Goal: Task Accomplishment & Management: Contribute content

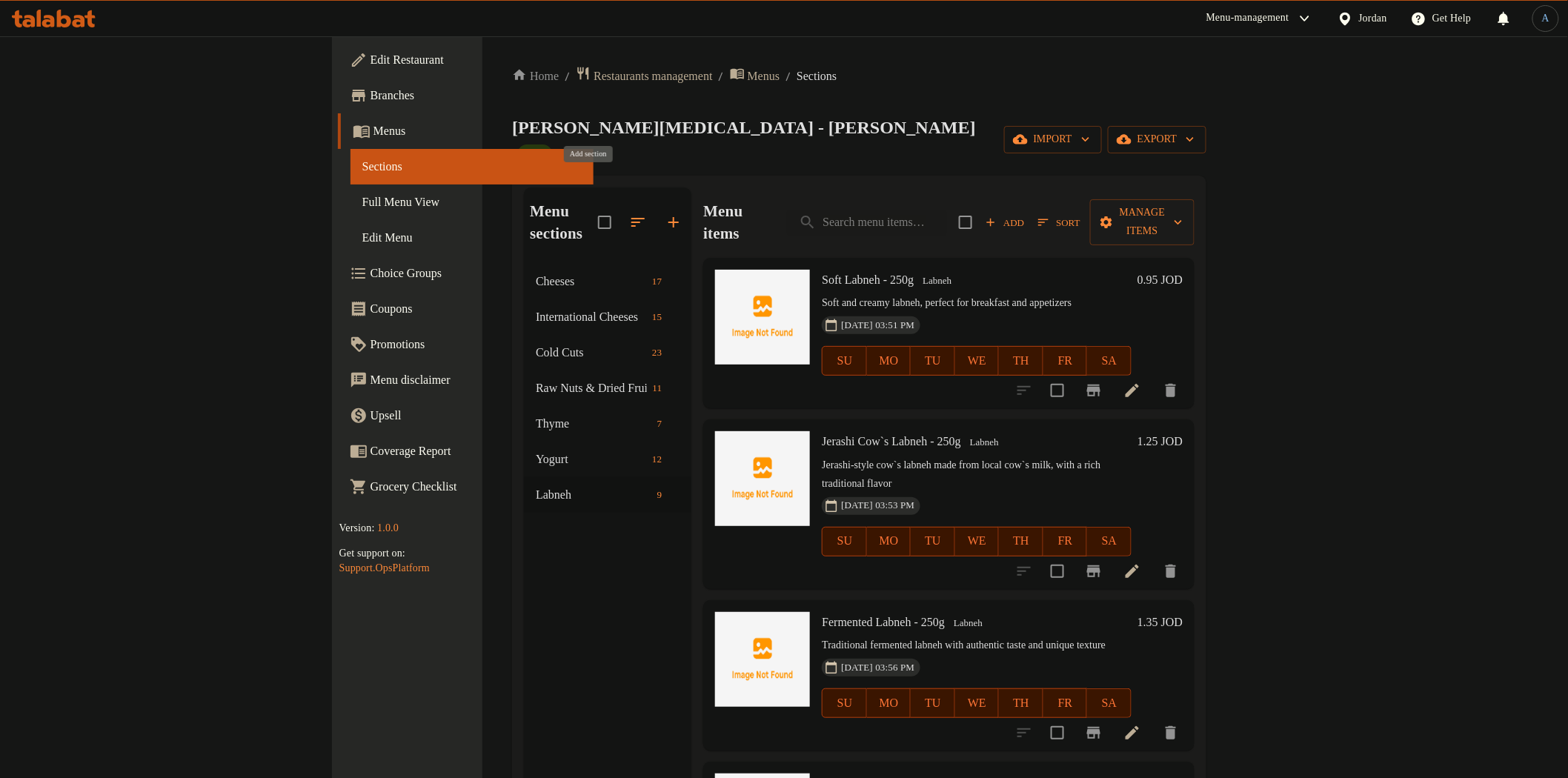
click at [664, 213] on icon "button" at bounding box center [673, 222] width 18 height 18
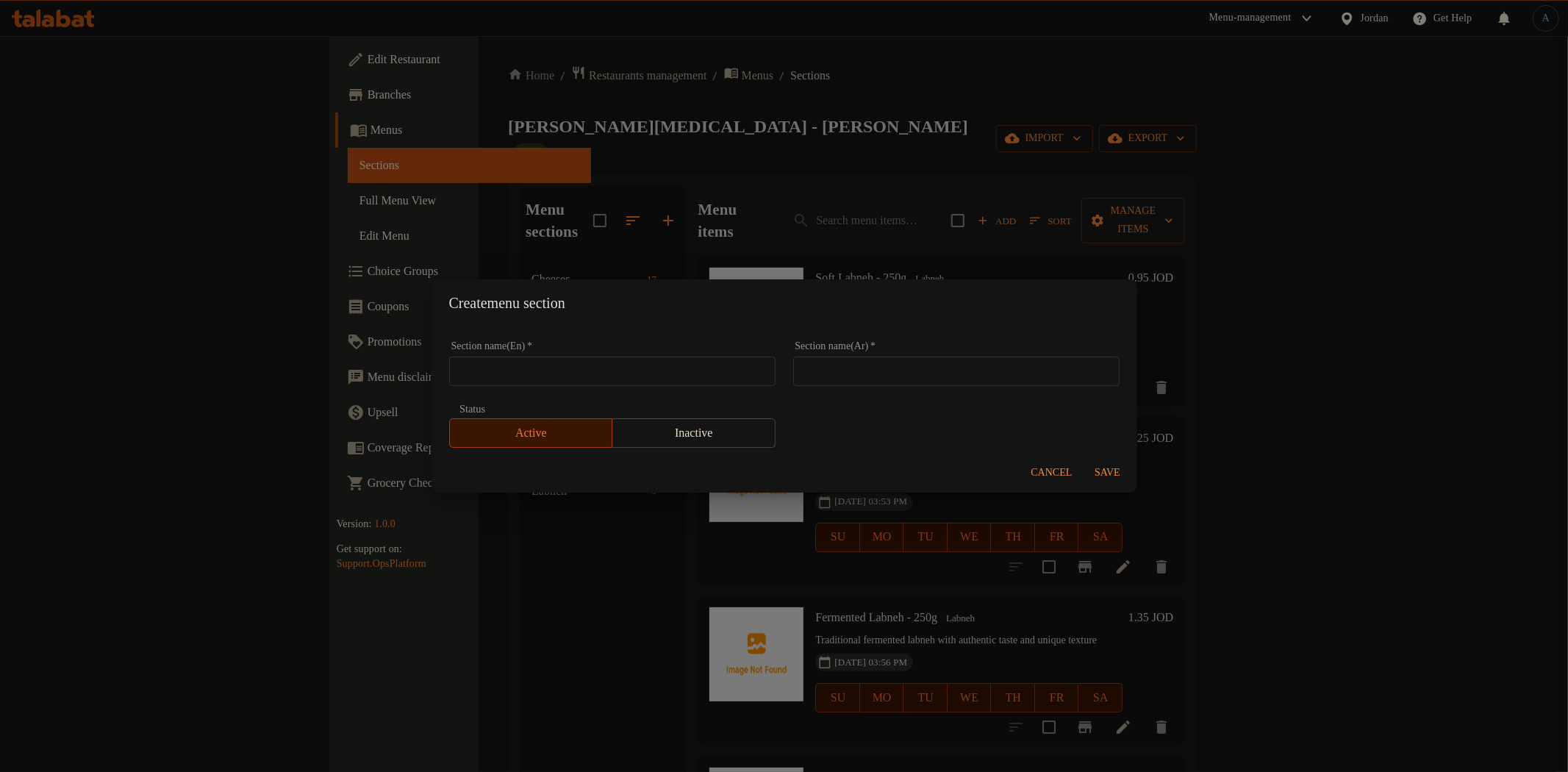
click at [663, 372] on input "text" at bounding box center [612, 372] width 326 height 30
paste input "Pickles and olives"
type input "Pickles and olives"
click at [935, 365] on input "text" at bounding box center [956, 372] width 326 height 30
paste input "مخلل وزيتون"
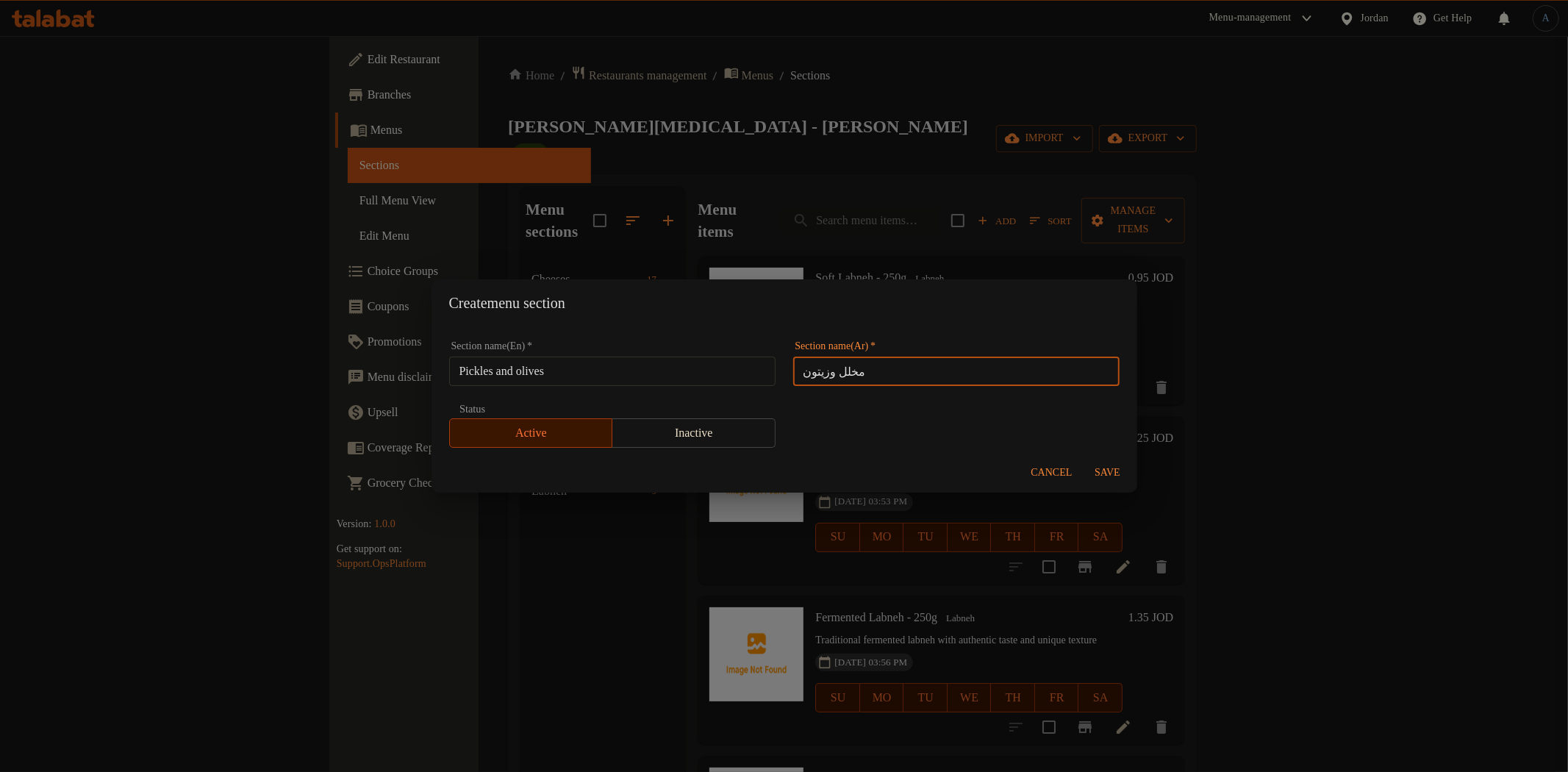
type input "مخلل وزيتون"
click at [719, 367] on input "Pickles and olives" at bounding box center [612, 372] width 326 height 30
click at [682, 370] on input "Pickles and olives" at bounding box center [612, 372] width 326 height 30
paste input "And O"
type input "Pickles And Olives"
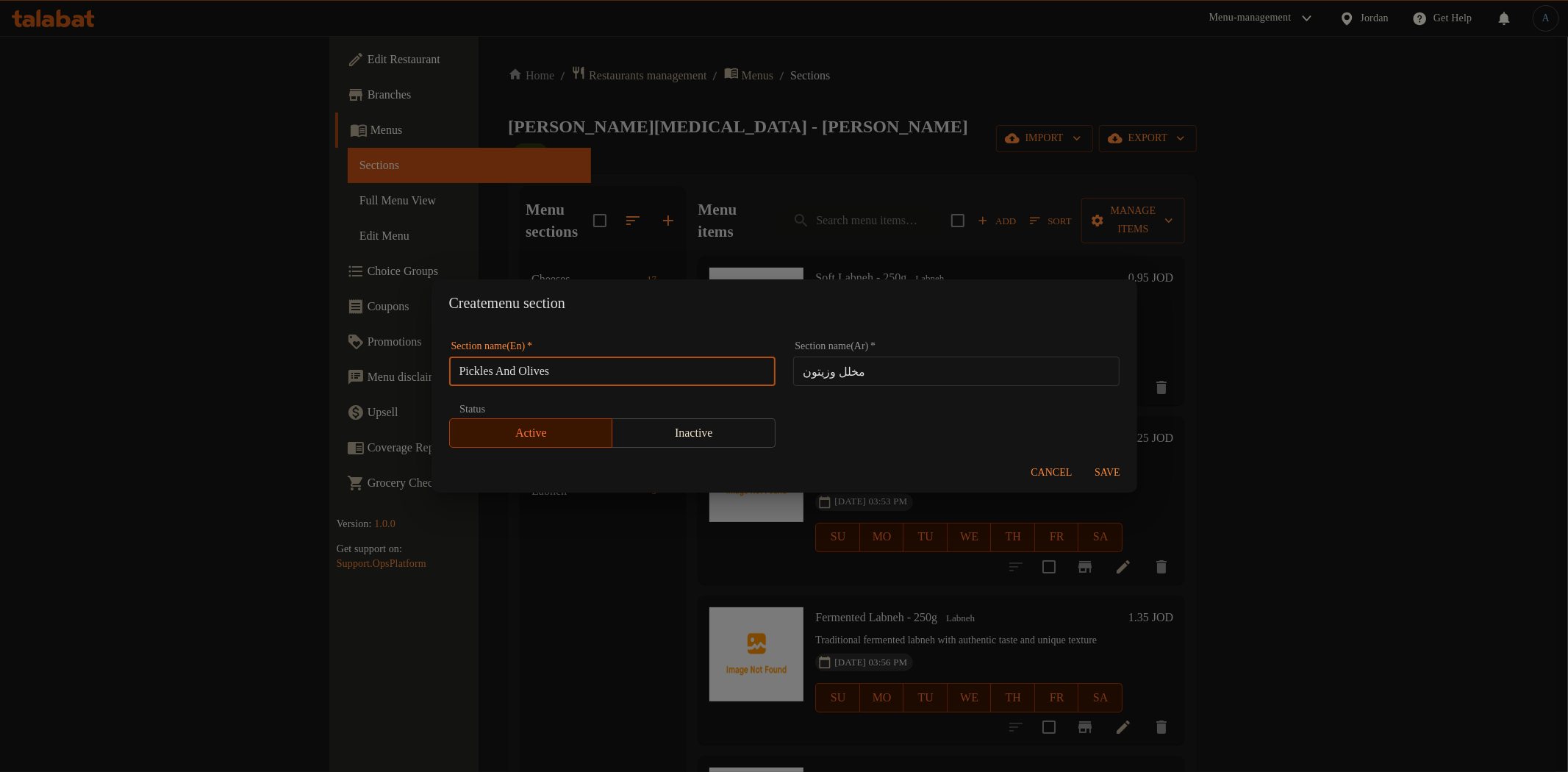
click at [905, 378] on input "مخلل وزيتون" at bounding box center [956, 372] width 326 height 30
click at [1101, 472] on span "Save" at bounding box center [1108, 474] width 35 height 19
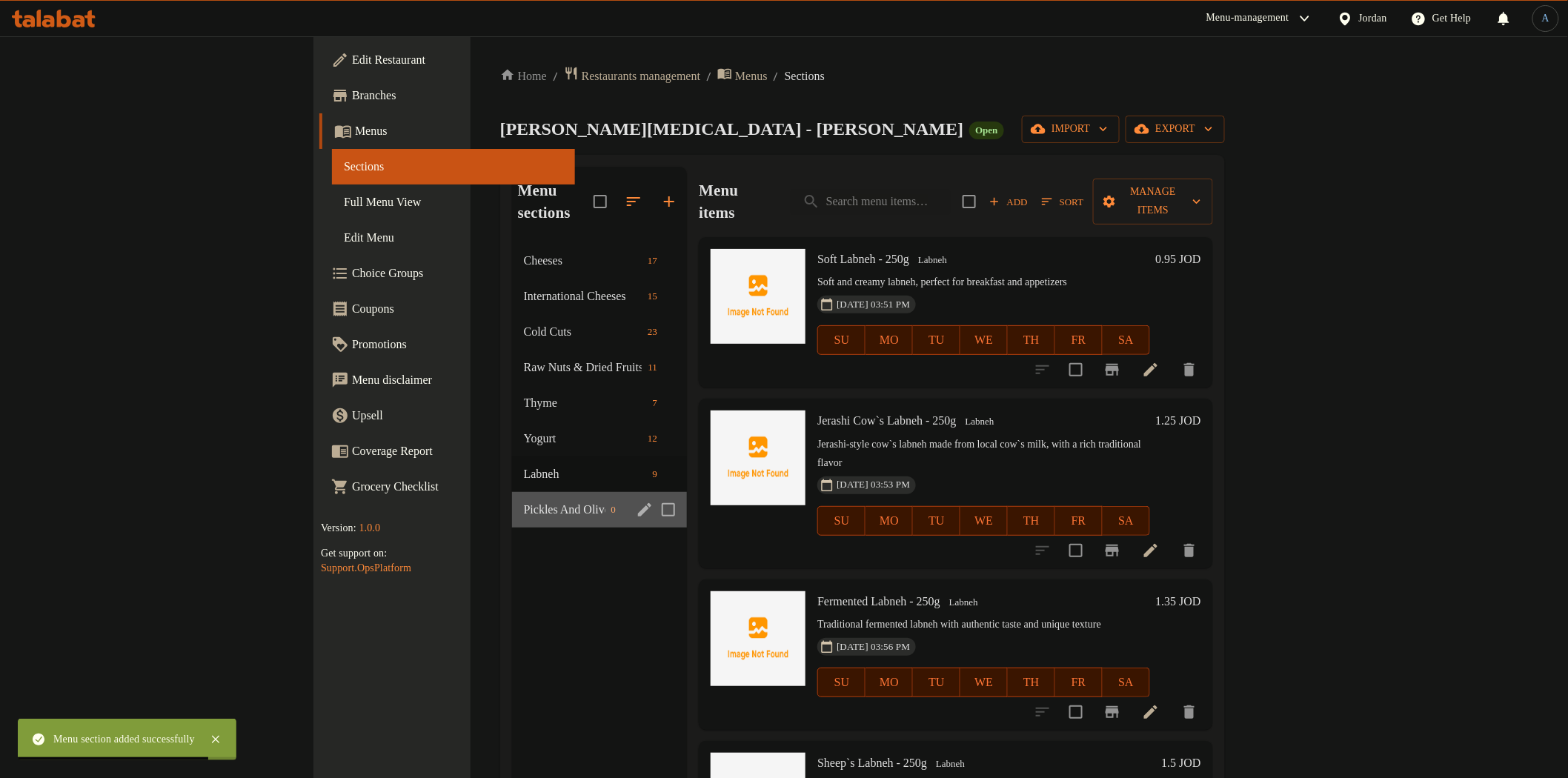
click at [512, 492] on div "Pickles And Olives 0" at bounding box center [599, 510] width 176 height 36
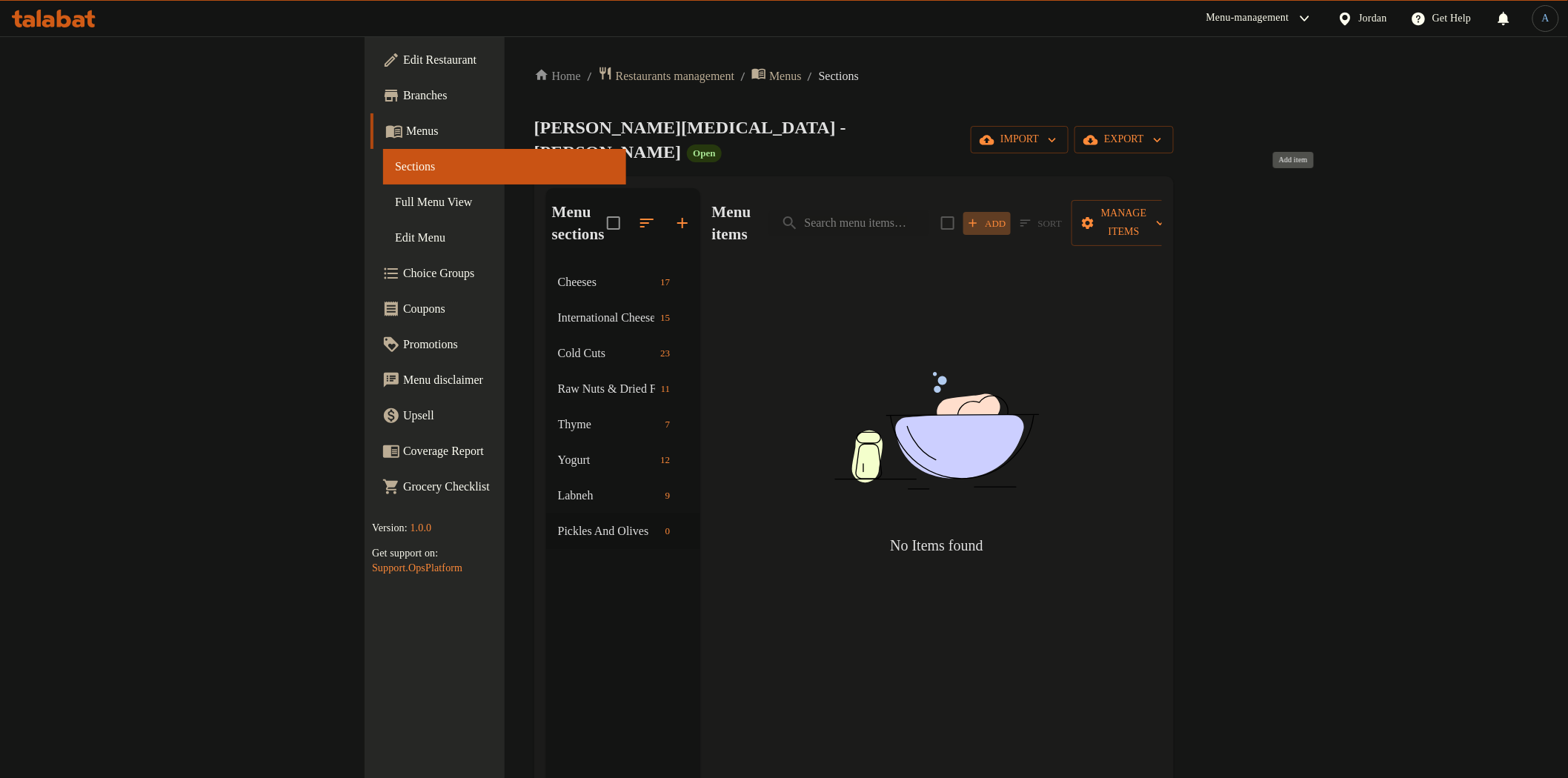
click at [980, 216] on icon "button" at bounding box center [972, 223] width 13 height 13
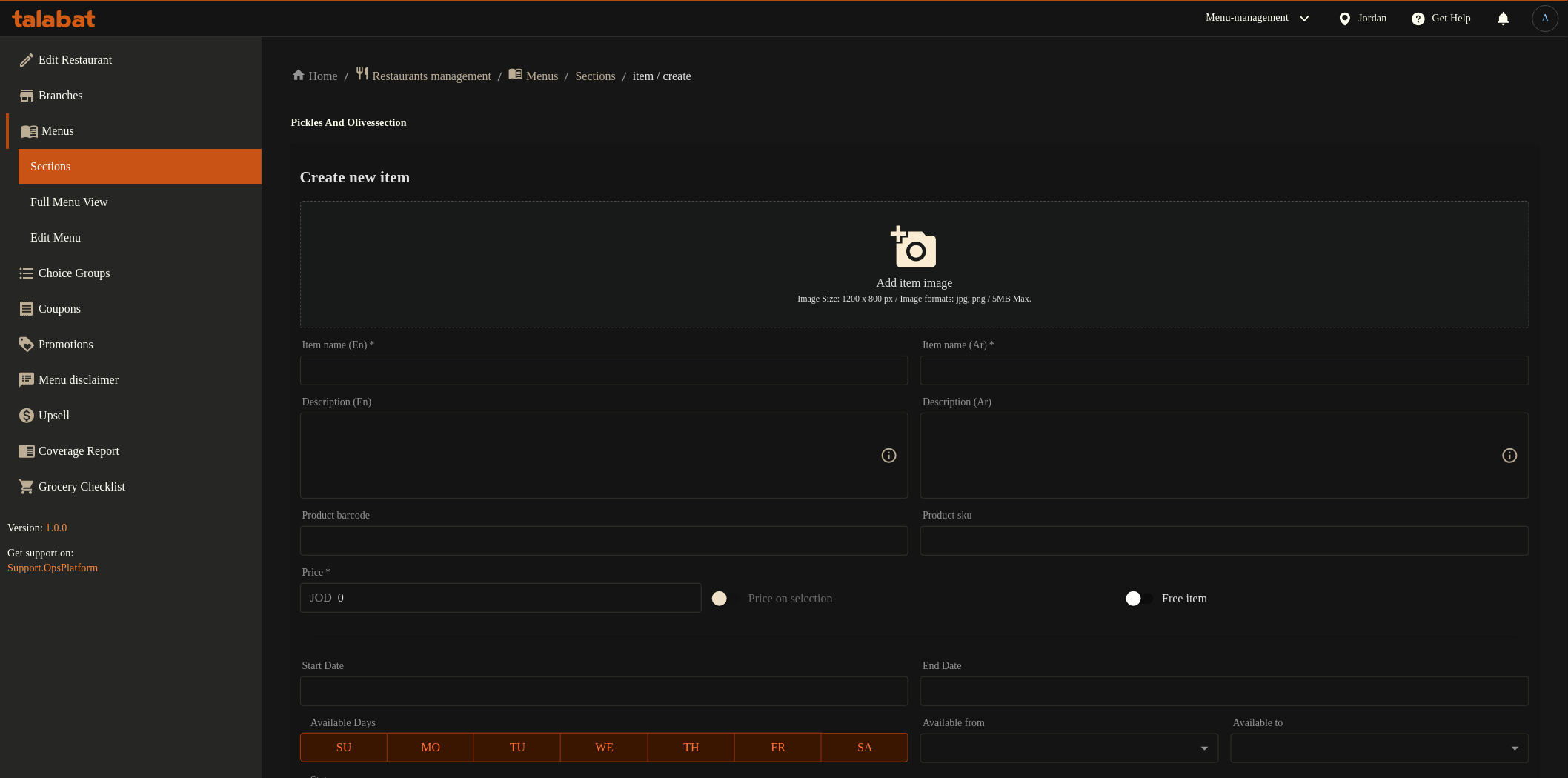
click at [951, 131] on div "Home / Restaurants management / Menus / Sections / item / create Pickles And Ol…" at bounding box center [914, 537] width 1247 height 944
click at [470, 366] on input "text" at bounding box center [604, 371] width 609 height 30
paste input "Baby Cucumber Pickles – 250g"
click at [796, 112] on div "Home / Restaurants management / Menus / Sections / item / create Pickles And Ol…" at bounding box center [914, 537] width 1247 height 944
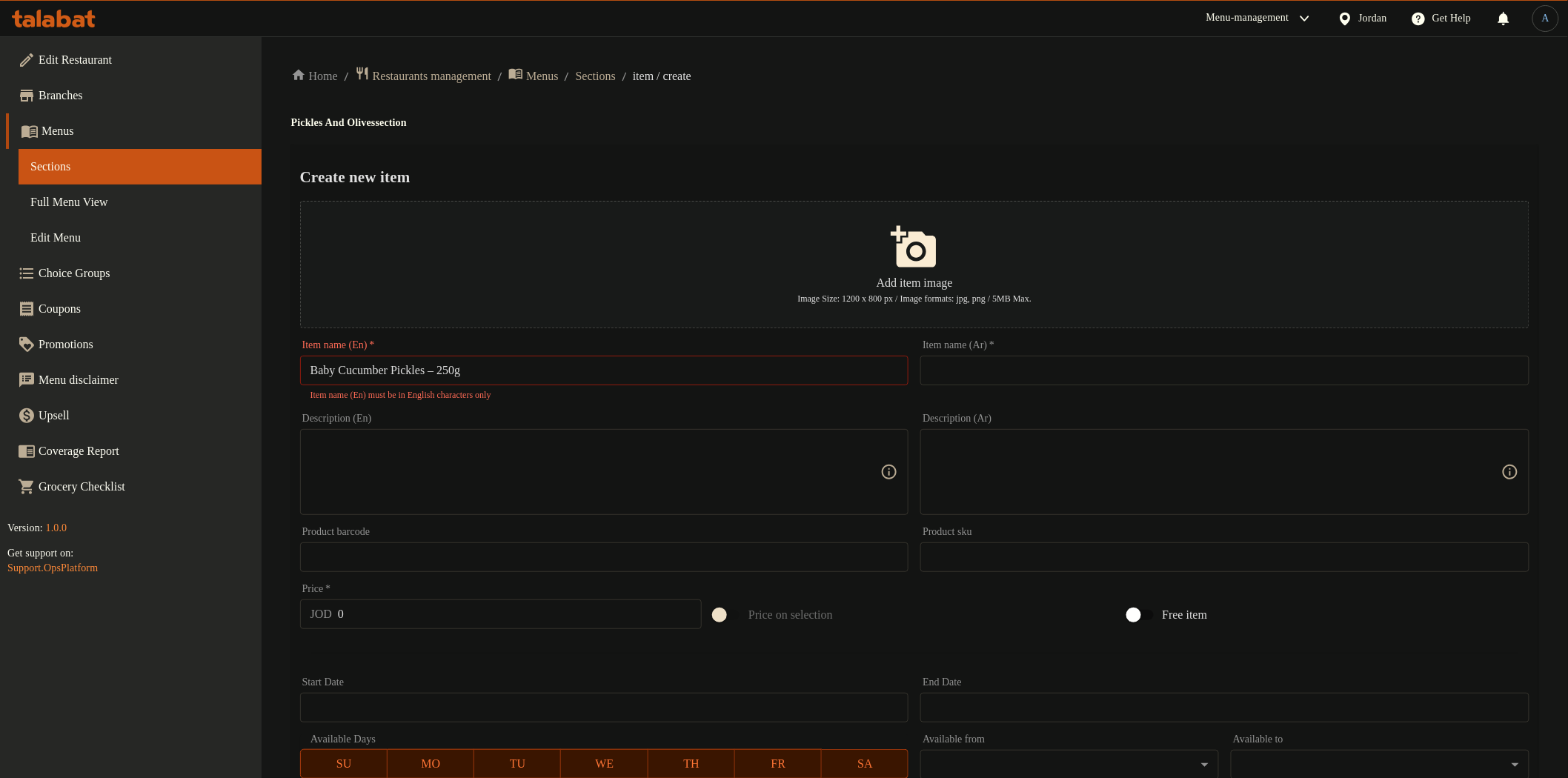
click at [482, 368] on input "Baby Cucumber Pickles – 250g" at bounding box center [604, 371] width 609 height 30
click at [629, 135] on div "Home / Restaurants management / Menus / Sections / item / create Pickles And Ol…" at bounding box center [914, 546] width 1247 height 960
click at [912, 178] on h2 "Create new item" at bounding box center [914, 178] width 1229 height 23
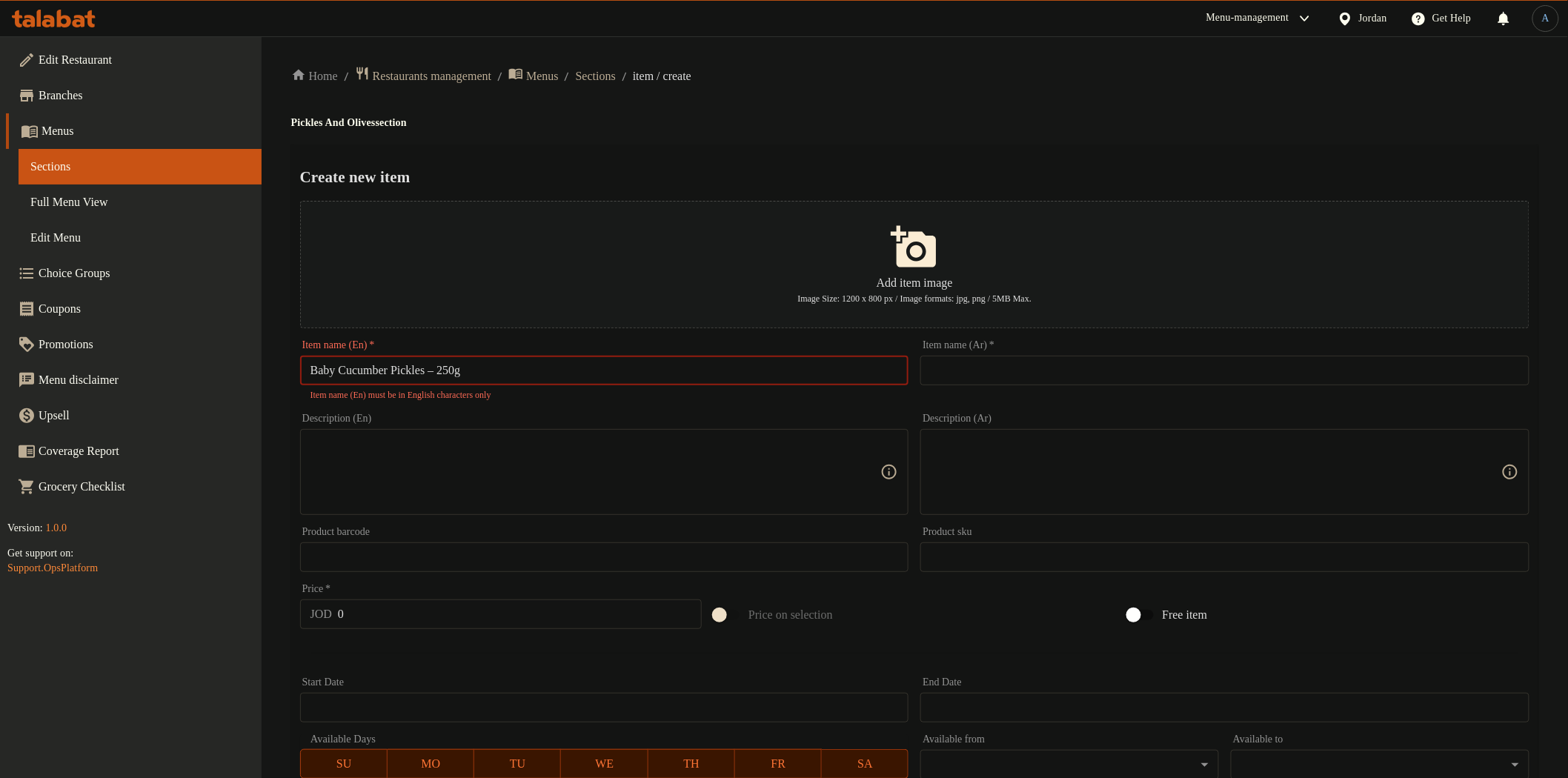
click at [447, 366] on input "Baby Cucumber Pickles – 250g" at bounding box center [604, 371] width 609 height 30
type input "Baby Cucumber Pickles - 250g"
click at [942, 123] on h4 "Pickles And Olives section" at bounding box center [914, 123] width 1247 height 15
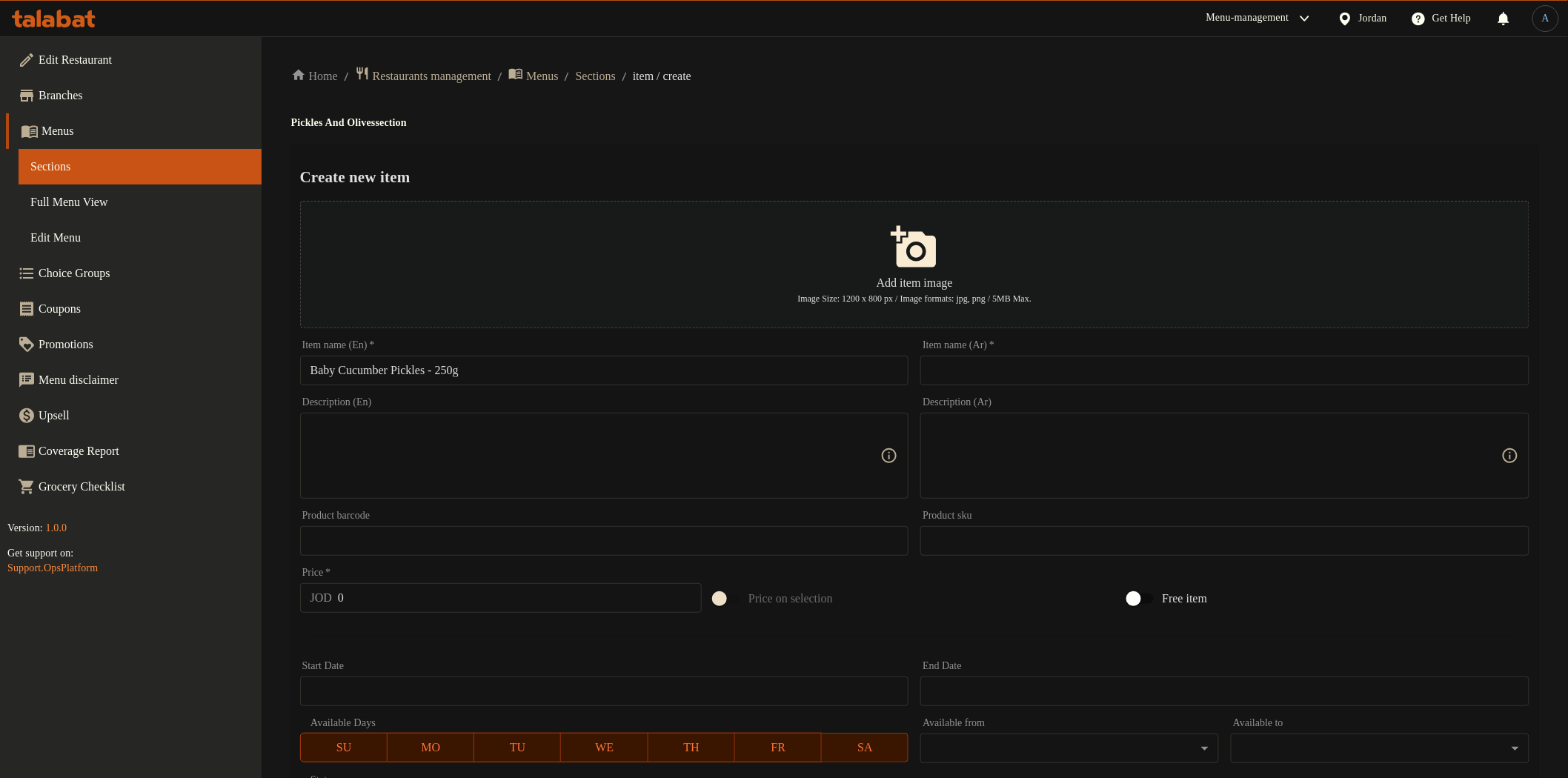
click at [1060, 366] on input "text" at bounding box center [1225, 371] width 609 height 30
paste input "مخلل خيار بيبي 250 غم"
type input "مخلل خيار بيبي 250 غم"
click at [966, 151] on div "Create new item Add item image Image Size: 1200 x 800 px / Image formats: jpg, …" at bounding box center [914, 571] width 1247 height 854
click at [650, 435] on textarea at bounding box center [595, 456] width 570 height 70
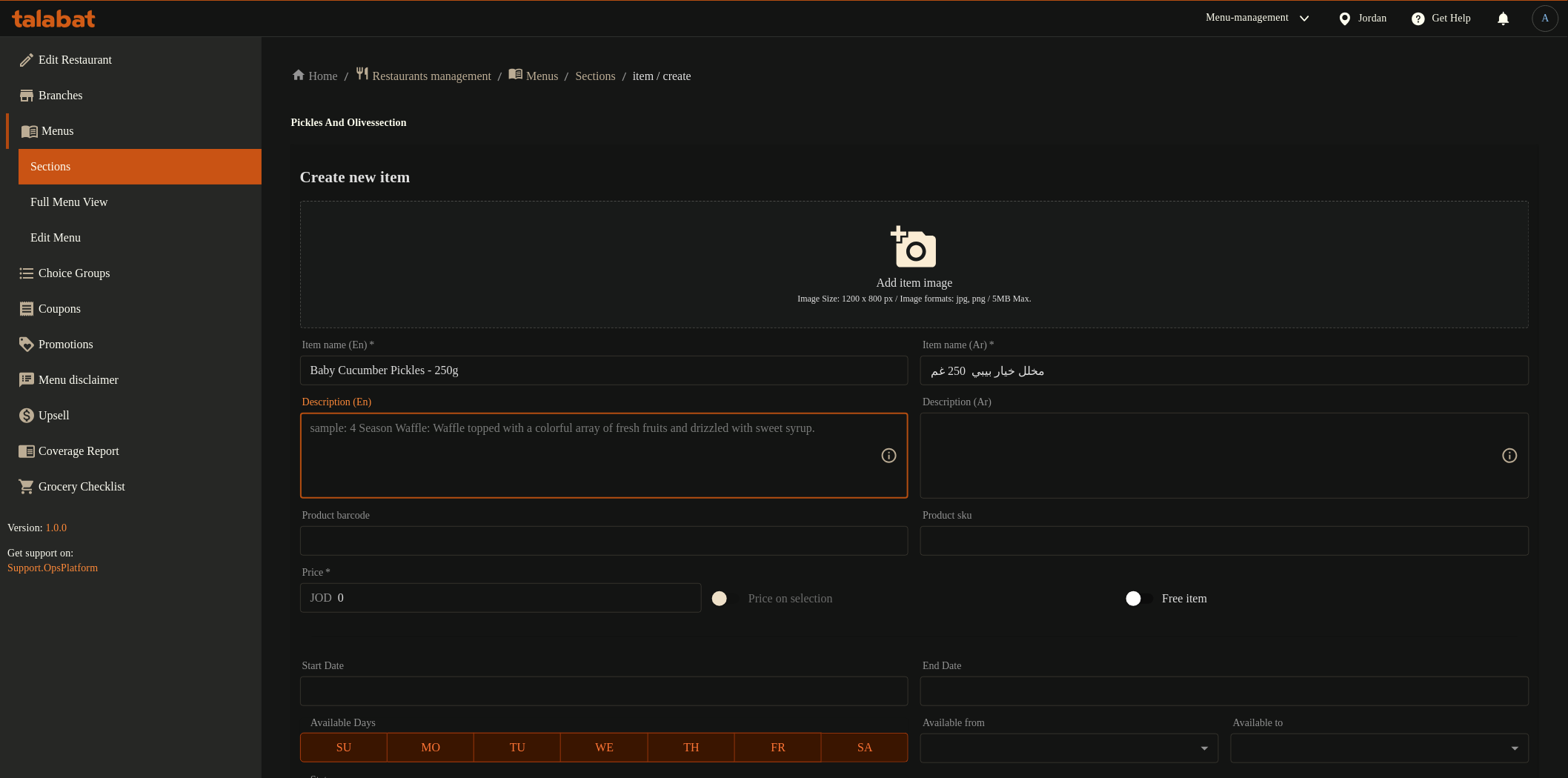
click at [650, 435] on textarea at bounding box center [595, 456] width 570 height 70
paste textarea "Fresh baby cucumber pickles, crunchy and tasty"
type textarea "Fresh baby cucumber pickles, crunchy and tasty"
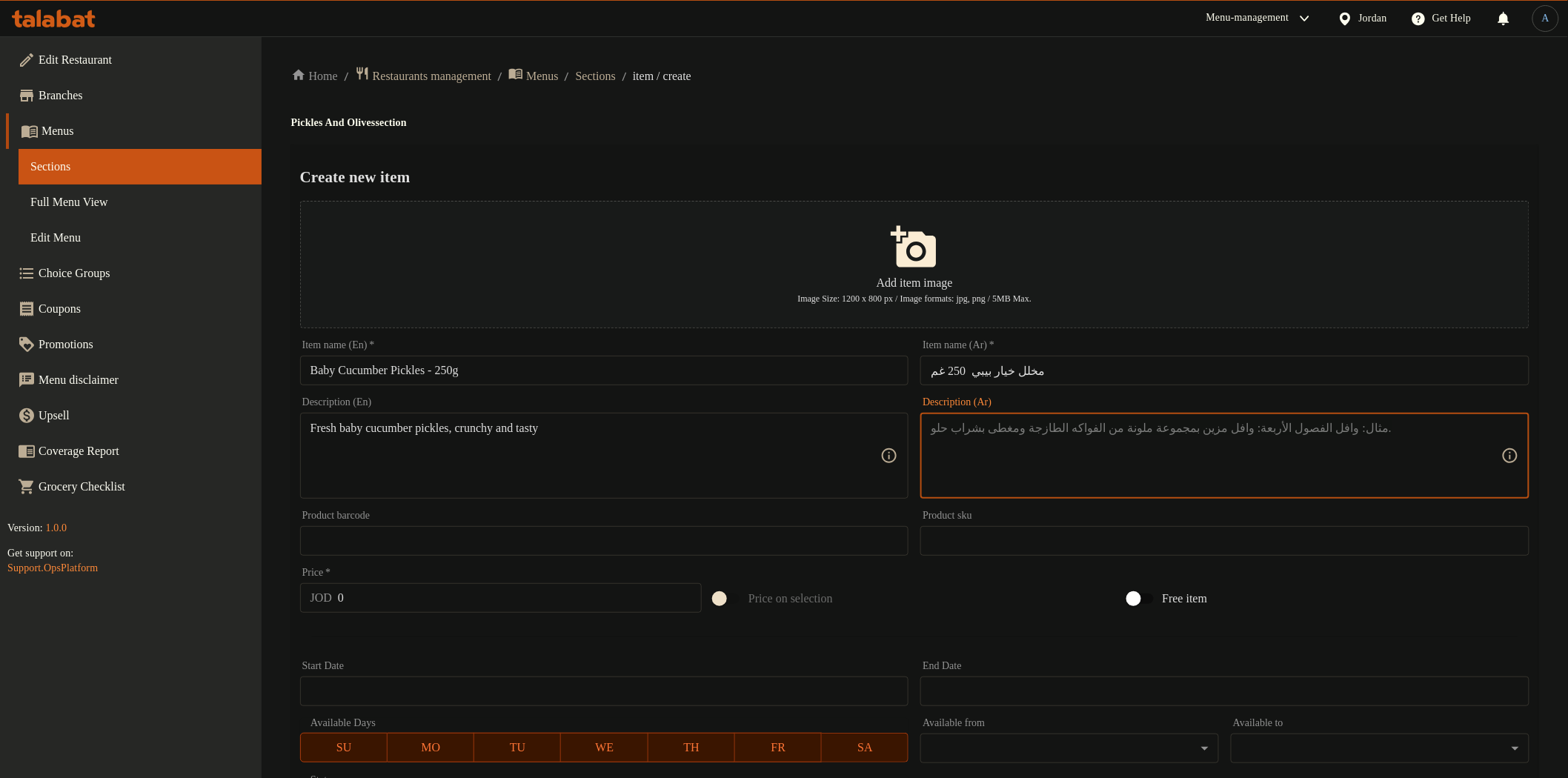
click at [1012, 461] on textarea at bounding box center [1216, 456] width 570 height 70
paste textarea "مخلل خيار بيبي طازج، مقرمش ولذيذ."
type textarea "مخلل خيار بيبي طازج، مقرمش ولذيذ."
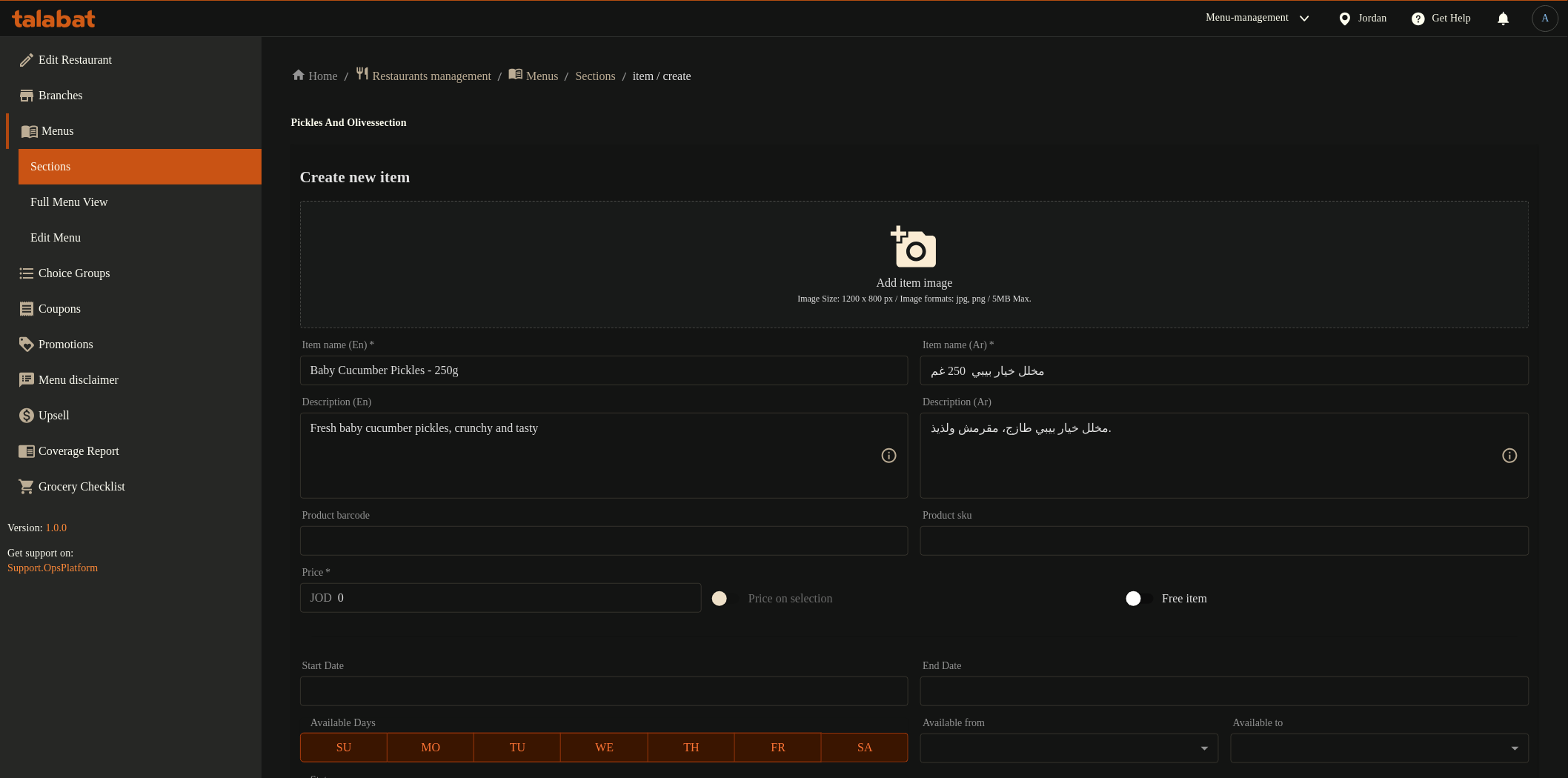
click at [969, 177] on h2 "Create new item" at bounding box center [914, 178] width 1229 height 23
click at [415, 601] on input "0" at bounding box center [520, 599] width 364 height 30
paste input ".85"
type input "0.85"
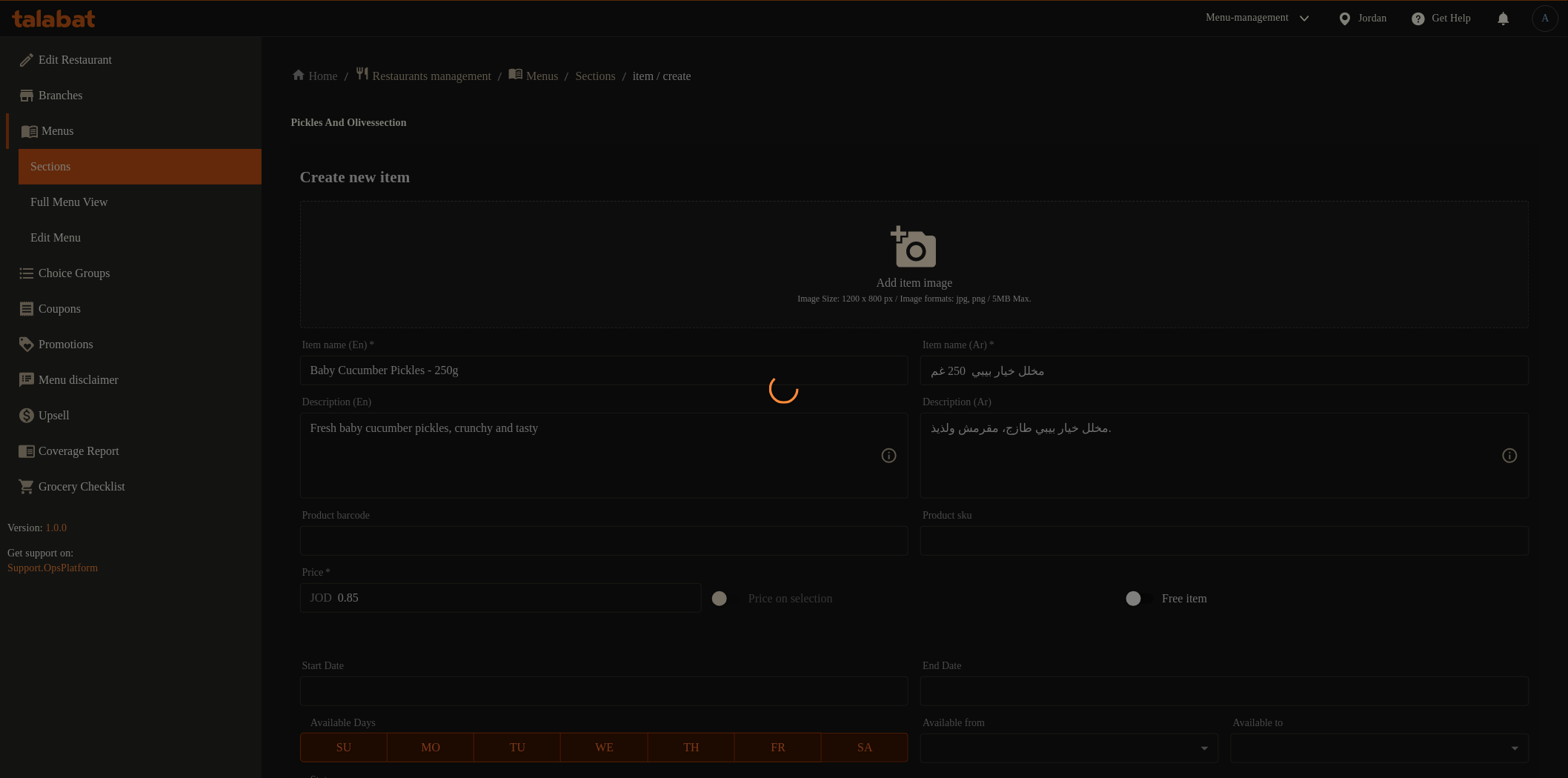
type input "0"
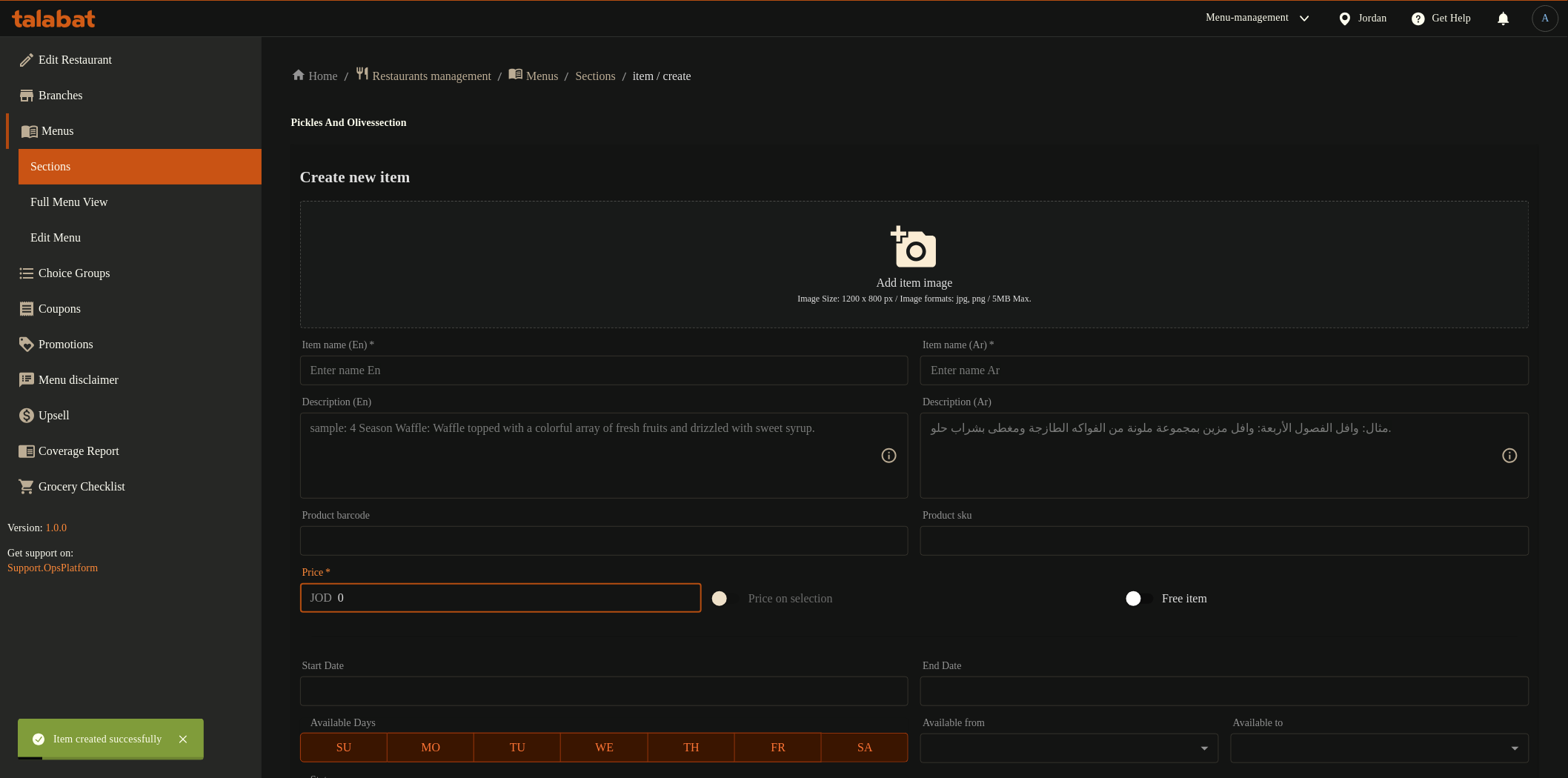
click at [535, 362] on input "text" at bounding box center [604, 371] width 609 height 30
paste input "Mixed Pickles – 250g"
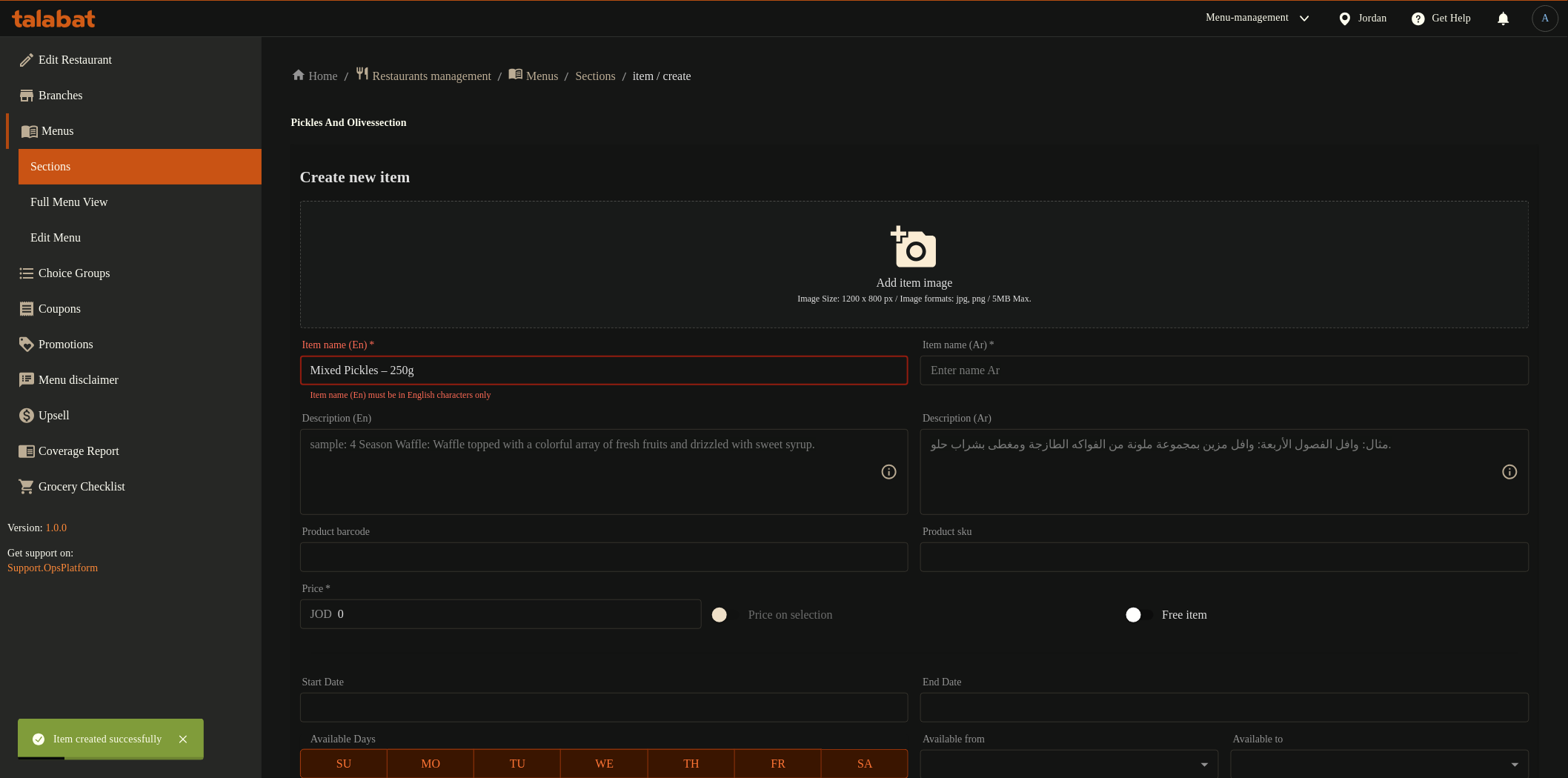
click at [395, 368] on input "Mixed Pickles – 250g" at bounding box center [604, 371] width 609 height 30
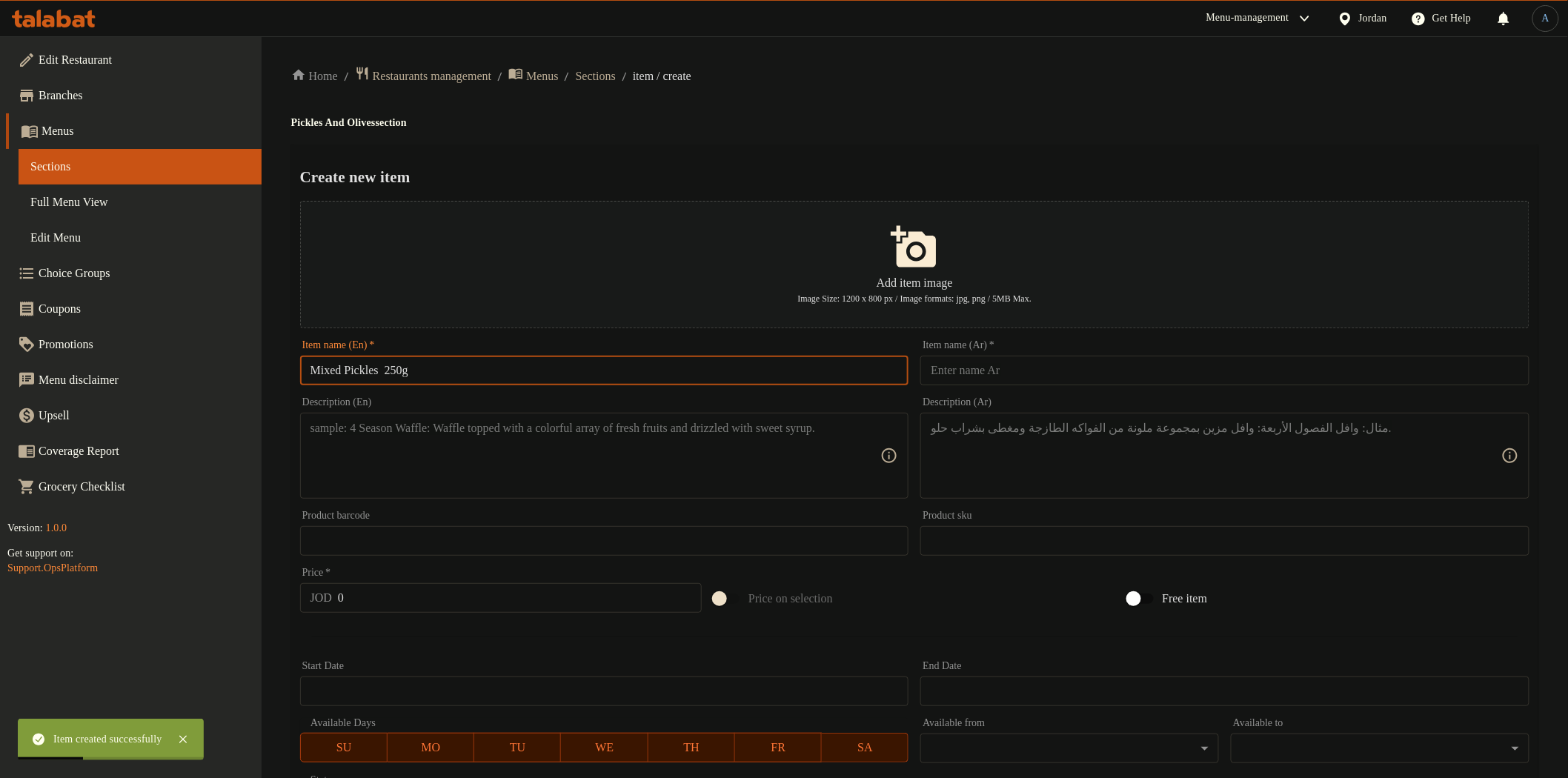
type input "Mixed Pickles 250g"
click at [1181, 303] on button "Add item image Image Size: 1200 x 800 px / Image formats: jpg, png / 5MB Max." at bounding box center [914, 265] width 1229 height 128
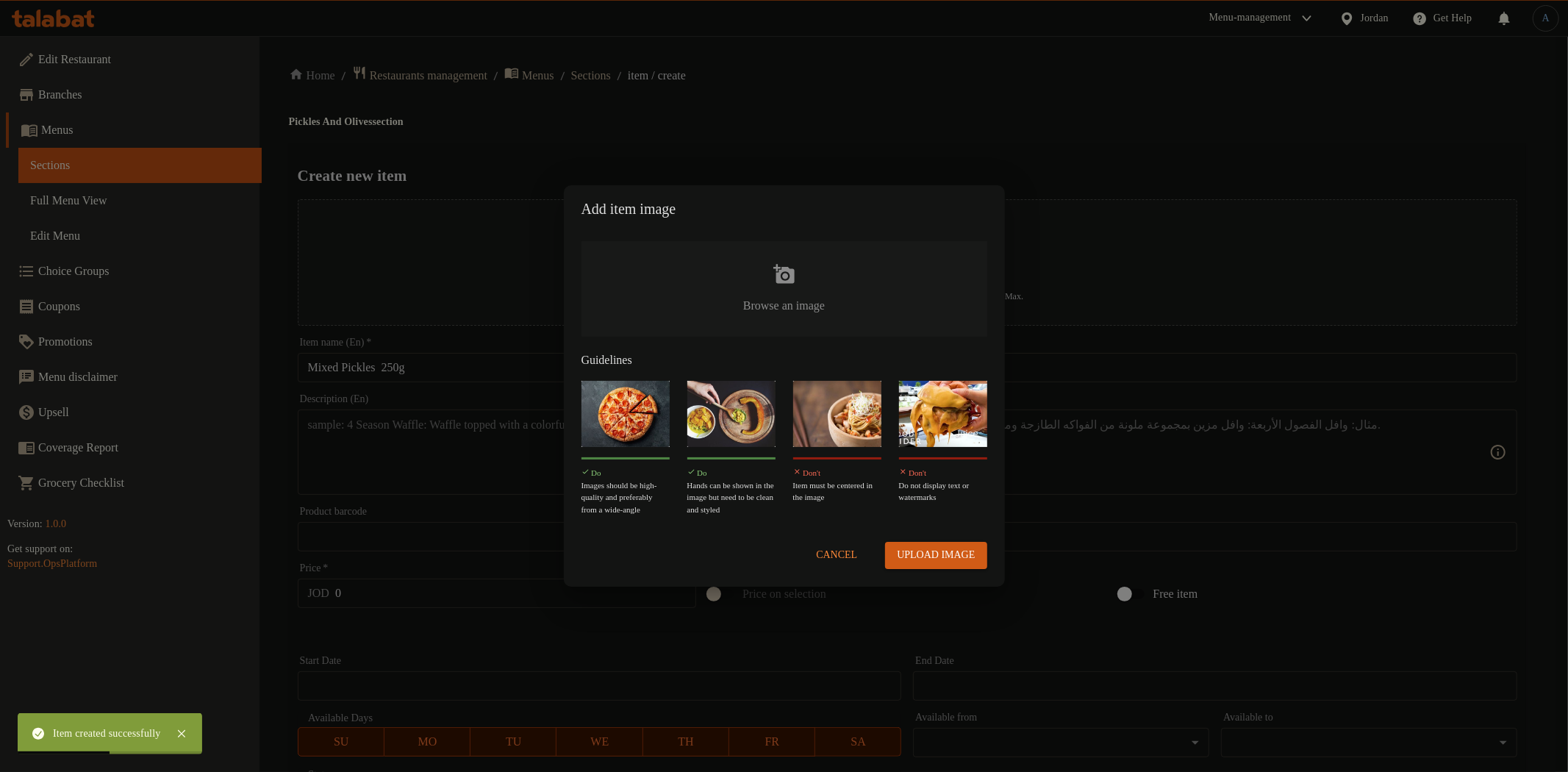
click at [841, 562] on span "Cancel" at bounding box center [836, 556] width 41 height 19
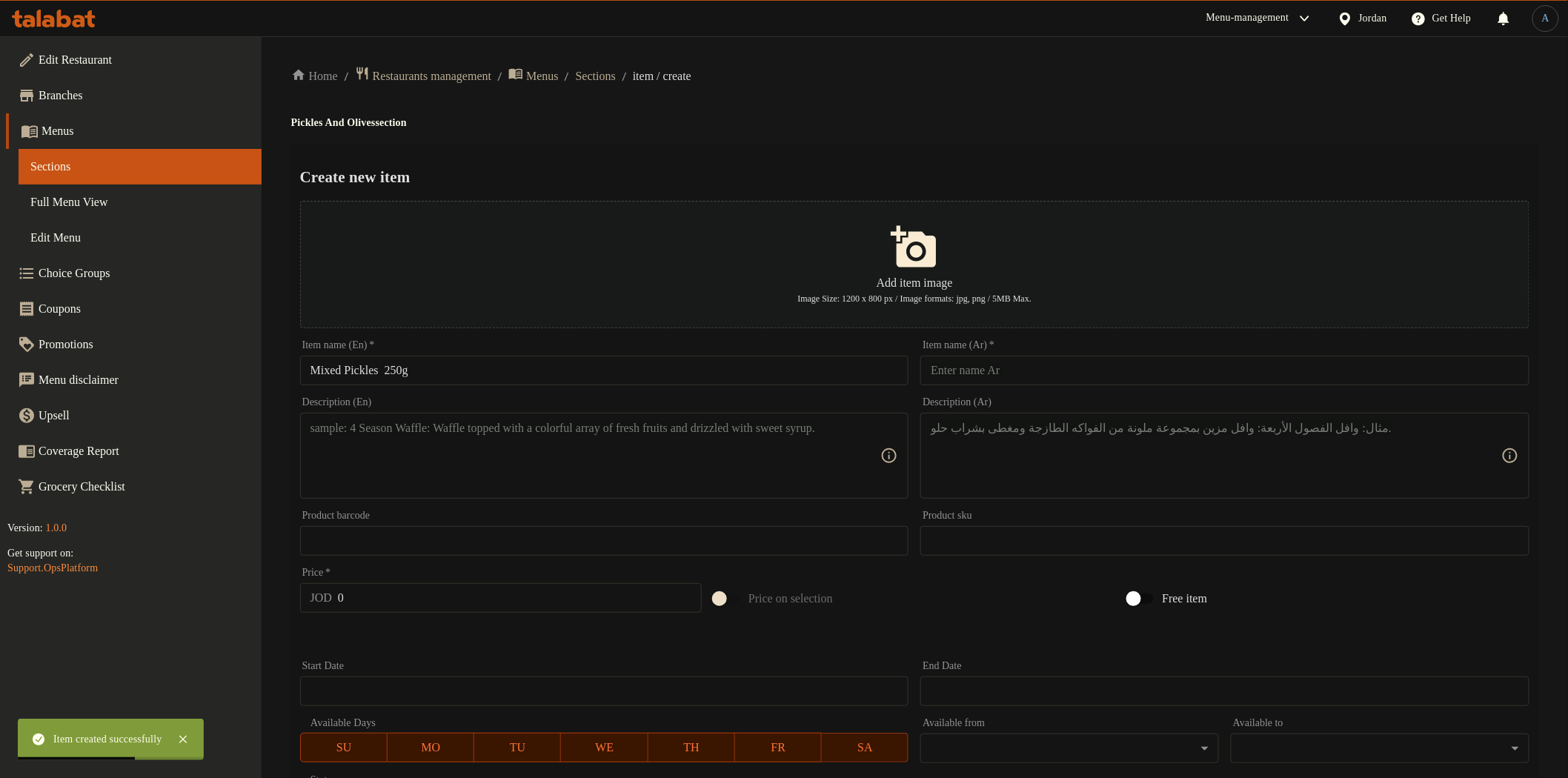
click at [387, 371] on input "Mixed Pickles 250g" at bounding box center [604, 371] width 609 height 30
type input "Mixed Pickles - 250g"
click at [973, 383] on input "text" at bounding box center [1225, 371] width 609 height 30
paste input "مخلل مشكل 250 غم"
type input "مخلل مشكل 250 غم"
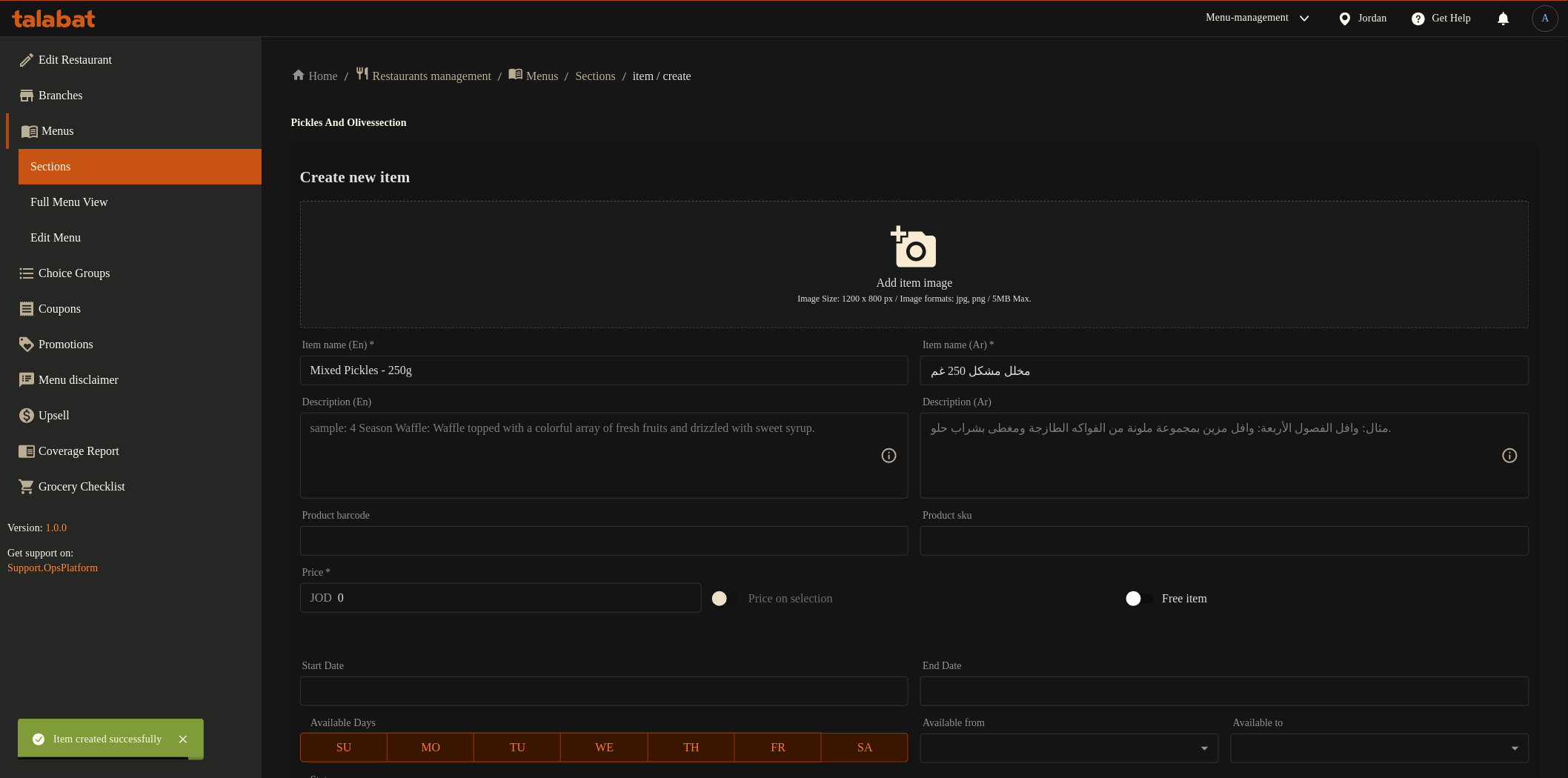
click at [1017, 106] on div "Home / Restaurants management / Menus / Sections / item / create Pickles And Ol…" at bounding box center [914, 537] width 1247 height 944
click at [535, 472] on textarea at bounding box center [595, 456] width 570 height 70
paste textarea "A variety of fresh mixed pickles with balanced flavors"
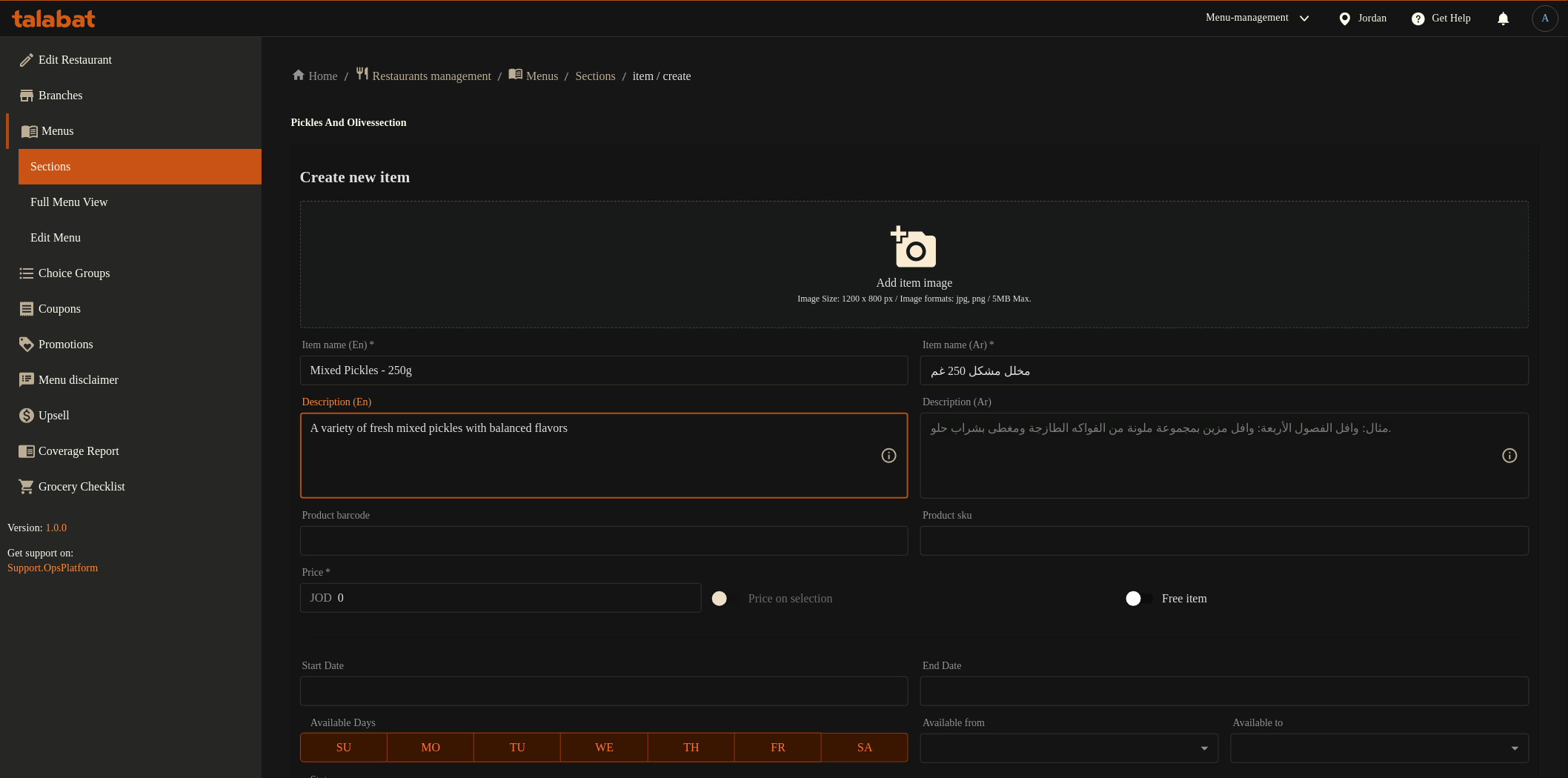
type textarea "A variety of fresh mixed pickles with balanced flavors"
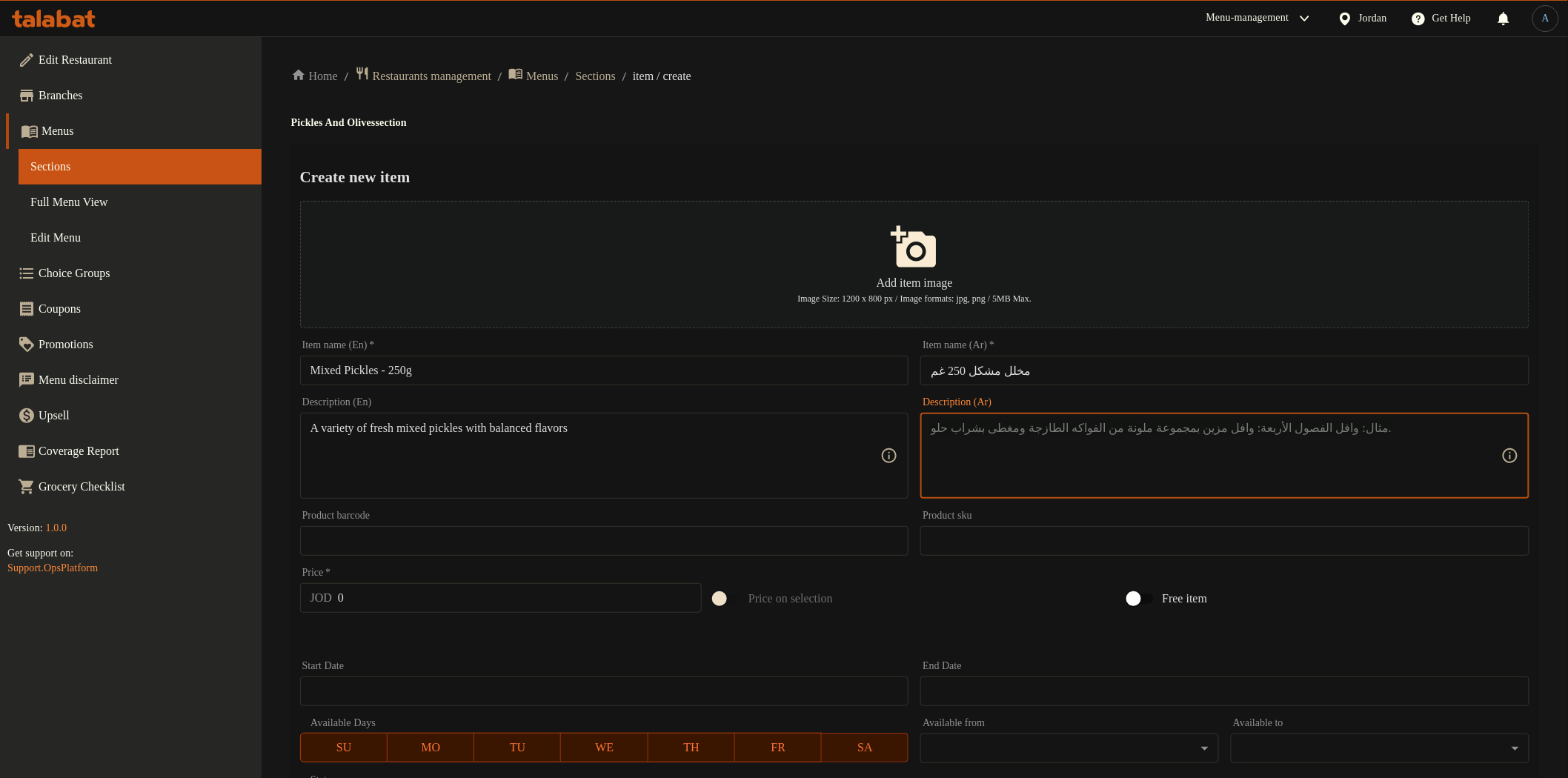
click at [1188, 433] on textarea at bounding box center [1216, 456] width 570 height 70
paste textarea "مخلل مشكل متنوع من الخضار الطازجة بنكهات متوازنة."
type textarea "مخلل مشكل متنوع من الخضار الطازجة بنكهات متوازنة."
click at [400, 601] on input "0" at bounding box center [520, 599] width 364 height 30
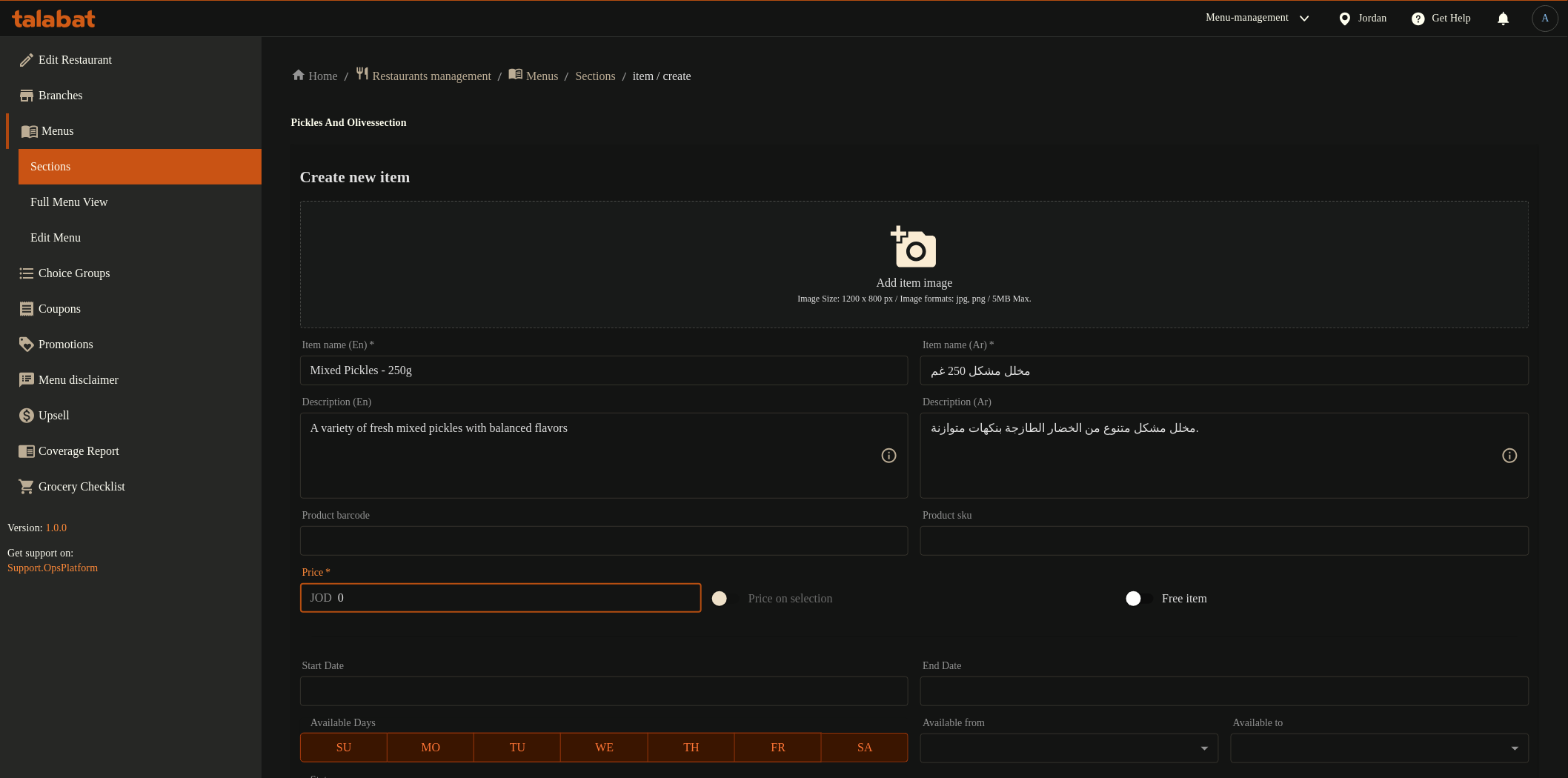
paste input ".7"
type input "0.7"
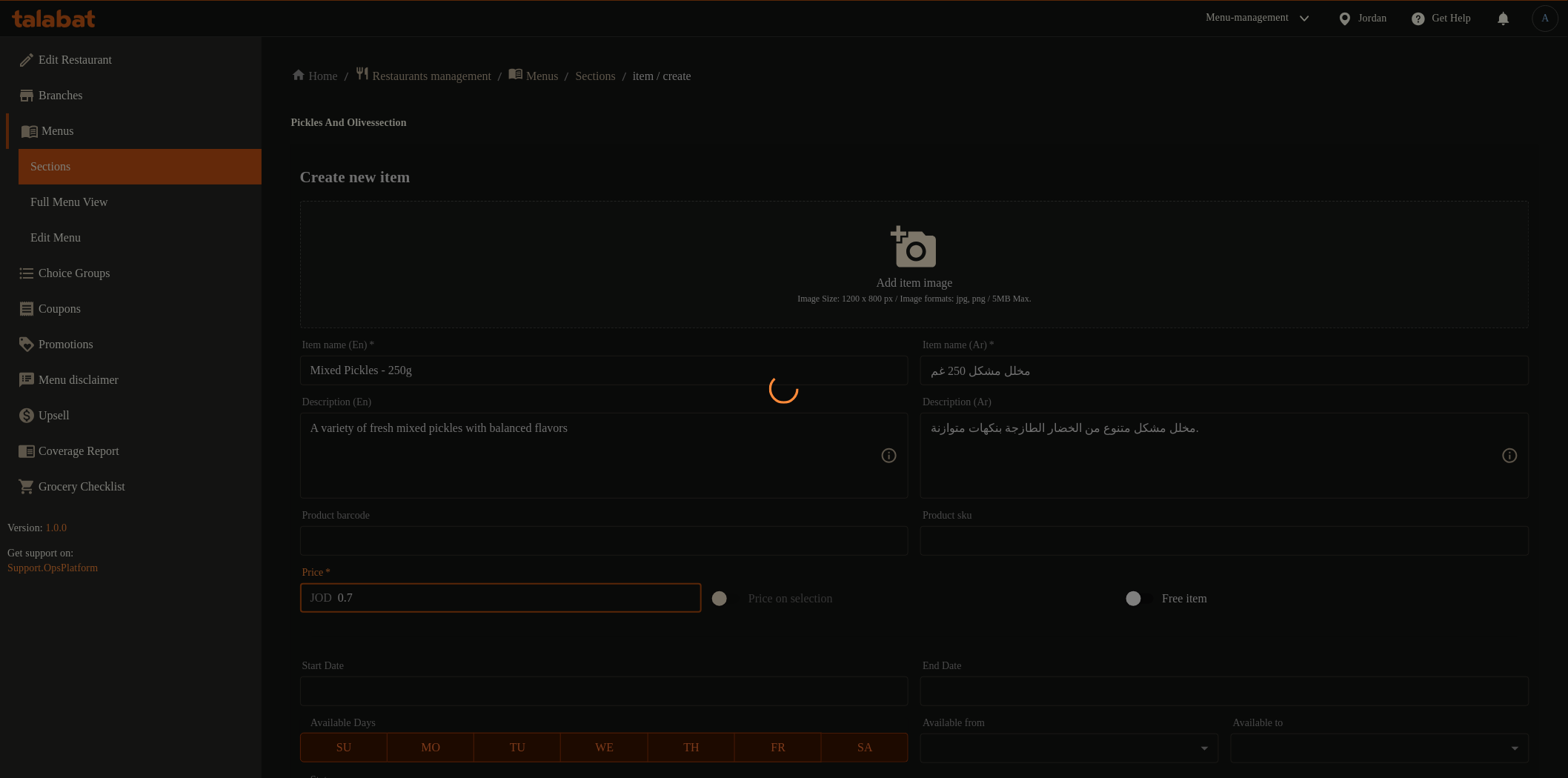
type input "0"
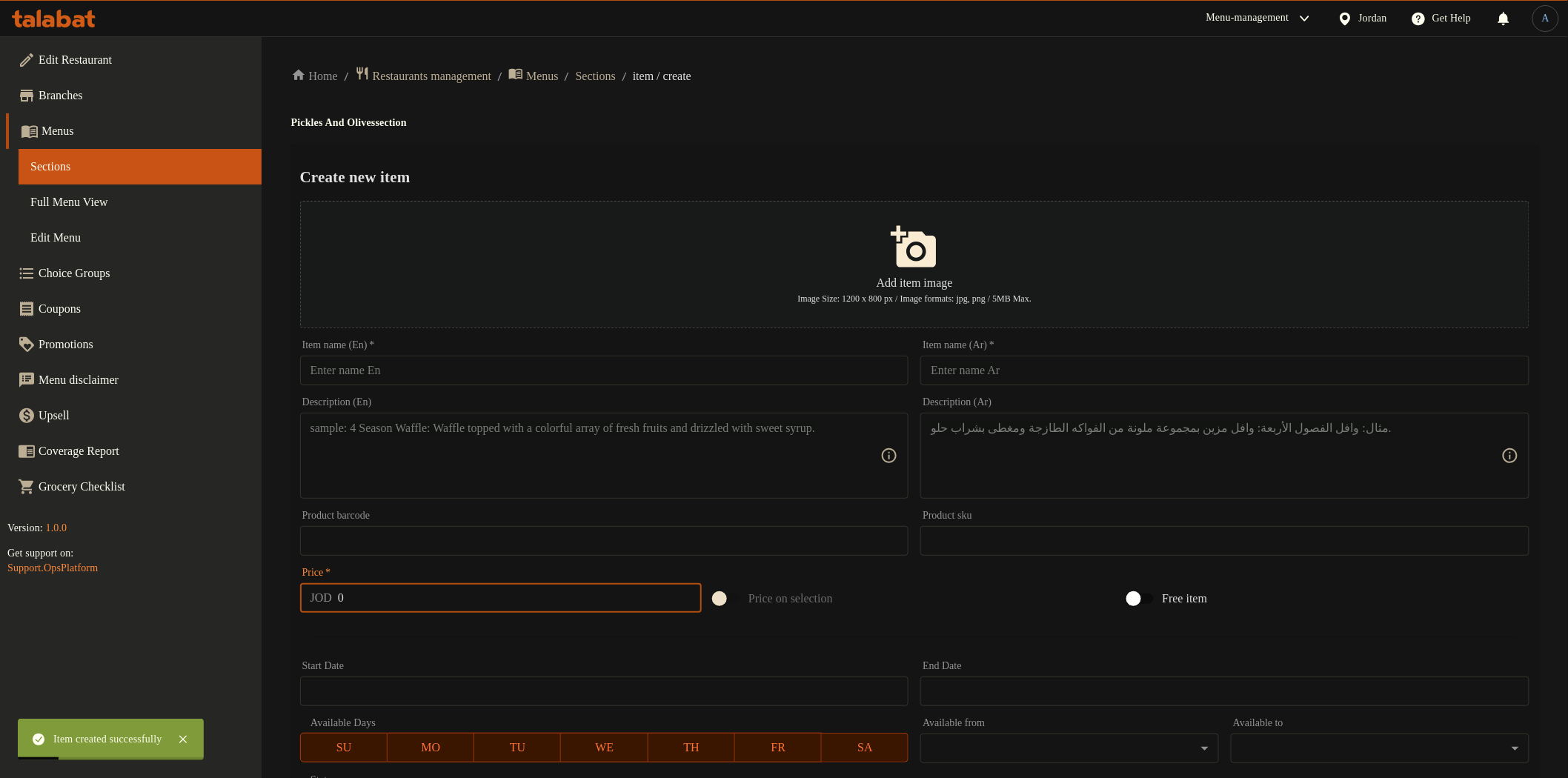
click at [464, 367] on input "text" at bounding box center [604, 371] width 609 height 30
paste input "Cauliflower Pickles – 250g"
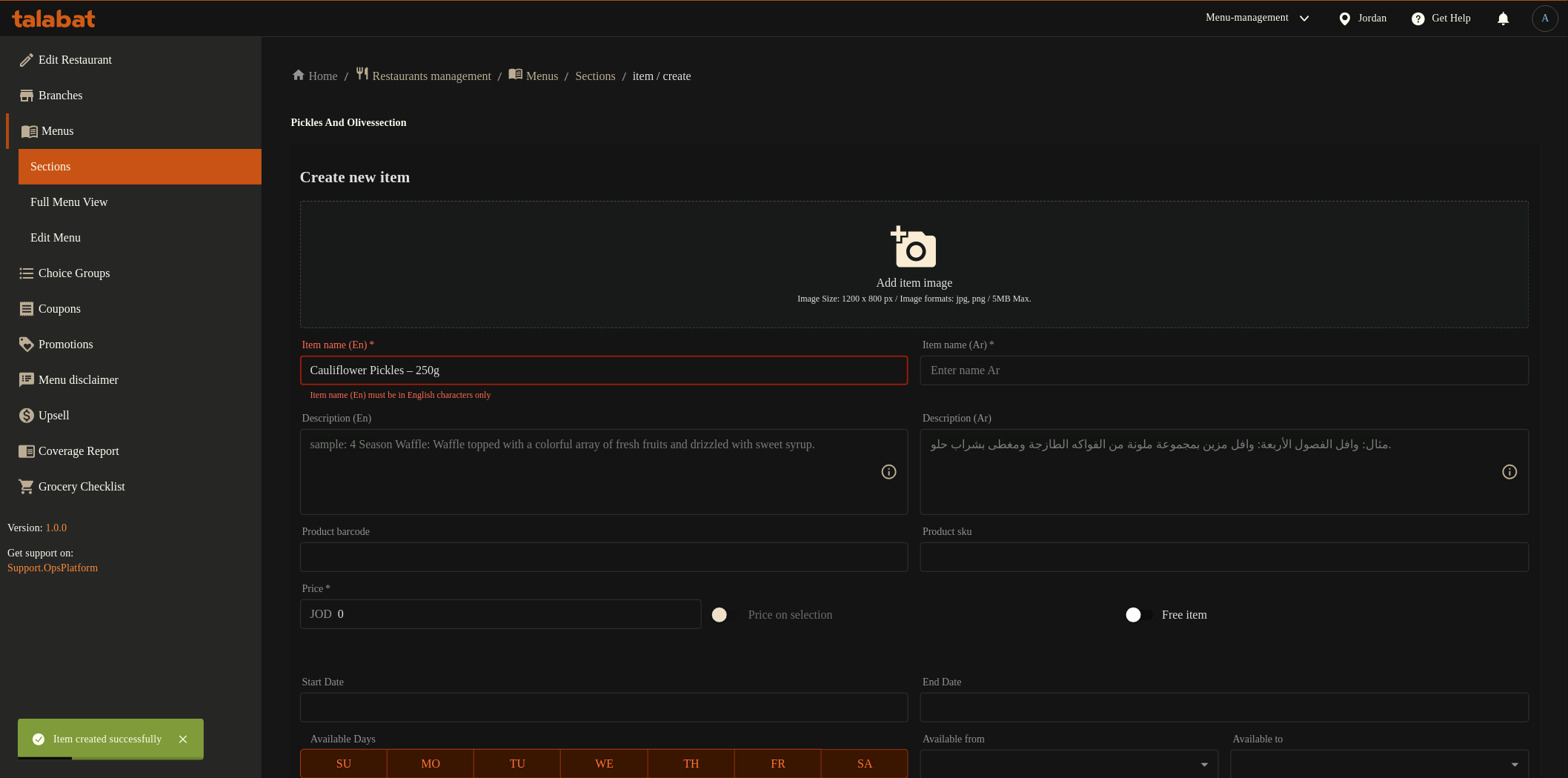
click at [426, 368] on input "Cauliflower Pickles – 250g" at bounding box center [604, 371] width 609 height 30
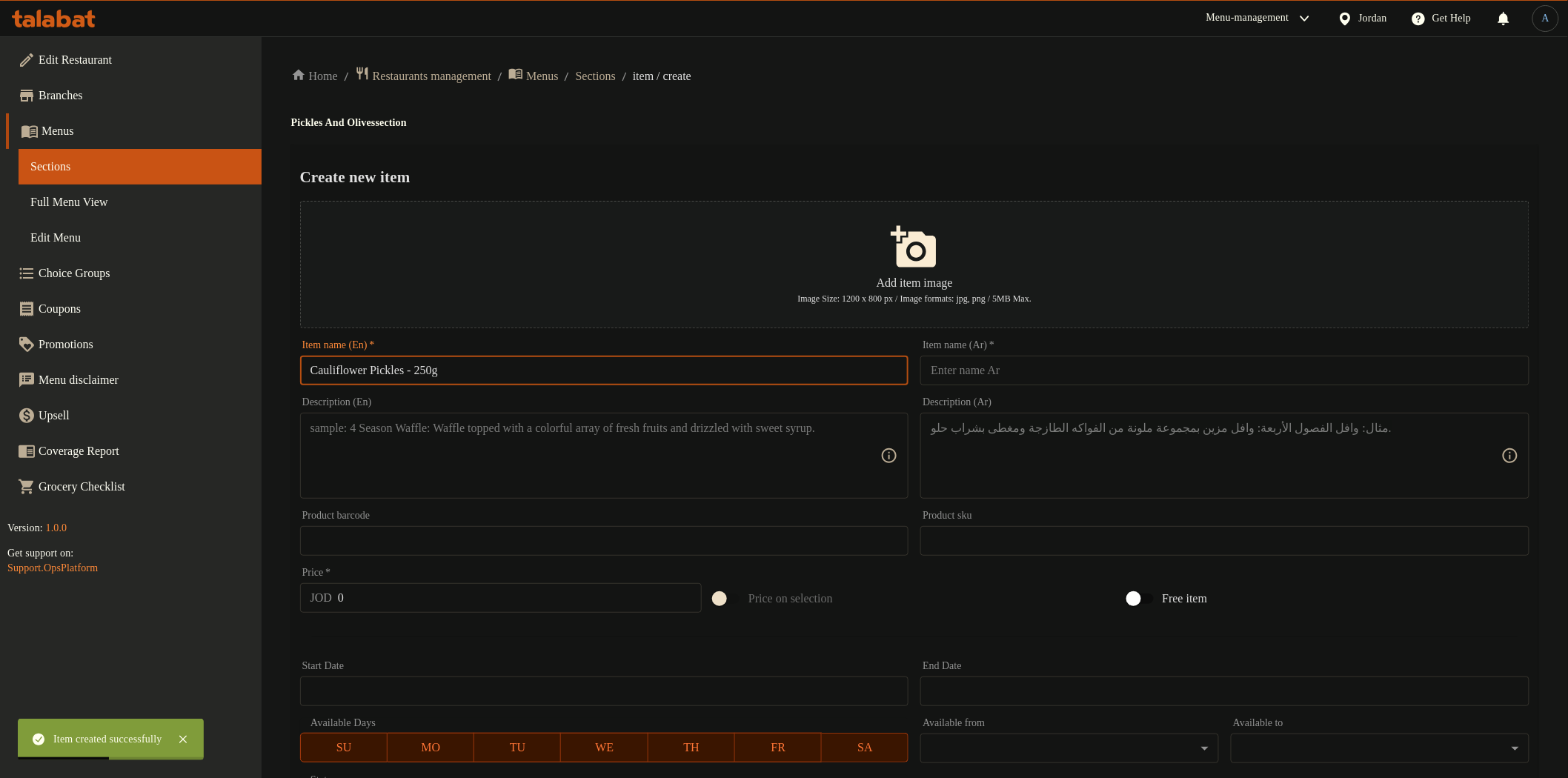
type input "Cauliflower Pickles - 250g"
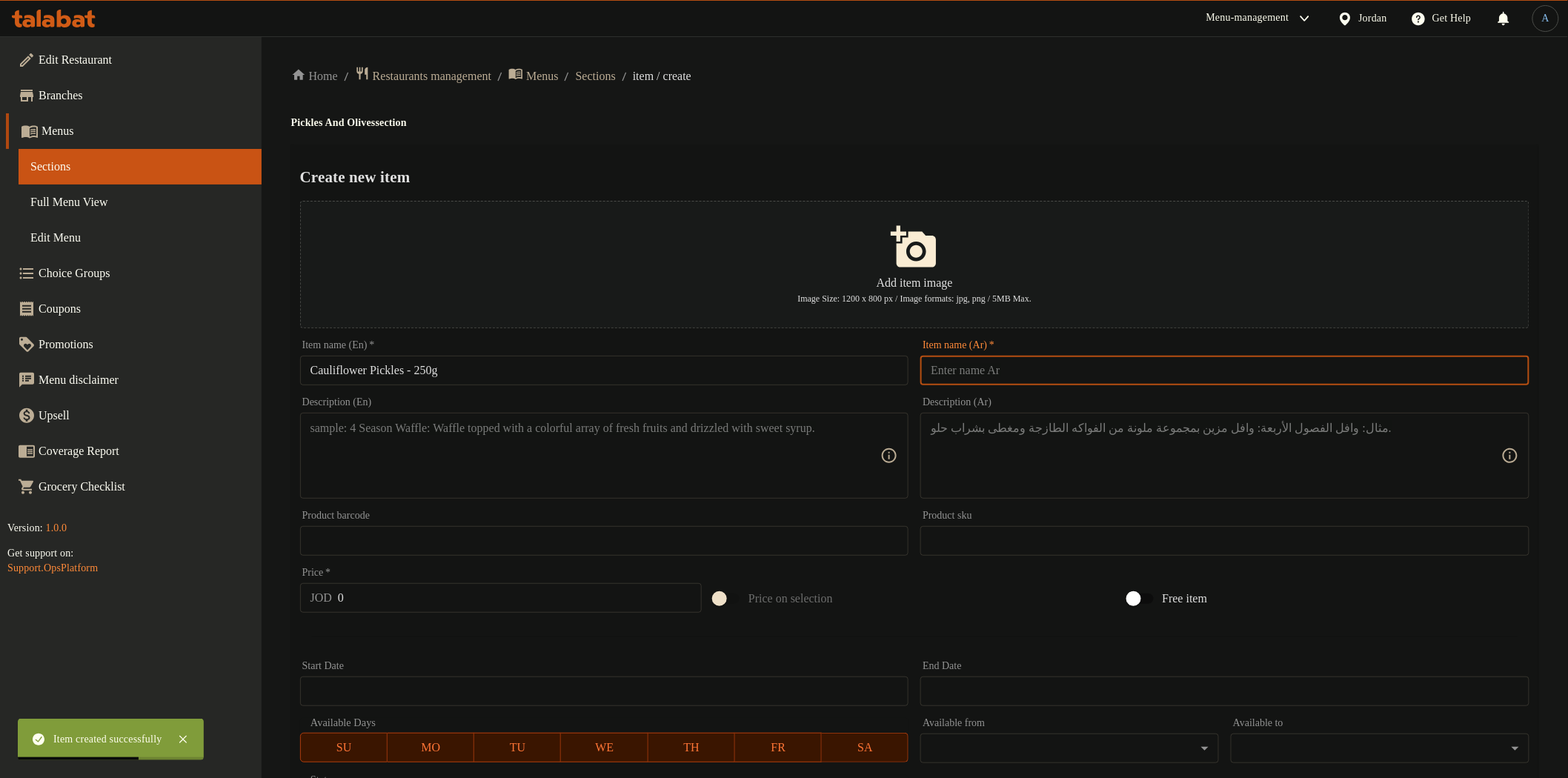
click at [960, 364] on input "text" at bounding box center [1225, 371] width 609 height 30
paste input "مخلل زهرة 250 غم"
click at [1018, 149] on div "Create new item Add item image Image Size: 1200 x 800 px / Image formats: jpg, …" at bounding box center [914, 571] width 1247 height 854
click at [1050, 156] on div "Create new item Add item image Image Size: 1200 x 800 px / Image formats: jpg, …" at bounding box center [914, 571] width 1247 height 854
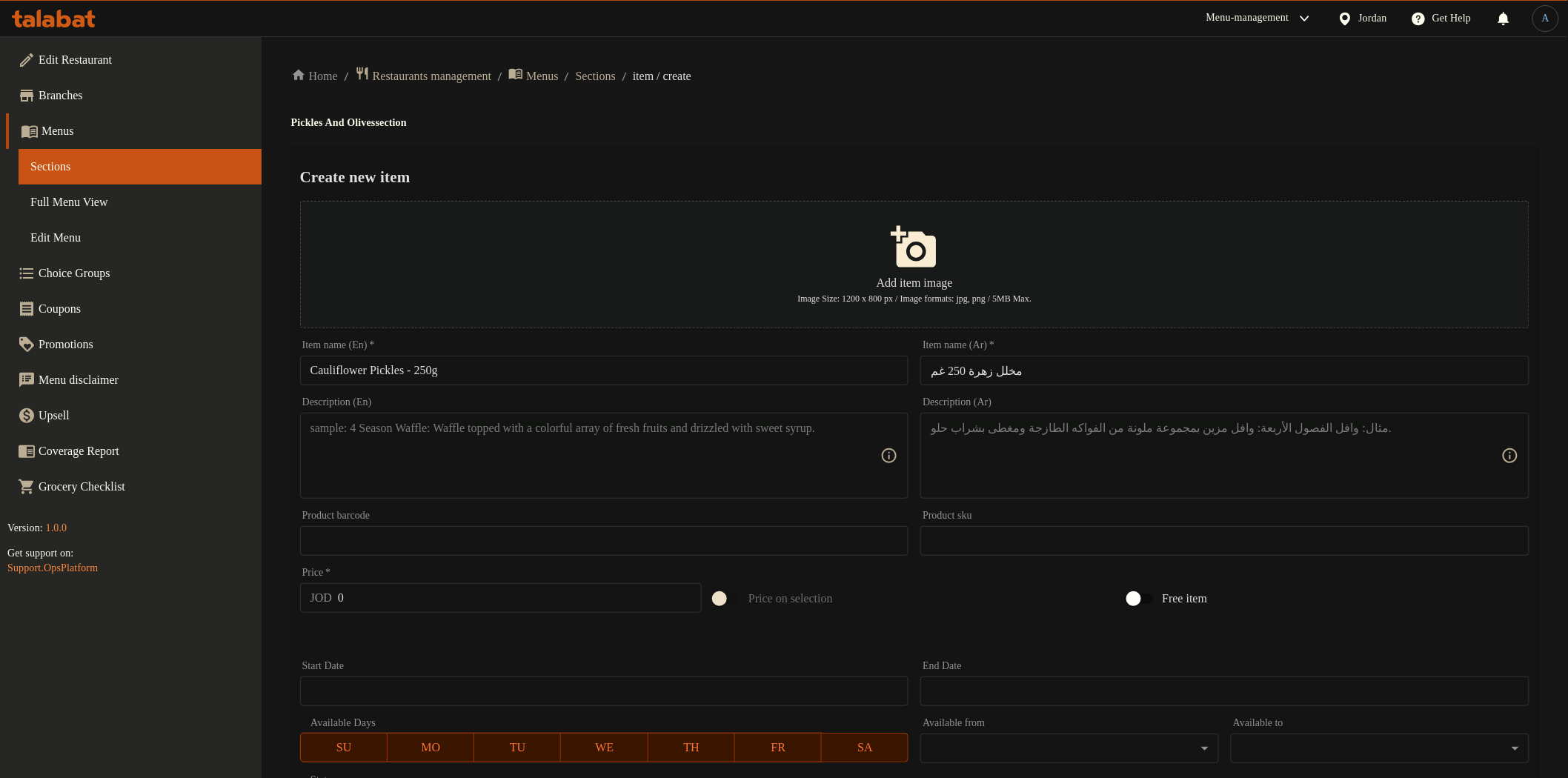
click at [347, 372] on input "Cauliflower Pickles - 250g" at bounding box center [604, 371] width 609 height 30
click at [1053, 364] on input "مخلل زهرة 250 غم" at bounding box center [1225, 371] width 609 height 30
click at [815, 84] on ol "Home / Restaurants management / Menus / Sections / item / create" at bounding box center [914, 75] width 1247 height 20
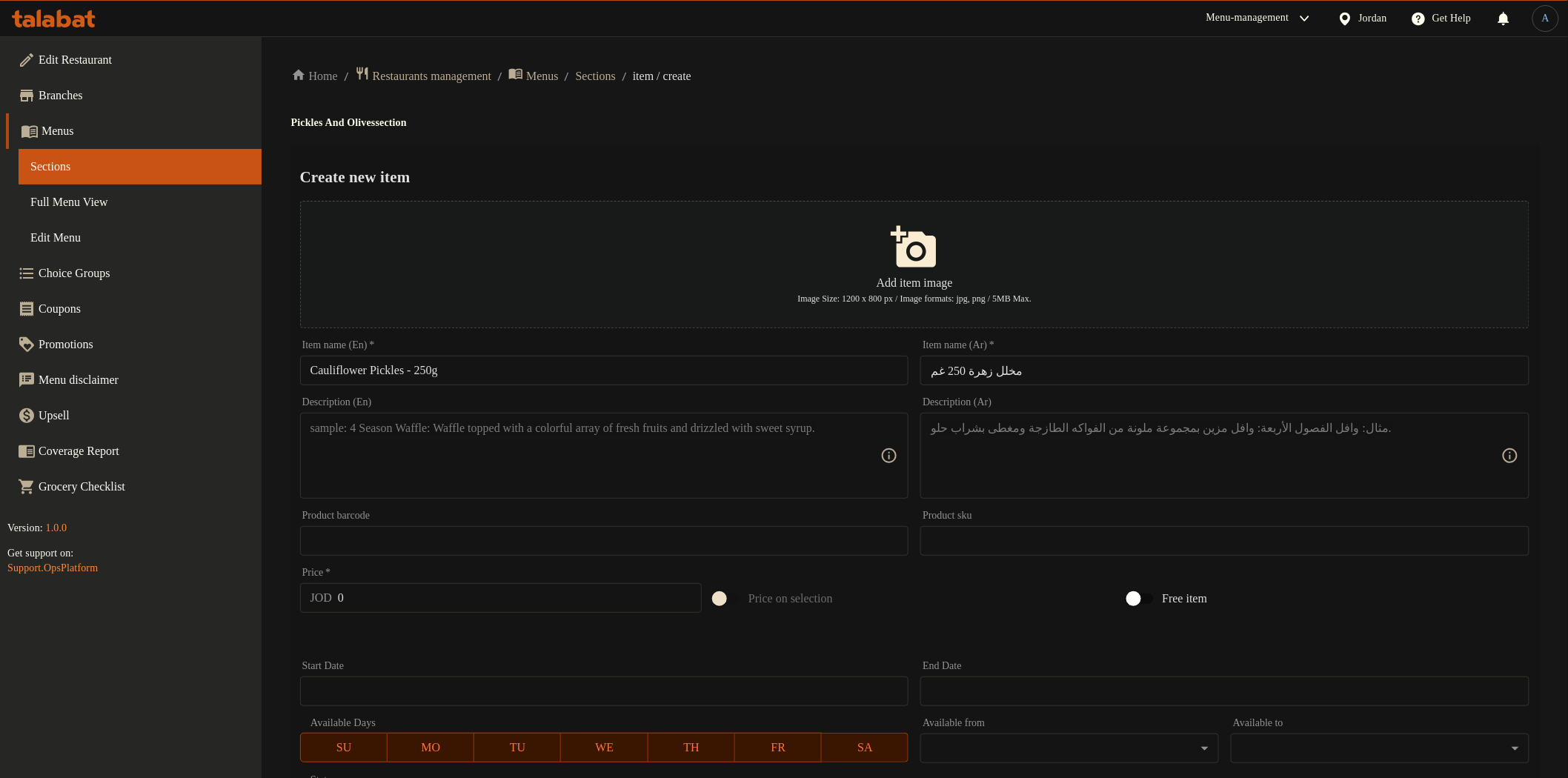
click at [900, 84] on ol "Home / Restaurants management / Menus / Sections / item / create" at bounding box center [914, 75] width 1247 height 20
click at [536, 354] on div "Item name (En)   * Cauliflower Pickles - 250g Item name (En) *" at bounding box center [604, 363] width 609 height 45
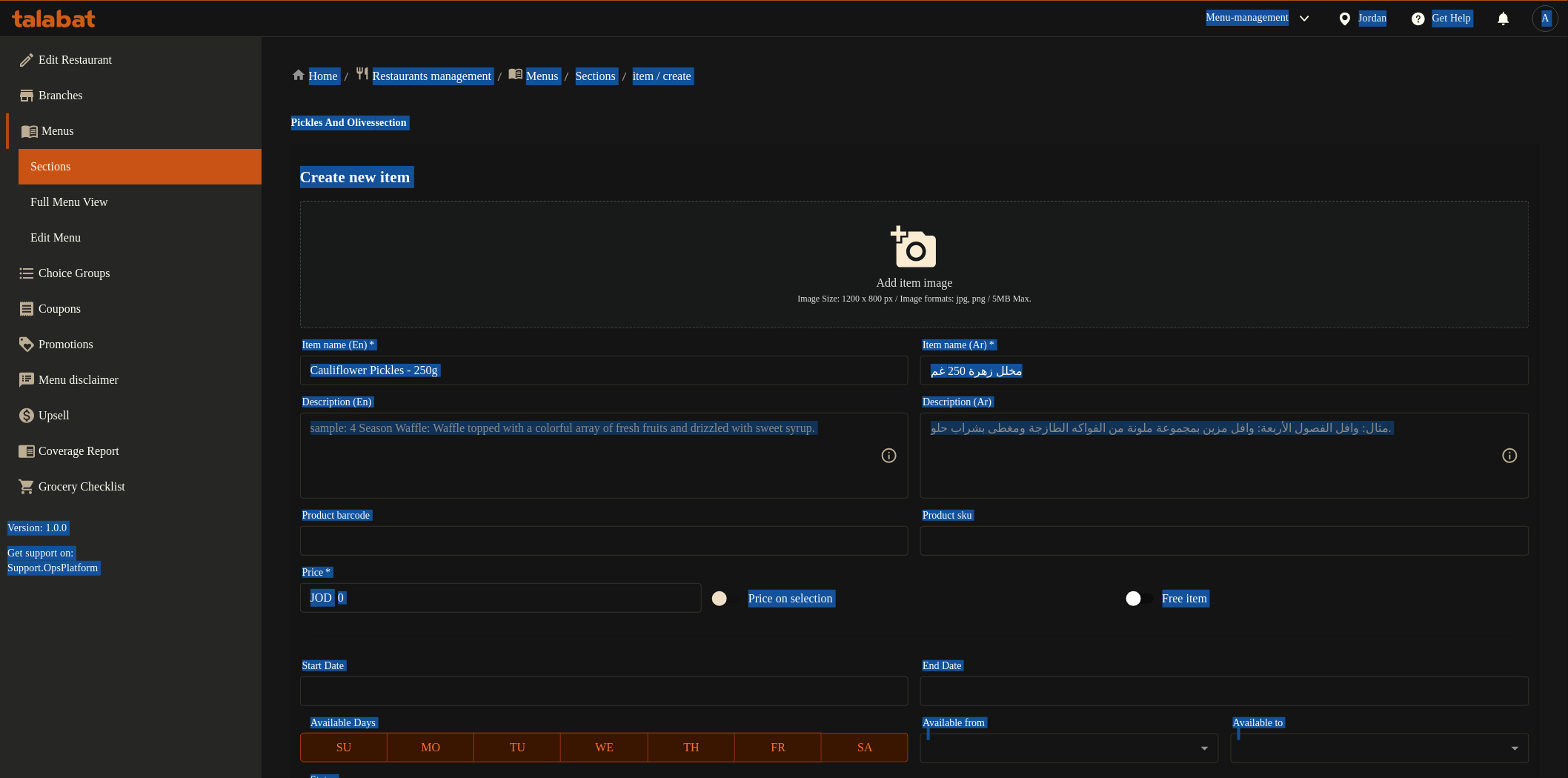
click at [530, 363] on input "Cauliflower Pickles - 250g" at bounding box center [604, 371] width 609 height 30
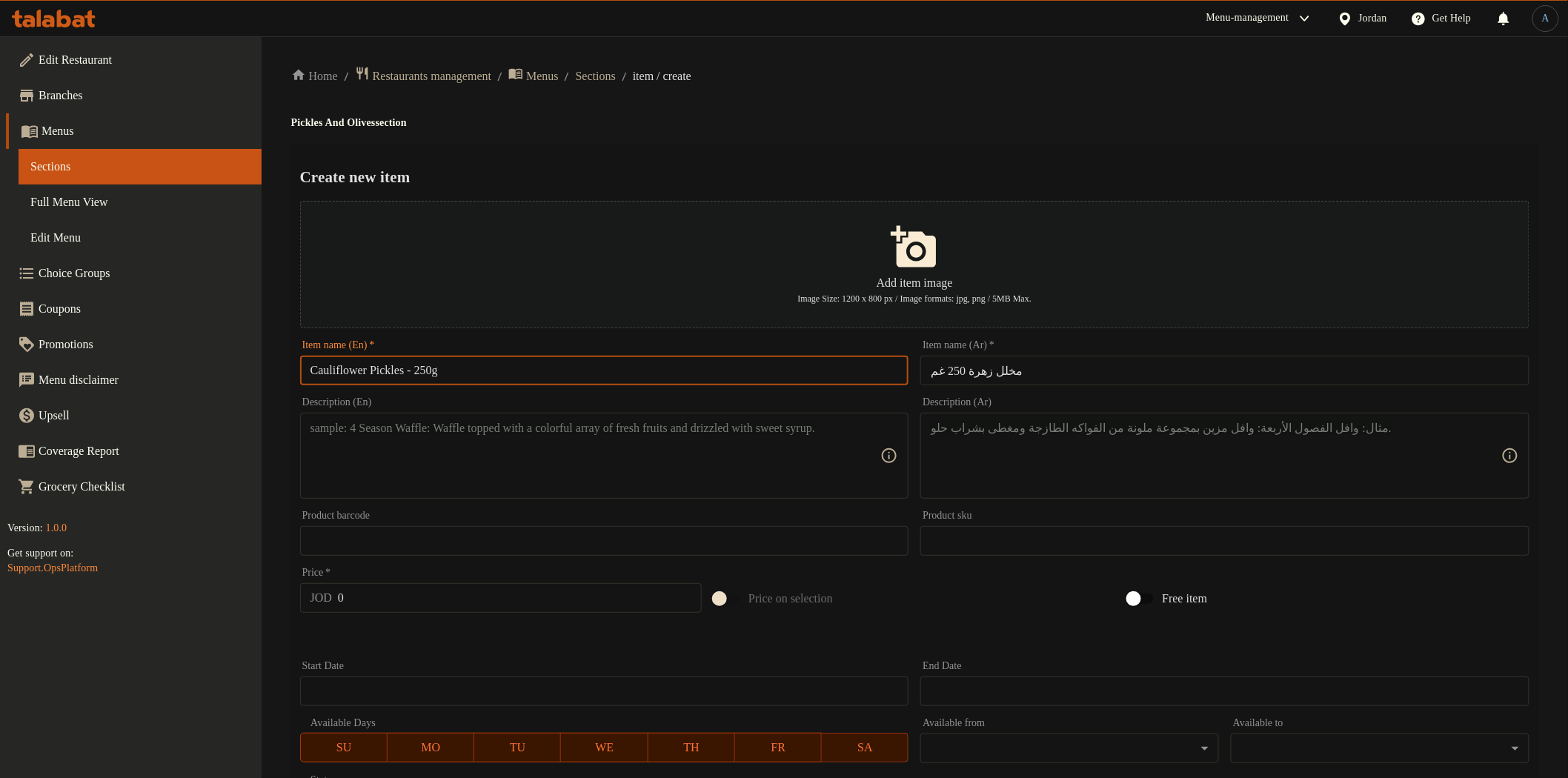
click at [471, 379] on input "Cauliflower Pickles - 250g" at bounding box center [604, 371] width 609 height 30
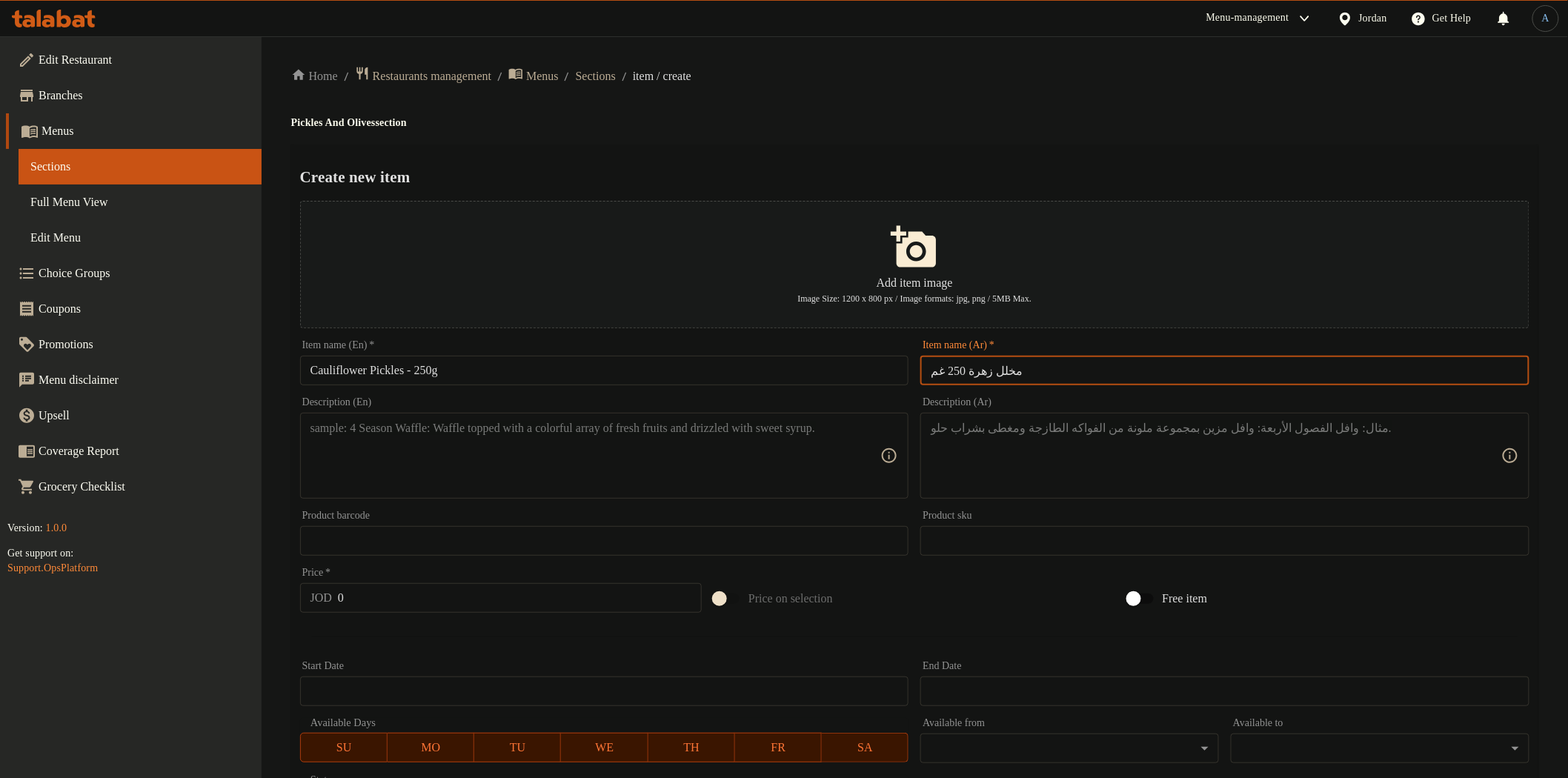
click at [980, 373] on input "مخلل زهرة 250 غم" at bounding box center [1225, 371] width 609 height 30
paste input "لقرنبيط"
type input "مخلل القرنبيط 250 غم"
click at [1017, 100] on div "Home / Restaurants management / Menus / Sections / item / create Pickles And Ol…" at bounding box center [914, 537] width 1247 height 944
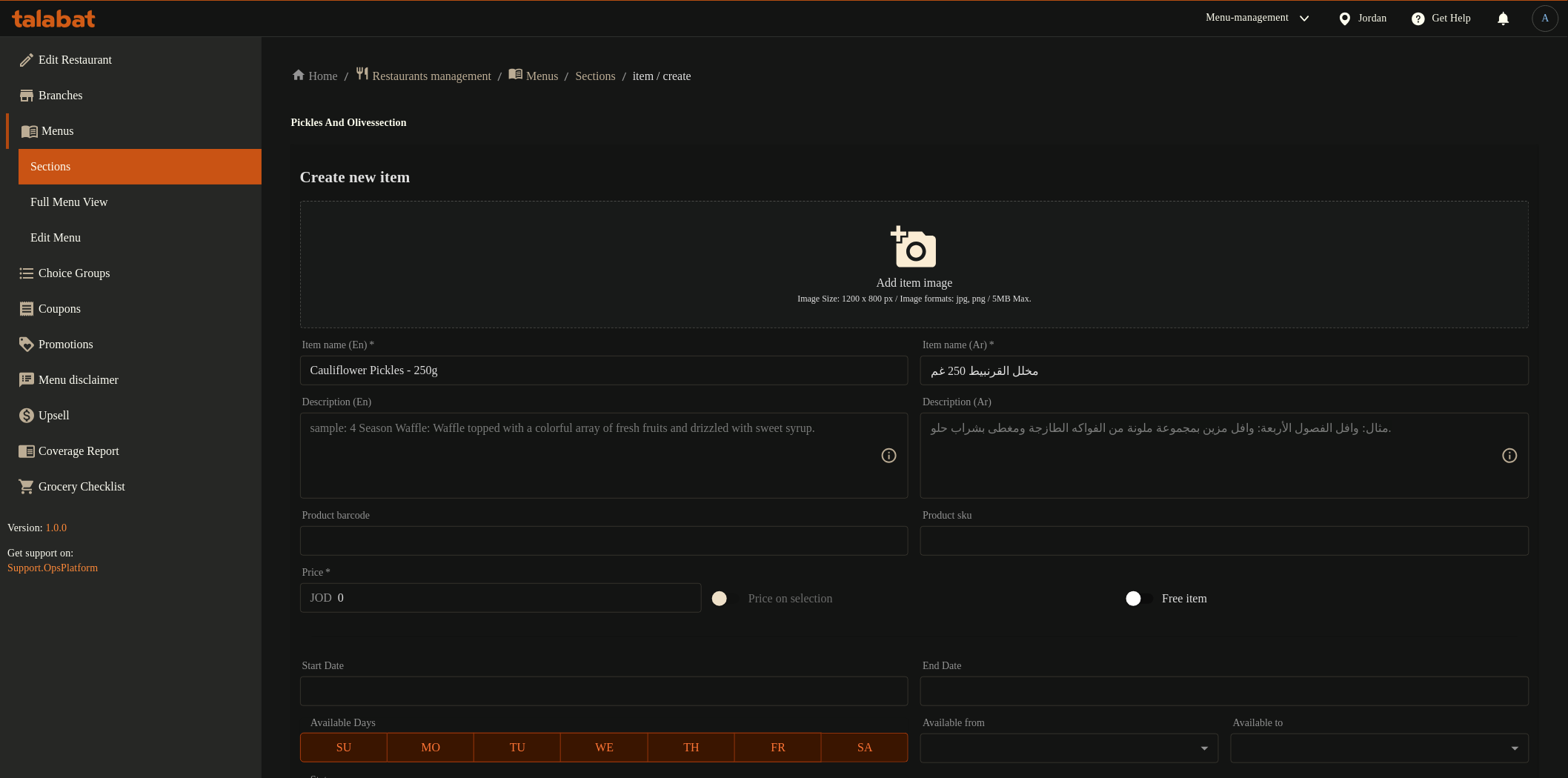
click at [545, 449] on textarea at bounding box center [595, 456] width 570 height 70
paste textarea "Local cauliflower pickles with a delicious taste and crunchy texture"
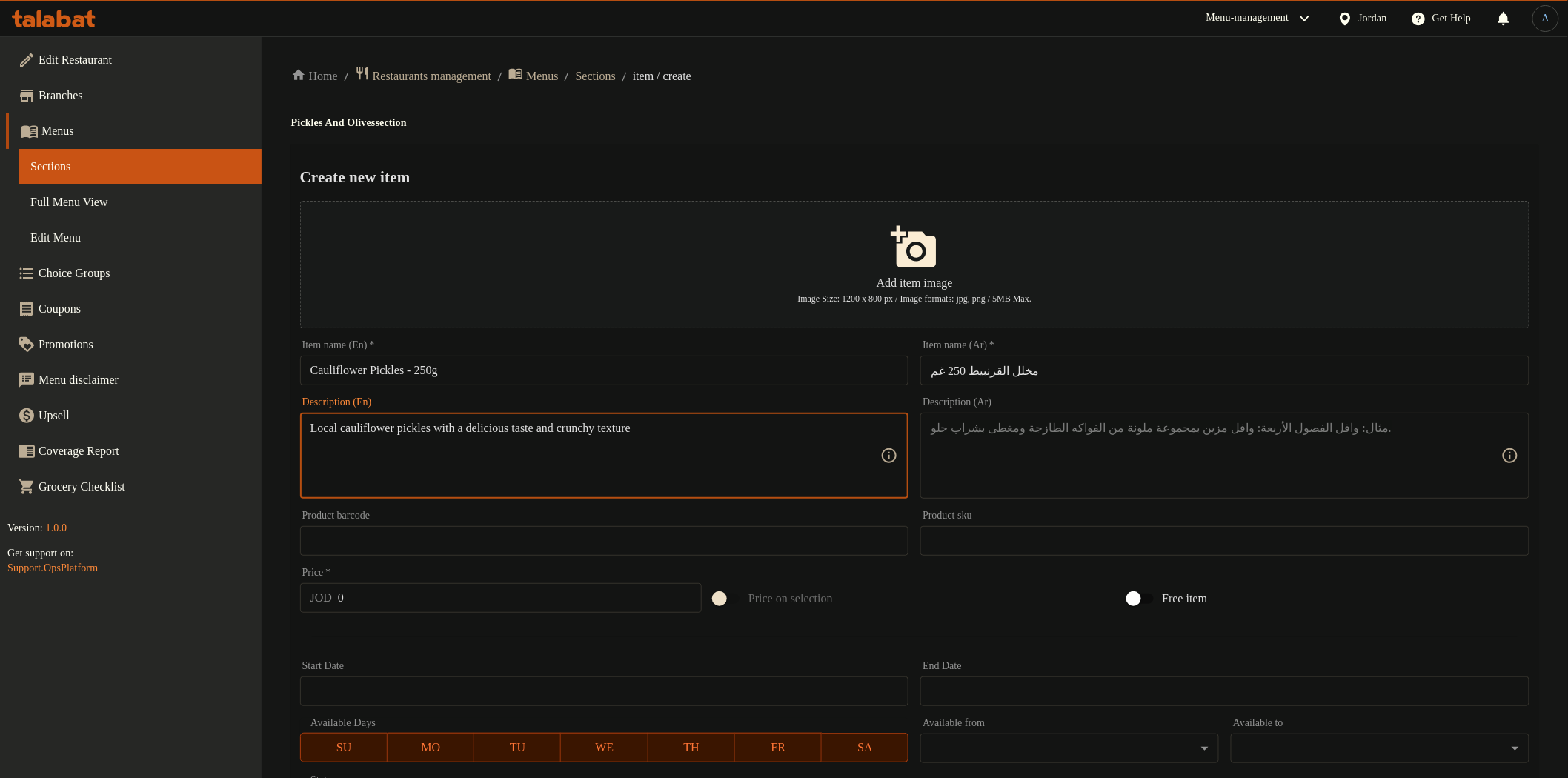
type textarea "Local cauliflower pickles with a delicious taste and crunchy texture"
drag, startPoint x: 840, startPoint y: 128, endPoint x: 815, endPoint y: 139, distance: 27.3
click at [818, 138] on div "Home / Restaurants management / Menus / Sections / item / create Pickles And Ol…" at bounding box center [914, 537] width 1247 height 944
click at [983, 145] on div "Create new item Add item image Image Size: 1200 x 800 px / Image formats: jpg, …" at bounding box center [914, 571] width 1247 height 854
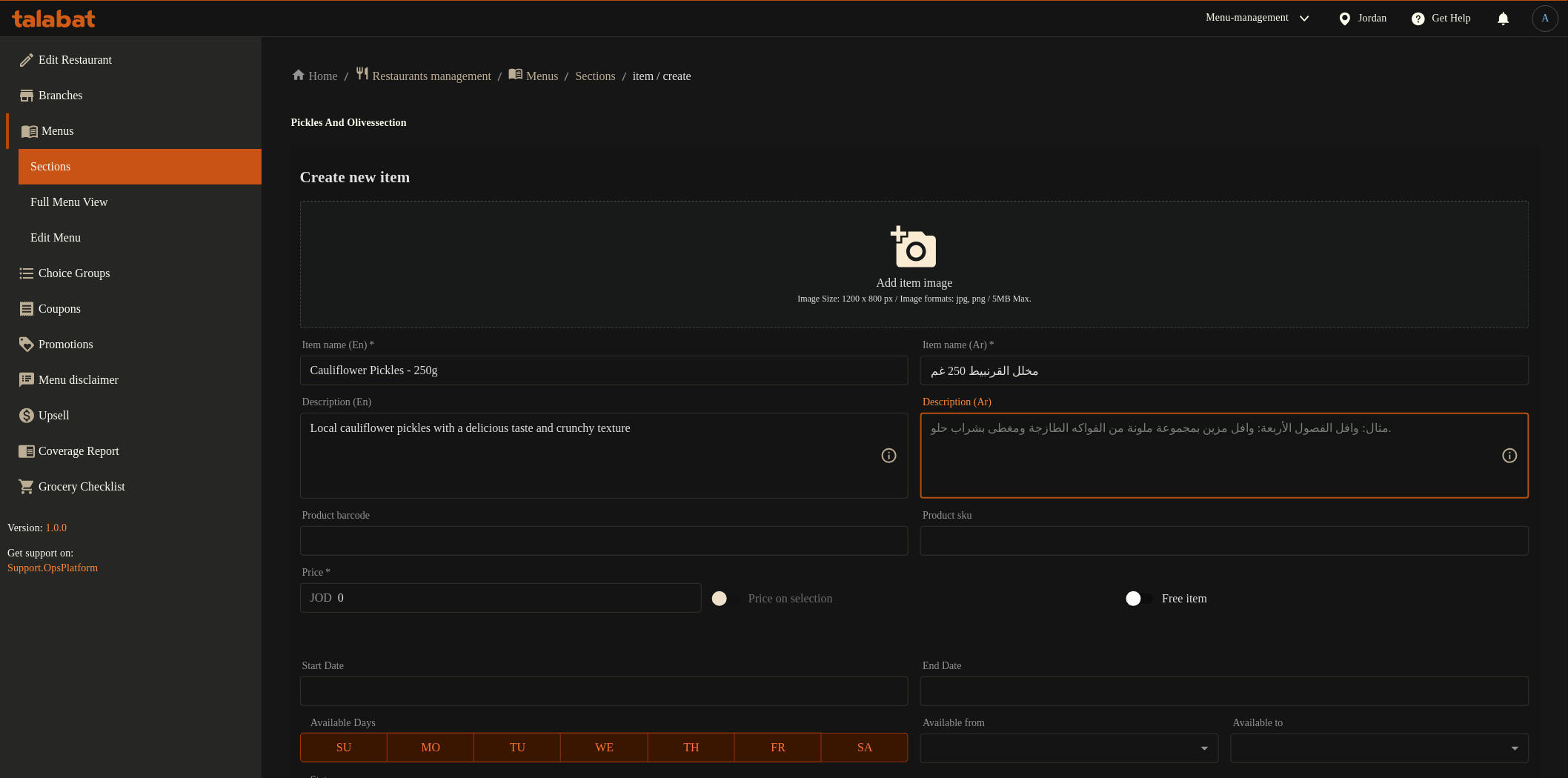
click at [1079, 450] on textarea at bounding box center [1216, 456] width 570 height 70
paste textarea "مخلل زهرة بلدي بطعم شهي وقوام مقرمش."
type textarea "مخلل زهرة بلدي بطعم شهي وقوام مقرمش."
click at [387, 609] on input "0" at bounding box center [520, 599] width 364 height 30
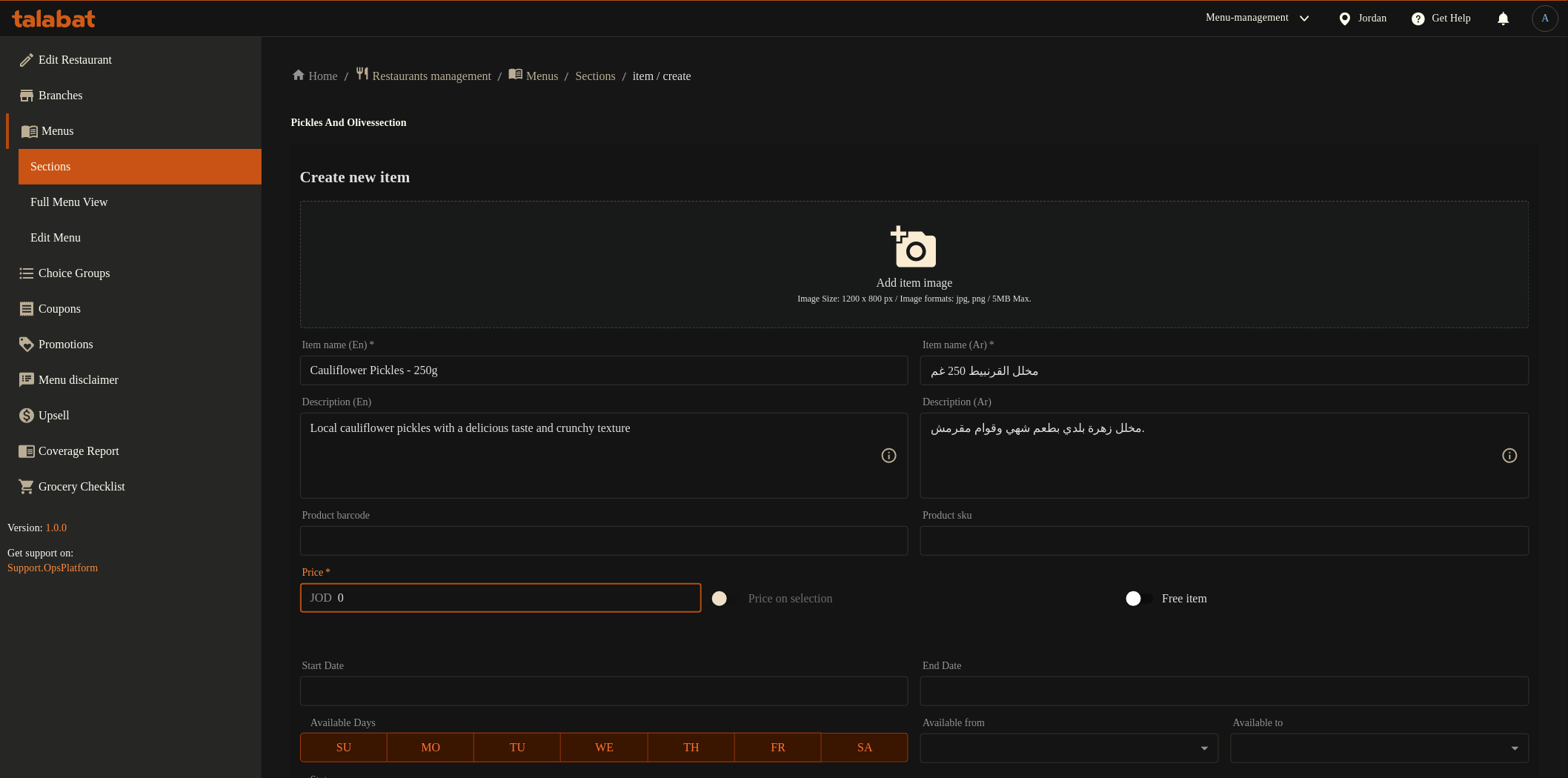
paste input ".7"
type input "0.7"
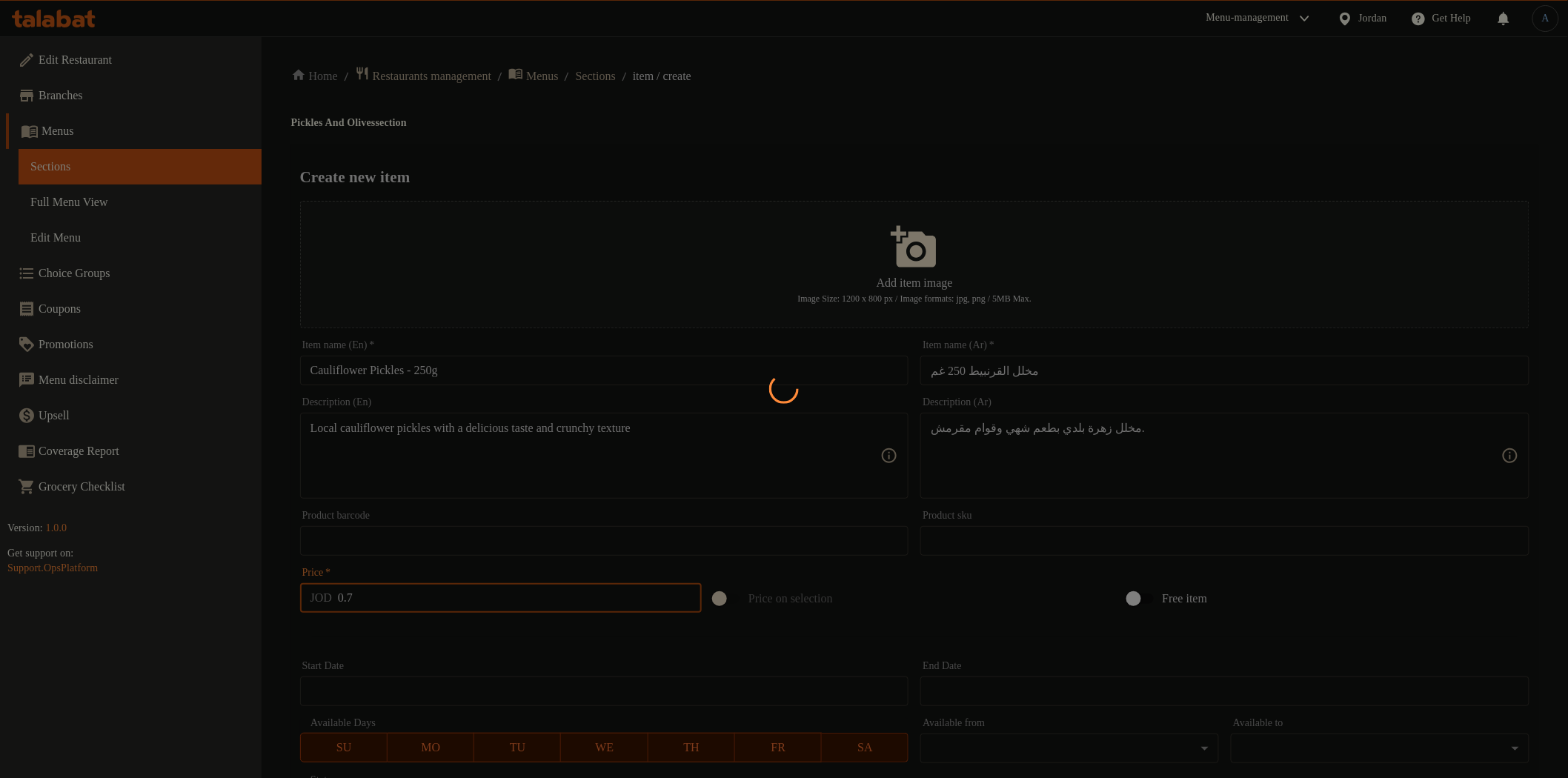
type input "0"
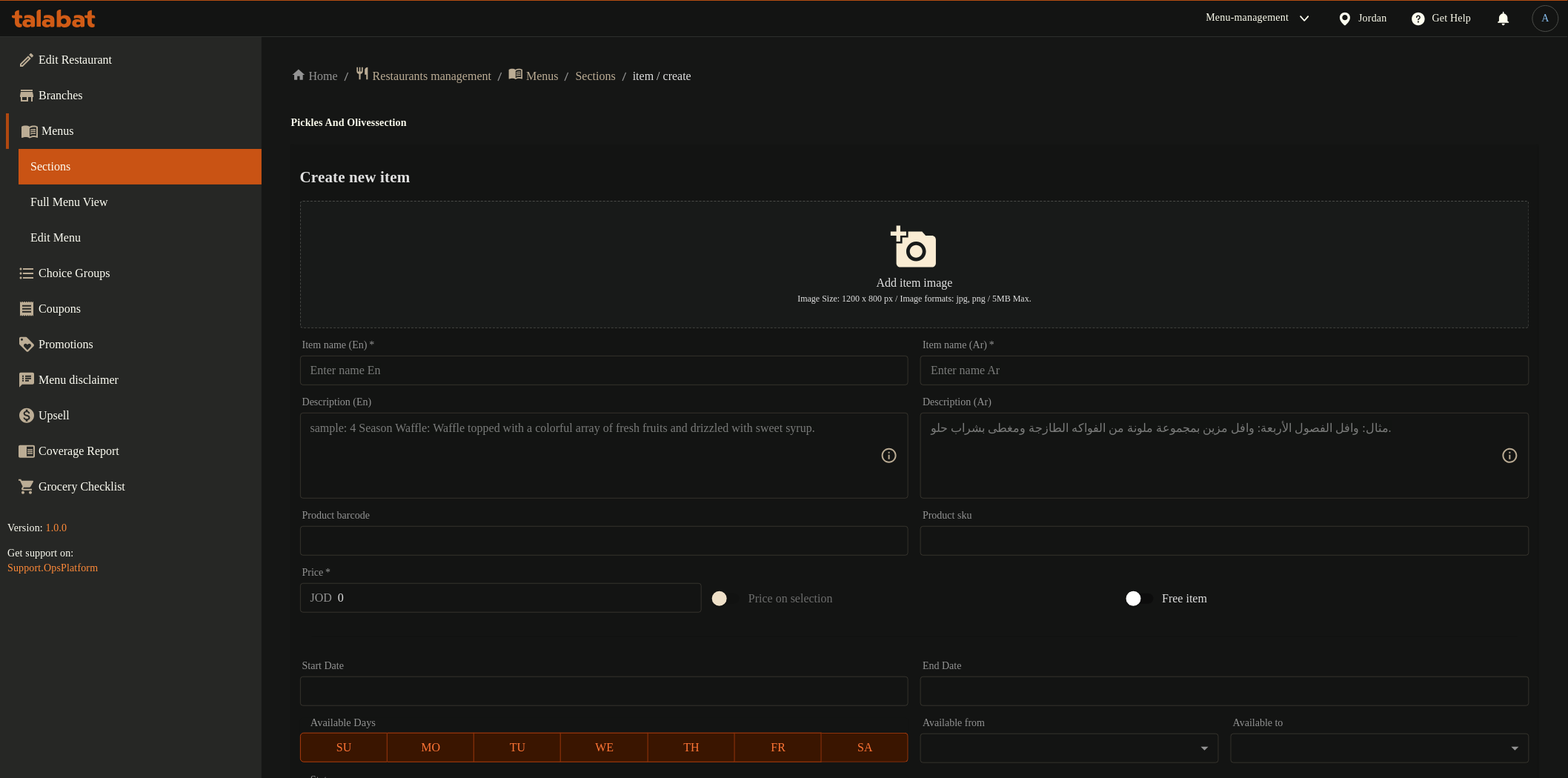
click at [710, 183] on h2 "Create new item" at bounding box center [914, 178] width 1229 height 23
click at [613, 360] on input "text" at bounding box center [604, 371] width 609 height 30
paste input "Beetroot Pickles – 250g"
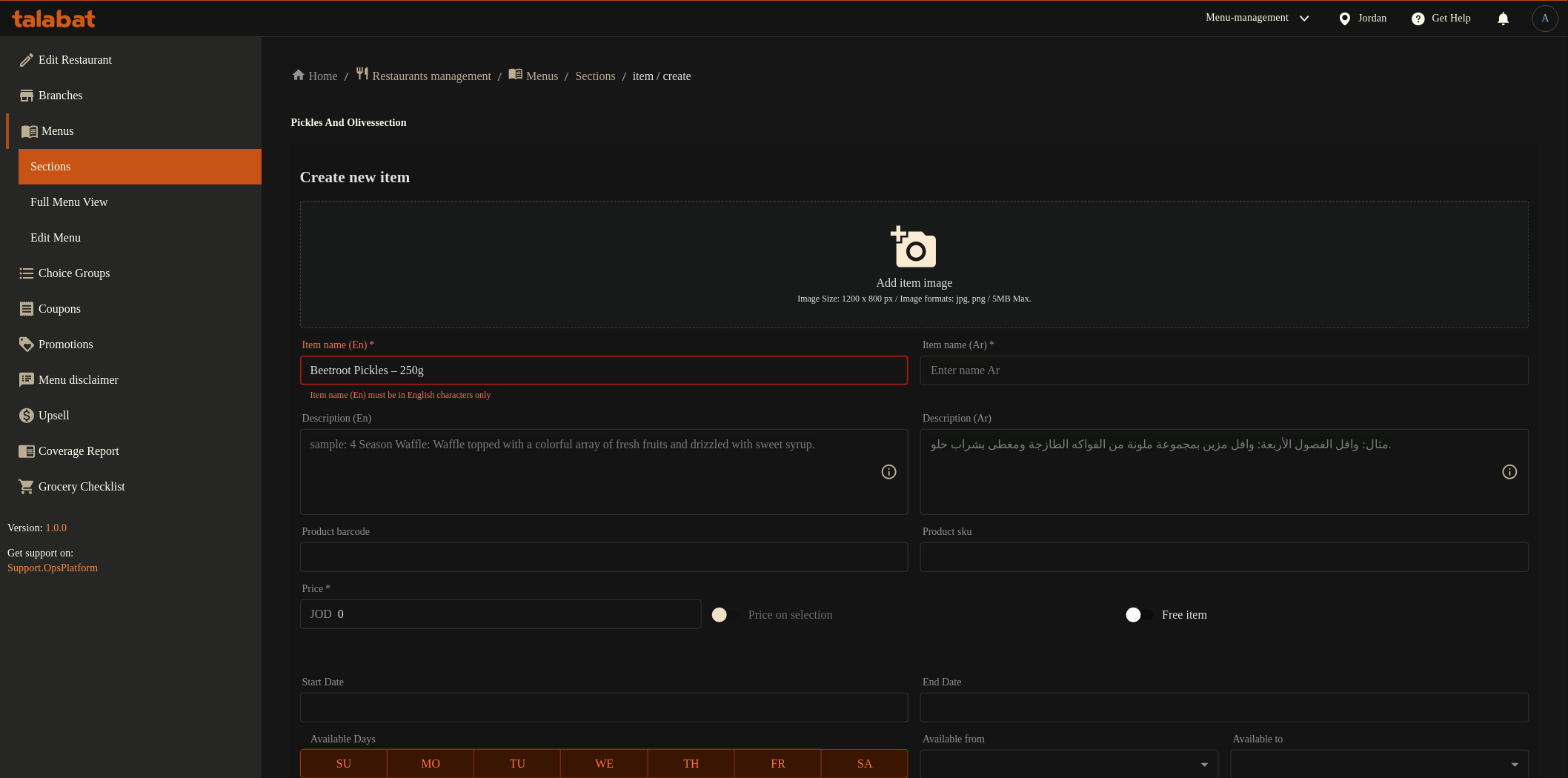
click at [411, 366] on input "Beetroot Pickles – 250g" at bounding box center [604, 371] width 609 height 30
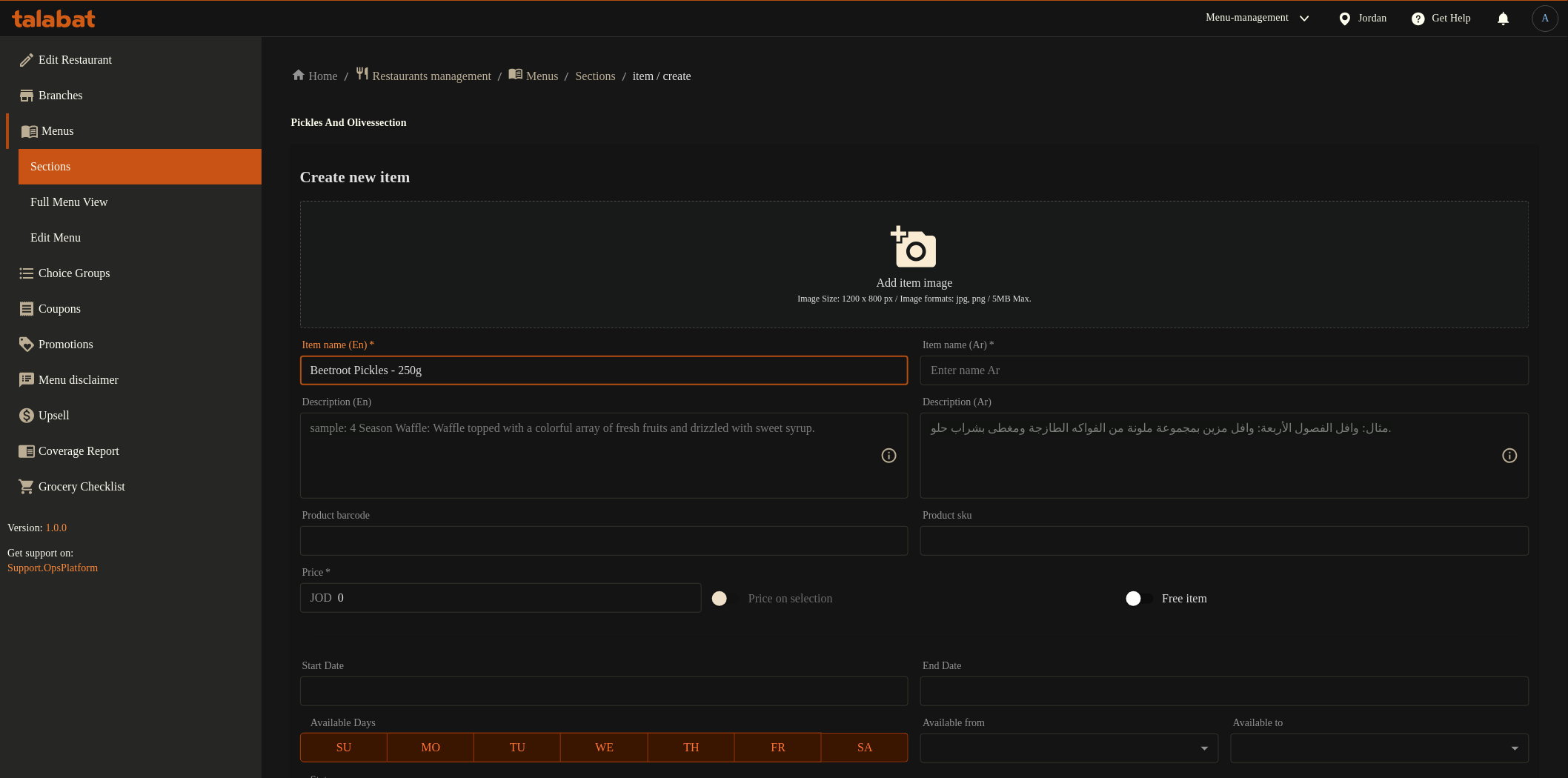
type input "Beetroot Pickles - 250g"
drag, startPoint x: 978, startPoint y: 373, endPoint x: 972, endPoint y: 356, distance: 18.0
click at [978, 373] on input "text" at bounding box center [1225, 371] width 609 height 30
paste input "مخلل شمندر 250 غم"
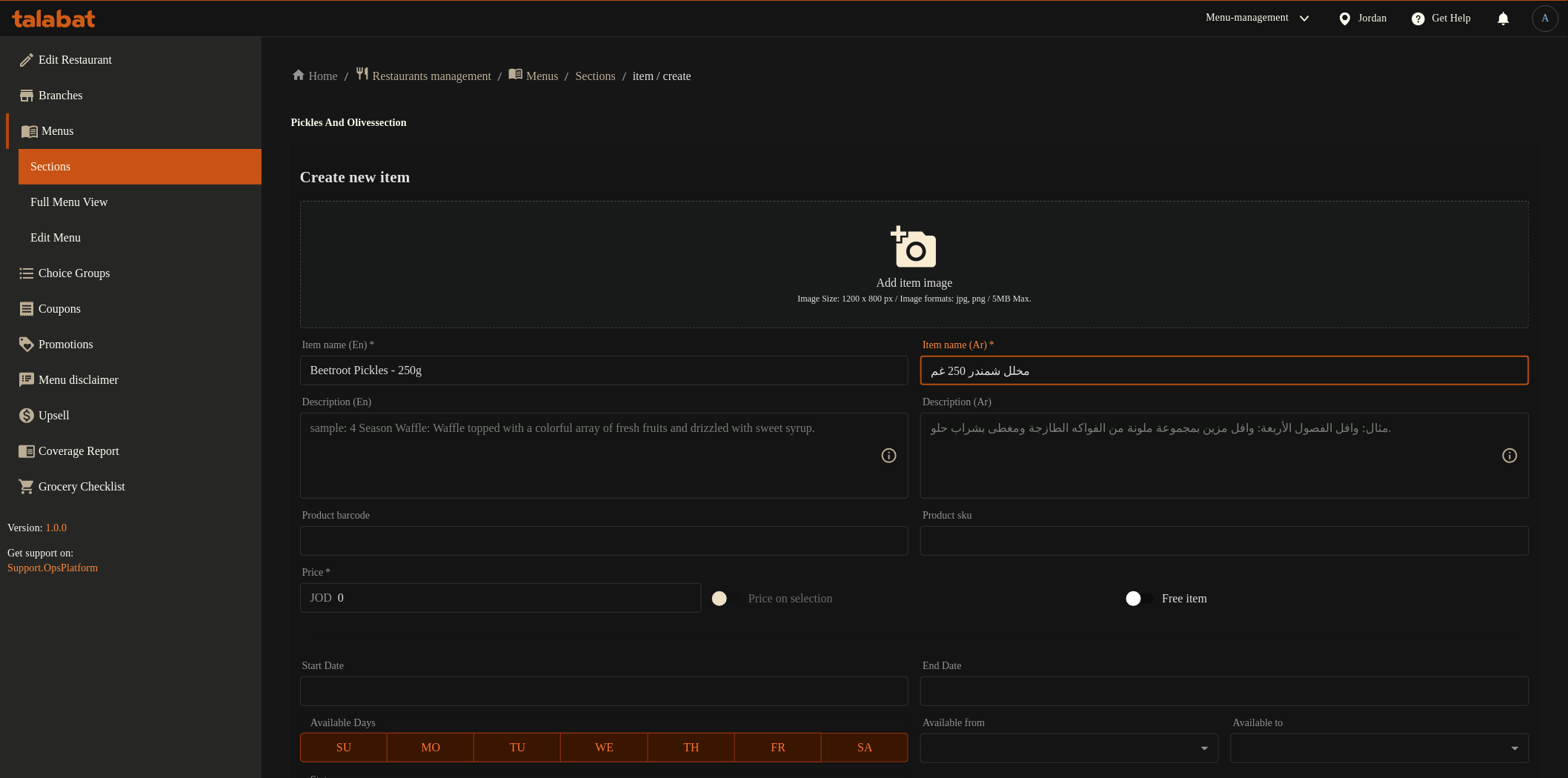
type input "مخلل شمندر 250 غم"
click at [978, 139] on div "Home / Restaurants management / Menus / Sections / item / create Pickles And Ol…" at bounding box center [914, 537] width 1247 height 944
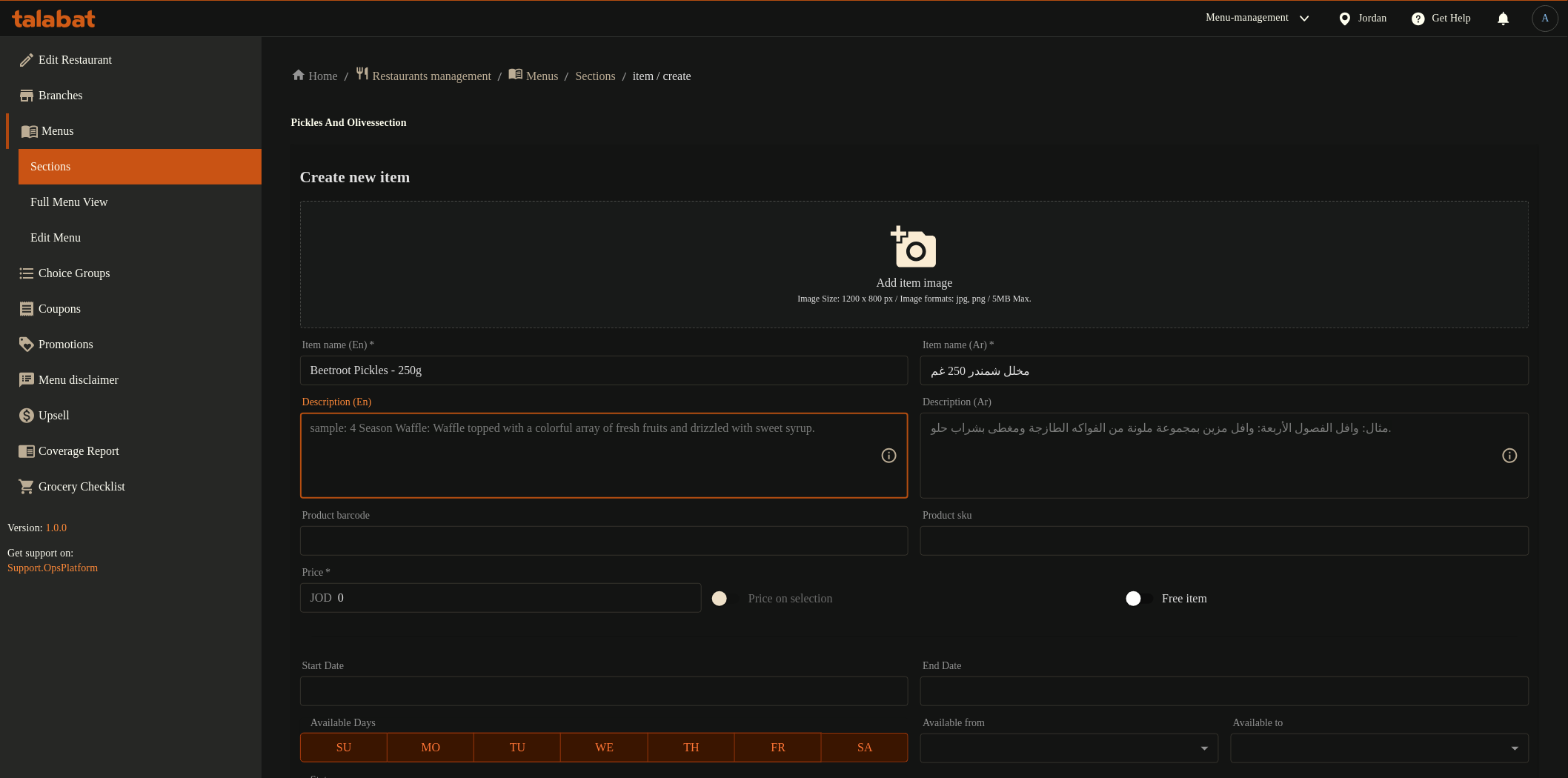
click at [661, 478] on textarea at bounding box center [595, 456] width 570 height 70
paste textarea "Natural beetroot pickles with vibrant color and rich flavor"
type textarea "Natural beetroot pickles with vibrant color and rich flavor"
click at [1057, 449] on textarea at bounding box center [1216, 456] width 570 height 70
paste textarea "مخلل شمندر طبيعي، يتميز بلونه الزاهي ونكهته الغنية."
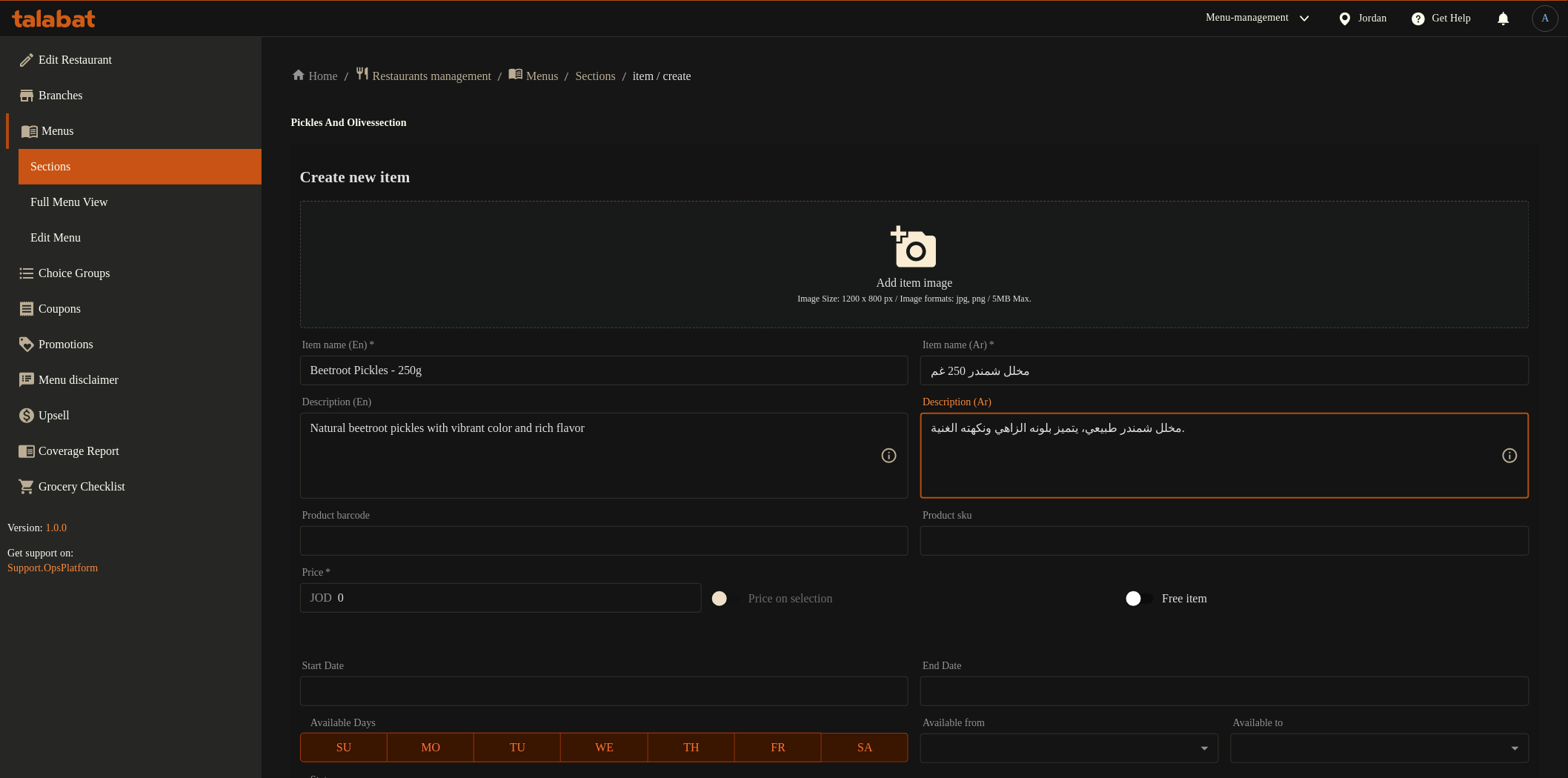
type textarea "مخلل شمندر طبيعي، يتميز بلونه الزاهي ونكهته الغنية."
click at [412, 598] on input "0" at bounding box center [520, 599] width 364 height 30
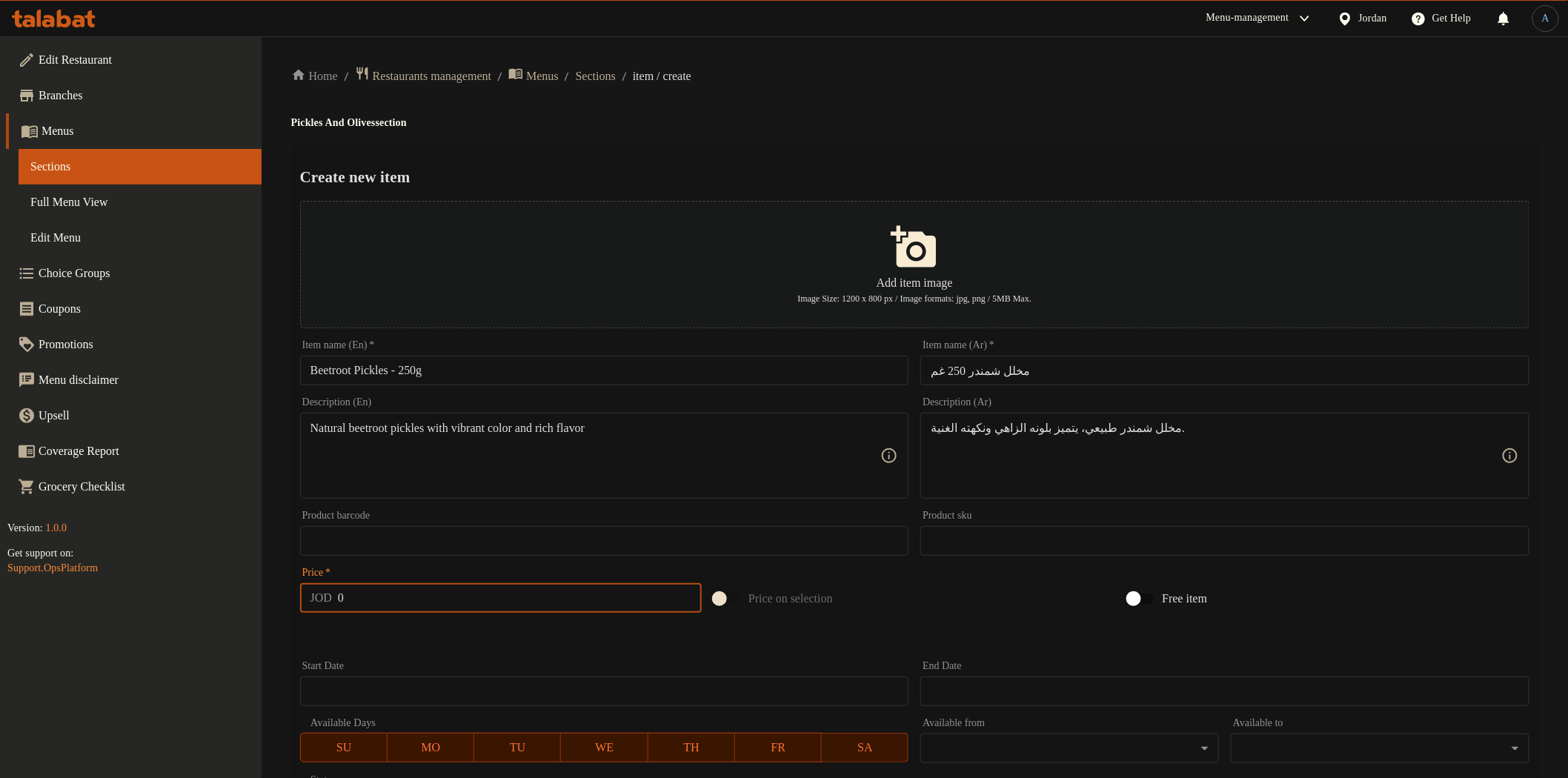
paste input "1.25"
type input "1.25"
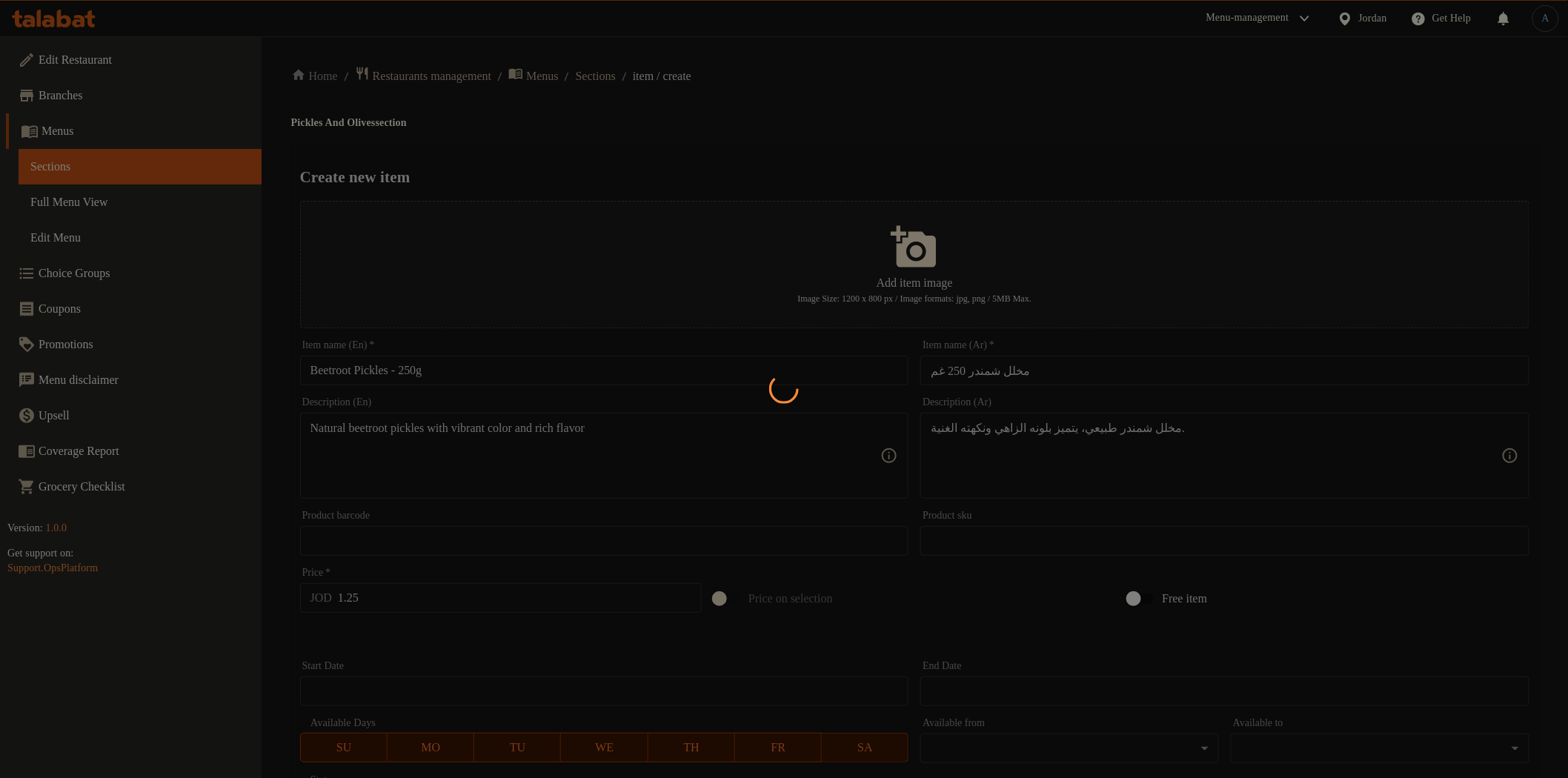
type input "0"
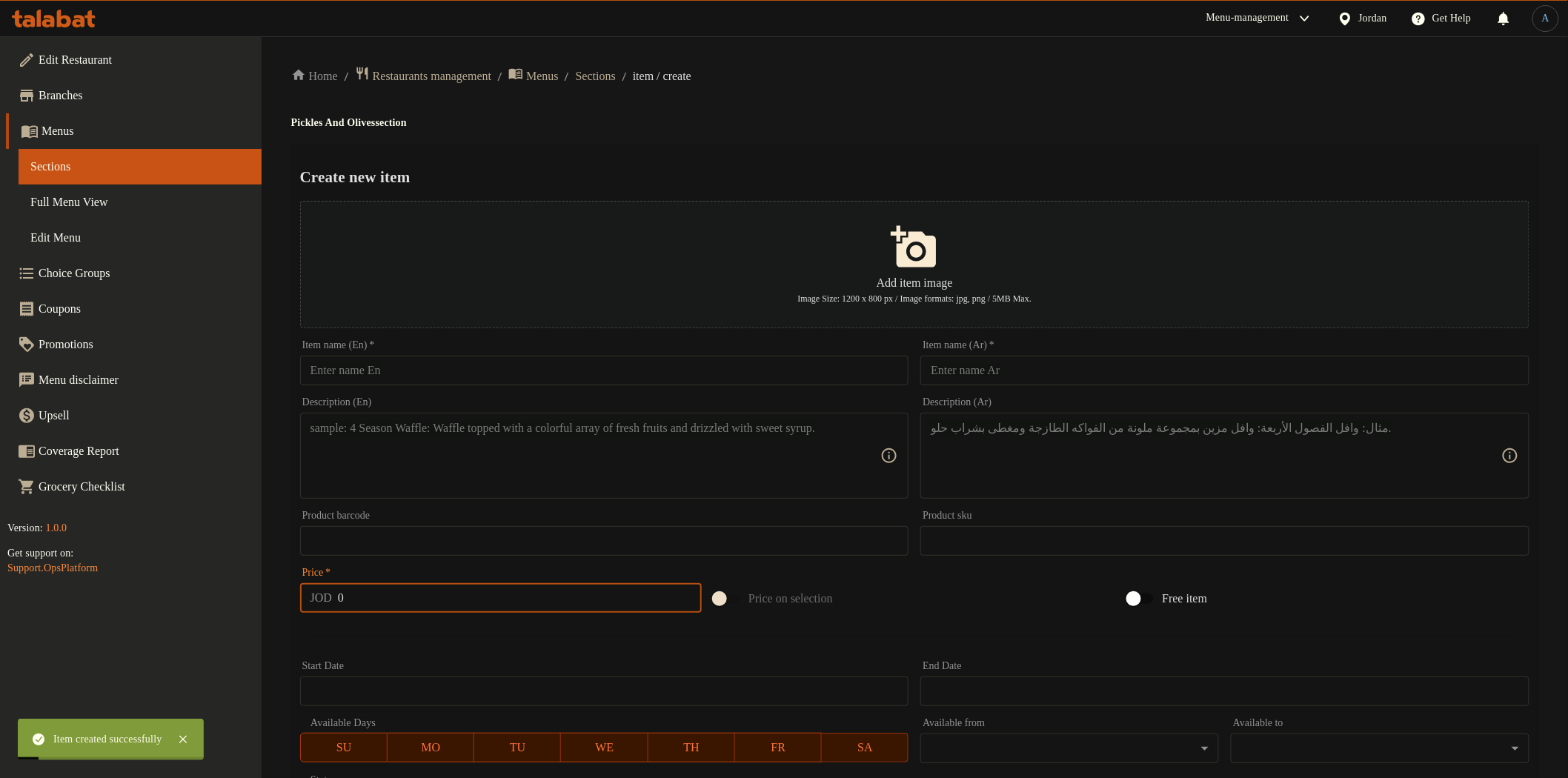
click at [517, 368] on input "text" at bounding box center [604, 371] width 609 height 30
paste input "Local Green Olives – 250g"
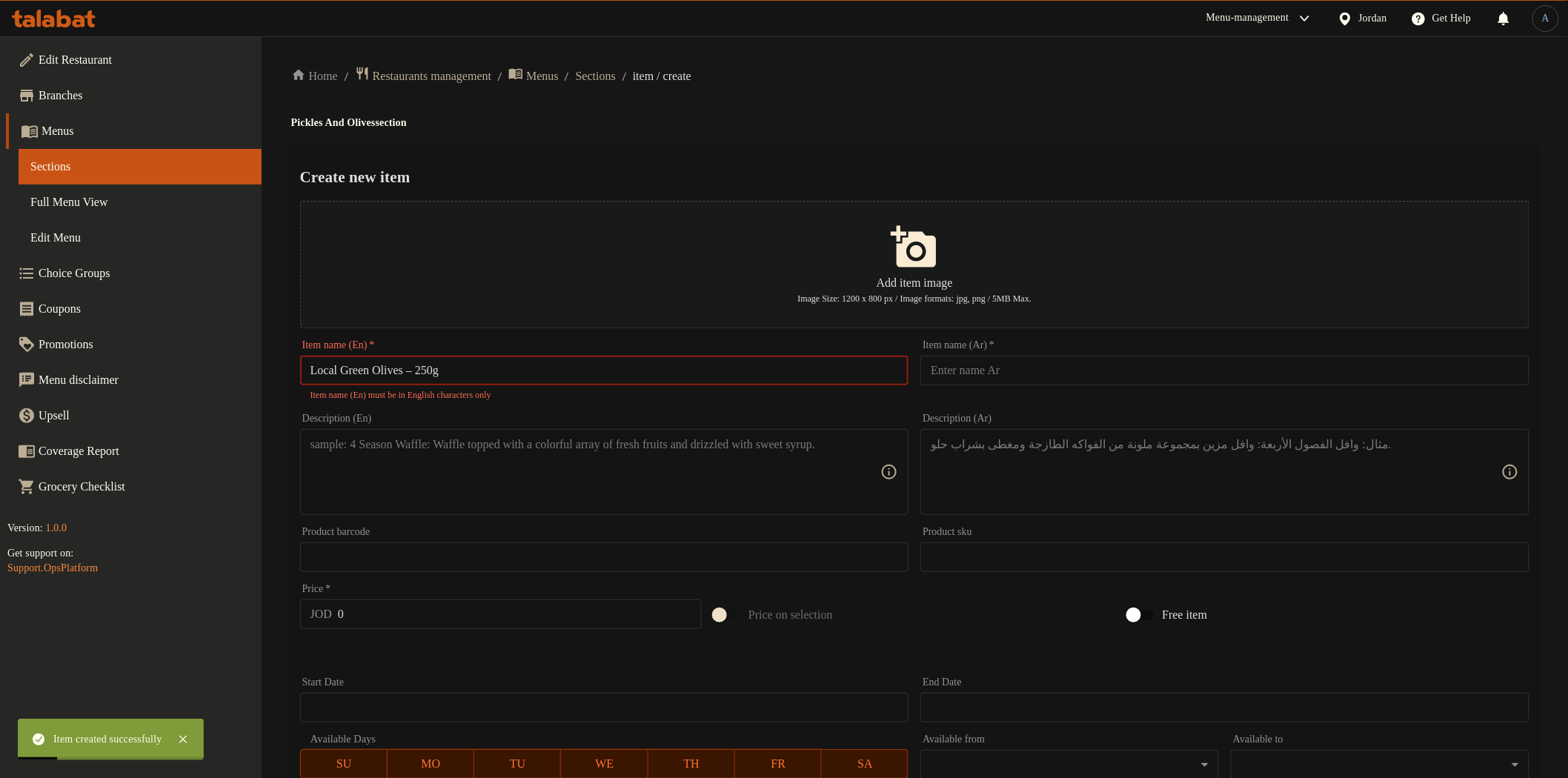
drag, startPoint x: 427, startPoint y: 371, endPoint x: 587, endPoint y: 353, distance: 161.0
click at [427, 370] on input "Local Green Olives – 250g" at bounding box center [604, 371] width 609 height 30
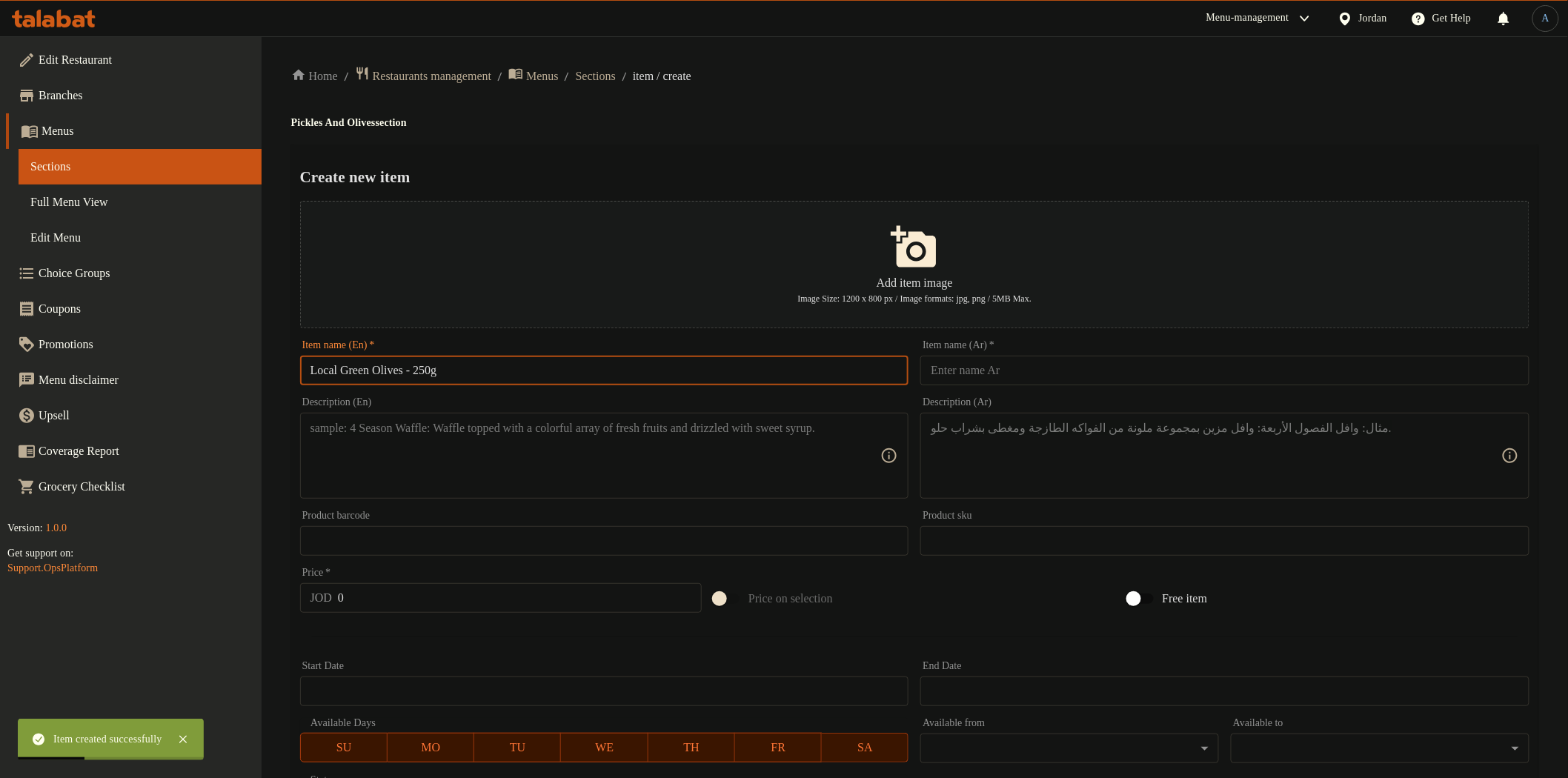
type input "Local Green Olives - 250g"
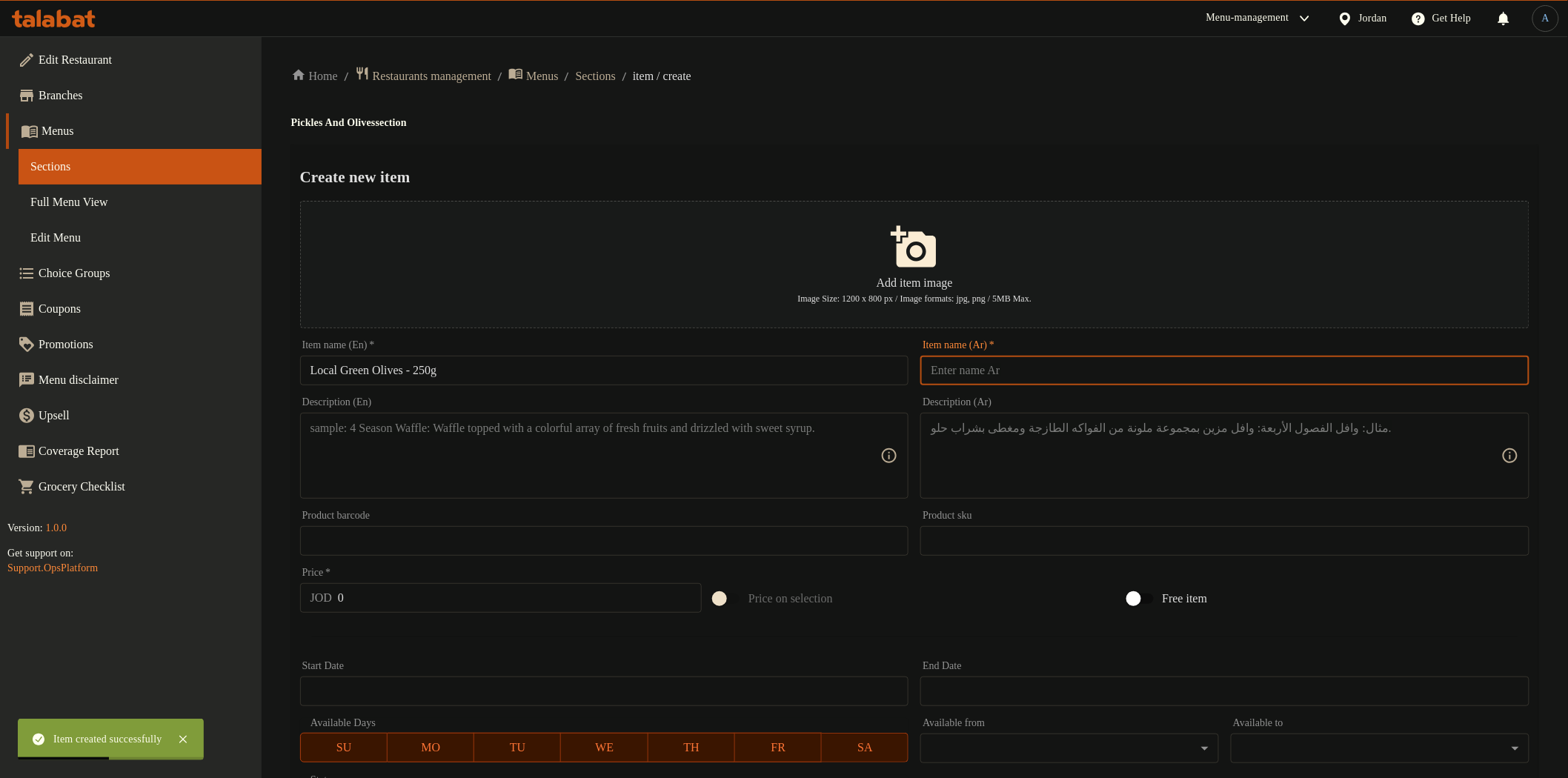
click at [1071, 373] on input "text" at bounding box center [1225, 371] width 609 height 30
paste input "زيتون اخضر بلدي 250 غم"
type input "زيتون اخضر بلدي 250 غم"
click at [1064, 166] on h2 "Create new item" at bounding box center [914, 178] width 1229 height 23
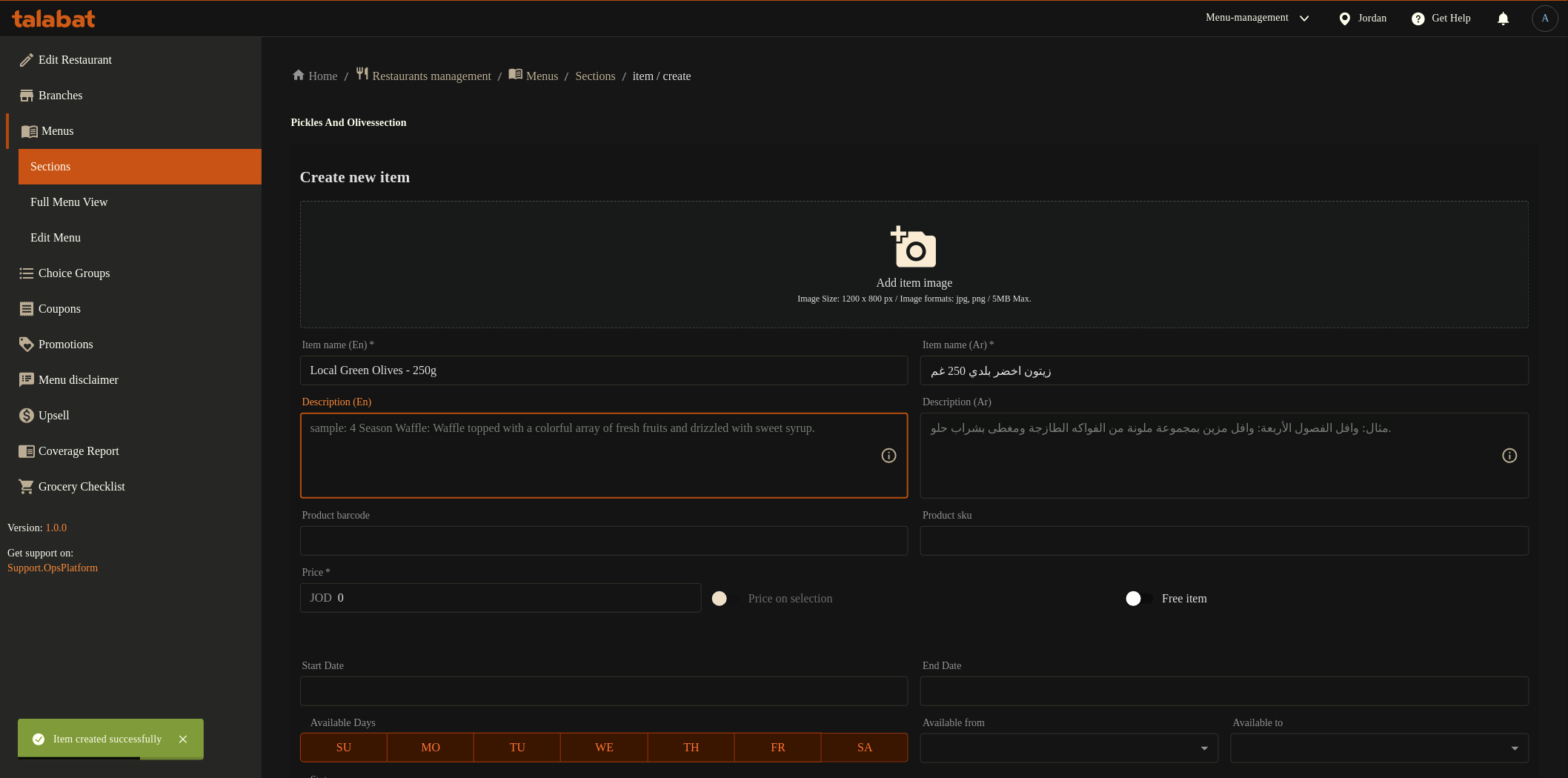
click at [542, 478] on textarea at bounding box center [595, 456] width 570 height 70
paste textarea "Traditional local green olives with authentic taste and premium quality"
type textarea "Traditional local green olives with authentic taste and premium quality"
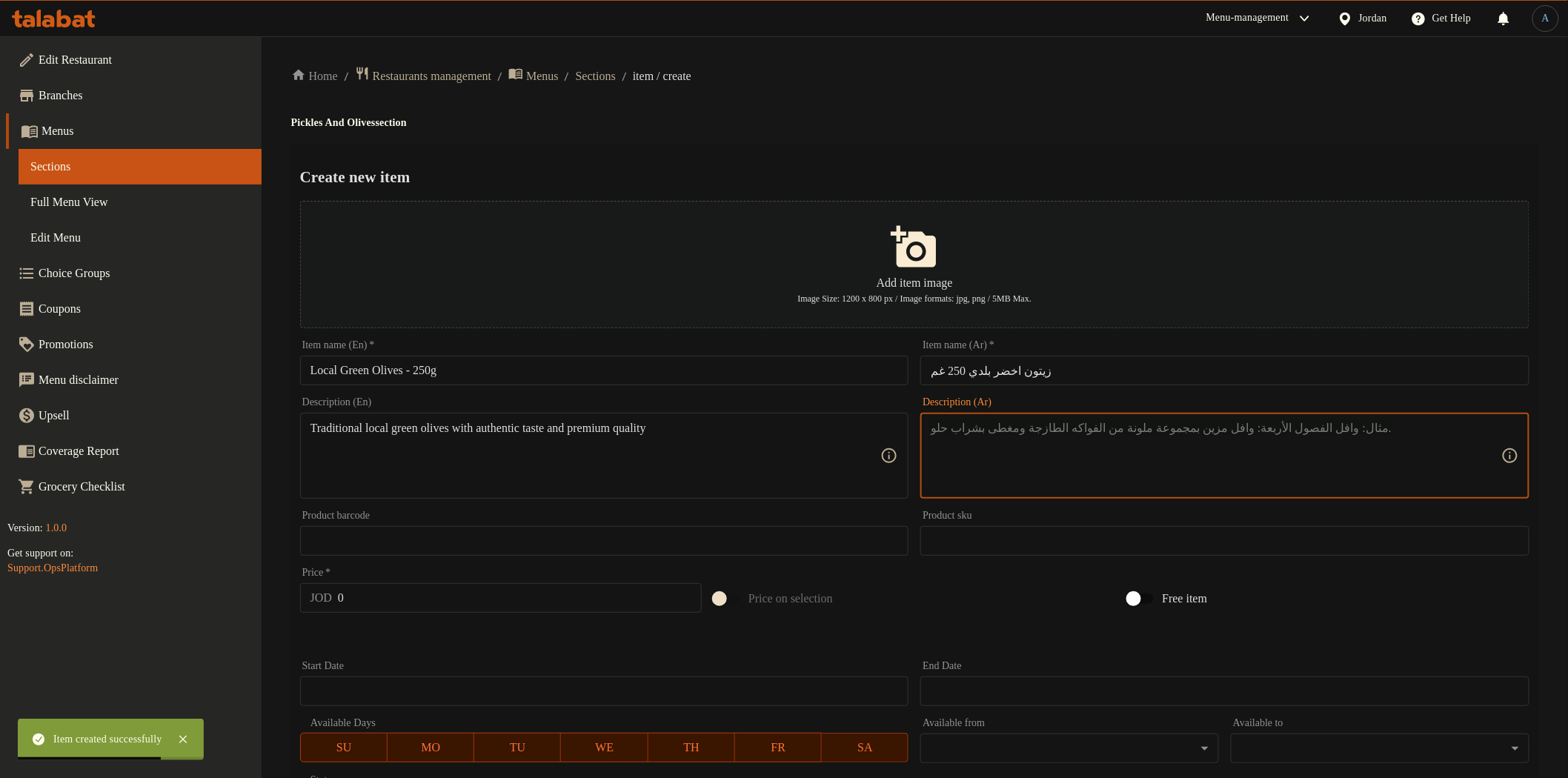
click at [1038, 449] on textarea at bounding box center [1216, 456] width 570 height 70
paste textarea "زيتون أخضر بلدي تقليدي بطعم أصيل وجودة عالية."
type textarea "زيتون أخضر بلدي تقليدي بطعم أصيل وجودة عالية."
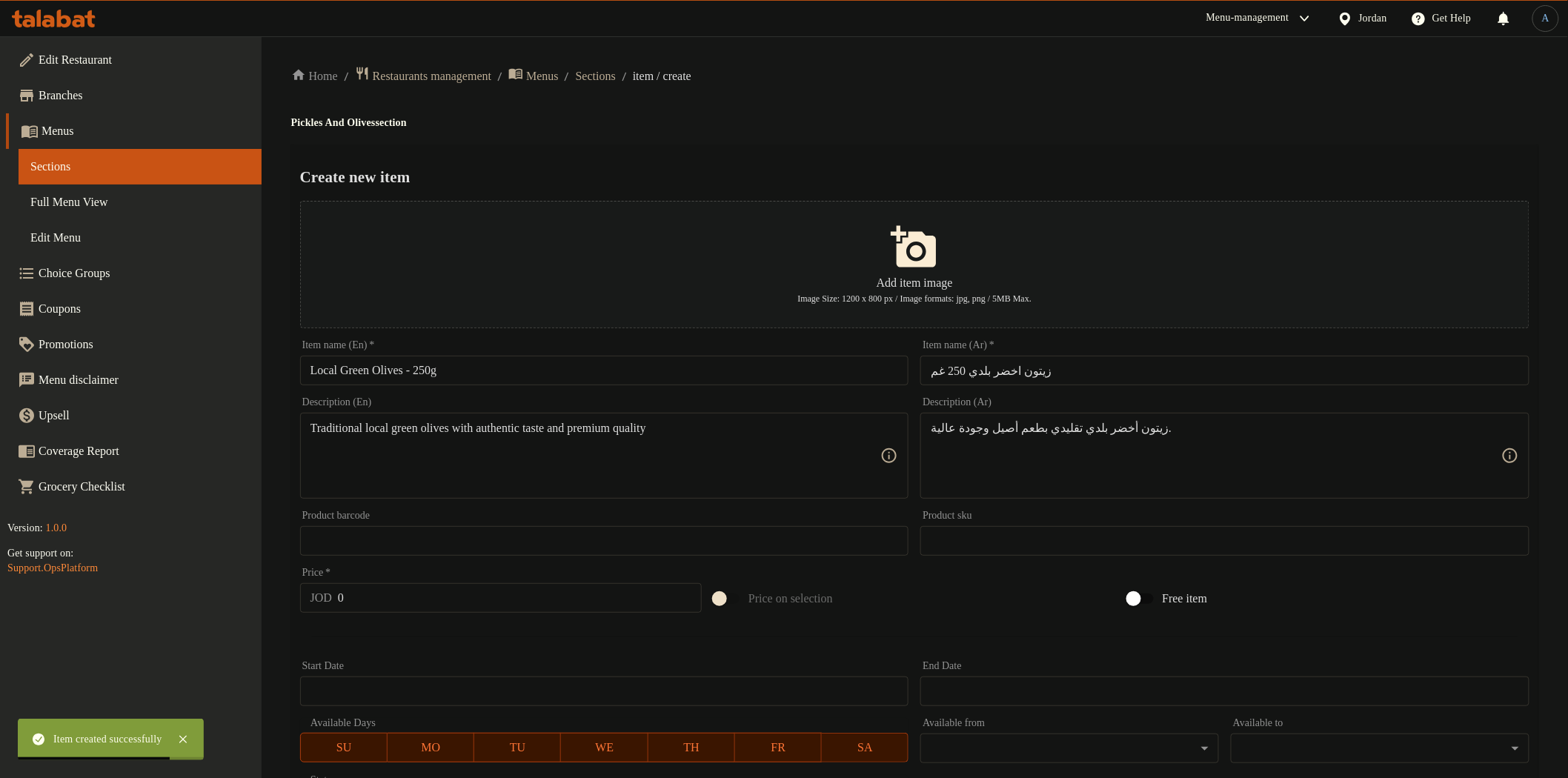
click at [950, 75] on ol "Home / Restaurants management / Menus / Sections / item / create" at bounding box center [914, 75] width 1247 height 20
click at [446, 594] on input "0" at bounding box center [520, 599] width 364 height 30
paste input "1.25"
type input "1.25"
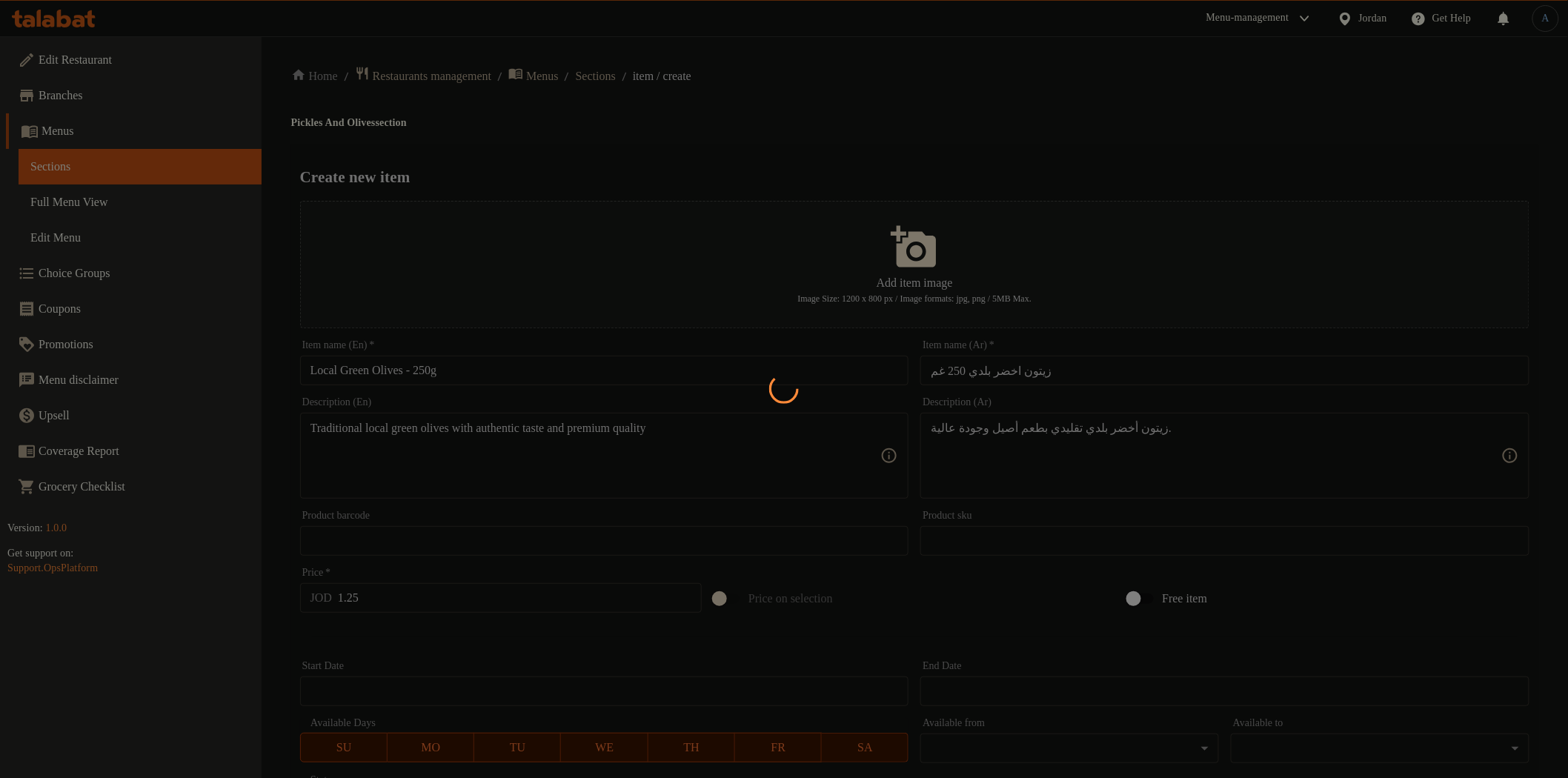
type input "0"
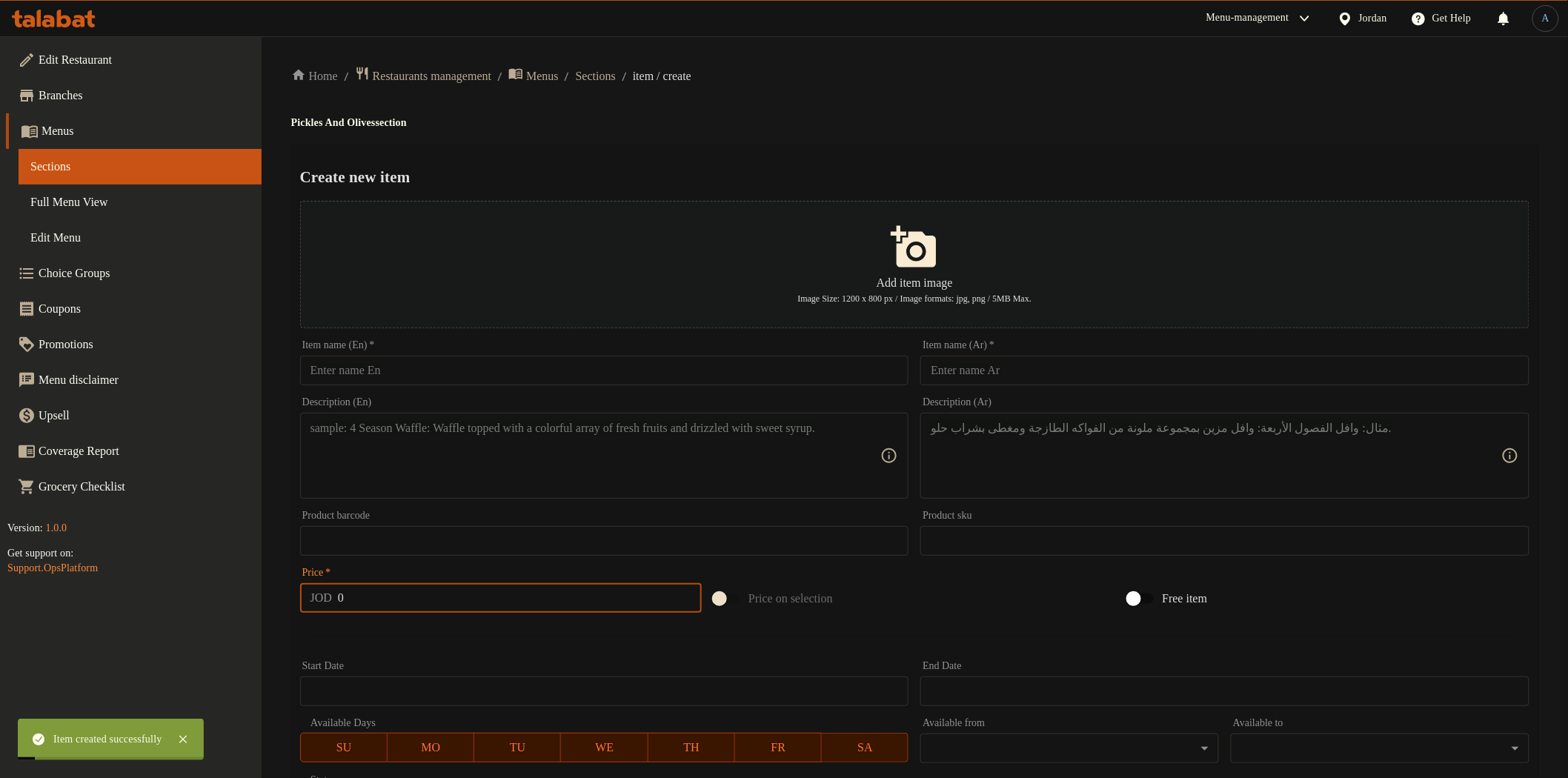
click at [450, 368] on input "text" at bounding box center [604, 371] width 609 height 30
paste input "Jumbo Green Olives – 250g"
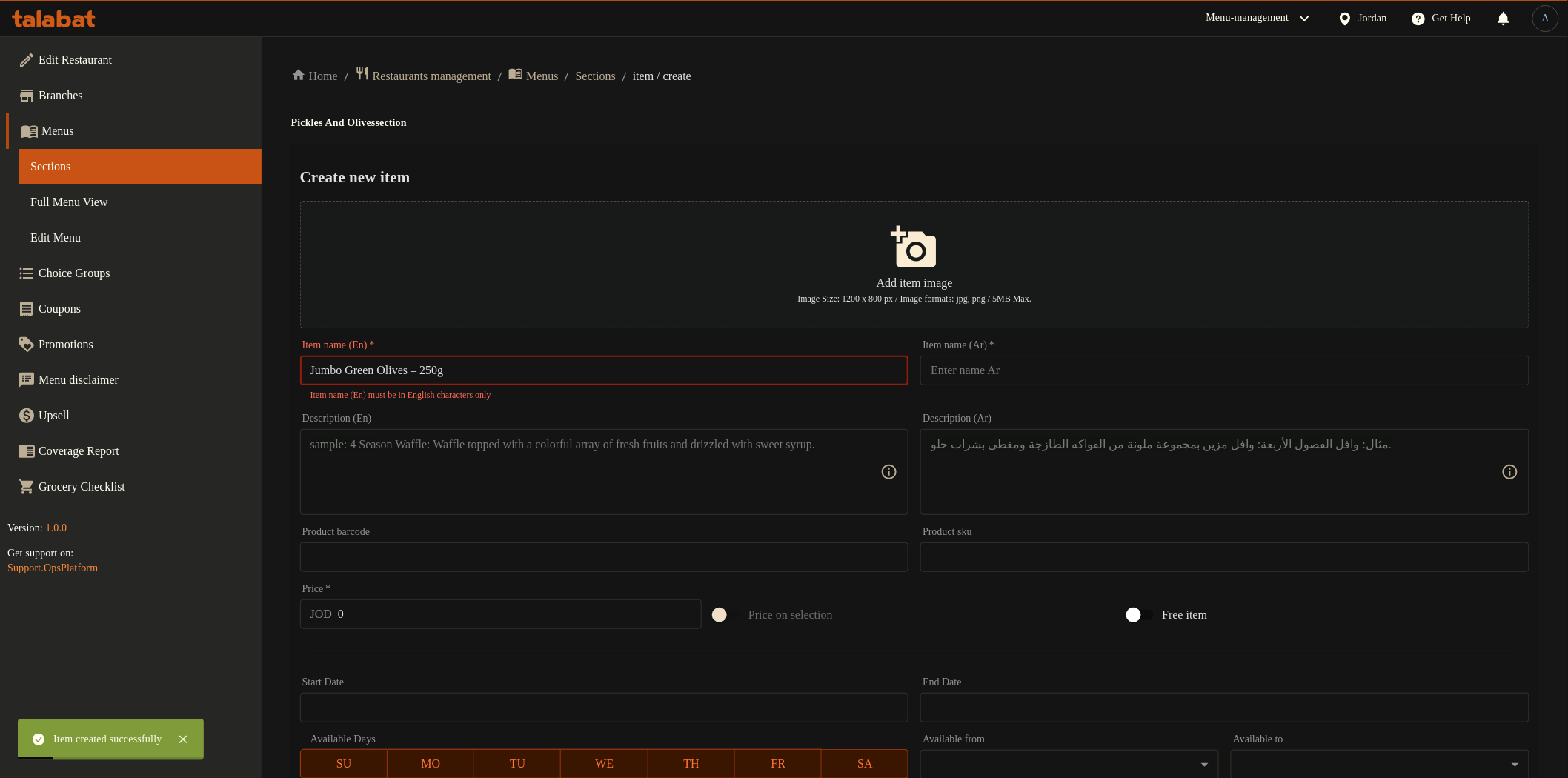
click at [429, 369] on input "Jumbo Green Olives – 250g" at bounding box center [604, 371] width 609 height 30
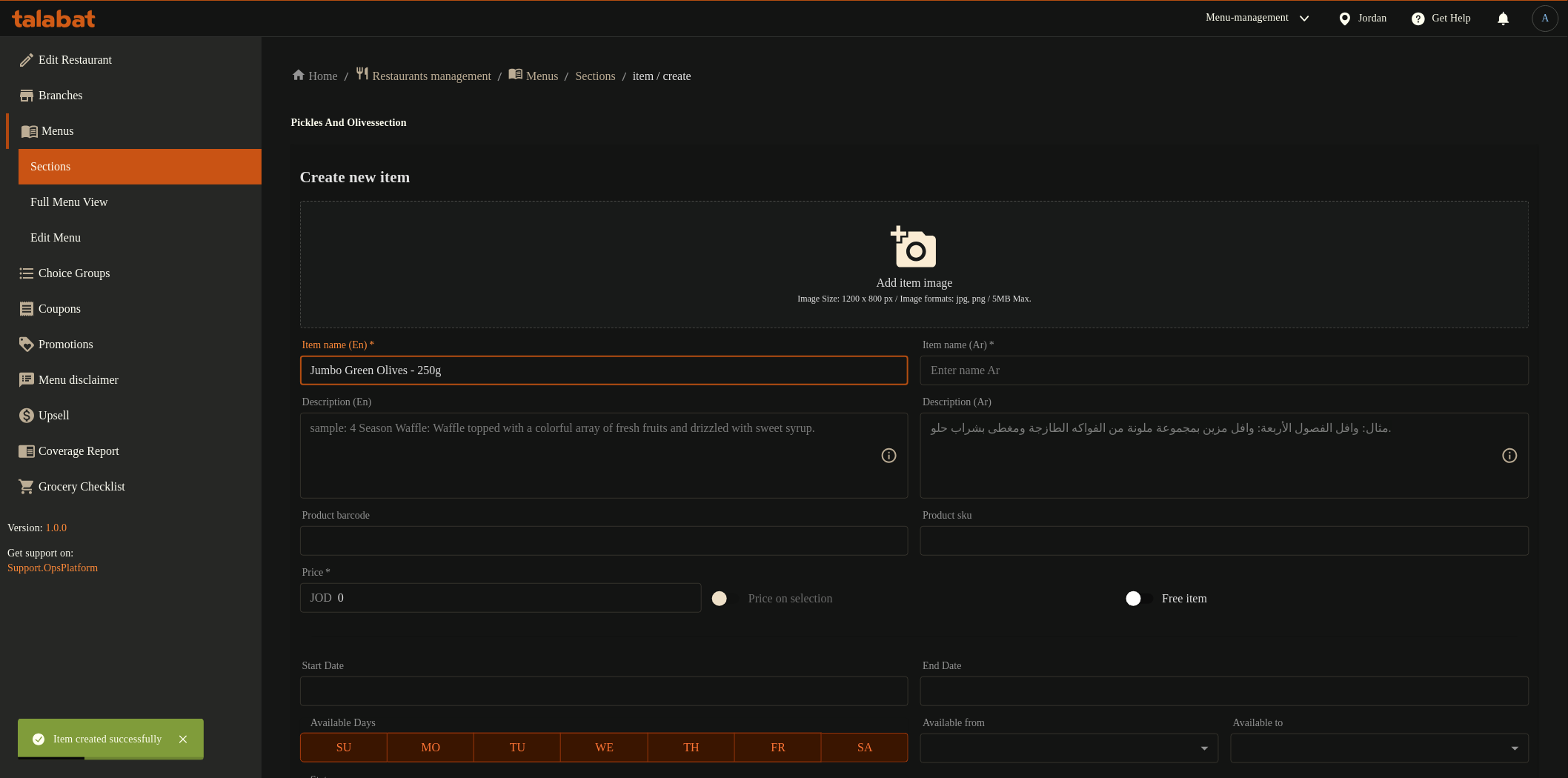
type input "Jumbo Green Olives - 250g"
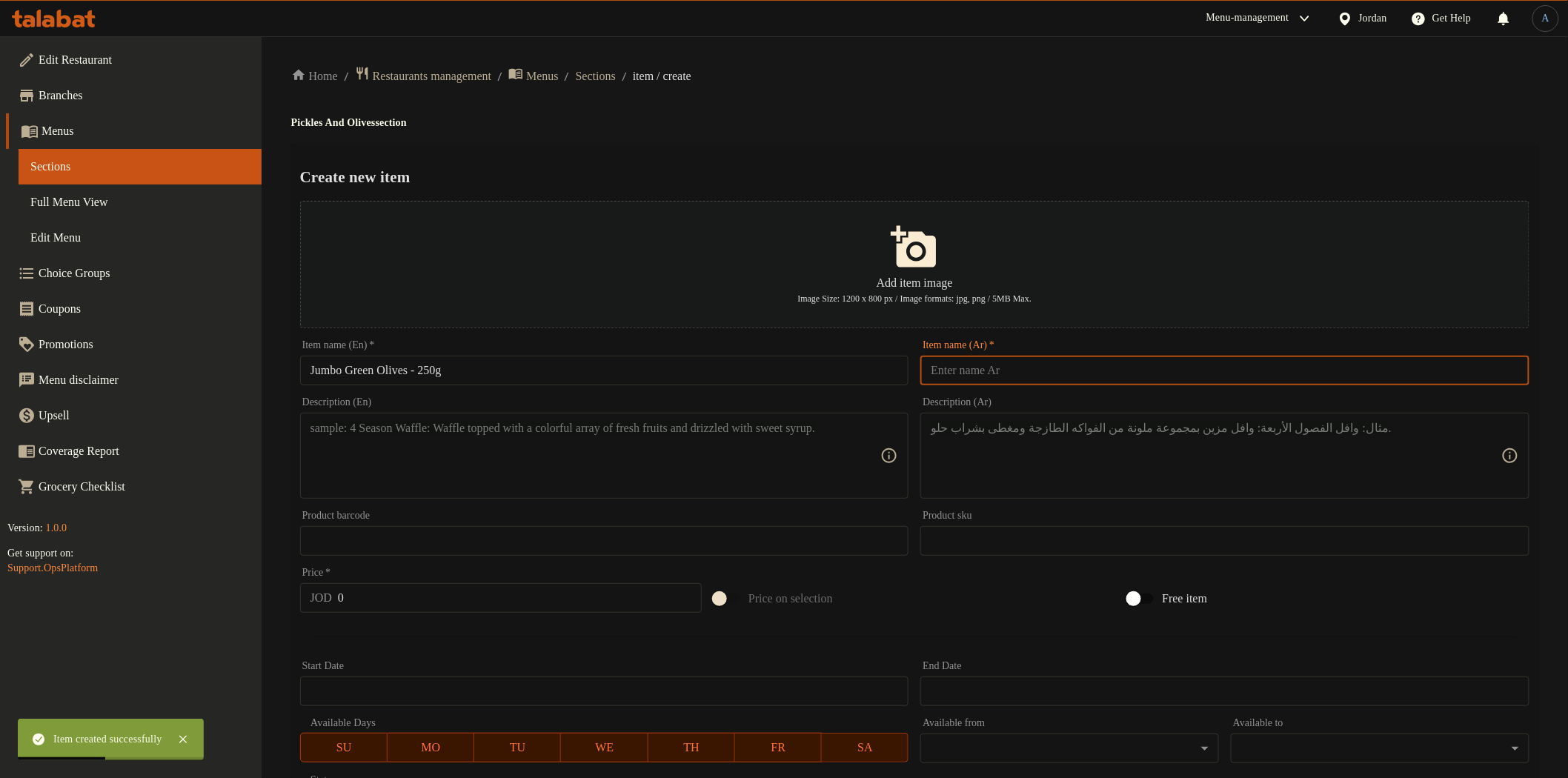
click at [986, 379] on input "text" at bounding box center [1225, 371] width 609 height 30
paste input "زيتون اخضر جامبو 250 غم"
type input "زيتون اخضر جامبو 250 غم"
click at [1087, 74] on ol "Home / Restaurants management / Menus / Sections / item / create" at bounding box center [914, 75] width 1247 height 20
click at [475, 494] on div "Description (En)" at bounding box center [604, 455] width 609 height 86
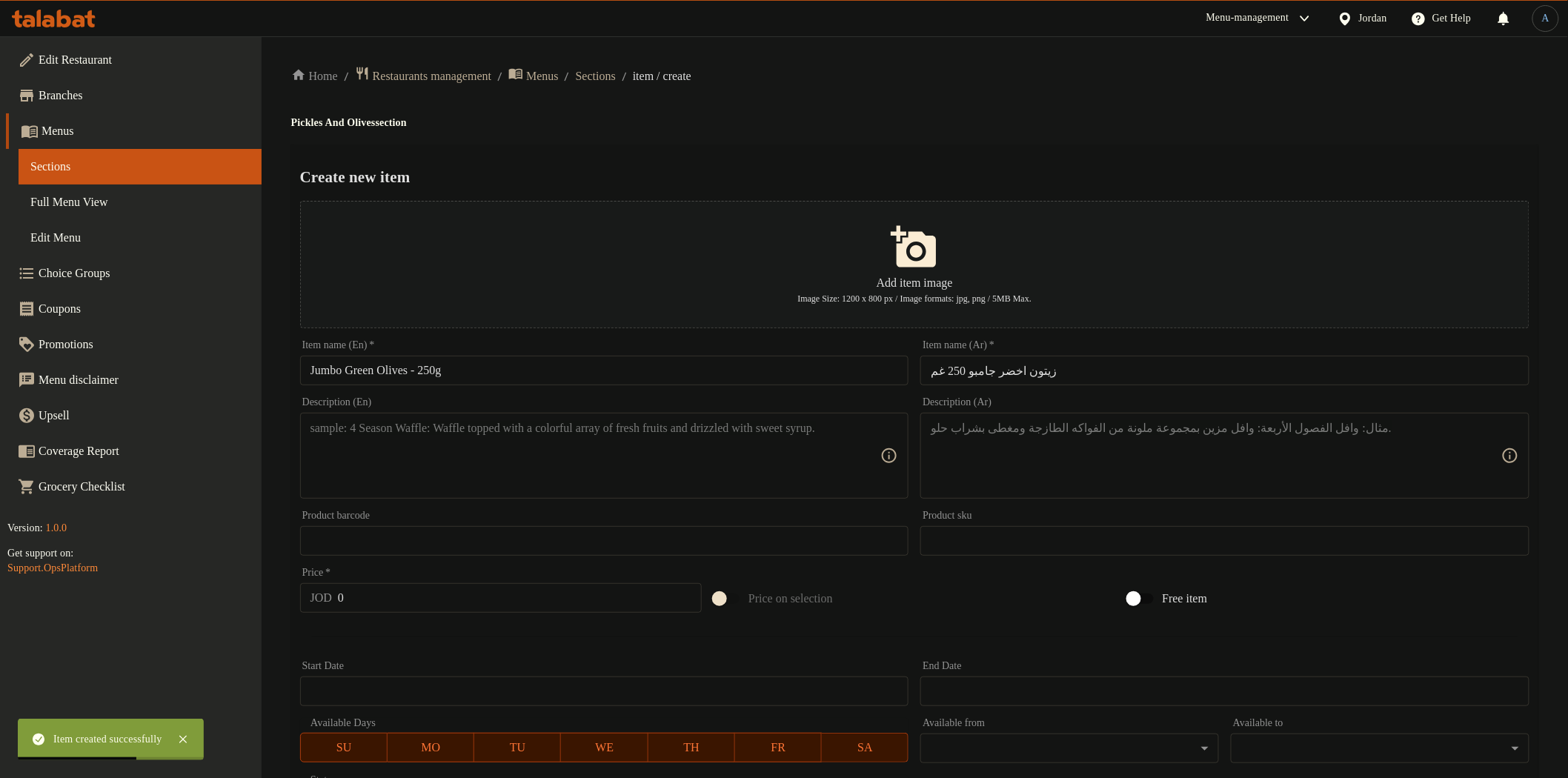
paste textarea "Jumbo-sized green olives with a delicious flavor"
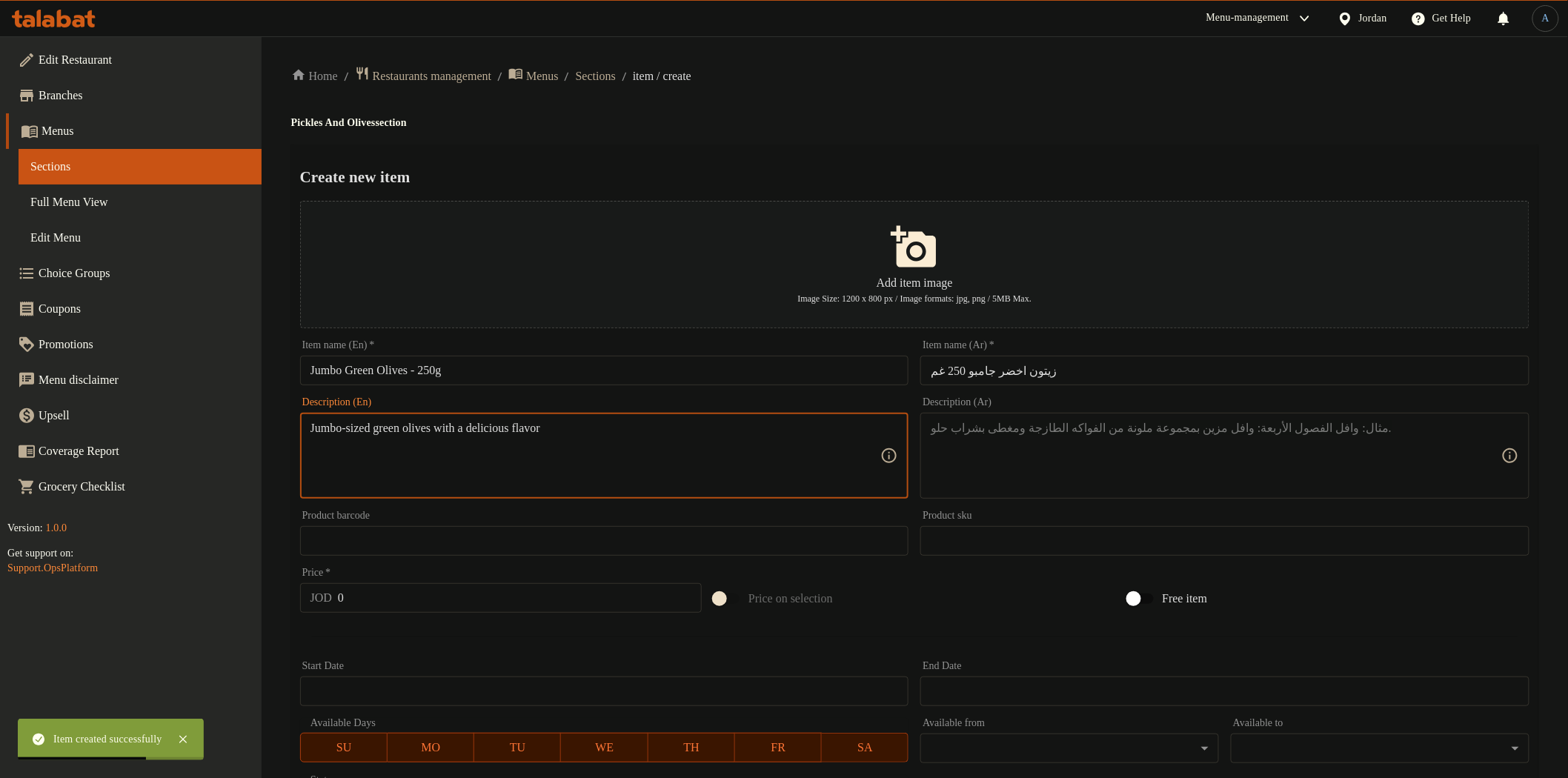
type textarea "Jumbo-sized green olives with a delicious flavor"
click at [1094, 472] on textarea at bounding box center [1216, 456] width 570 height 70
paste textarea "زيتون أخضر جامبو كبير الحجم ولذيذ النكهة."
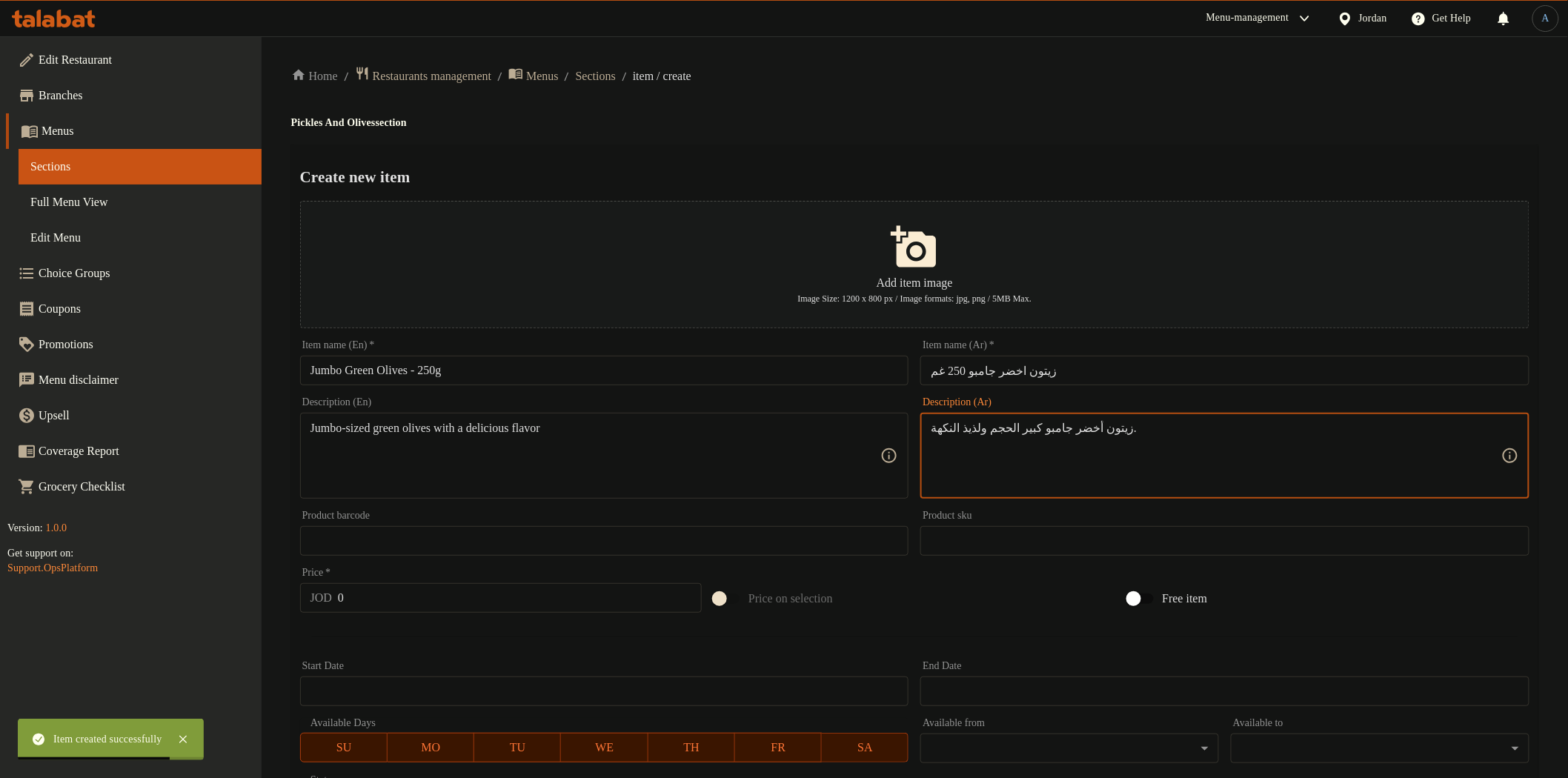
type textarea "زيتون أخضر جامبو كبير الحجم ولذيذ النكهة."
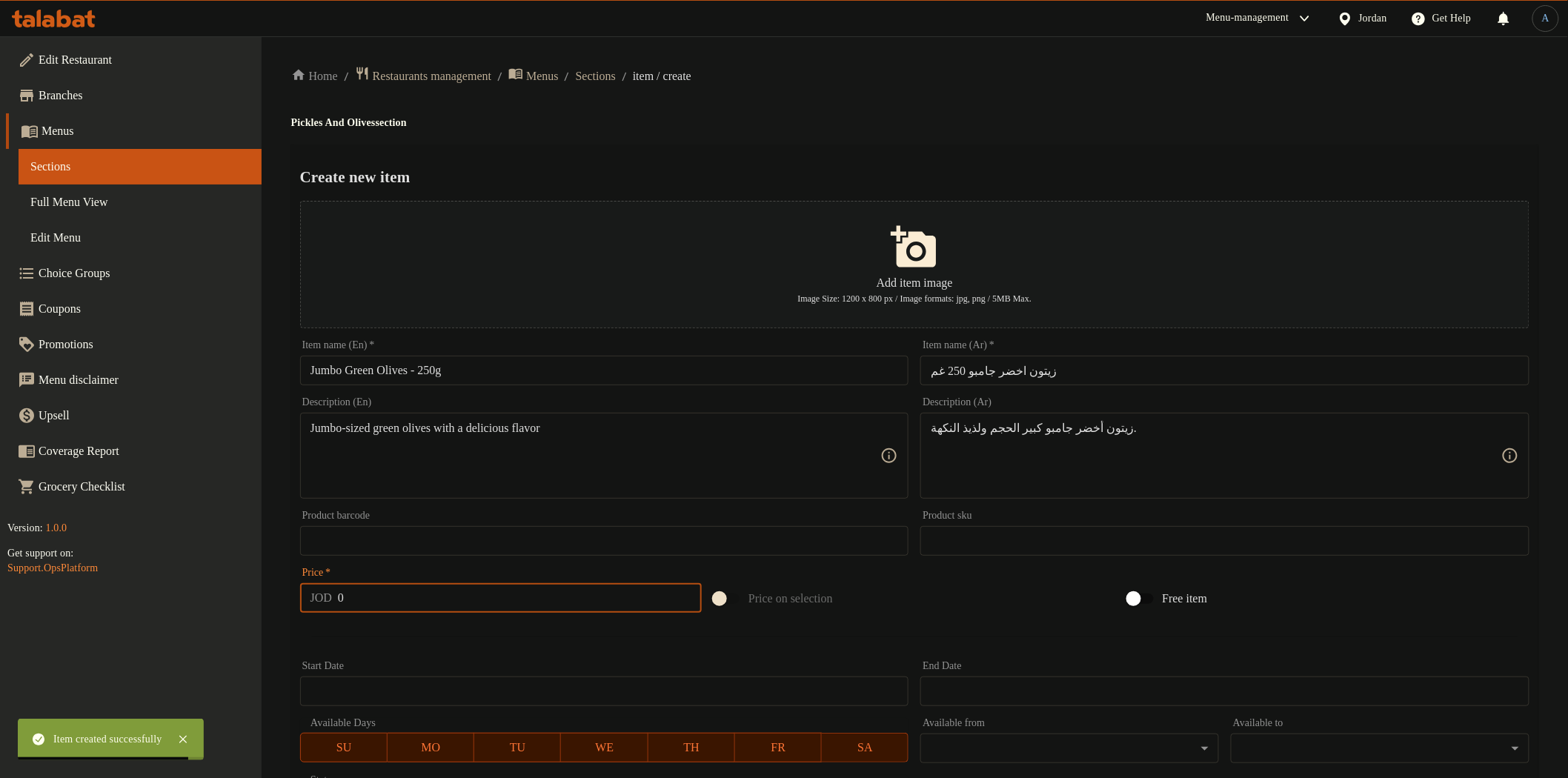
click at [413, 588] on input "0" at bounding box center [520, 599] width 364 height 30
paste input "1.25"
type input "1.25"
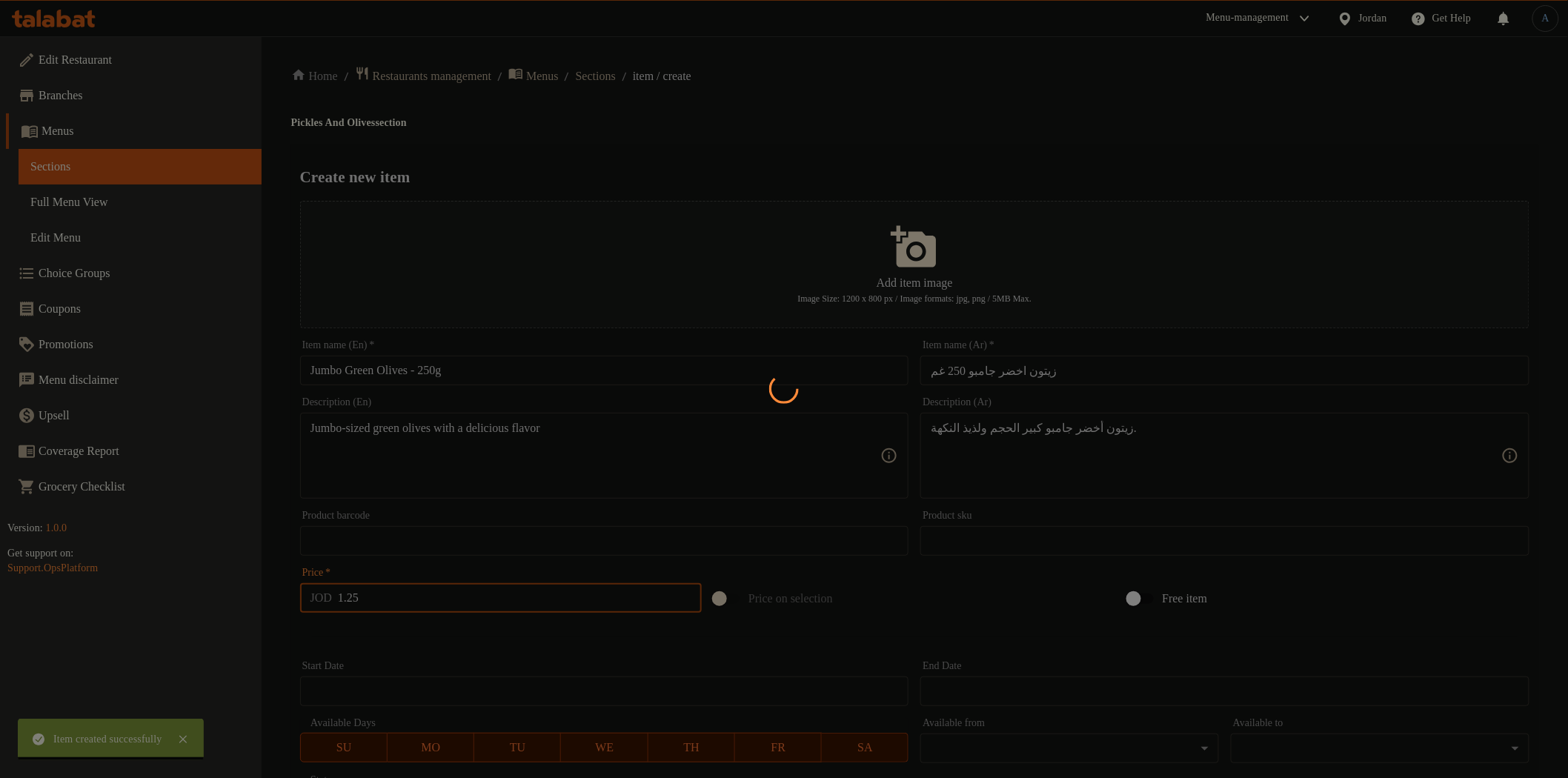
type input "0"
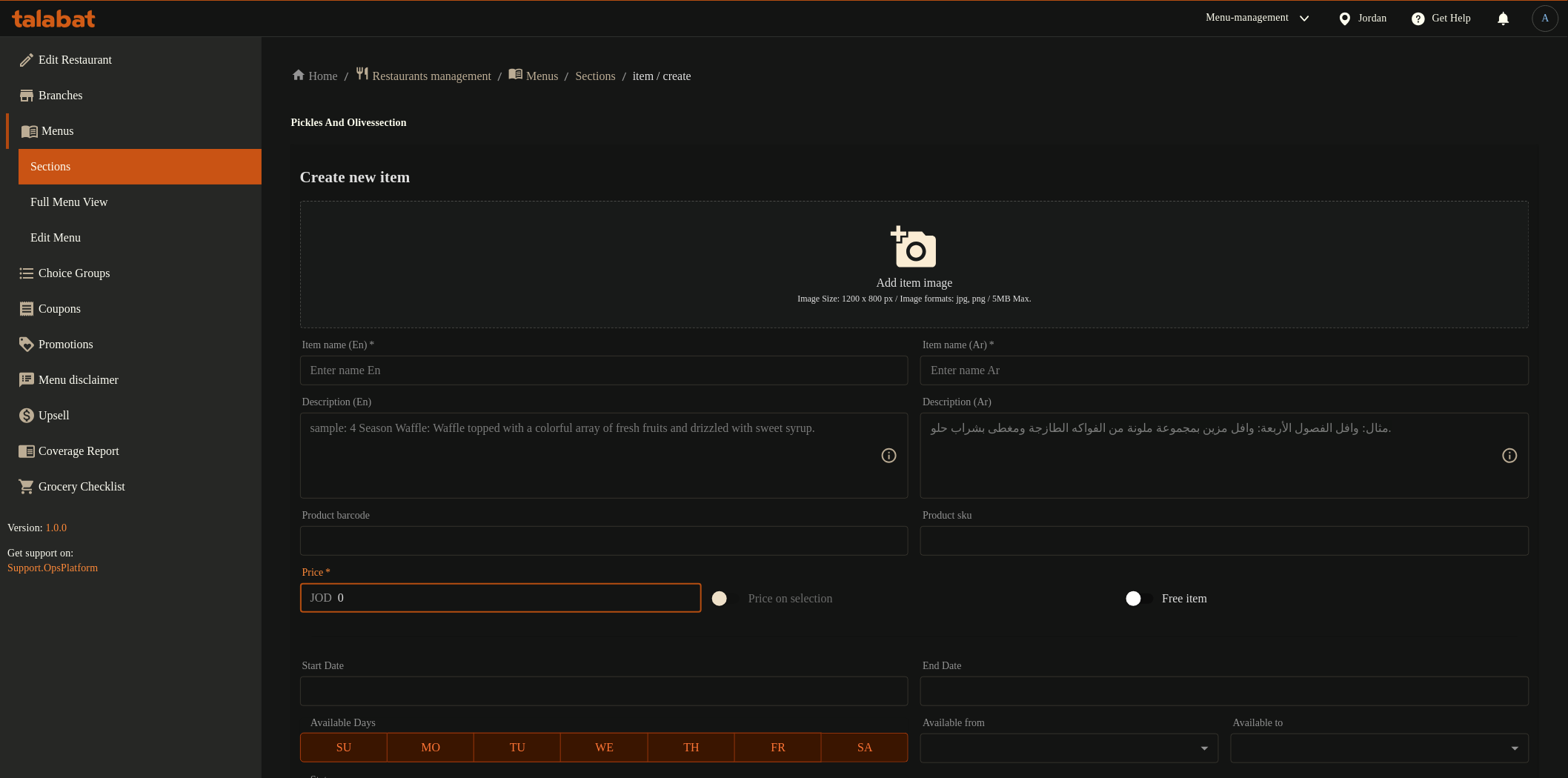
click at [677, 110] on div "Home / Restaurants management / Menus / Sections / item / create Pickles And Ol…" at bounding box center [914, 537] width 1247 height 944
click at [691, 133] on div "Home / Restaurants management / Menus / Sections / item / create Pickles And Ol…" at bounding box center [914, 537] width 1247 height 944
click at [470, 366] on input "text" at bounding box center [604, 371] width 609 height 30
paste input "Palestinian Green Olives – 250g"
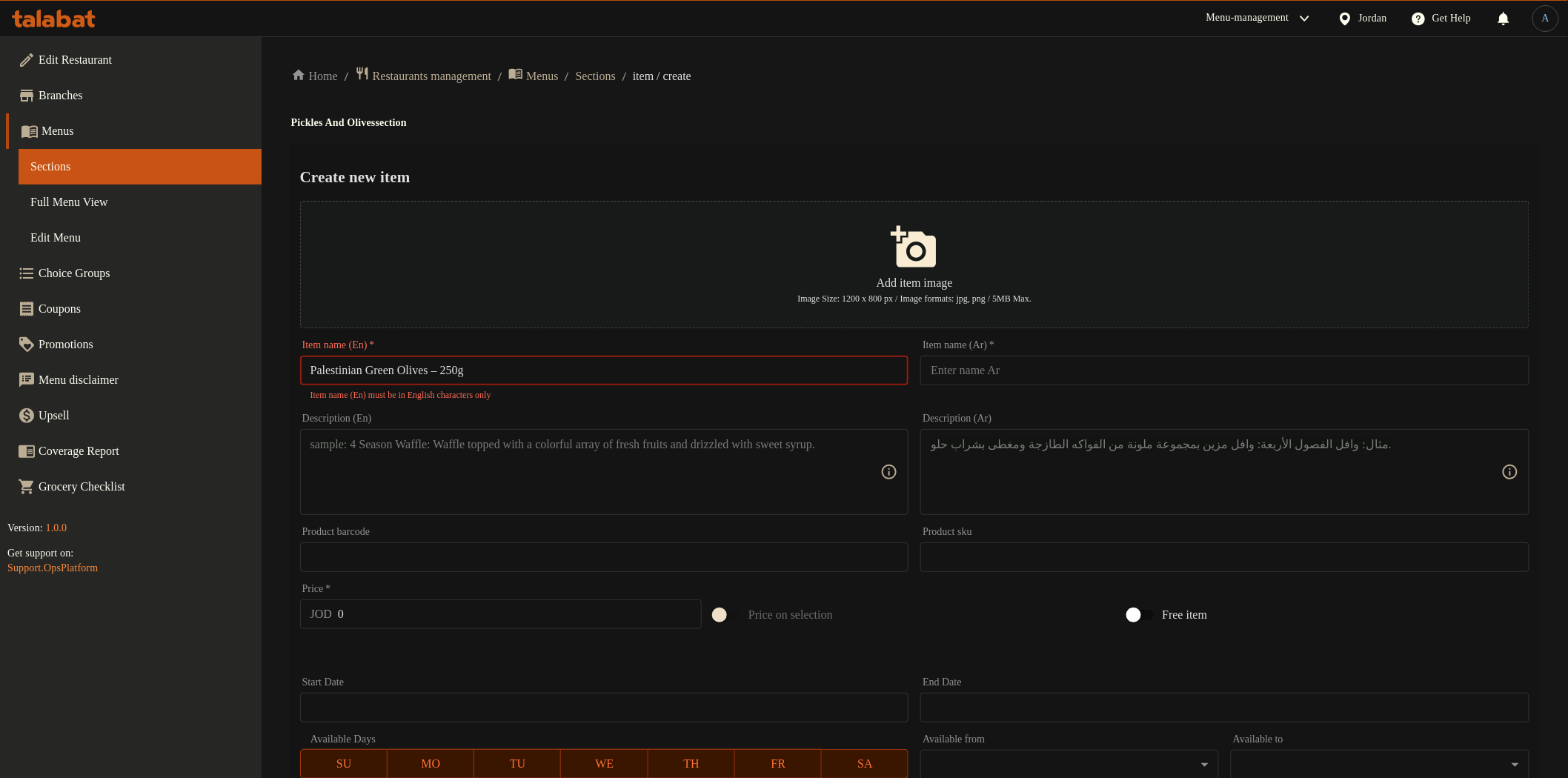
click at [446, 371] on input "Palestinian Green Olives – 250g" at bounding box center [604, 371] width 609 height 30
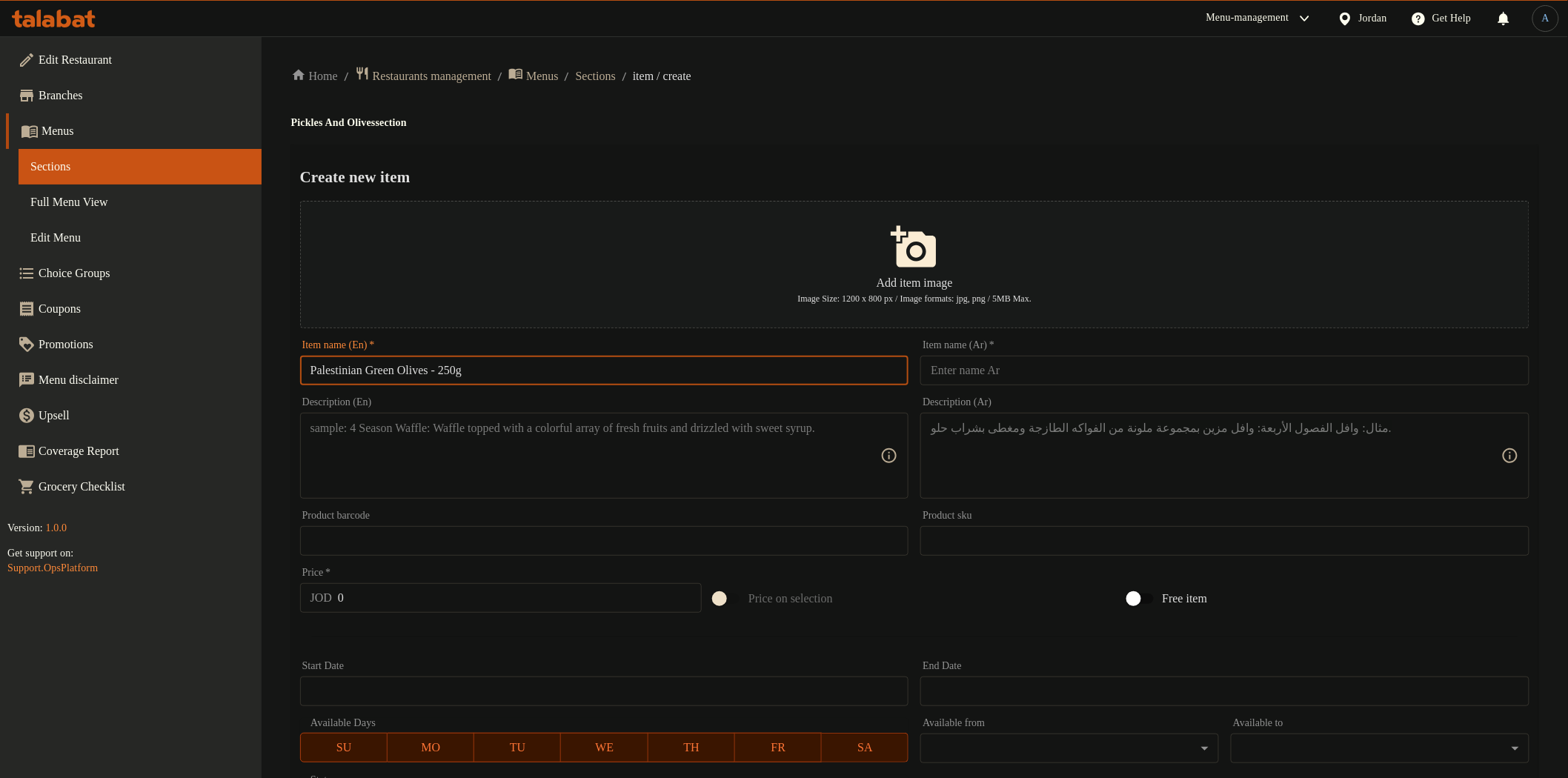
type input "Palestinian Green Olives - 250g"
click at [1043, 367] on input "text" at bounding box center [1225, 371] width 609 height 30
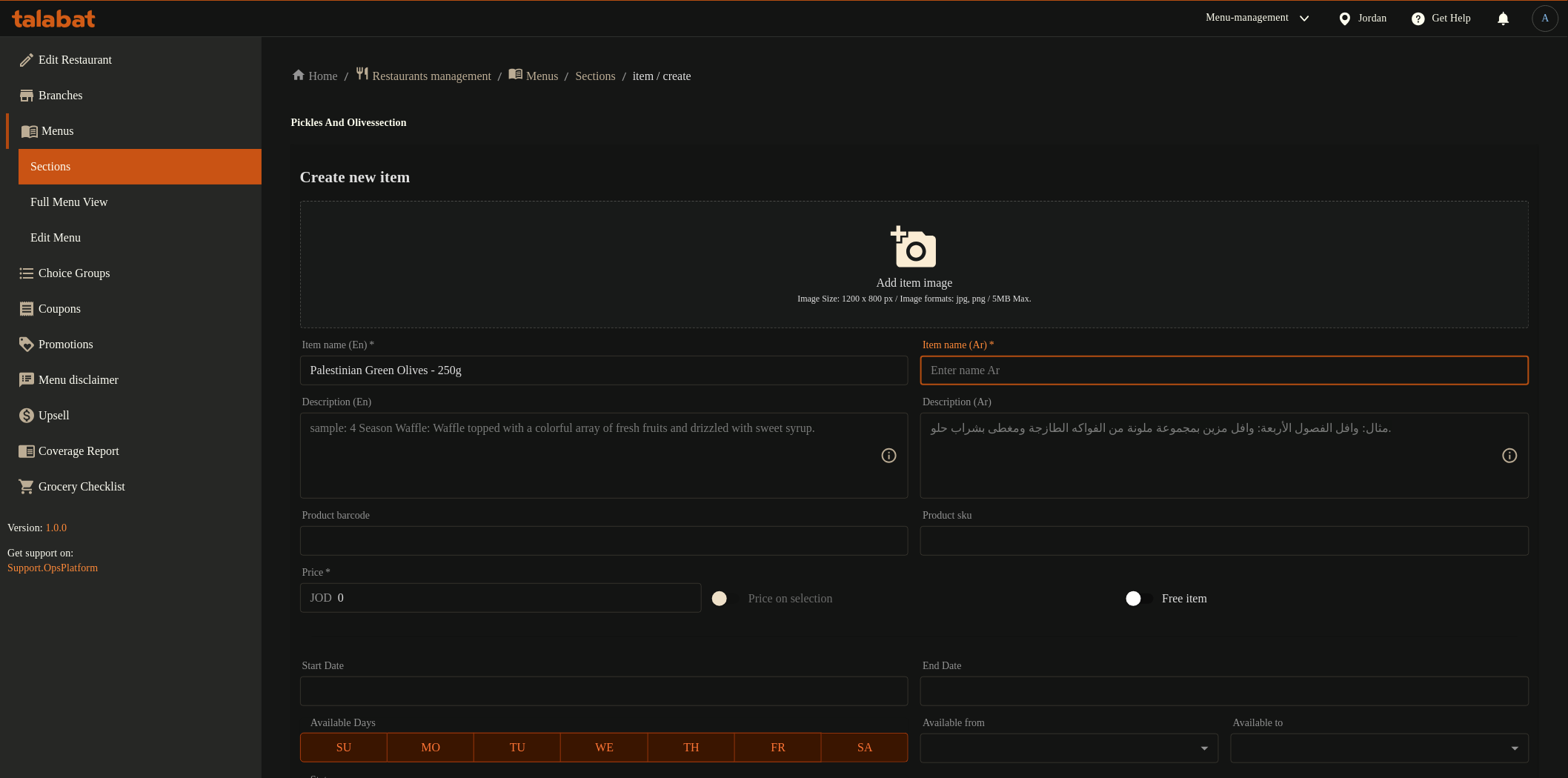
paste input "زيتون اخضر فلسطيني 250 غم"
type input "زيتون اخضر فلسطيني 250 غم"
click at [597, 468] on textarea at bounding box center [595, 456] width 570 height 70
paste textarea "Authentic Palestinian green olives, rich in flavor and traditional taste"
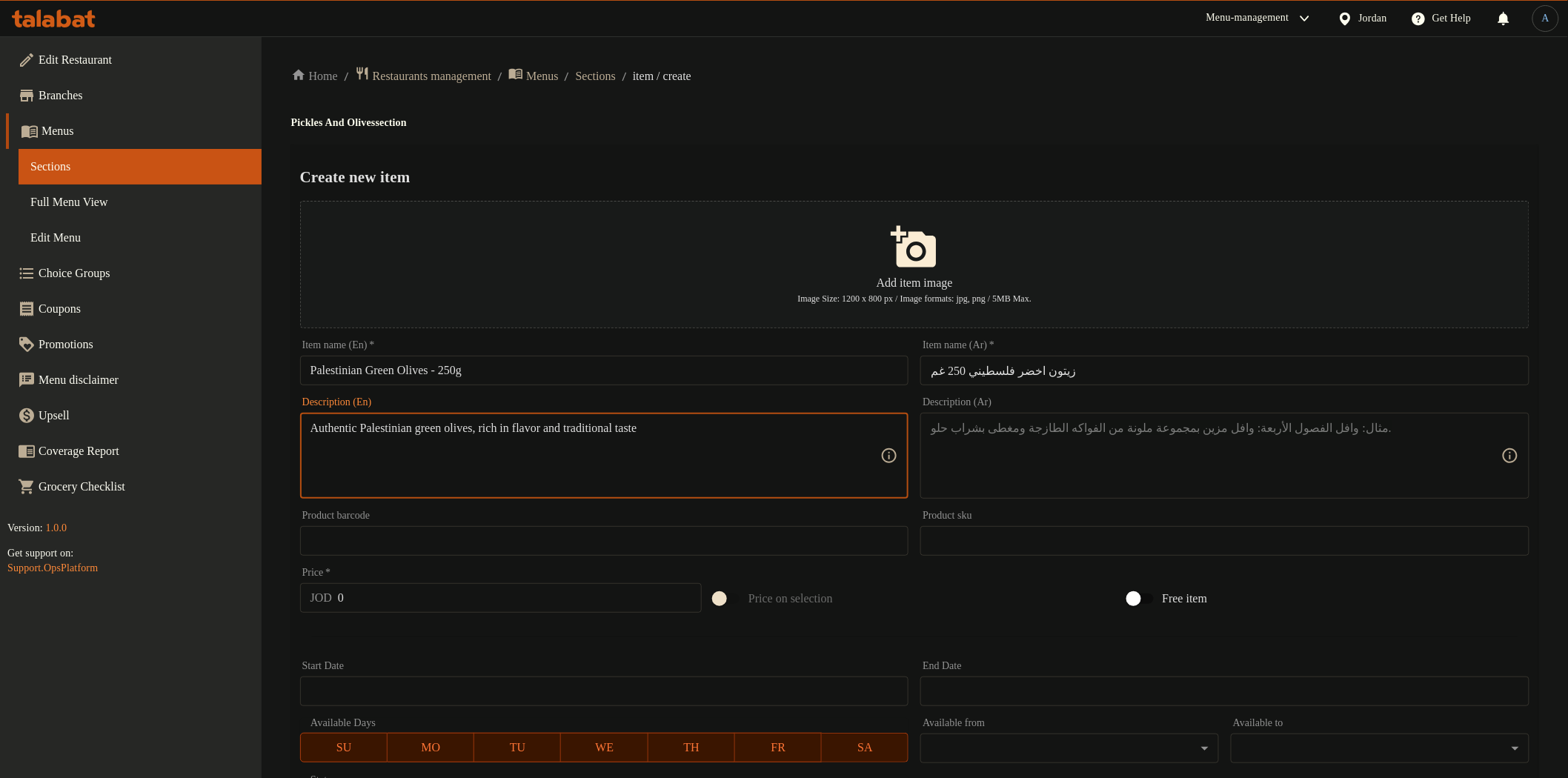
type textarea "Authentic Palestinian green olives, rich in flavor and traditional taste"
click at [1075, 456] on textarea at bounding box center [1216, 456] width 570 height 70
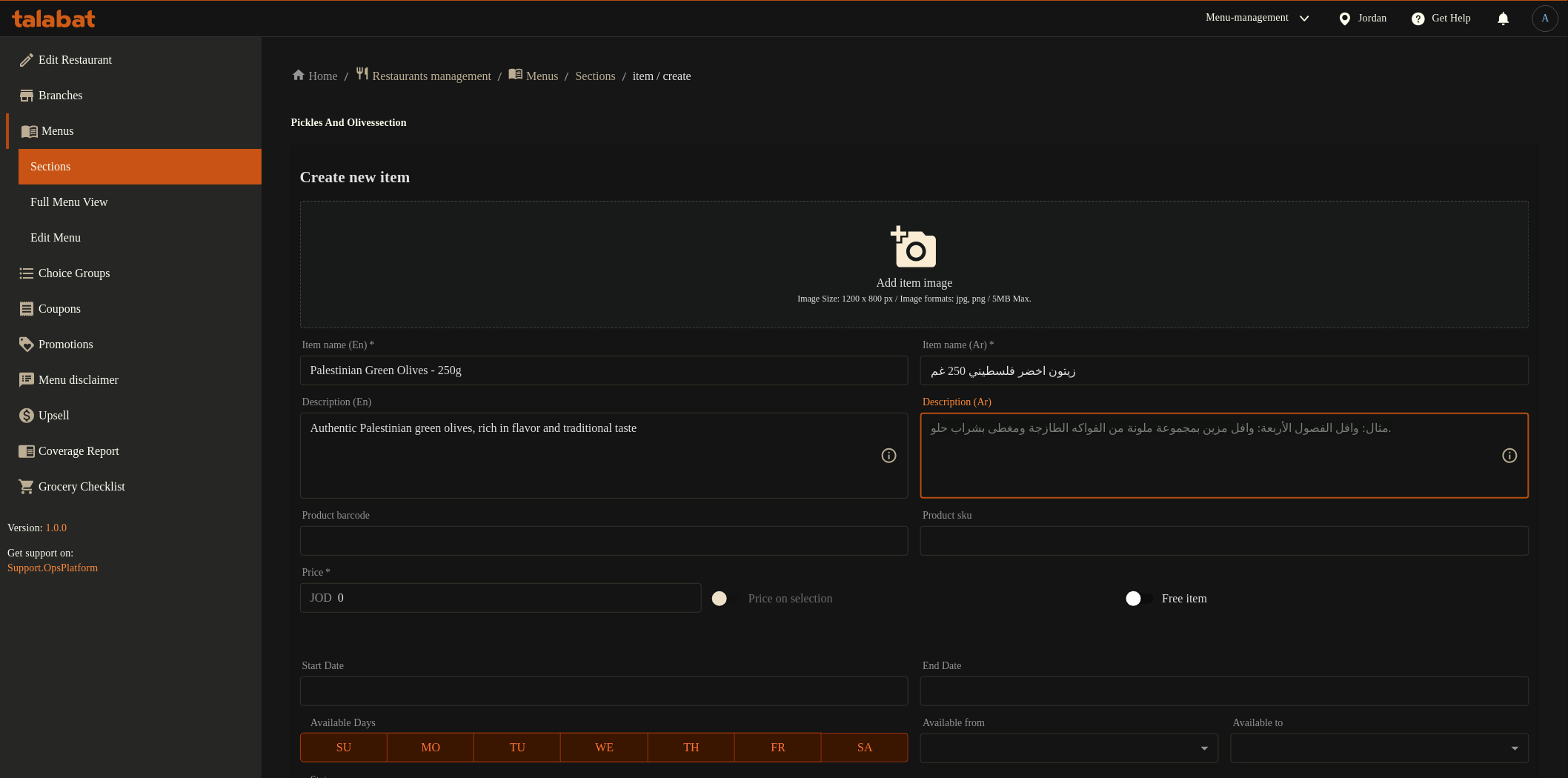
paste textarea "زيتون فلسطيني أخضر بلدي، غني بالنكهة والطعم التراثي."
type textarea "زيتون فلسطيني أخضر بلدي، غني بالنكهة والطعم التراثي."
click at [439, 589] on input "0" at bounding box center [520, 599] width 364 height 30
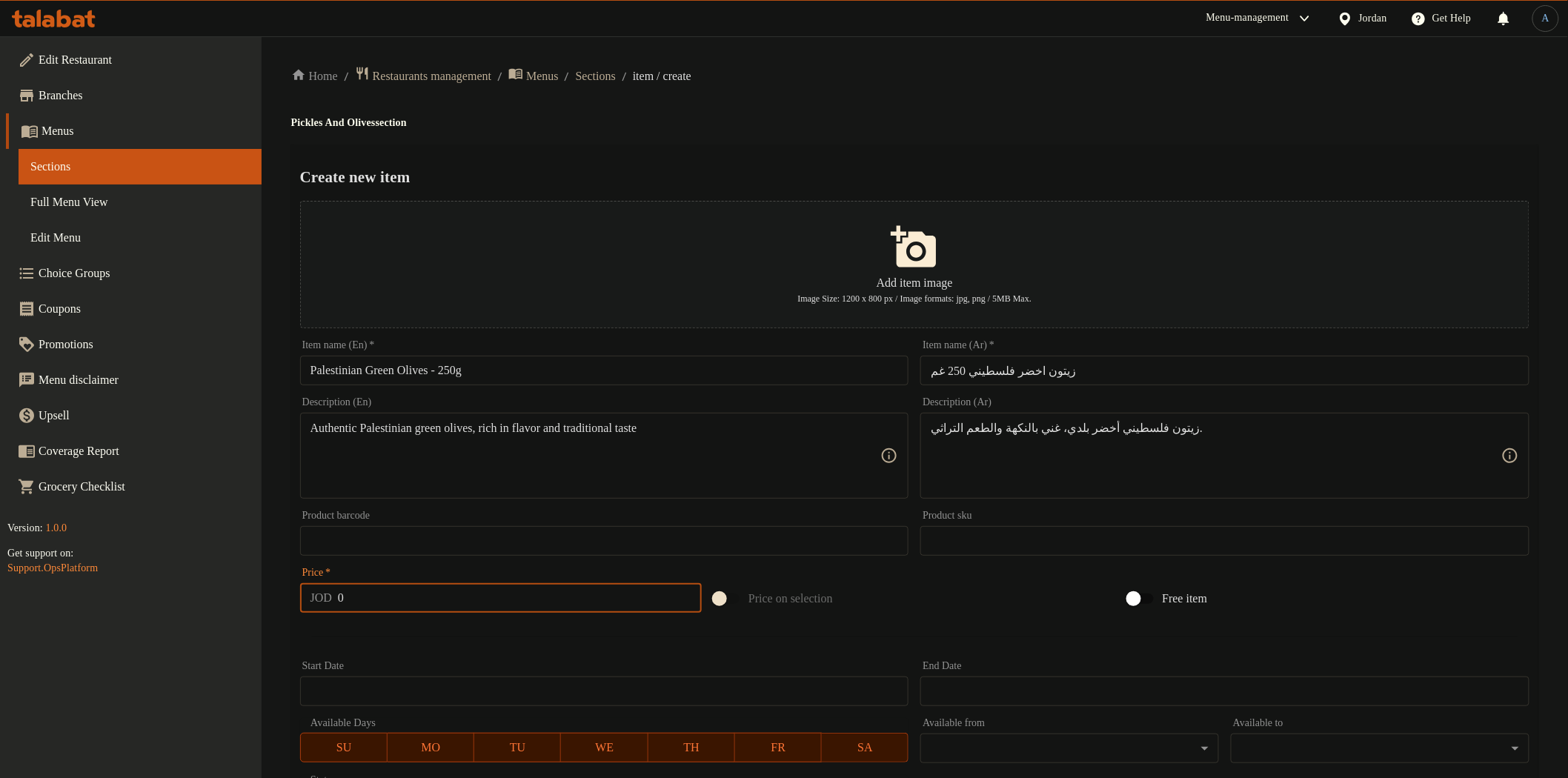
paste input "1.25"
type input "1.25"
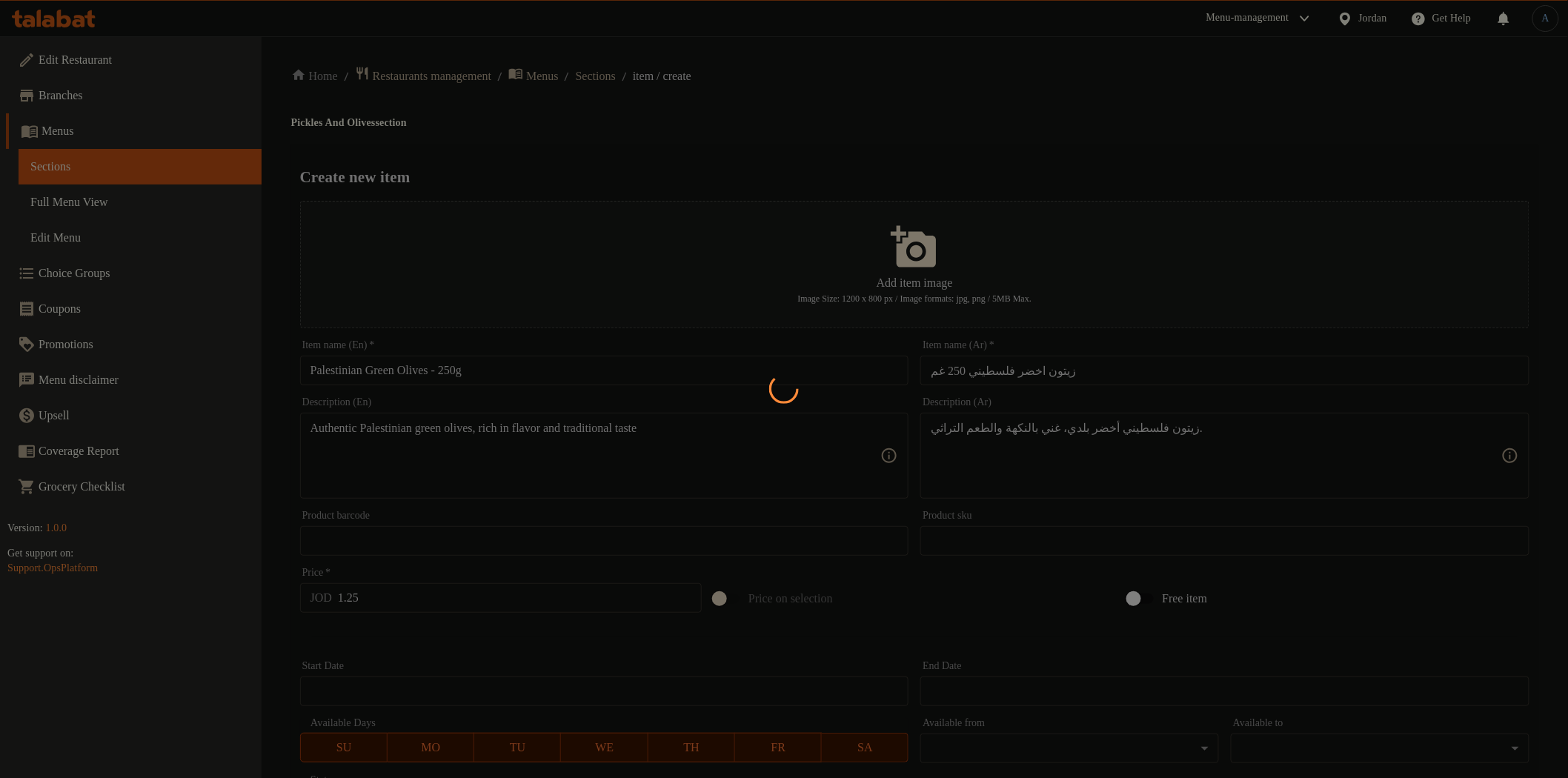
type input "0"
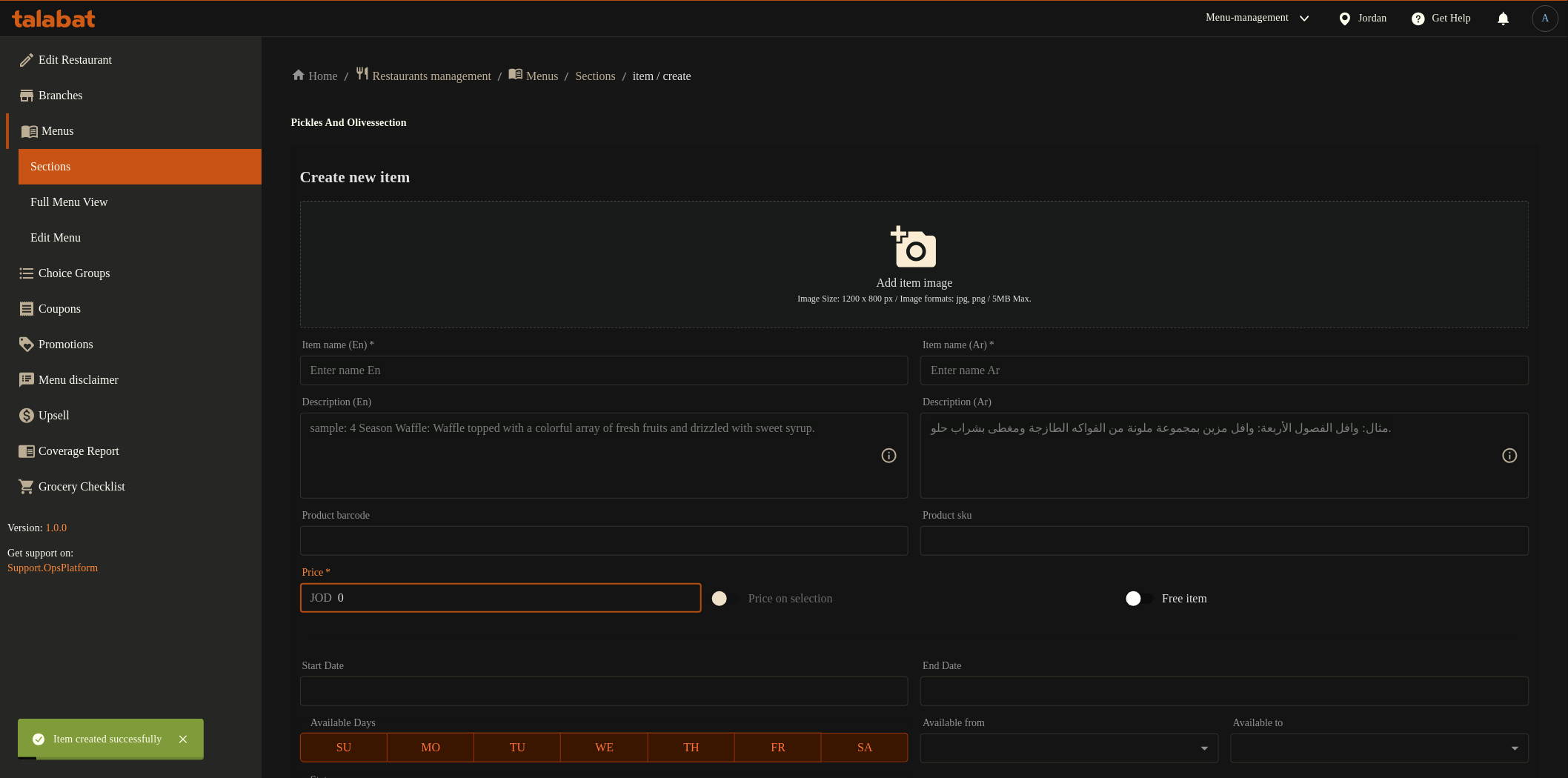
click at [650, 368] on input "text" at bounding box center [604, 371] width 609 height 30
paste input "Green Olives Stuffed with Carrots – 250g"
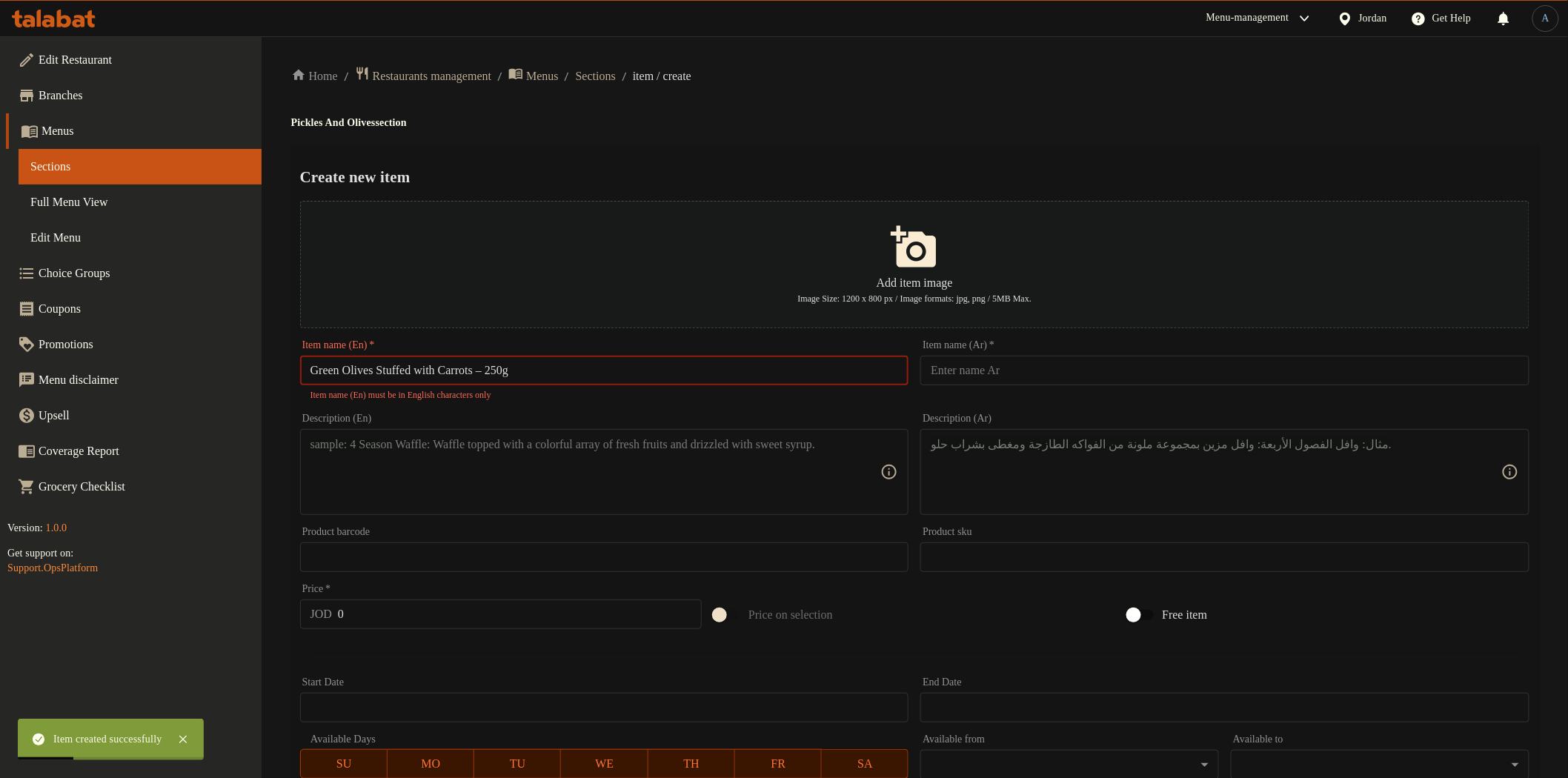
click at [508, 371] on input "Green Olives Stuffed with Carrots – 250g" at bounding box center [604, 371] width 609 height 30
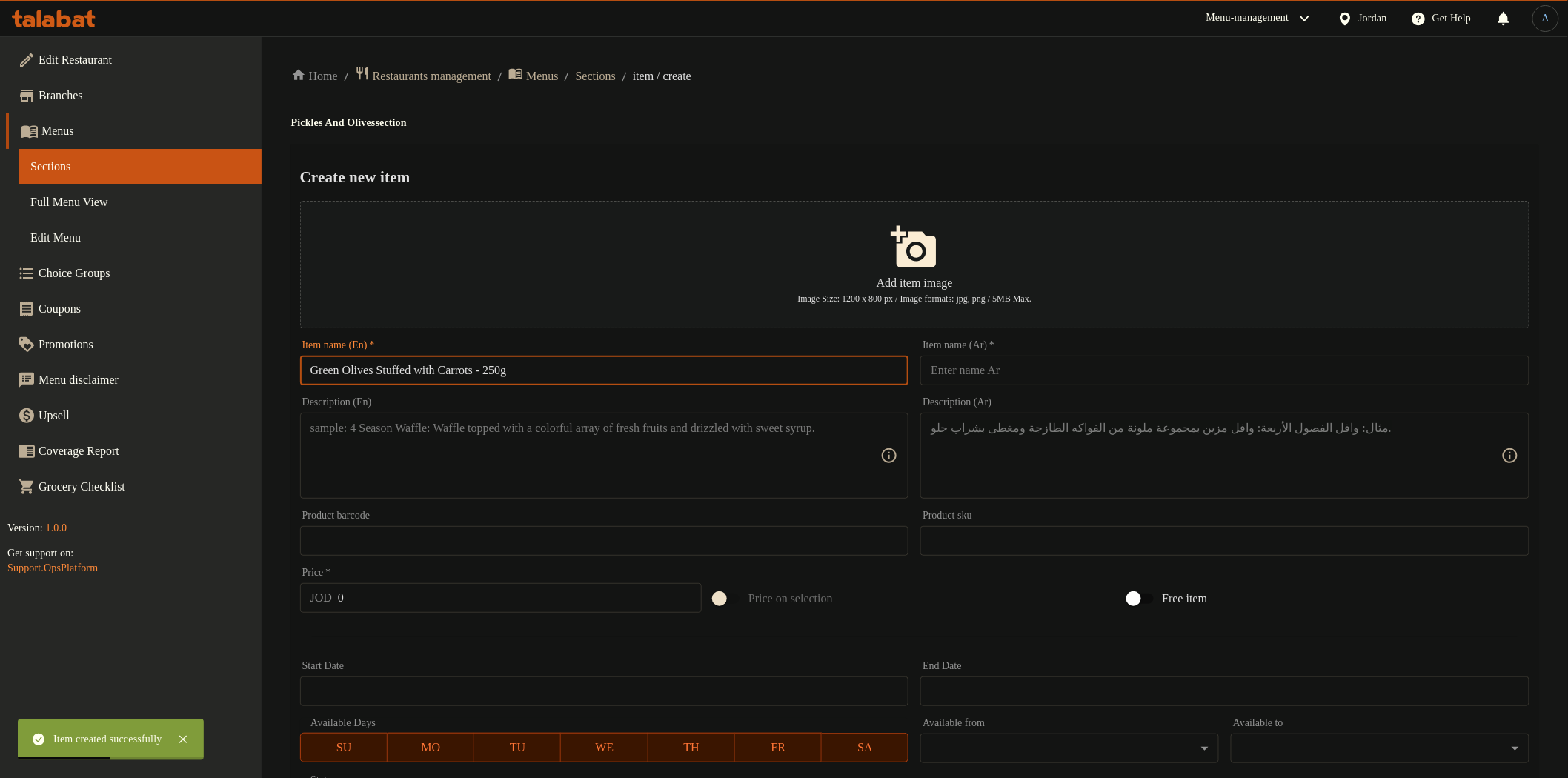
type input "Green Olives Stuffed with Carrots - 250g"
click at [1097, 372] on input "text" at bounding box center [1225, 371] width 609 height 30
paste input "زيتون اخضر محشي جزر 250 غم"
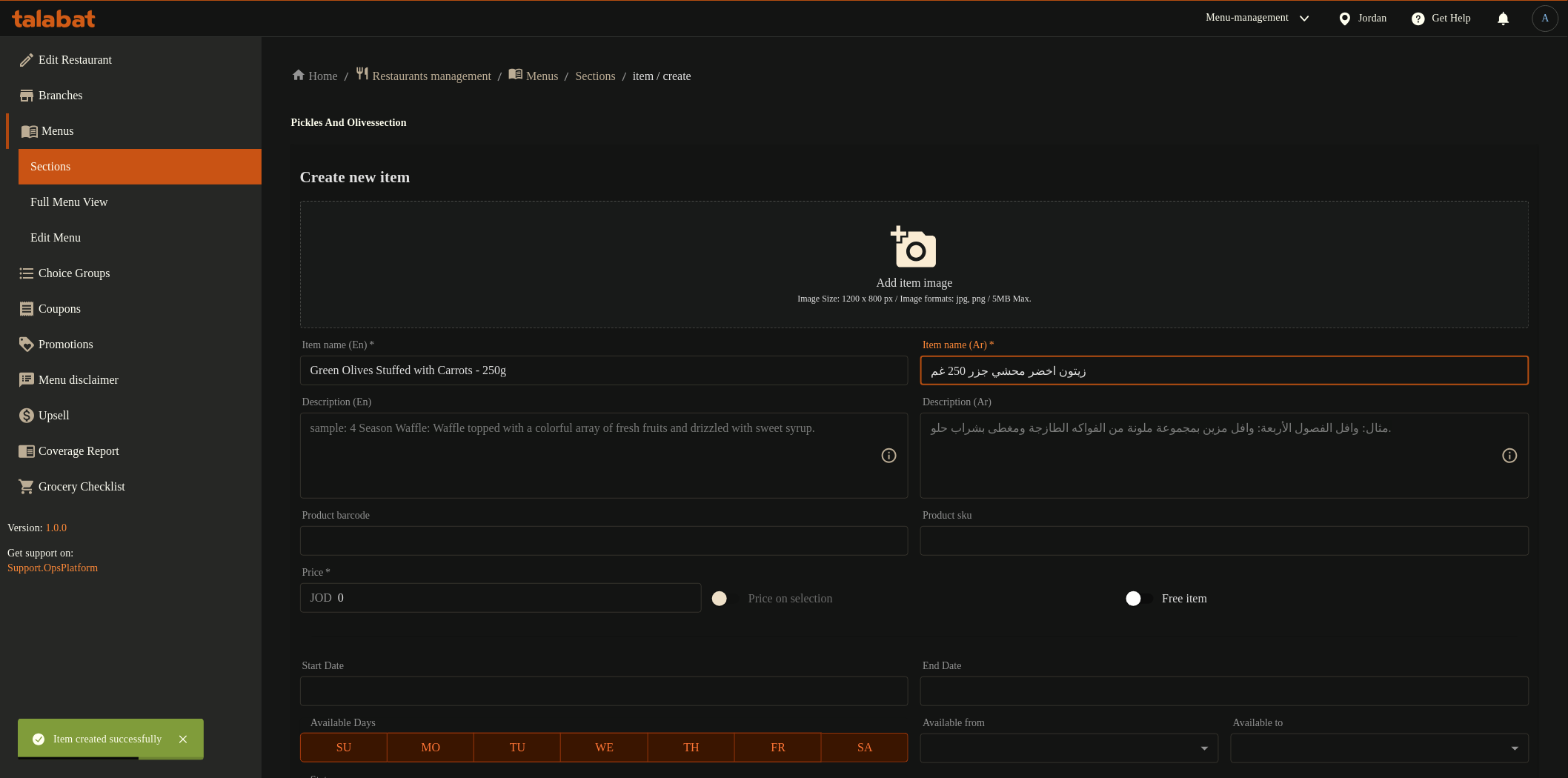
type input "زيتون اخضر محشي جزر 250 غم"
click at [1016, 78] on ol "Home / Restaurants management / Menus / Sections / item / create" at bounding box center [914, 75] width 1247 height 20
click at [714, 465] on textarea at bounding box center [595, 456] width 570 height 70
paste textarea "Green olives stuffed with carrots, adding a unique touch and distinctive flavor"
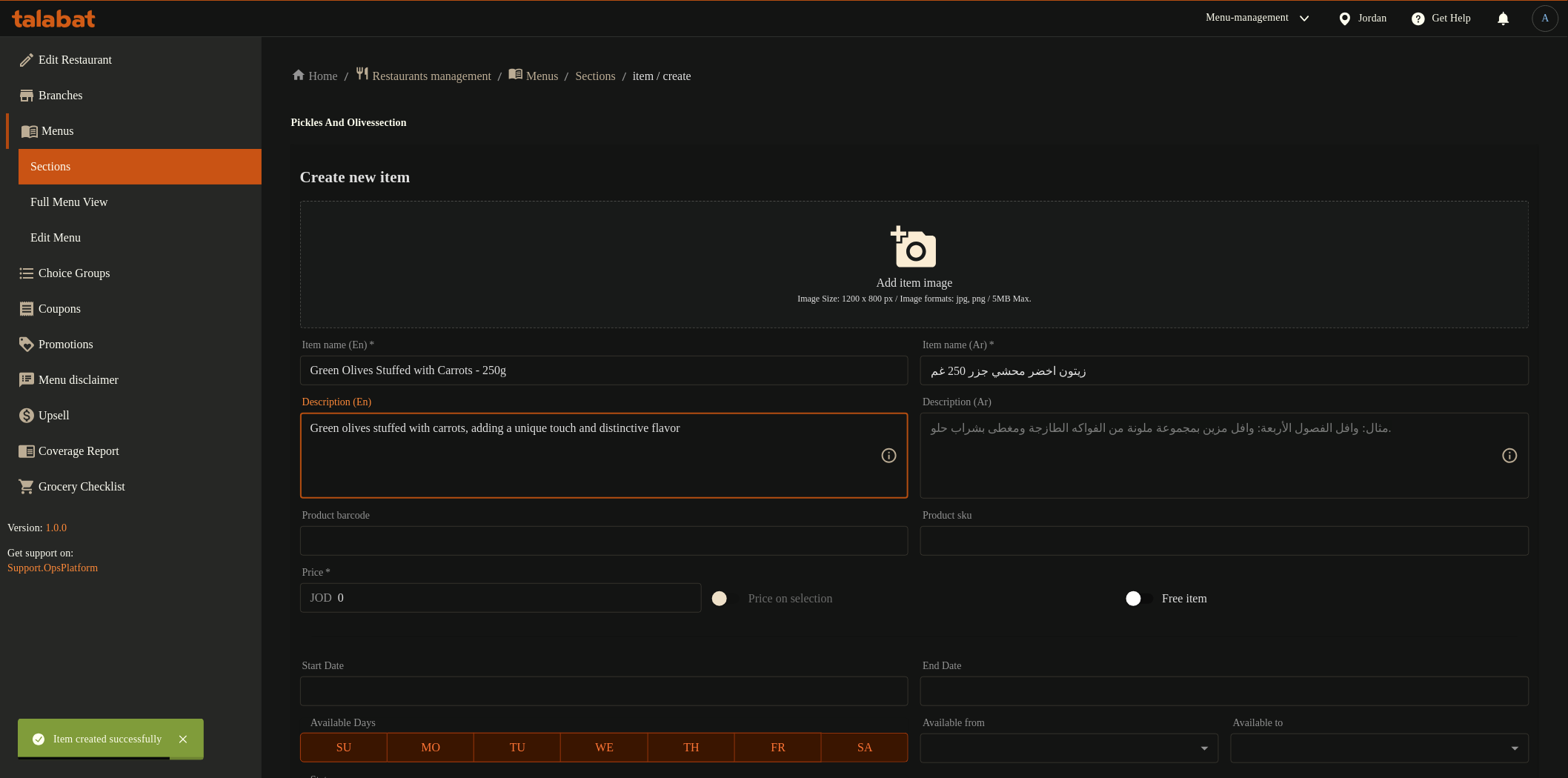
type textarea "Green olives stuffed with carrots, adding a unique touch and distinctive flavor"
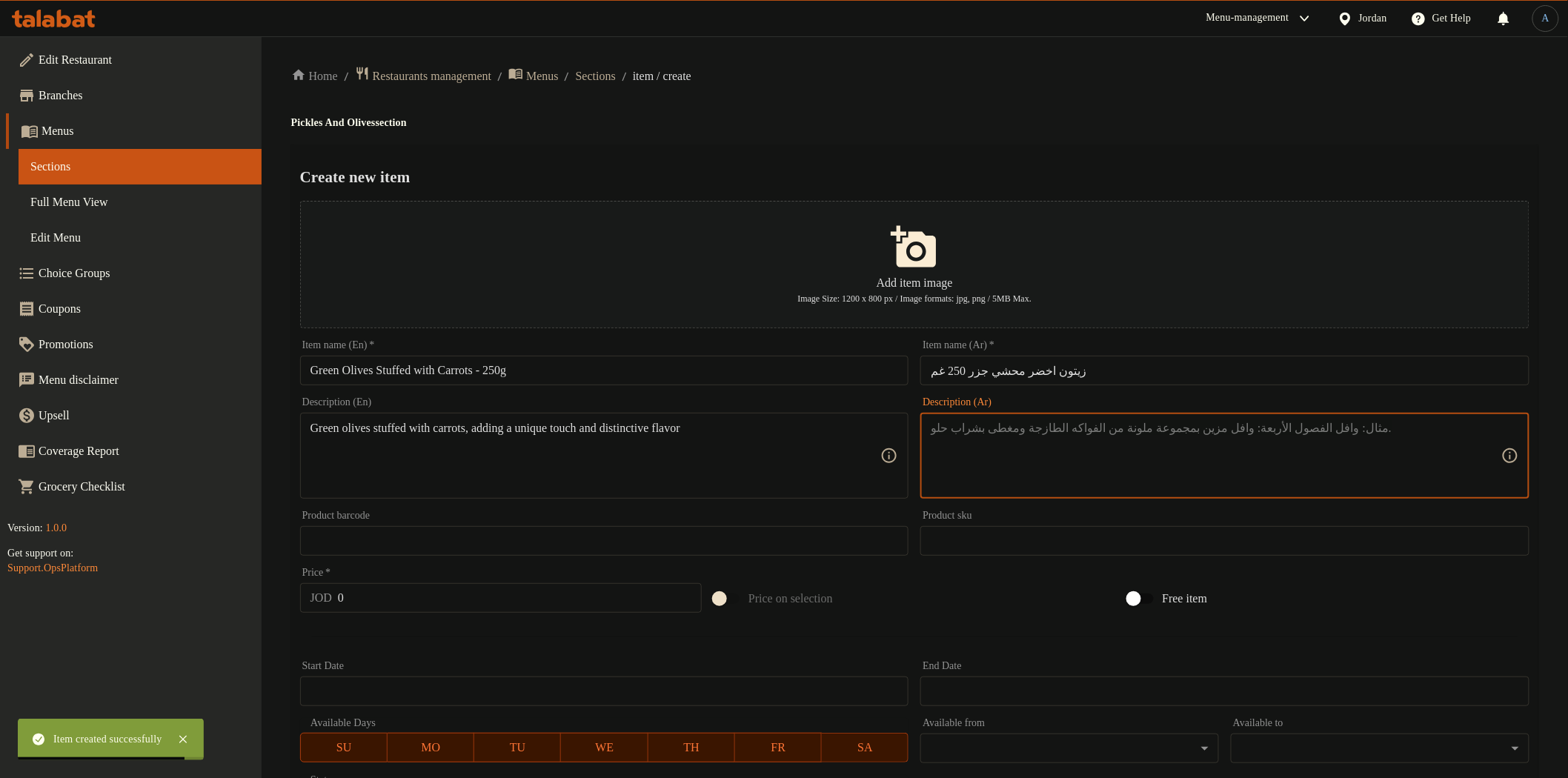
click at [1124, 437] on textarea at bounding box center [1216, 456] width 570 height 70
paste textarea "زيتون أخضر محشي بالجزر لإضافة لمسة مميزة ونكهة فريدة."
type textarea "زيتون أخضر محشي بالجزر لإضافة لمسة مميزة ونكهة فريدة."
click at [1068, 116] on h4 "Pickles And Olives section" at bounding box center [914, 123] width 1247 height 15
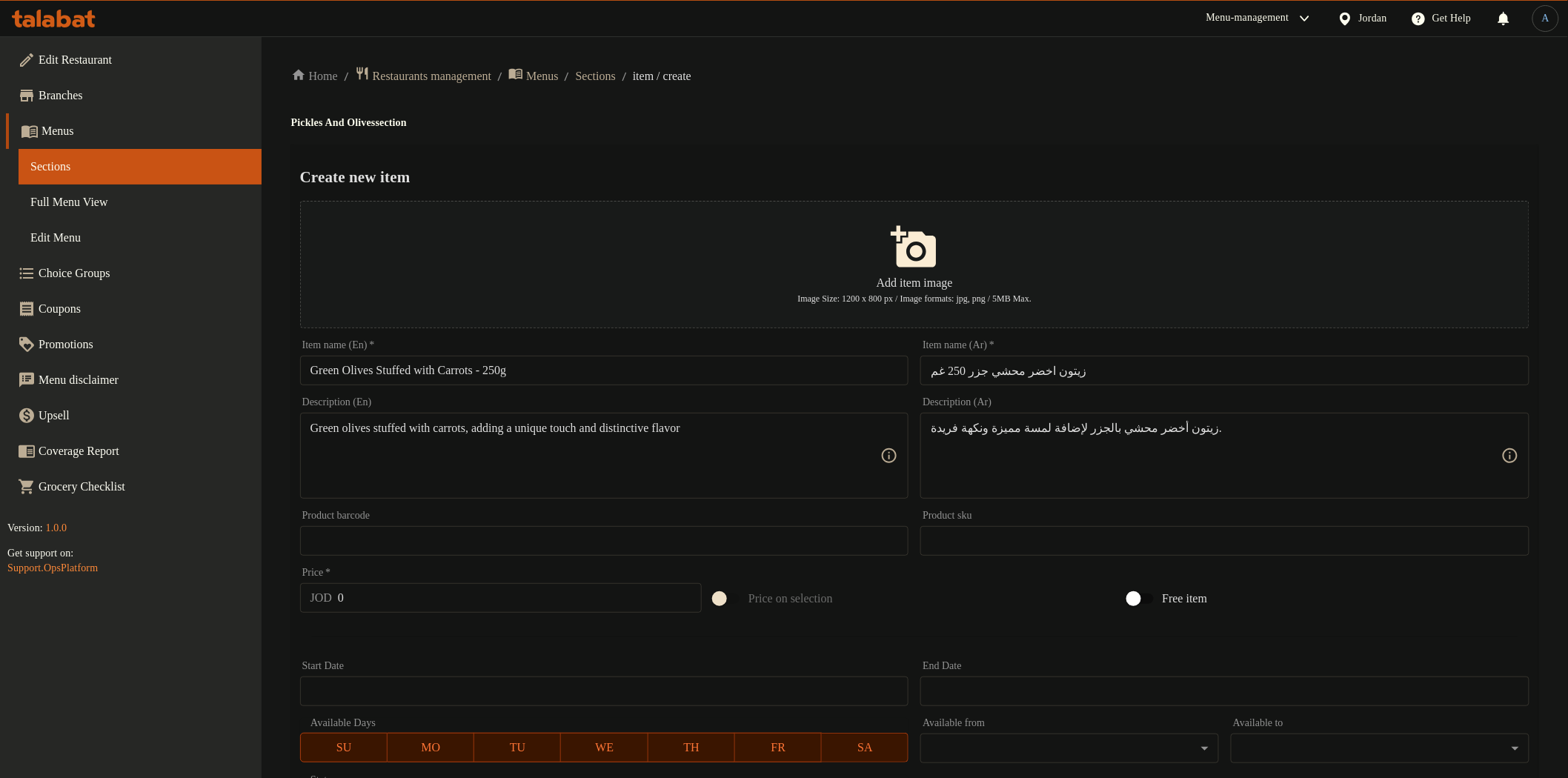
click at [440, 603] on input "0" at bounding box center [520, 599] width 364 height 30
paste input "1.25"
type input "1.25"
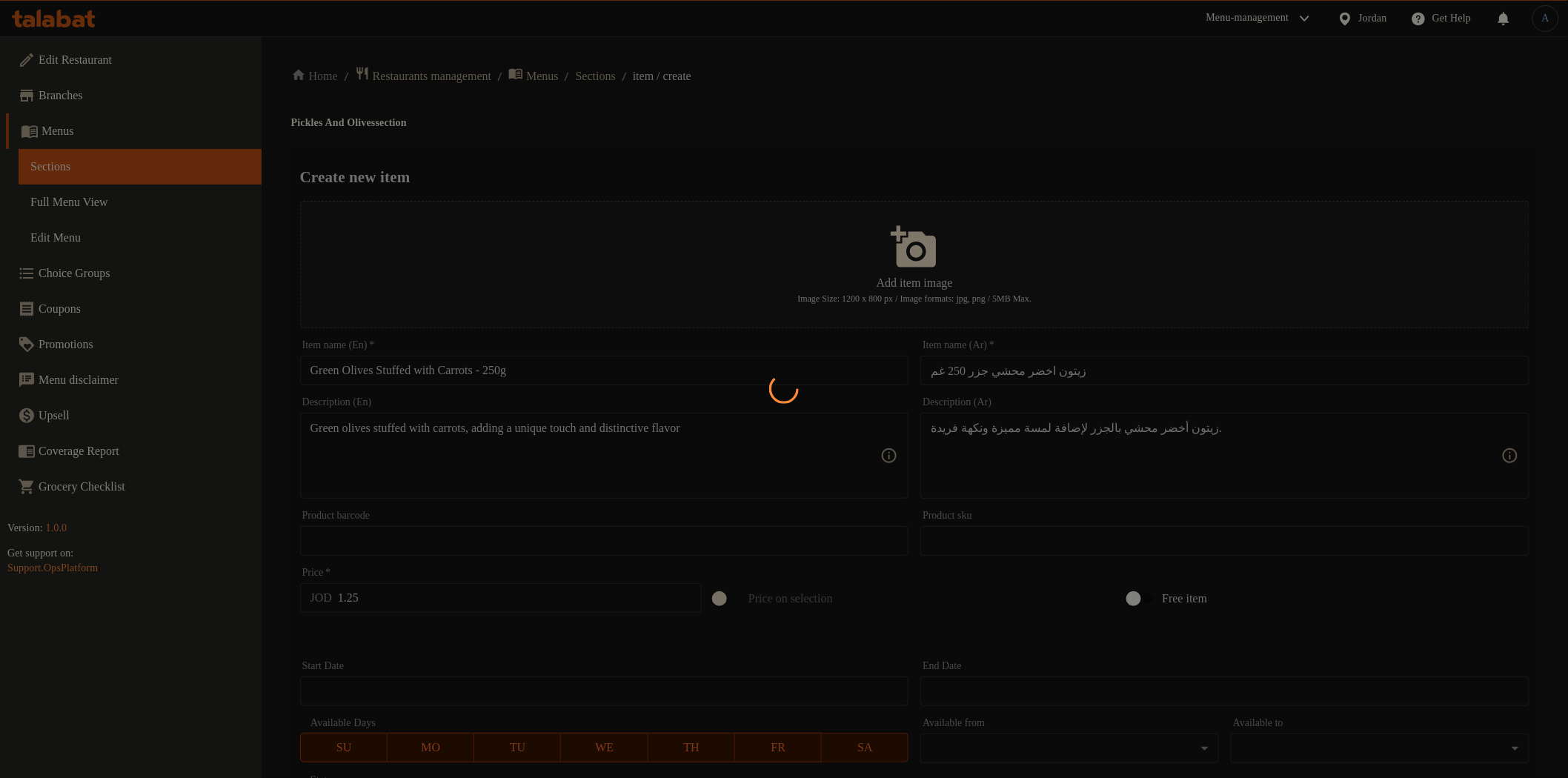
type input "0"
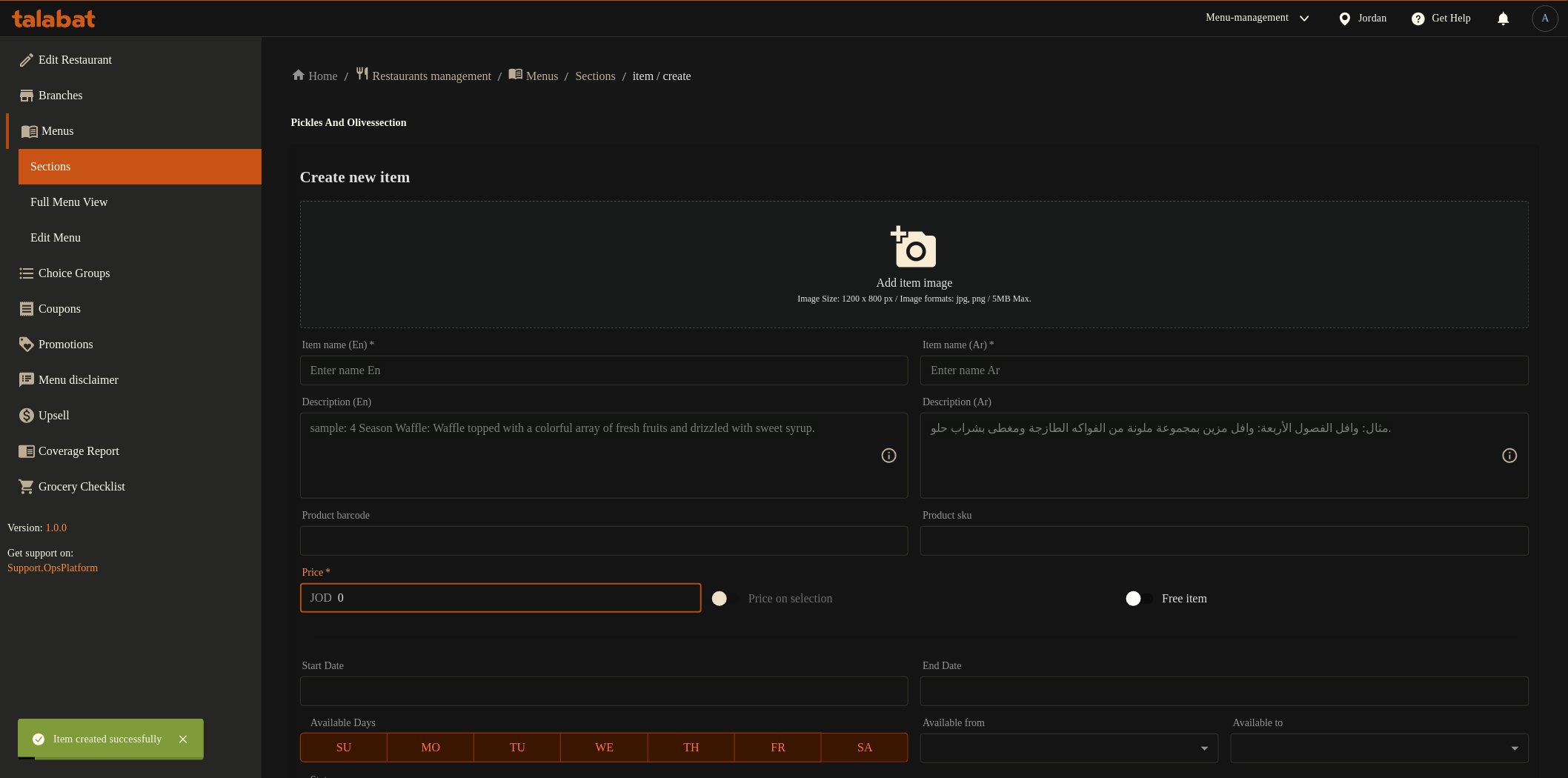
paste input "Local Makdous in Olive Oil – 250g"
click at [556, 374] on input "text" at bounding box center [604, 371] width 609 height 30
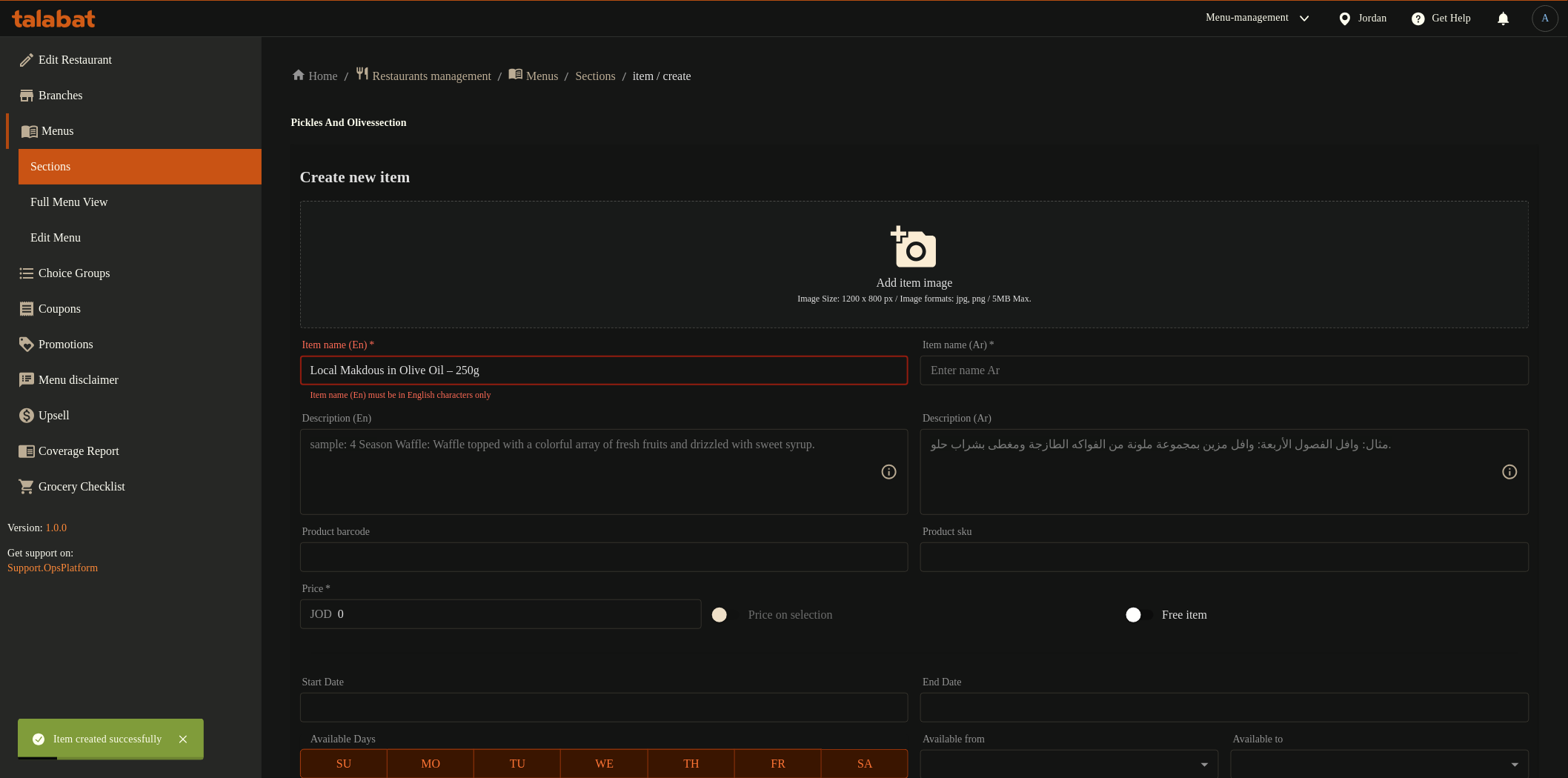
click at [463, 370] on input "Local Makdous in Olive Oil – 250g" at bounding box center [604, 371] width 609 height 30
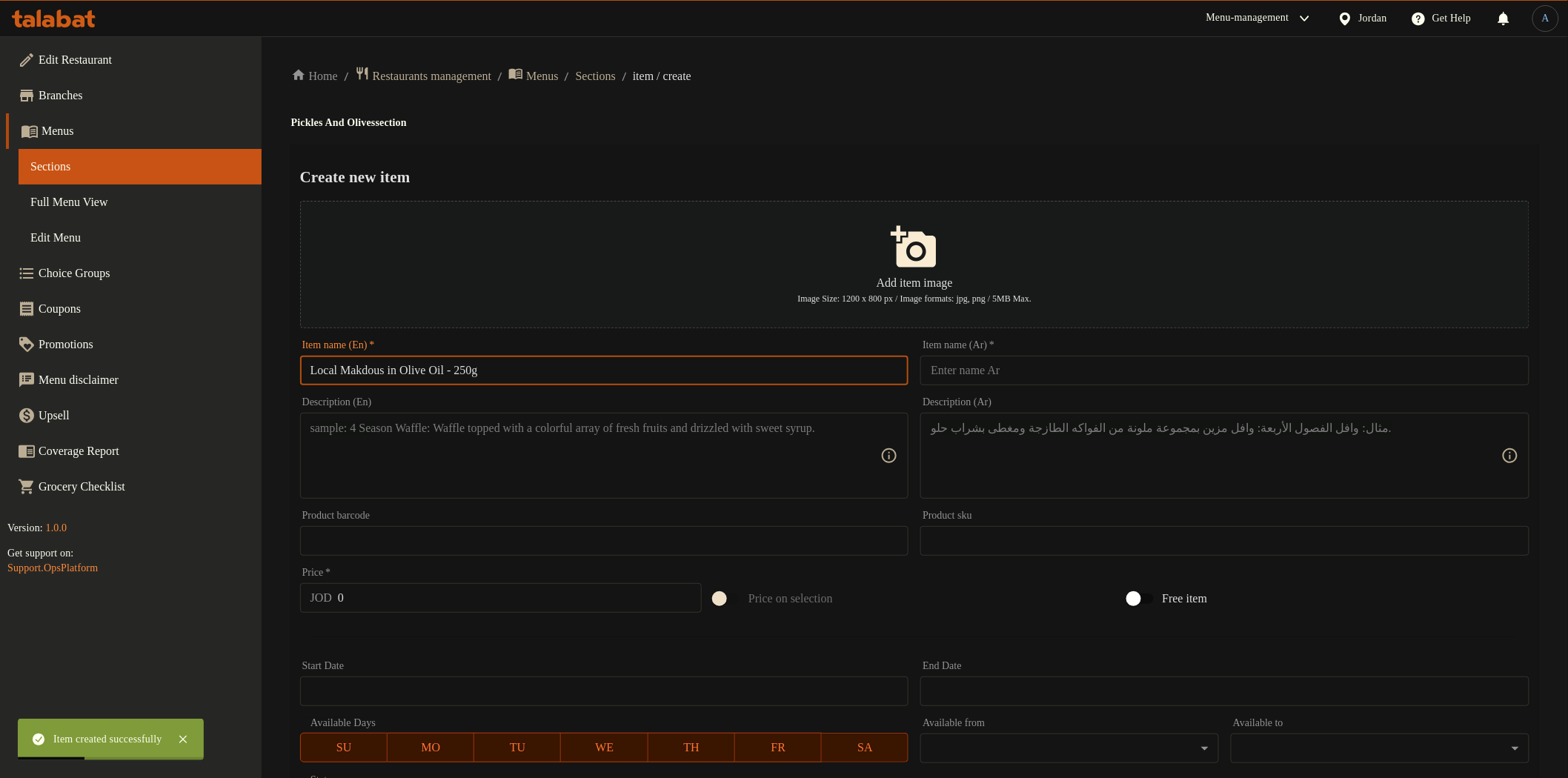
type input "Local Makdous in Olive Oil - 250g"
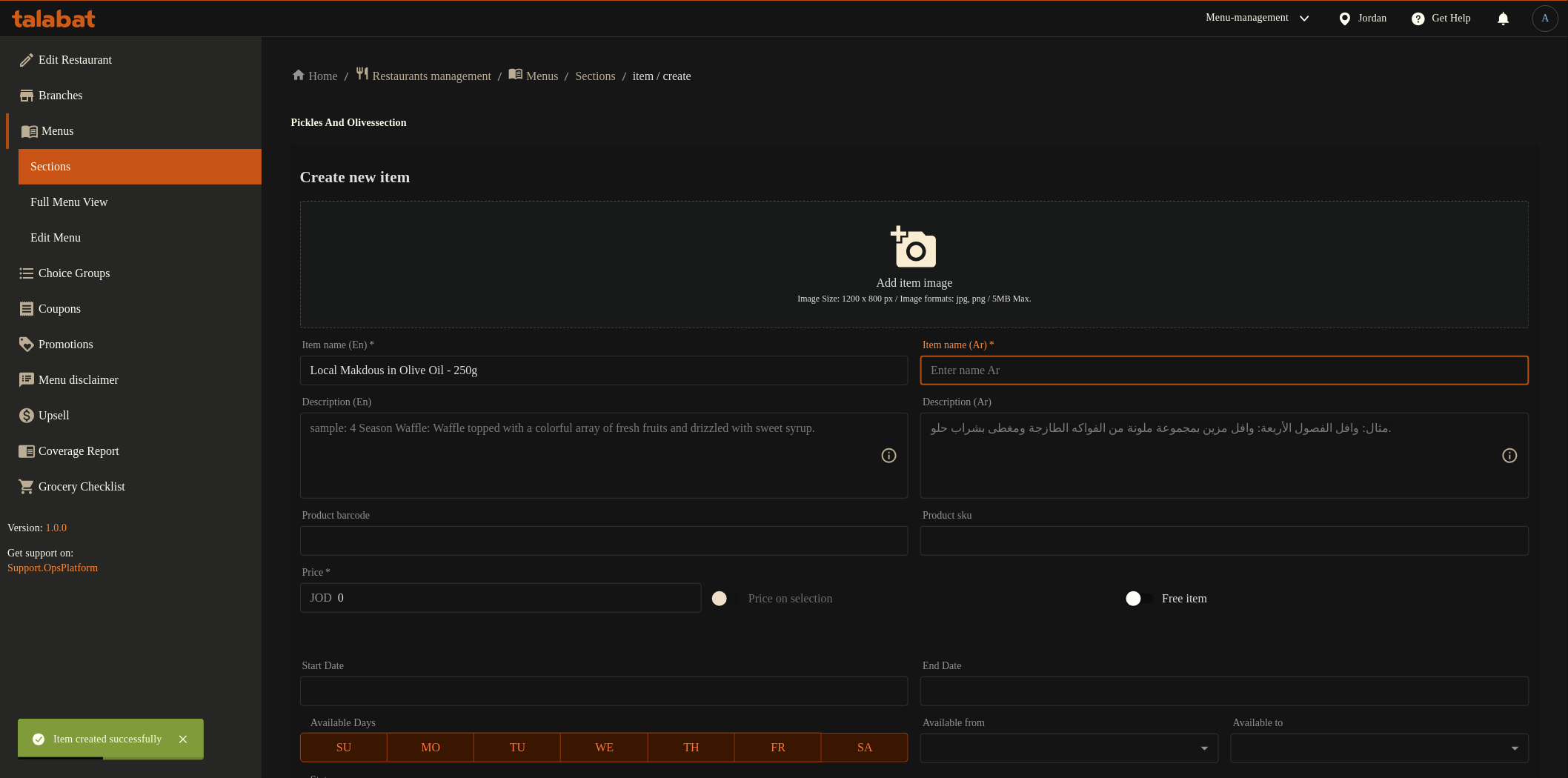
click at [1079, 371] on input "text" at bounding box center [1225, 371] width 609 height 30
paste input "مقدوس بلدي بزيت الزيتون 250 غم"
type input "مقدوس بلدي بزيت الزيتون 250 غم"
click at [1032, 129] on h4 "Pickles And Olives section" at bounding box center [914, 123] width 1247 height 15
click at [633, 458] on textarea at bounding box center [595, 456] width 570 height 70
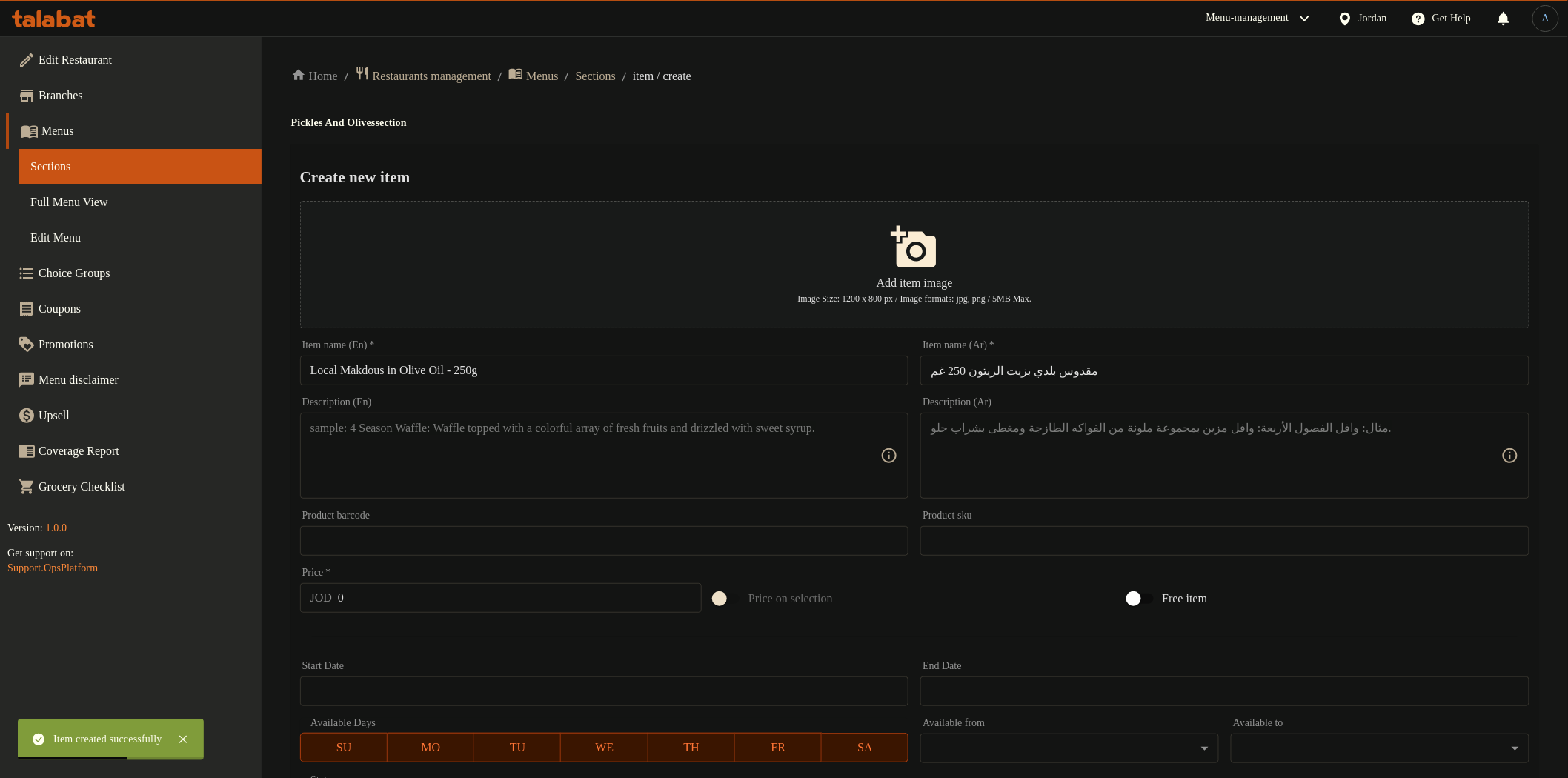
paste textarea "Traditional local makdous preserved in authentic olive oil, rich in heritage fl…"
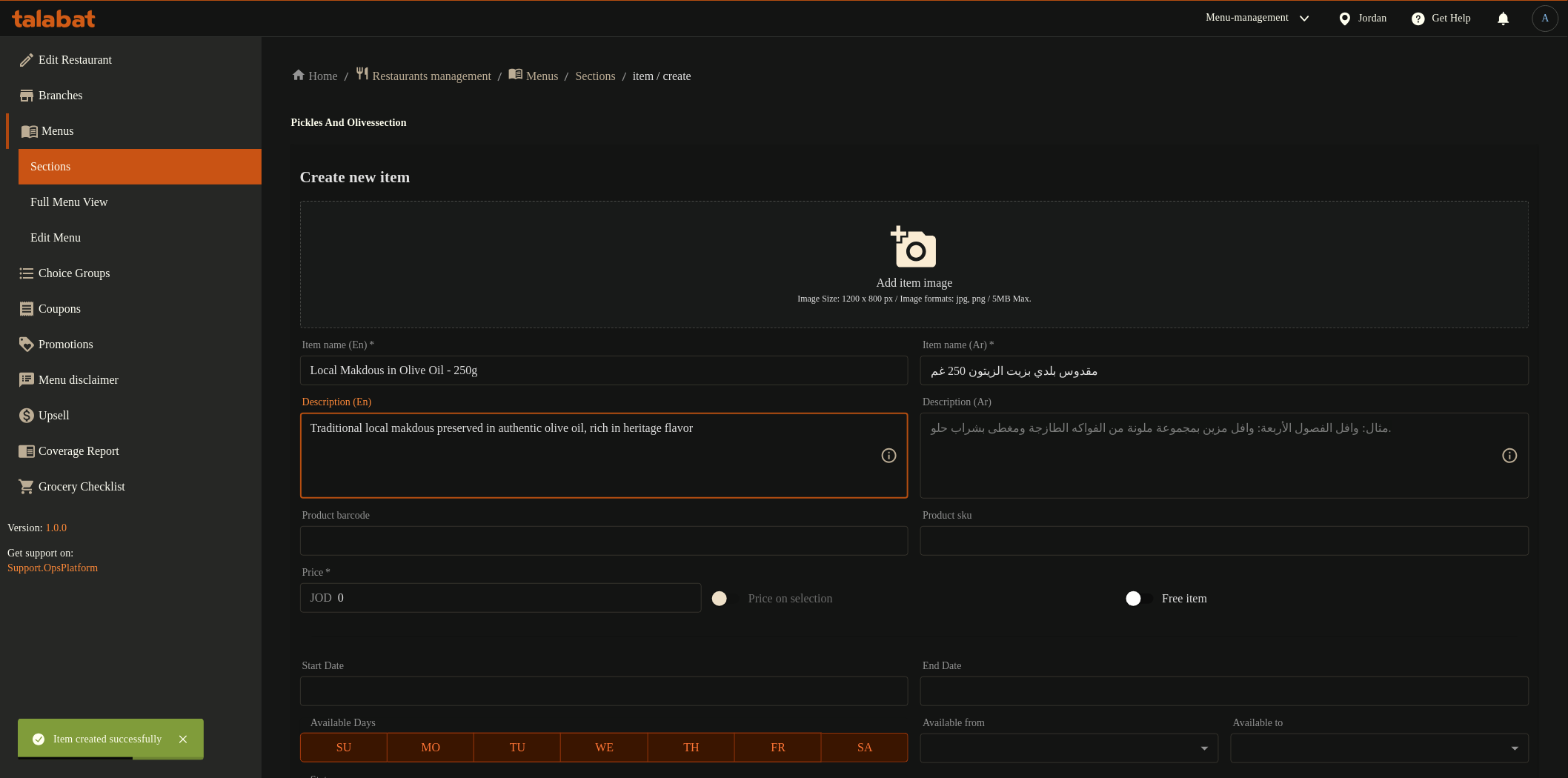
type textarea "Traditional local makdous preserved in authentic olive oil, rich in heritage fl…"
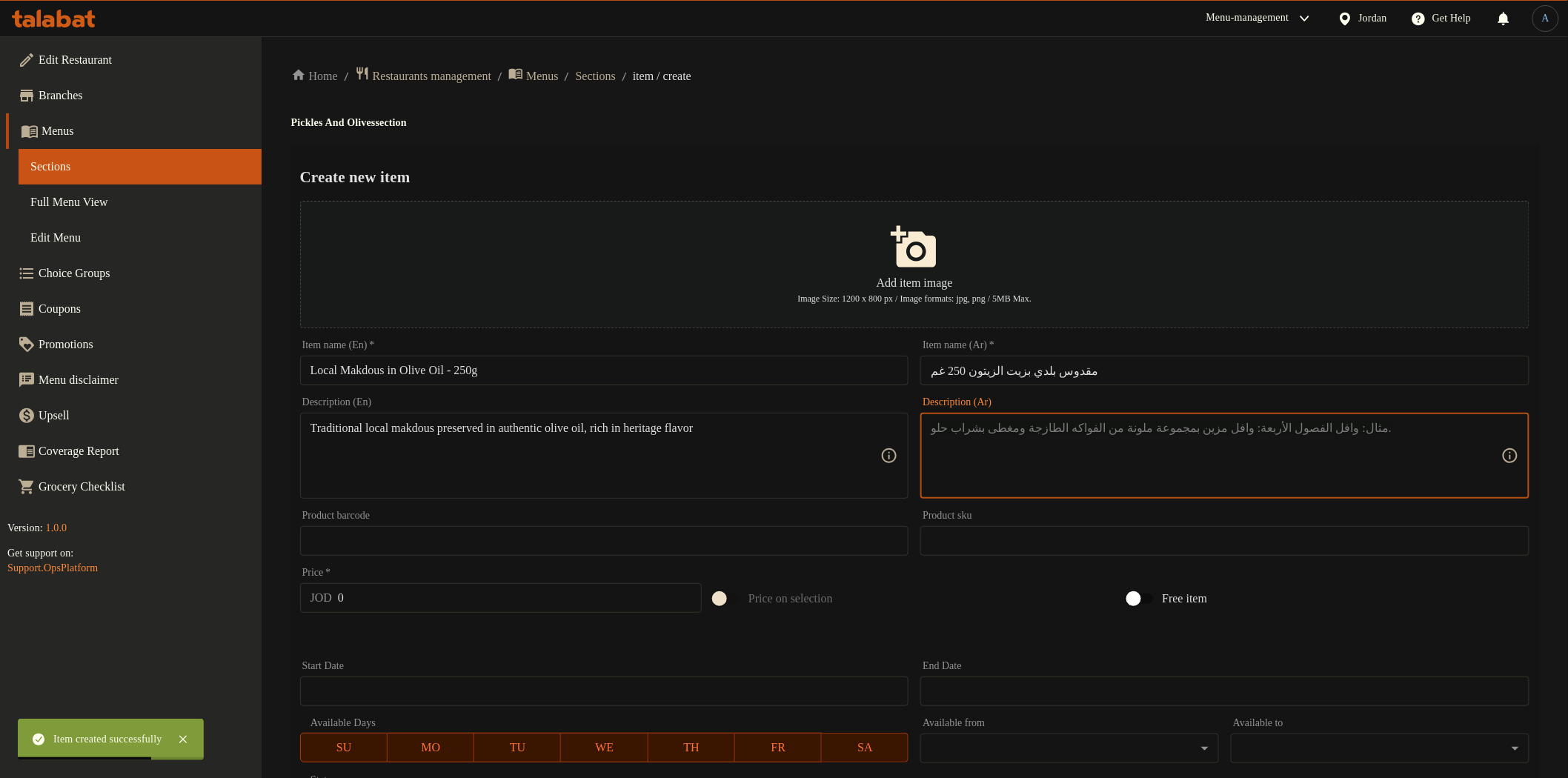
click at [1019, 435] on textarea at bounding box center [1216, 456] width 570 height 70
paste textarea "مقدوس بلدي محضر بزيت الزيتون الأصلي، طعم [PERSON_NAME]."
type textarea "مقدوس بلدي محضر بزيت الزيتون الأصلي، طعم [PERSON_NAME]."
click at [914, 33] on div "Menu-management Jordan Get Help A" at bounding box center [784, 19] width 1568 height 36
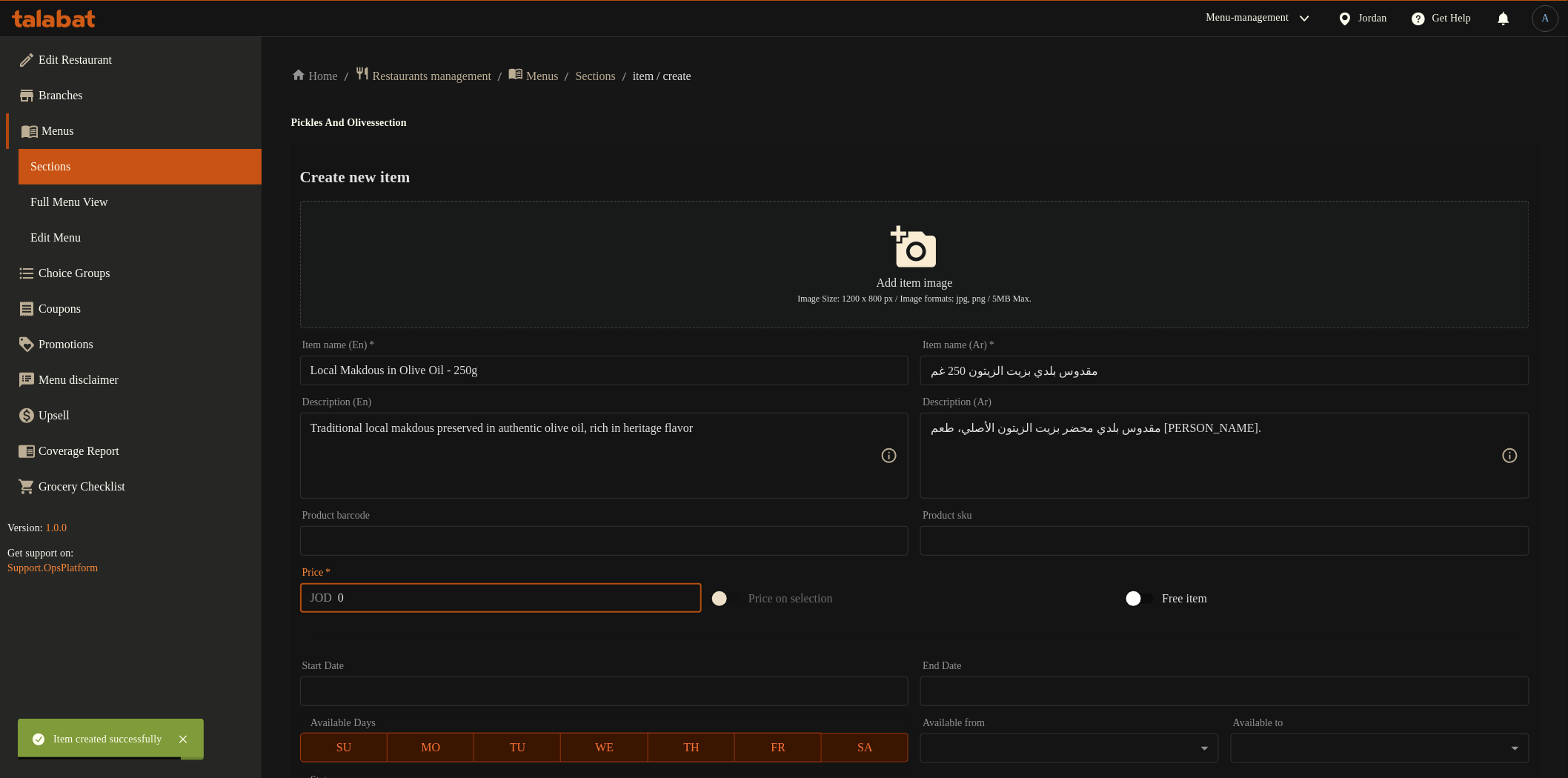
click at [435, 599] on input "0" at bounding box center [520, 599] width 364 height 30
paste input "4"
type input "4"
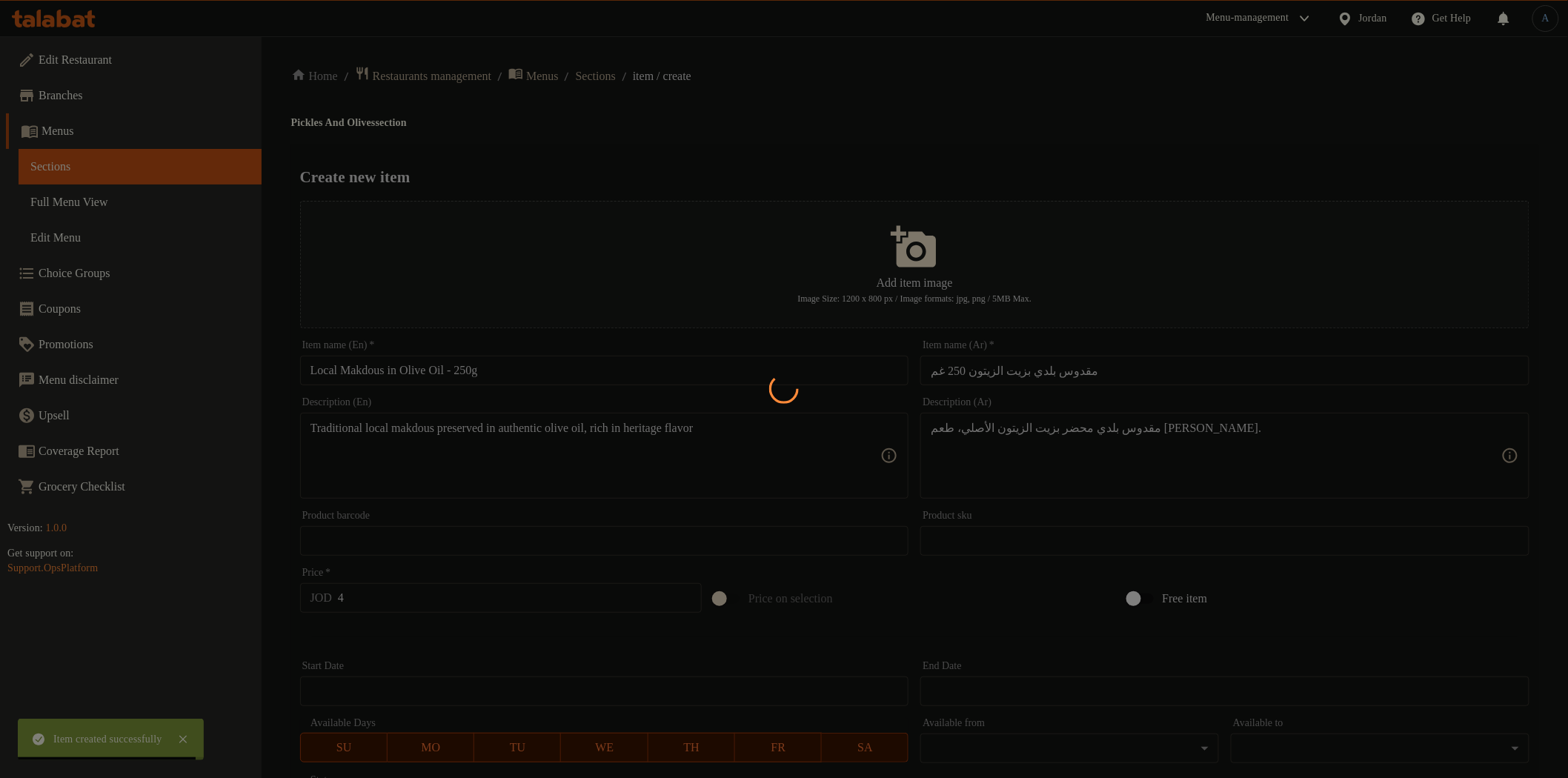
type input "0"
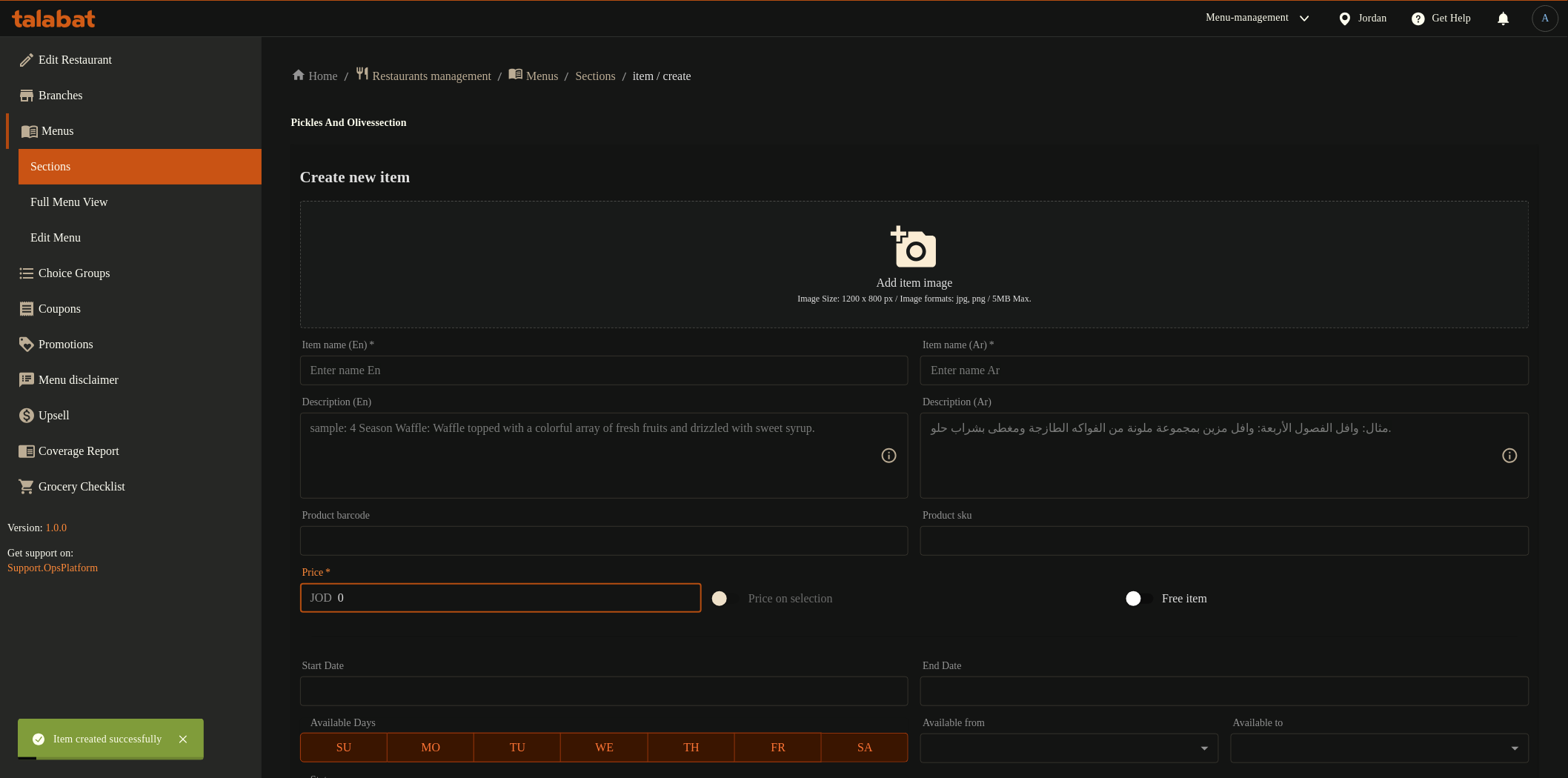
click at [513, 369] on input "text" at bounding box center [604, 371] width 609 height 30
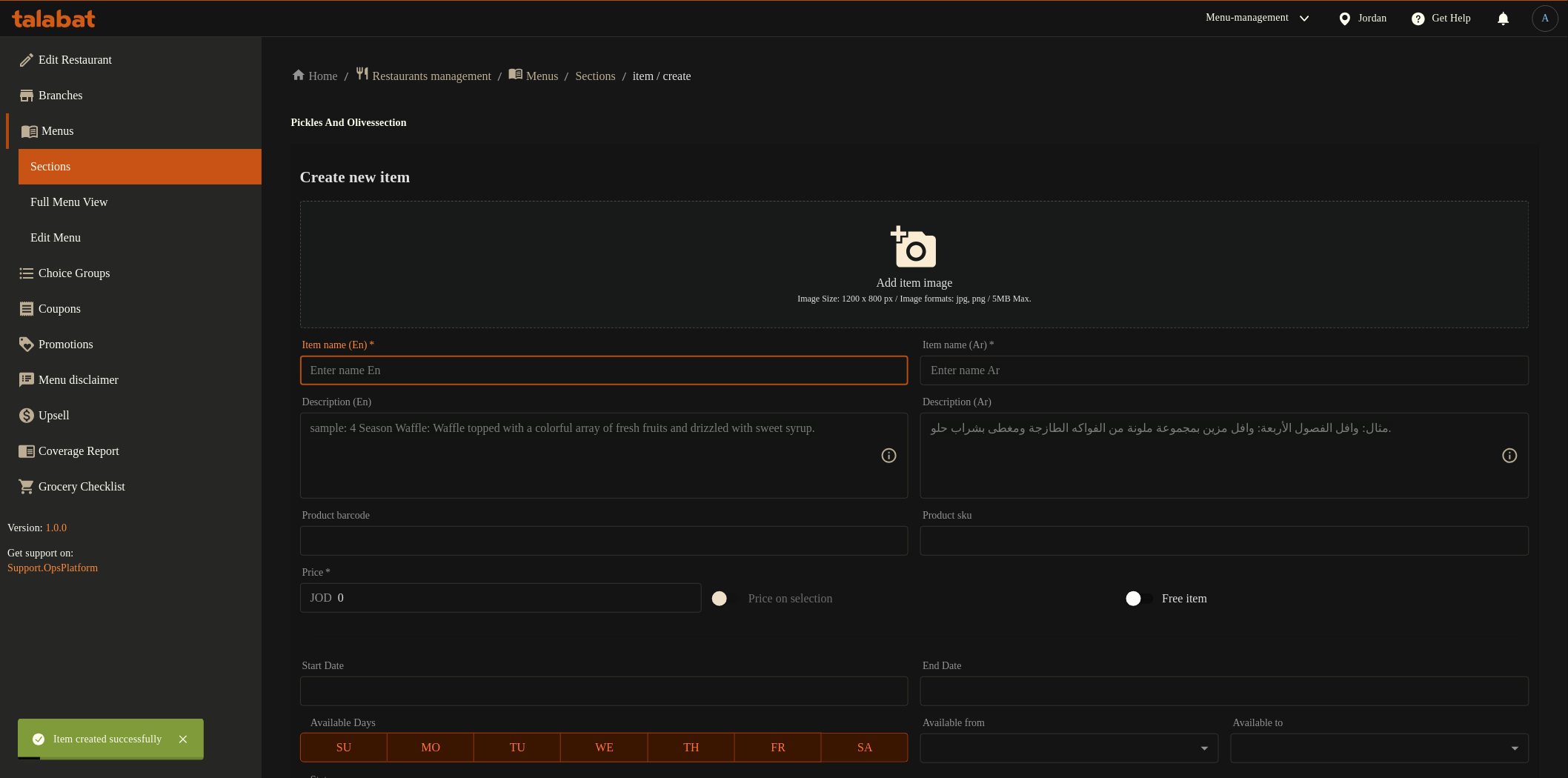
paste input "Extra Makdous – 250g"
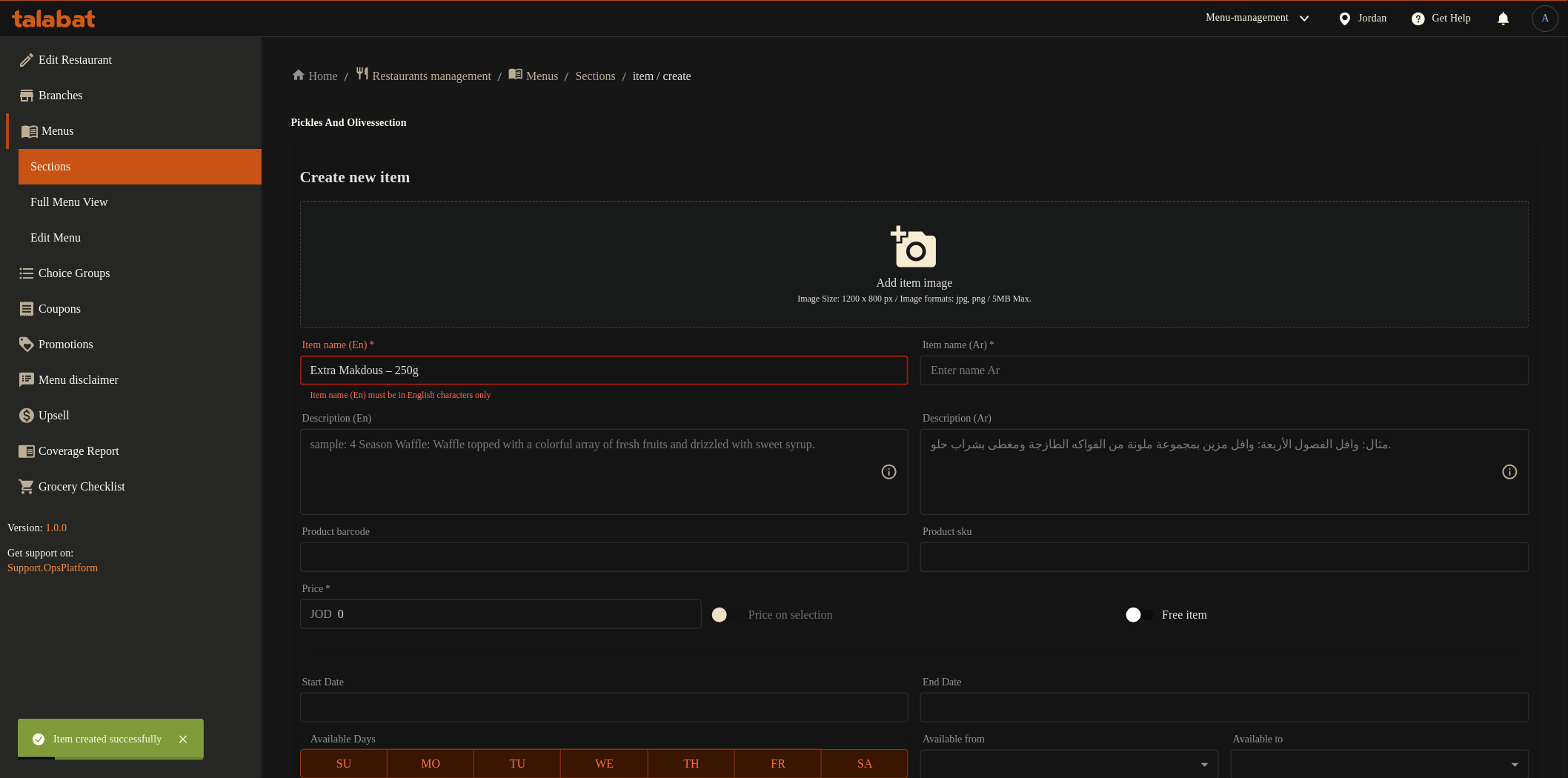
click at [402, 369] on input "Extra Makdous – 250g" at bounding box center [604, 371] width 609 height 30
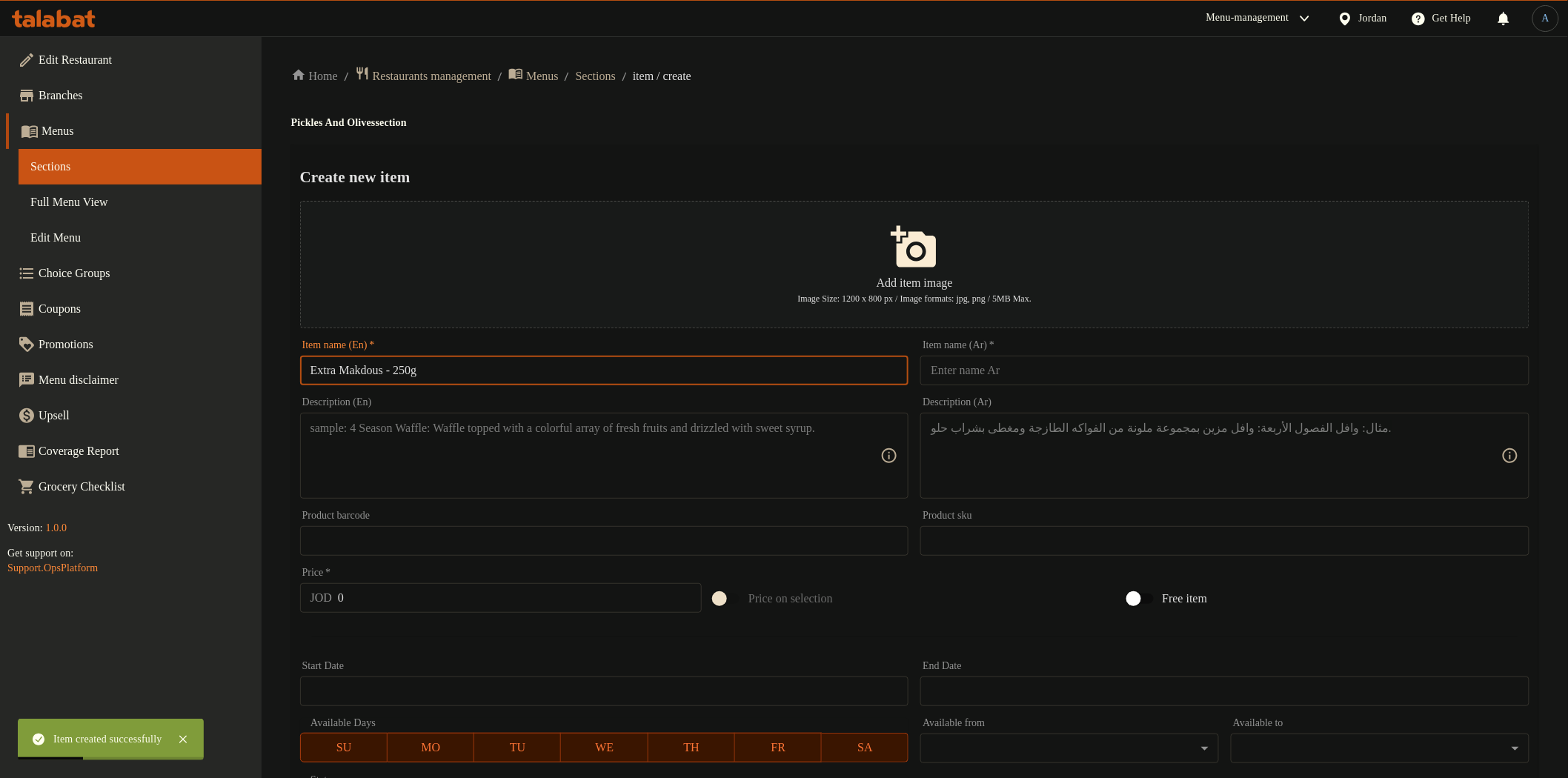
type input "Extra Makdous - 250g"
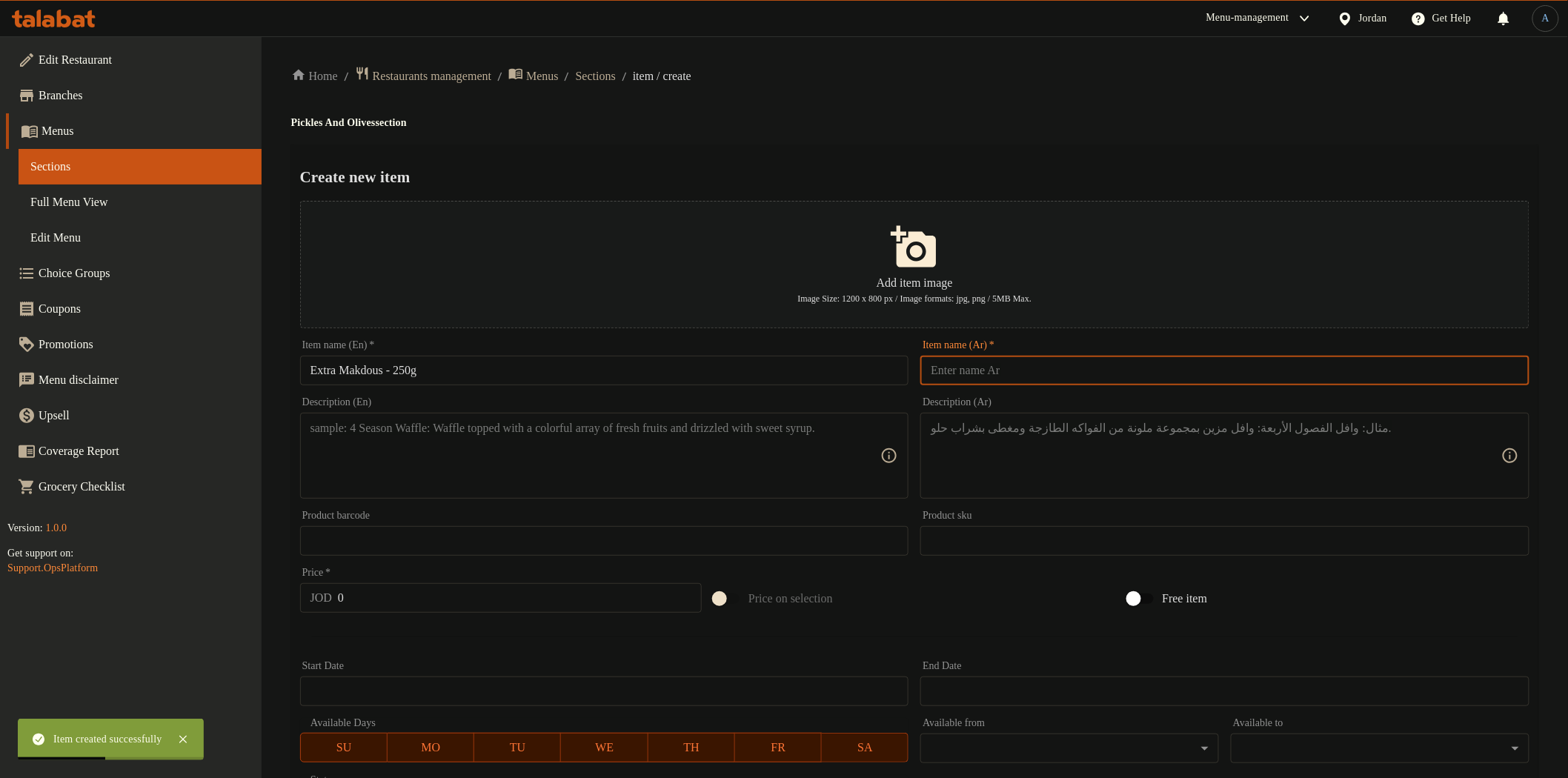
click at [995, 373] on input "text" at bounding box center [1225, 371] width 609 height 30
paste input "مقدوس اكسترا 250 غم"
type input "مقدوس اكسترا 250 غم"
click at [1032, 101] on div "Home / Restaurants management / Menus / Sections / item / create Pickles And Ol…" at bounding box center [914, 537] width 1247 height 944
click at [519, 465] on textarea at bounding box center [595, 456] width 570 height 70
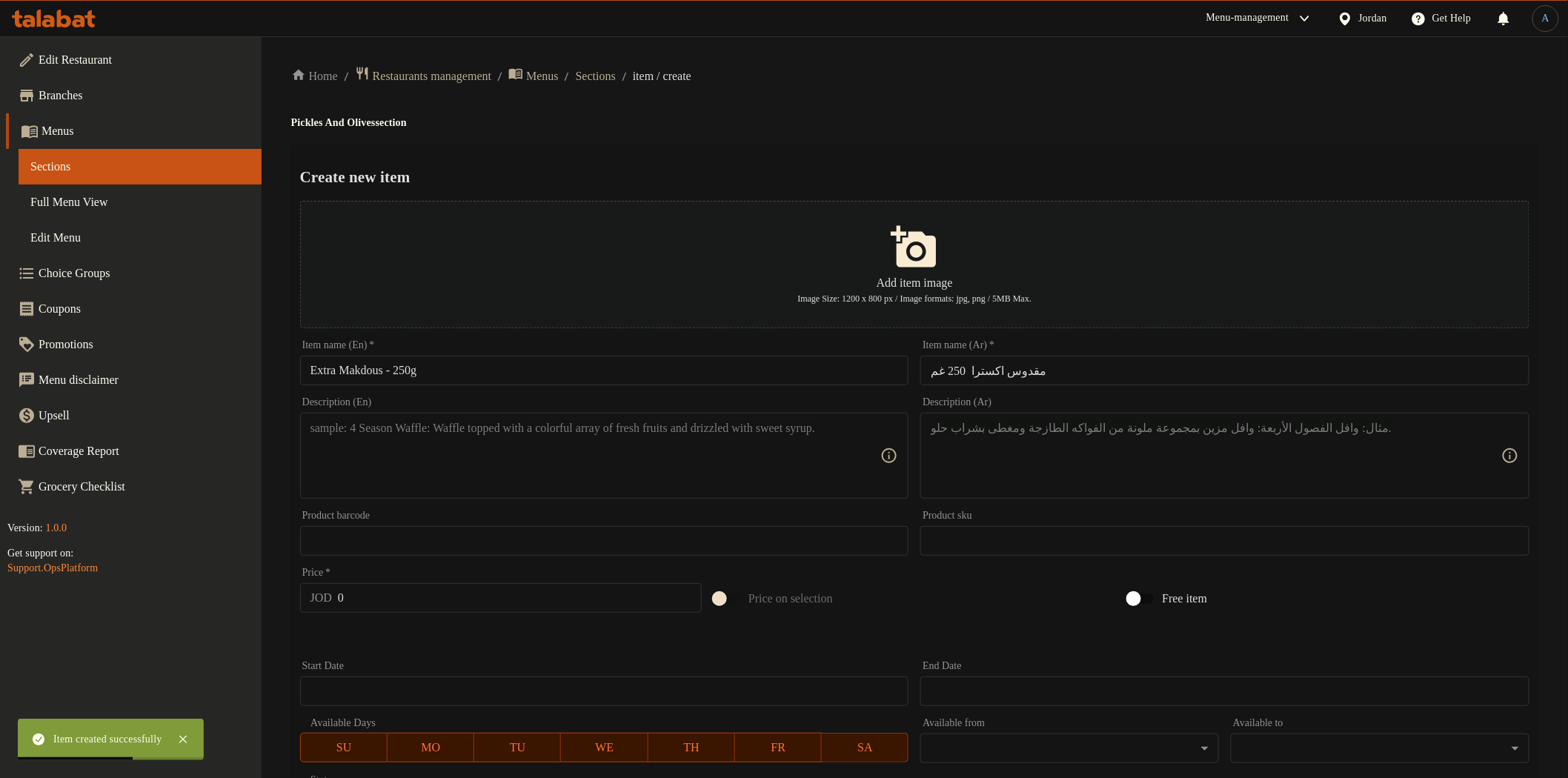
paste textarea "Premium extra makdous with a special filling and irresistible taste"
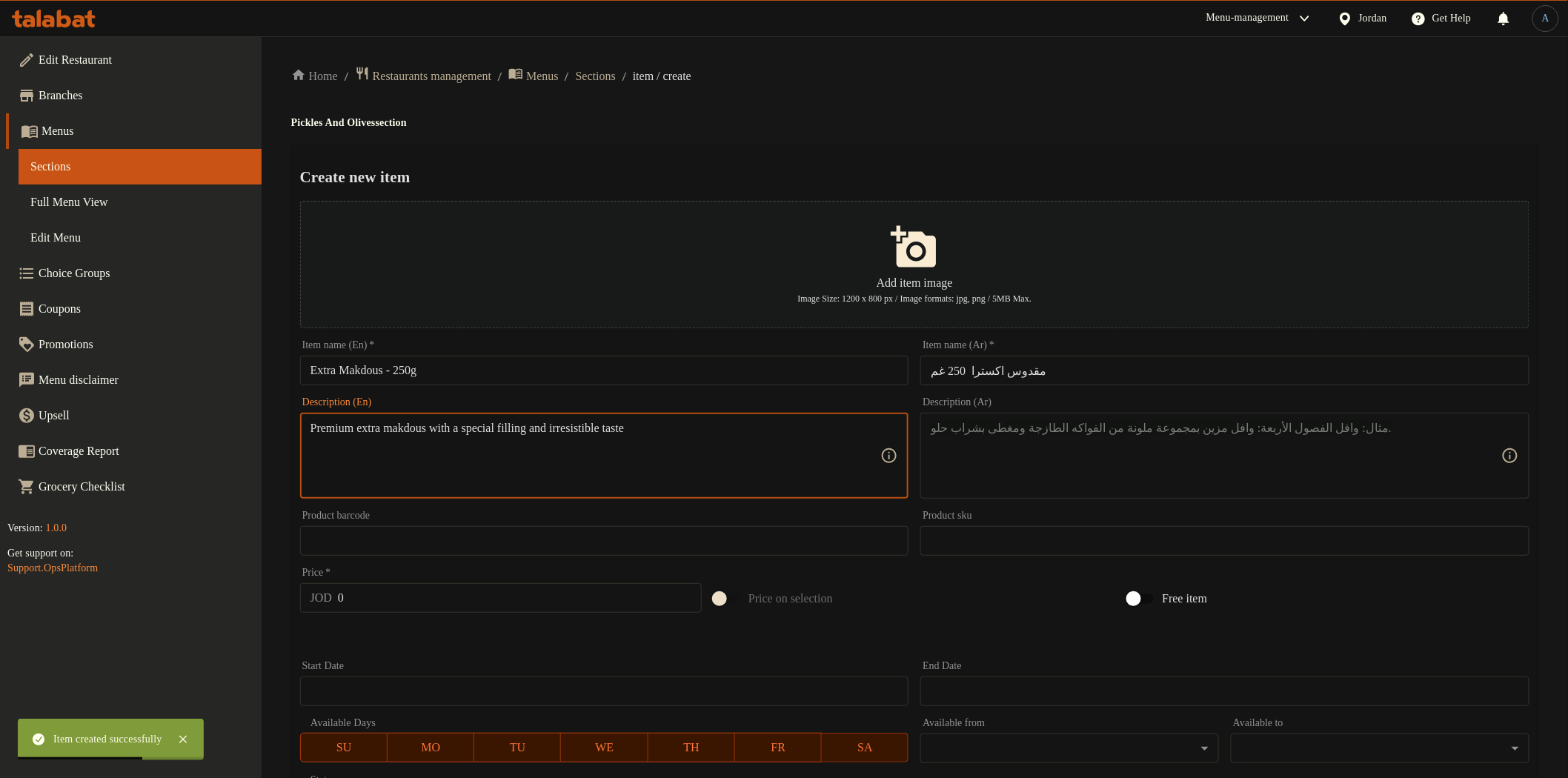
type textarea "Premium extra makdous with a special filling and irresistible taste"
click at [1060, 433] on textarea at bounding box center [1216, 456] width 570 height 70
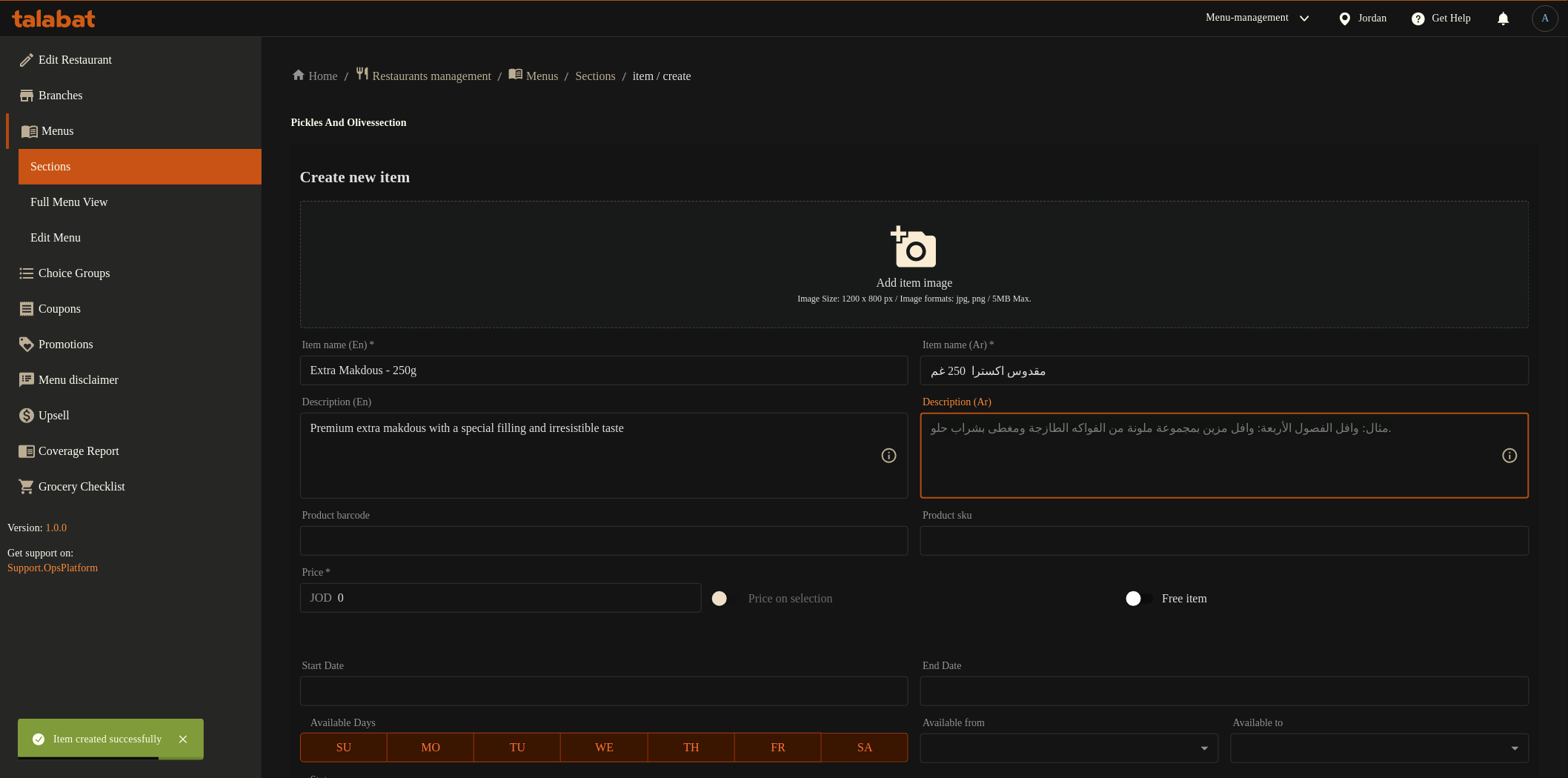
paste textarea "مقدوس إكسترا فاخر، بحشوة مميزة وطعم لا يُقاوم."
type textarea "مقدوس إكسترا فاخر، بحشوة مميزة وطعم لا يُقاوم."
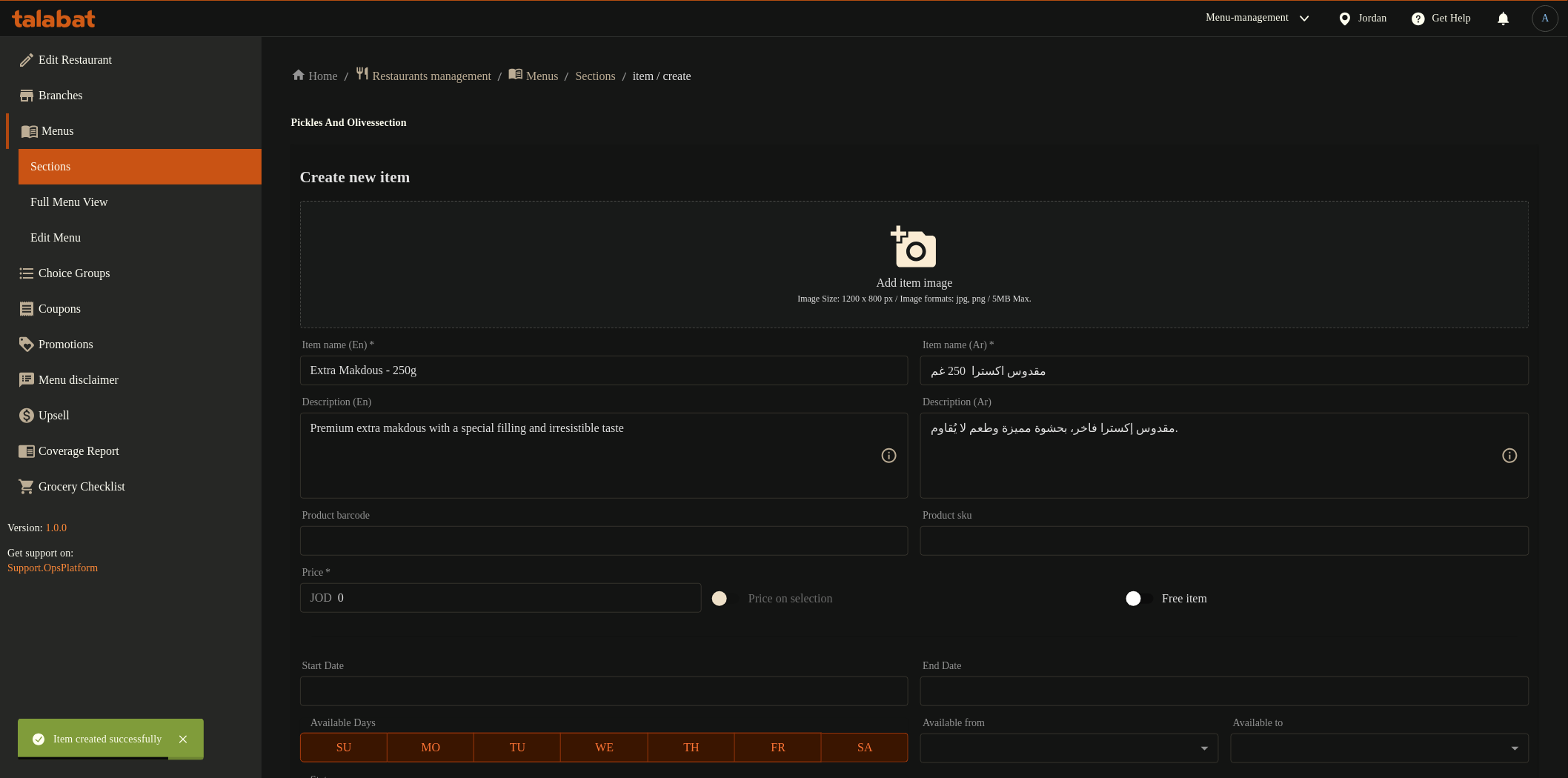
click at [1090, 152] on div "Create new item Add item image Image Size: 1200 x 800 px / Image formats: jpg, …" at bounding box center [914, 571] width 1247 height 854
click at [385, 606] on input "0" at bounding box center [520, 599] width 364 height 30
paste input "1.75"
type input "1.75"
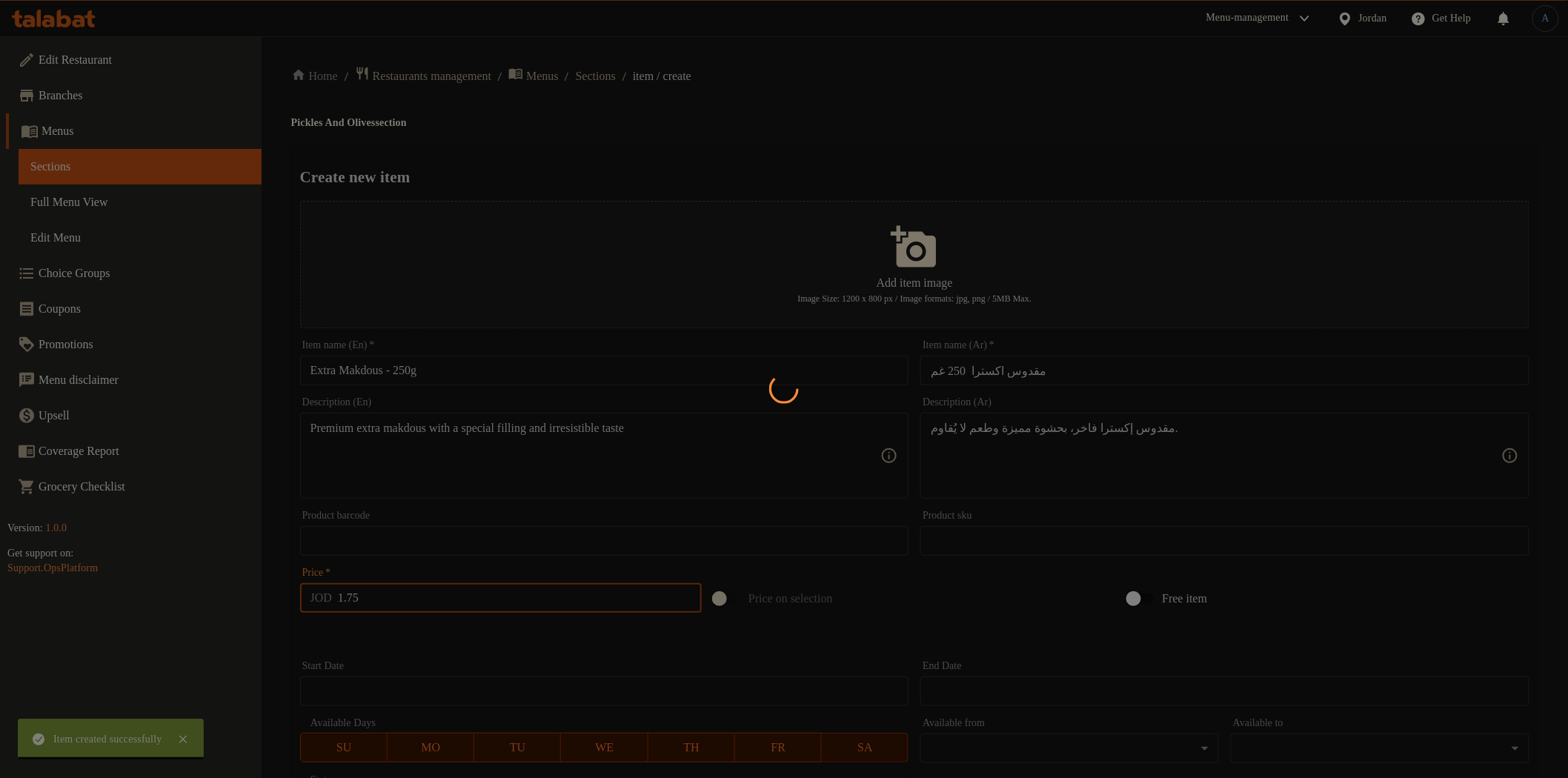
type input "0"
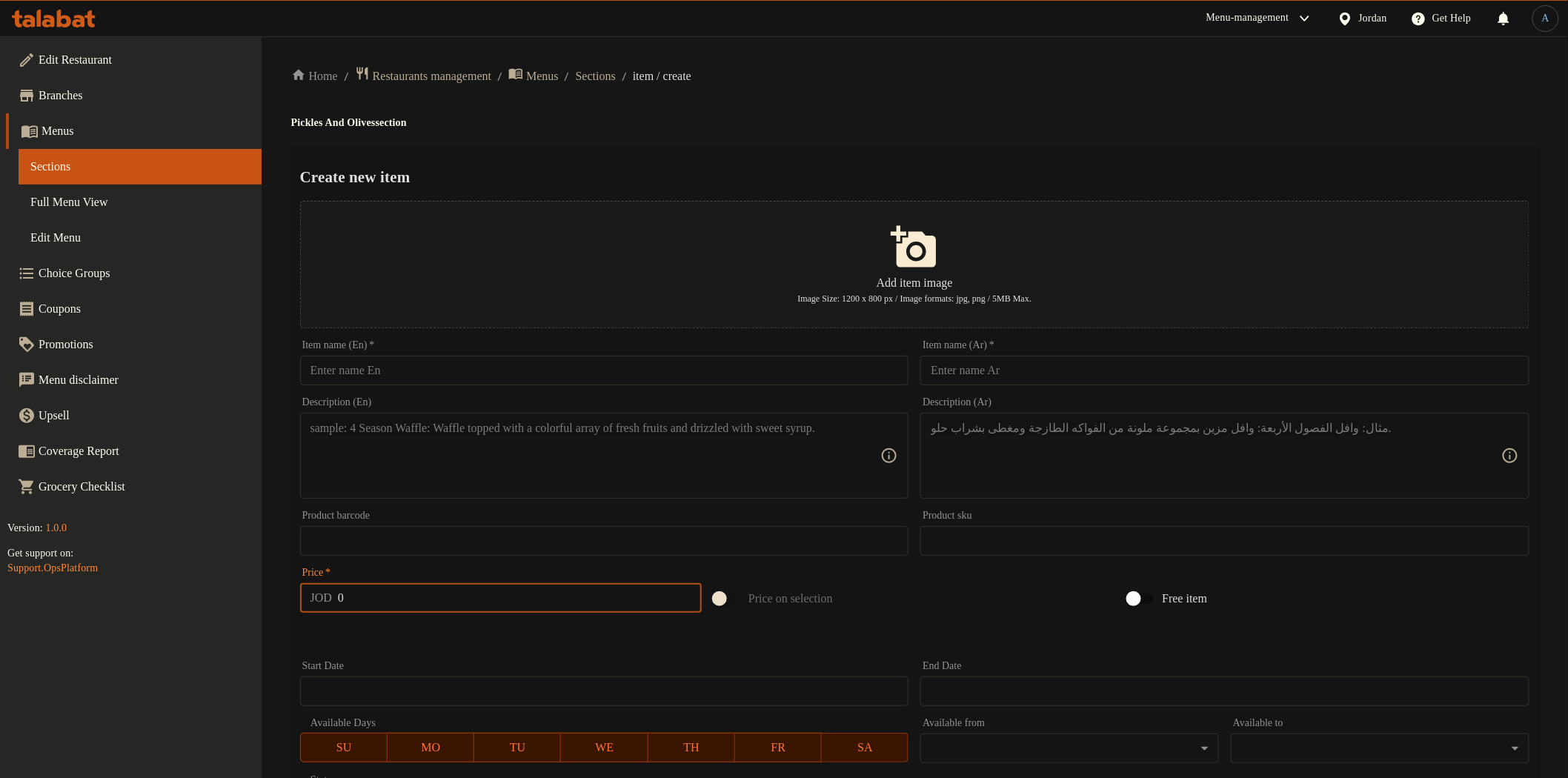
click at [798, 92] on div "Home / Restaurants management / Menus / Sections / item / create Pickles And Ol…" at bounding box center [914, 537] width 1247 height 944
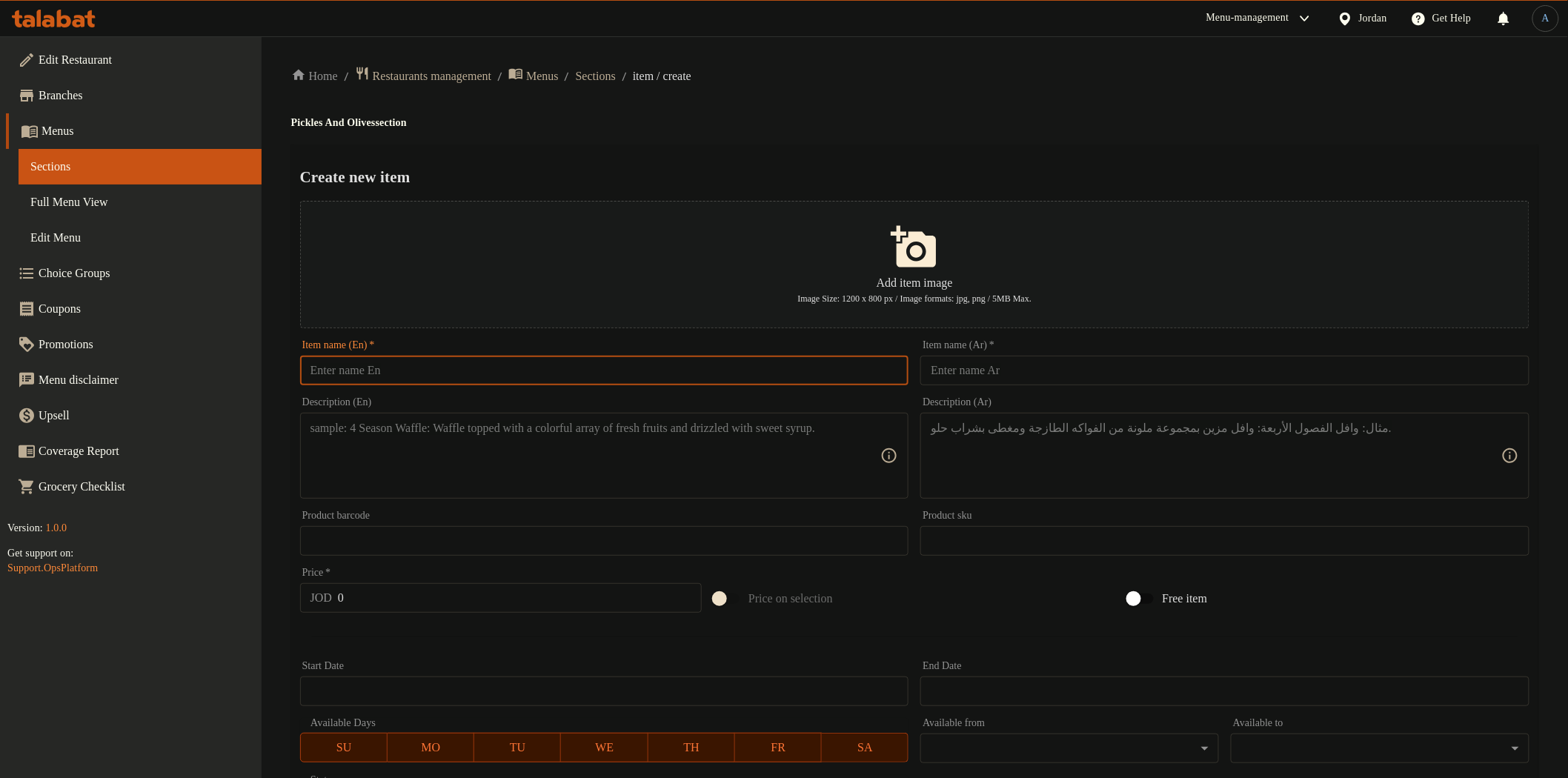
click at [598, 362] on input "text" at bounding box center [604, 371] width 609 height 30
paste input "[PERSON_NAME] – 250g"
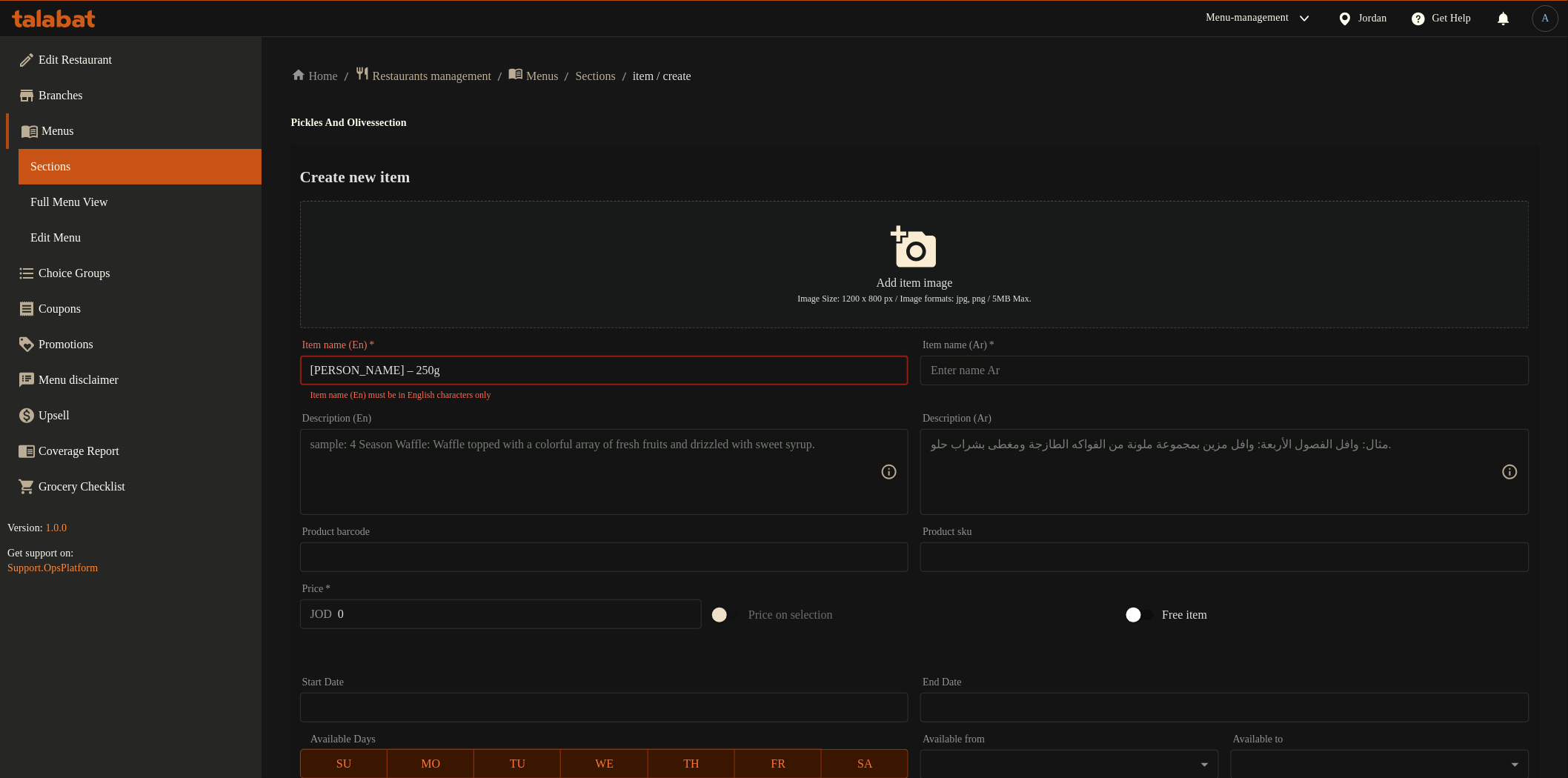
click at [408, 368] on input "[PERSON_NAME] – 250g" at bounding box center [604, 371] width 609 height 30
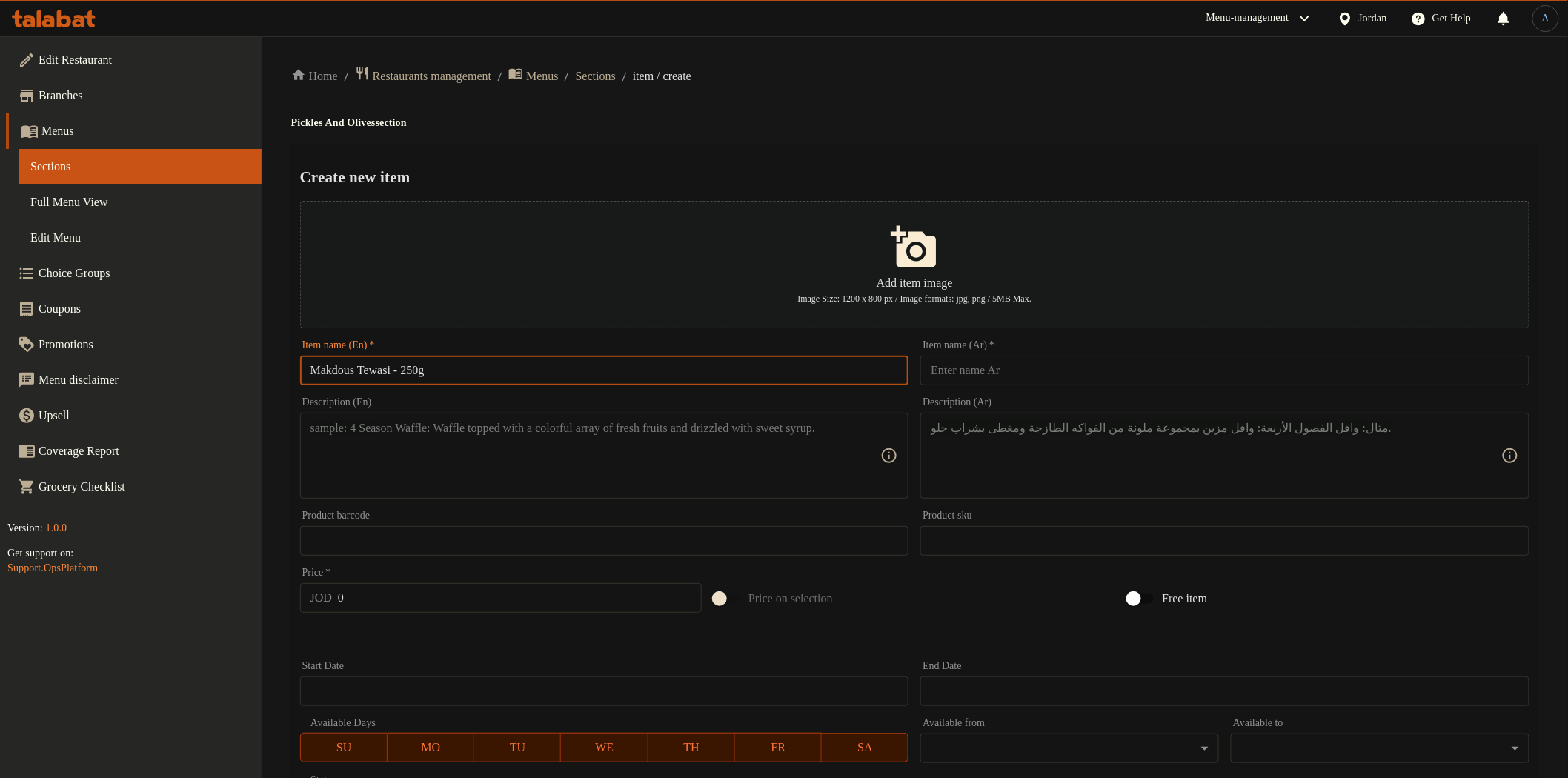
type input "Makdous Tewasi - 250g"
click at [994, 371] on input "text" at bounding box center [1225, 371] width 609 height 30
paste input "مقدوس تواصي 250 غم"
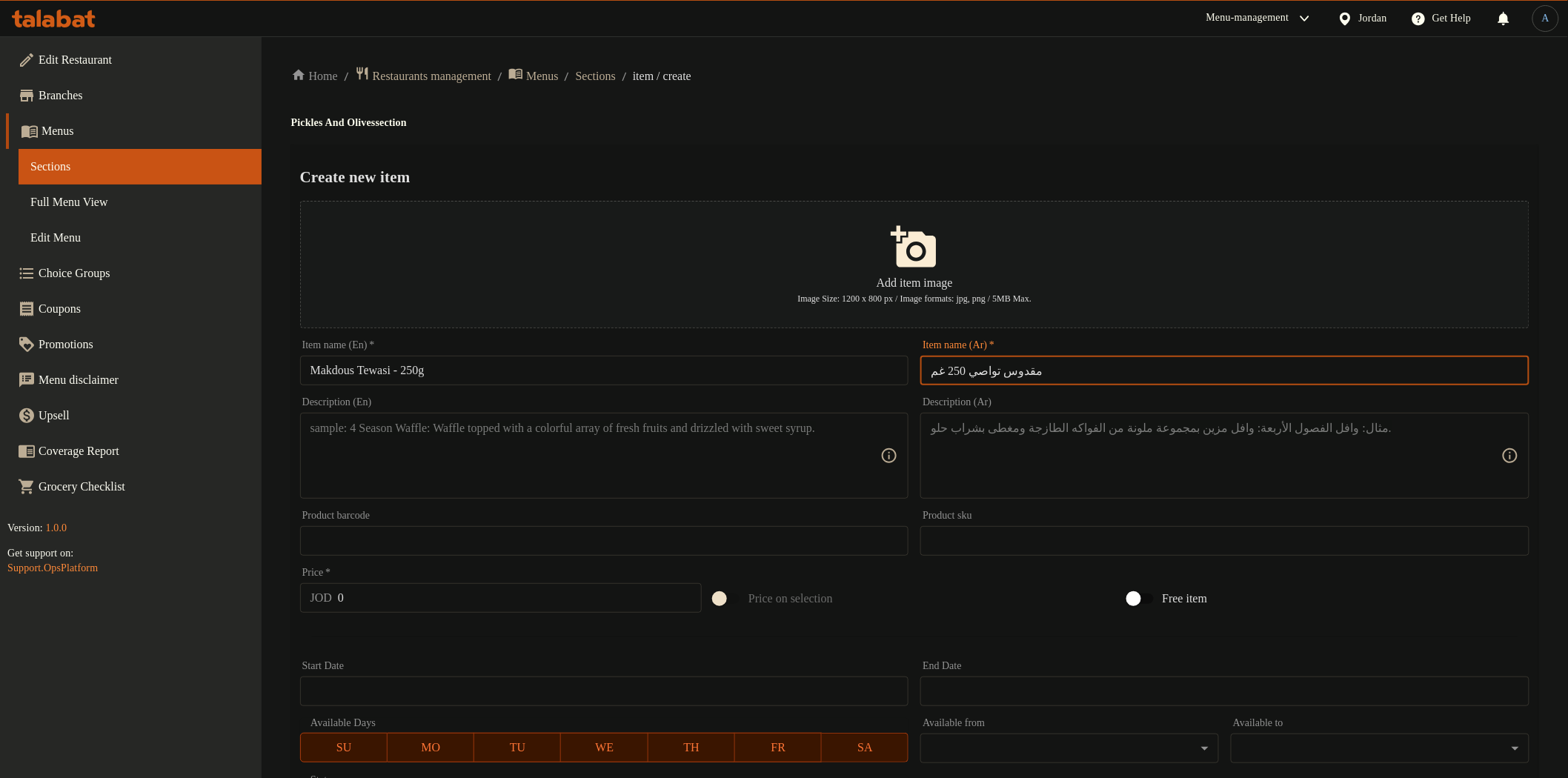
type input "مقدوس تواصي 250 غم"
click at [1026, 188] on div "Create new item Add item image Image Size: 1200 x 800 px / Image formats: jpg, …" at bounding box center [914, 571] width 1247 height 854
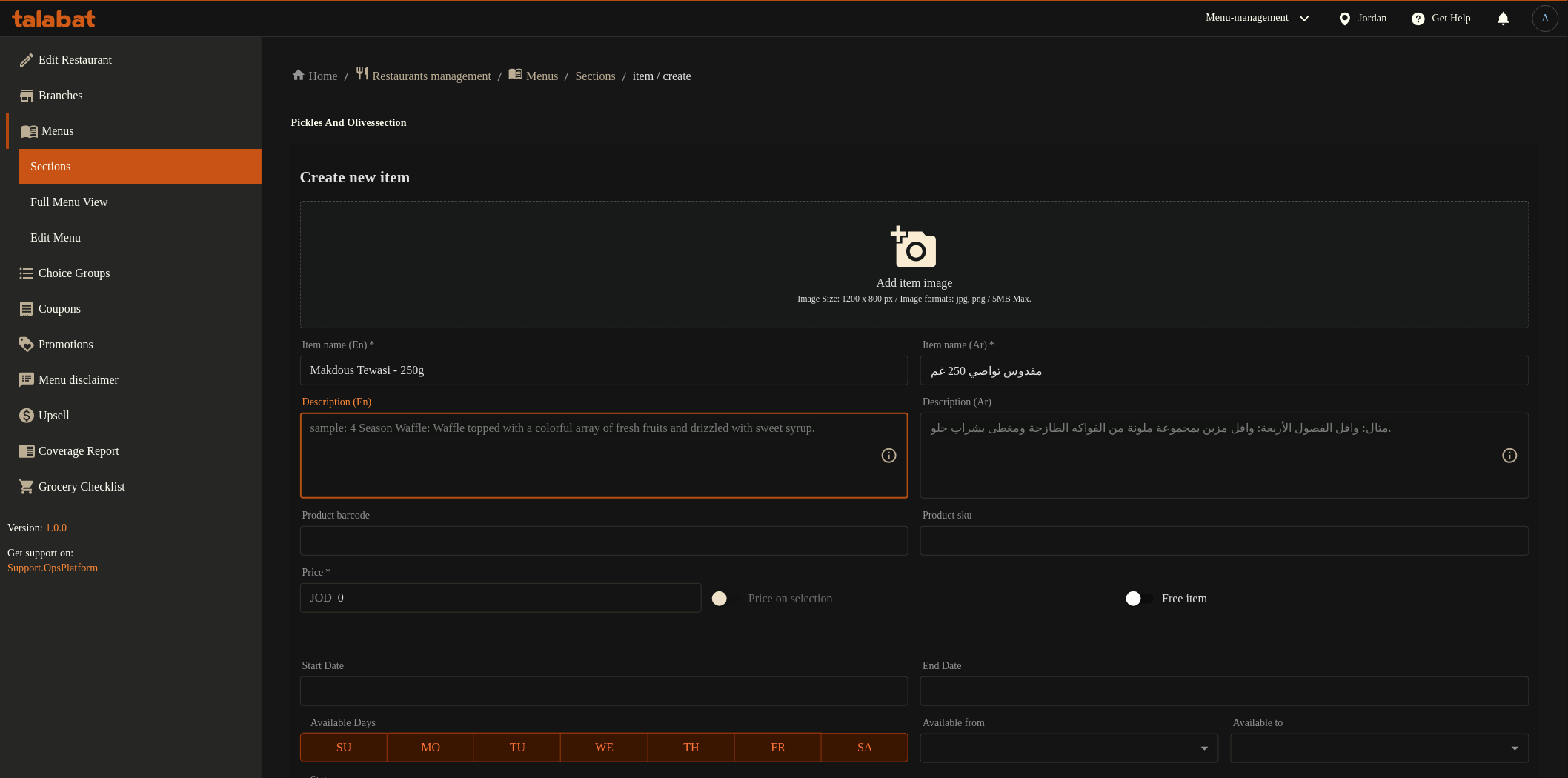
click at [587, 475] on textarea at bounding box center [595, 456] width 570 height 70
paste textarea "Tewasi-style makdous, prepared for lovers of authentic traditional flavor"
type textarea "Tewasi-style makdous, prepared for lovers of authentic traditional flavor"
click at [1062, 448] on textarea at bounding box center [1216, 456] width 570 height 70
paste textarea "مقدوس تواصي بلدي، مخصص لعشاق النكهة الأصيلة."
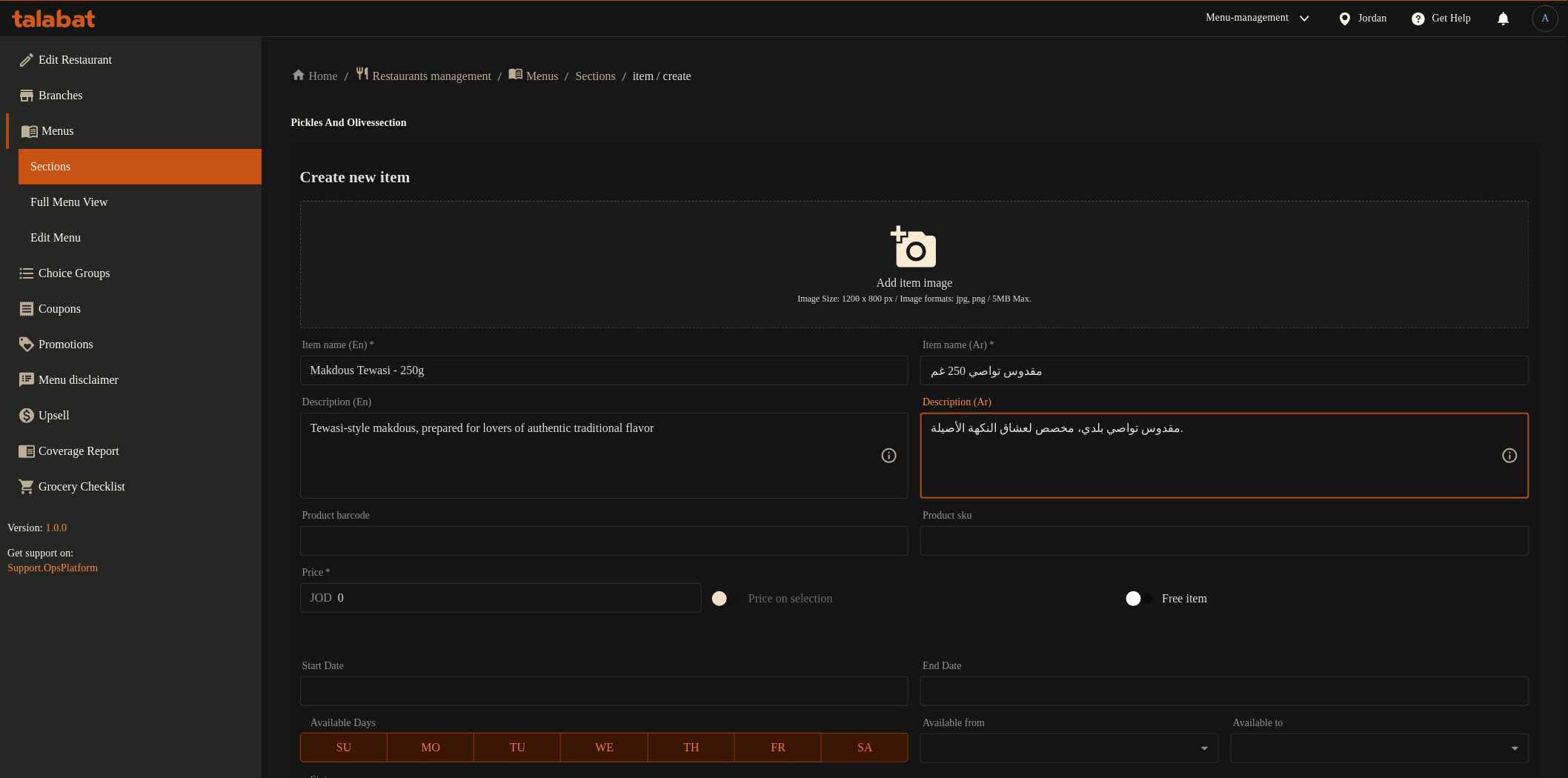
type textarea "مقدوس تواصي بلدي، مخصص لعشاق النكهة الأصيلة."
click at [1057, 174] on h2 "Create new item" at bounding box center [914, 178] width 1229 height 23
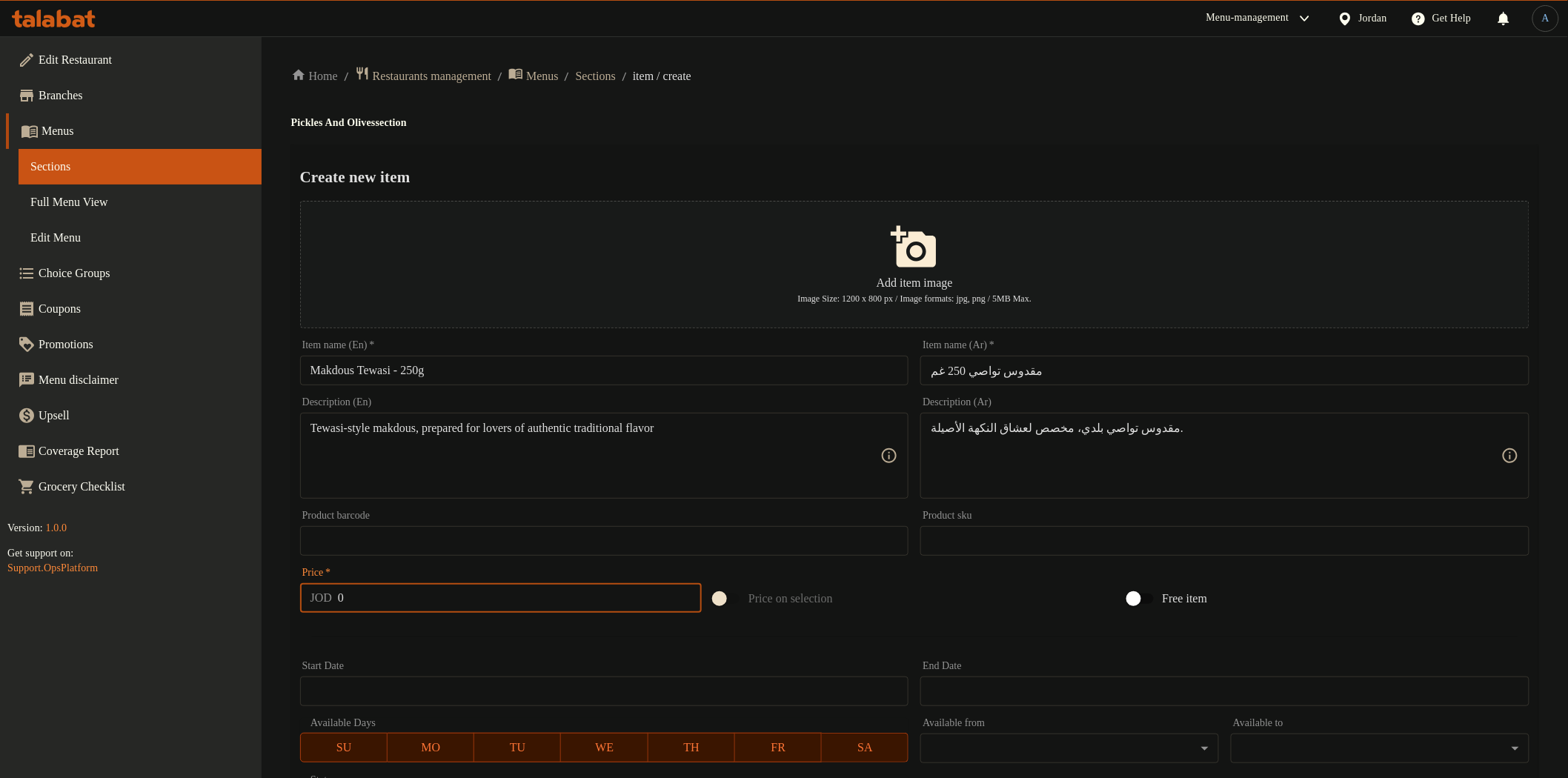
click at [373, 603] on input "0" at bounding box center [520, 599] width 364 height 30
paste input "1.25"
type input "1.25"
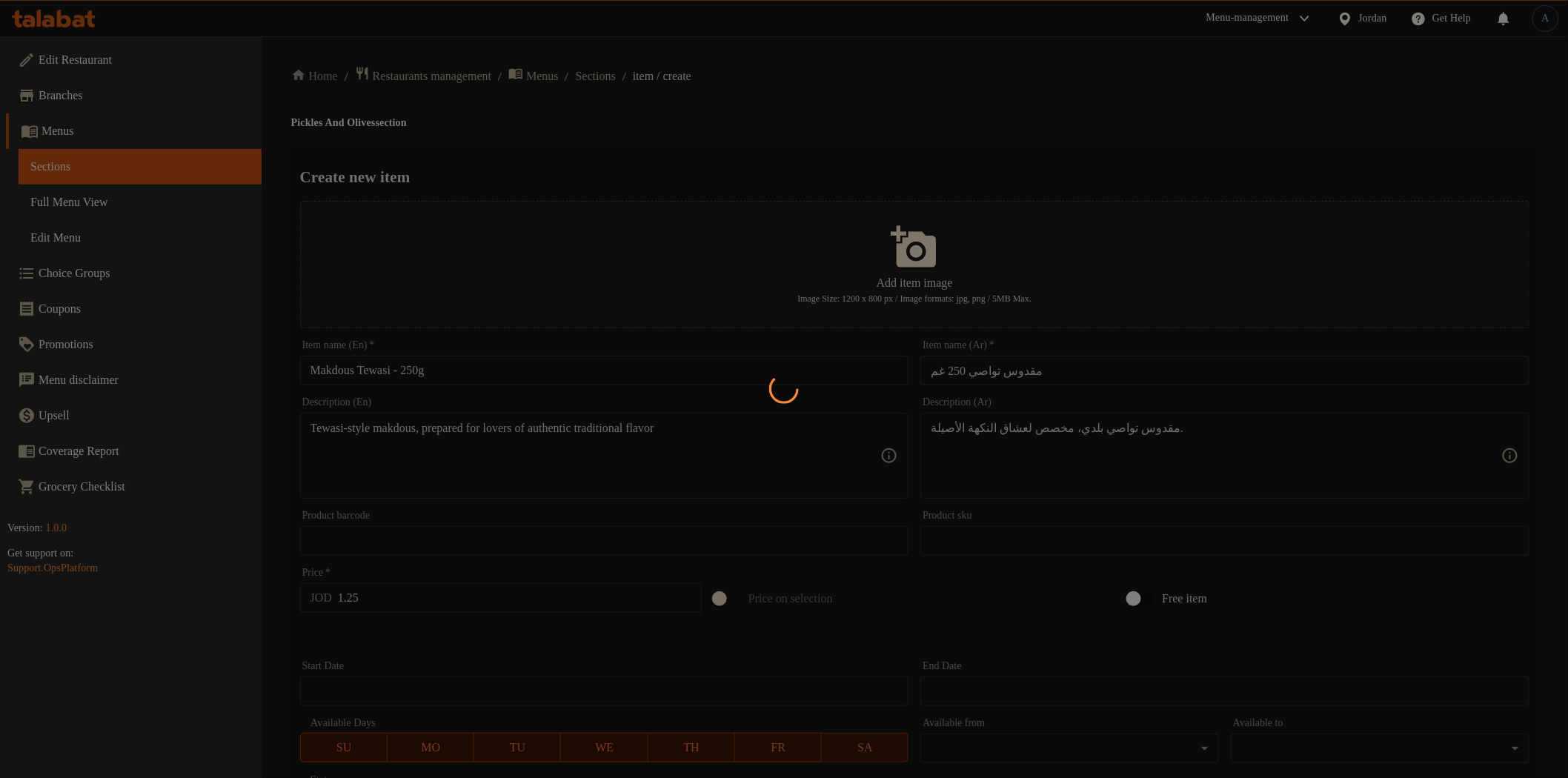
type input "0"
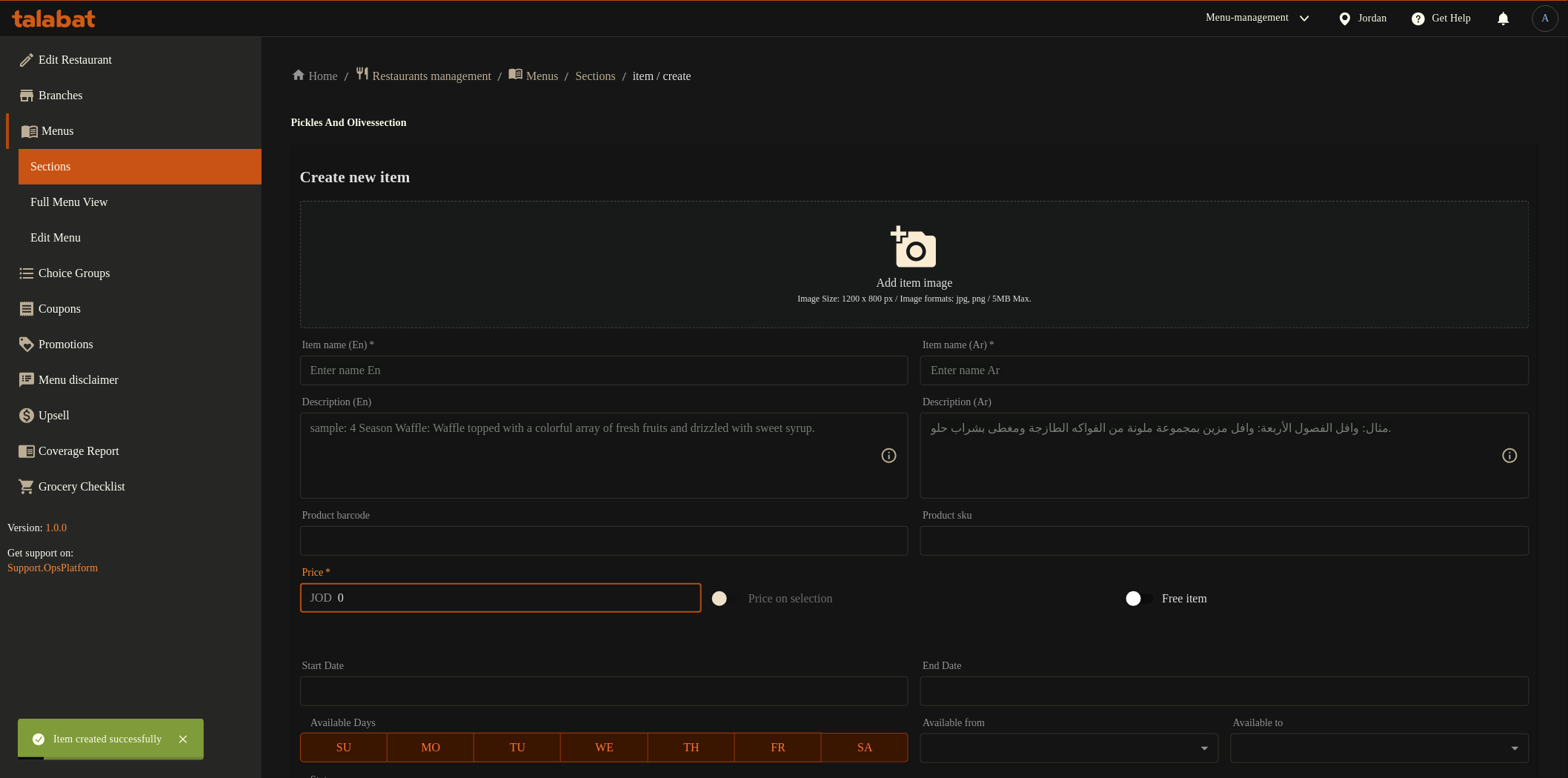
click at [559, 372] on input "text" at bounding box center [604, 371] width 609 height 30
paste input "Cherry Peppers Stuffed with Labneh – 250g"
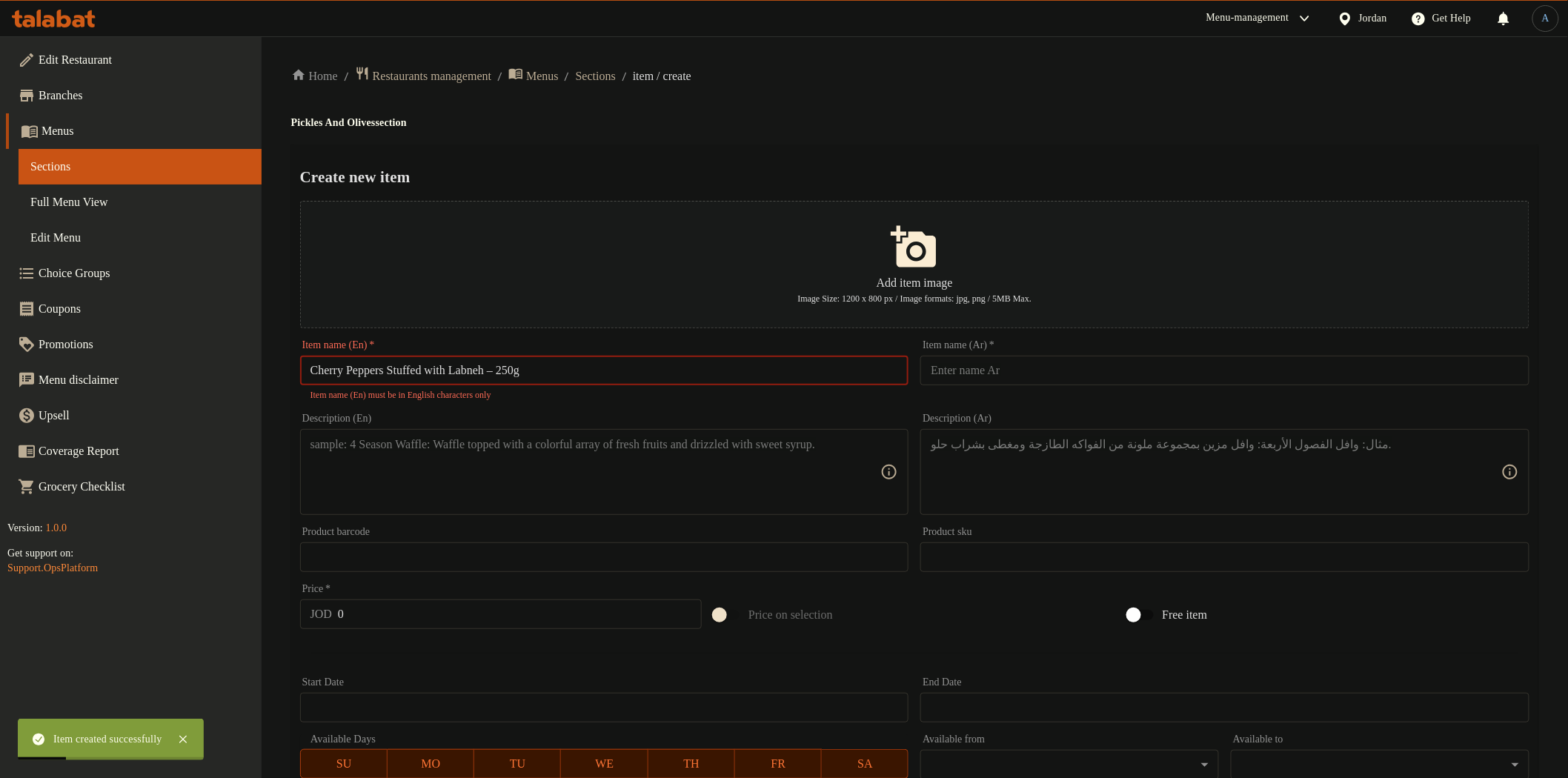
click at [522, 367] on input "Cherry Peppers Stuffed with Labneh – 250g" at bounding box center [604, 371] width 609 height 30
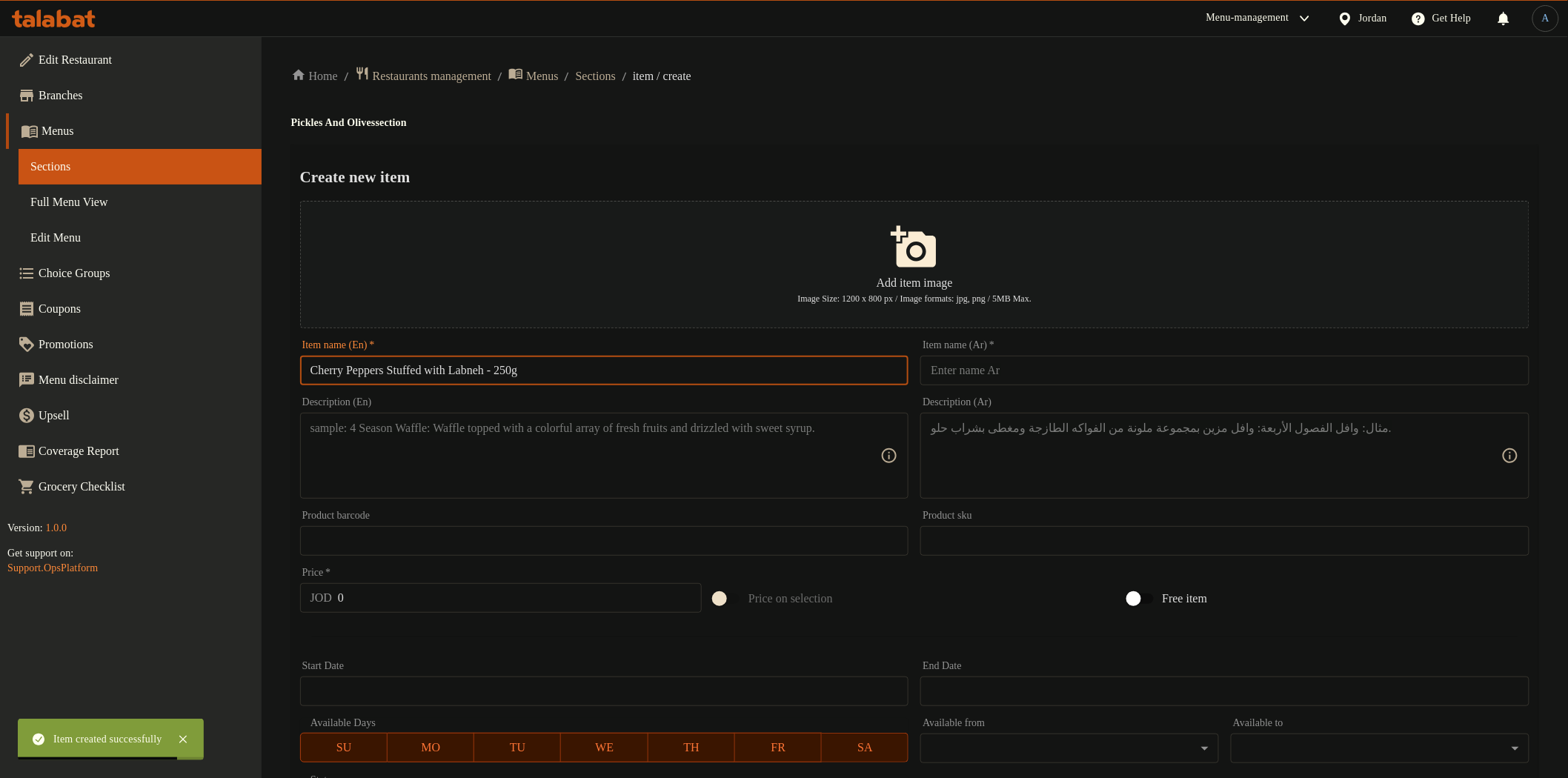
click at [629, 368] on input "Cherry Peppers Stuffed with Labneh - 250g" at bounding box center [604, 371] width 609 height 30
paste input "W"
type input "Cherry Peppers Stuffed With Labneh - 250g"
click at [864, 64] on div "Home / Restaurants management / Menus / Sections / item / create Pickles And Ol…" at bounding box center [914, 538] width 1306 height 1004
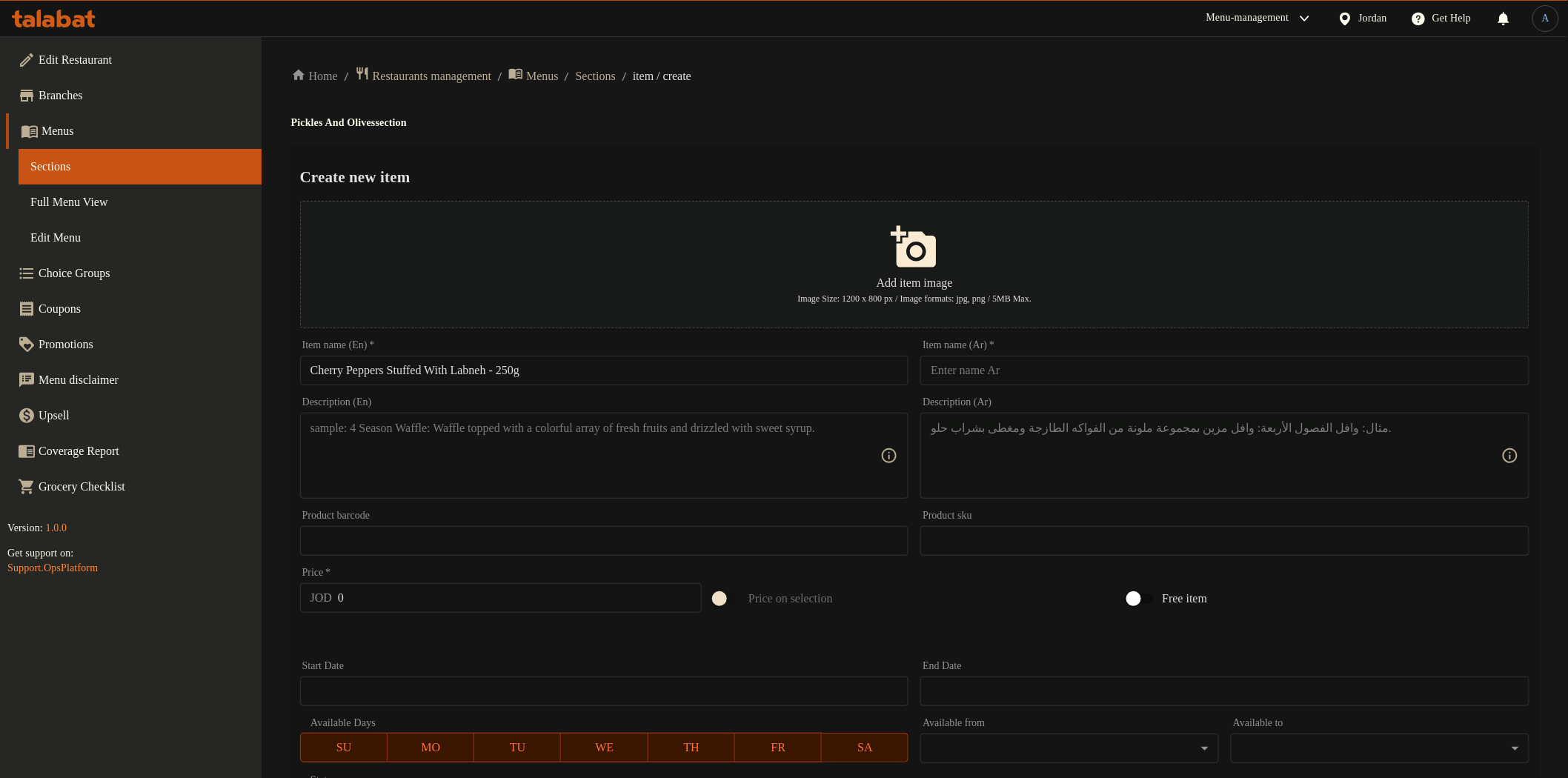
click at [1094, 373] on input "text" at bounding box center [1225, 371] width 609 height 30
paste input "[PERSON_NAME] محشي لبنة 250 غم"
type input "[PERSON_NAME] محشي لبنة 250 غم"
click at [1085, 82] on ol "Home / Restaurants management / Menus / Sections / item / create" at bounding box center [914, 75] width 1247 height 20
click at [594, 461] on textarea at bounding box center [595, 456] width 570 height 70
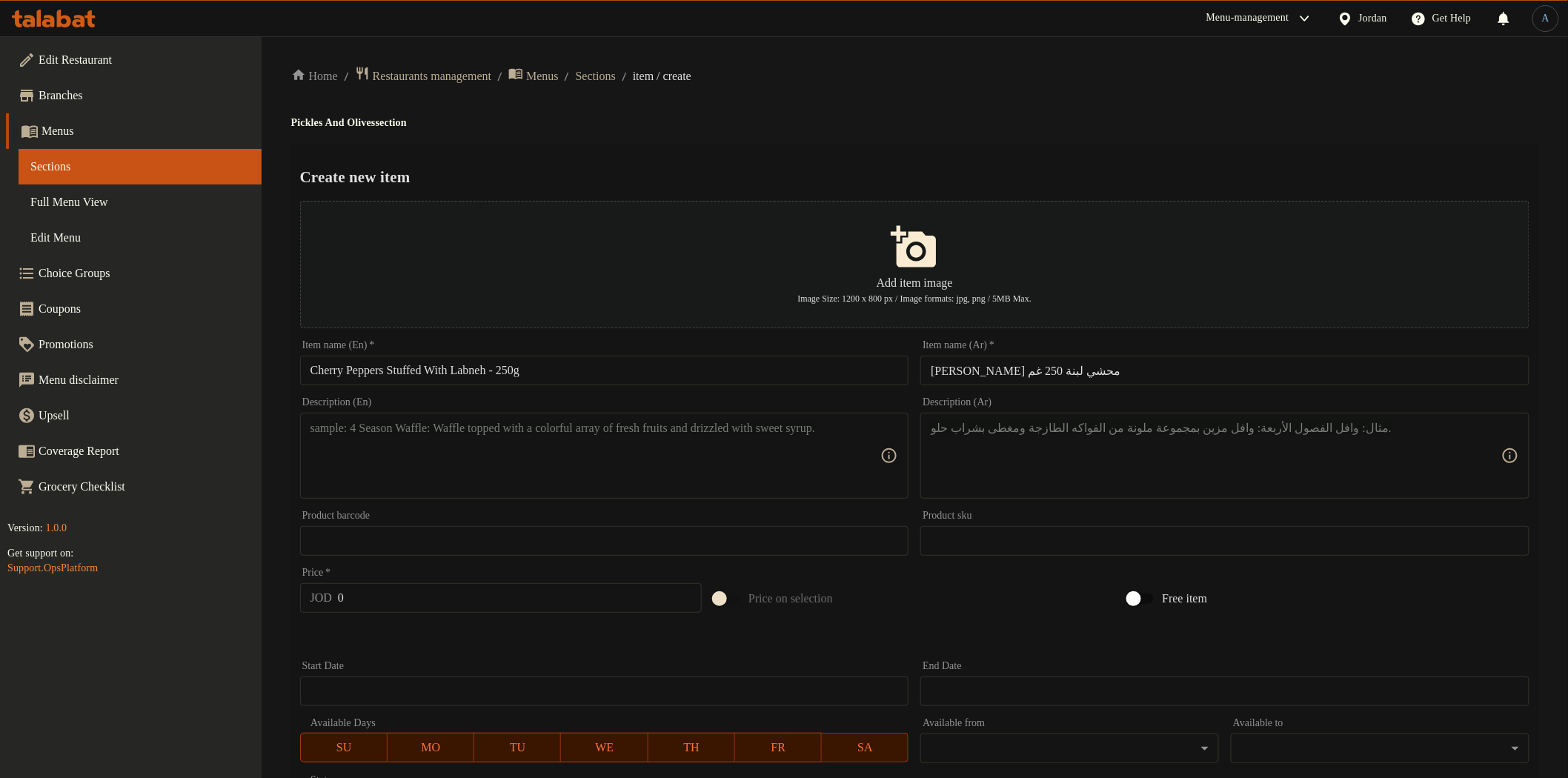
paste textarea "Small cherry peppers stuffed with creamy labneh for a unique and delightful tas…"
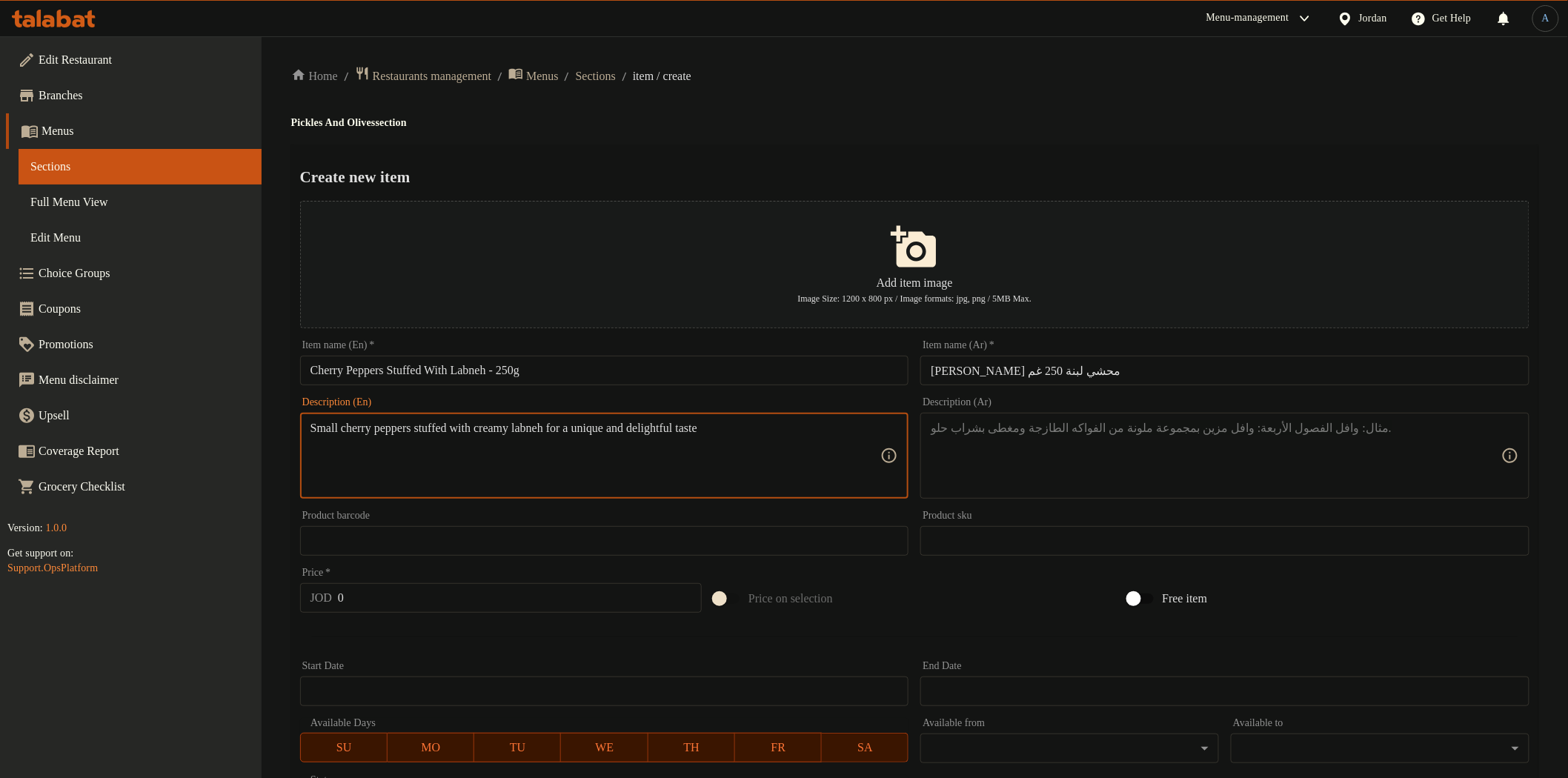
type textarea "Small cherry peppers stuffed with creamy labneh for a unique and delightful tas…"
click at [1086, 443] on textarea at bounding box center [1216, 456] width 570 height 70
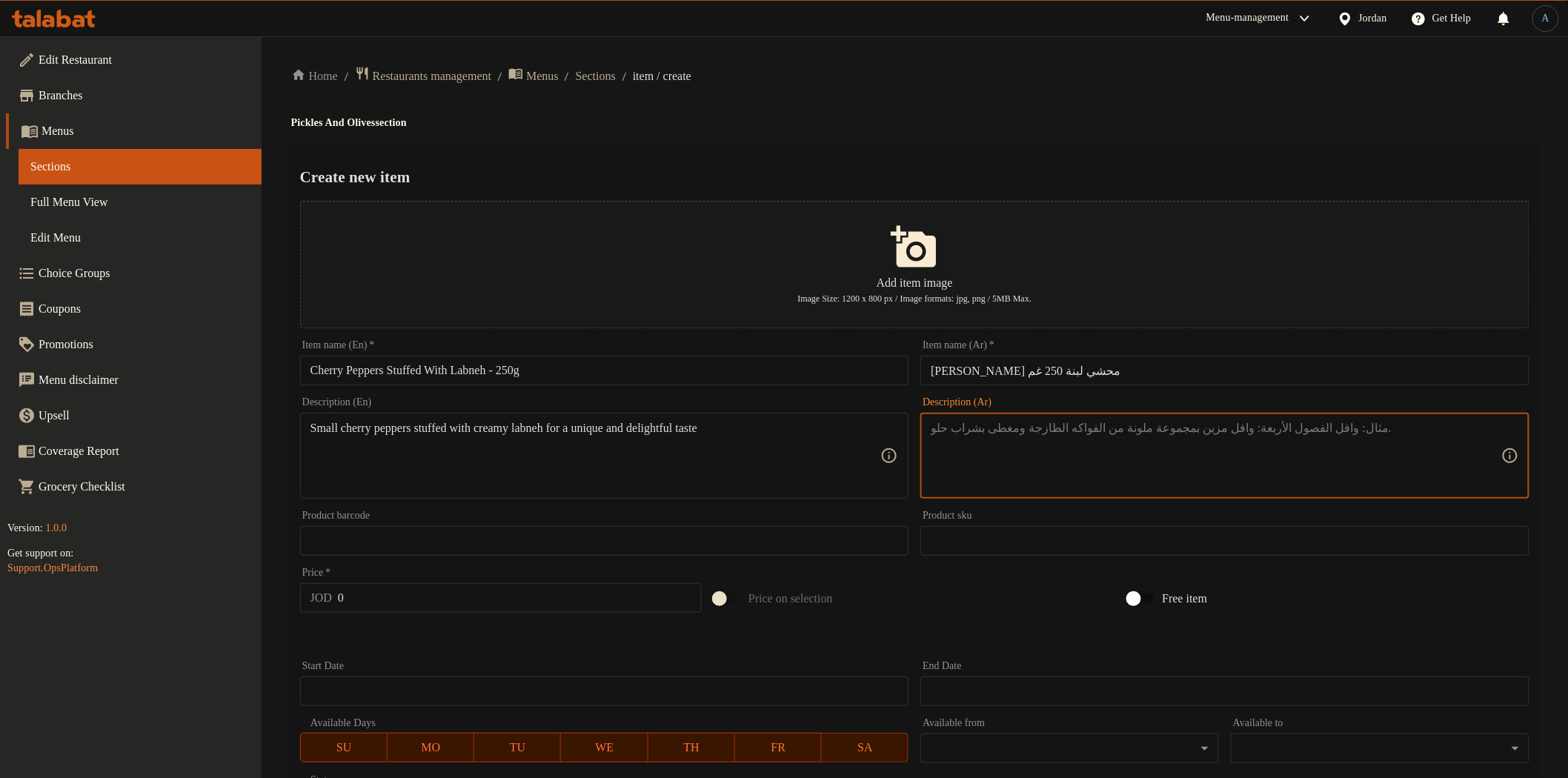
paste textarea "فلفل شيري صغير محشي باللبنة الطرية لمذاق مميز وفريد."
type textarea "فلفل شيري صغير محشي باللبنة الطرية لمذاق مميز وفريد."
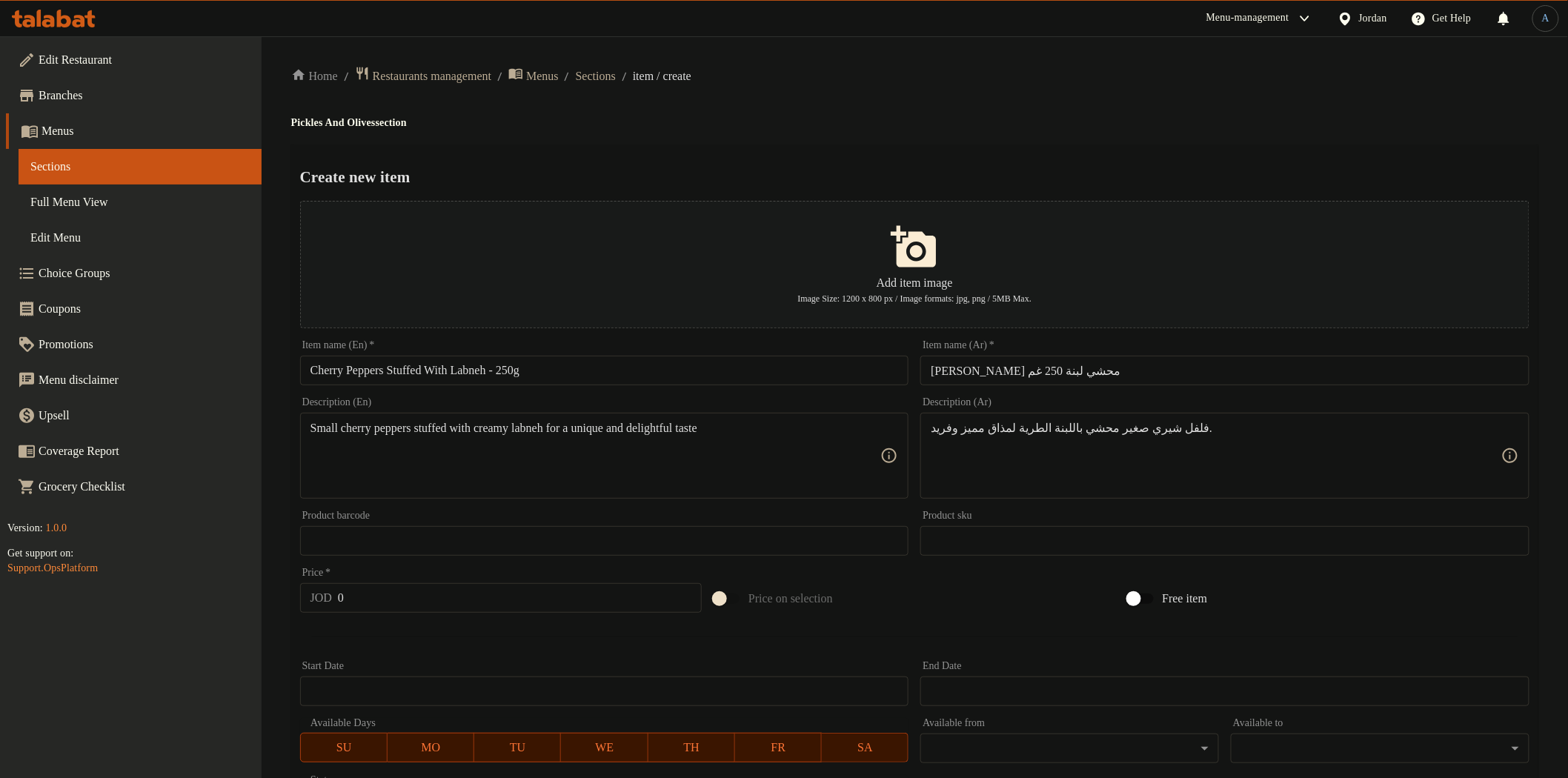
click at [1058, 80] on ol "Home / Restaurants management / Menus / Sections / item / create" at bounding box center [914, 75] width 1247 height 20
click at [375, 591] on input "0" at bounding box center [520, 599] width 364 height 30
paste input "4"
type input "4"
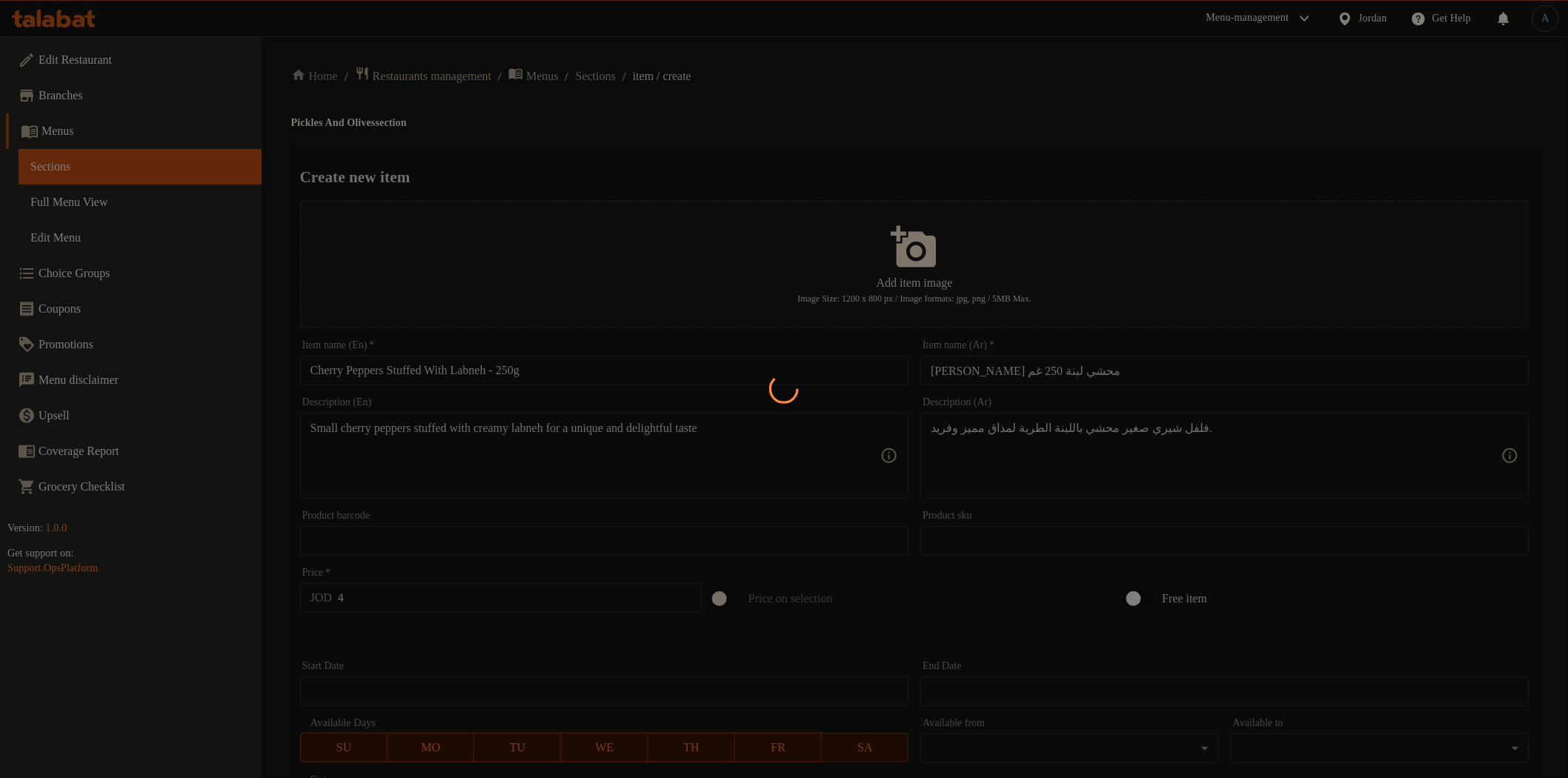
type input "0"
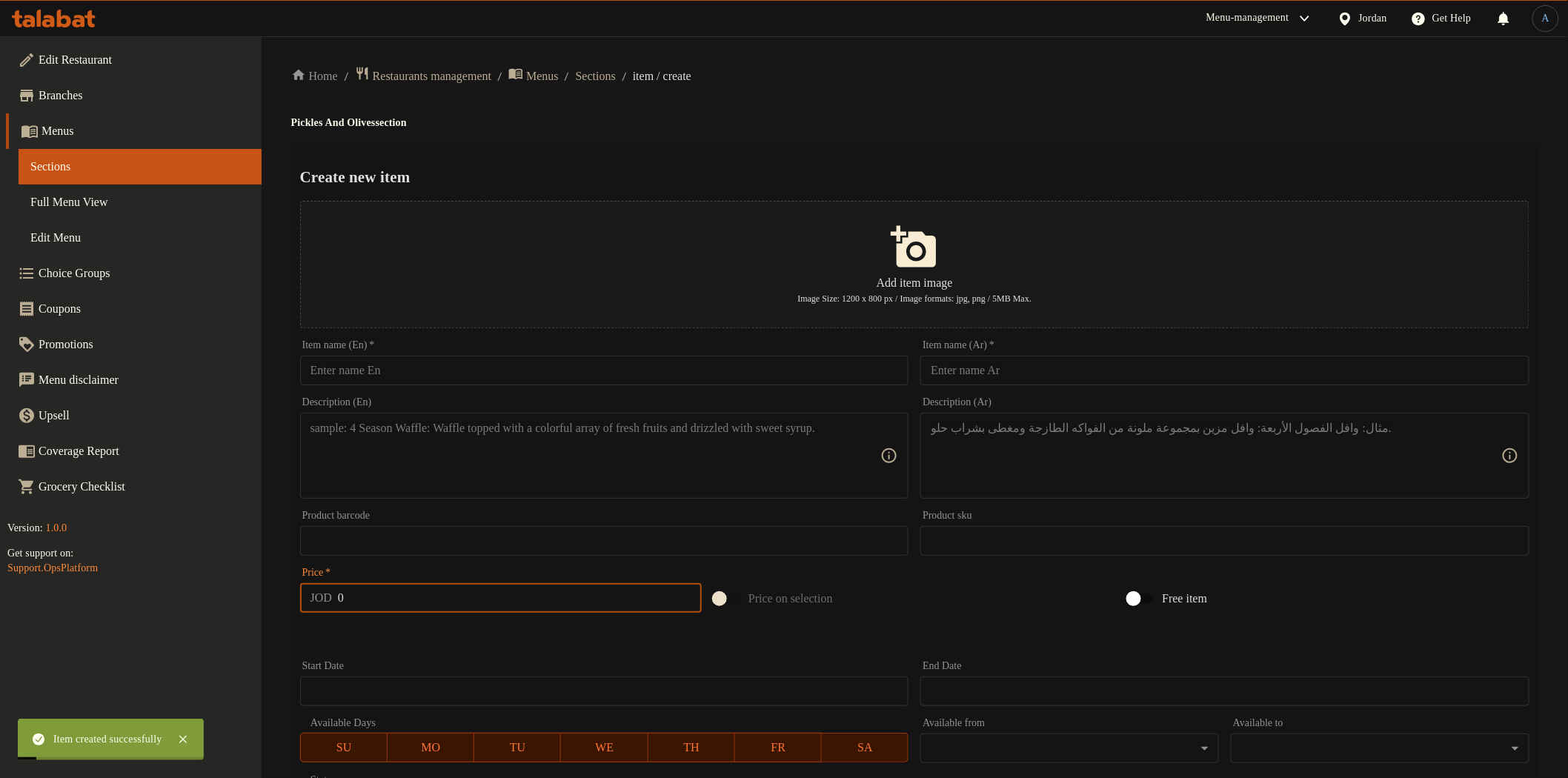
click at [430, 380] on input "text" at bounding box center [604, 371] width 609 height 30
paste input "Grilled Olives Stuffed with Labneh – 250g"
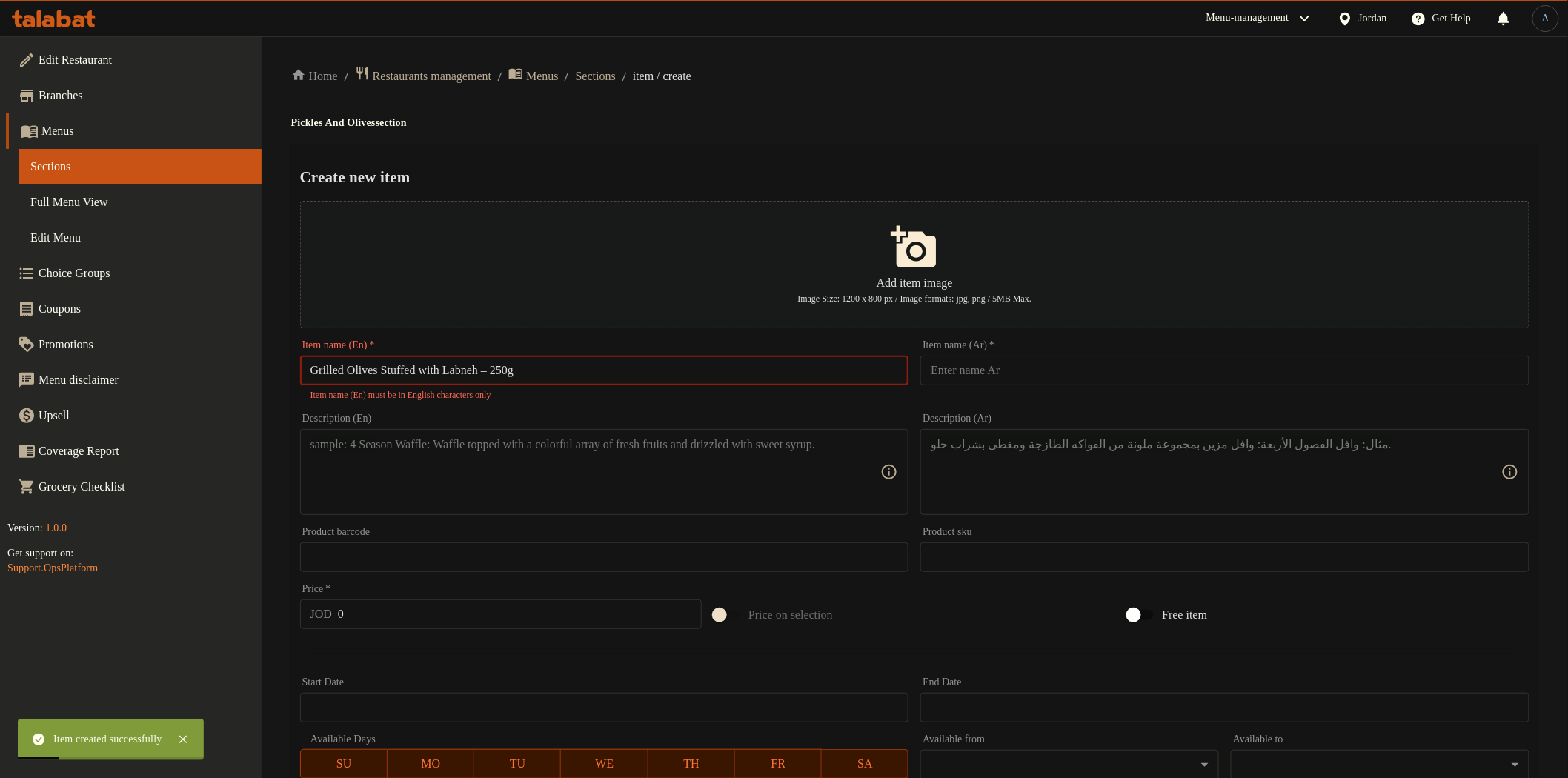
click at [510, 366] on input "Grilled Olives Stuffed with Labneh – 250g" at bounding box center [604, 371] width 609 height 30
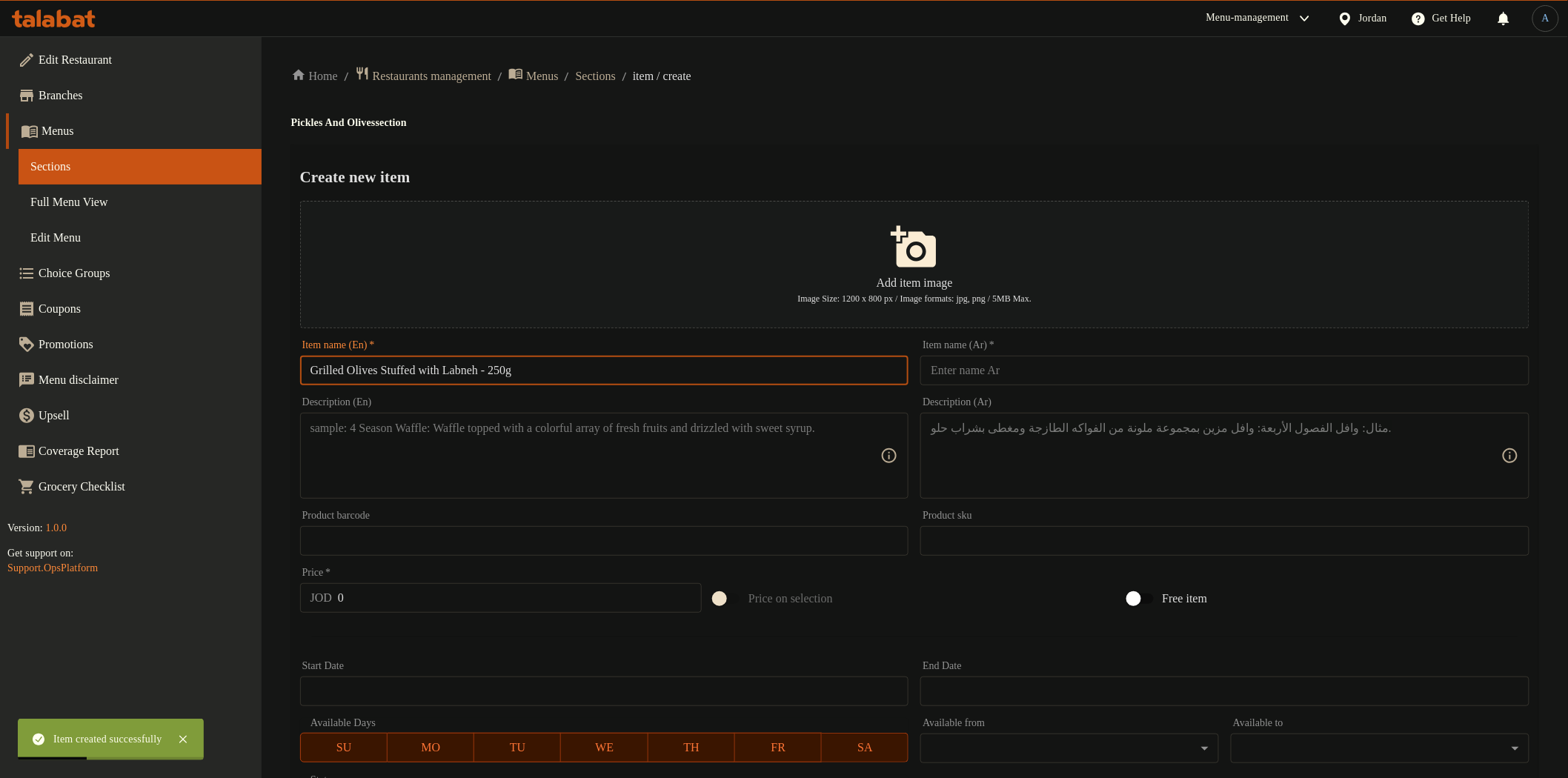
type input "Grilled Olives Stuffed with Labneh - 250g"
drag, startPoint x: 1079, startPoint y: 377, endPoint x: 1071, endPoint y: 385, distance: 11.3
click at [1071, 385] on input "text" at bounding box center [1225, 371] width 609 height 30
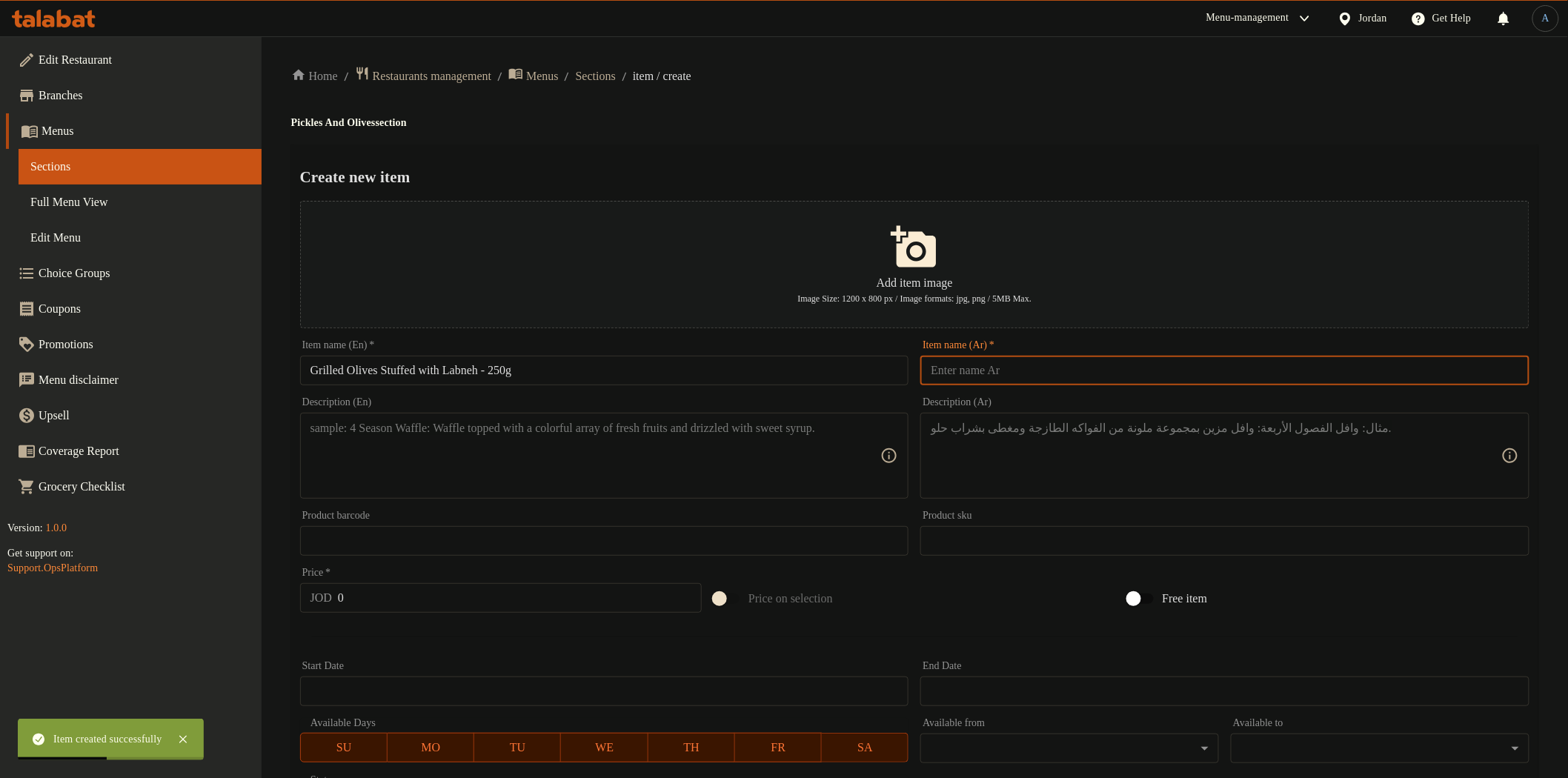
paste input "[PERSON_NAME] محشي لبنة 250 غم"
type input "[PERSON_NAME] محشي لبنة 250 غم"
click at [1027, 135] on div "Home / Restaurants management / Menus / Sections / item / create Pickles And Ol…" at bounding box center [914, 537] width 1247 height 944
click at [625, 461] on textarea at bounding box center [595, 456] width 570 height 70
paste textarea "Grilled green olives stuffed with labneh, a perfect fusion of flavors"
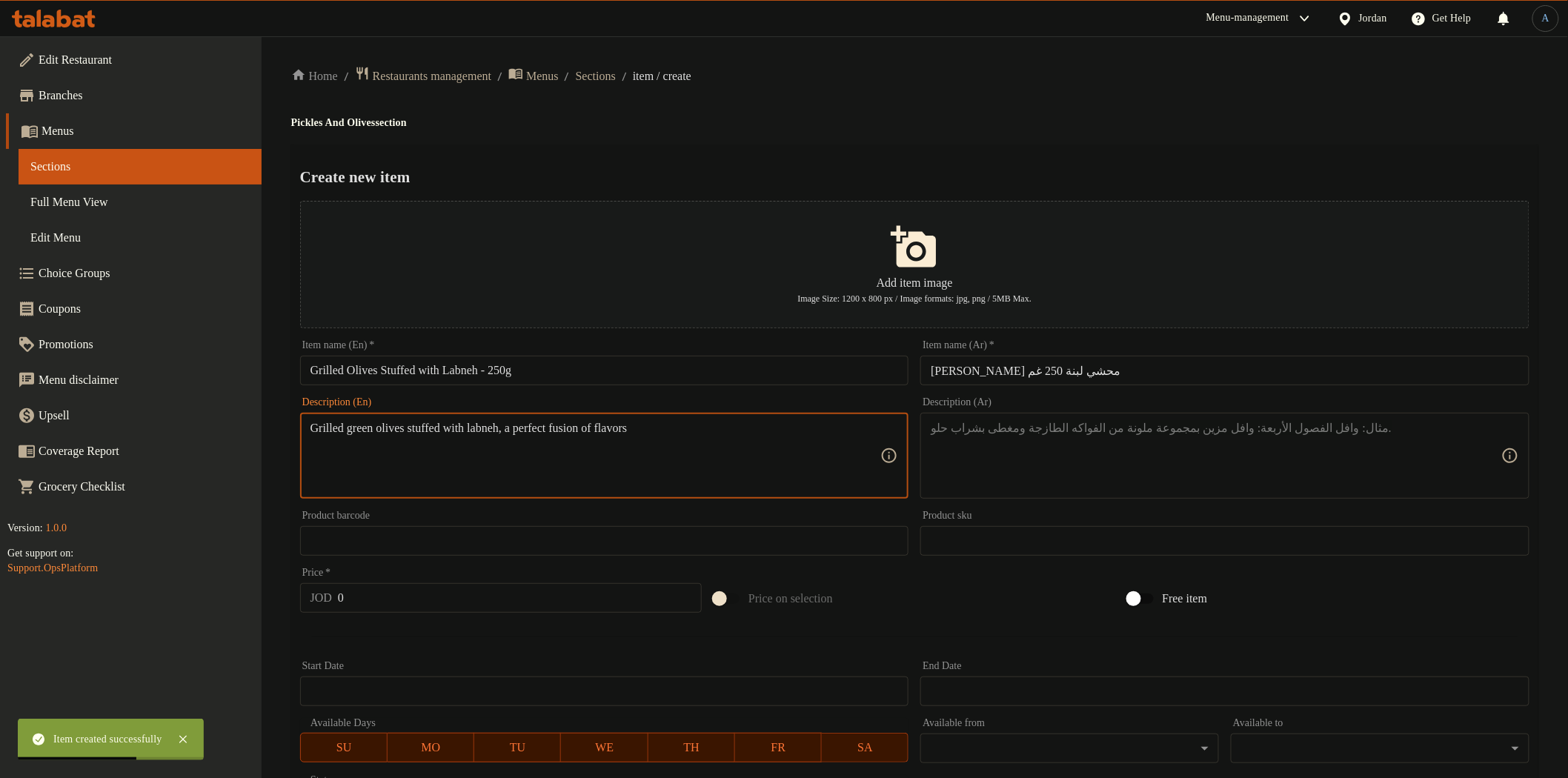
type textarea "Grilled green olives stuffed with labneh, a perfect fusion of flavors"
click at [1145, 433] on textarea at bounding box center [1216, 456] width 570 height 70
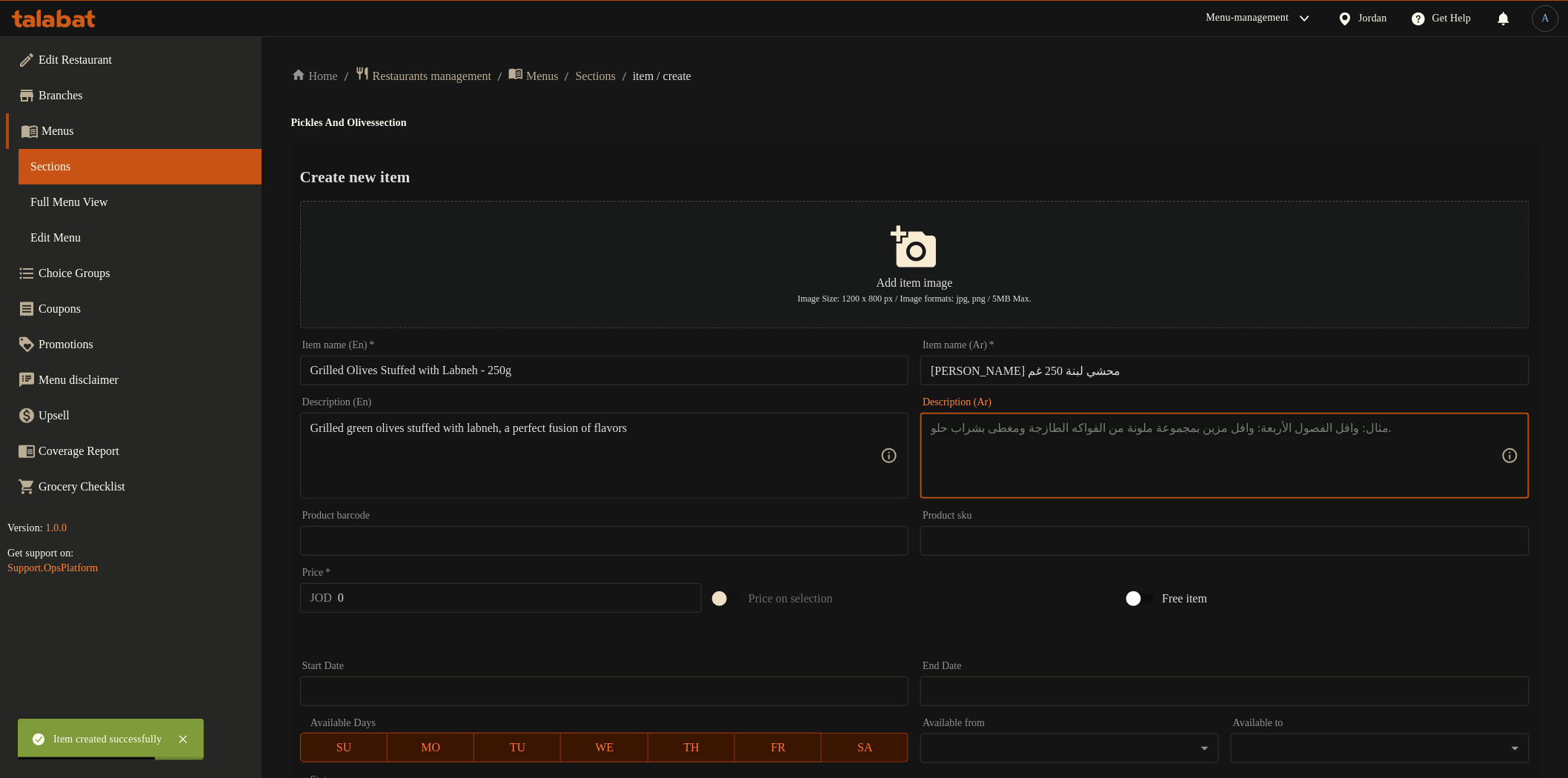
paste textarea "زيتون أخضر مشوي محشي باللبنة، مزيج مثالي من النكهات."
type textarea "زيتون أخضر مشوي محشي باللبنة، مزيج مثالي من النكهات."
click at [1018, 138] on div "Home / Restaurants management / Menus / Sections / item / create Pickles And Ol…" at bounding box center [914, 537] width 1247 height 944
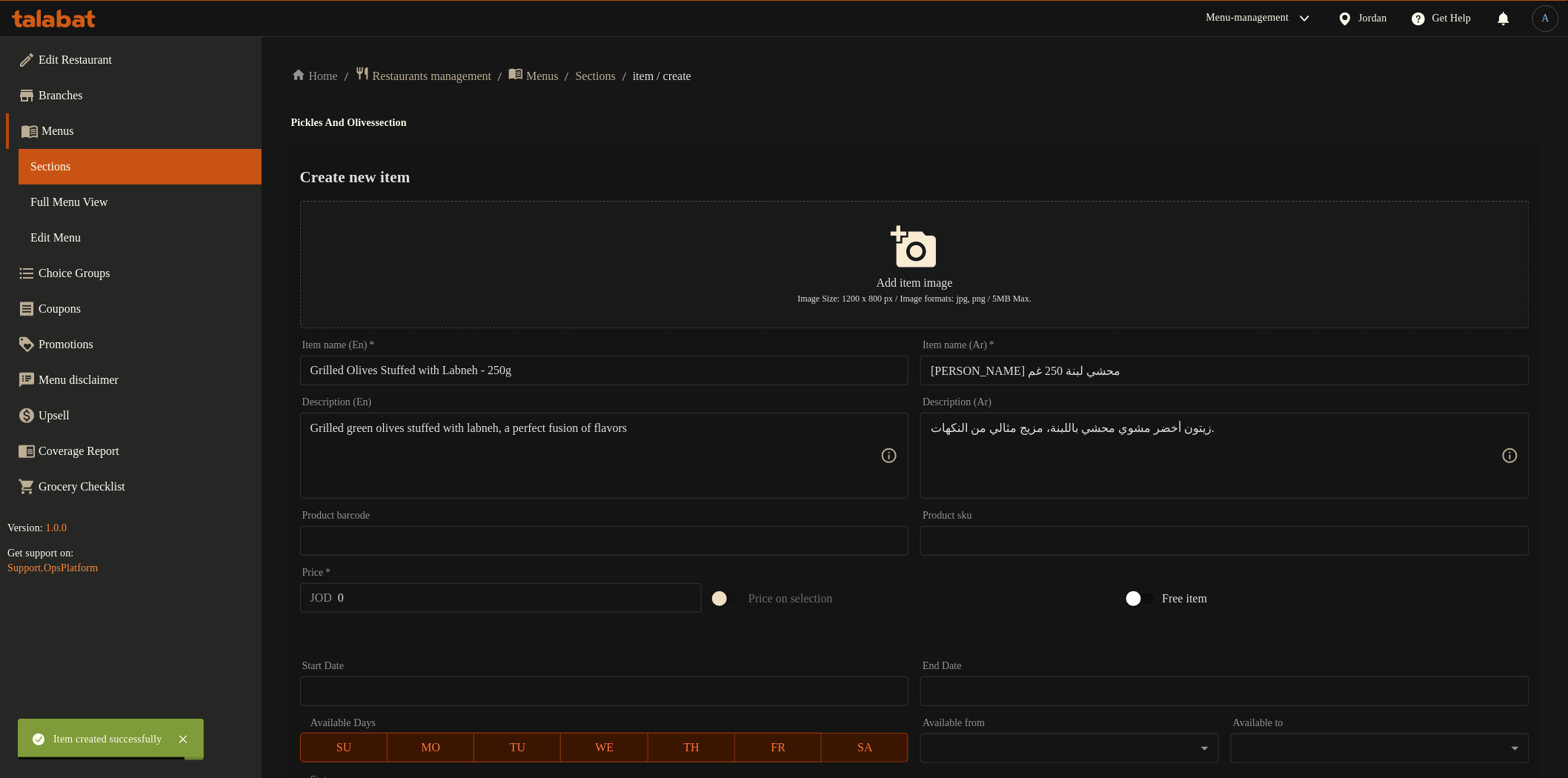
click at [398, 605] on input "0" at bounding box center [520, 599] width 364 height 30
paste input "4"
type input "4"
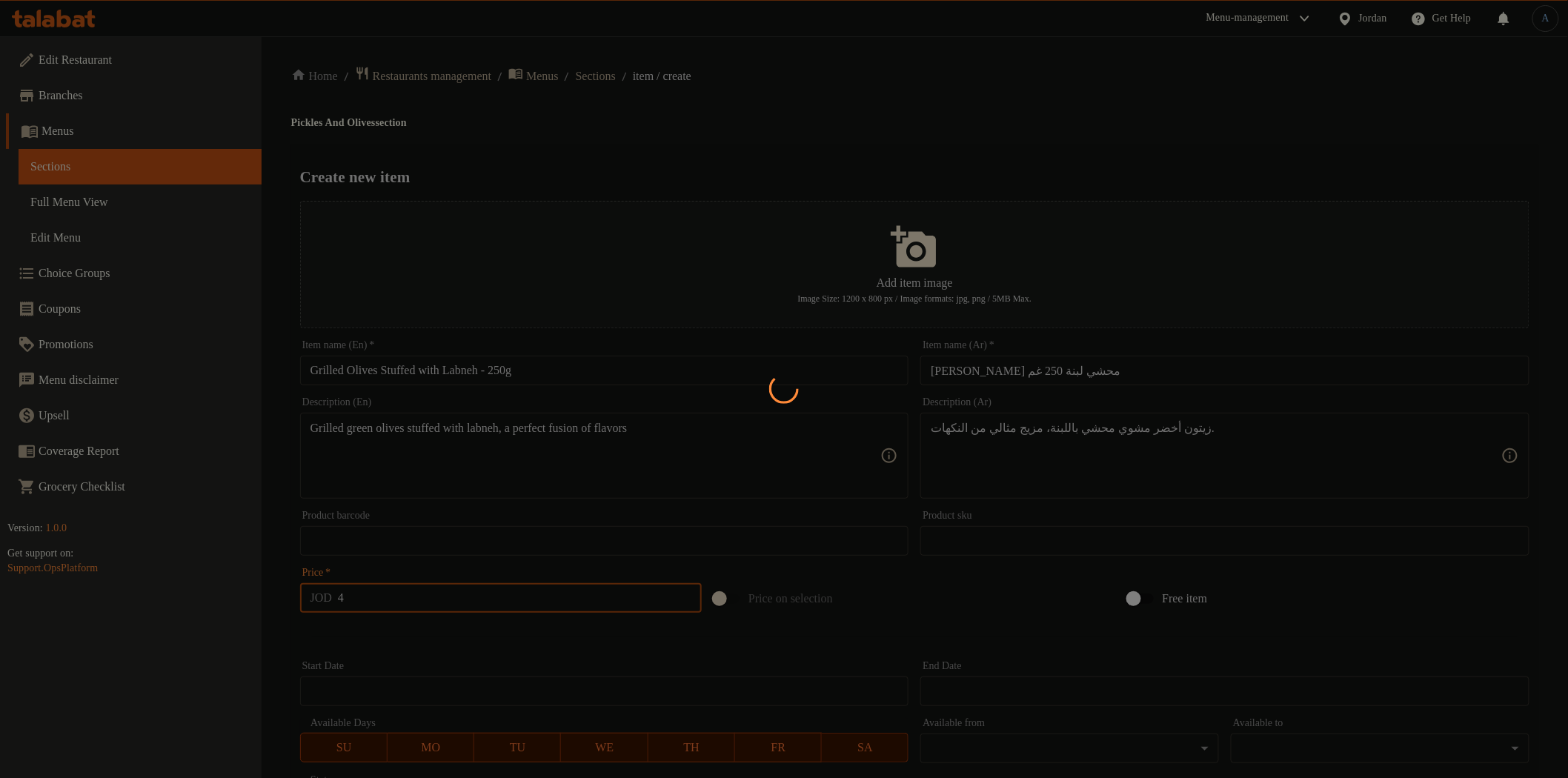
type input "0"
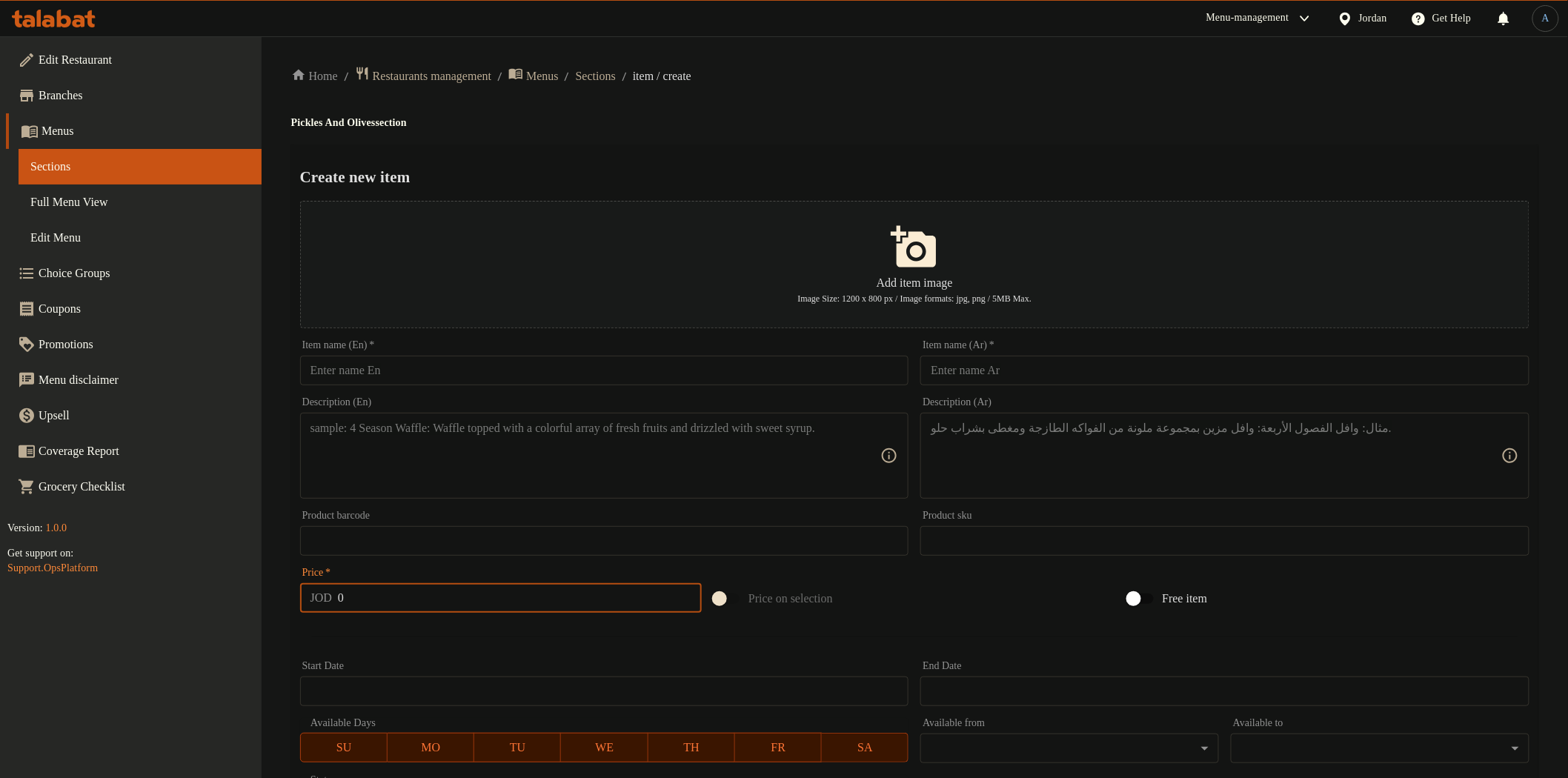
click at [516, 381] on input "text" at bounding box center [604, 371] width 609 height 30
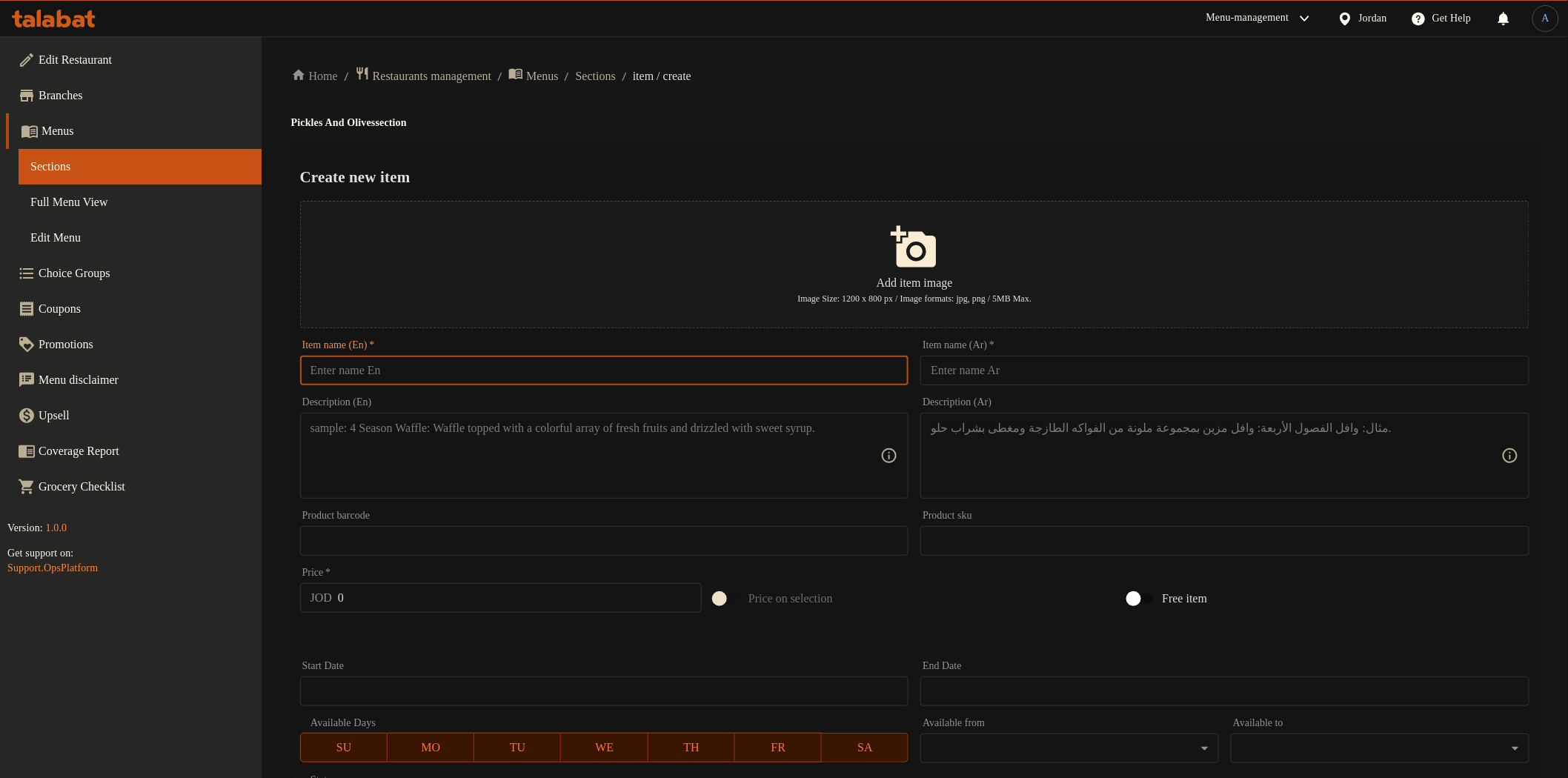
paste input "Grape Leaves Stuffed with Labneh – 250g"
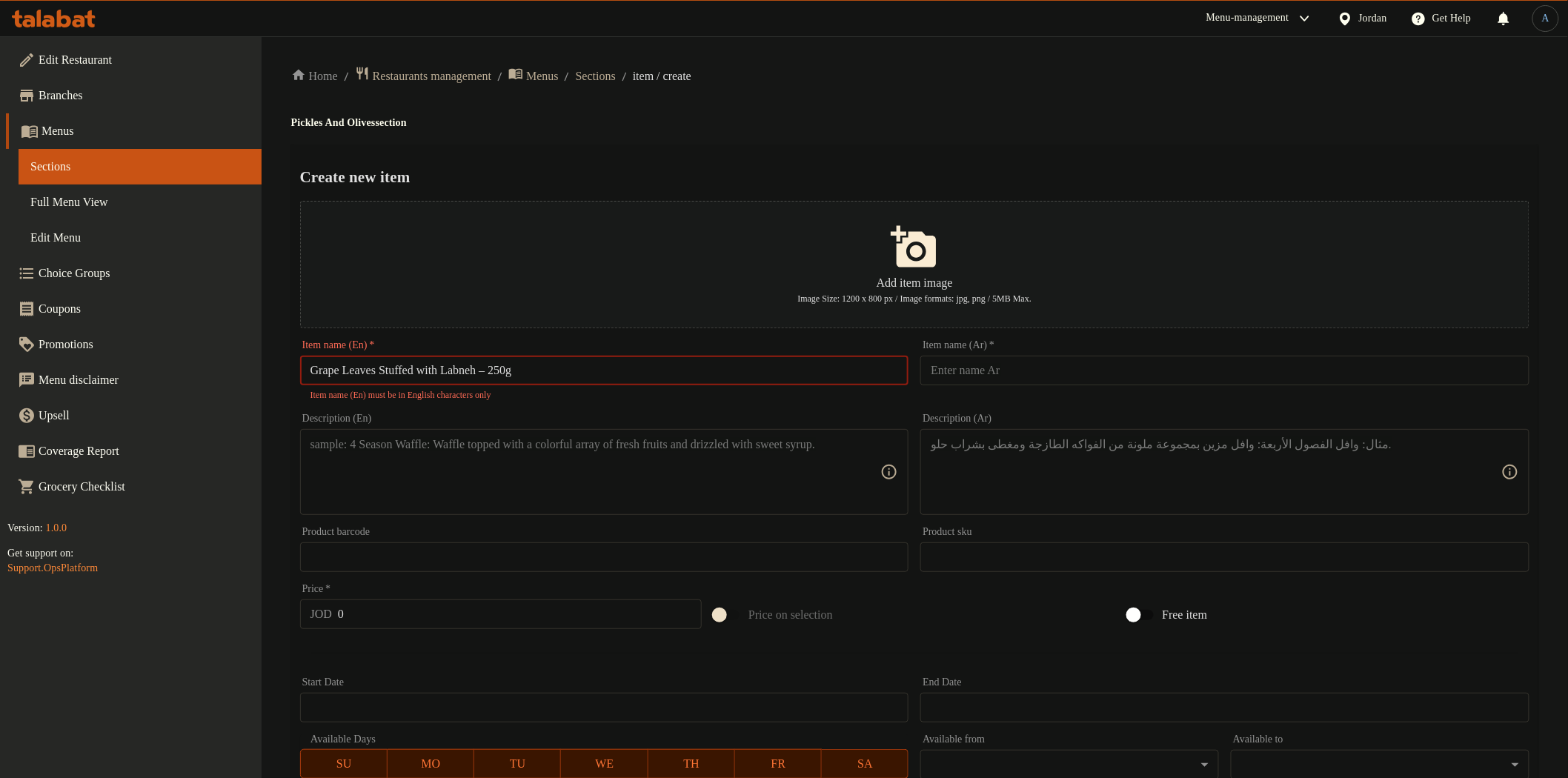
click at [509, 366] on input "Grape Leaves Stuffed with Labneh – 250g" at bounding box center [604, 371] width 609 height 30
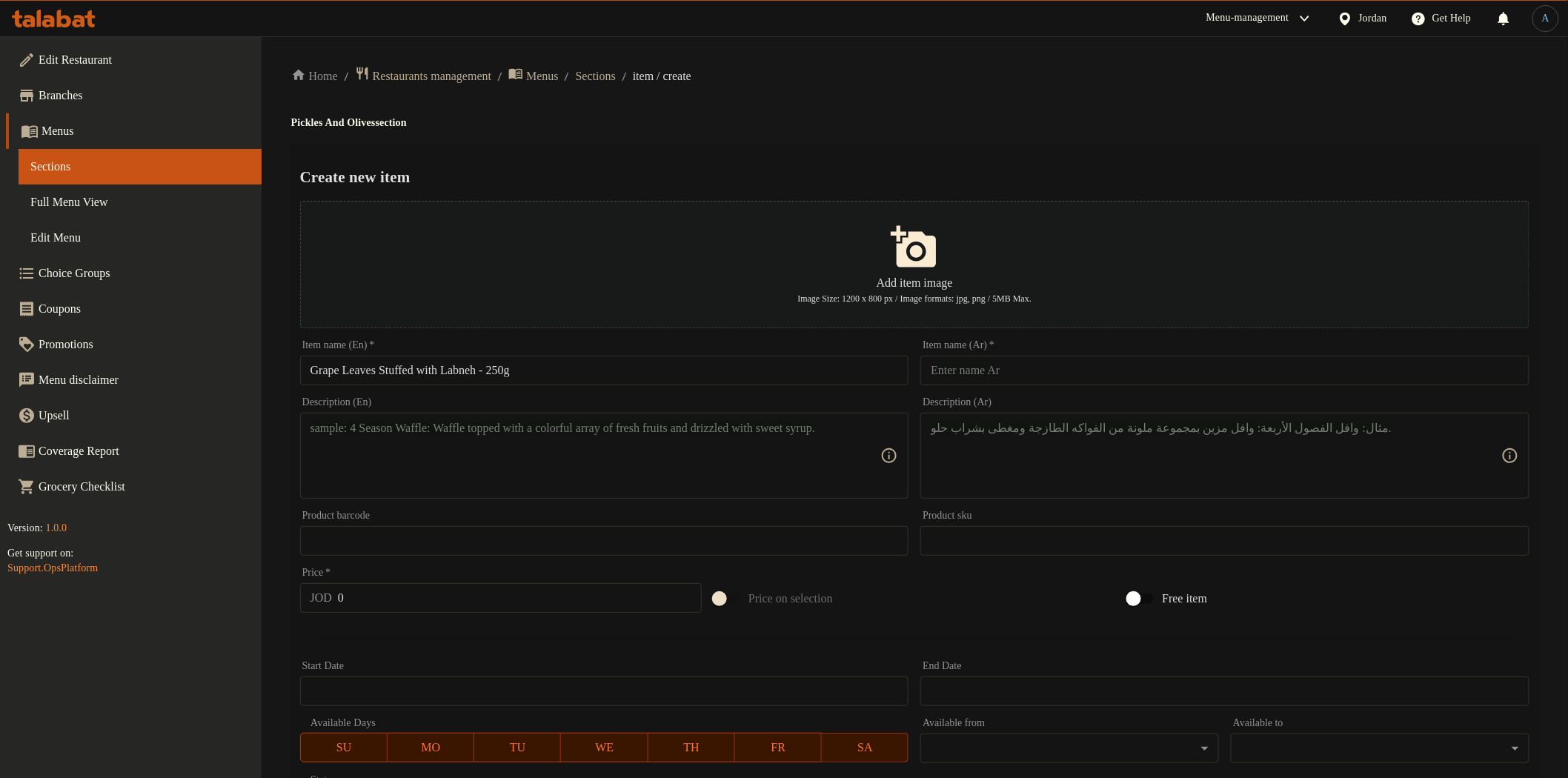
click at [804, 379] on input "Grape Leaves Stuffed with Labneh - 250g" at bounding box center [604, 371] width 609 height 30
paste input "W"
type input "Grape Leaves Stuffed With Labneh - 250g"
click at [854, 124] on h4 "Pickles And Olives section" at bounding box center [914, 123] width 1247 height 15
drag, startPoint x: 1069, startPoint y: 366, endPoint x: 1068, endPoint y: 350, distance: 16.0
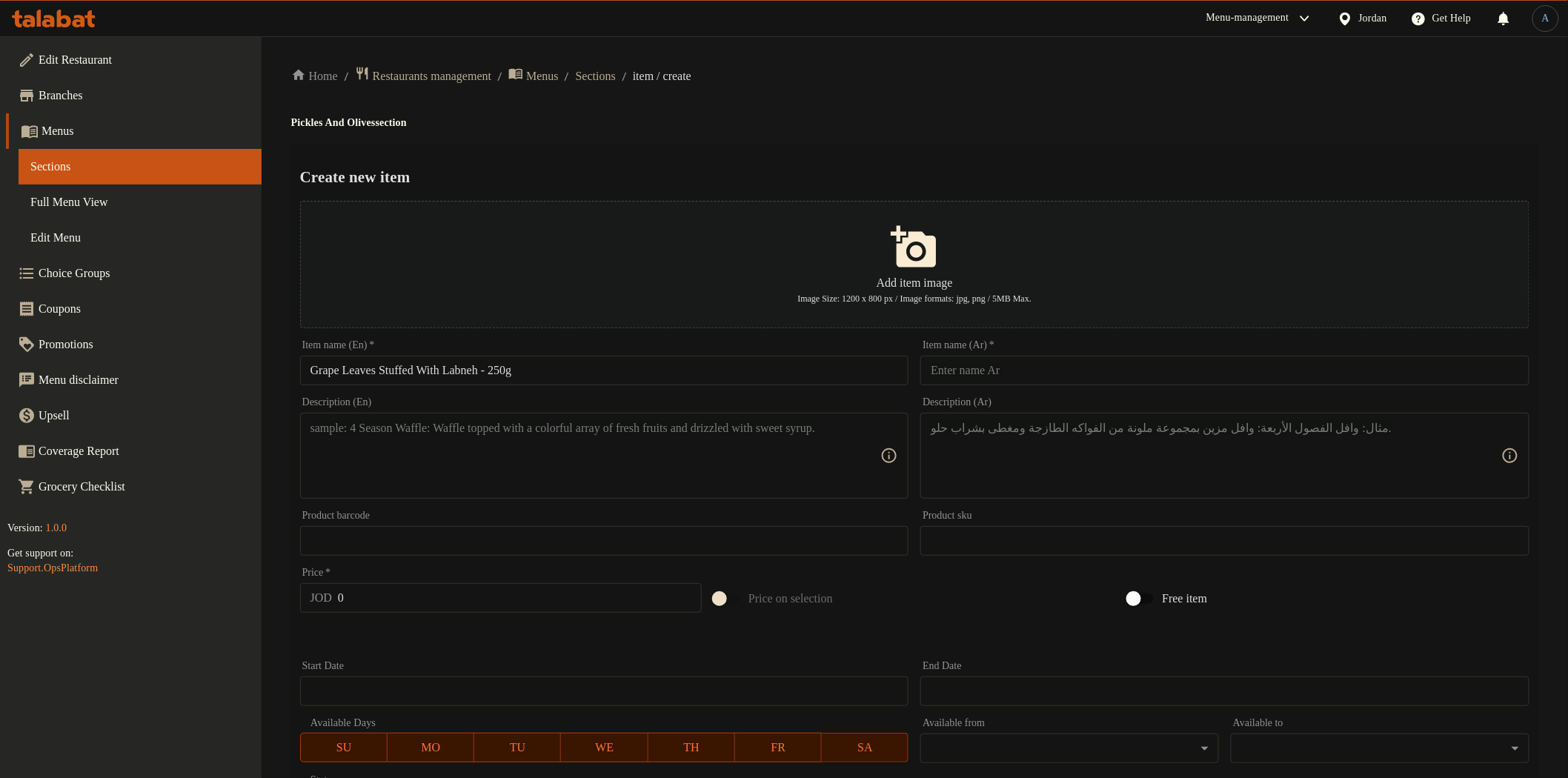
click at [1069, 366] on input "text" at bounding box center [1225, 371] width 609 height 30
paste input "دوالي محشي لبنة 250 غم"
type input "دوالي محشي لبنة 250 غم"
click at [1079, 178] on h2 "Create new item" at bounding box center [914, 178] width 1229 height 23
click at [627, 462] on textarea at bounding box center [595, 456] width 570 height 70
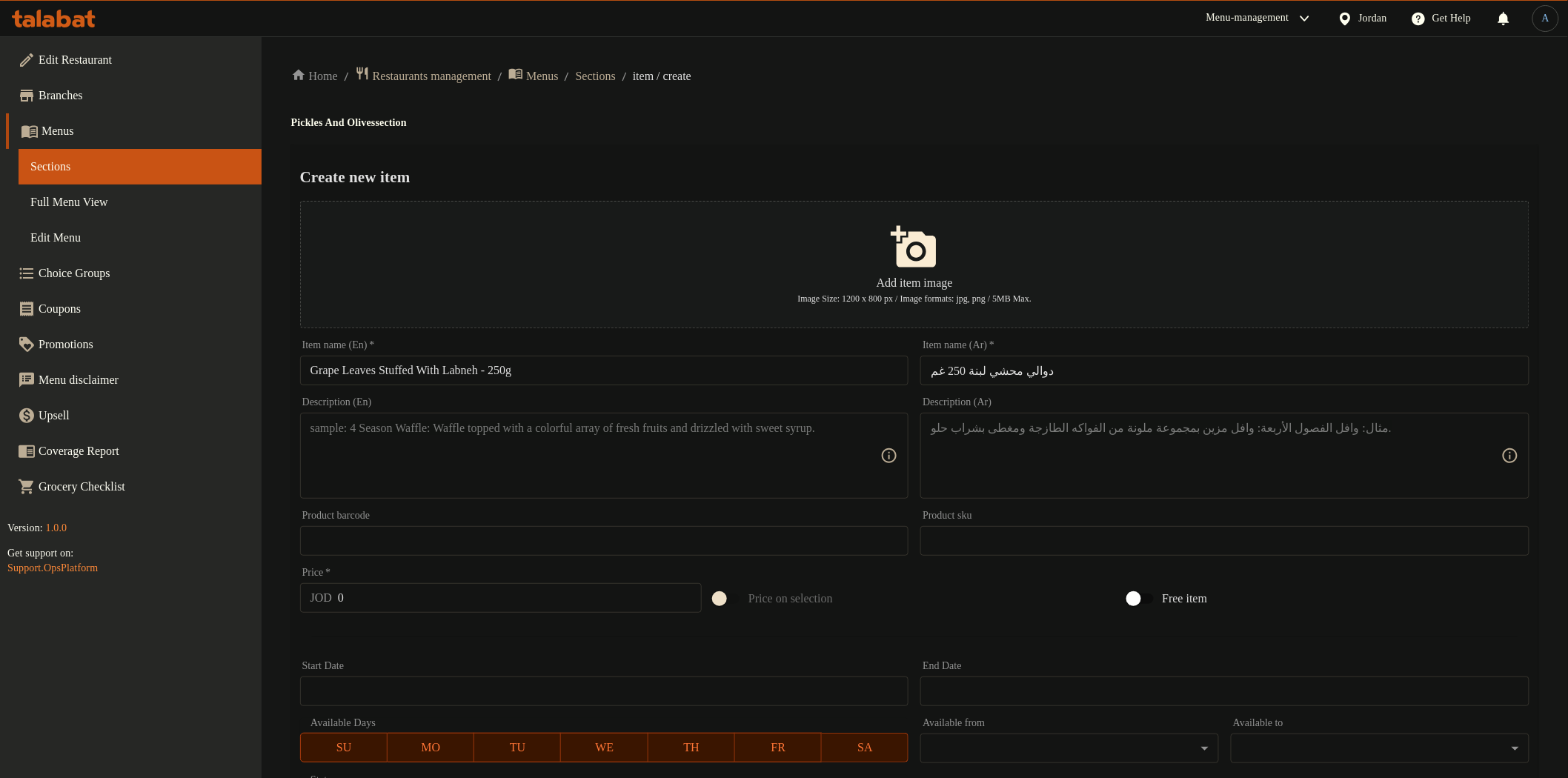
paste textarea "Grape leaves stuffed with labneh, an innovative recipe blending tradition and m…"
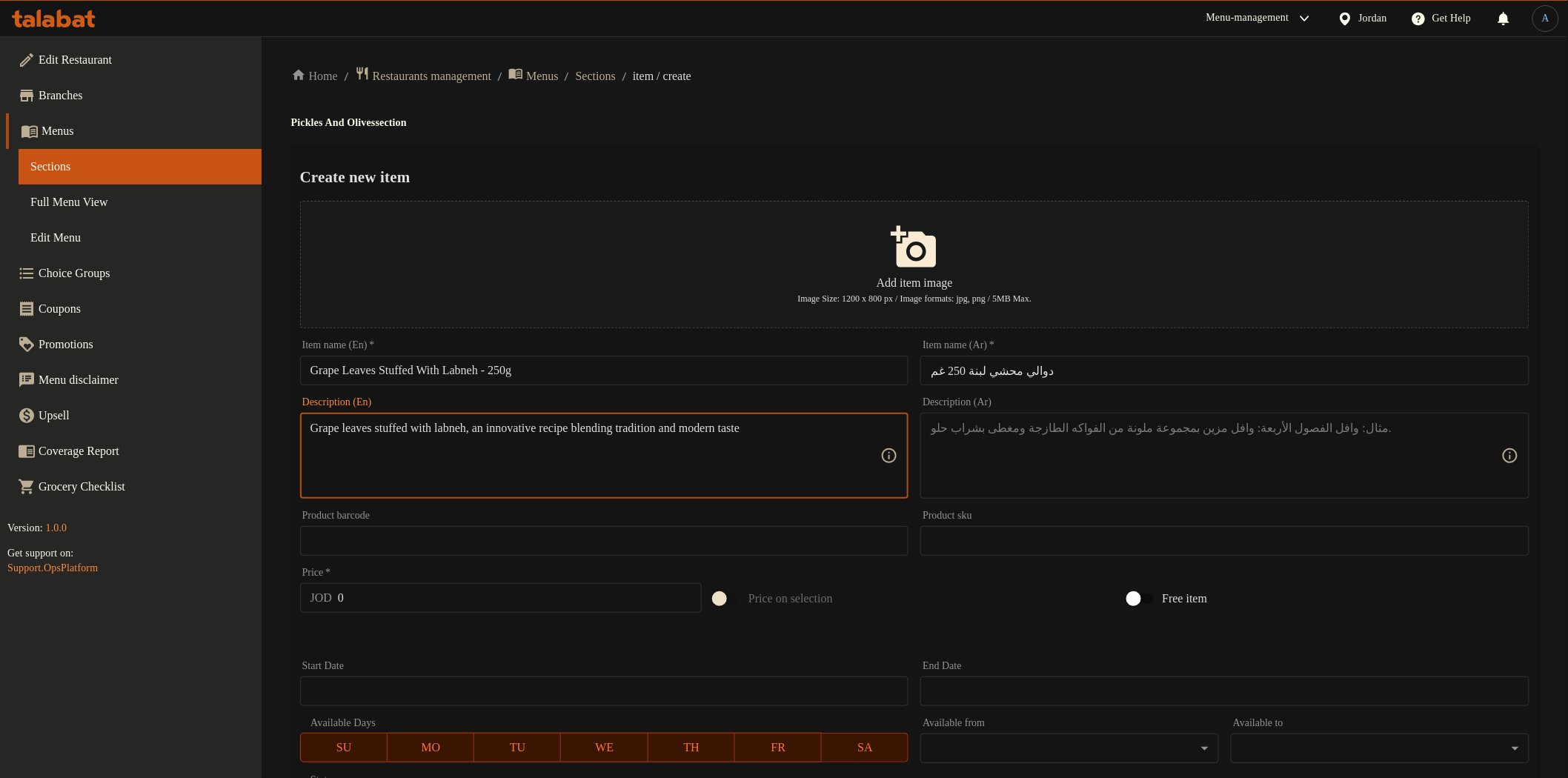
type textarea "Grape leaves stuffed with labneh, an innovative recipe blending tradition and m…"
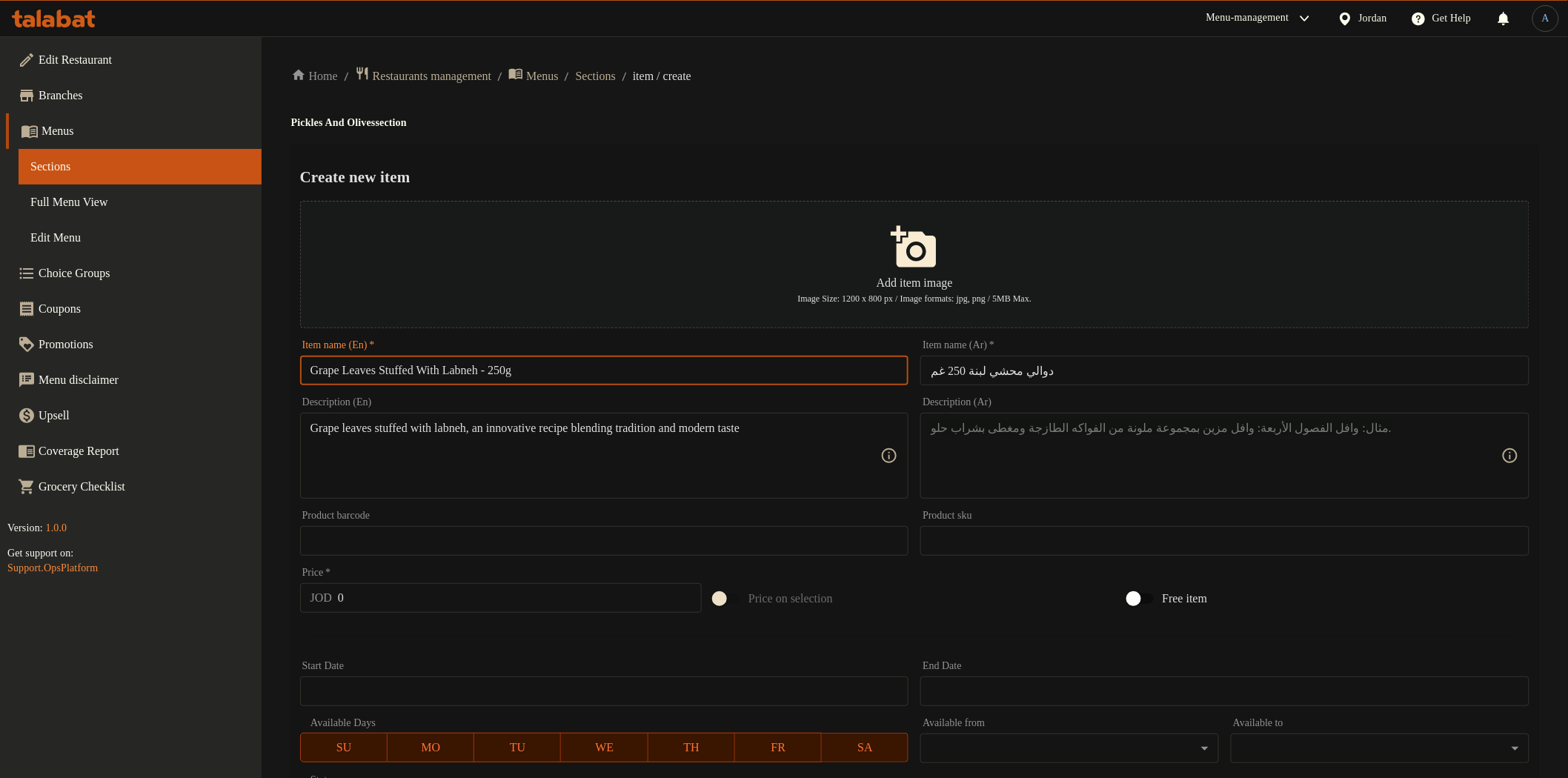
click at [456, 374] on input "Grape Leaves Stuffed With Labneh - 250g" at bounding box center [604, 371] width 609 height 30
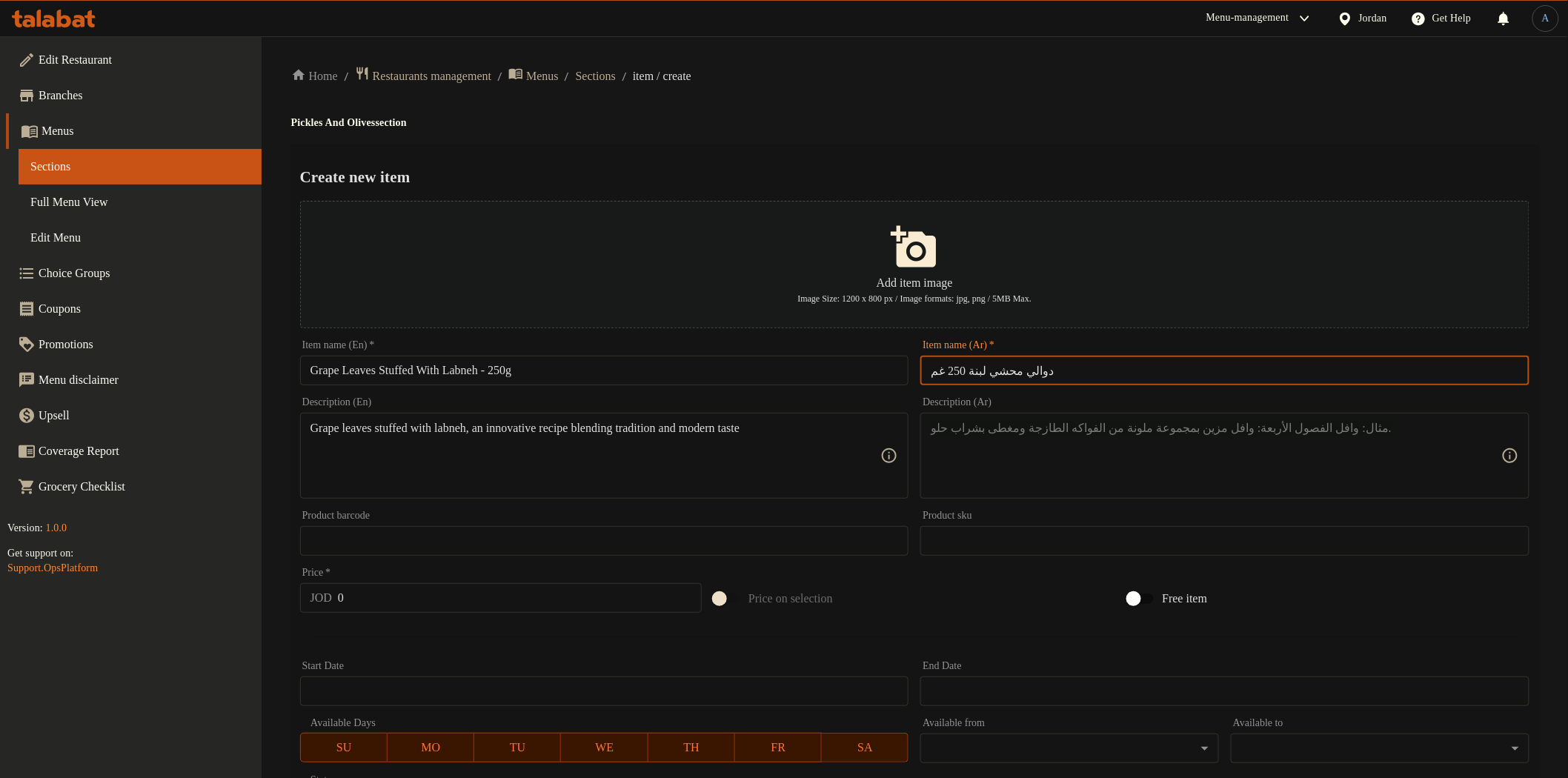
click at [1064, 375] on input "دوالي محشي لبنة 250 غم" at bounding box center [1225, 371] width 609 height 30
click at [970, 378] on input "دوالي محشي لبنة 250 غم" at bounding box center [1225, 371] width 609 height 30
drag, startPoint x: 970, startPoint y: 369, endPoint x: 1035, endPoint y: 369, distance: 65.0
click at [1035, 369] on input "دوالي محشي لبنة 250 غم" at bounding box center [1225, 371] width 609 height 30
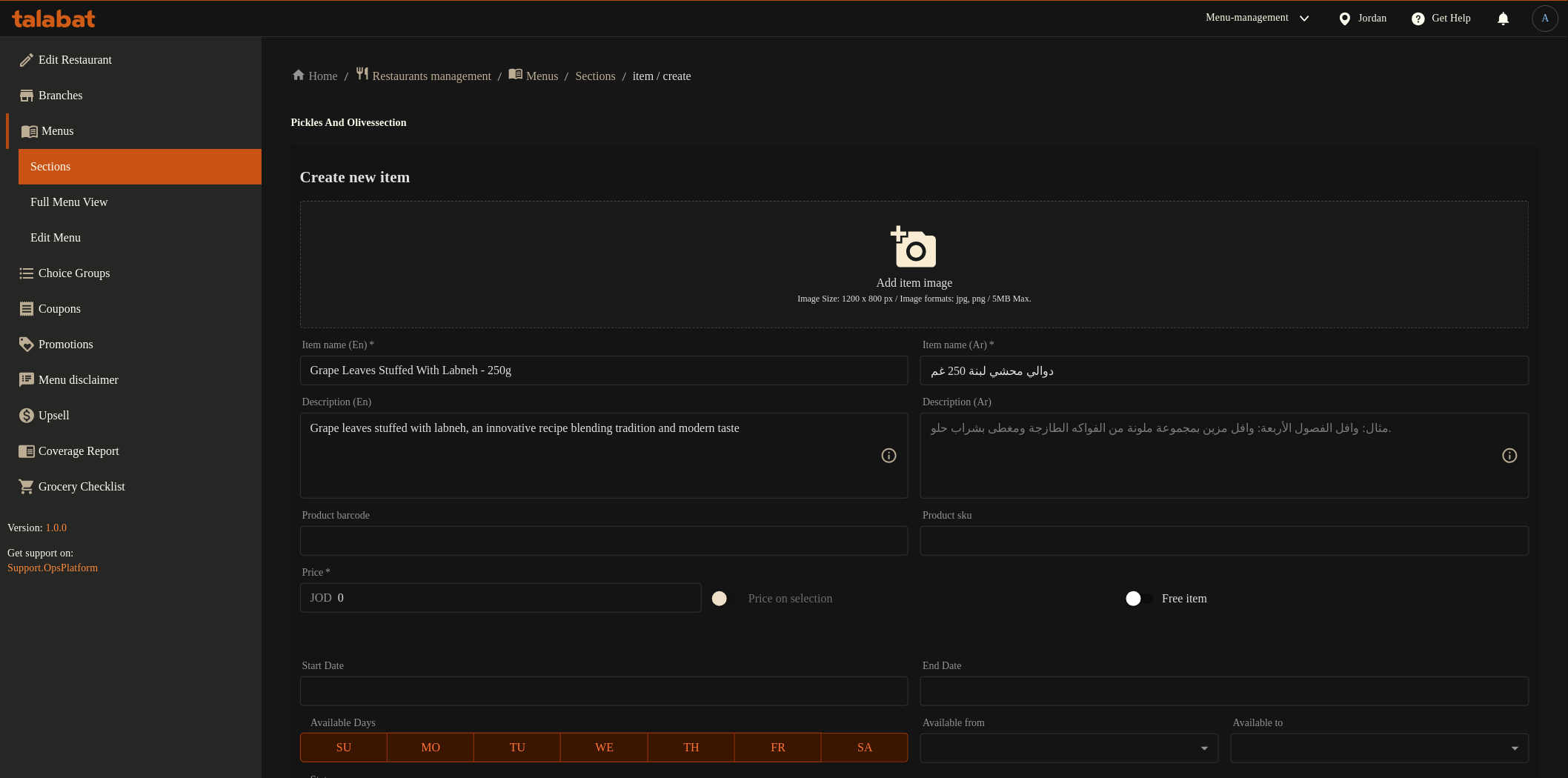
click at [877, 117] on h4 "Pickles And Olives section" at bounding box center [914, 123] width 1247 height 15
click at [1070, 465] on textarea at bounding box center [1216, 456] width 570 height 70
paste textarea "دوالي محشية باللبنة، وصفة مبتكرة تجمع بين الأصالة والحداثة."
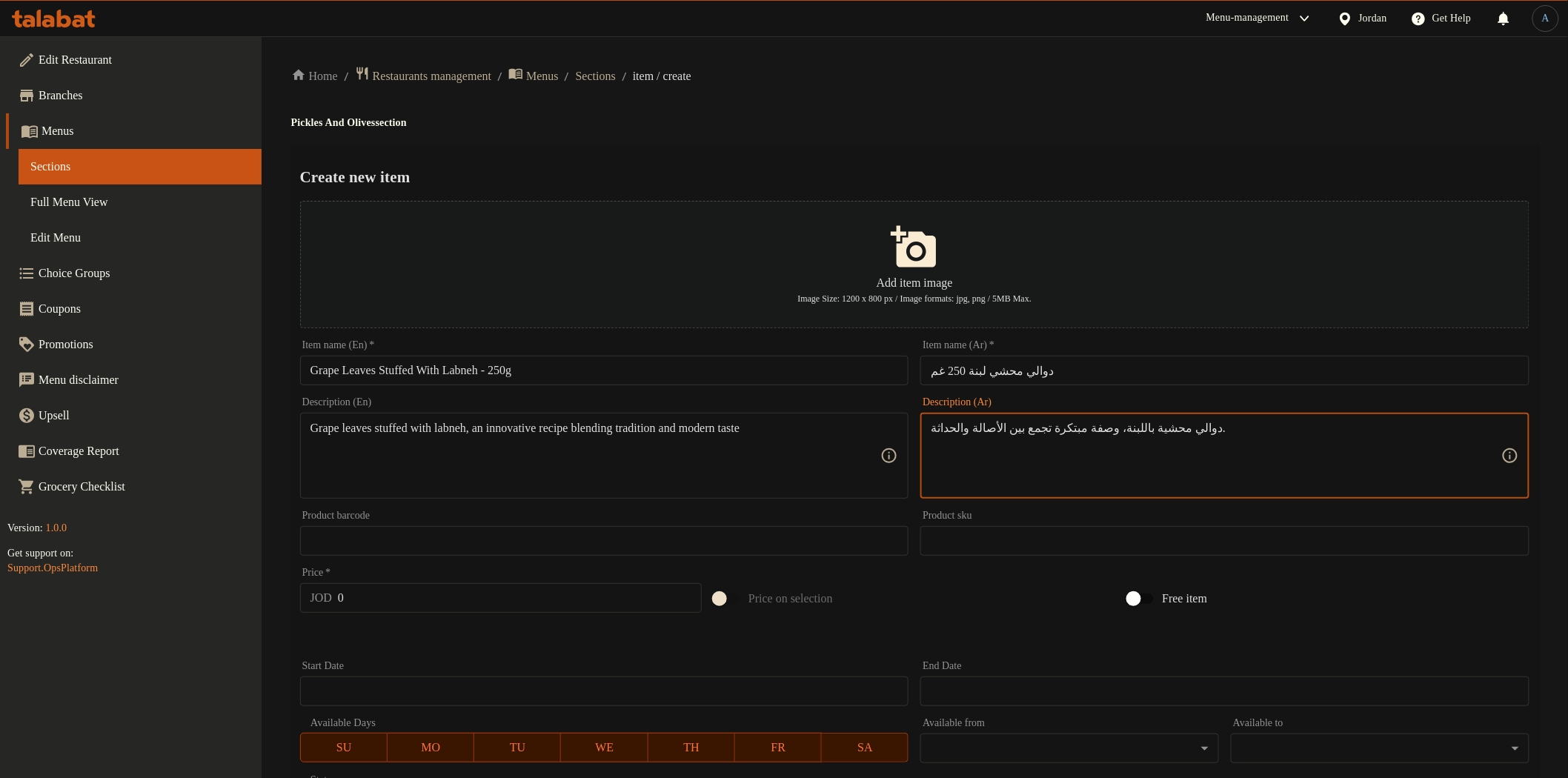
type textarea "دوالي محشية باللبنة، وصفة مبتكرة تجمع بين الأصالة والحداثة."
click at [1048, 129] on h4 "Pickles And Olives section" at bounding box center [914, 123] width 1247 height 15
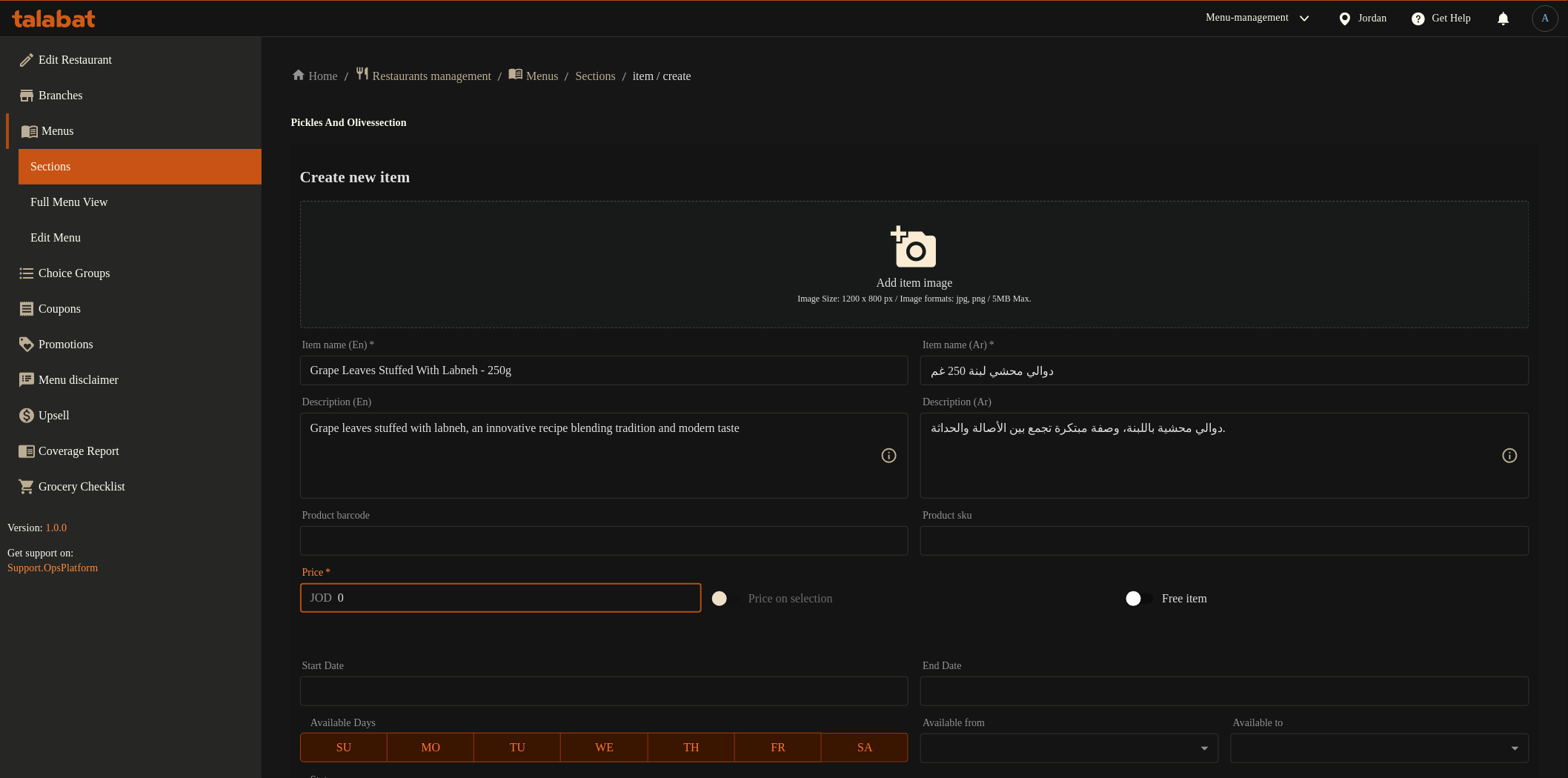
click at [461, 601] on input "0" at bounding box center [520, 599] width 364 height 30
paste input "4"
type input "4"
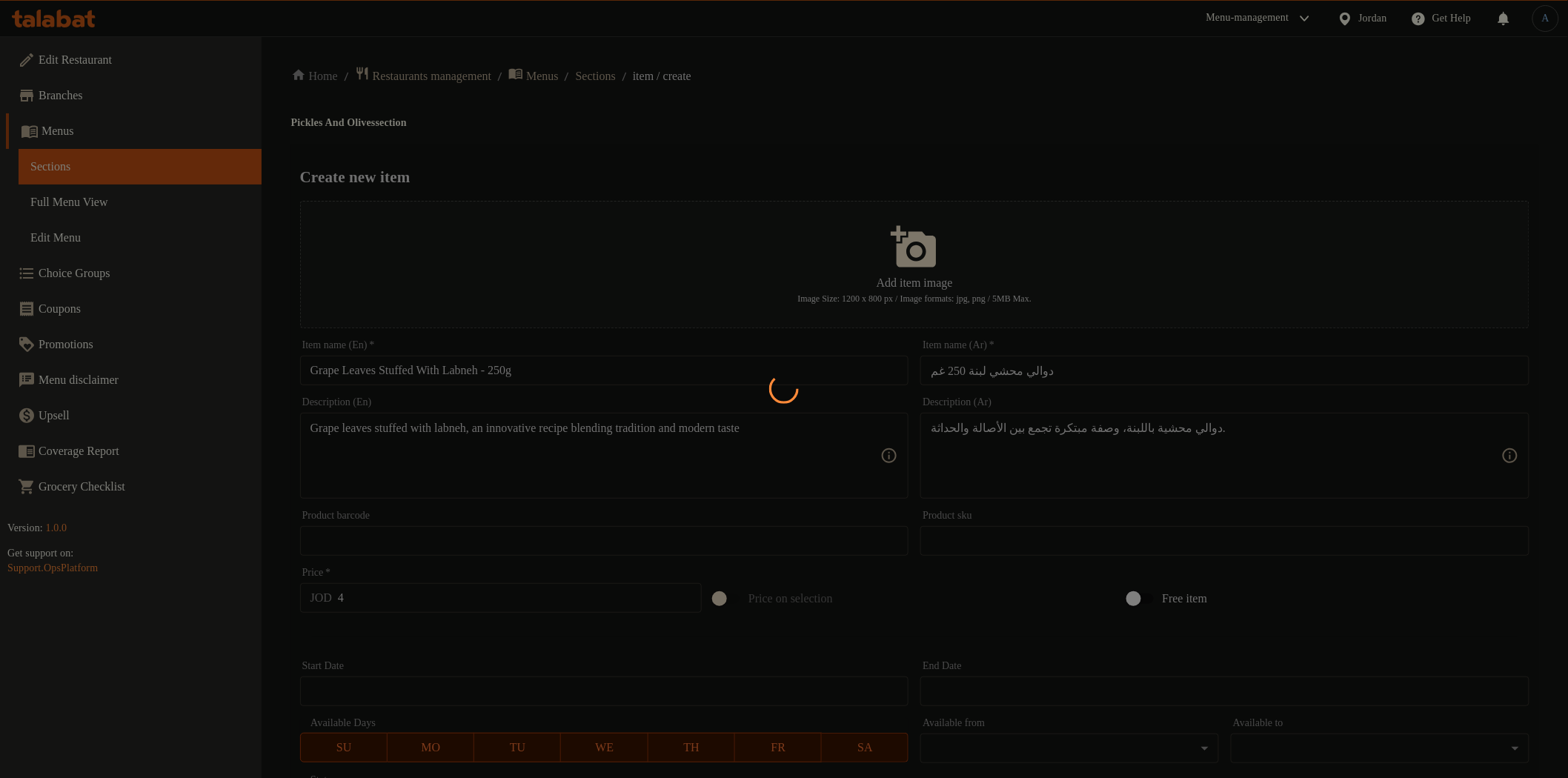
type input "0"
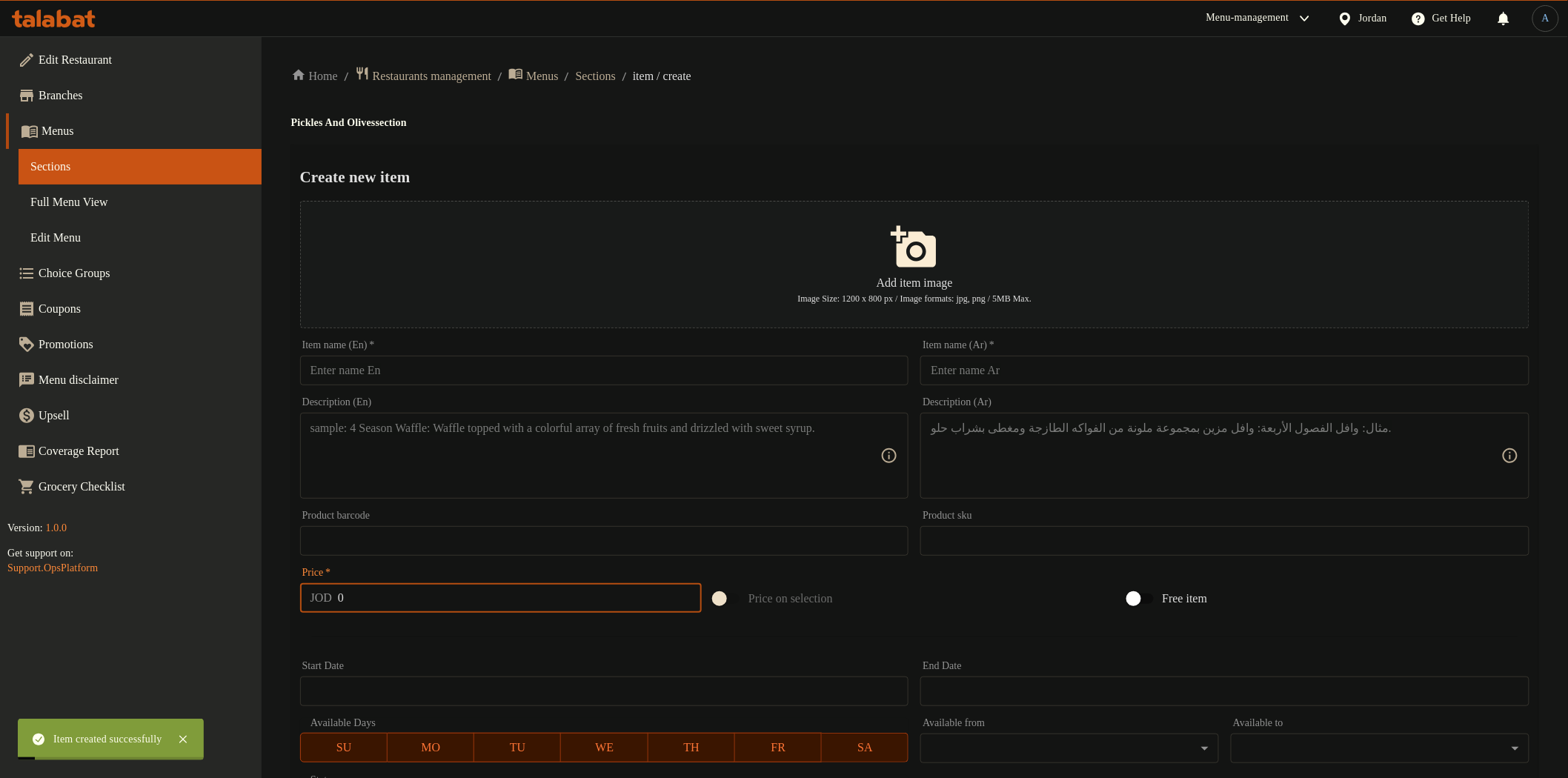
click at [512, 380] on input "text" at bounding box center [604, 371] width 609 height 30
paste input "Grilled Green Olives – 250g"
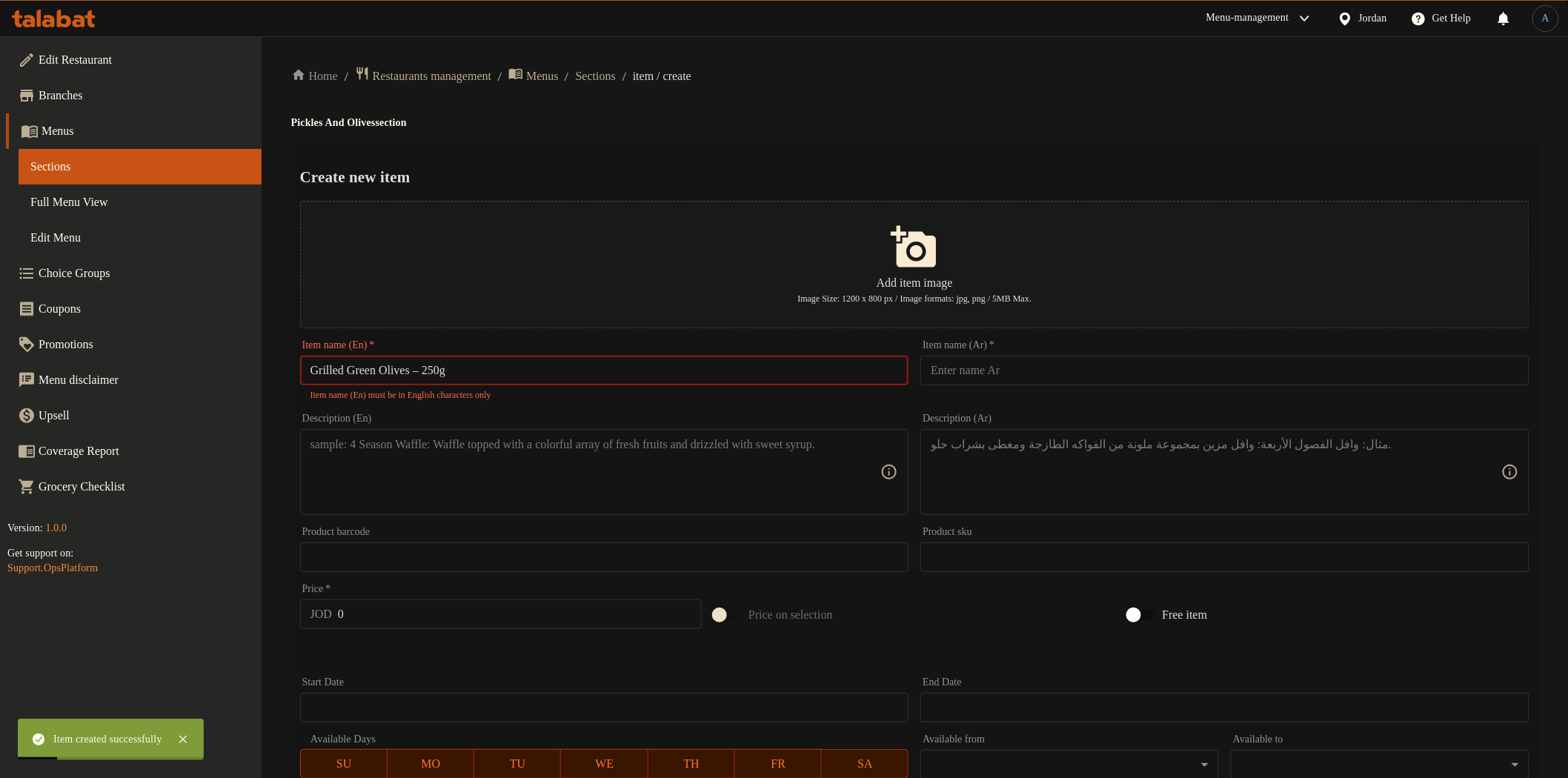
click at [428, 374] on input "Grilled Green Olives – 250g" at bounding box center [604, 371] width 609 height 30
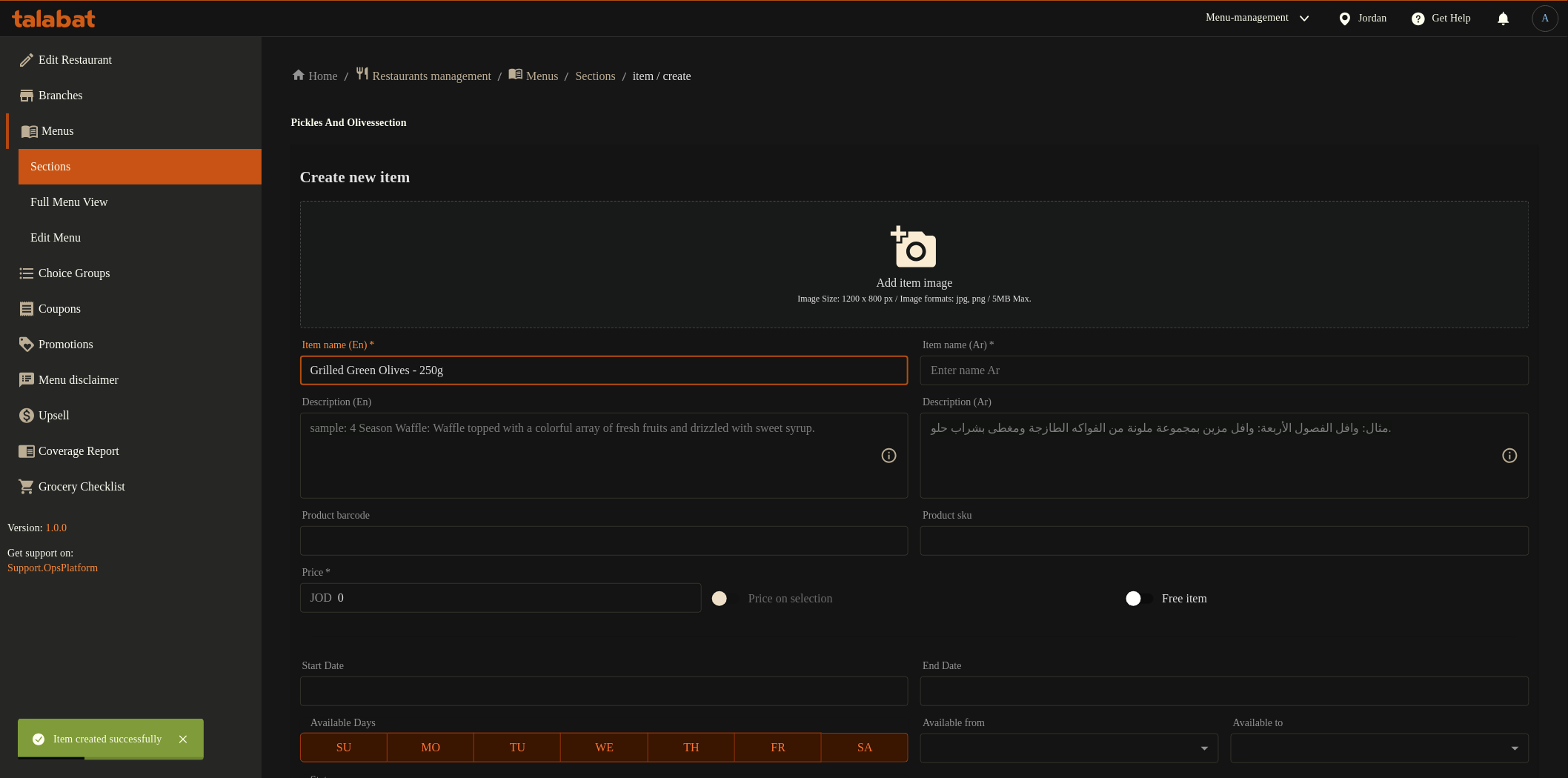
type input "Grilled Green Olives - 250g"
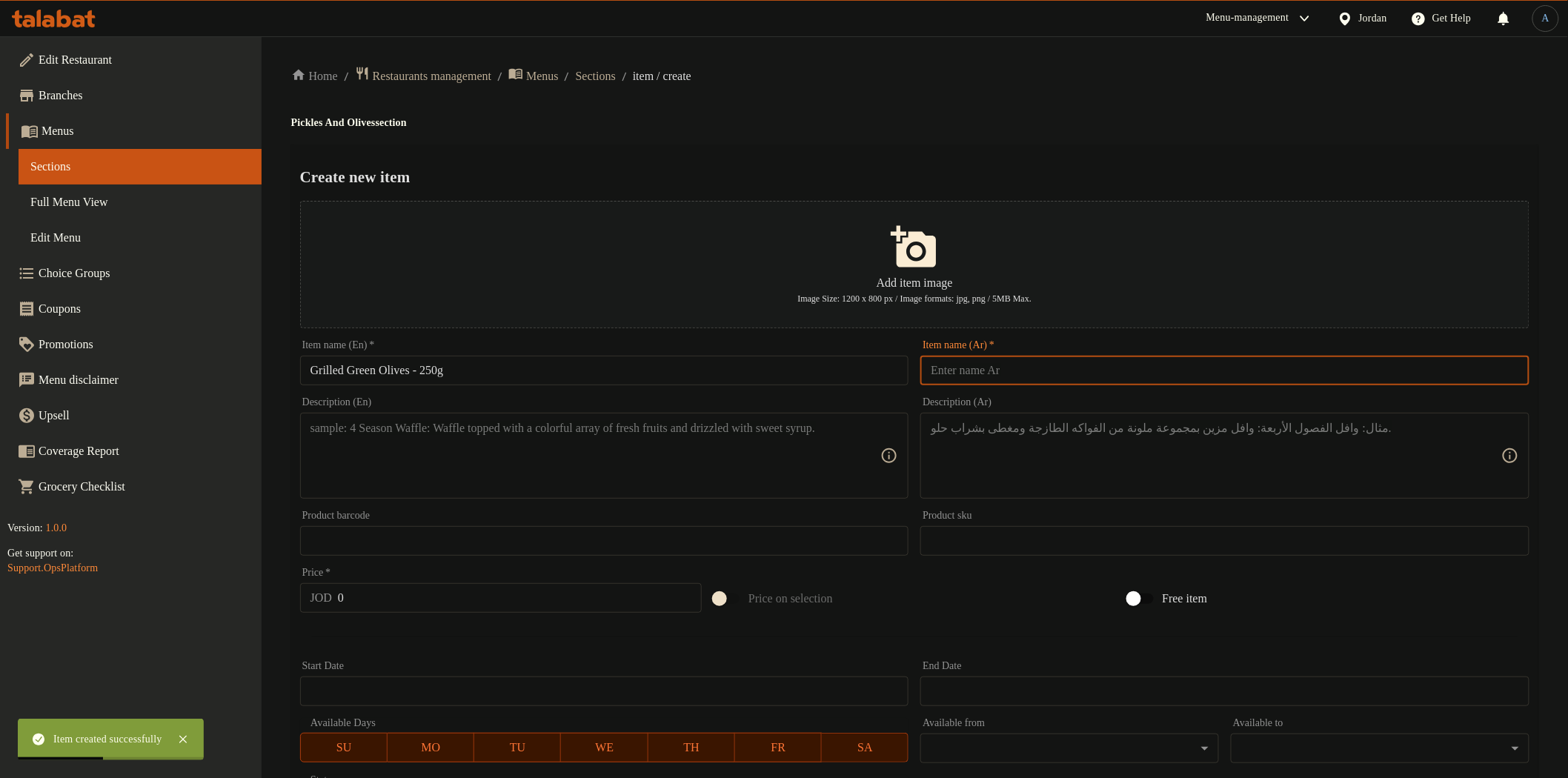
click at [1127, 377] on input "text" at bounding box center [1225, 371] width 609 height 30
paste input "زيتون اخضر مشوي 250 غم"
type input "زيتون اخضر مشوي 250 غم"
click at [1033, 58] on div "Home / Restaurants management / Menus / Sections / item / create Pickles And Ol…" at bounding box center [914, 538] width 1306 height 1004
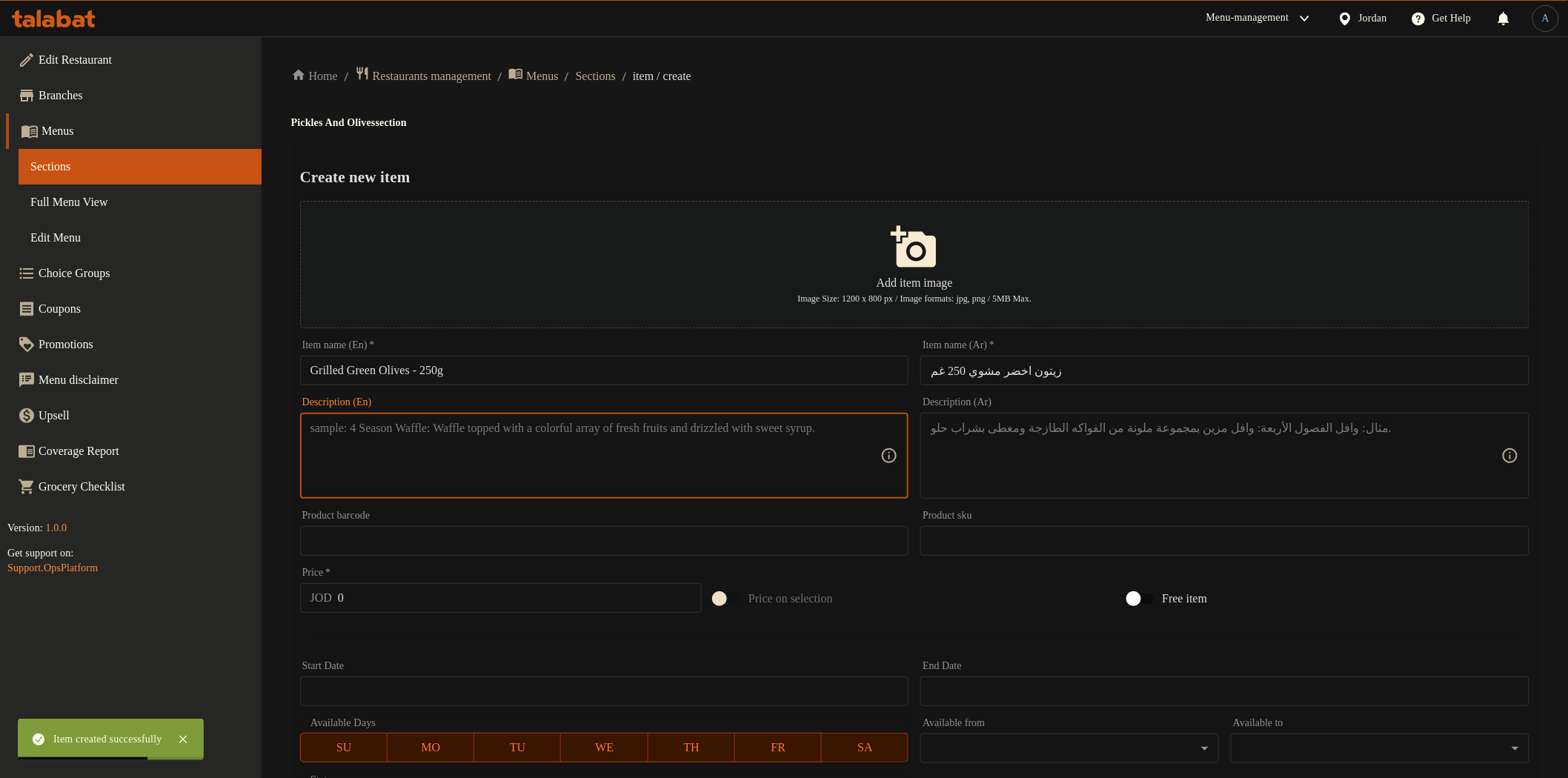
click at [558, 490] on textarea at bounding box center [595, 456] width 570 height 70
paste textarea "Local grilled green olives with a subtle smoky flavor"
type textarea "Local grilled green olives with a subtle smoky flavor"
click at [1116, 428] on textarea at bounding box center [1216, 456] width 570 height 70
paste textarea "زيتون أخضر مشوي بلدي بطعم مدخن خفيف."
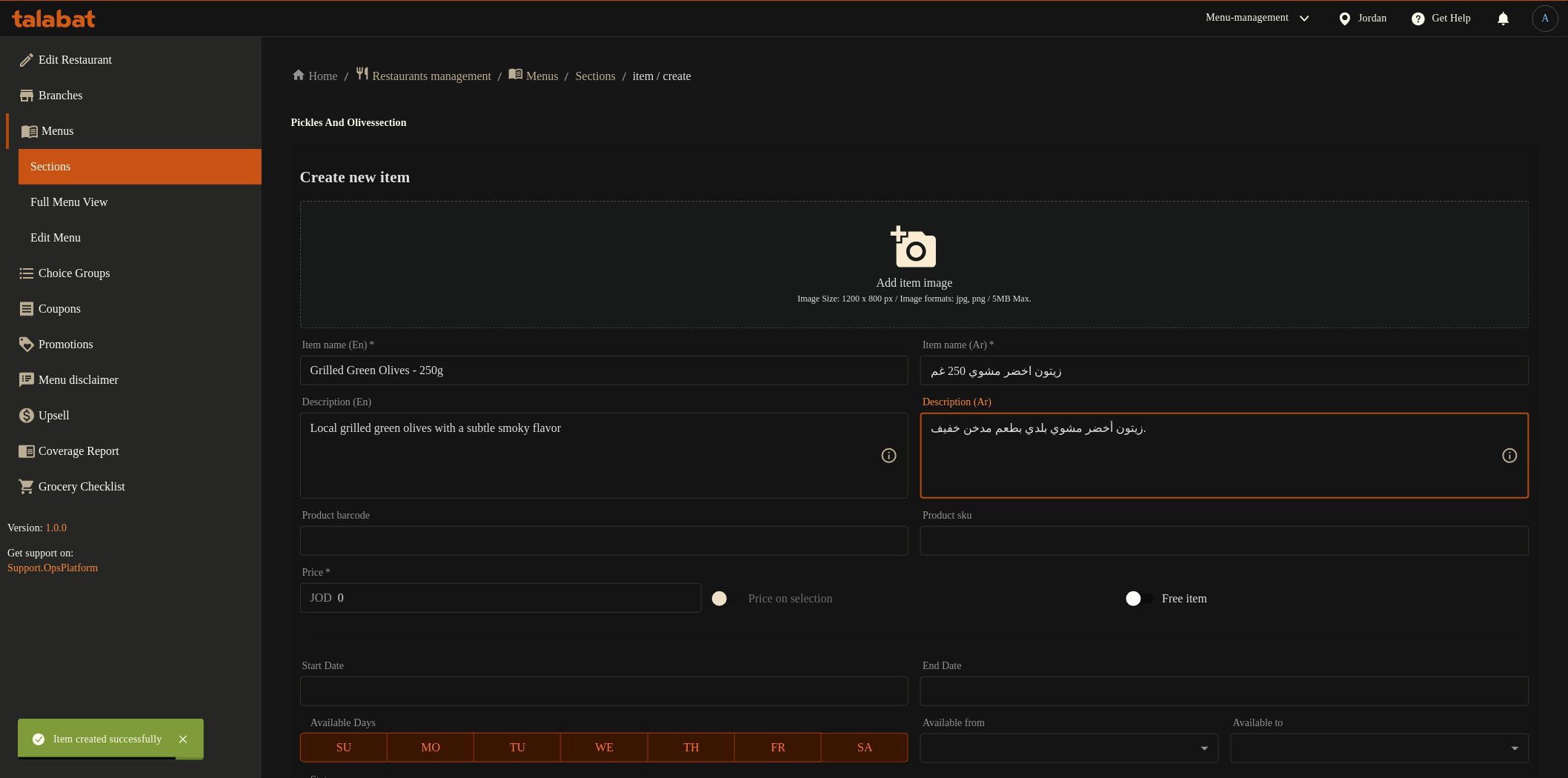
type textarea "زيتون أخضر مشوي بلدي بطعم مدخن خفيف."
click at [427, 614] on div "Price   * JOD 0 Price *" at bounding box center [501, 590] width 413 height 57
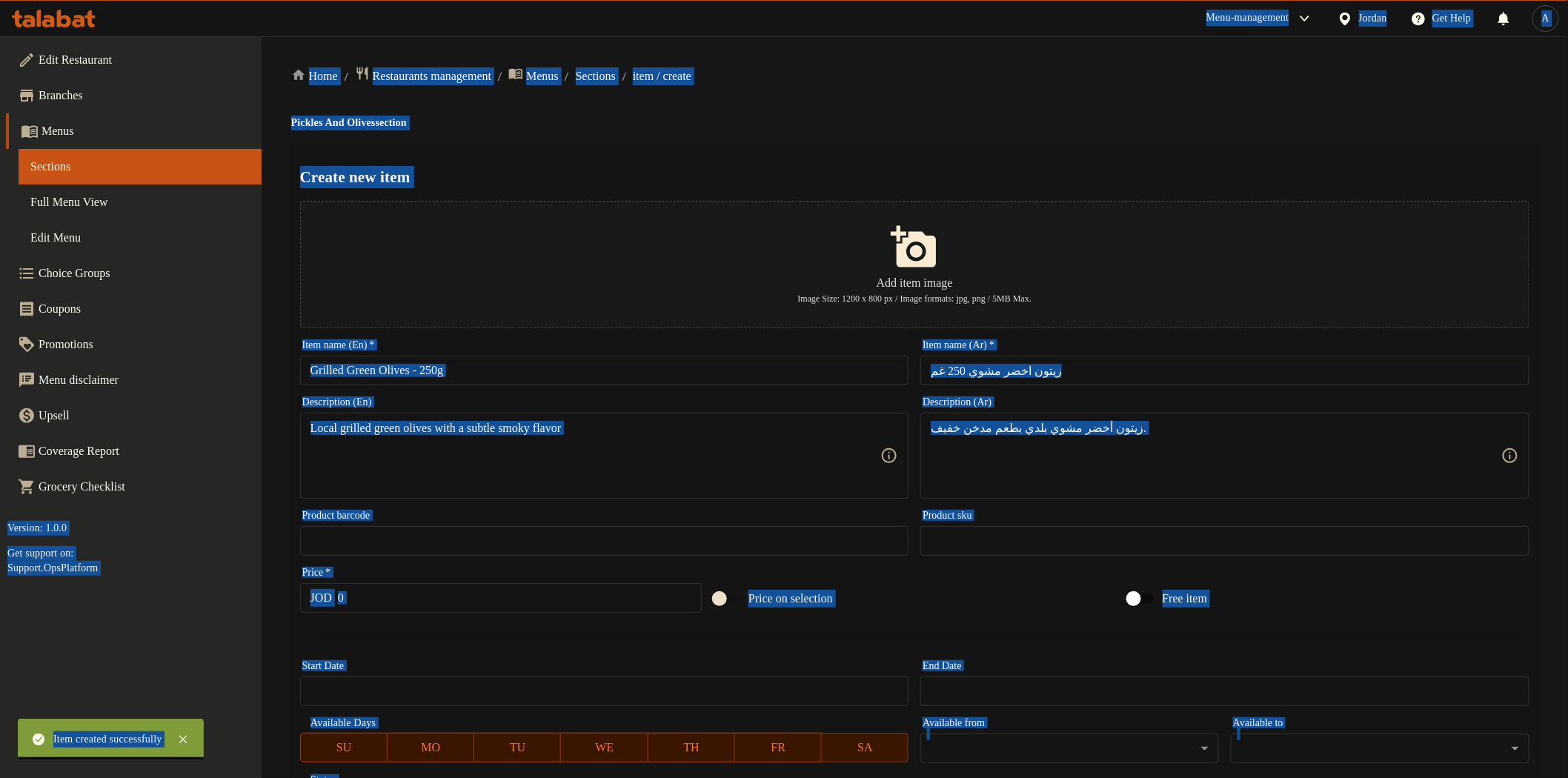
click at [428, 606] on input "0" at bounding box center [520, 599] width 364 height 30
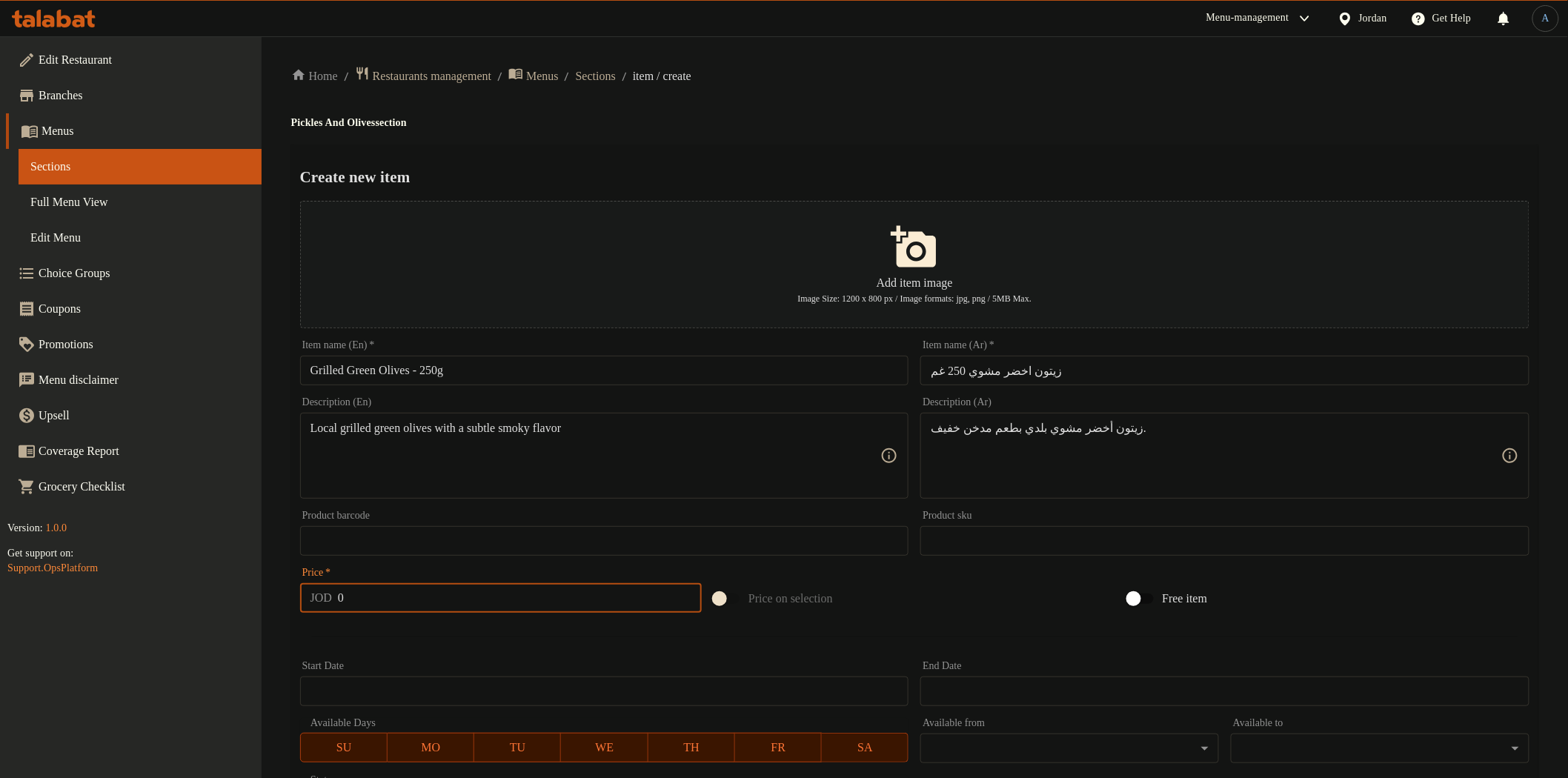
paste input "2"
type input "2"
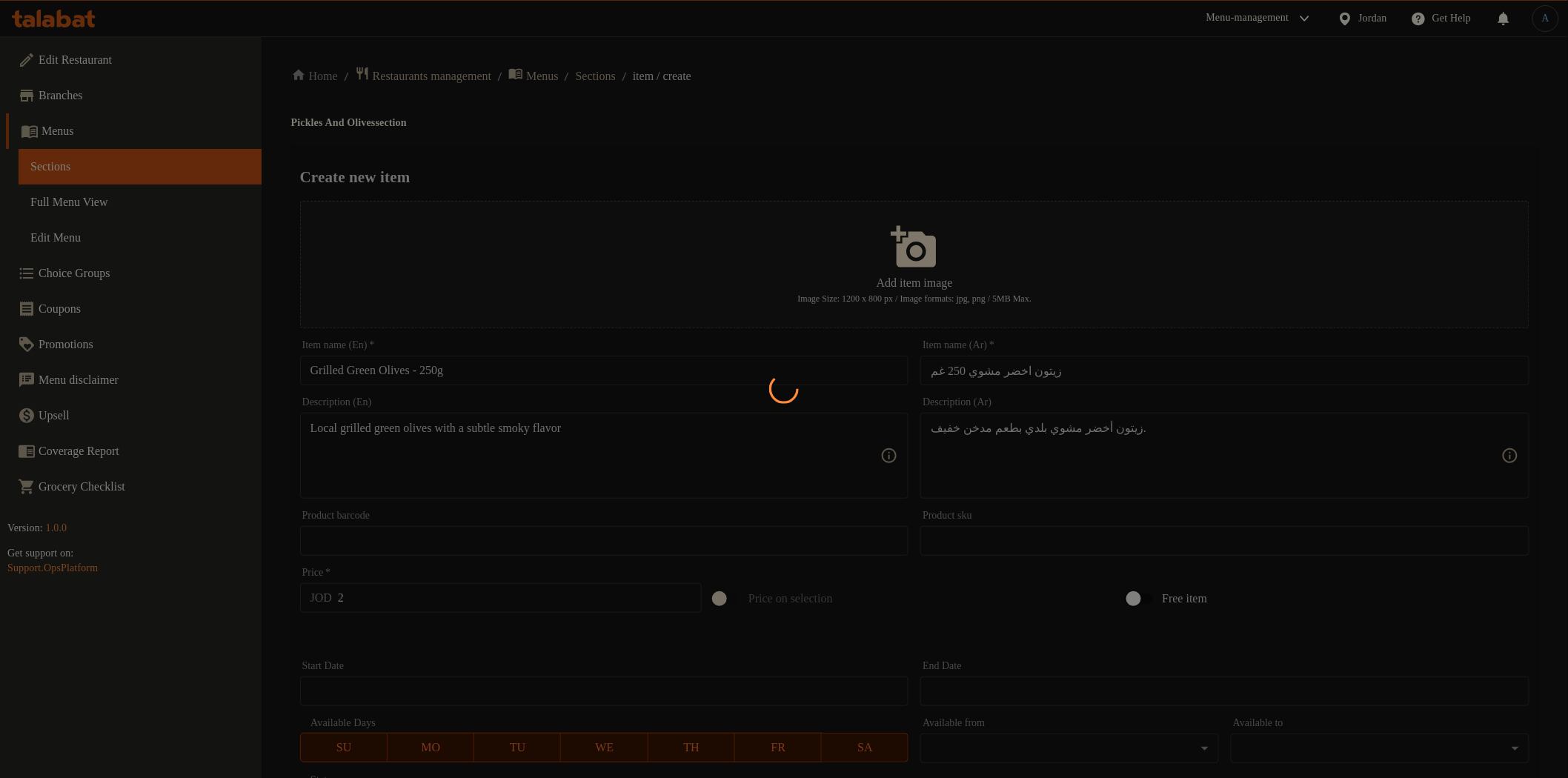
type input "0"
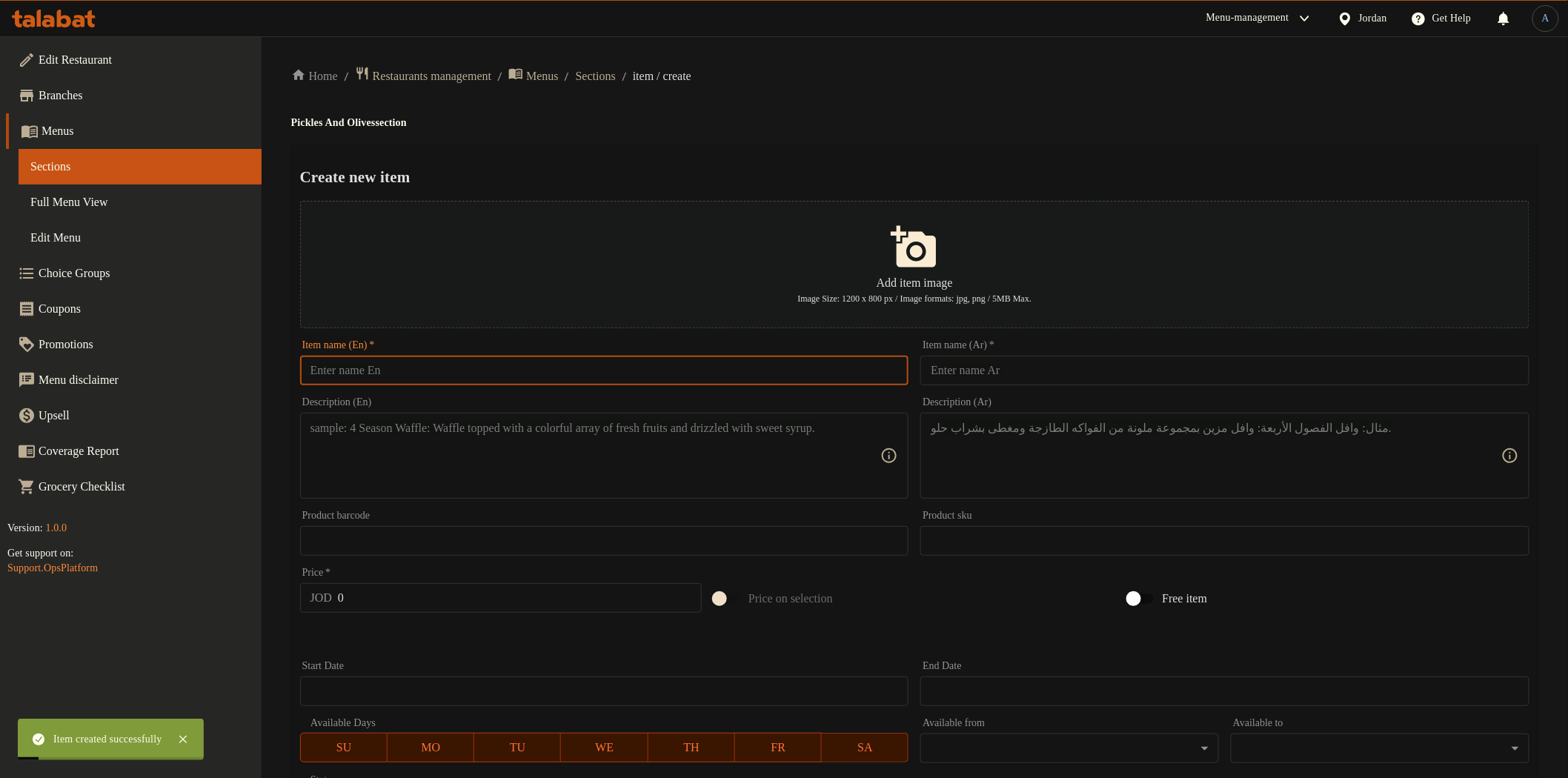
click at [576, 363] on input "text" at bounding box center [604, 371] width 609 height 30
paste input "Arugula Black Olives – 250g"
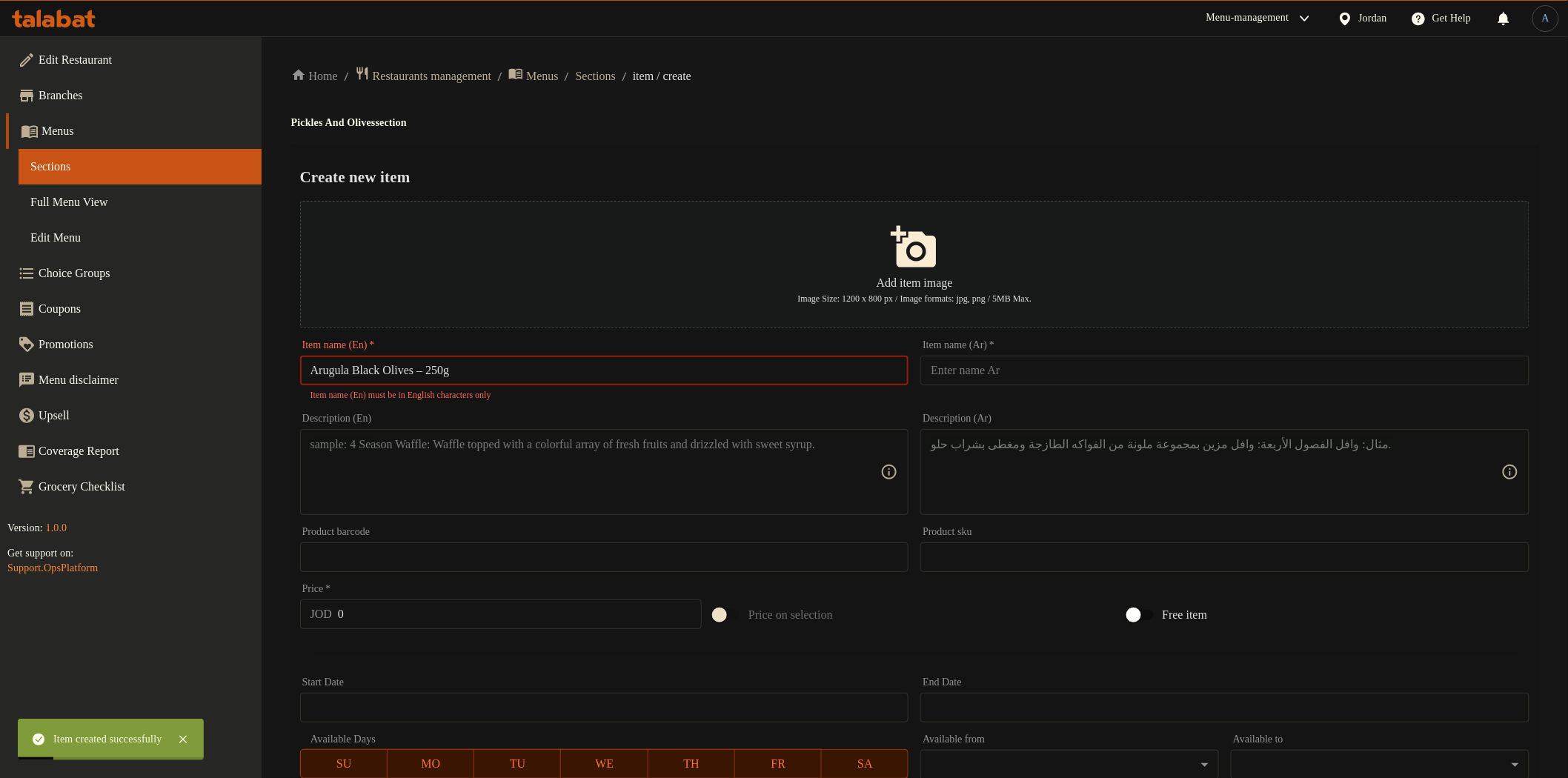
click at [431, 368] on input "Arugula Black Olives – 250g" at bounding box center [604, 371] width 609 height 30
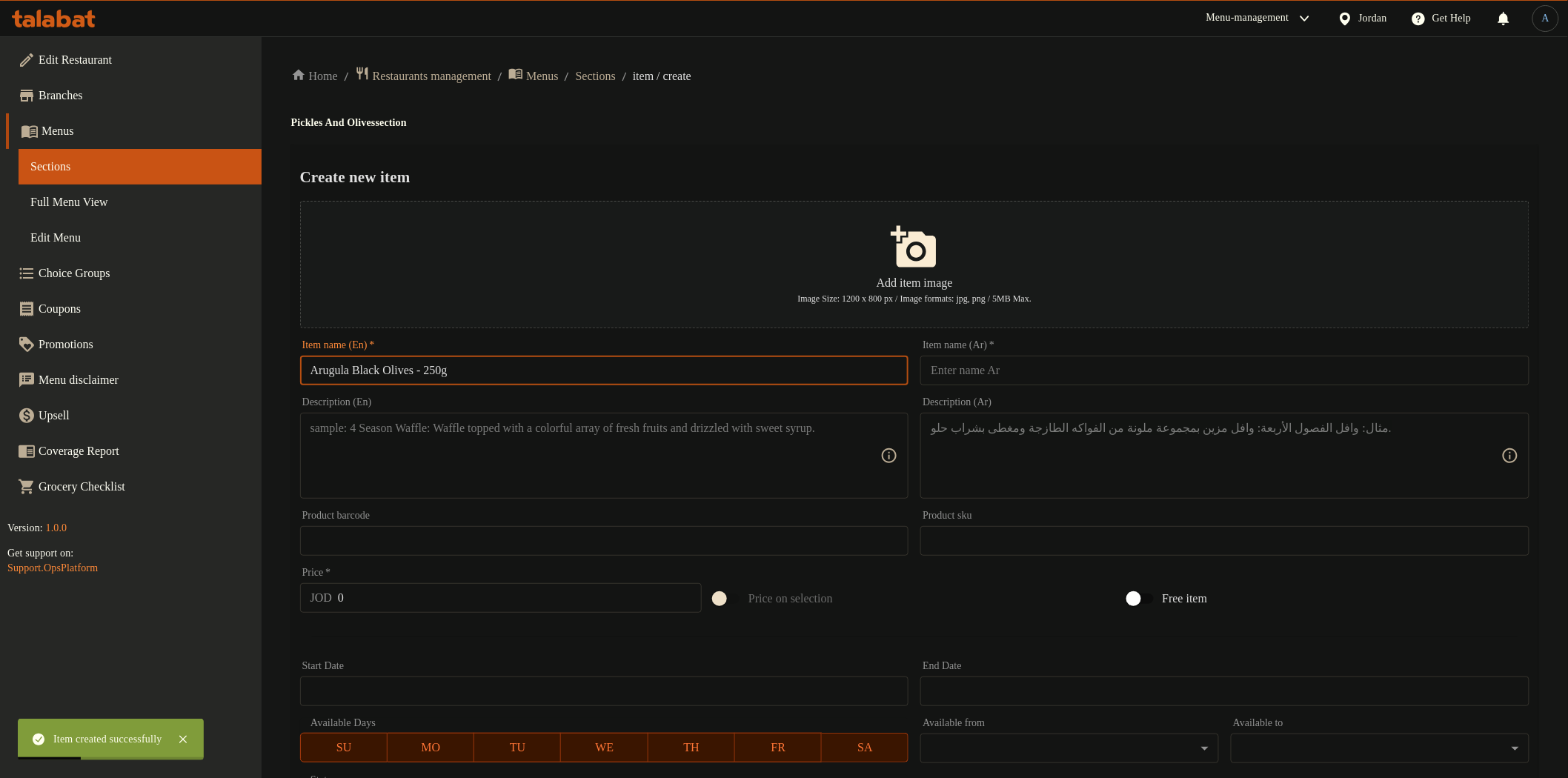
type input "Arugula Black Olives - 250g"
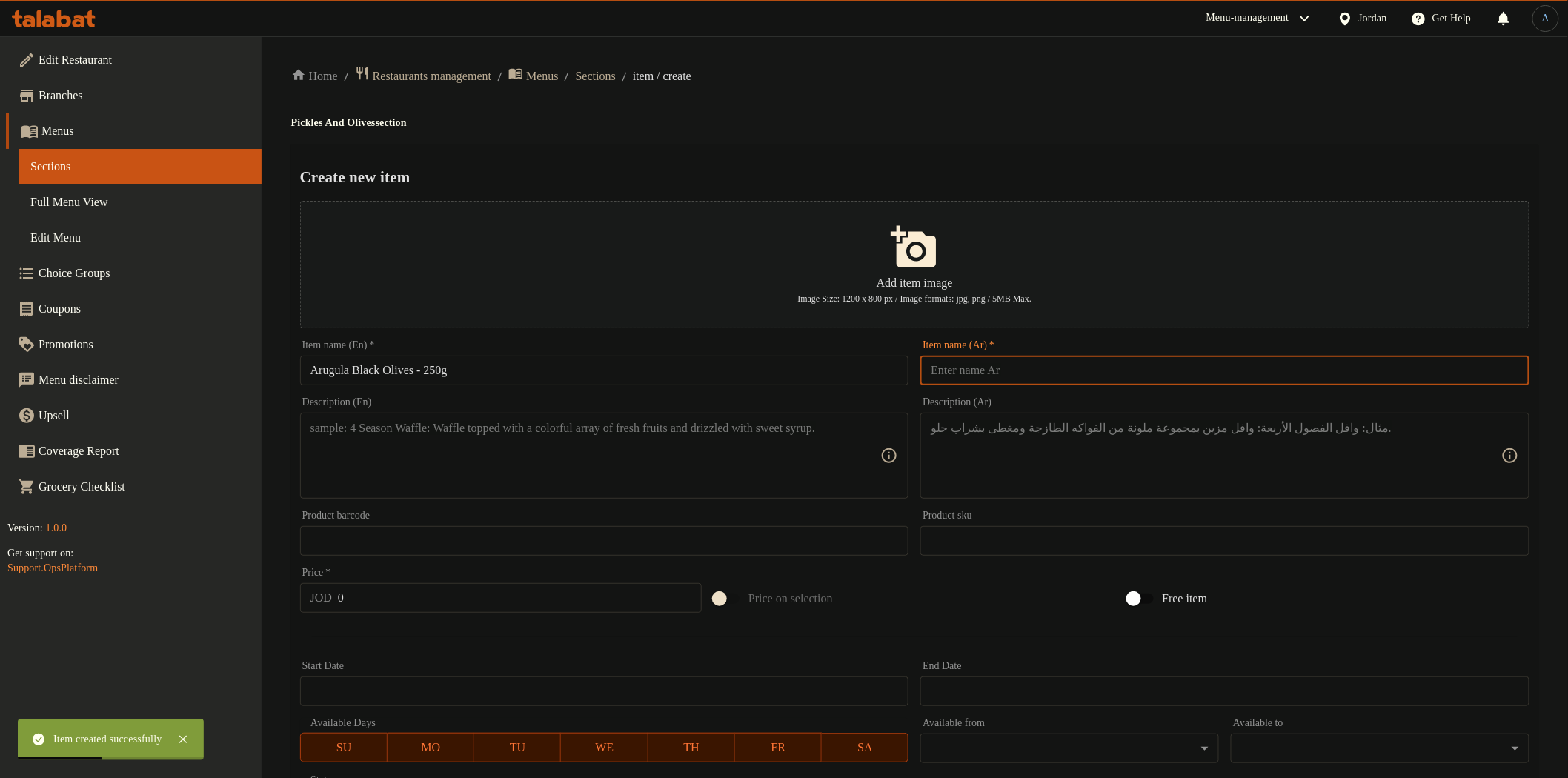
click at [966, 358] on input "text" at bounding box center [1225, 371] width 609 height 30
paste input "[PERSON_NAME] 250 غم"
type input "[PERSON_NAME] 250 غم"
click at [1108, 127] on h4 "Pickles And Olives section" at bounding box center [914, 123] width 1247 height 15
click at [514, 475] on textarea at bounding box center [595, 456] width 570 height 70
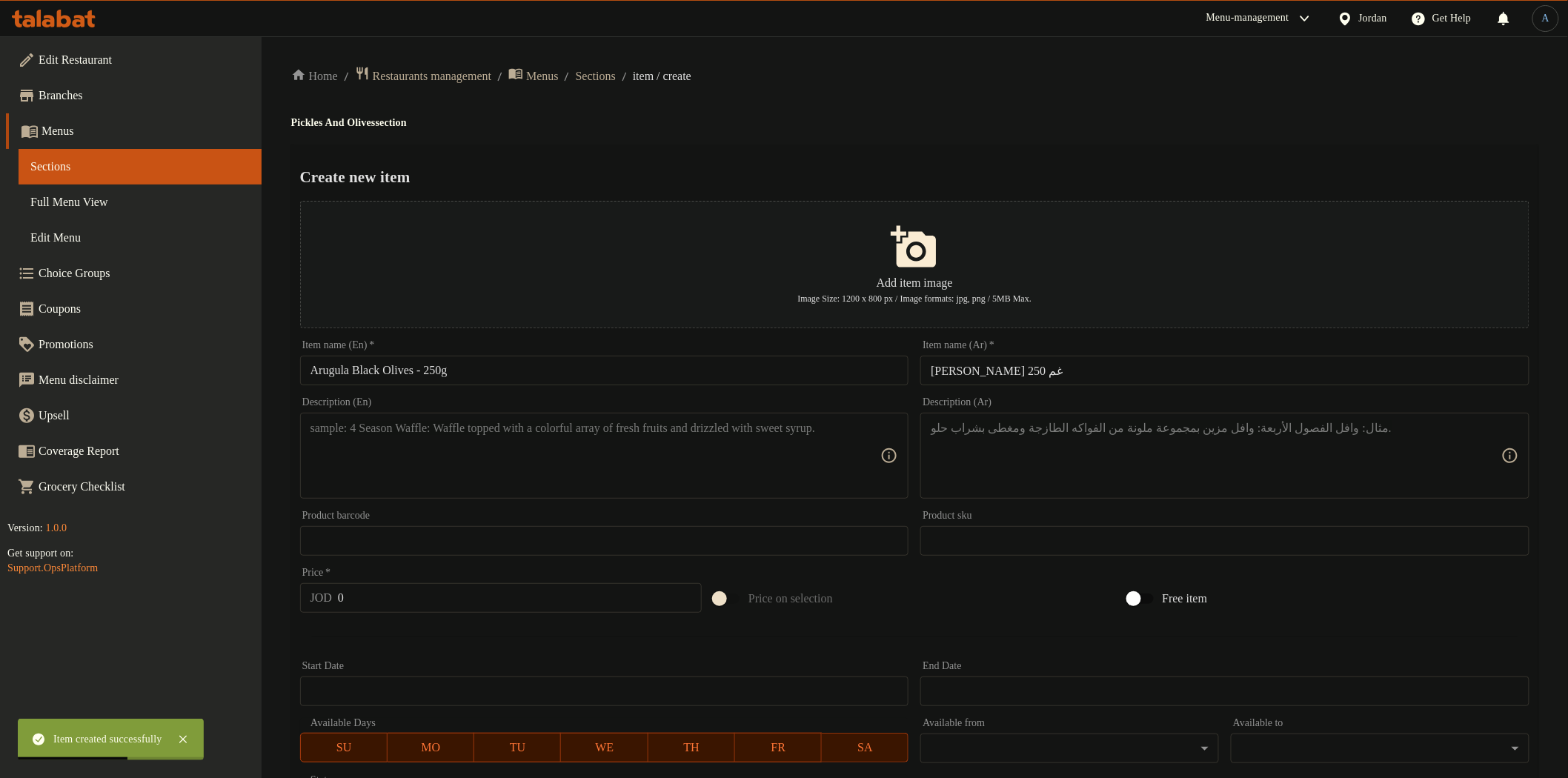
paste textarea "Black olives with arugula flavor, offering a unique and natural taste"
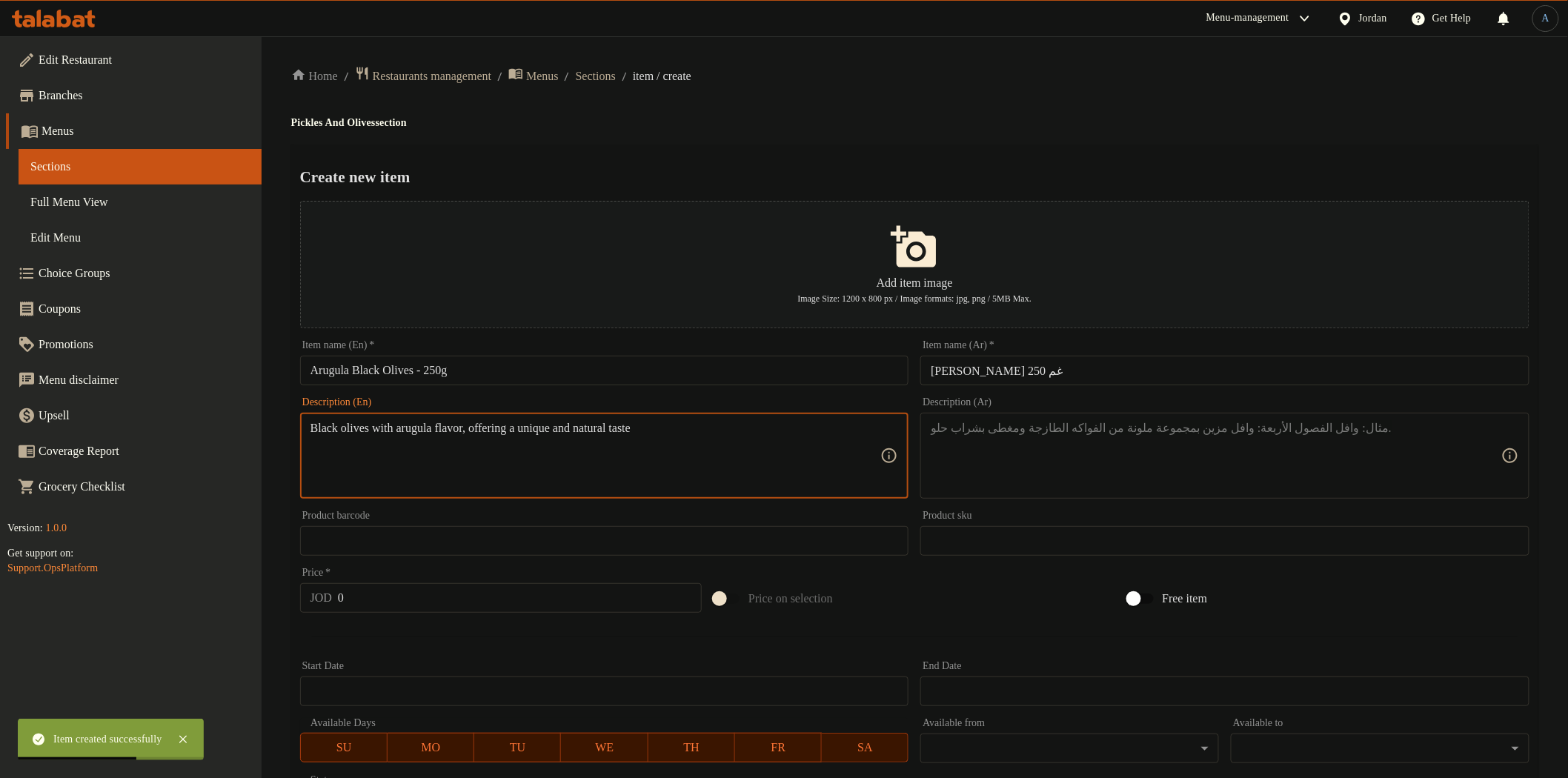
type textarea "Black olives with arugula flavor, offering a unique and natural taste"
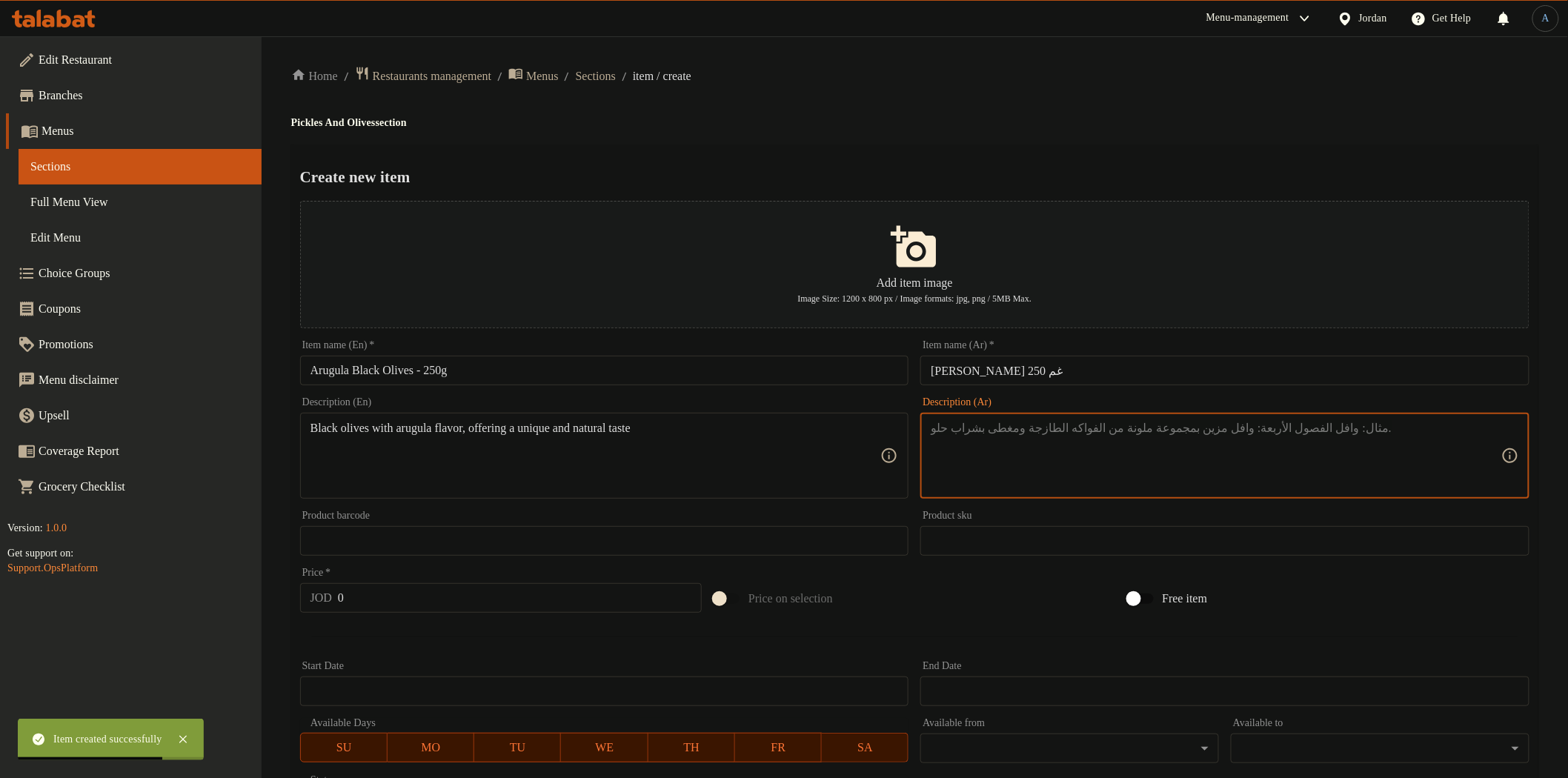
click at [1164, 471] on textarea at bounding box center [1216, 456] width 570 height 70
paste textarea "زيتون أسود جرجيري بطعم فريد ونكهة طبيعية مميزة."
type textarea "زيتون أسود جرجيري بطعم فريد ونكهة طبيعية مميزة."
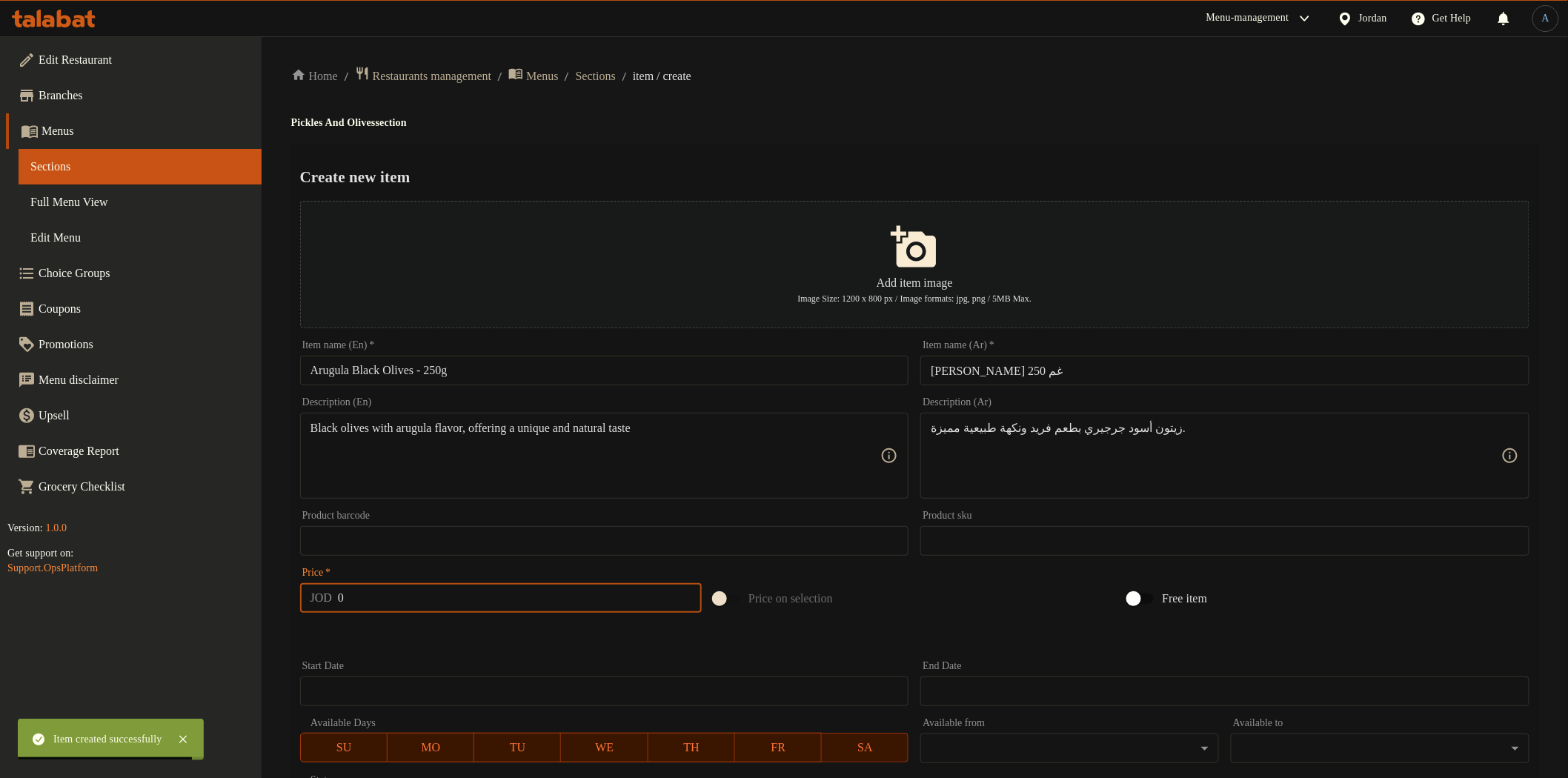
click at [417, 591] on input "0" at bounding box center [520, 599] width 364 height 30
paste input "1.4"
type input "1.4"
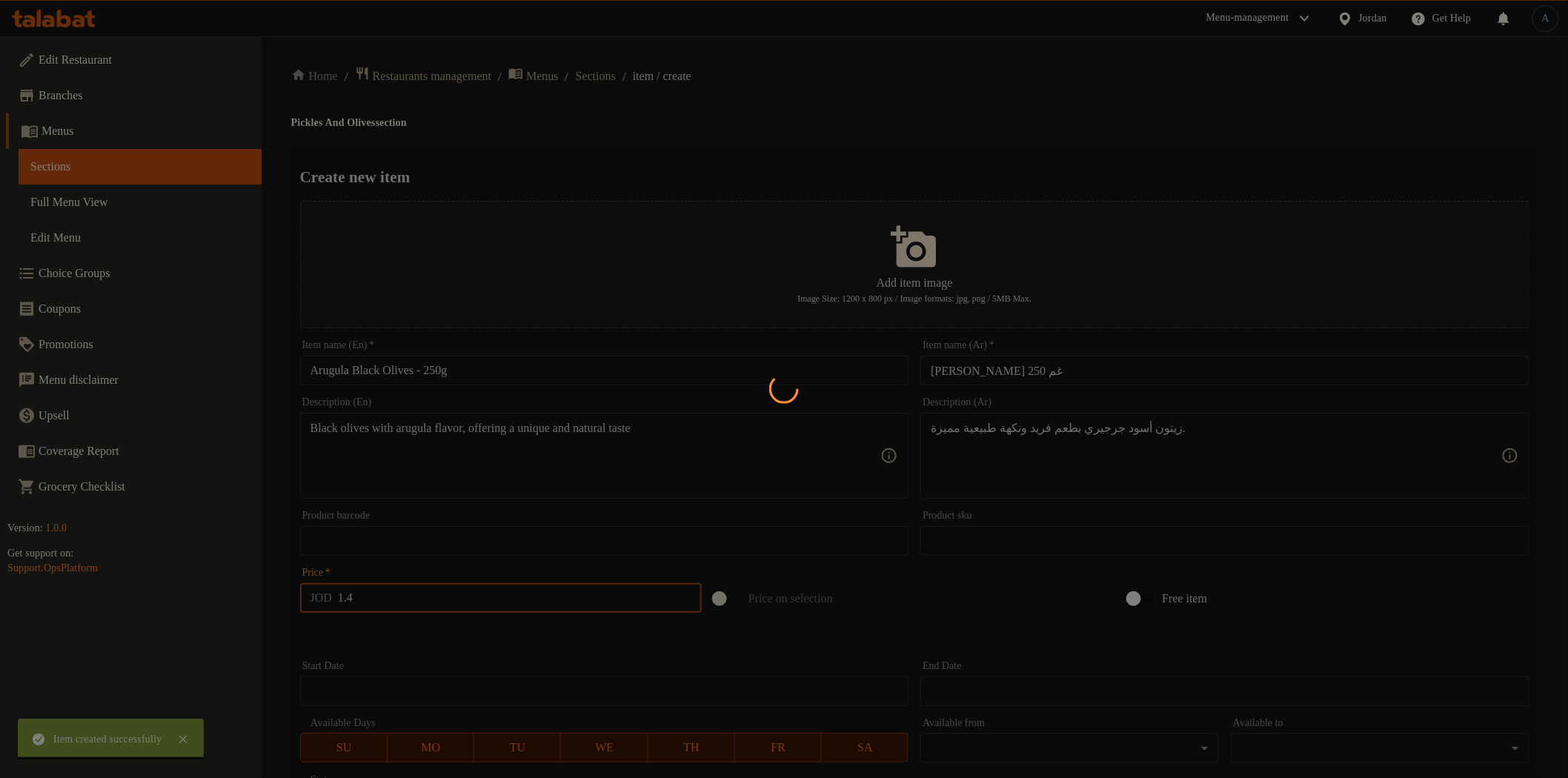
type input "0"
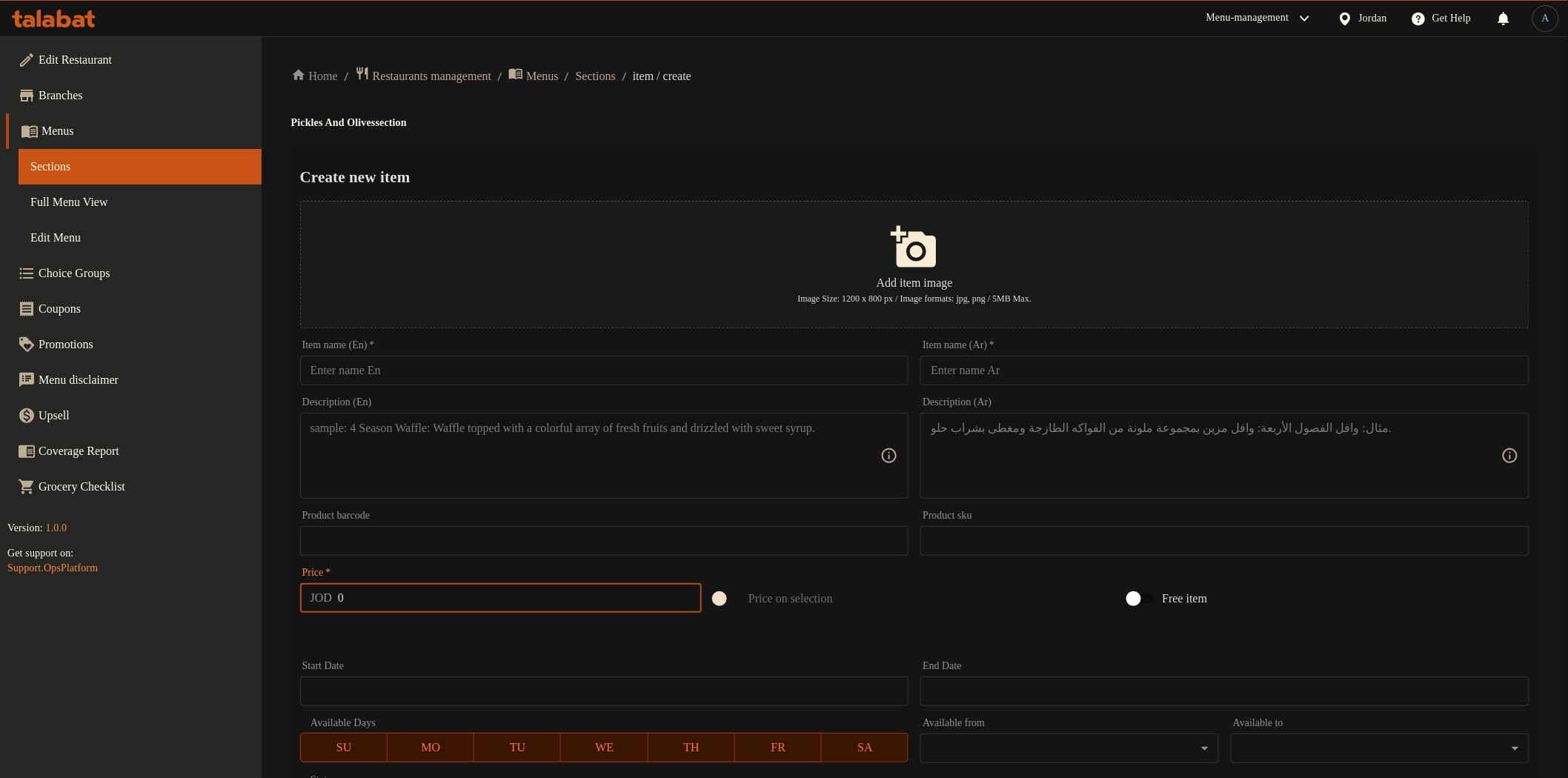
click at [1041, 63] on div "Home / Restaurants management / Menus / Sections / item / create Pickles And Ol…" at bounding box center [914, 538] width 1306 height 1004
click at [615, 74] on span "Sections" at bounding box center [596, 76] width 40 height 18
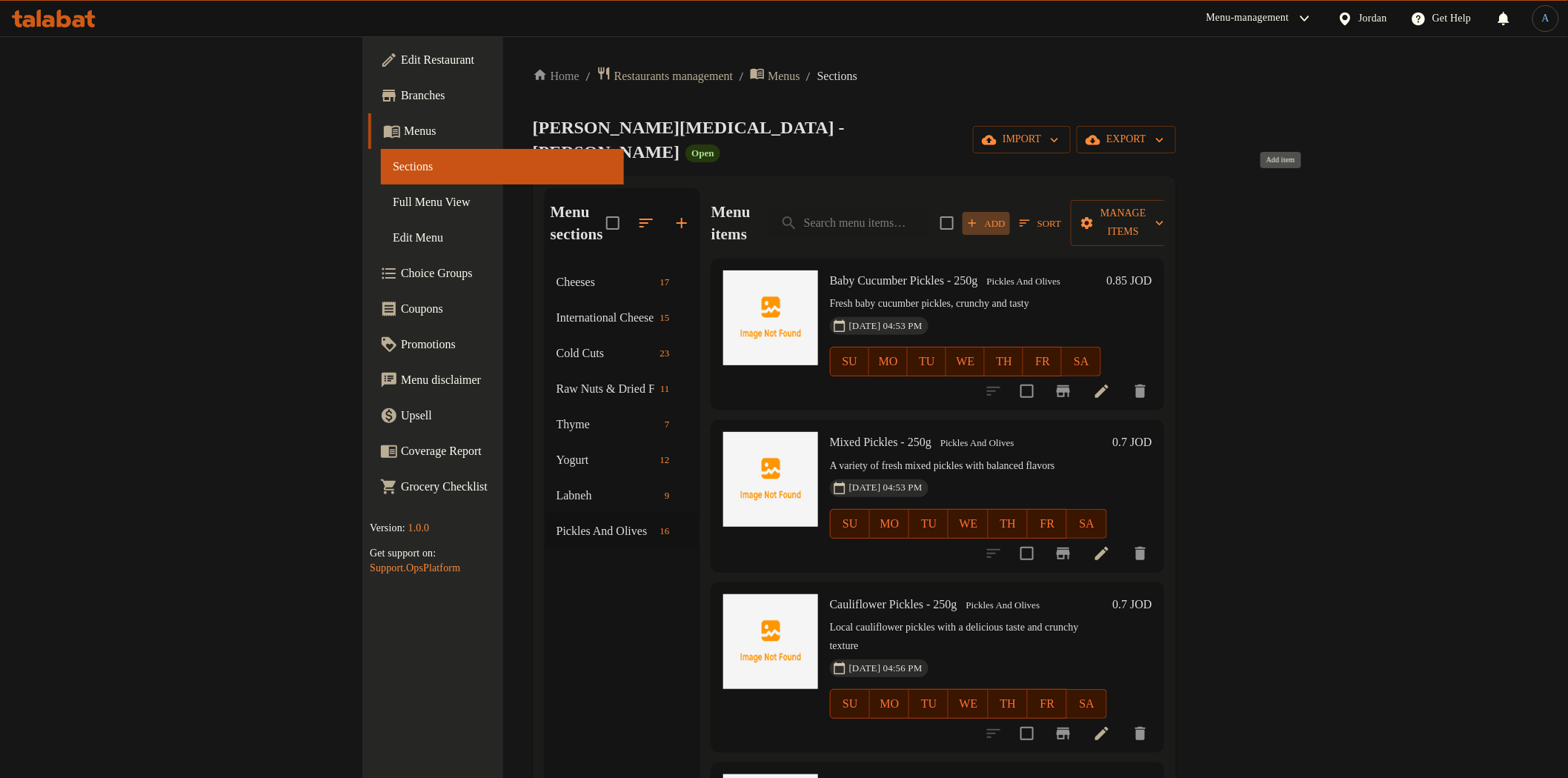
click at [1006, 215] on span "Add" at bounding box center [986, 224] width 40 height 17
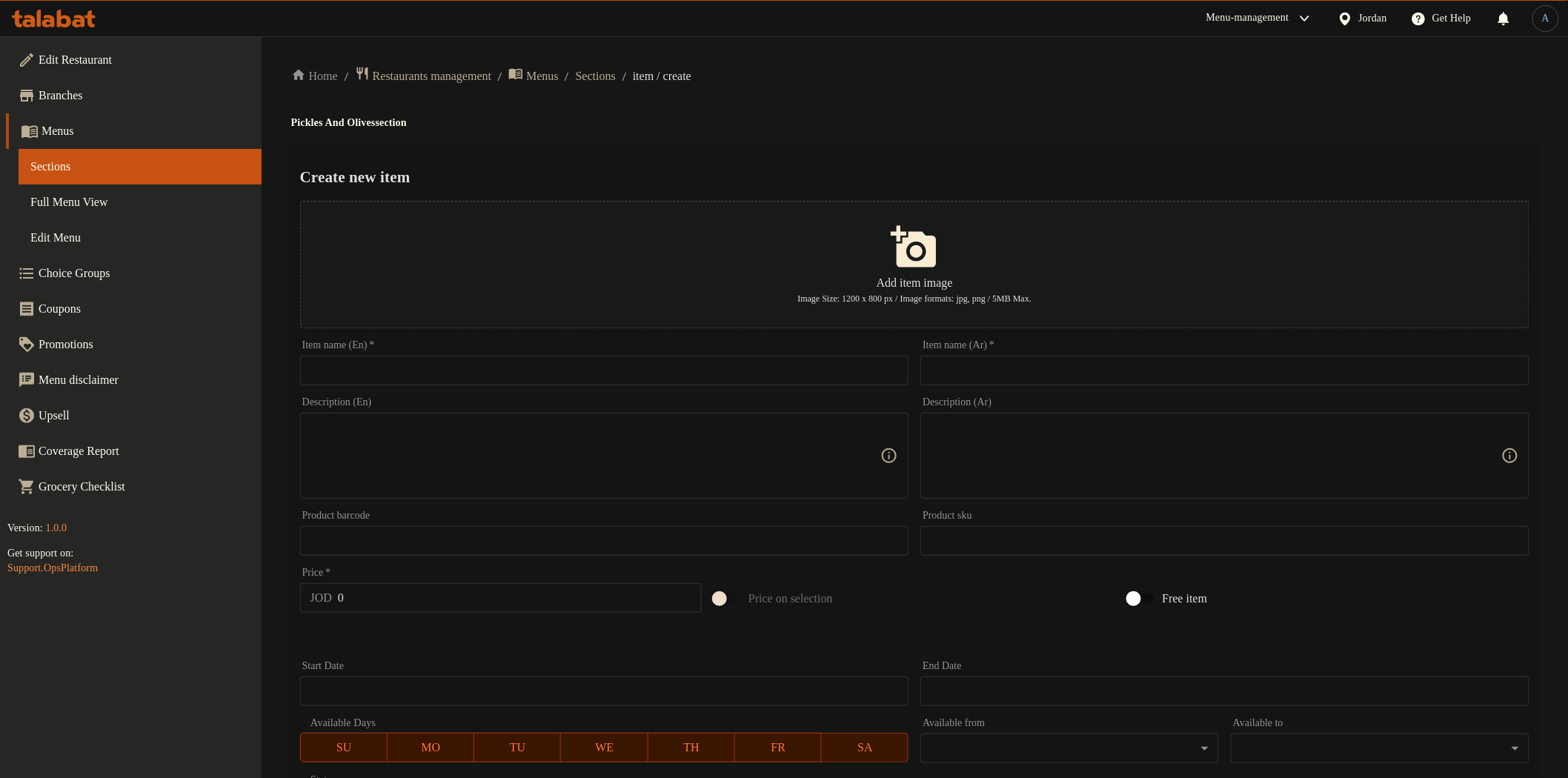
paste input "Spanish Black Olives – 250g"
click at [457, 371] on input "Spanish Black Olives – 250g" at bounding box center [604, 371] width 609 height 30
click at [434, 371] on input "Spanish Black Olives – 250g" at bounding box center [604, 371] width 609 height 30
type input "Spanish Black Olives - 250g"
click at [783, 138] on div "Home / Restaurants management / Menus / Sections / item / create Pickles And Ol…" at bounding box center [914, 537] width 1247 height 944
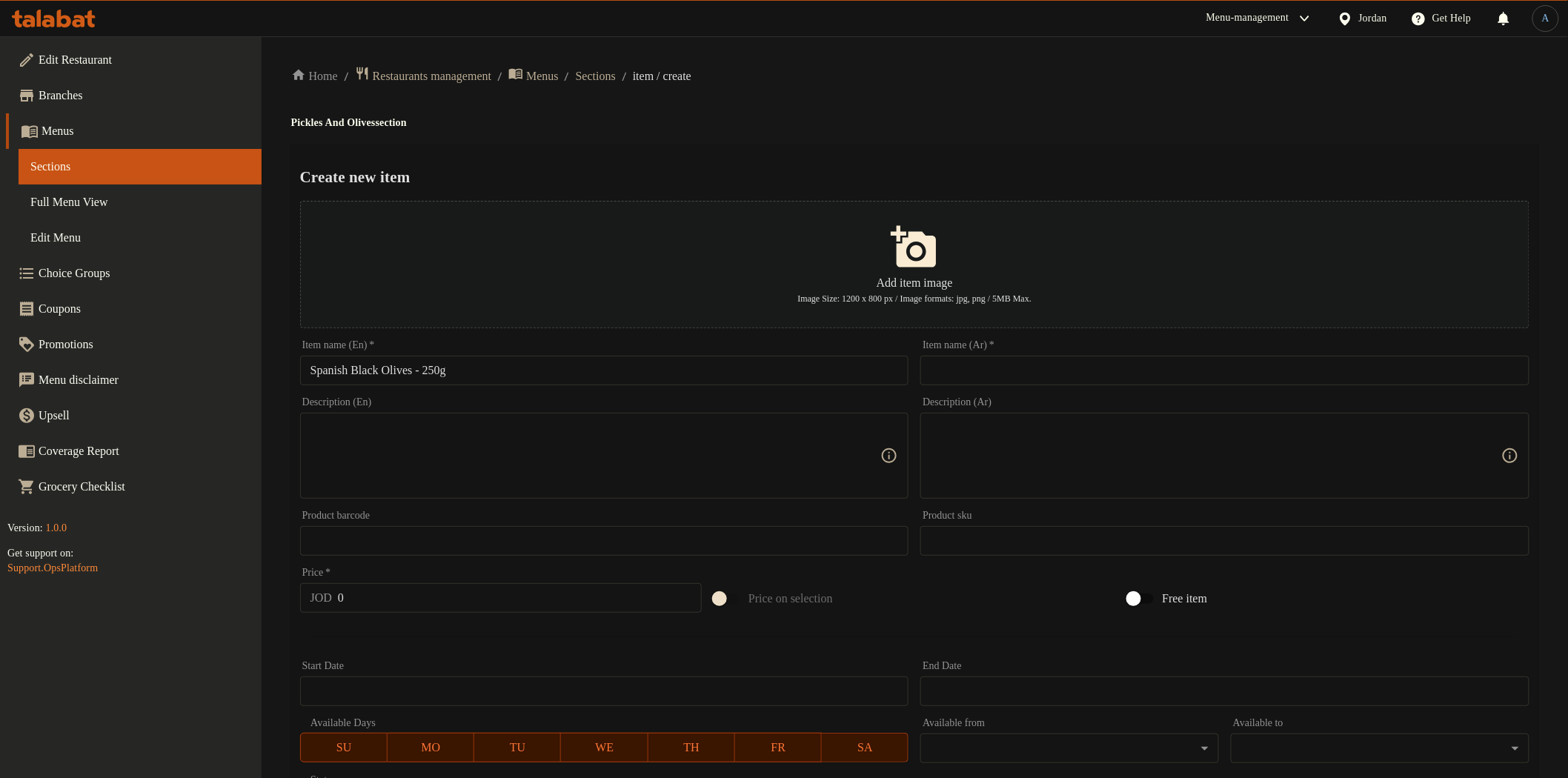
click at [858, 105] on div "Home / Restaurants management / Menus / Sections / item / create Pickles And Ol…" at bounding box center [914, 537] width 1247 height 944
click at [979, 364] on input "text" at bounding box center [1225, 371] width 609 height 30
paste input "زيتون اسود اسباني 250 غم"
type input "زيتون اسود اسباني 250 غم"
click at [998, 176] on h2 "Create new item" at bounding box center [914, 178] width 1229 height 23
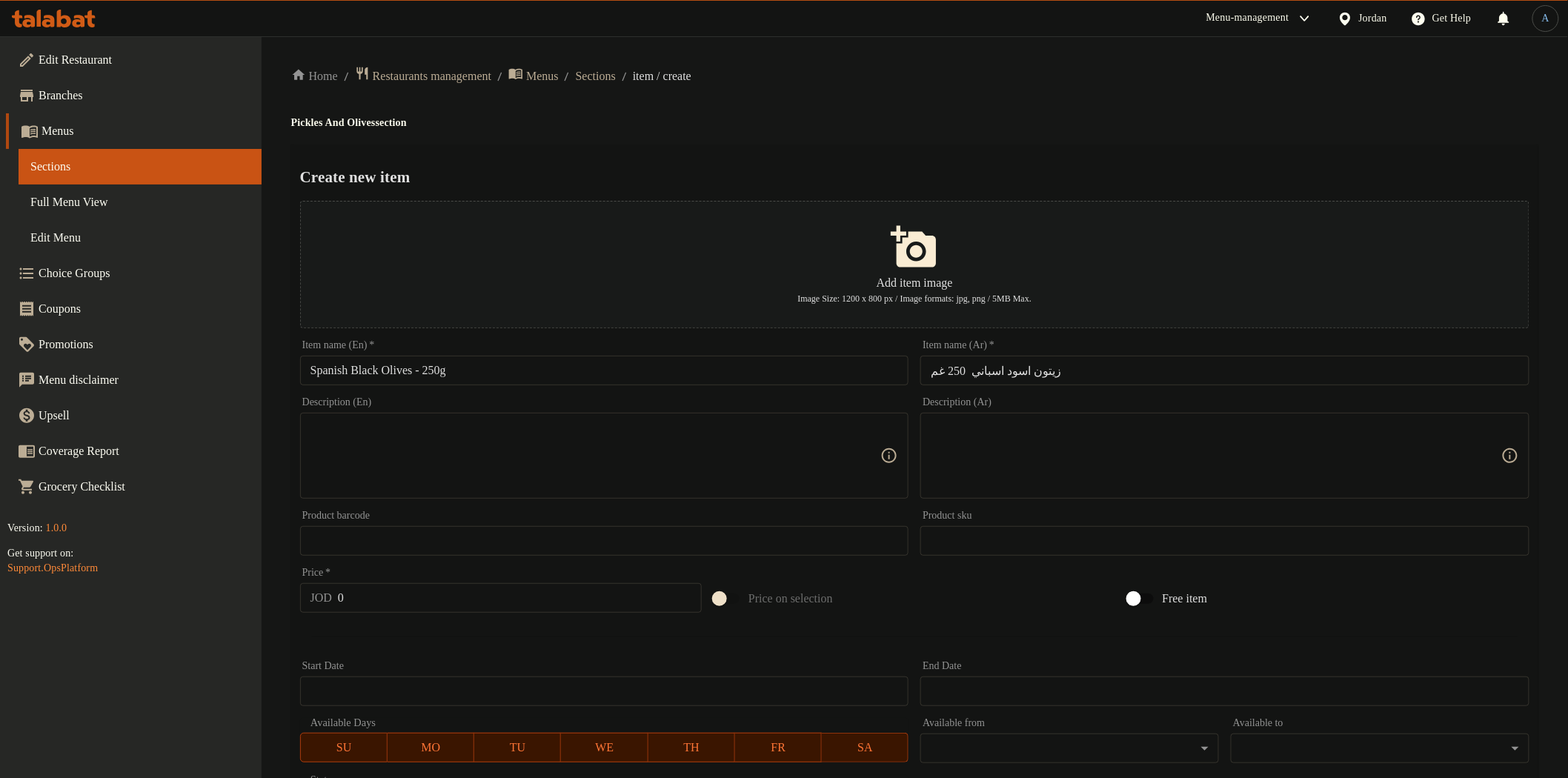
click at [598, 483] on textarea at bounding box center [595, 456] width 570 height 70
paste textarea "Premium Spanish black olives with rich flavor and top quality"
type textarea "Premium Spanish black olives with rich flavor and top quality"
click at [1071, 447] on textarea at bounding box center [1216, 456] width 570 height 70
paste textarea "زيتون أسود إسباني فاخر بنكهة غنية وجودة عالية."
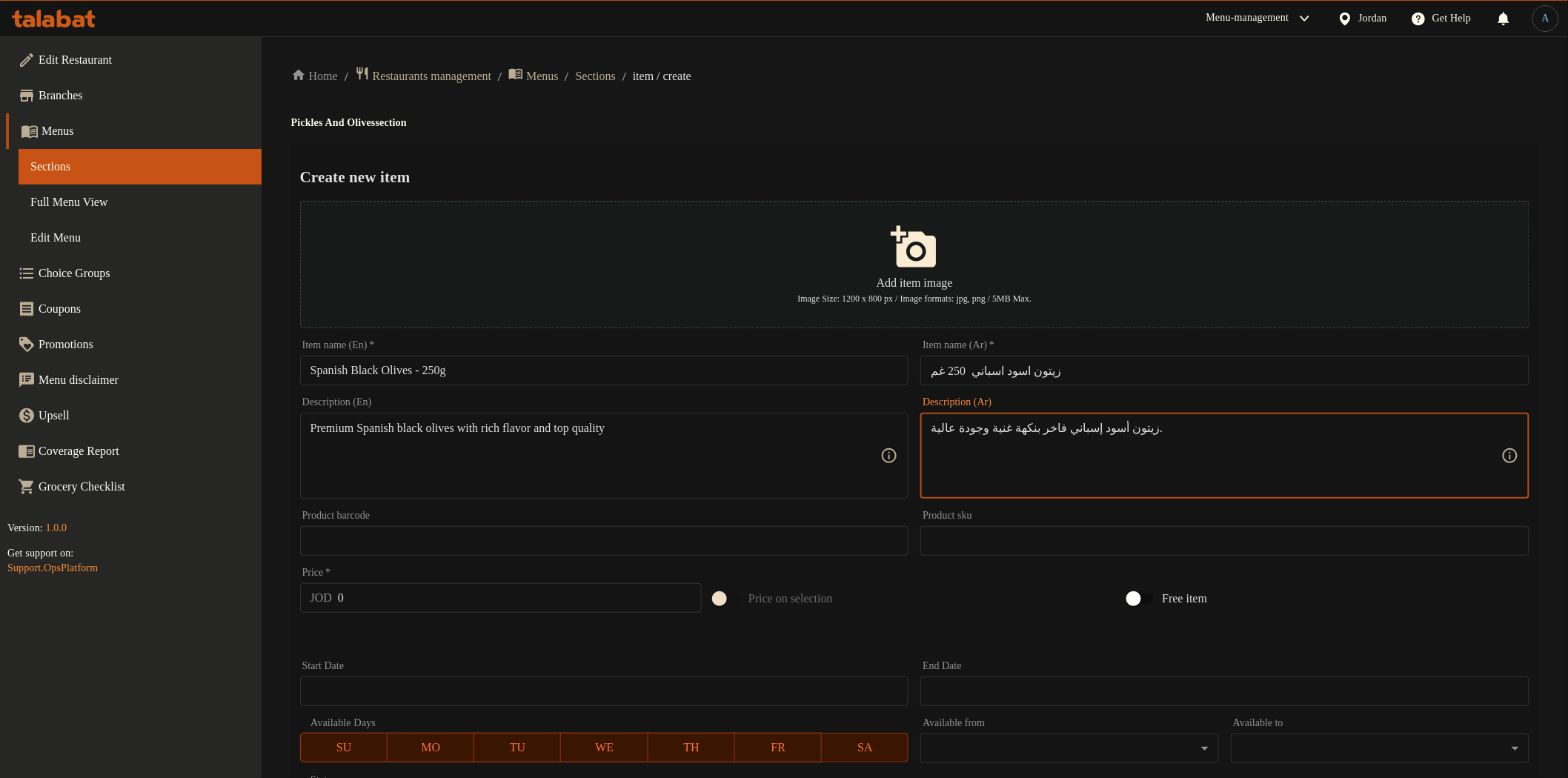
type textarea "زيتون أسود إسباني فاخر بنكهة غنية وجودة عالية."
click at [1076, 108] on div "Home / Restaurants management / Menus / Sections / item / create Pickles And Ol…" at bounding box center [914, 537] width 1247 height 944
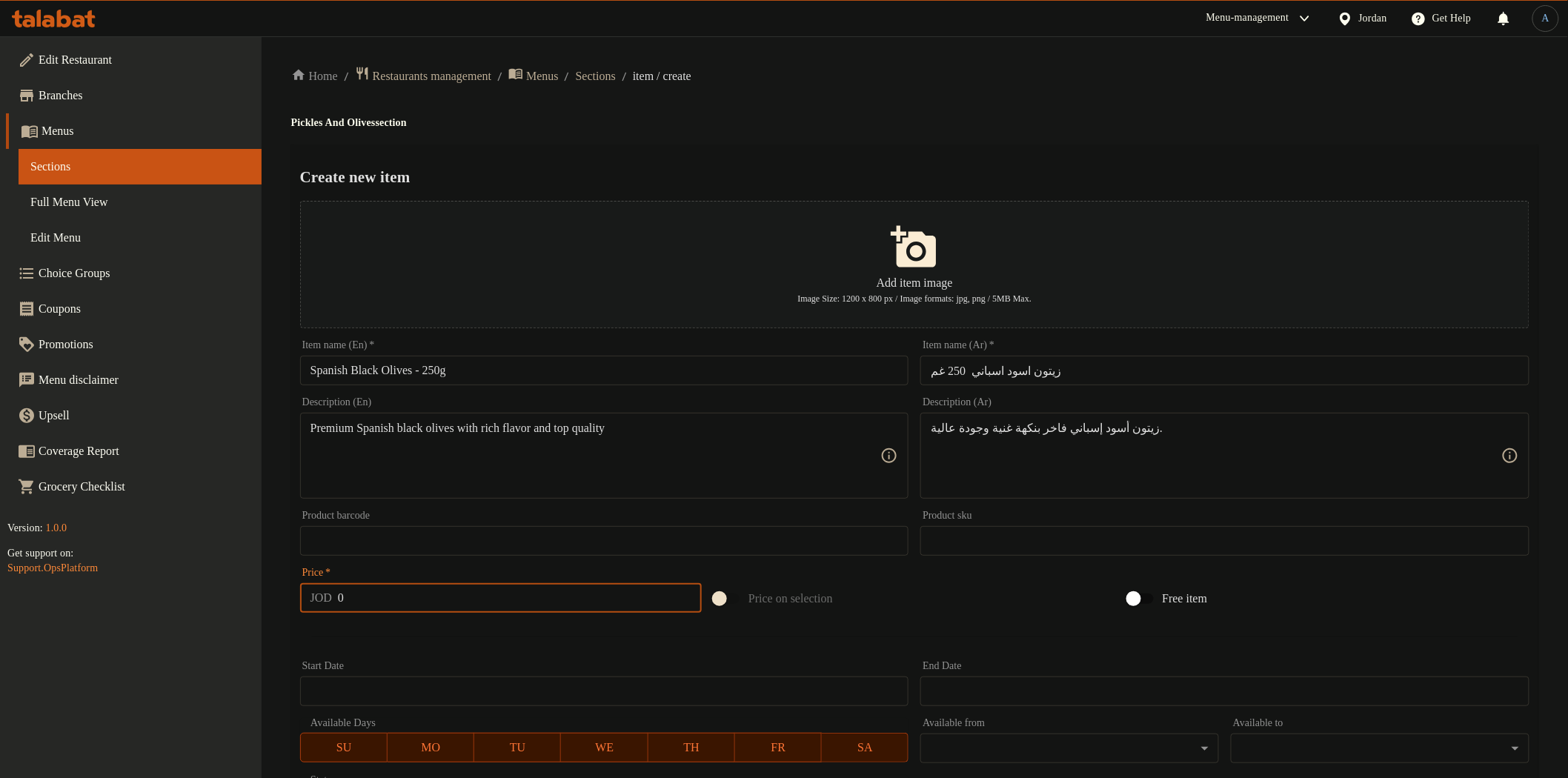
click at [391, 596] on input "0" at bounding box center [520, 599] width 364 height 30
paste input "1.25"
type input "1.25"
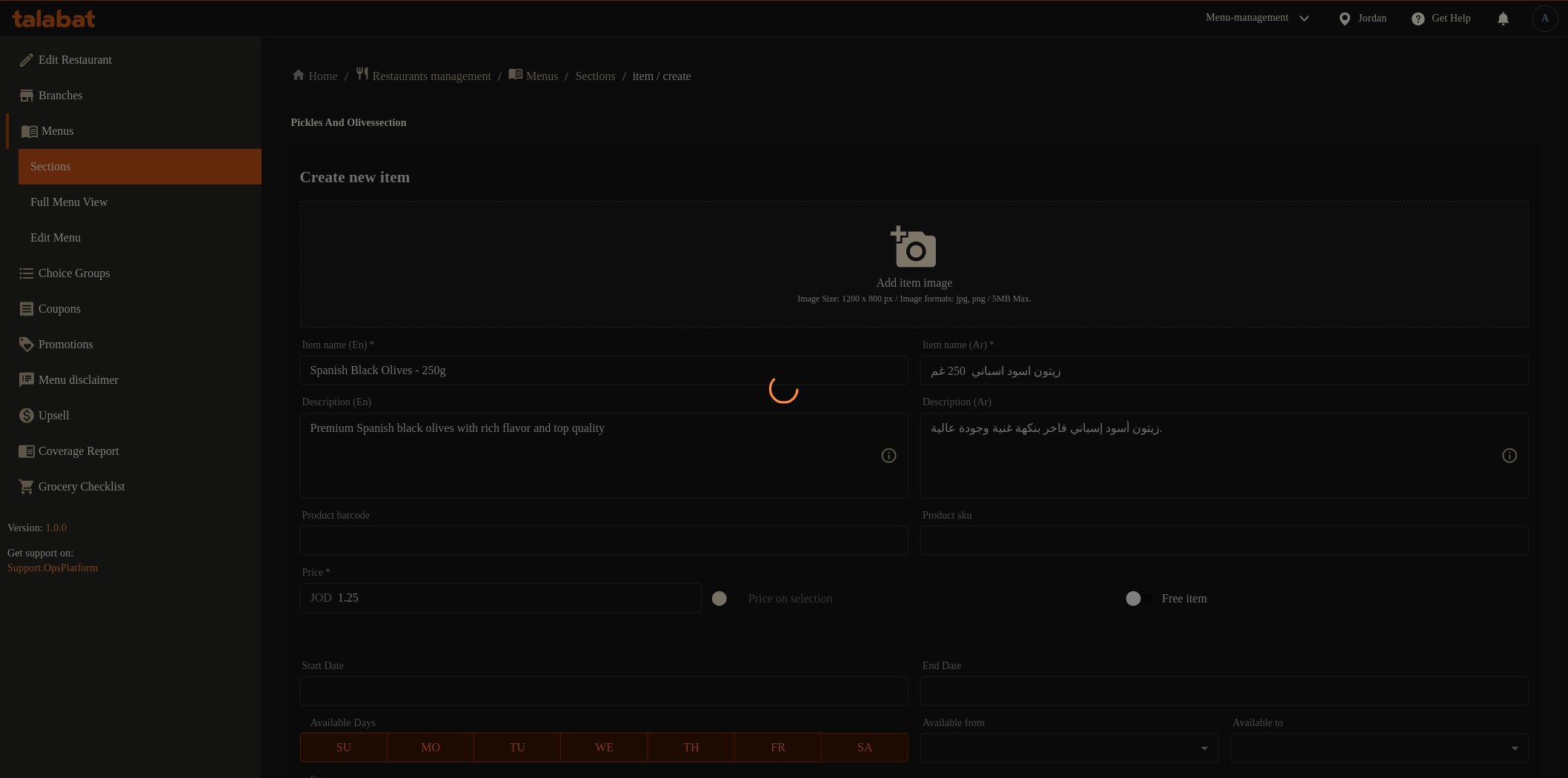
type input "0"
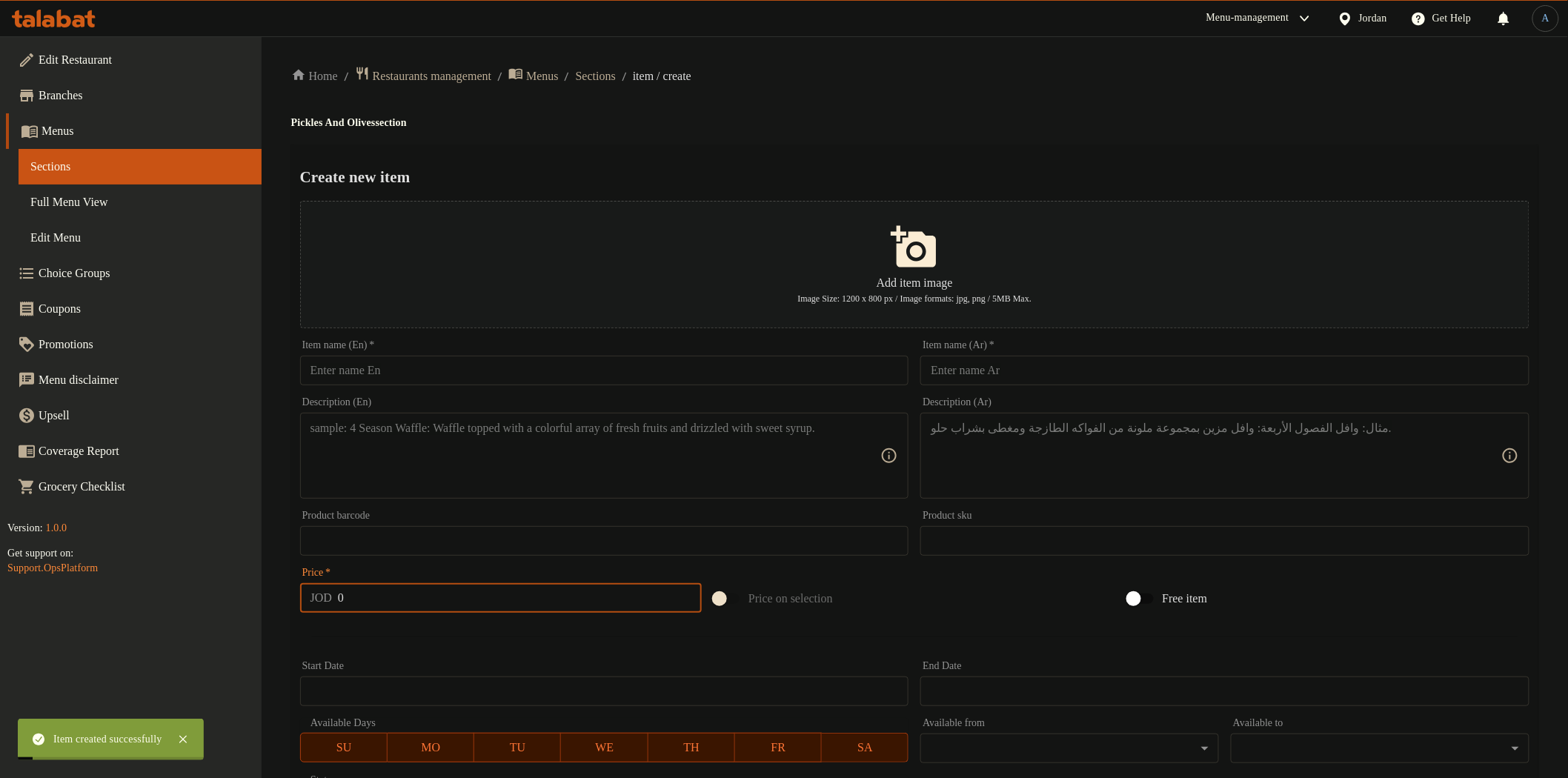
drag, startPoint x: 416, startPoint y: 387, endPoint x: 416, endPoint y: 374, distance: 13.0
click at [416, 382] on div "Item name (En)   * Item name (En) *" at bounding box center [604, 363] width 621 height 57
click at [416, 374] on input "text" at bounding box center [604, 371] width 609 height 30
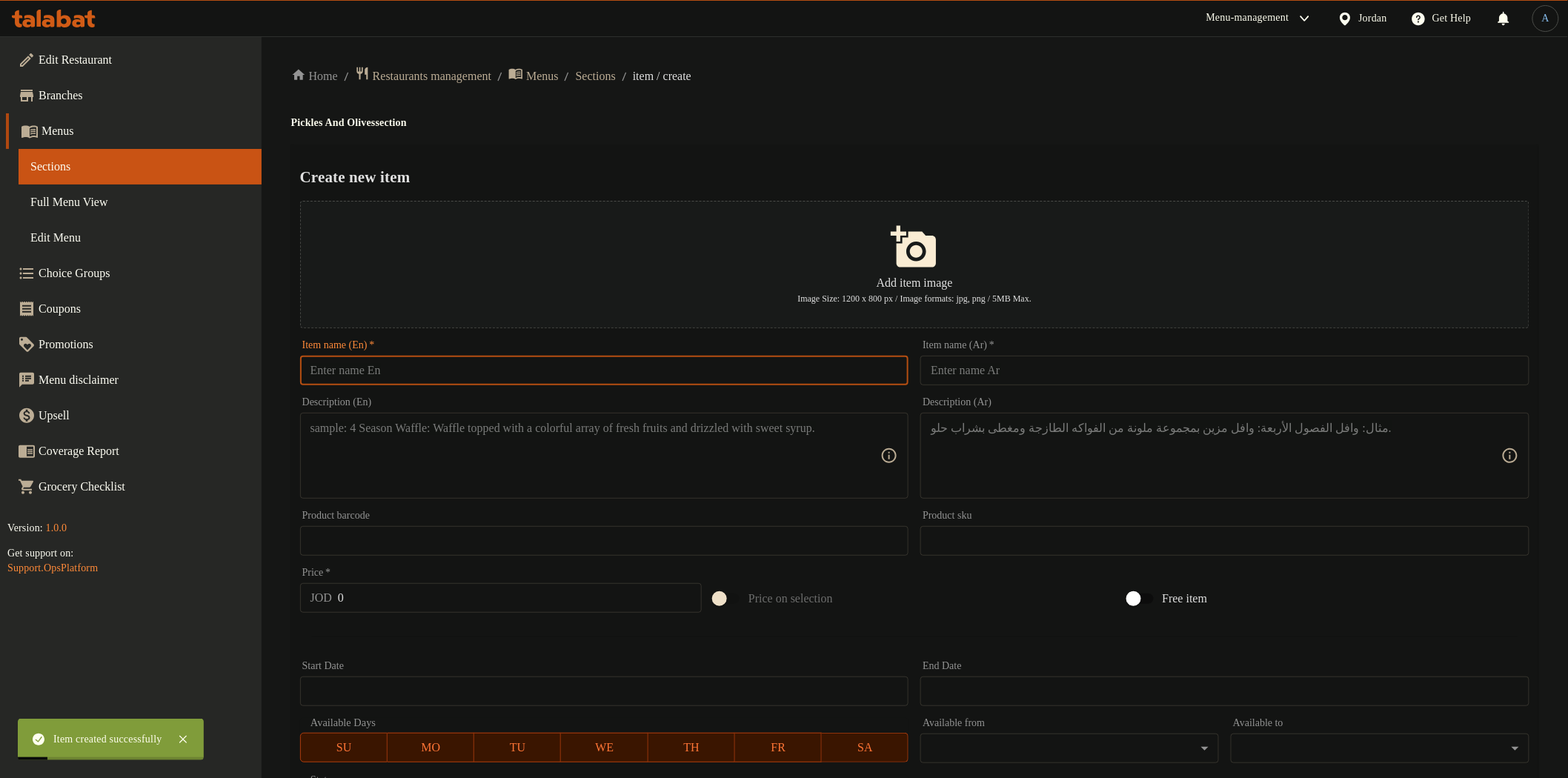
click at [416, 374] on input "text" at bounding box center [604, 371] width 609 height 30
paste input "Sliced Spanish Olives – 250g"
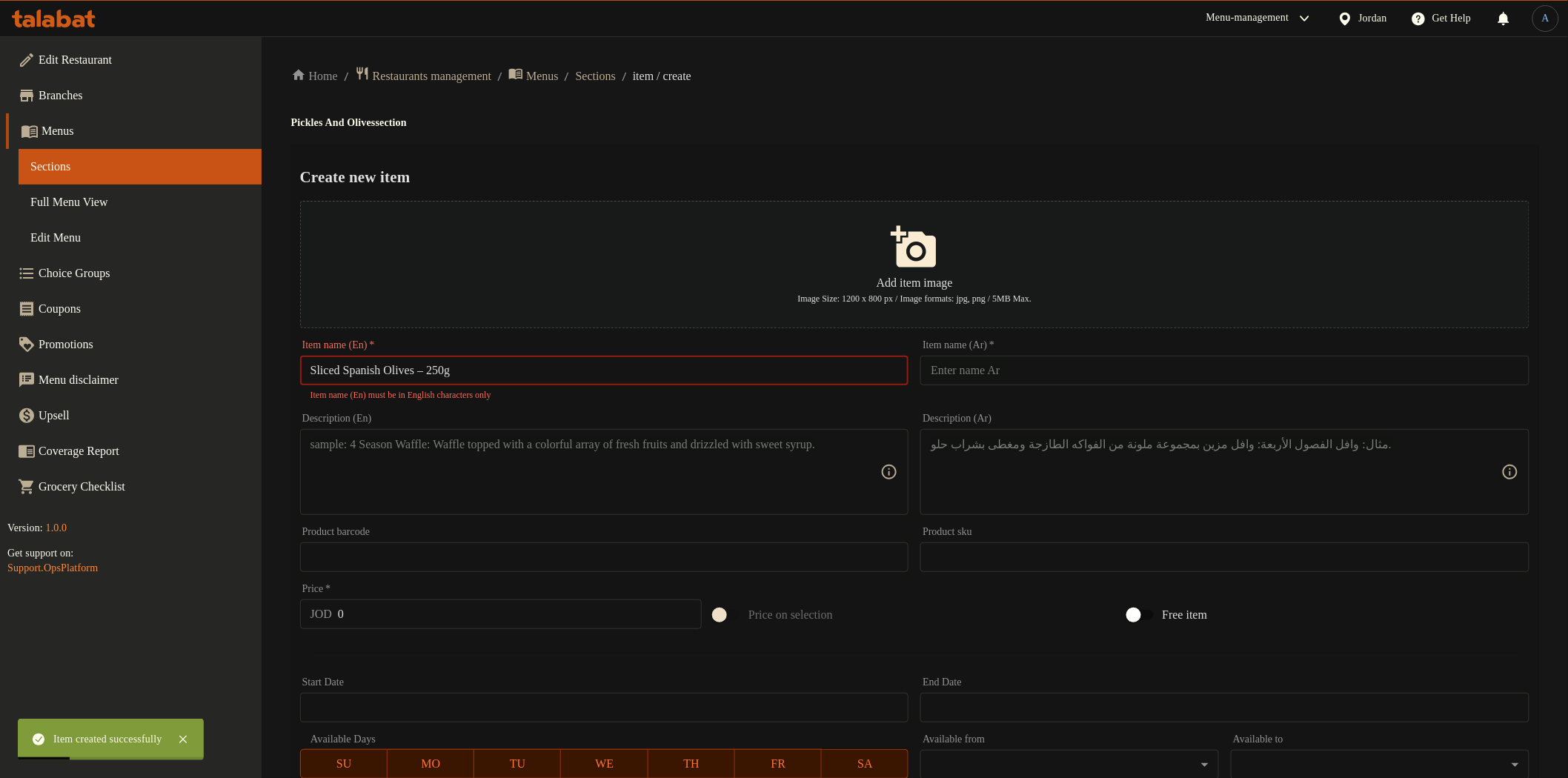
click at [435, 368] on input "Sliced Spanish Olives – 250g" at bounding box center [604, 371] width 609 height 30
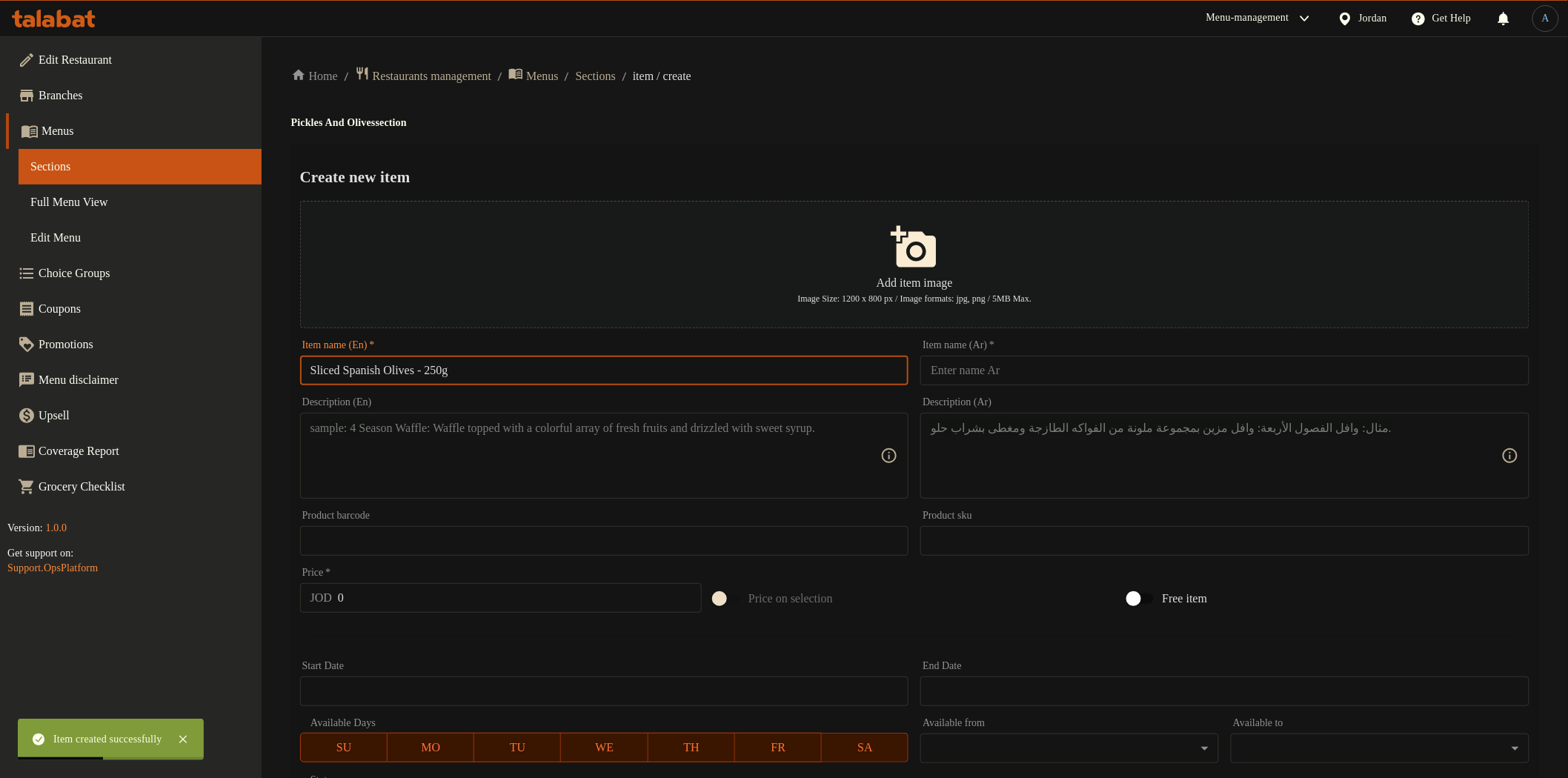
type input "Sliced Spanish Olives - 250g"
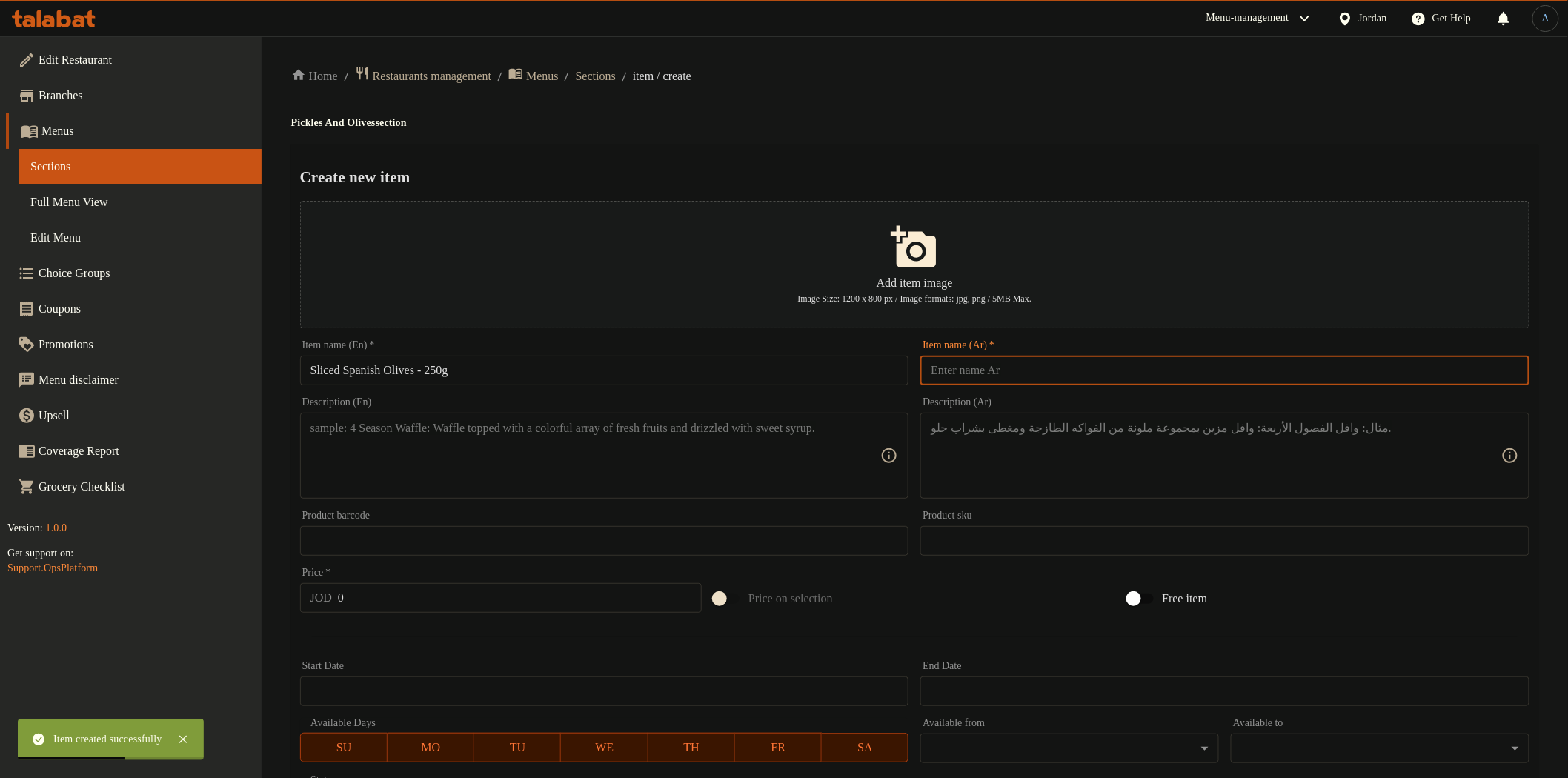
click at [971, 373] on input "text" at bounding box center [1225, 371] width 609 height 30
paste input "زيتون مشرح اسباني 250 غم"
type input "زيتون مشرح اسباني 250 غم"
click at [944, 112] on div "Home / Restaurants management / Menus / Sections / item / create Pickles And Ol…" at bounding box center [914, 537] width 1247 height 944
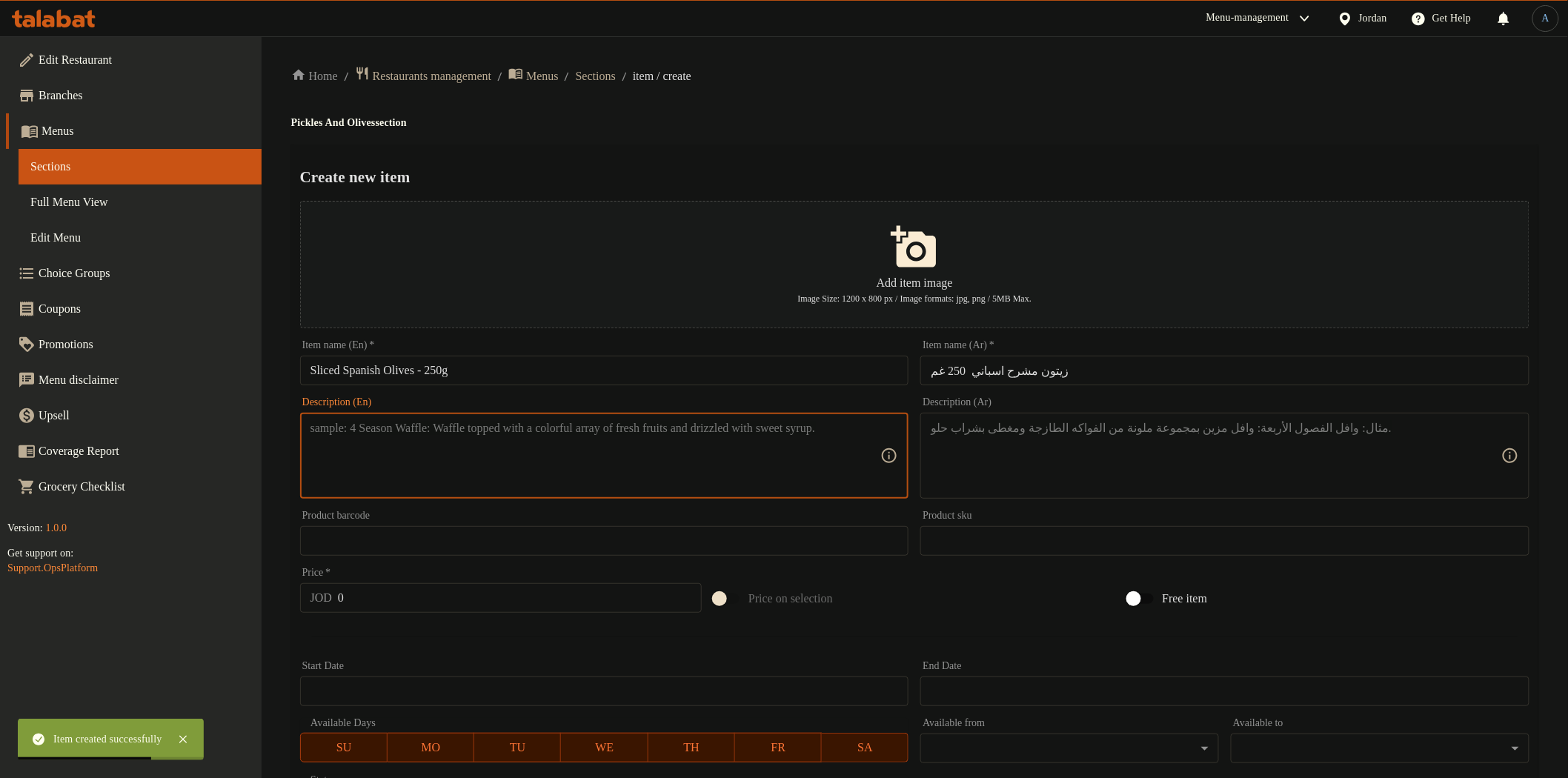
click at [580, 490] on textarea at bounding box center [595, 456] width 570 height 70
paste textarea "Spanish sliced olives, ready to use for pizzas and salads"
type textarea "Spanish sliced olives, ready to use for pizzas and salads"
click at [1006, 454] on textarea at bounding box center [1216, 456] width 570 height 70
paste textarea "زيتون إسباني مشرّح جاهز للاستخدام في البيتزا والسلطات."
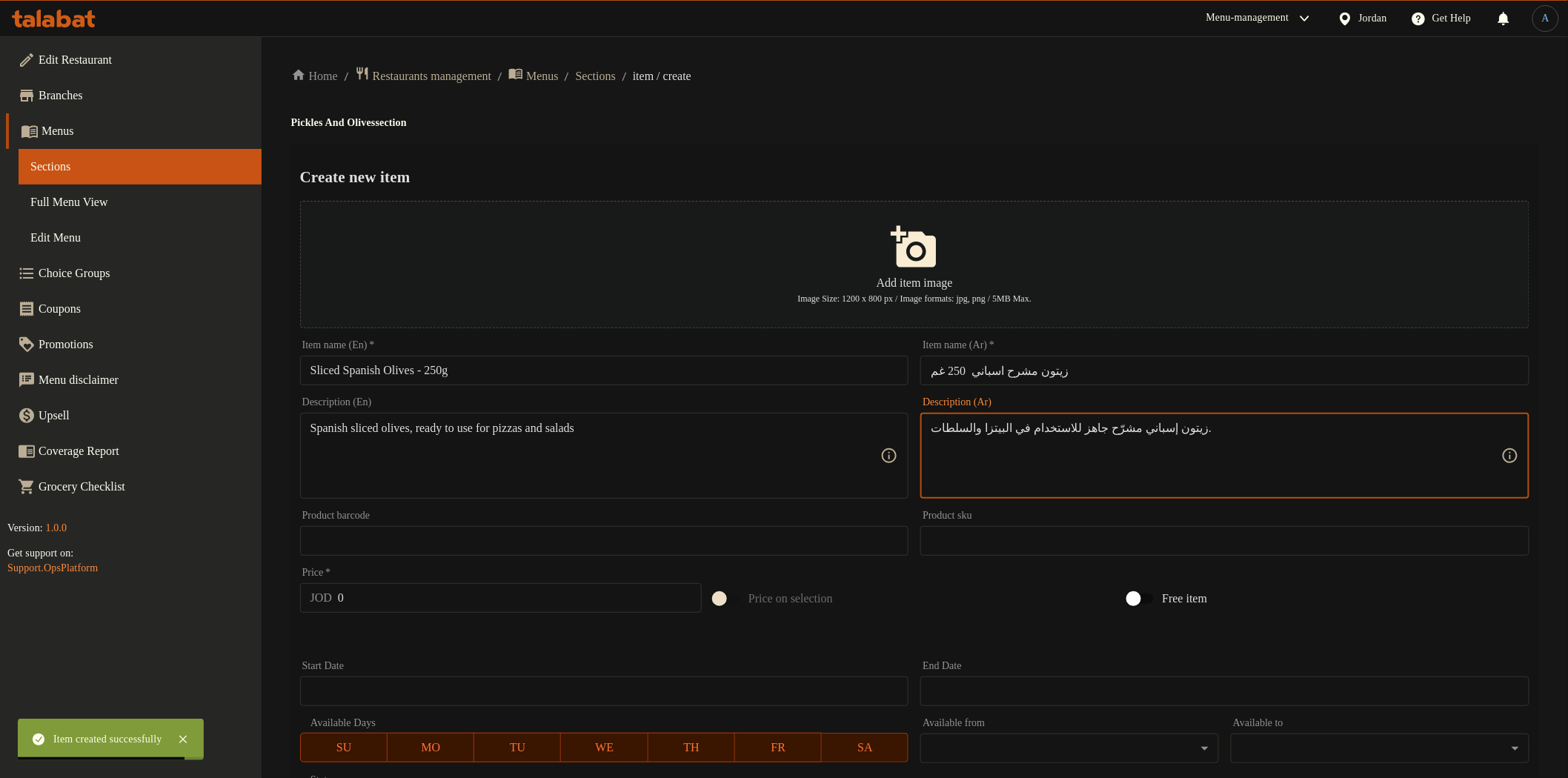
type textarea "زيتون إسباني مشرّح جاهز للاستخدام في البيتزا والسلطات."
click at [916, 132] on div "Home / Restaurants management / Menus / Sections / item / create Pickles And Ol…" at bounding box center [914, 537] width 1247 height 944
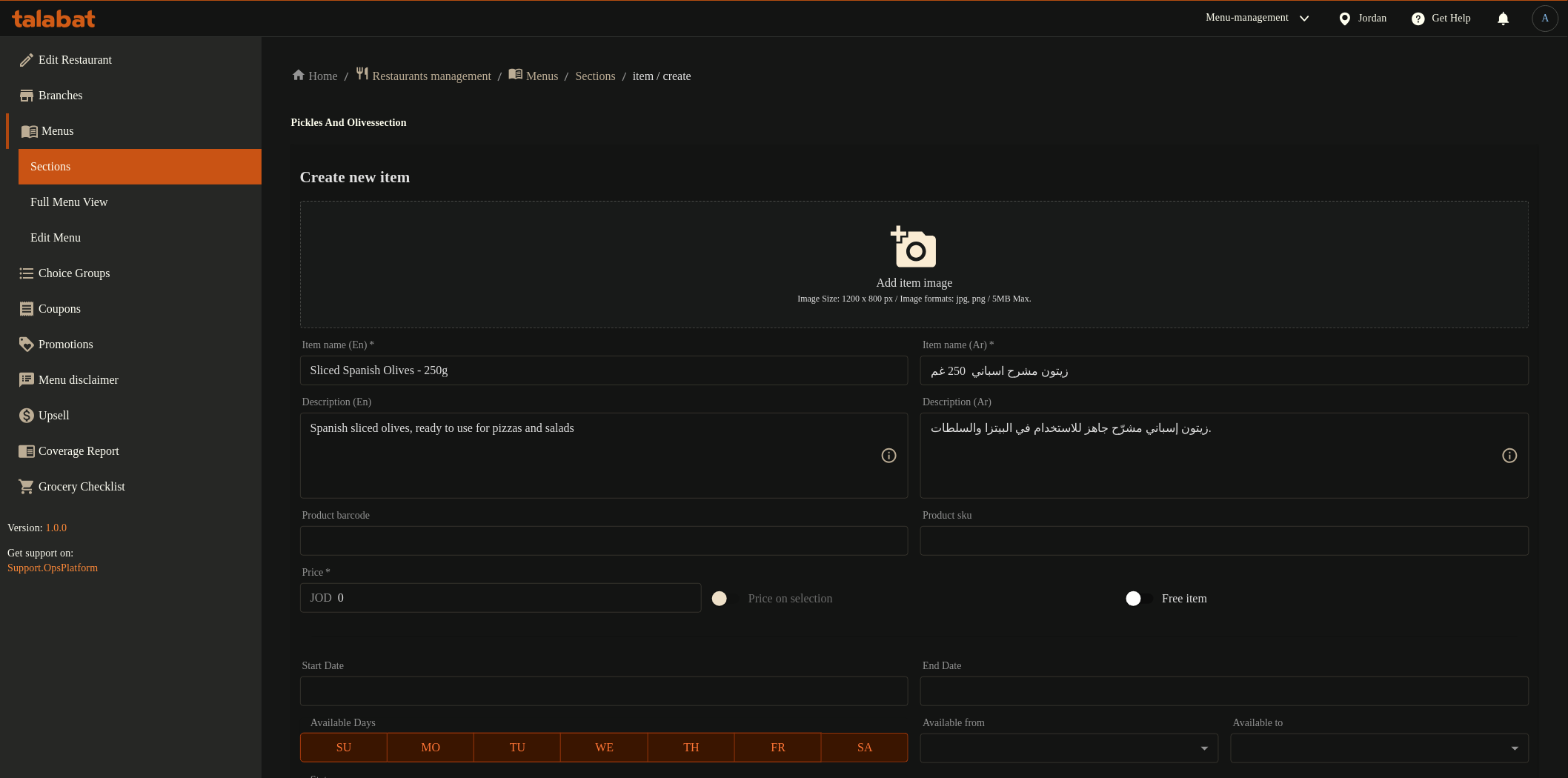
click at [453, 605] on input "0" at bounding box center [520, 599] width 364 height 30
paste input "1.25"
type input "1.25"
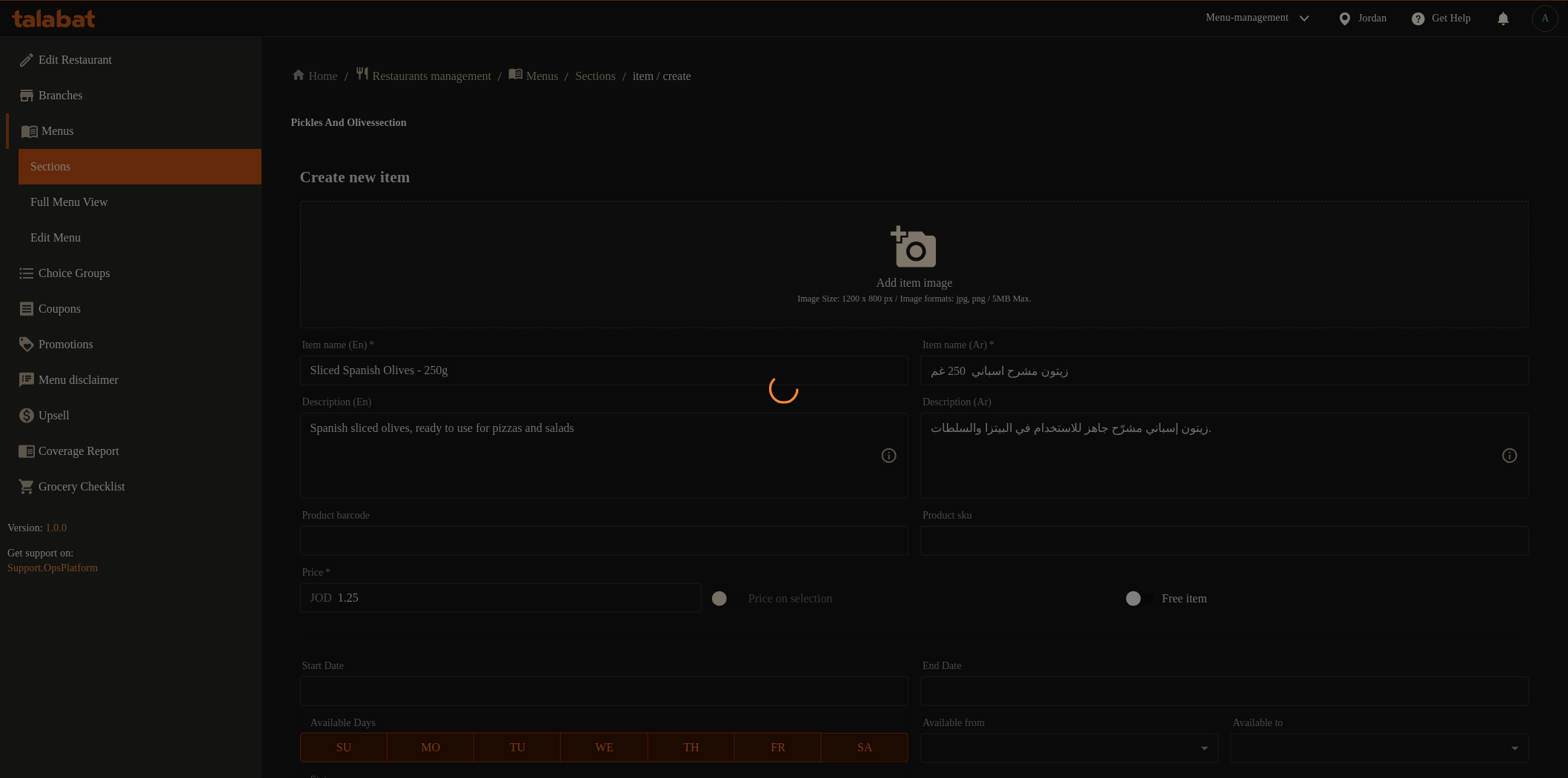
type input "0"
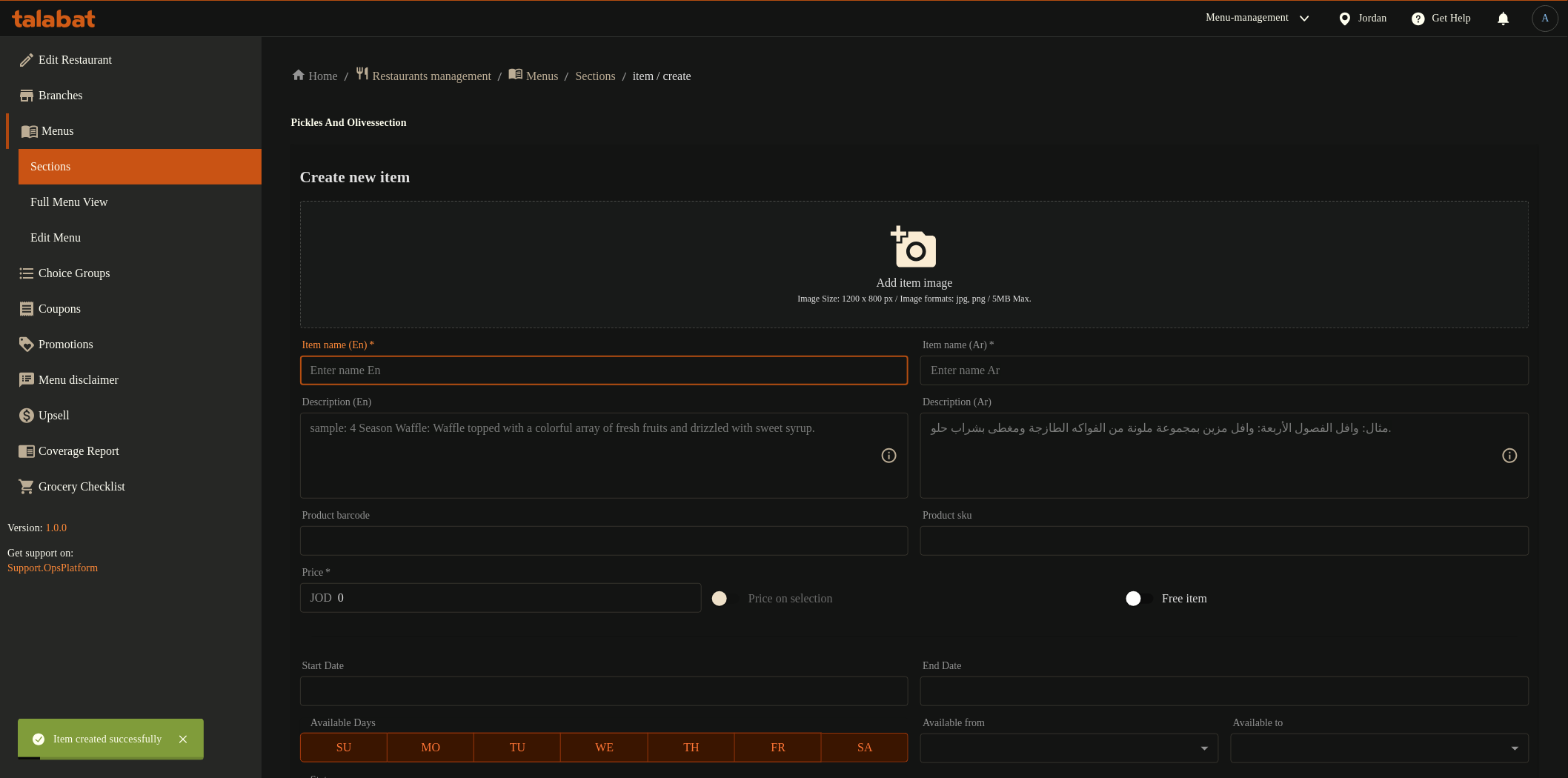
click at [396, 369] on input "text" at bounding box center [604, 371] width 609 height 30
paste input "Picual Olives – 250g"
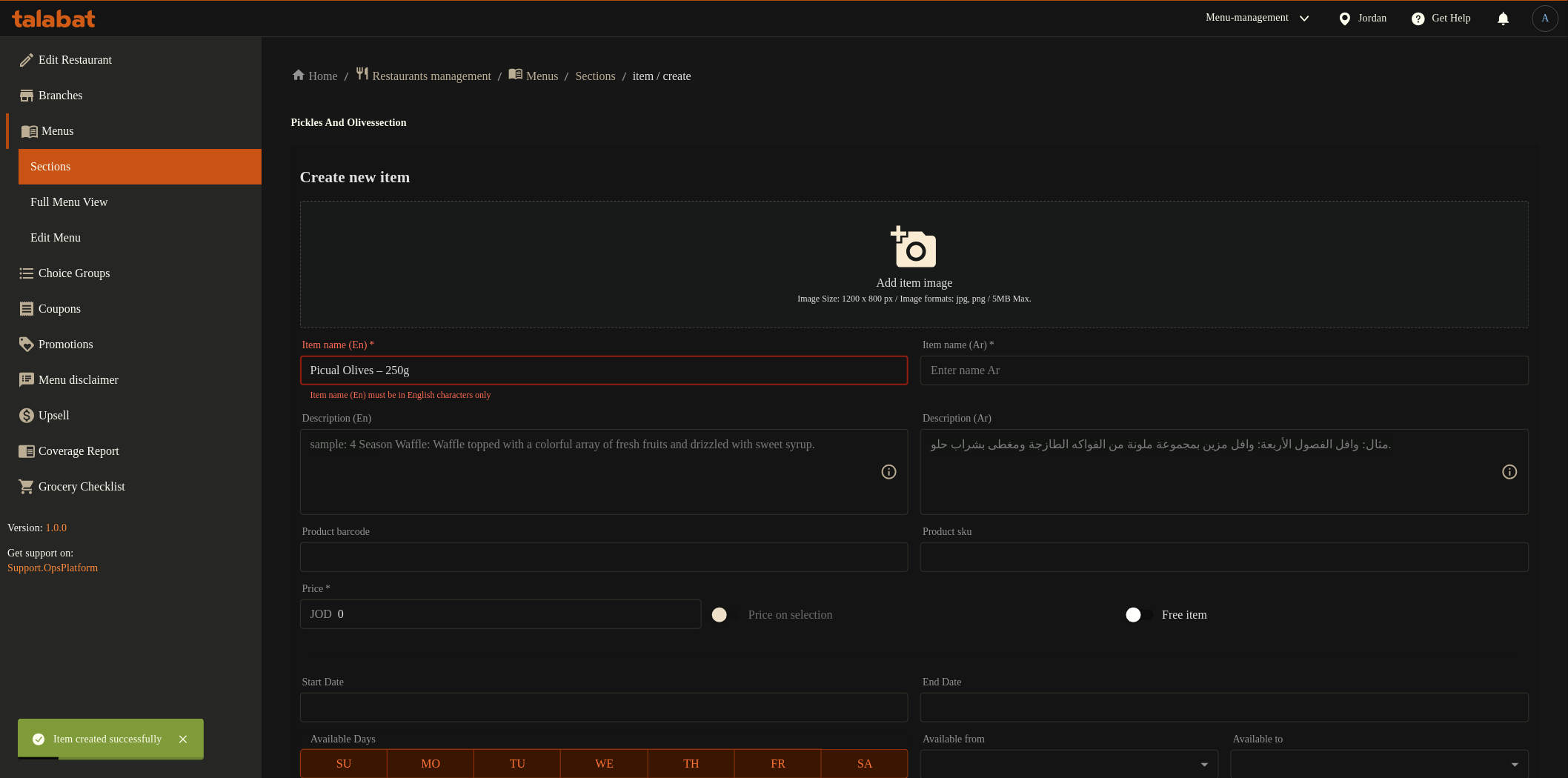
click at [391, 368] on input "Picual Olives – 250g" at bounding box center [604, 371] width 609 height 30
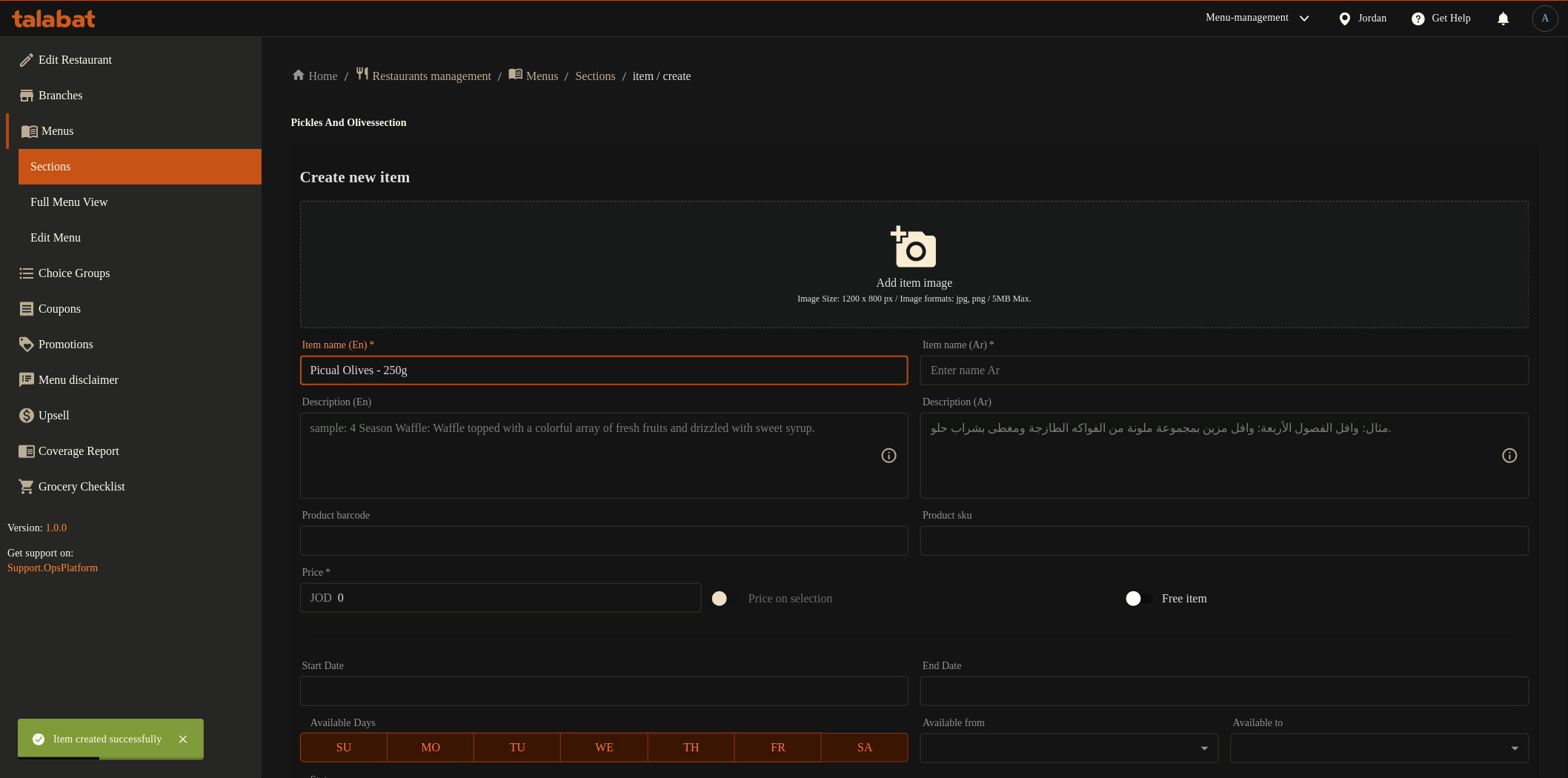
type input "Picual Olives - 250g"
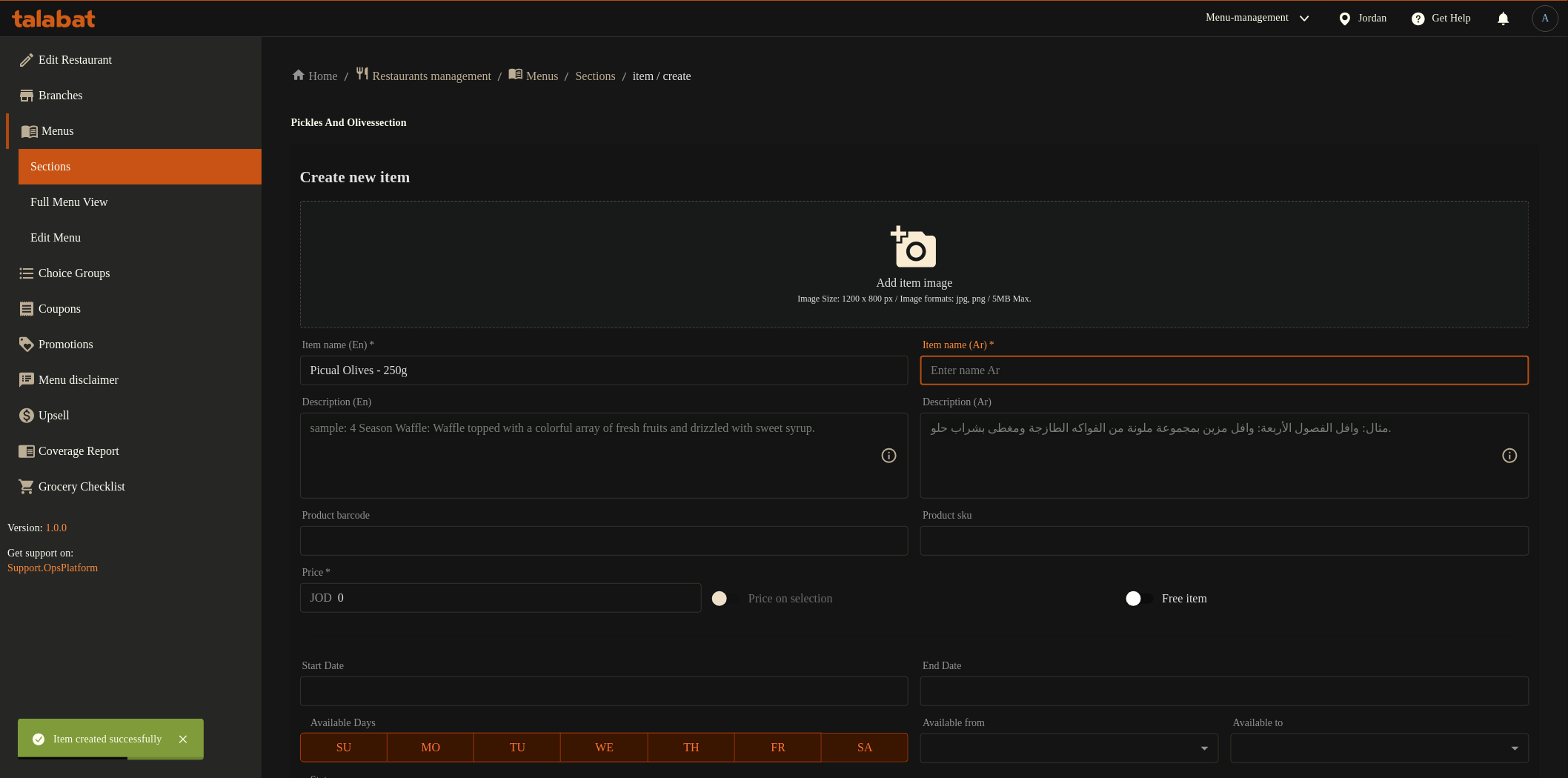
click at [1026, 374] on input "text" at bounding box center [1225, 371] width 609 height 30
paste input "زيتون بيكوال 250 غم"
type input "زيتون بيكوال 250 غم"
click at [983, 94] on div "Home / Restaurants management / Menus / Sections / item / create Pickles And Ol…" at bounding box center [914, 537] width 1247 height 944
click at [434, 468] on textarea at bounding box center [595, 456] width 570 height 70
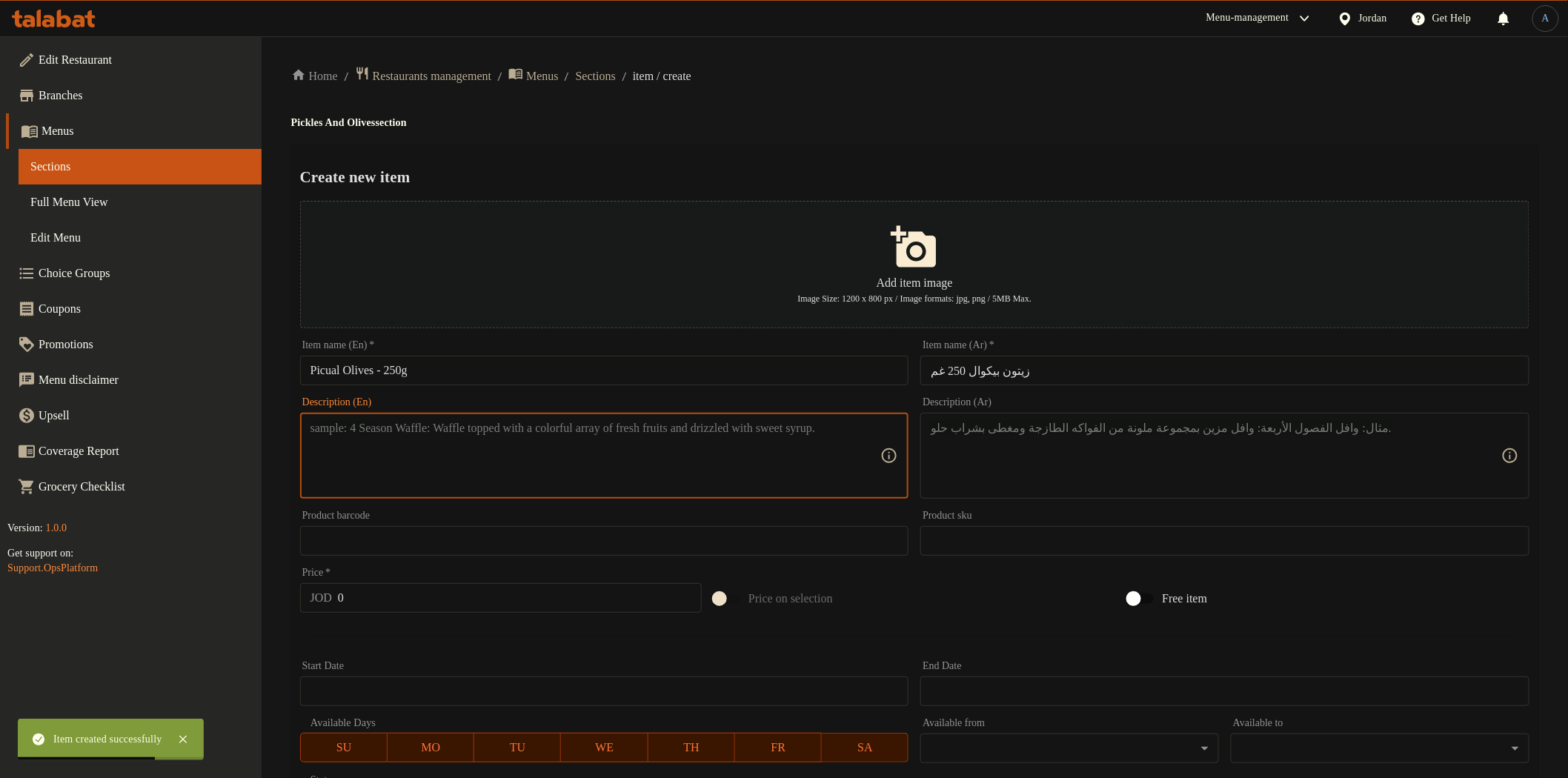
paste textarea "Picual olives, famous for their tangy taste and high nutritional value"
type textarea "Picual olives, famous for their tangy taste and high nutritional value"
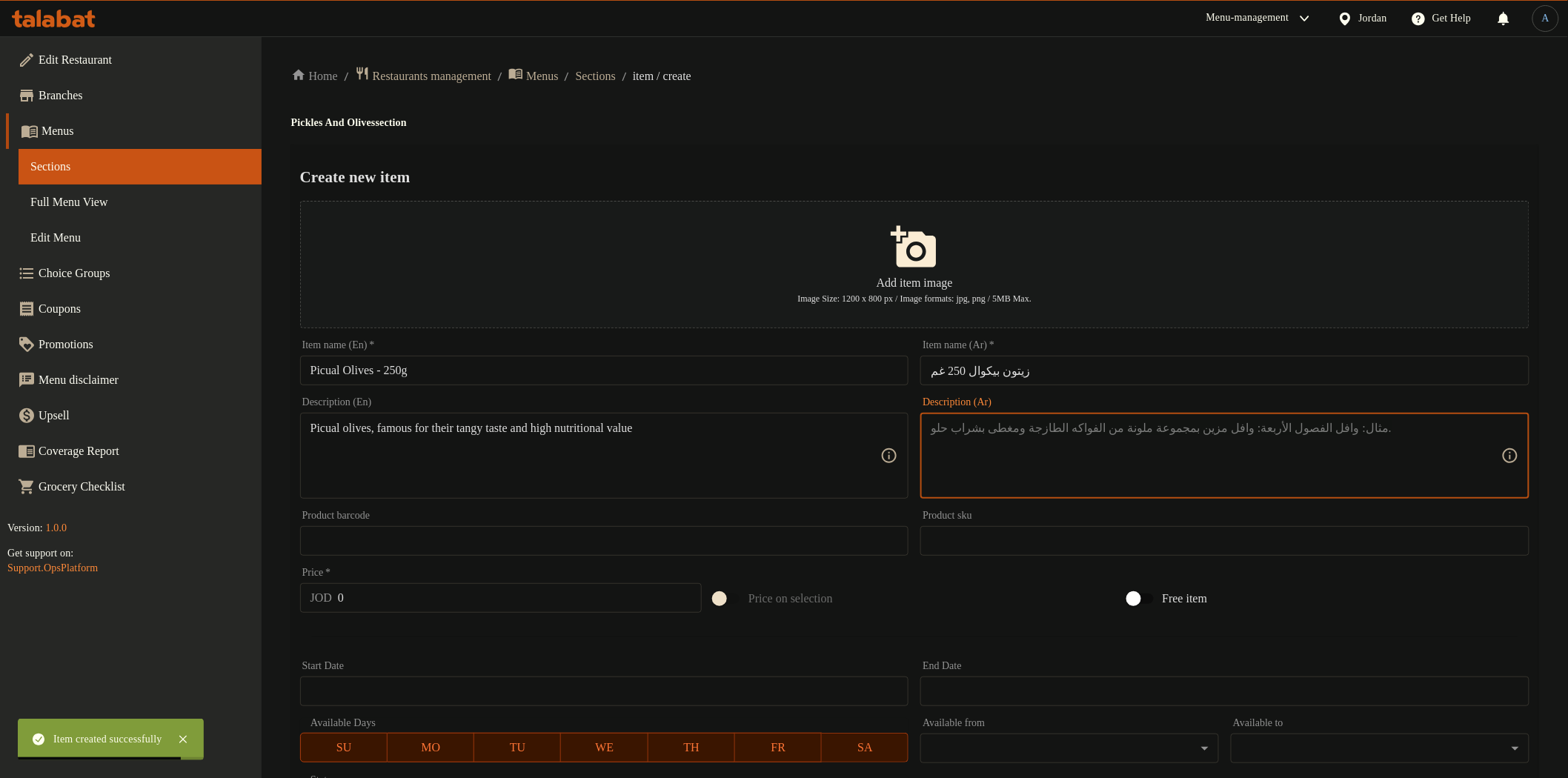
click at [1047, 462] on textarea at bounding box center [1216, 456] width 570 height 70
paste textarea "زيتون بيكوال مميز، معروف بطعمه اللاذع وقيمته الغذائية العالية."
type textarea "زيتون بيكوال مميز، معروف بطعمه اللاذع وقيمته الغذائية العالية."
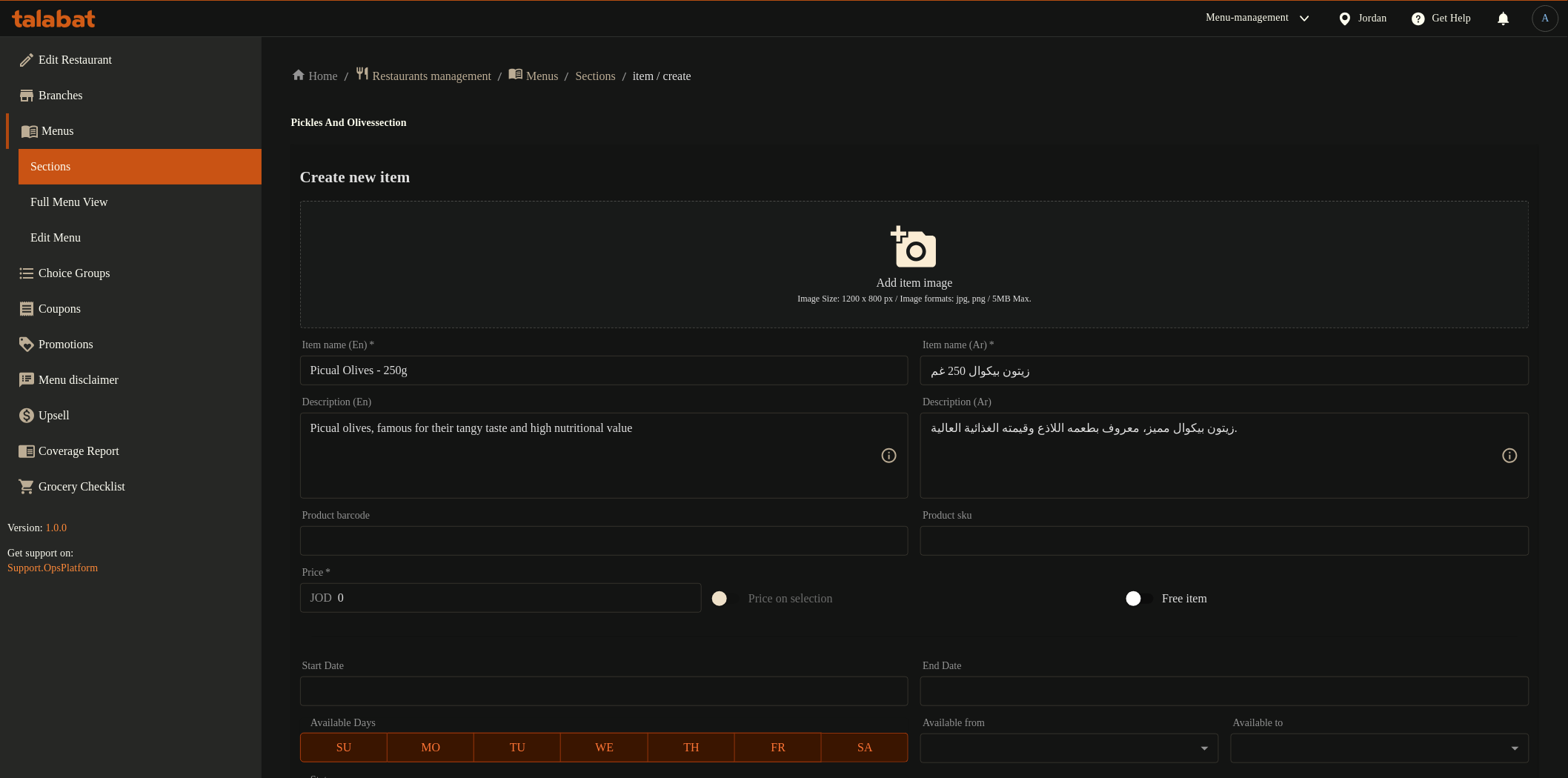
click at [390, 604] on input "0" at bounding box center [520, 599] width 364 height 30
paste
type input "1.25"
type input "0"
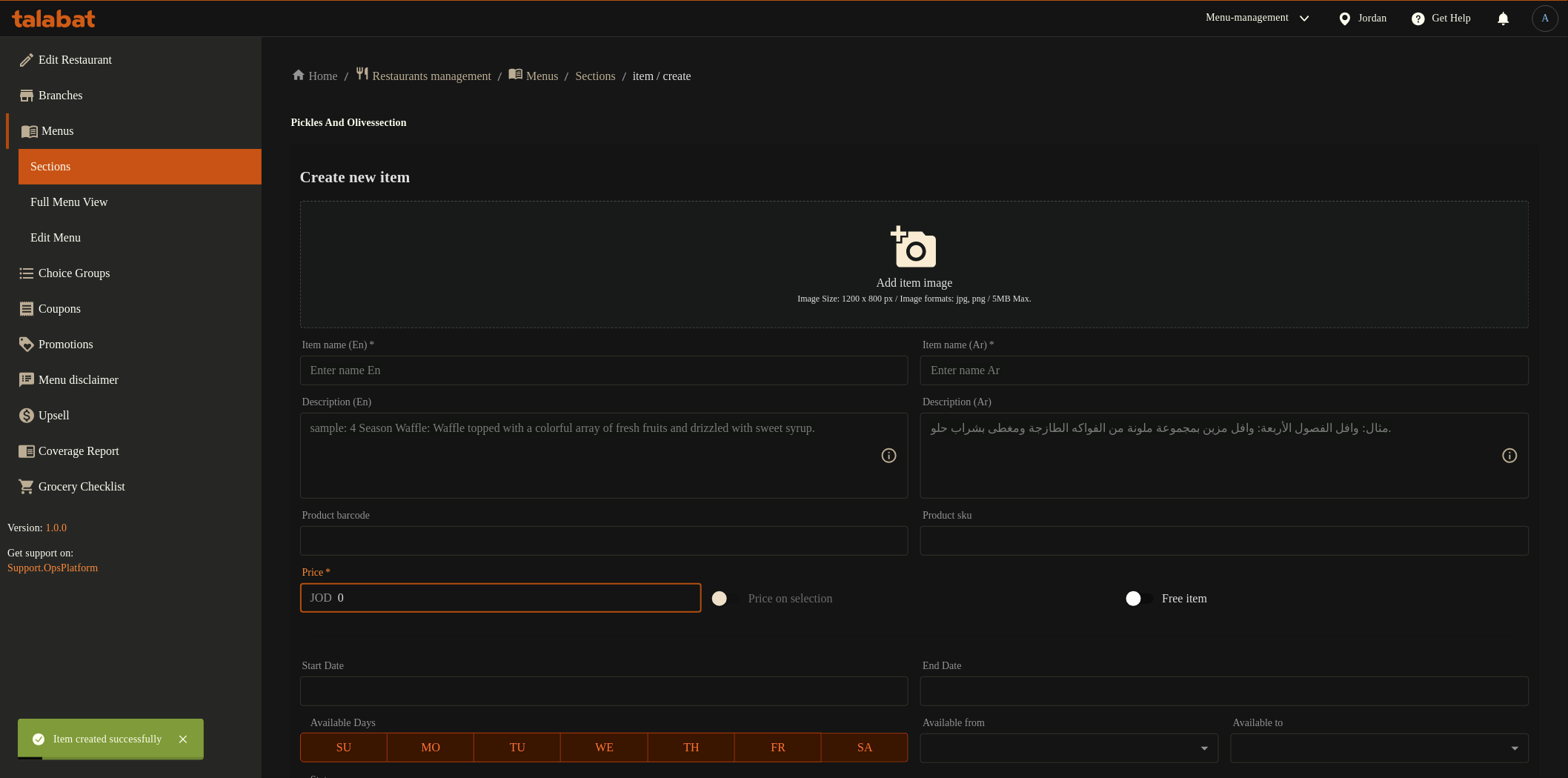
click at [456, 365] on input "text" at bounding box center [604, 371] width 609 height 30
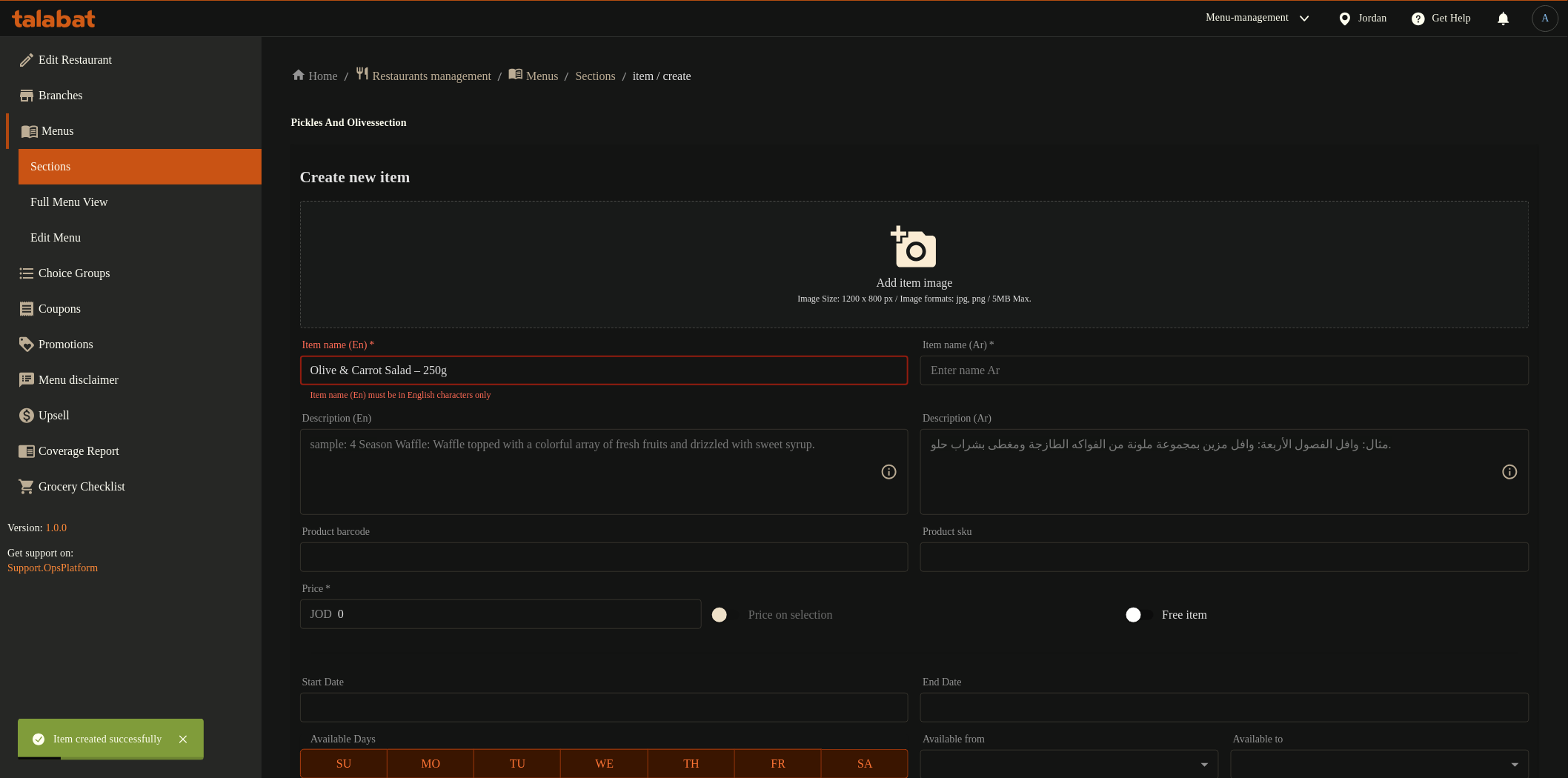
click at [436, 372] on input "Olive & Carrot Salad – 250g" at bounding box center [604, 371] width 609 height 30
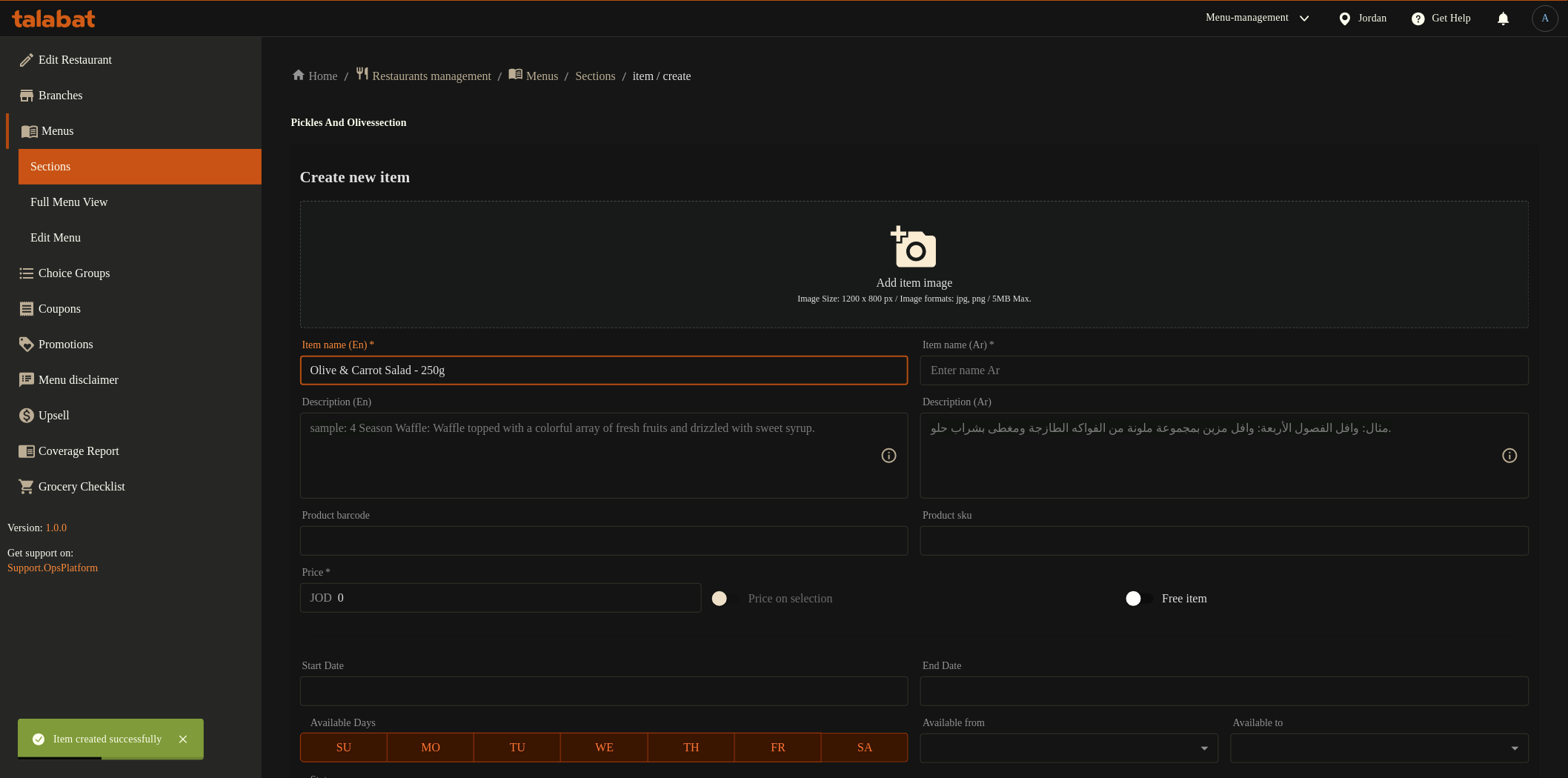
type input "Olive & Carrot Salad - 250g"
click at [1127, 379] on input "text" at bounding box center [1225, 371] width 609 height 30
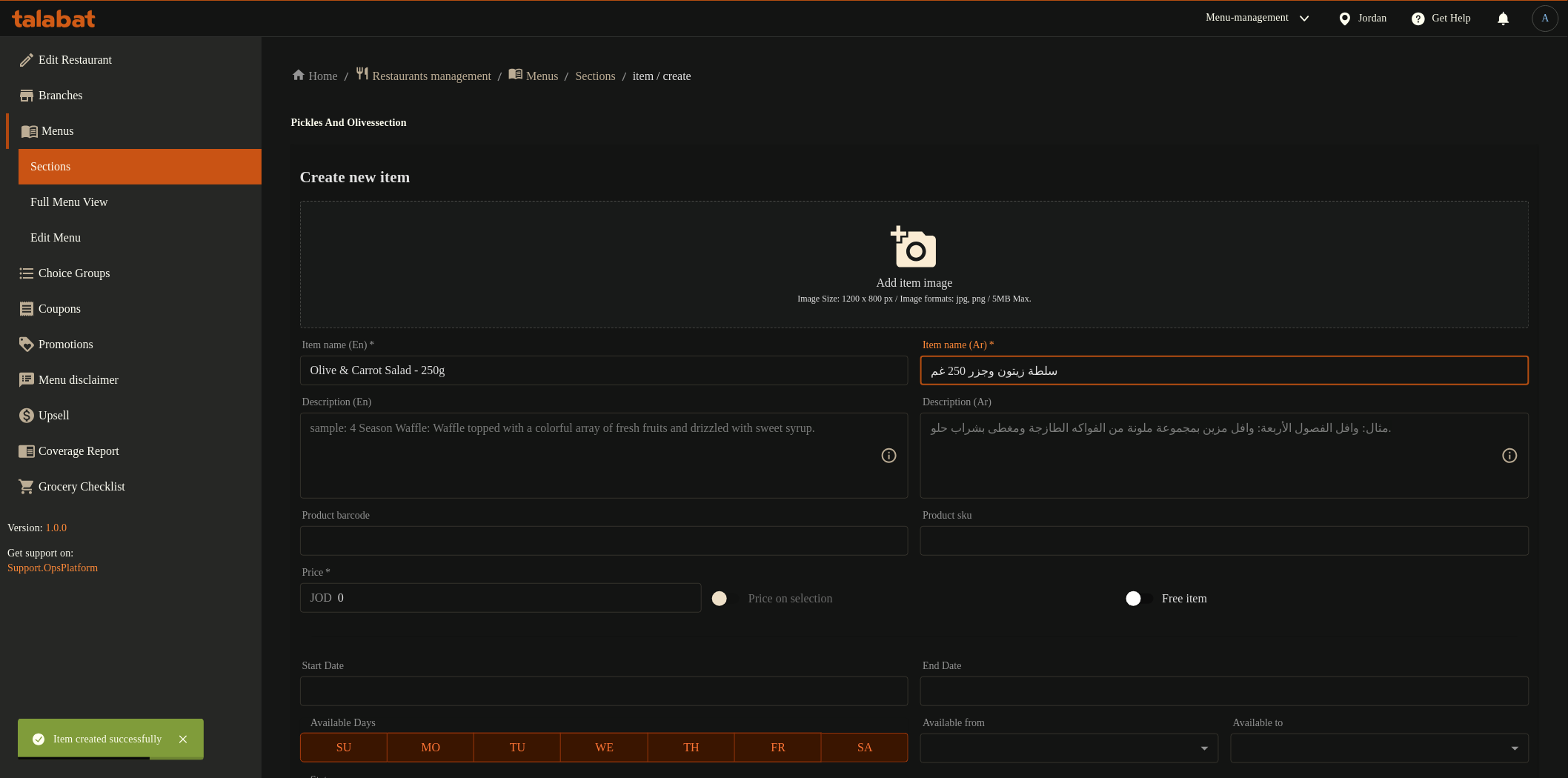
type input "سلطة زيتون وجزر 250 غم"
click at [1087, 118] on h4 "Pickles And Olives section" at bounding box center [914, 123] width 1247 height 15
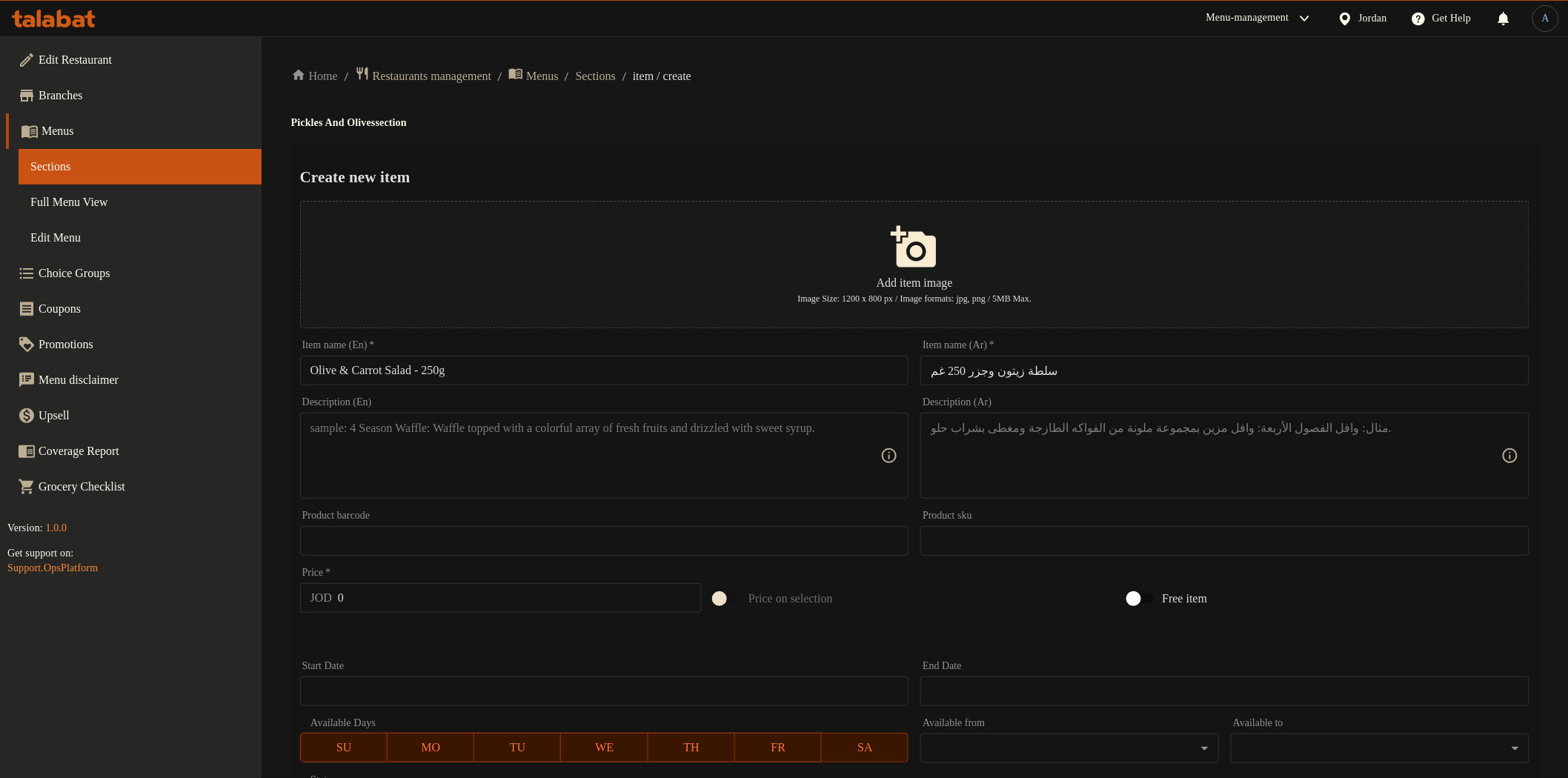
click at [1047, 65] on div "Home / Restaurants management / Menus / Sections / item / create Pickles And Ol…" at bounding box center [914, 538] width 1306 height 1004
click at [420, 447] on textarea at bounding box center [595, 456] width 570 height 70
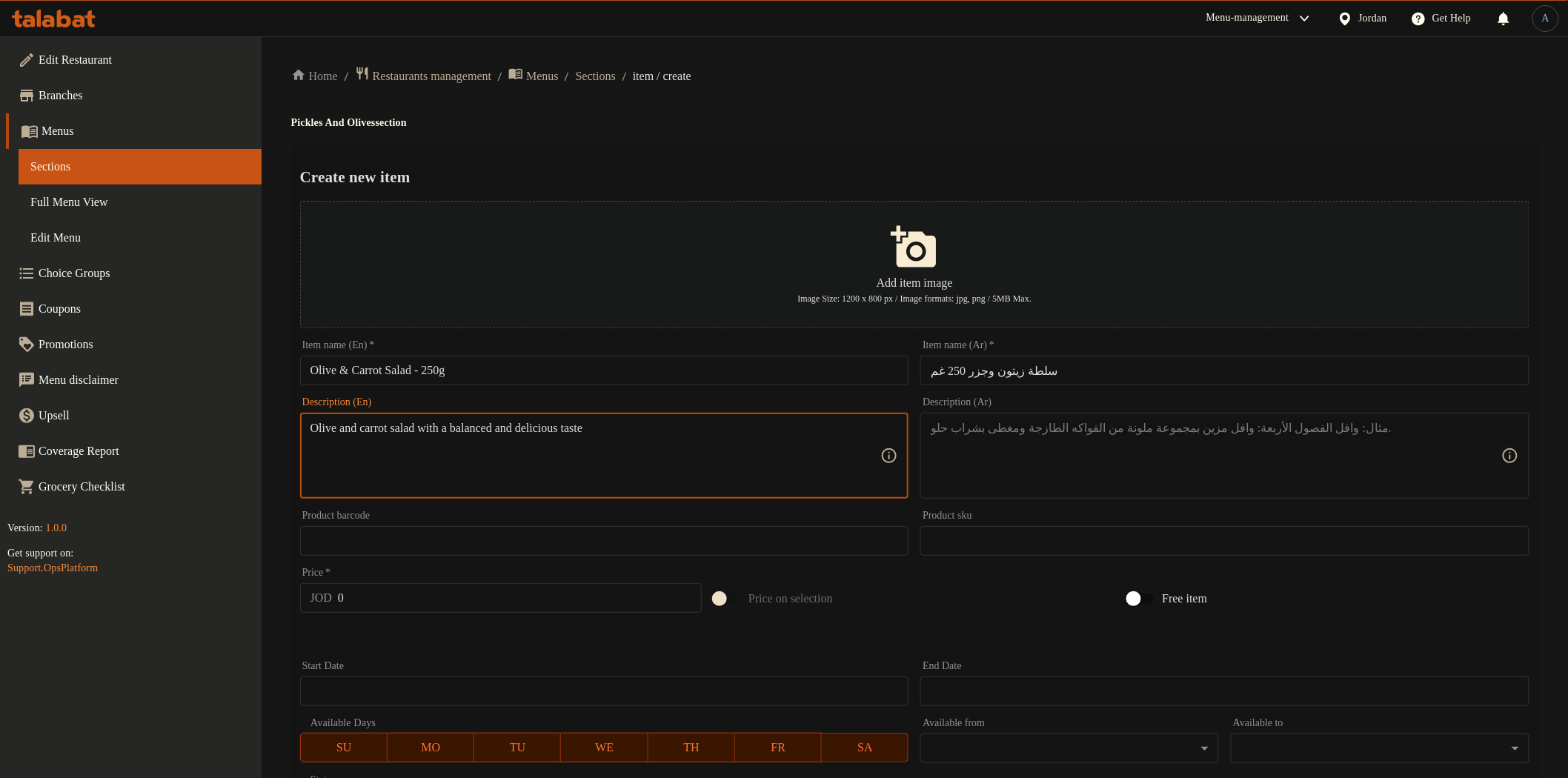
type textarea "Olive and carrot salad with a balanced and delicious taste"
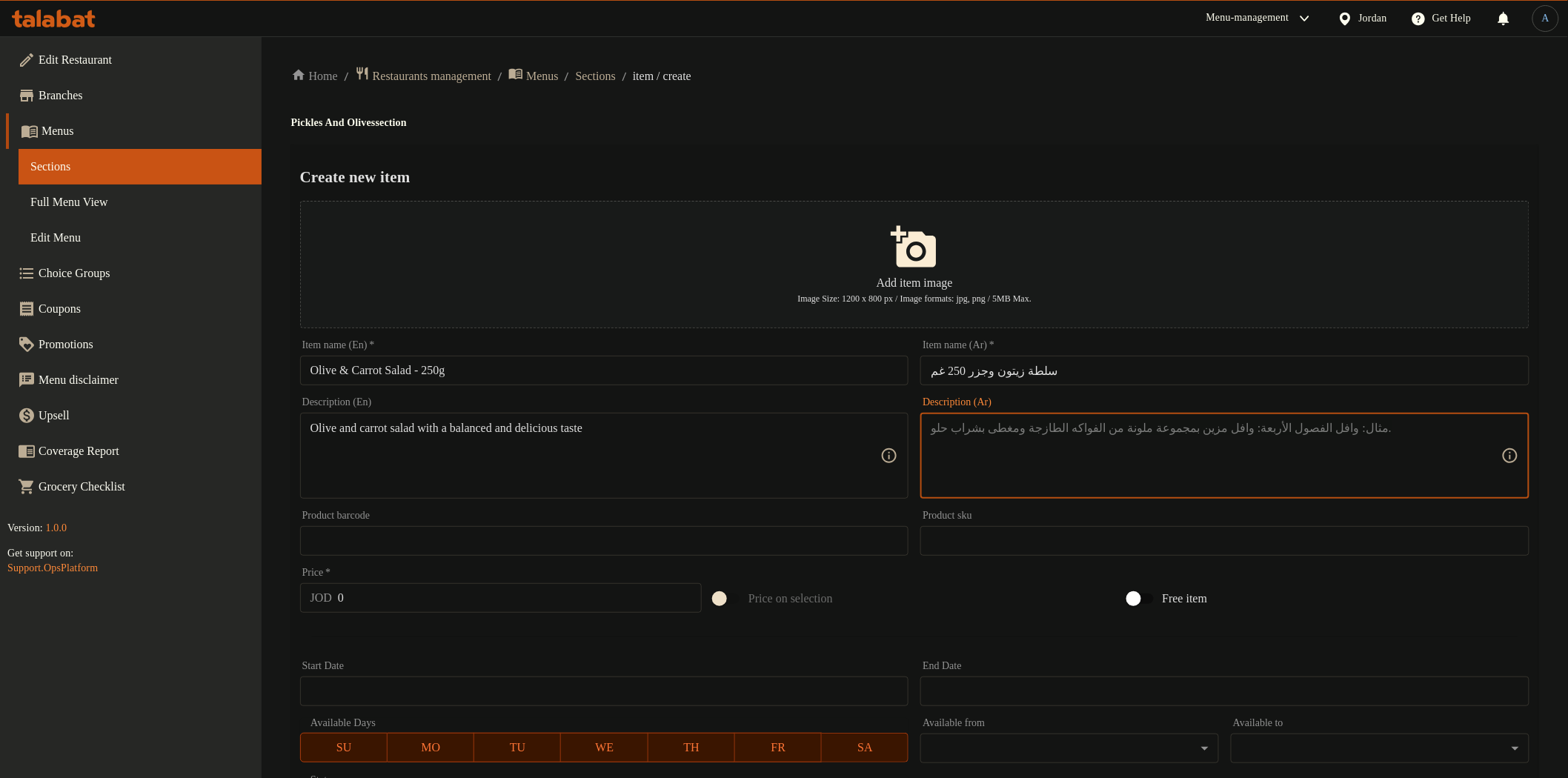
click at [974, 457] on textarea at bounding box center [1216, 456] width 570 height 70
type textarea "سلطة الزيتون مع [PERSON_NAME] لمذاق متوازن ولذيذ."
click at [1006, 93] on div "Home / Restaurants management / Menus / Sections / item / create Pickles And Ol…" at bounding box center [914, 537] width 1247 height 944
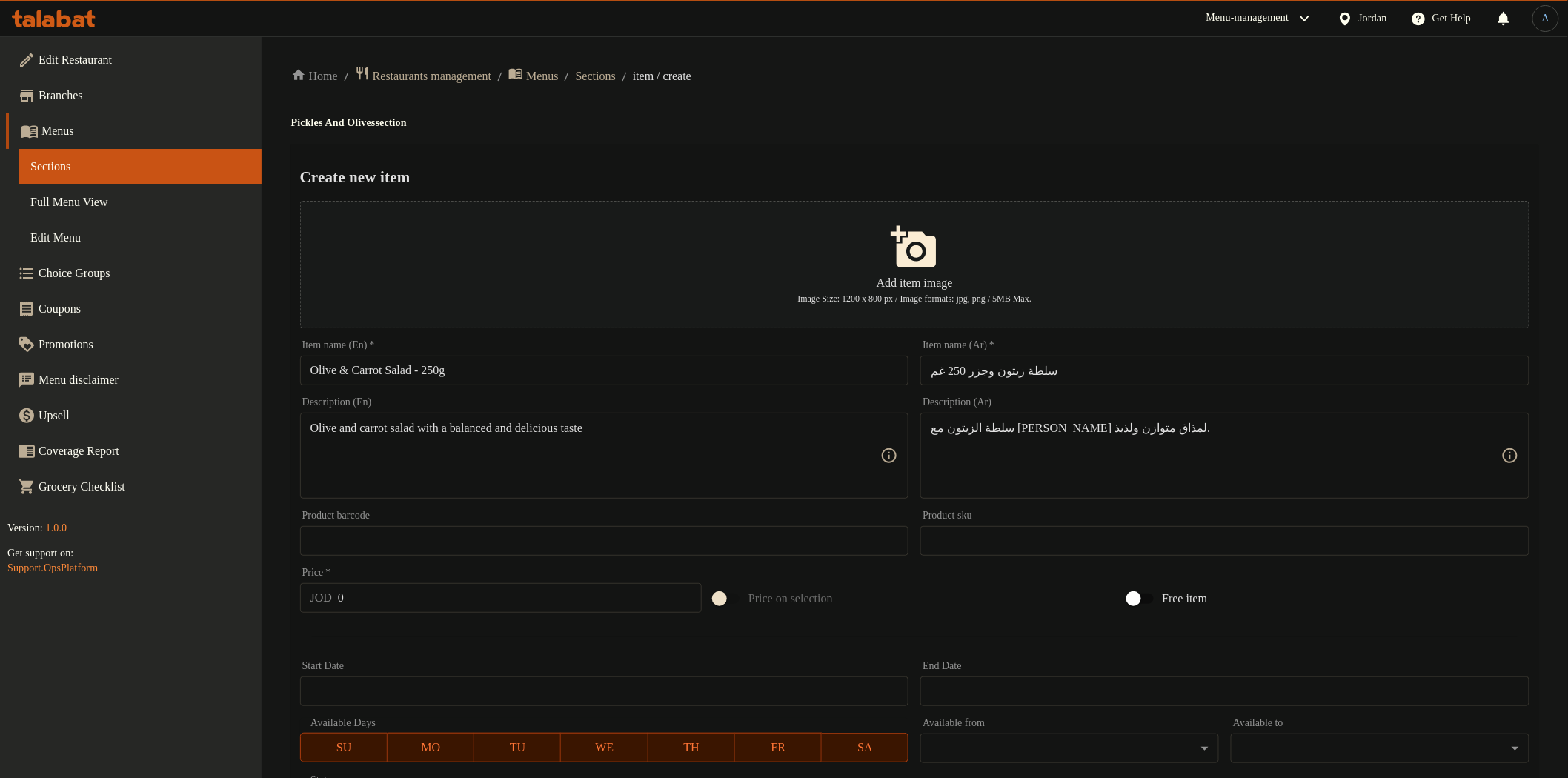
click at [427, 591] on input "0" at bounding box center [520, 599] width 364 height 30
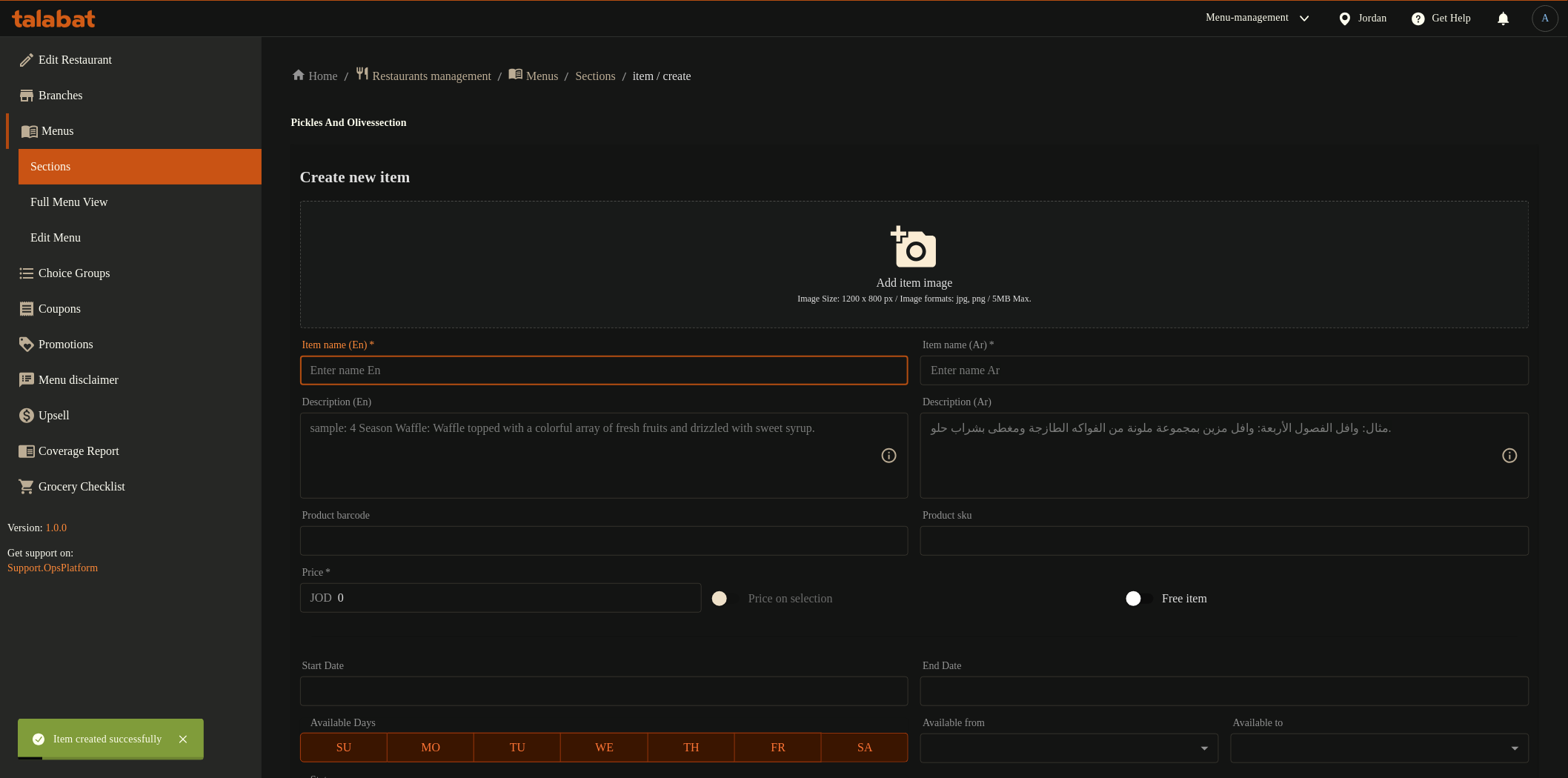
click at [384, 366] on input "text" at bounding box center [604, 371] width 609 height 30
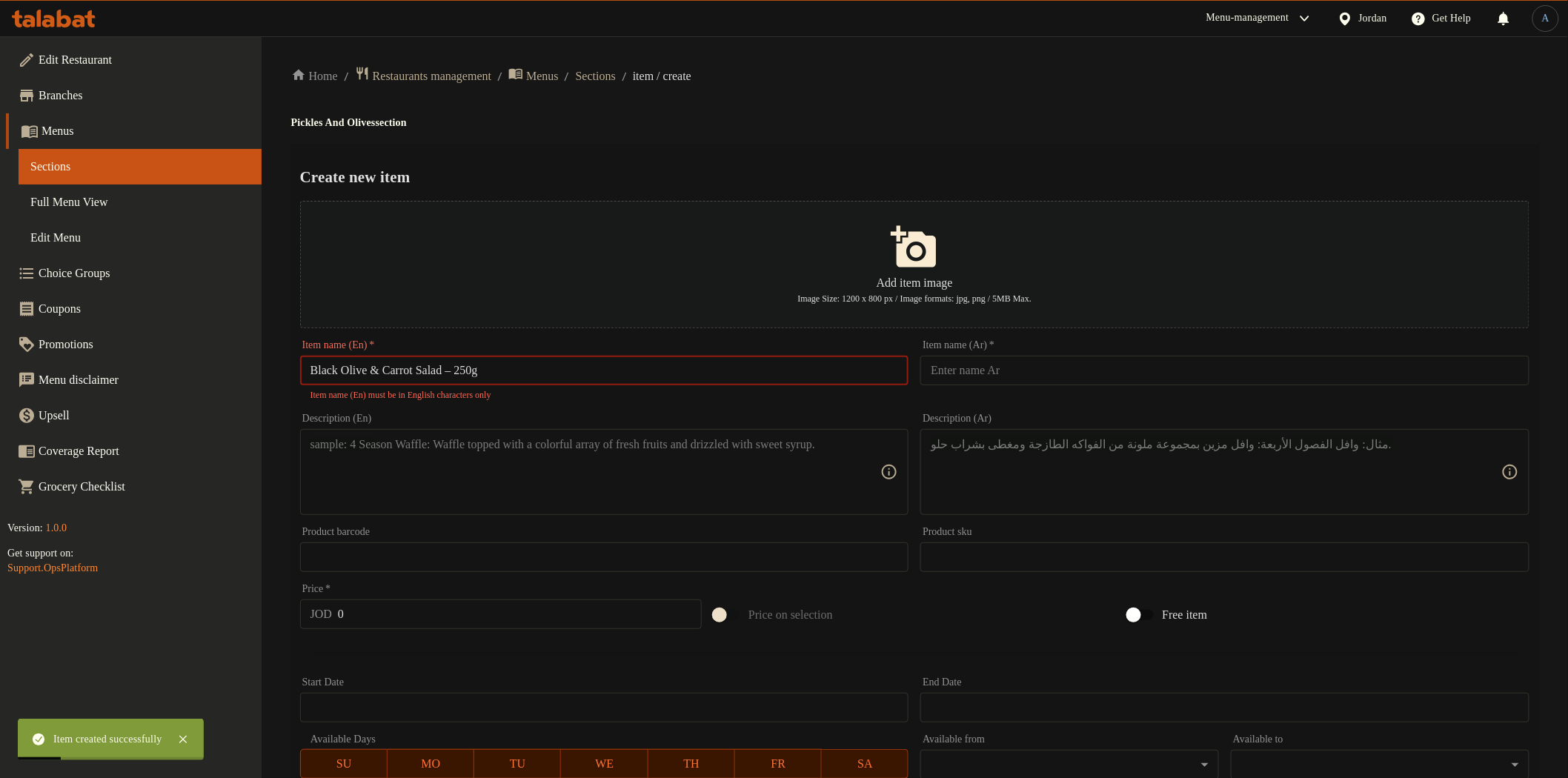
click at [462, 364] on input "Black Olive & Carrot Salad – 250g" at bounding box center [604, 371] width 609 height 30
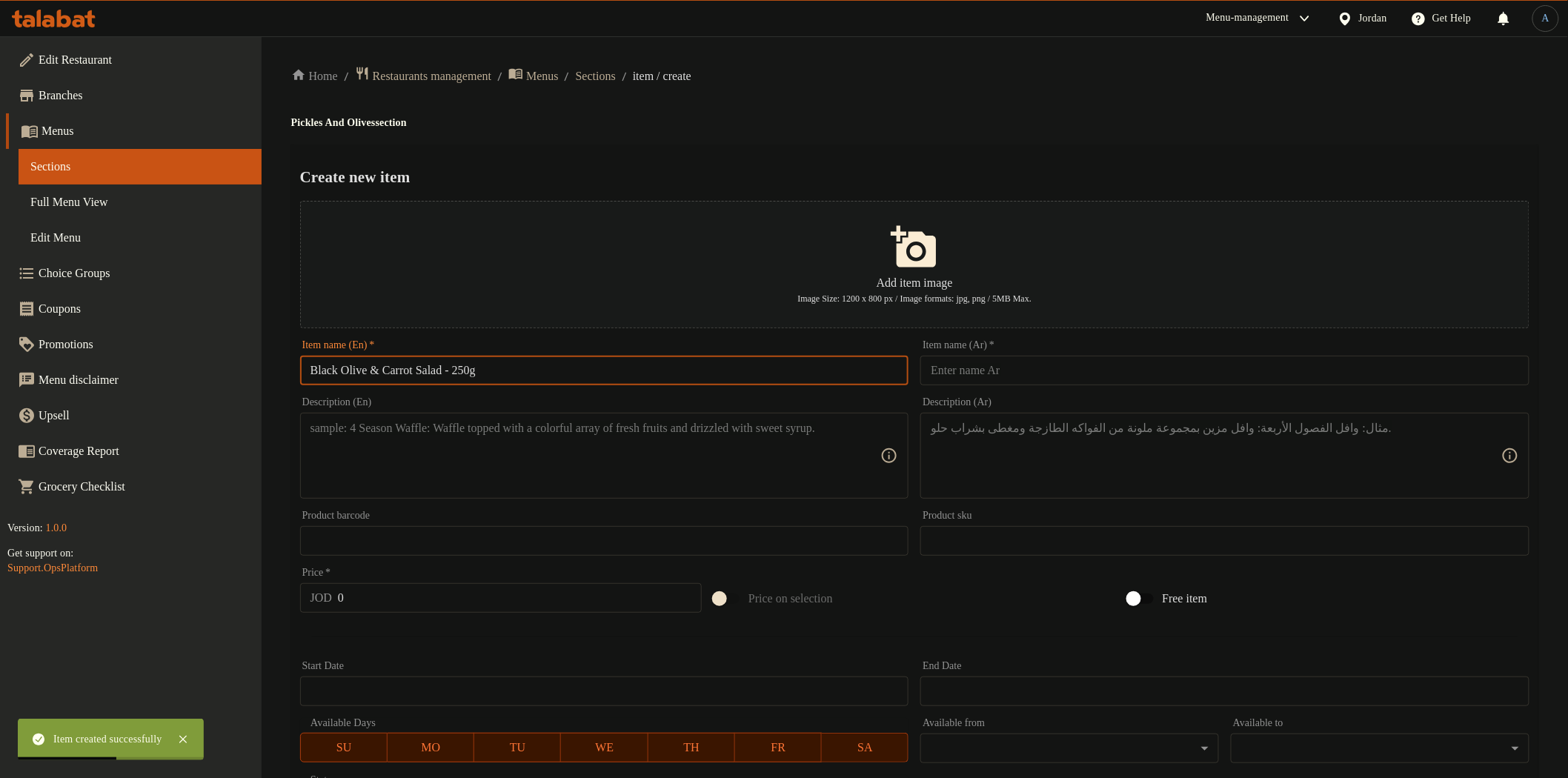
click at [1050, 378] on input "text" at bounding box center [1225, 371] width 609 height 30
click at [1026, 186] on h2 "Create new item" at bounding box center [914, 178] width 1229 height 23
click at [591, 434] on textarea at bounding box center [595, 456] width 570 height 70
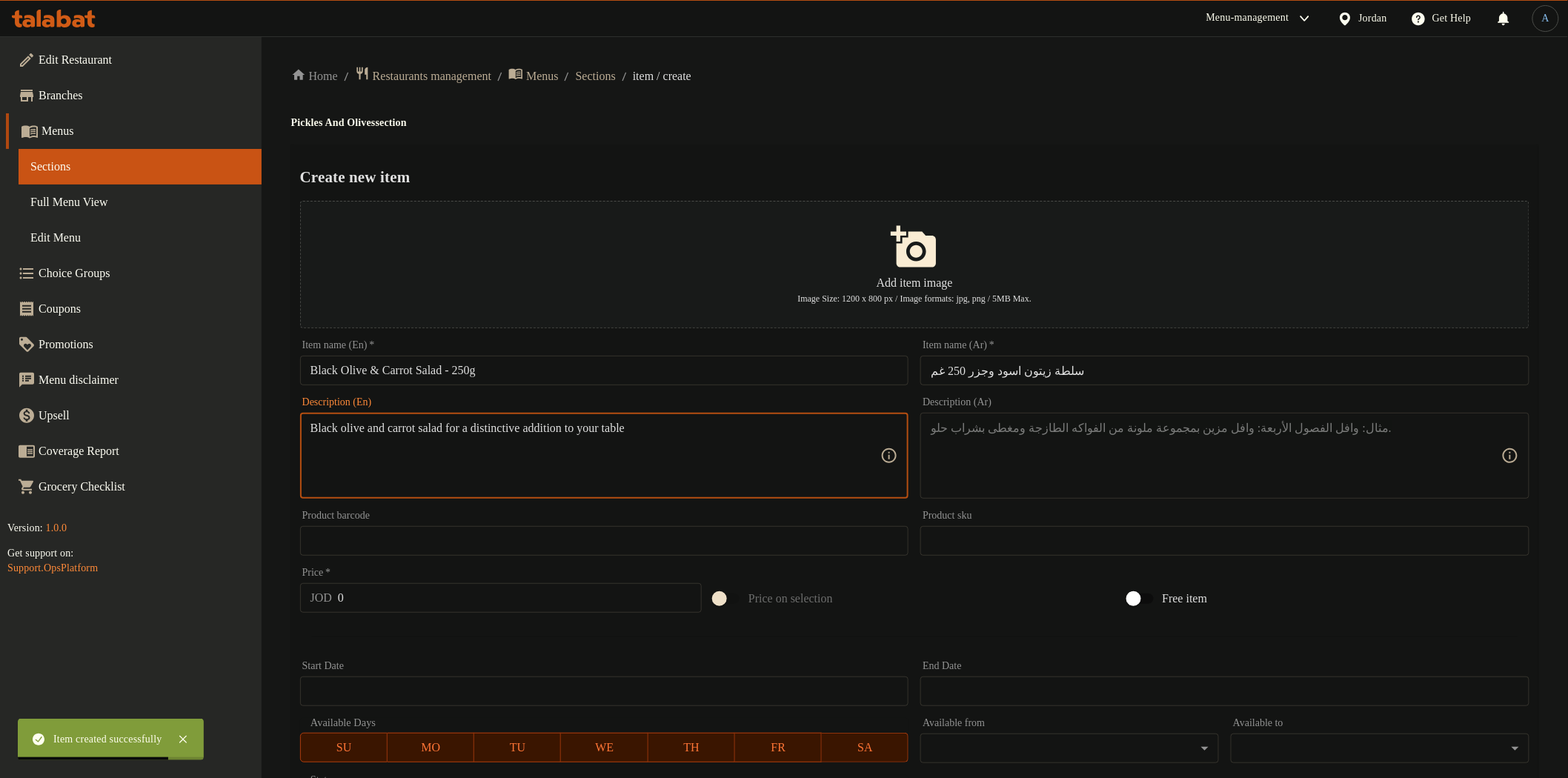
click at [970, 426] on textarea at bounding box center [1216, 456] width 570 height 70
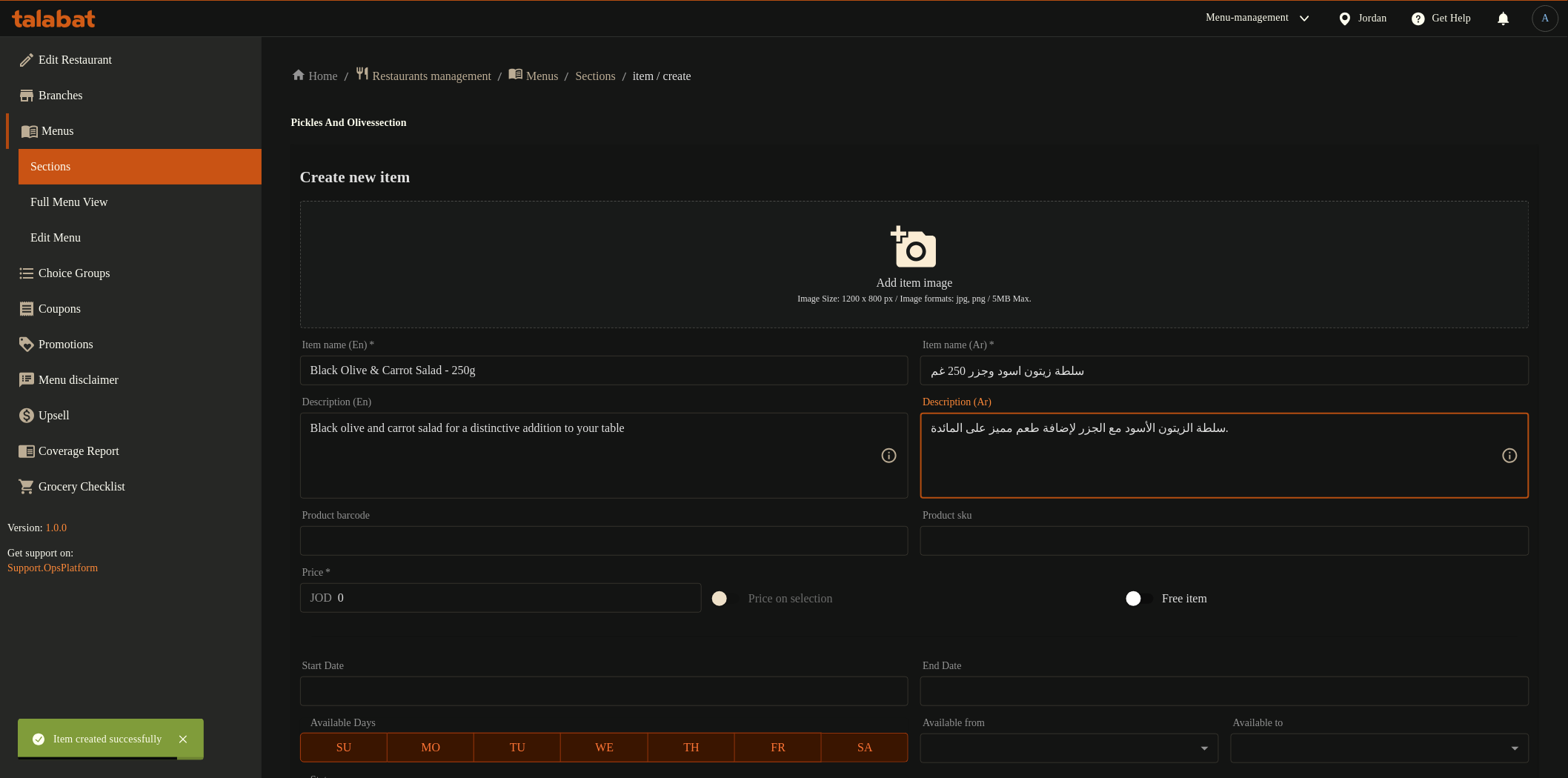
click at [1012, 186] on div "Create new item Add item image Image Size: 1200 x 800 px / Image formats: jpg, …" at bounding box center [914, 571] width 1247 height 854
click at [510, 601] on input "0" at bounding box center [520, 599] width 364 height 30
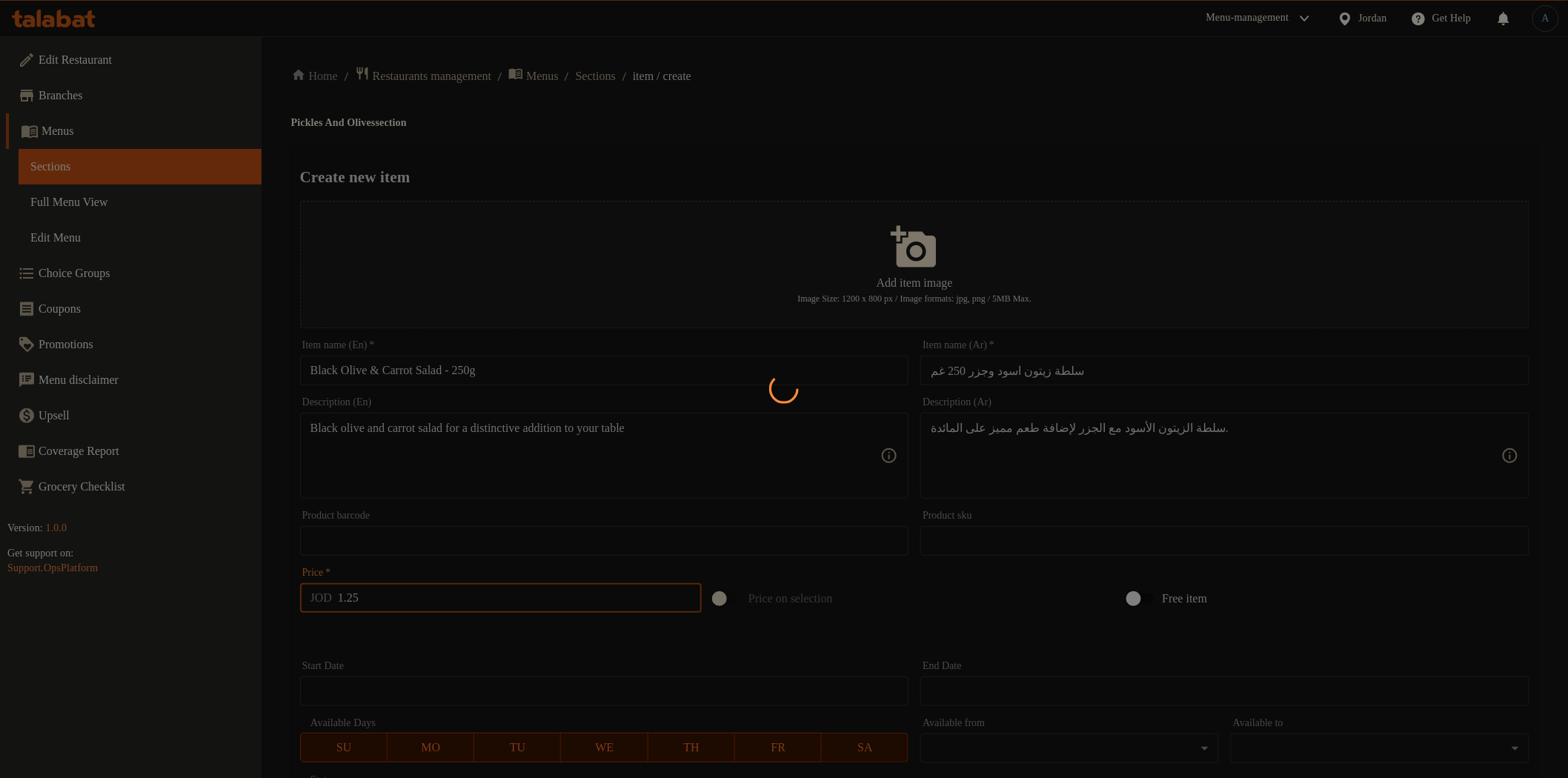
click at [639, 138] on div at bounding box center [784, 389] width 1568 height 778
click at [652, 163] on div at bounding box center [784, 389] width 1568 height 778
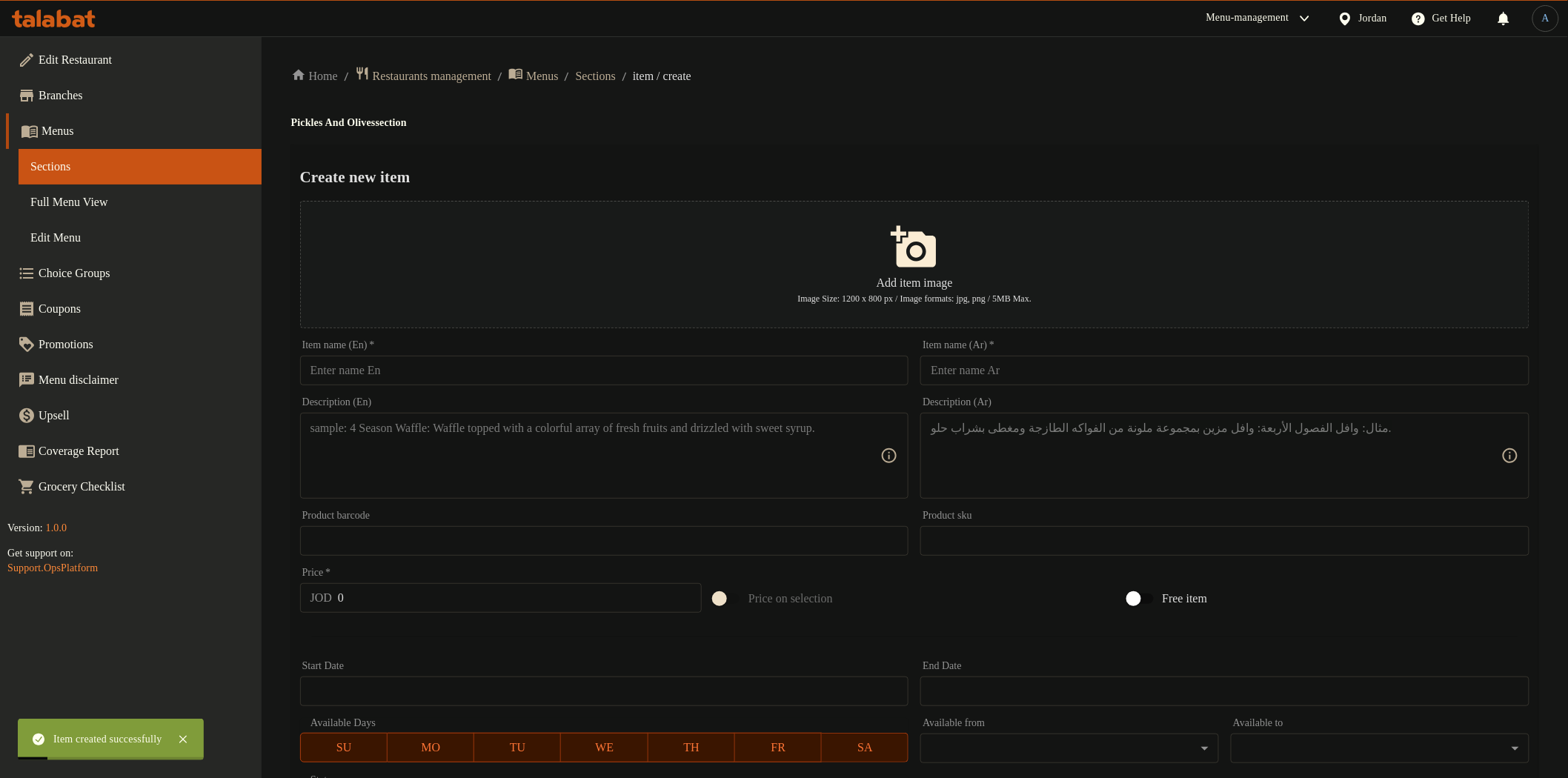
click at [683, 151] on div "Create new item Add item image Image Size: 1200 x 800 px / Image formats: jpg, …" at bounding box center [914, 571] width 1247 height 854
click at [403, 373] on input "text" at bounding box center [604, 371] width 609 height 30
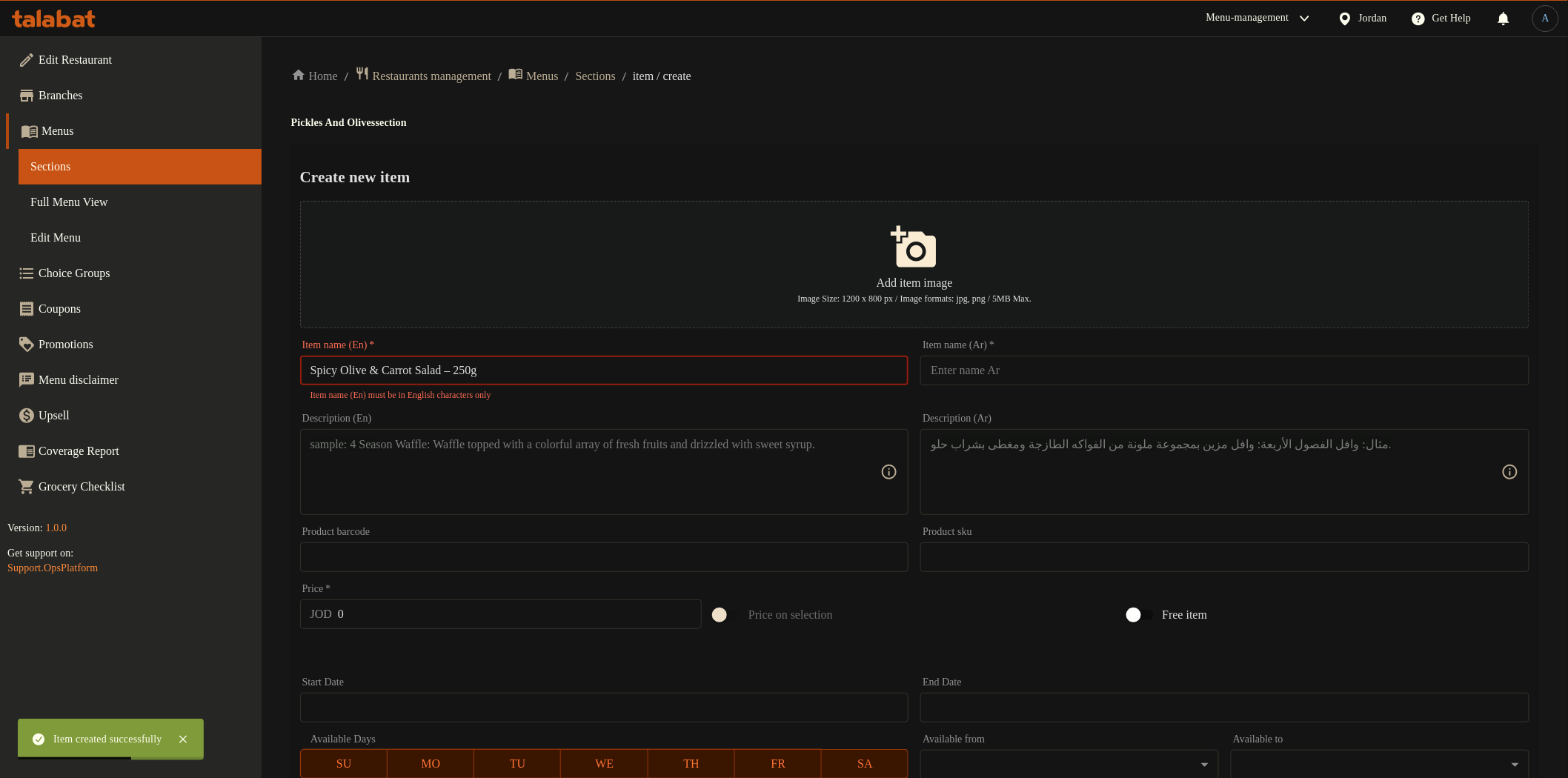
click at [468, 372] on input "Spicy Olive & Carrot Salad – 250g" at bounding box center [604, 371] width 609 height 30
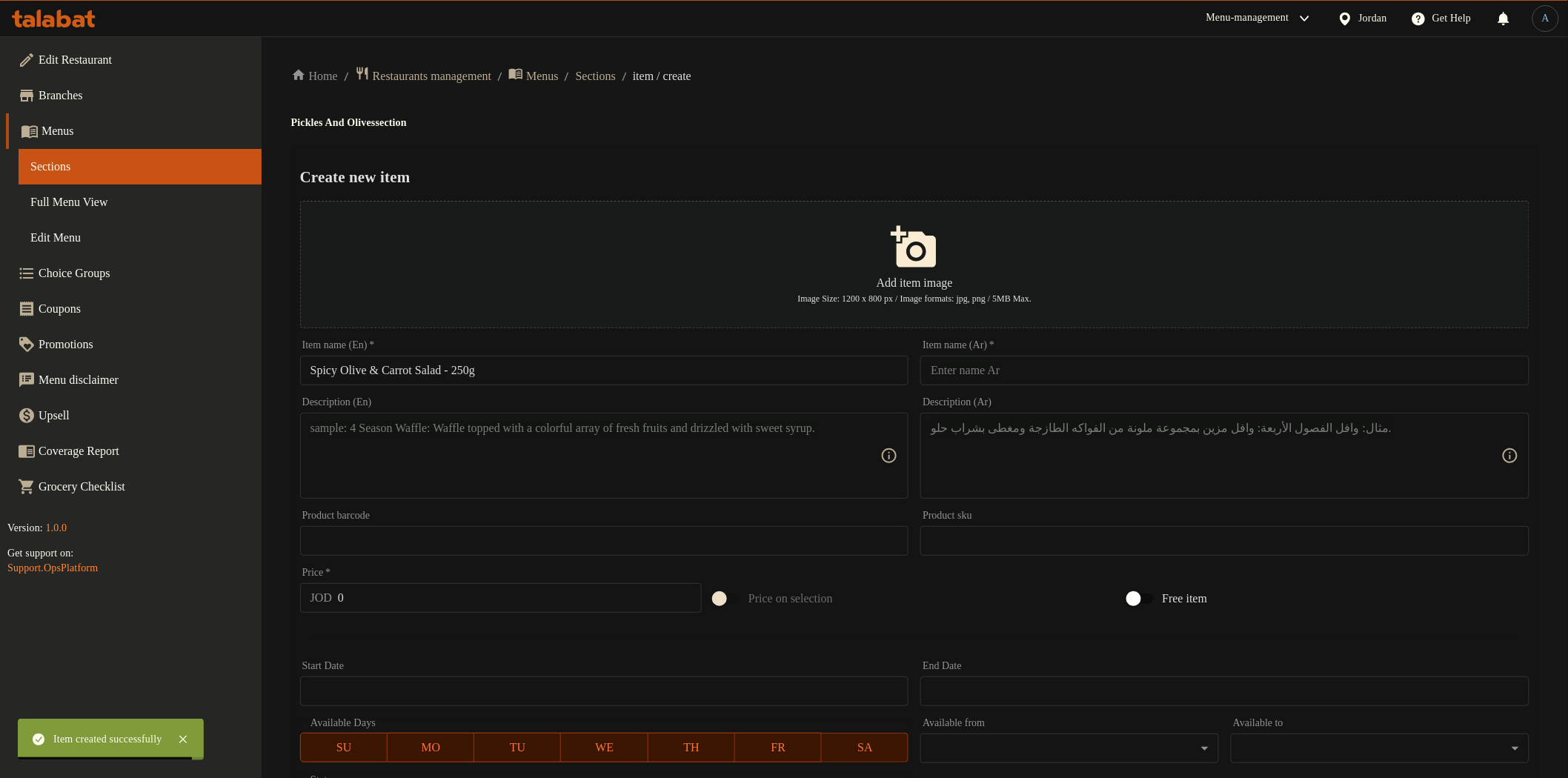
click at [1122, 388] on div "Item name (Ar)   * Item name (Ar) *" at bounding box center [1224, 363] width 621 height 57
click at [1113, 374] on input "text" at bounding box center [1225, 371] width 609 height 30
click at [1036, 128] on h4 "Pickles And Olives section" at bounding box center [914, 123] width 1247 height 15
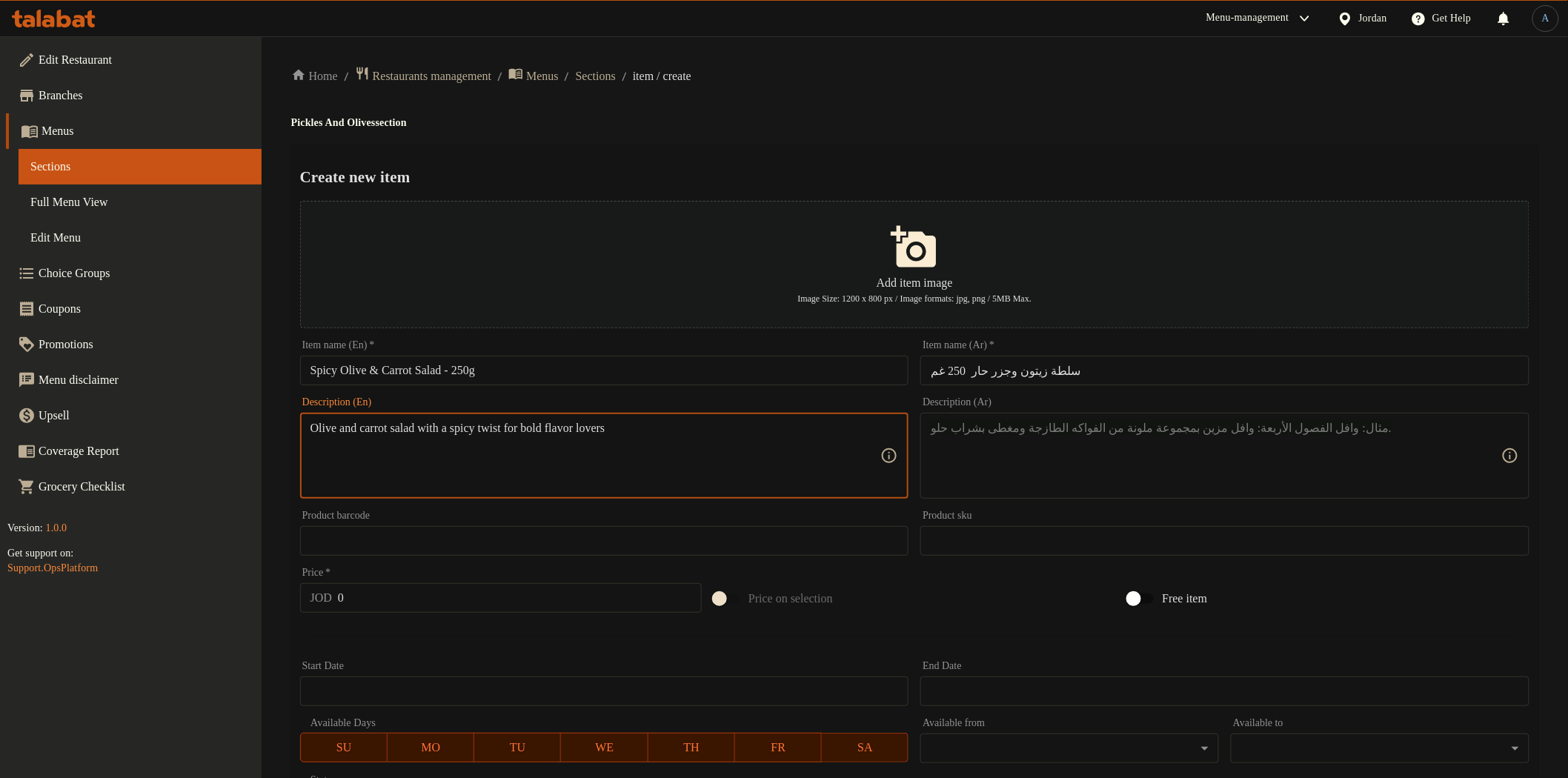
click at [1054, 482] on textarea at bounding box center [1216, 456] width 570 height 70
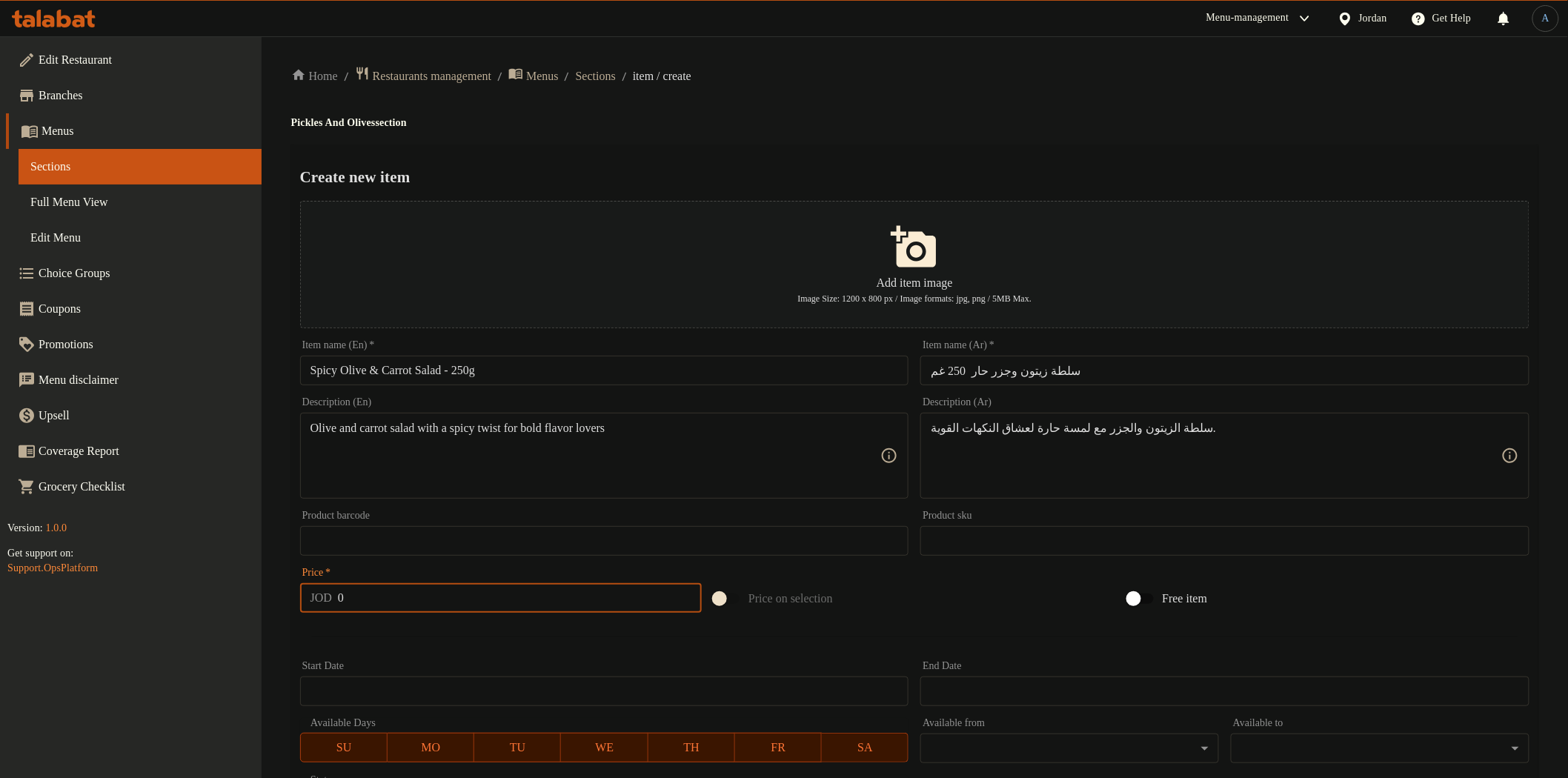
click at [388, 600] on input "0" at bounding box center [520, 599] width 364 height 30
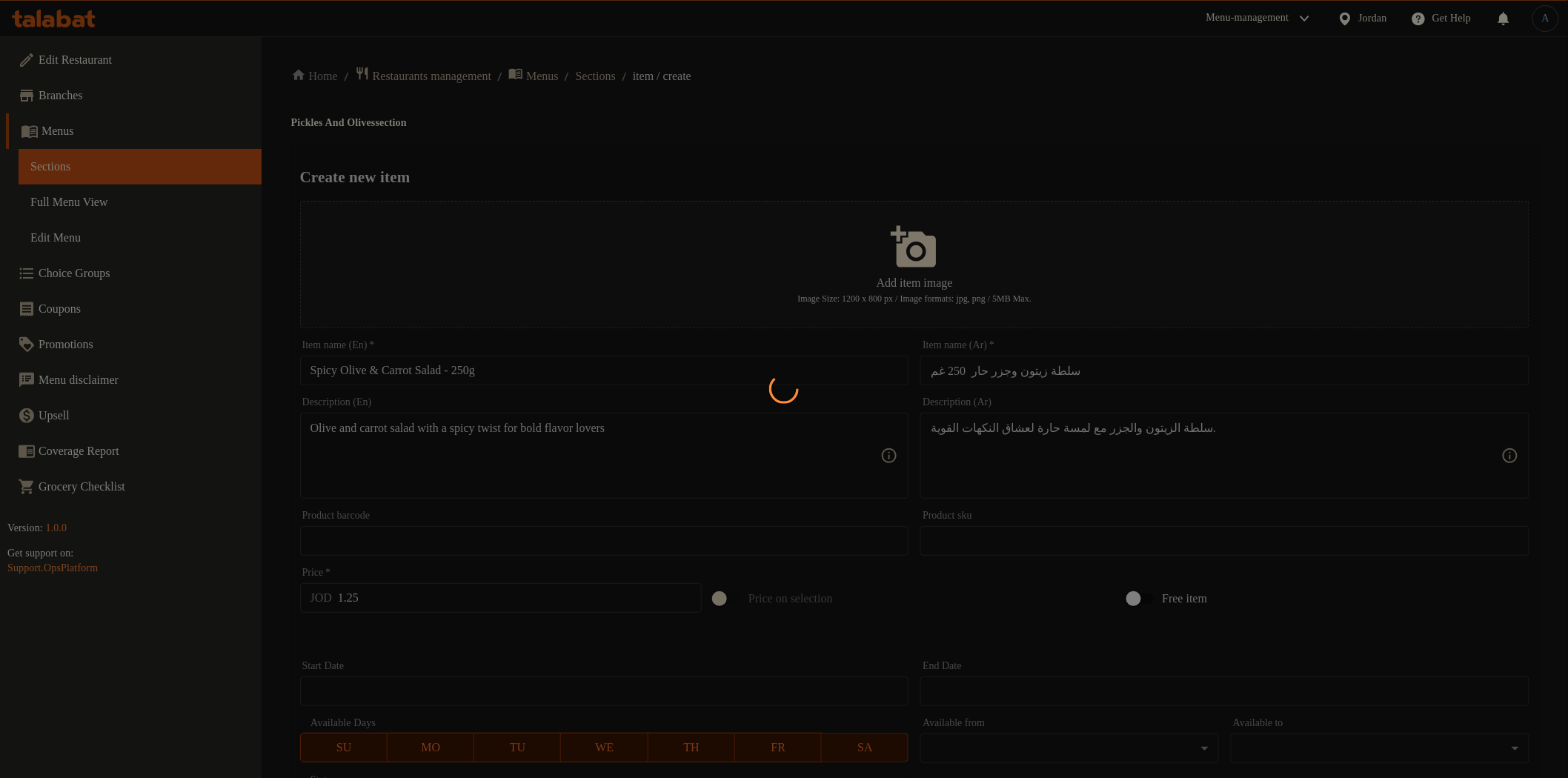
click at [426, 431] on div at bounding box center [784, 389] width 1568 height 778
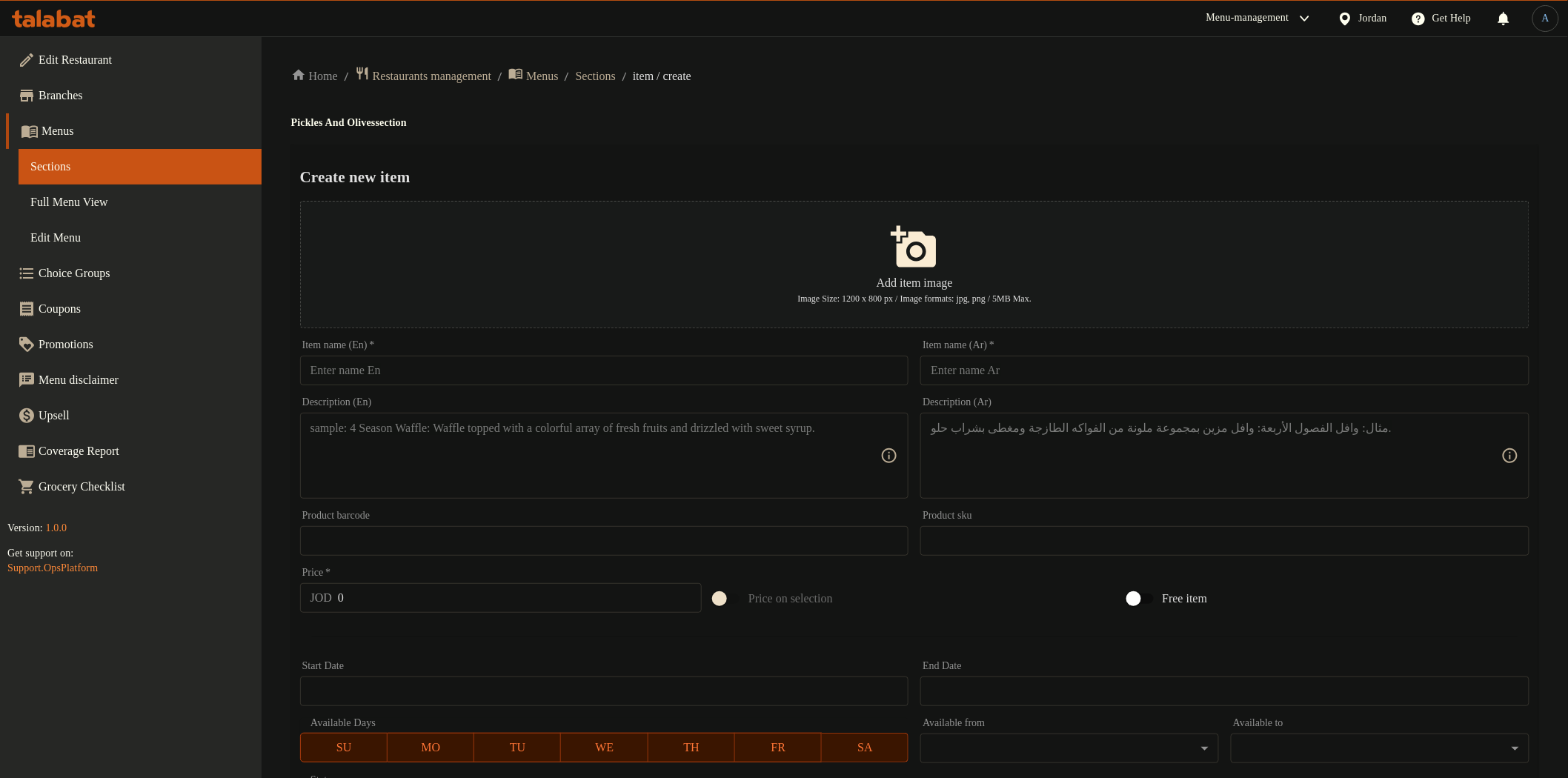
click at [678, 131] on div "Home / Restaurants management / Menus / Sections / item / create Pickles And Ol…" at bounding box center [914, 537] width 1247 height 944
click at [727, 148] on div "Create new item Add item image Image Size: 1200 x 800 px / Image formats: jpg, …" at bounding box center [914, 571] width 1247 height 854
click at [956, 105] on div "Home / Restaurants management / Menus / Sections / item / create Pickles And Ol…" at bounding box center [914, 537] width 1247 height 944
click at [615, 75] on span "Sections" at bounding box center [596, 76] width 40 height 18
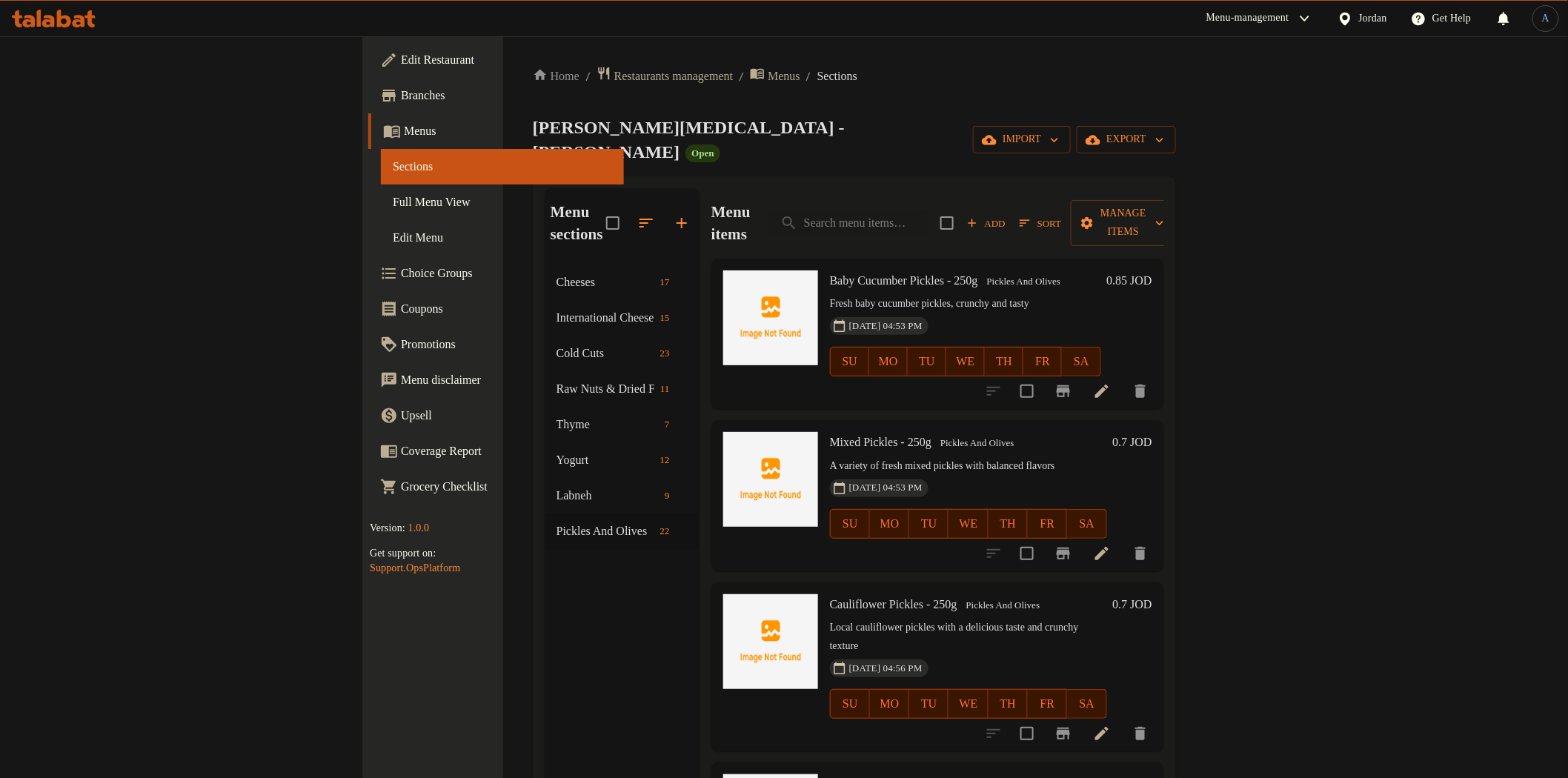
click at [808, 258] on div "Baby Cucumber Pickles - 250g Pickles And Olives Fresh baby cucumber pickles, cr…" at bounding box center [938, 334] width 453 height 150
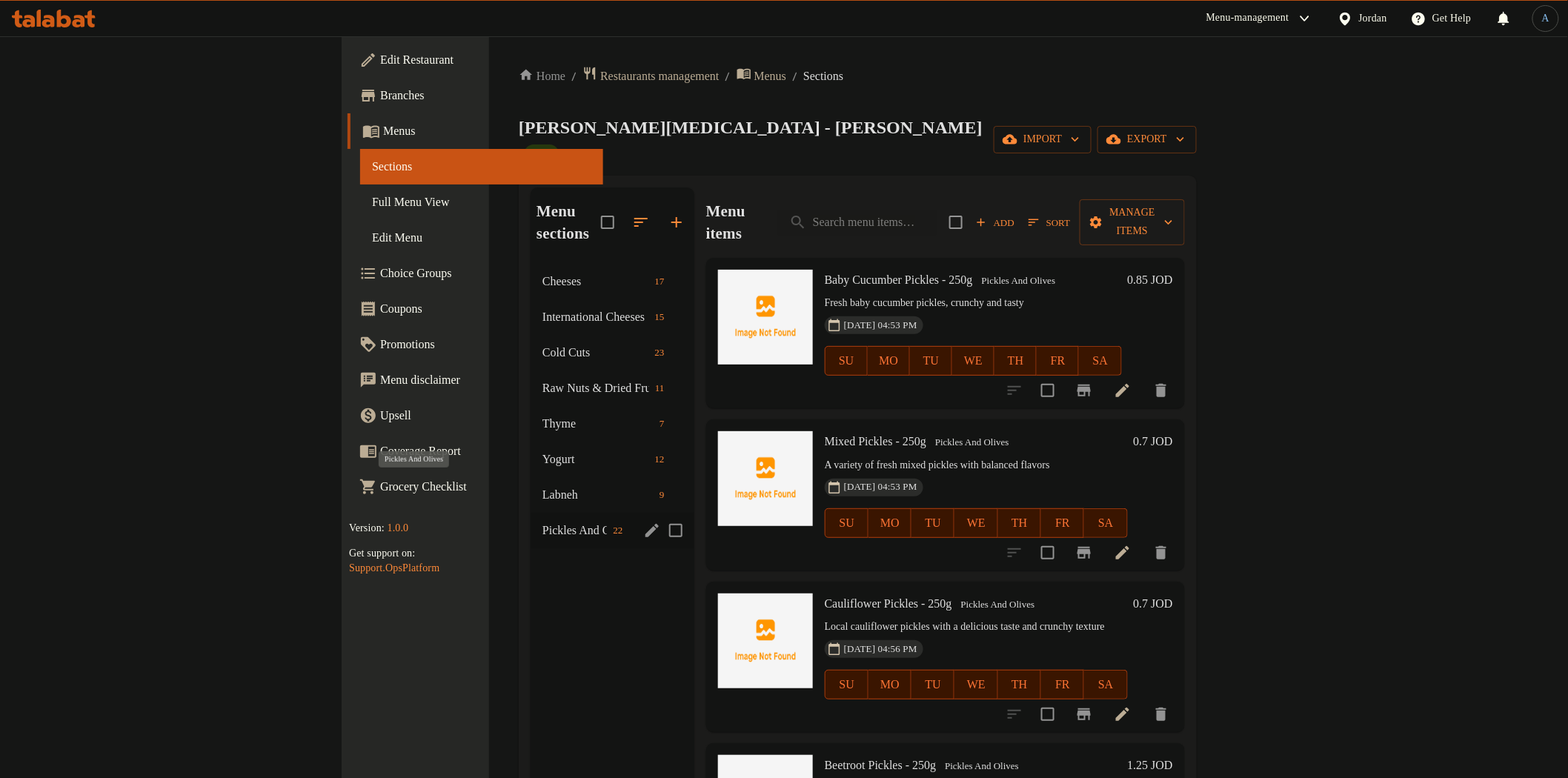
click at [542, 521] on span "Pickles And Olives" at bounding box center [574, 530] width 65 height 18
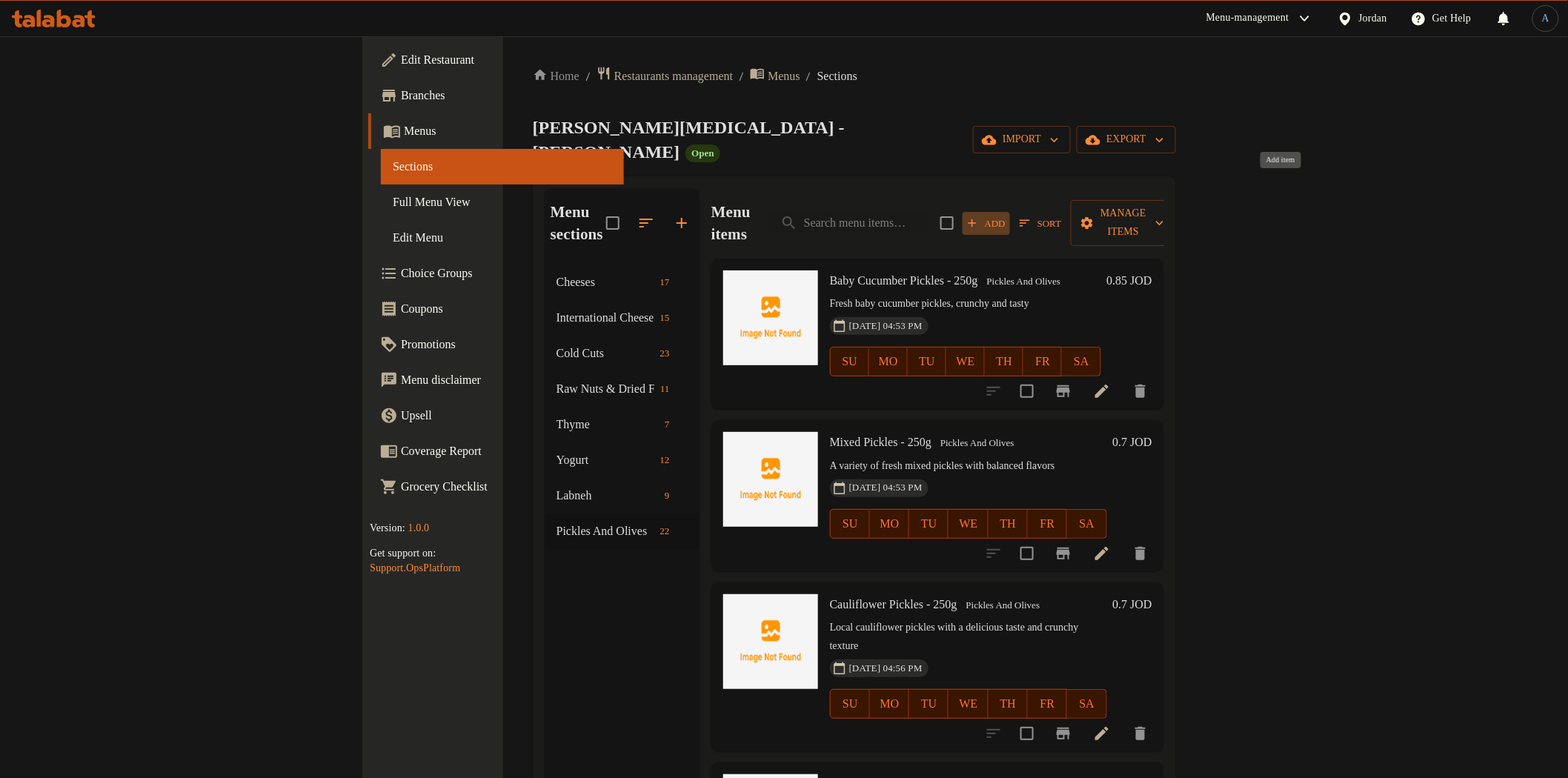
click at [1006, 215] on span "Add" at bounding box center [986, 224] width 40 height 17
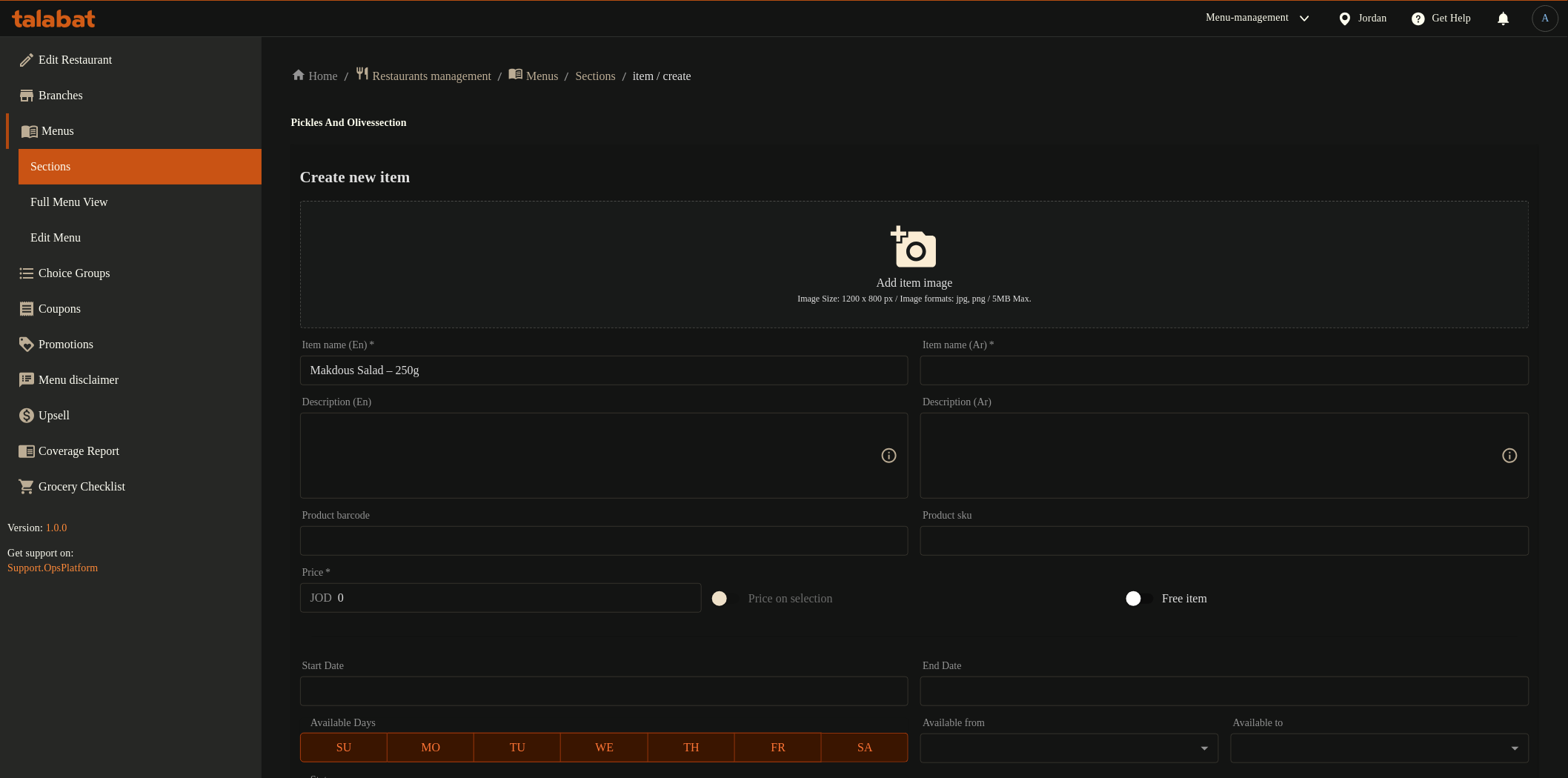
click at [711, 380] on input "Makdous Salad – 250g" at bounding box center [604, 371] width 609 height 30
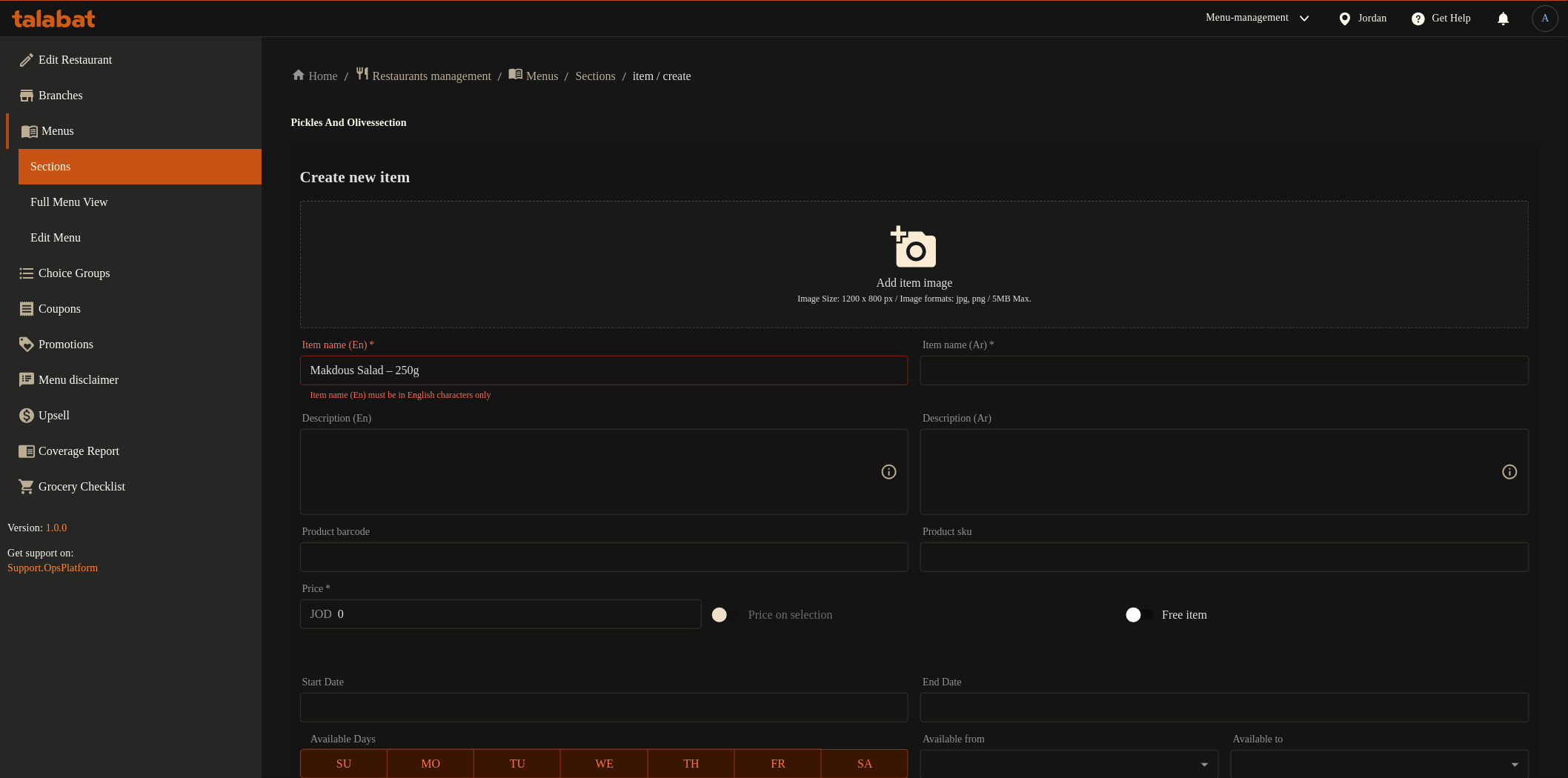
click at [893, 93] on div "Home / Restaurants management / Menus / Sections / item / create Pickles And Ol…" at bounding box center [914, 546] width 1247 height 960
click at [401, 366] on input "Makdous Salad – 250g" at bounding box center [604, 371] width 609 height 30
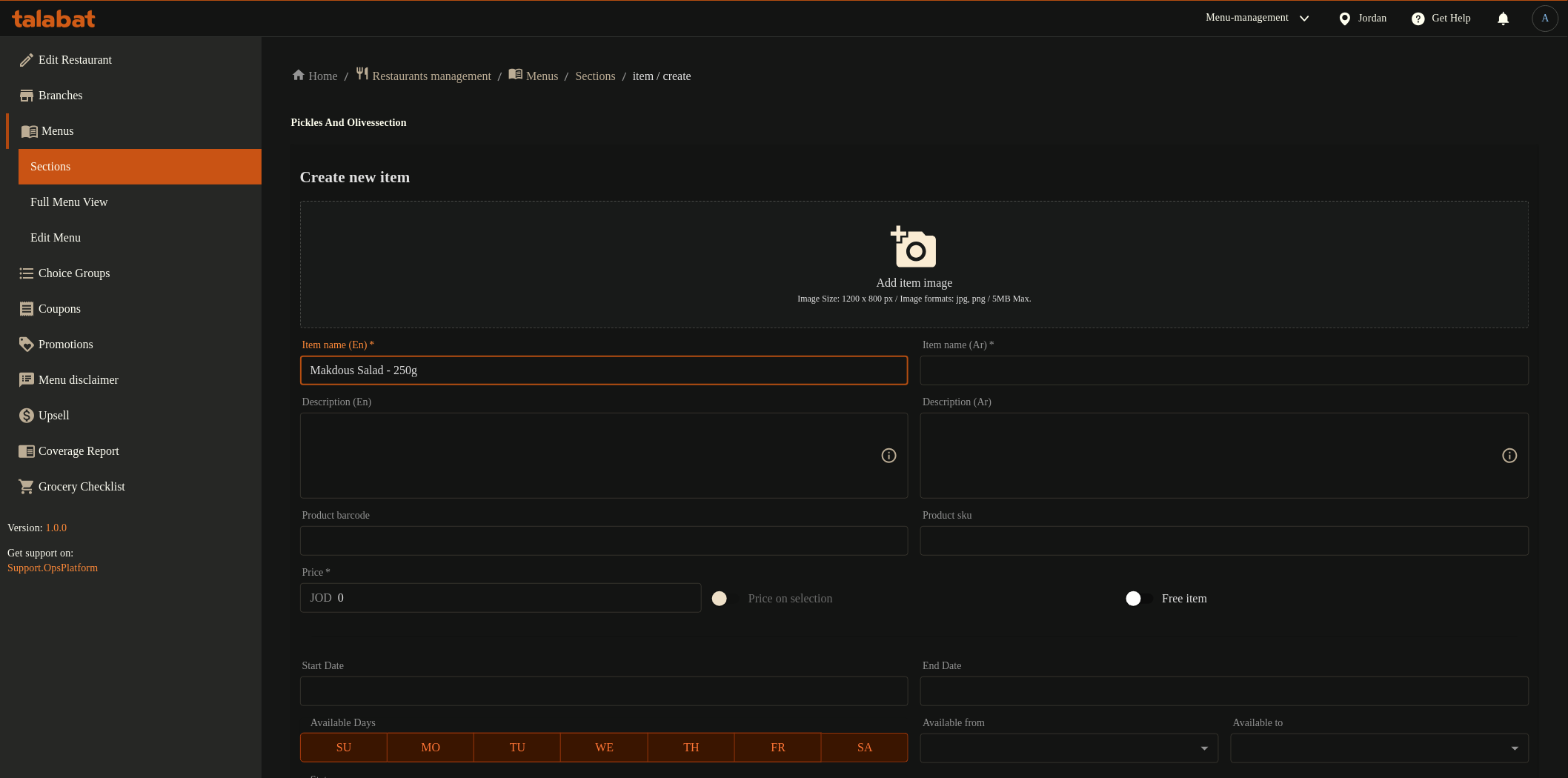
click at [1016, 367] on input "text" at bounding box center [1225, 371] width 609 height 30
click at [862, 19] on div "Menu-management Jordan Get Help A" at bounding box center [784, 19] width 1568 height 36
click at [1034, 381] on input "سلطة مقدوس 250 غم" at bounding box center [1225, 371] width 609 height 30
click at [972, 135] on div "Home / Restaurants management / Menus / Sections / item / create Pickles And Ol…" at bounding box center [914, 537] width 1247 height 944
click at [670, 468] on textarea at bounding box center [595, 456] width 570 height 70
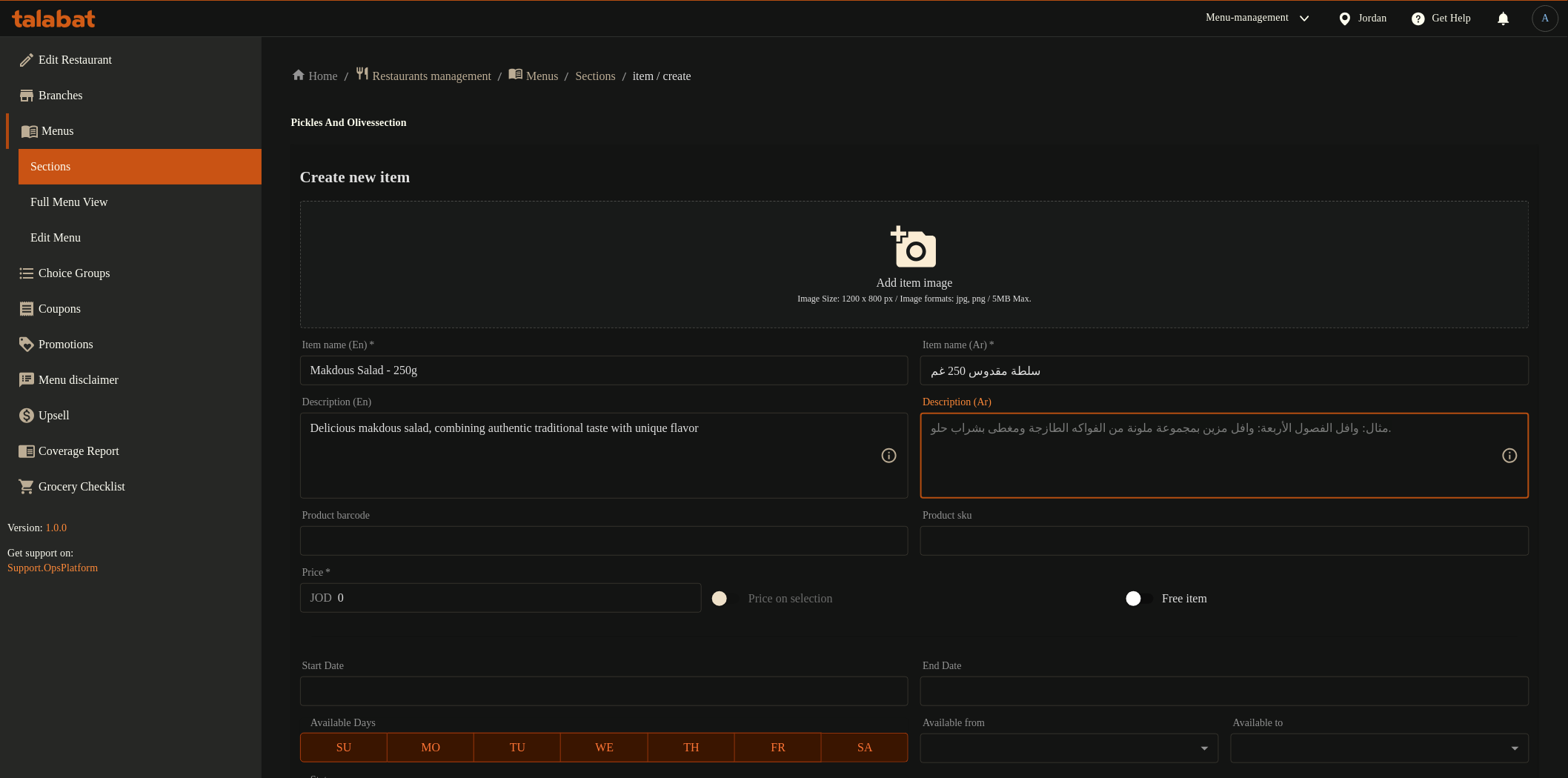
click at [1050, 478] on textarea at bounding box center [1216, 456] width 570 height 70
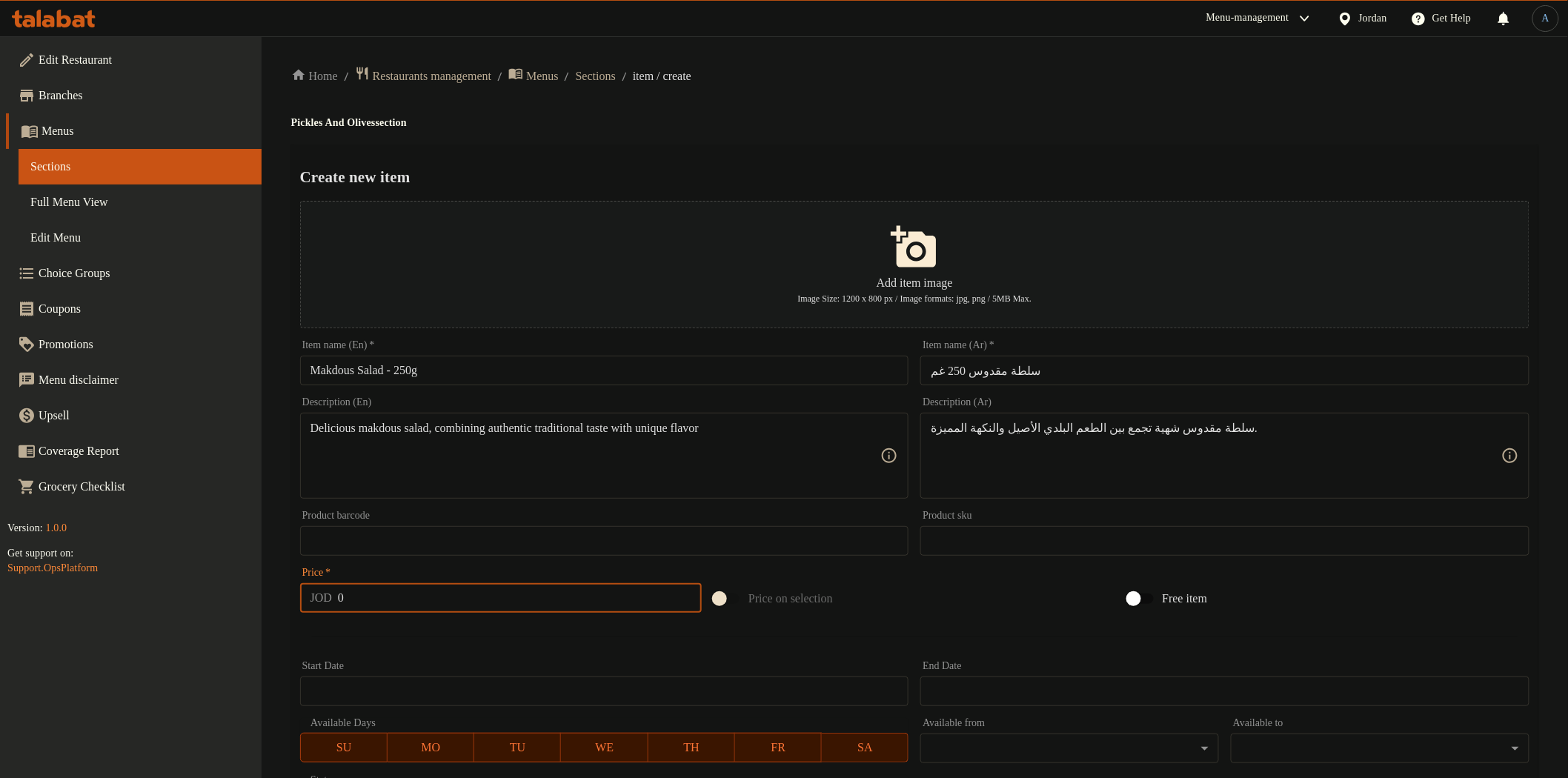
click at [445, 601] on input "0" at bounding box center [520, 599] width 364 height 30
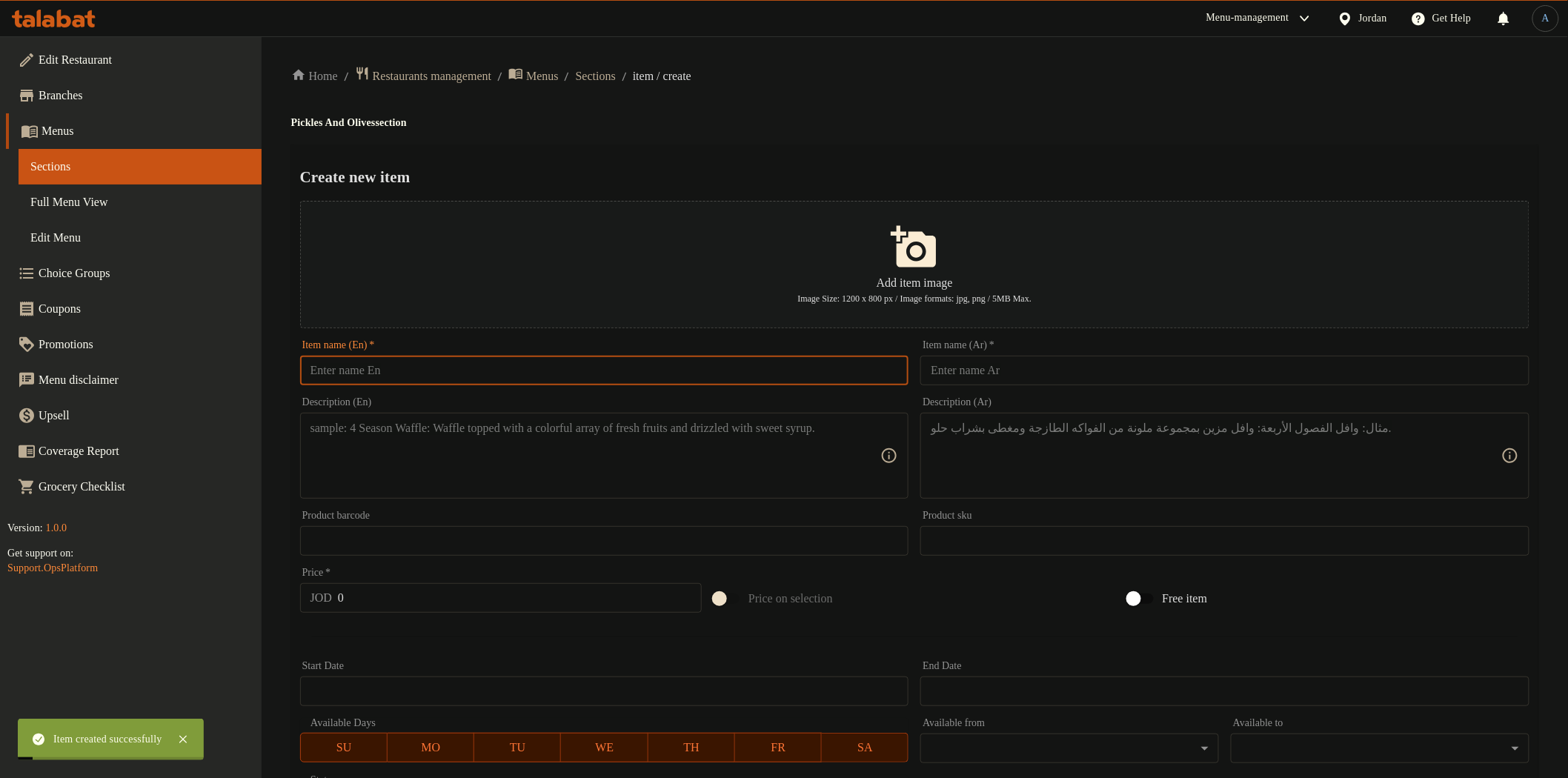
click at [431, 373] on input "text" at bounding box center [604, 371] width 609 height 30
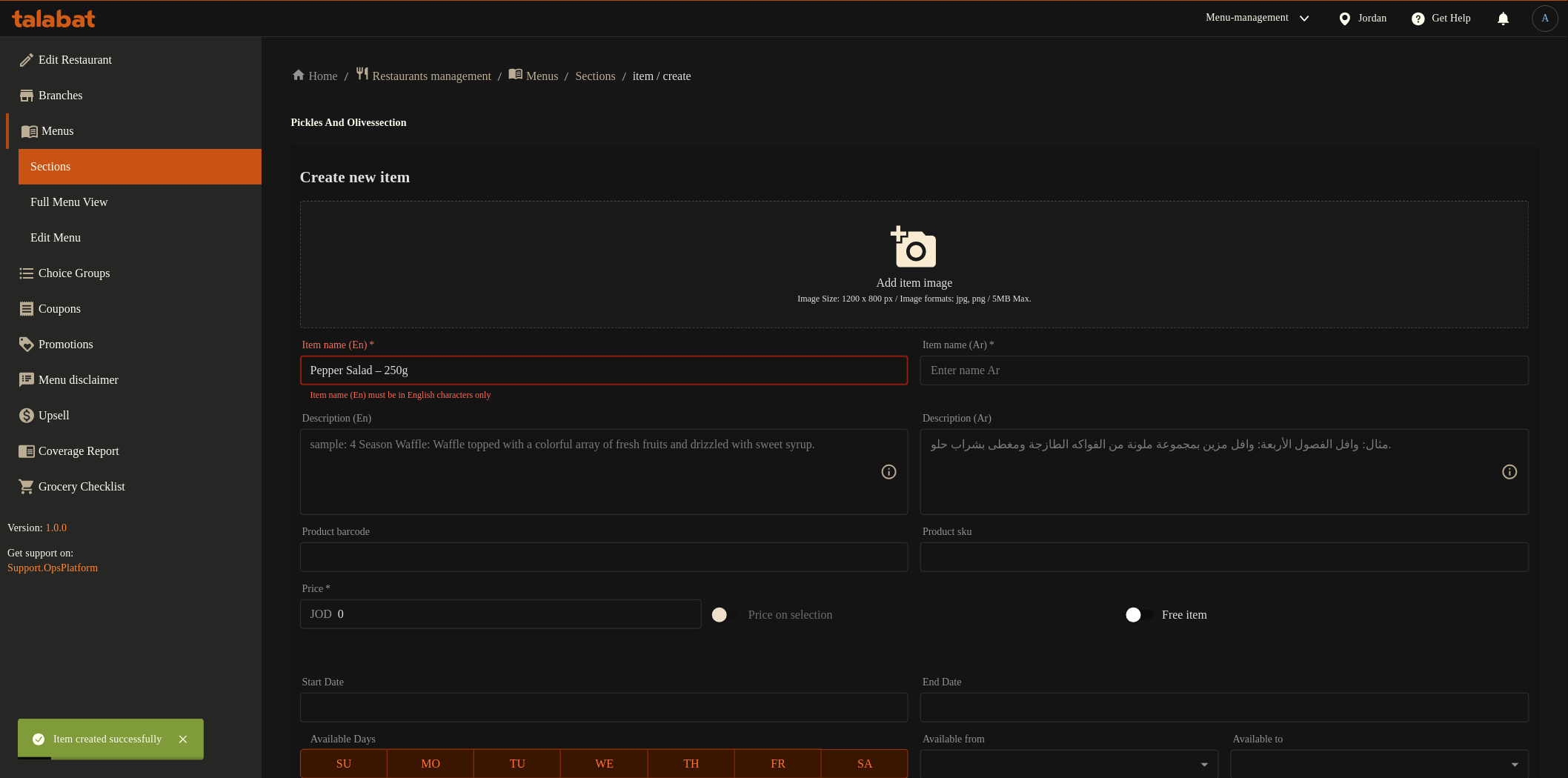
click at [391, 370] on input "Pepper Salad – 250g" at bounding box center [604, 371] width 609 height 30
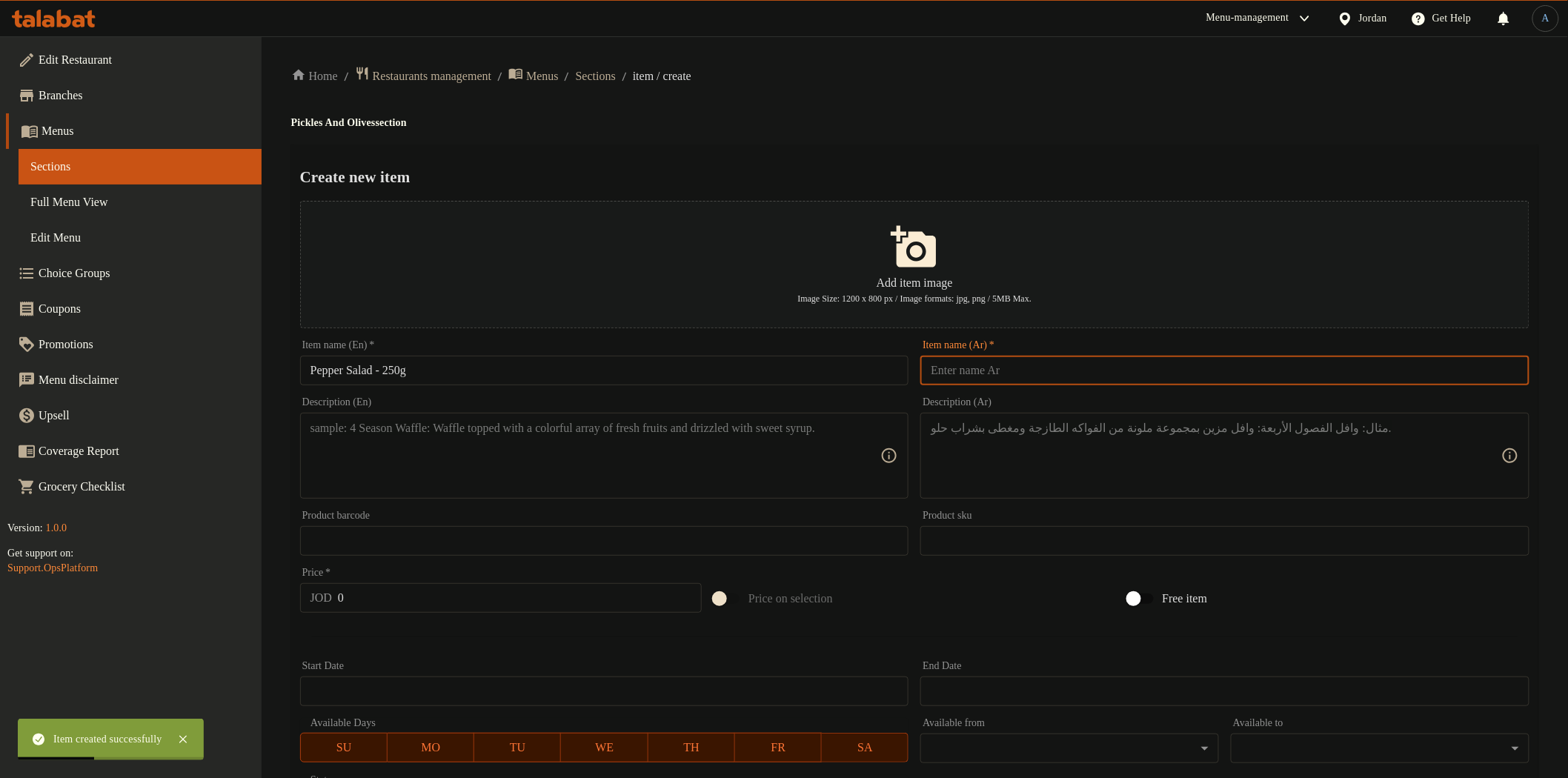
click at [1050, 378] on input "text" at bounding box center [1225, 371] width 609 height 30
click at [1018, 145] on div "Create new item Add item image Image Size: 1200 x 800 px / Image formats: jpg, …" at bounding box center [914, 571] width 1247 height 854
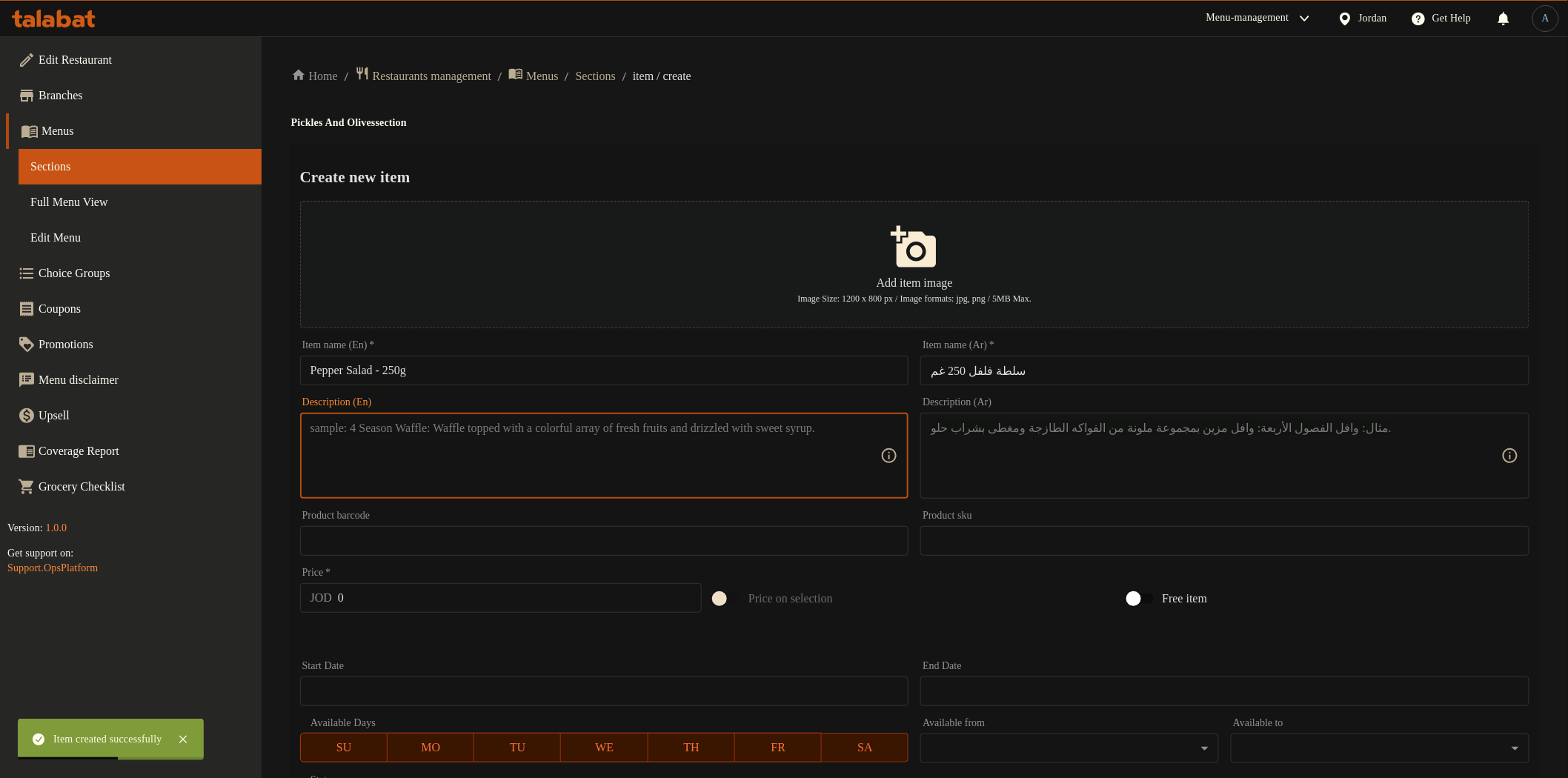
click at [679, 459] on textarea at bounding box center [595, 456] width 570 height 70
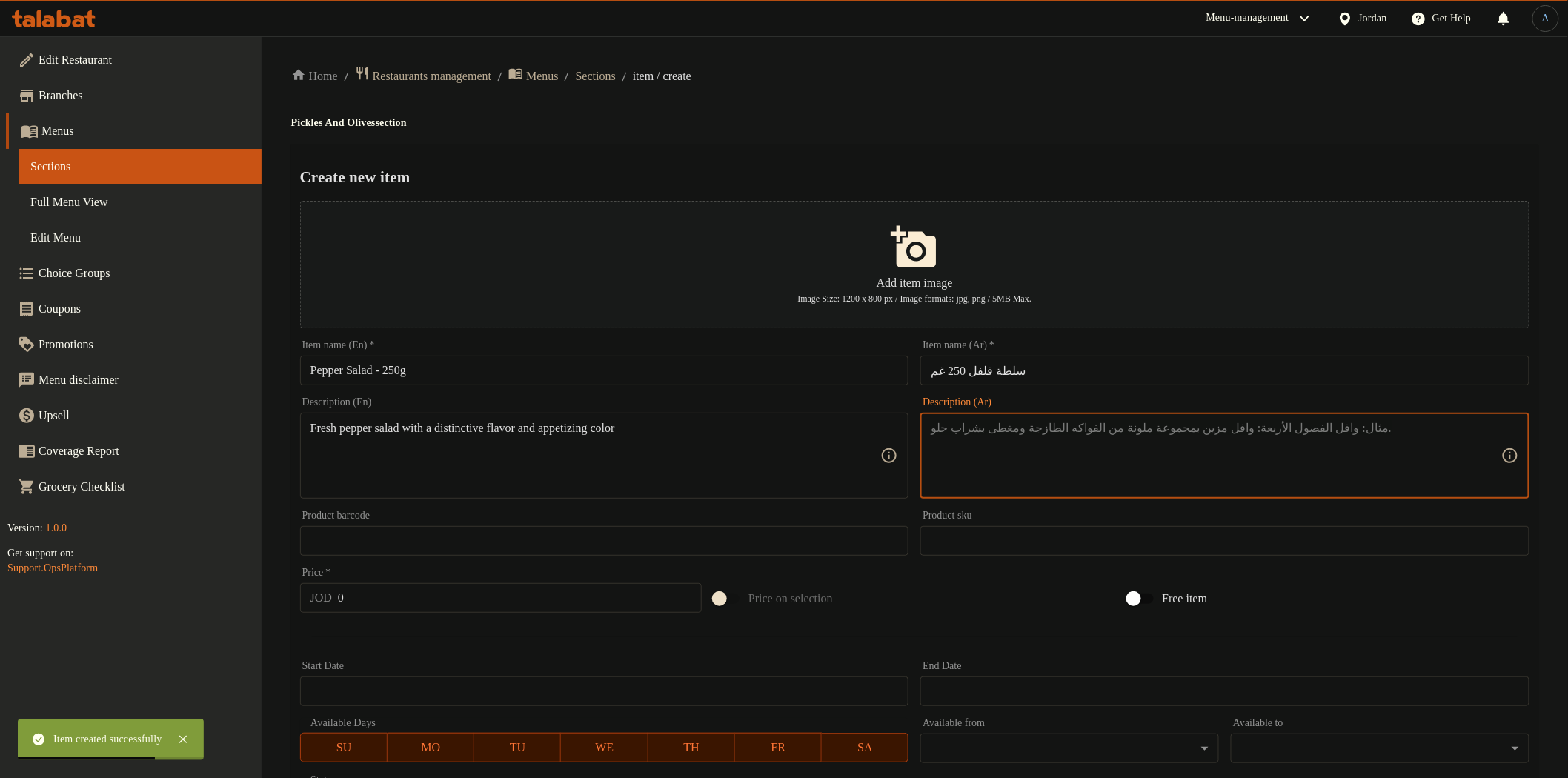
click at [969, 446] on textarea at bounding box center [1216, 456] width 570 height 70
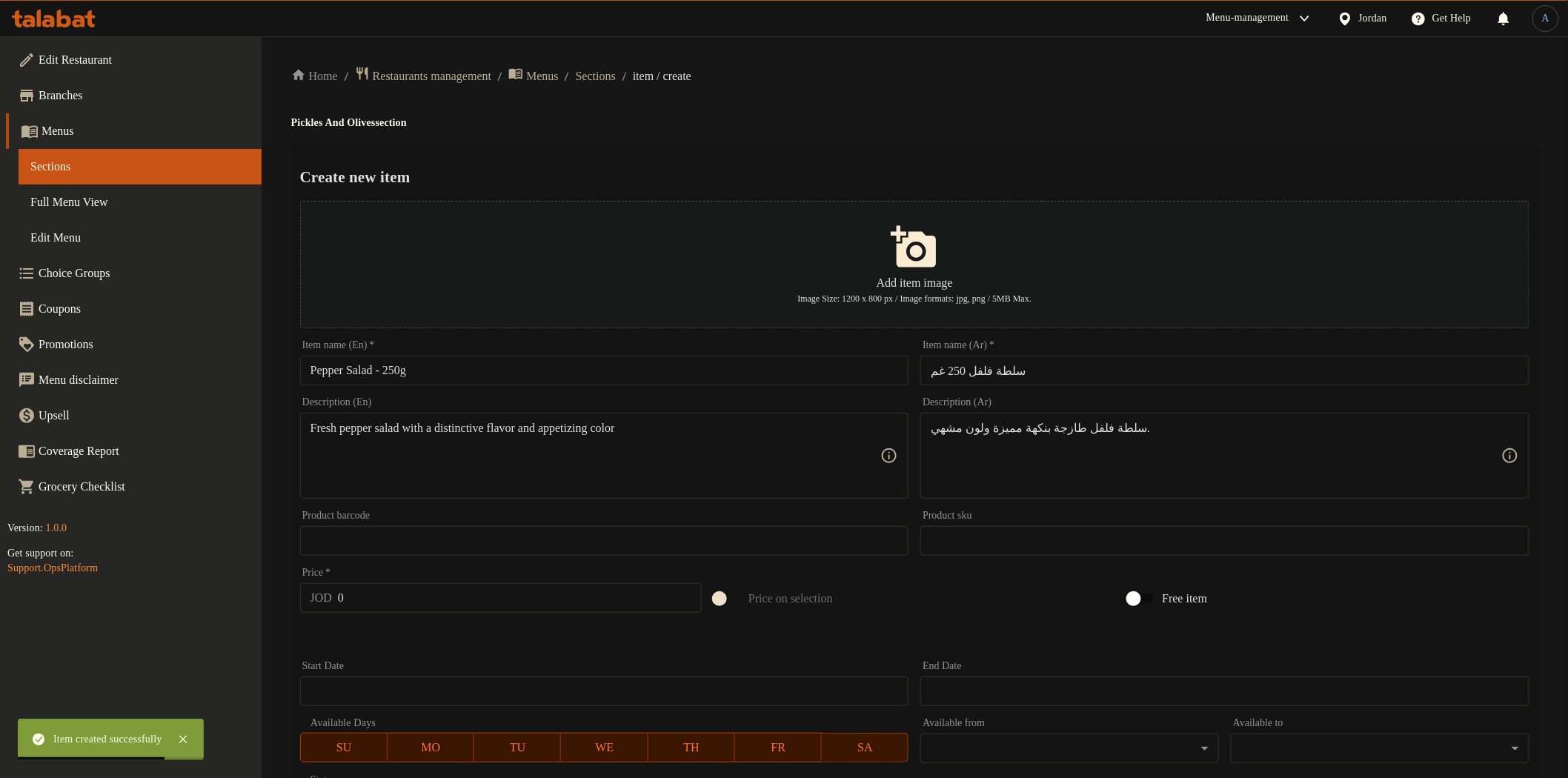
click at [949, 89] on div "Home / Restaurants management / Menus / Sections / item / create Pickles And Ol…" at bounding box center [914, 537] width 1247 height 944
click at [544, 595] on input "0" at bounding box center [520, 599] width 364 height 30
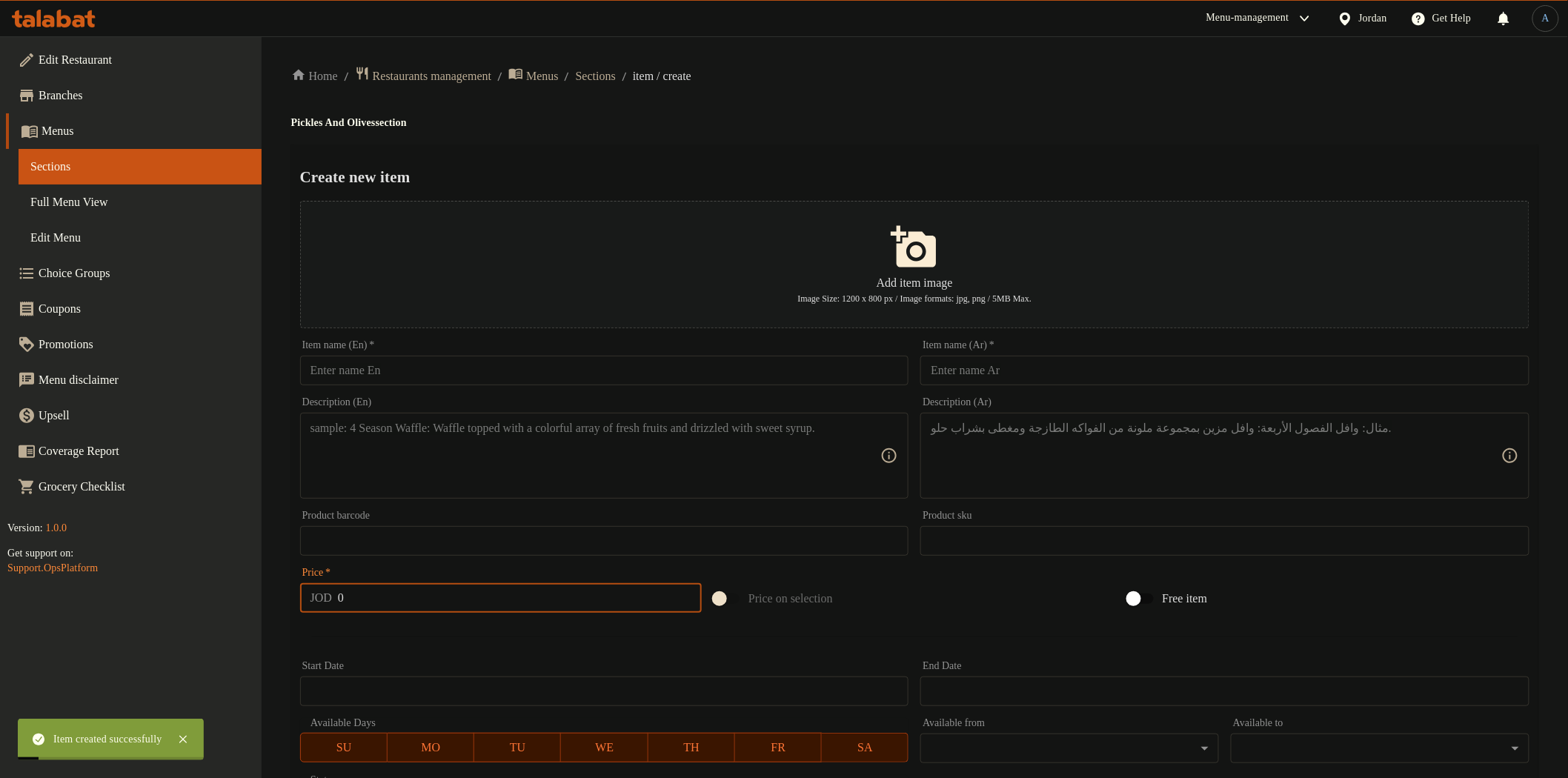
click at [542, 372] on input "text" at bounding box center [604, 371] width 609 height 30
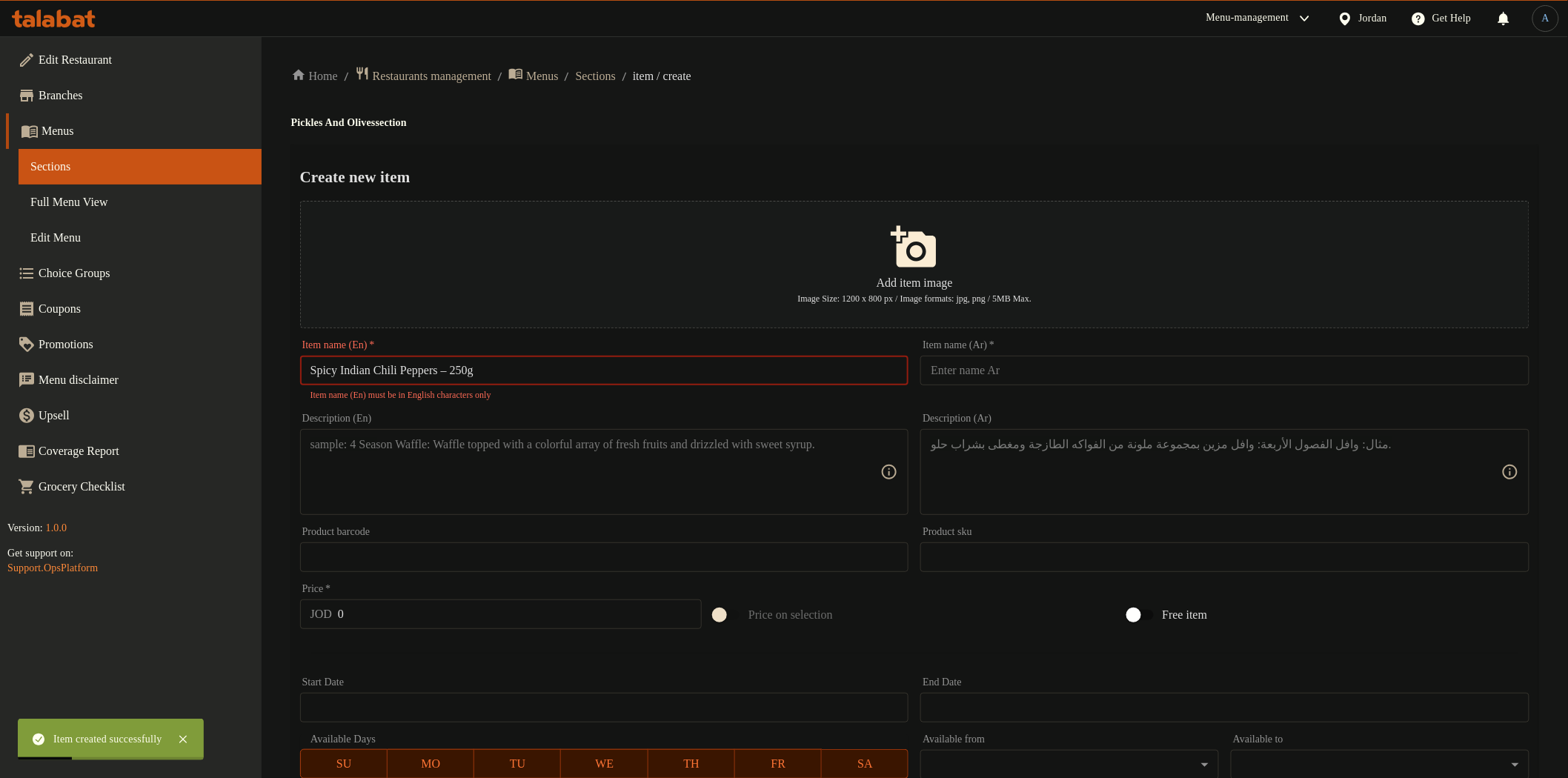
click at [461, 373] on input "Spicy Indian Chili Peppers – 250g" at bounding box center [604, 371] width 609 height 30
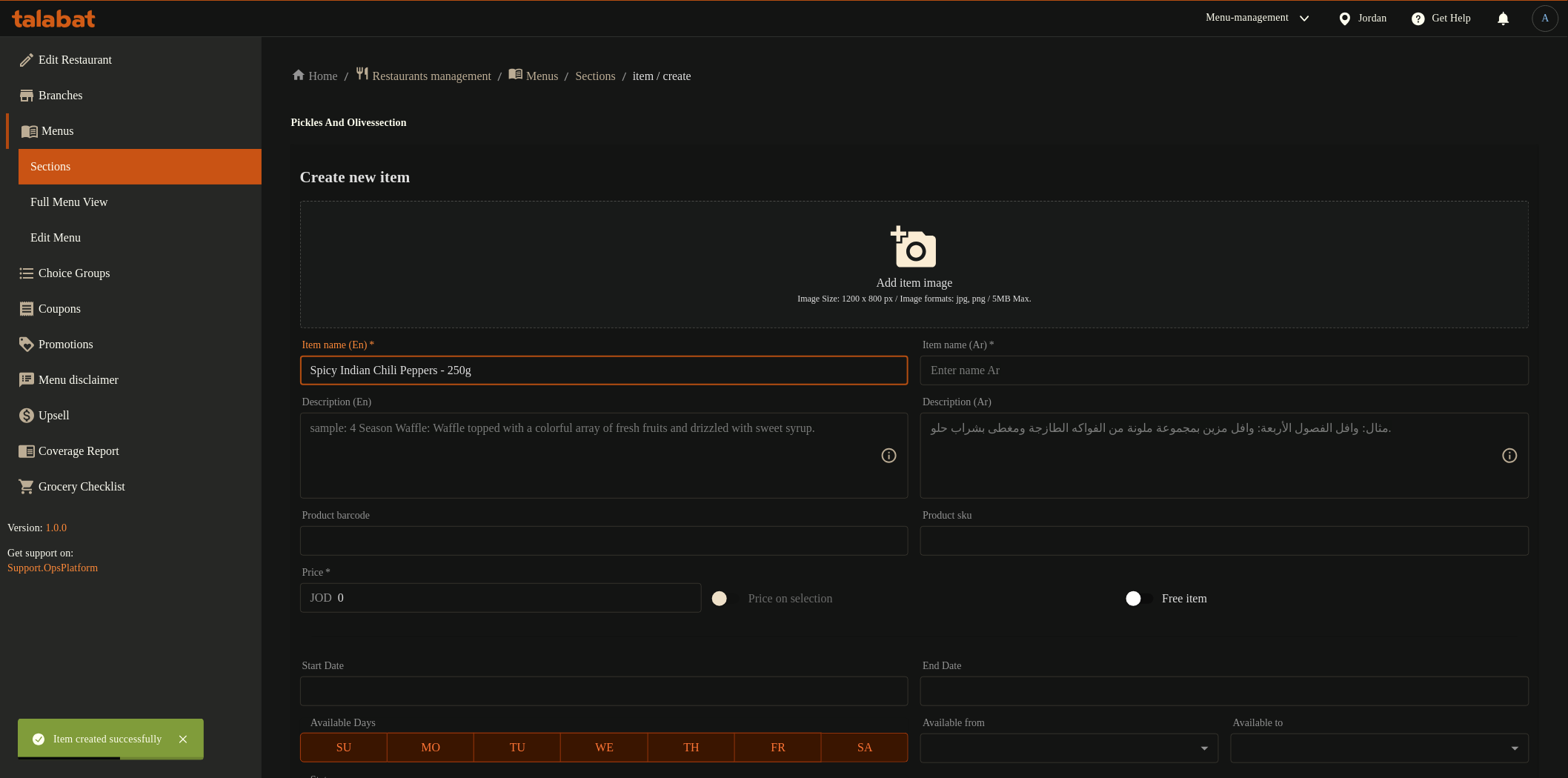
click at [1103, 374] on input "text" at bounding box center [1225, 371] width 609 height 30
click at [1102, 153] on div "Create new item Add item image Image Size: 1200 x 800 px / Image formats: jpg, …" at bounding box center [914, 571] width 1247 height 854
click at [680, 451] on textarea at bounding box center [595, 456] width 570 height 70
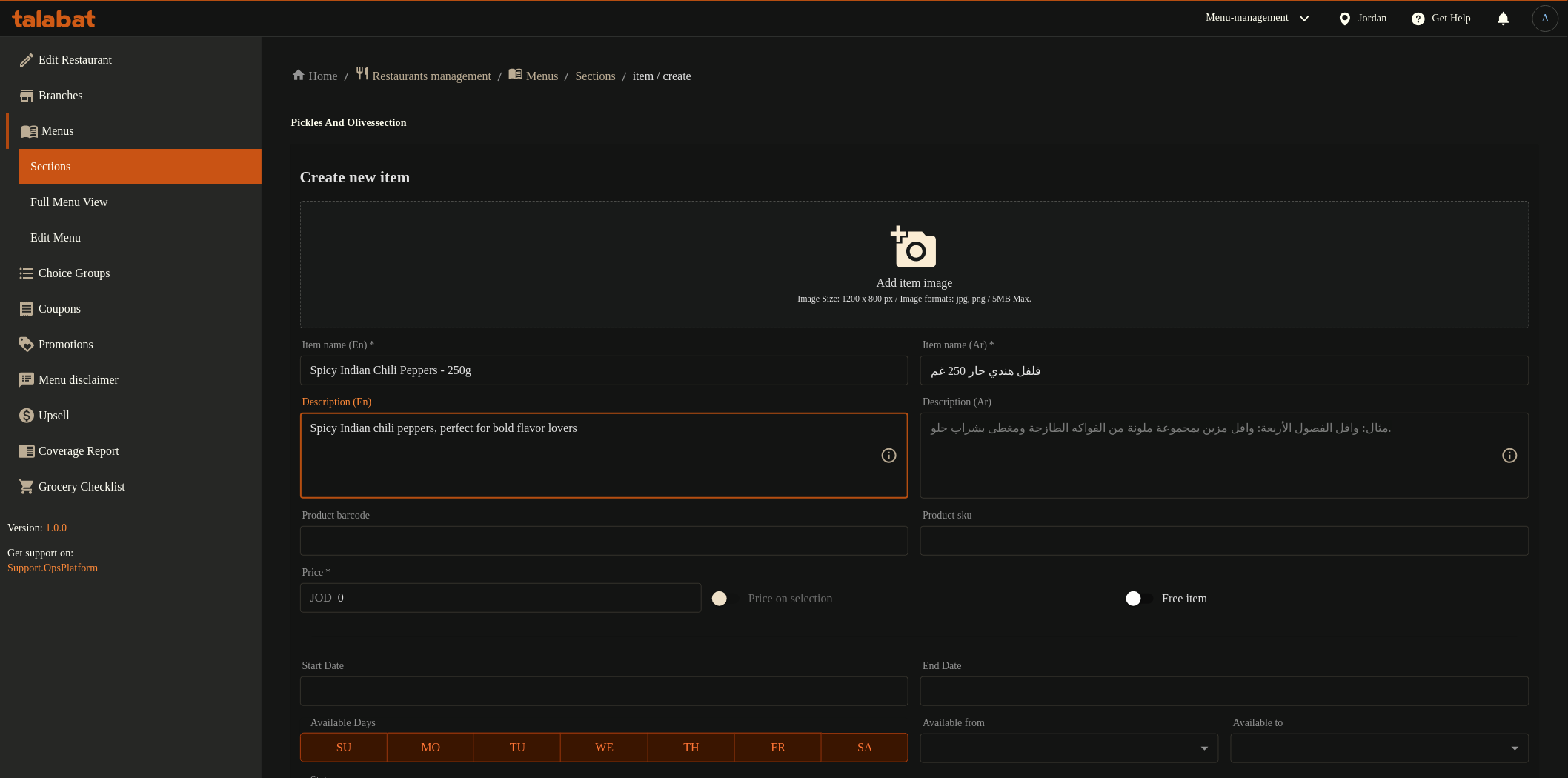
click at [1040, 450] on textarea at bounding box center [1216, 456] width 570 height 70
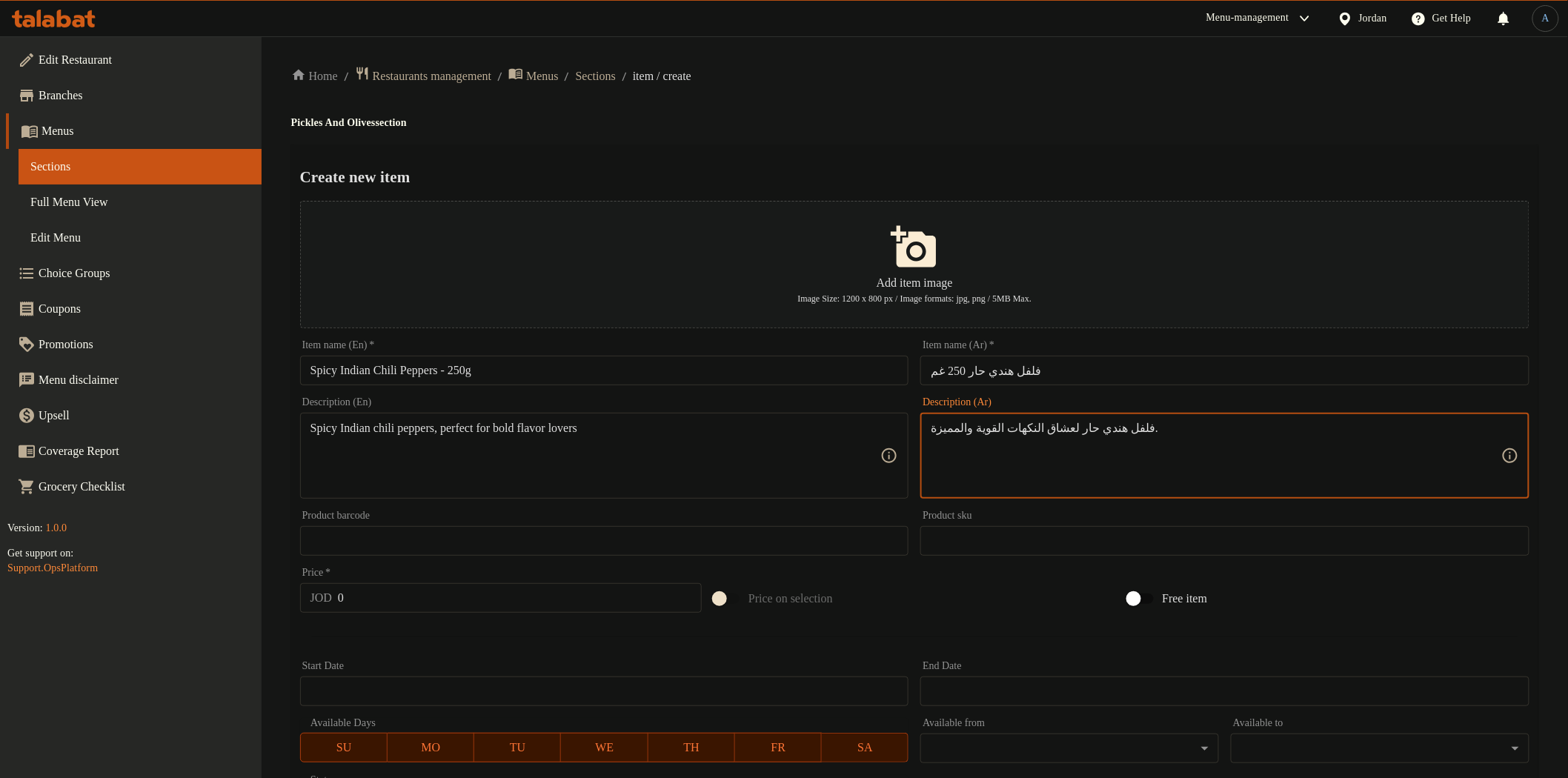
click at [615, 595] on input "0" at bounding box center [520, 599] width 364 height 30
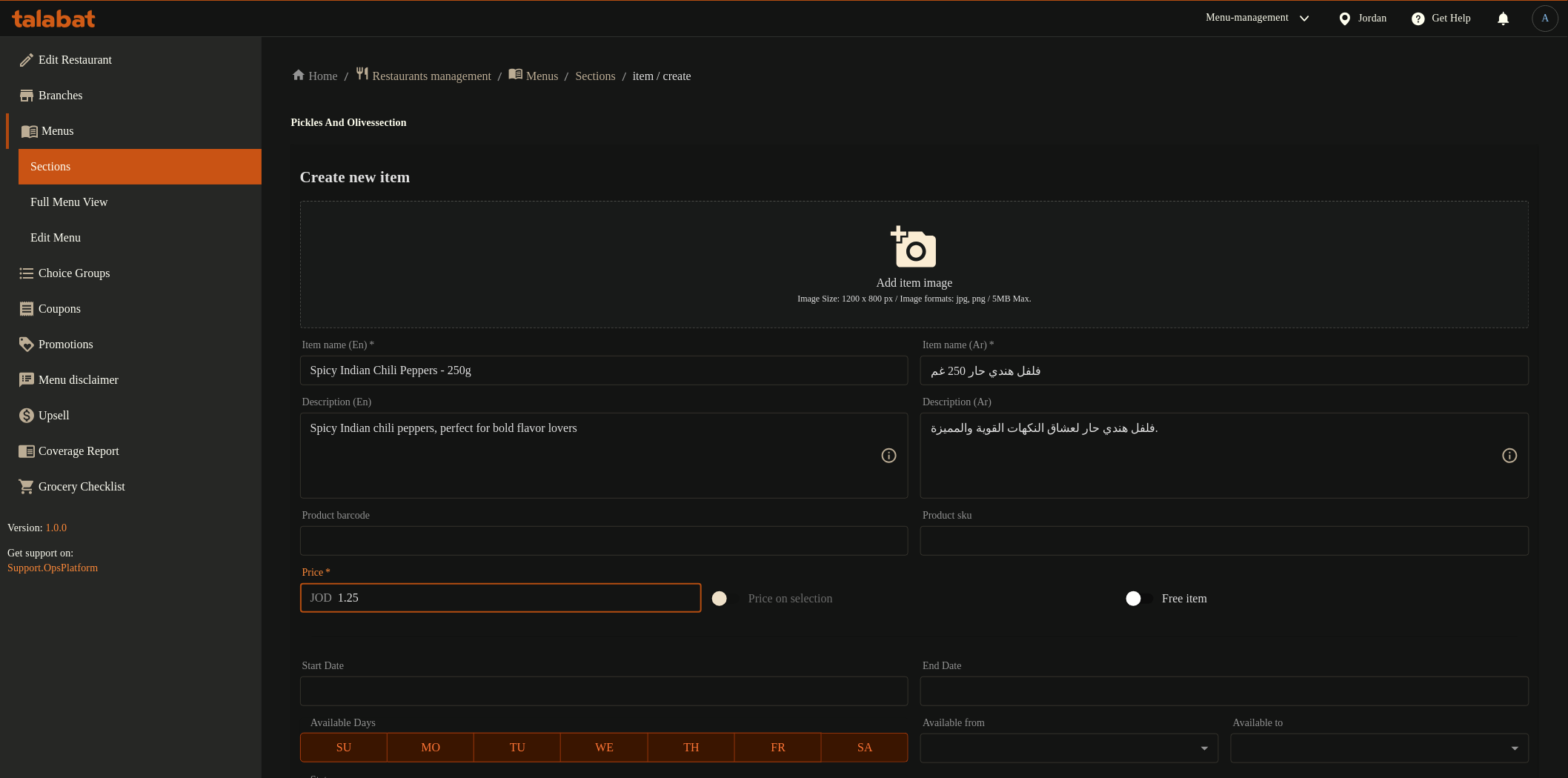
click at [722, 160] on div "Create new item Add item image Image Size: 1200 x 800 px / Image formats: jpg, …" at bounding box center [914, 571] width 1247 height 854
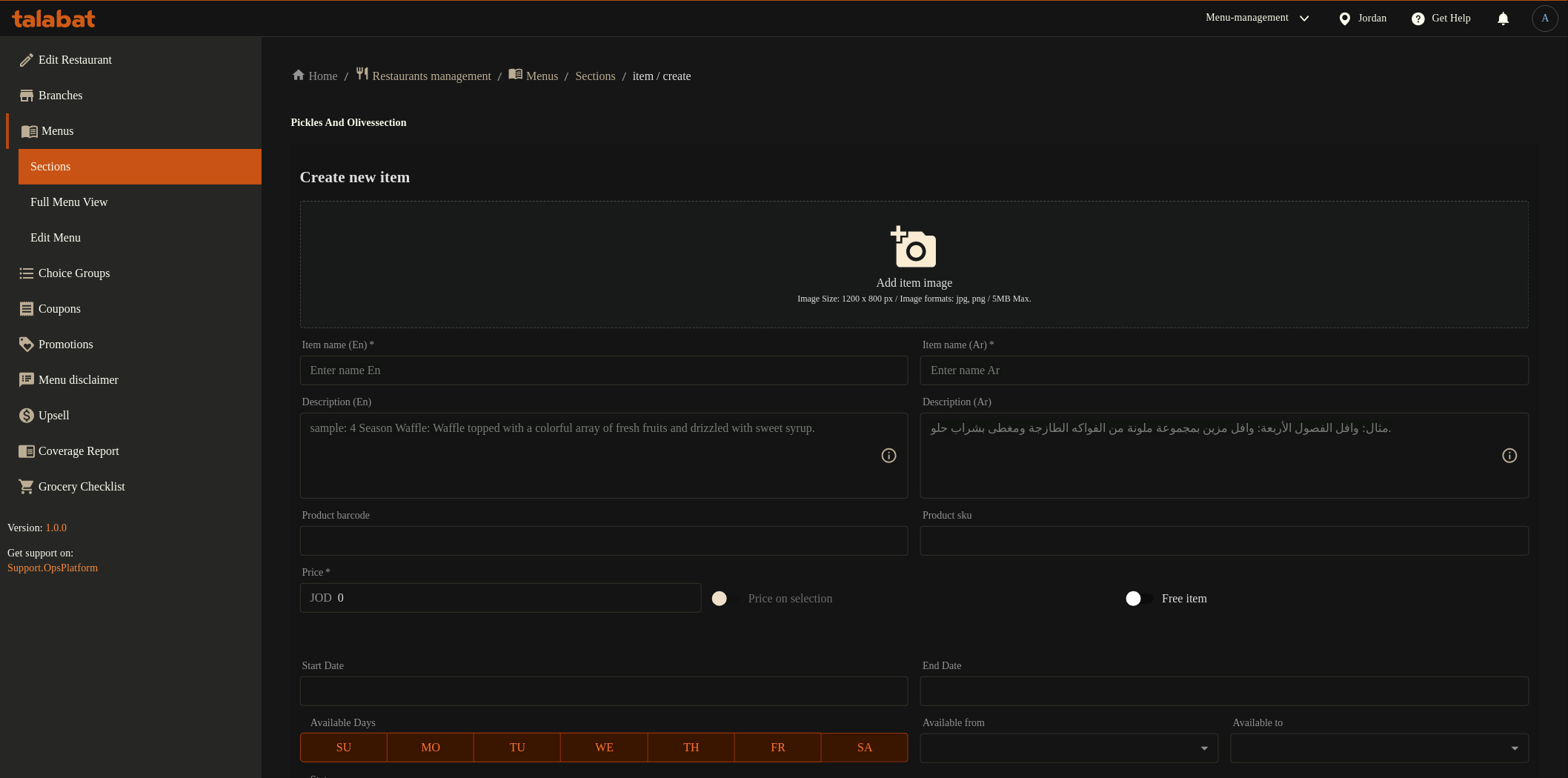
click at [573, 375] on input "text" at bounding box center [604, 371] width 609 height 30
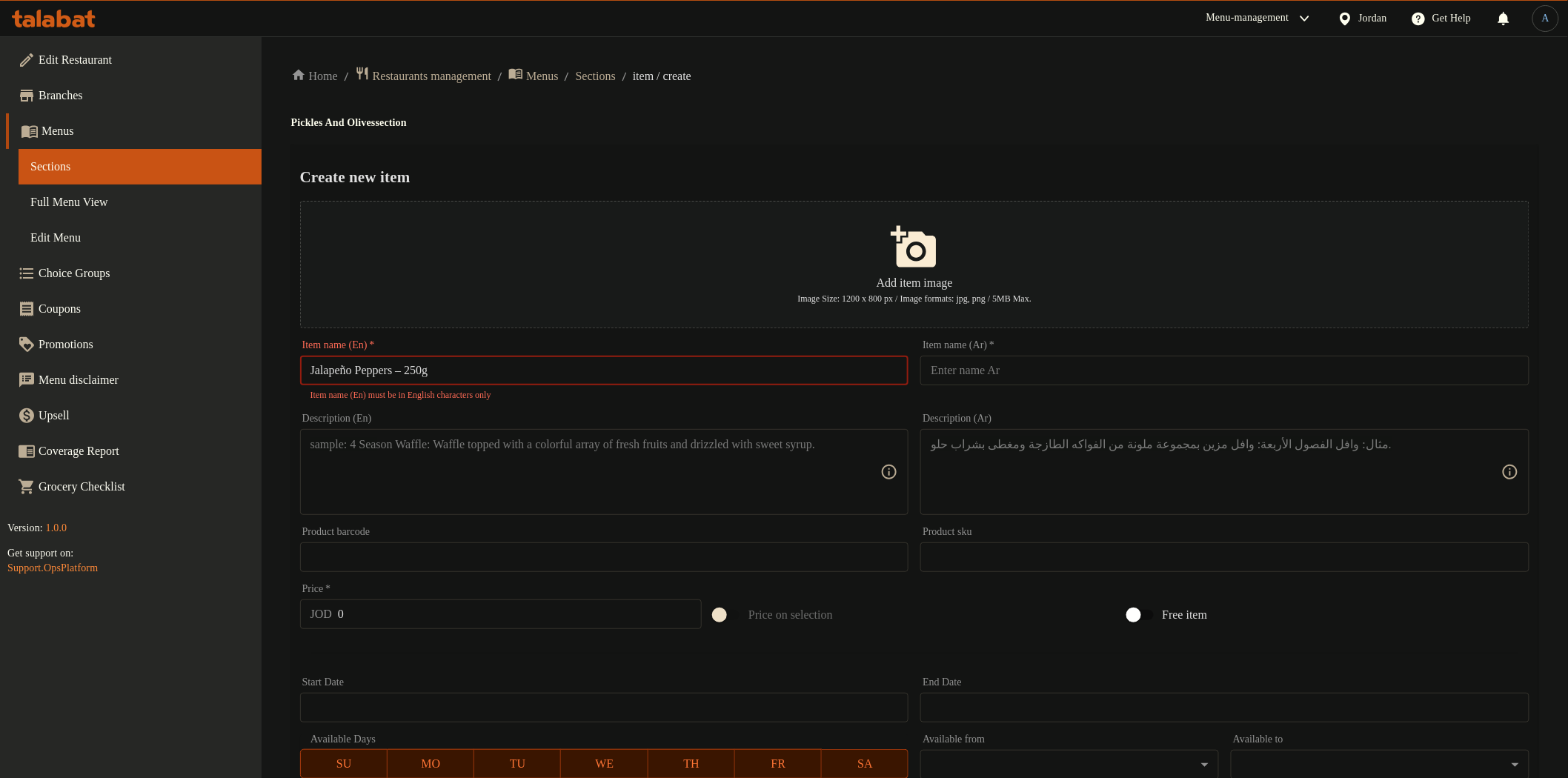
click at [413, 369] on input "Jalapeño Peppers – 250g" at bounding box center [604, 371] width 609 height 30
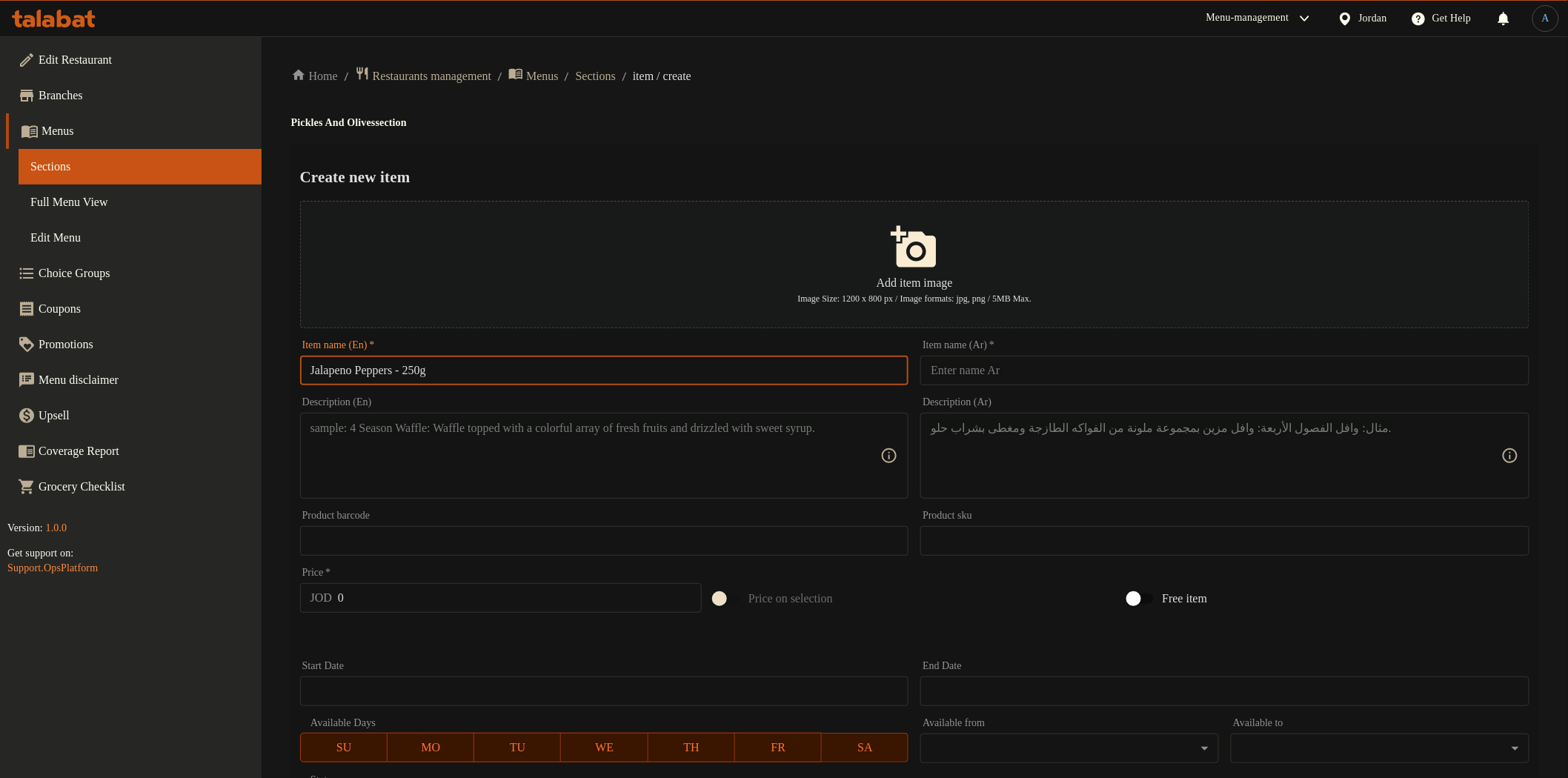
drag, startPoint x: 988, startPoint y: 394, endPoint x: 994, endPoint y: 387, distance: 9.2
click at [990, 391] on div "Description (Ar) Description (Ar)" at bounding box center [1224, 447] width 621 height 114
click at [999, 382] on input "text" at bounding box center [1225, 371] width 609 height 30
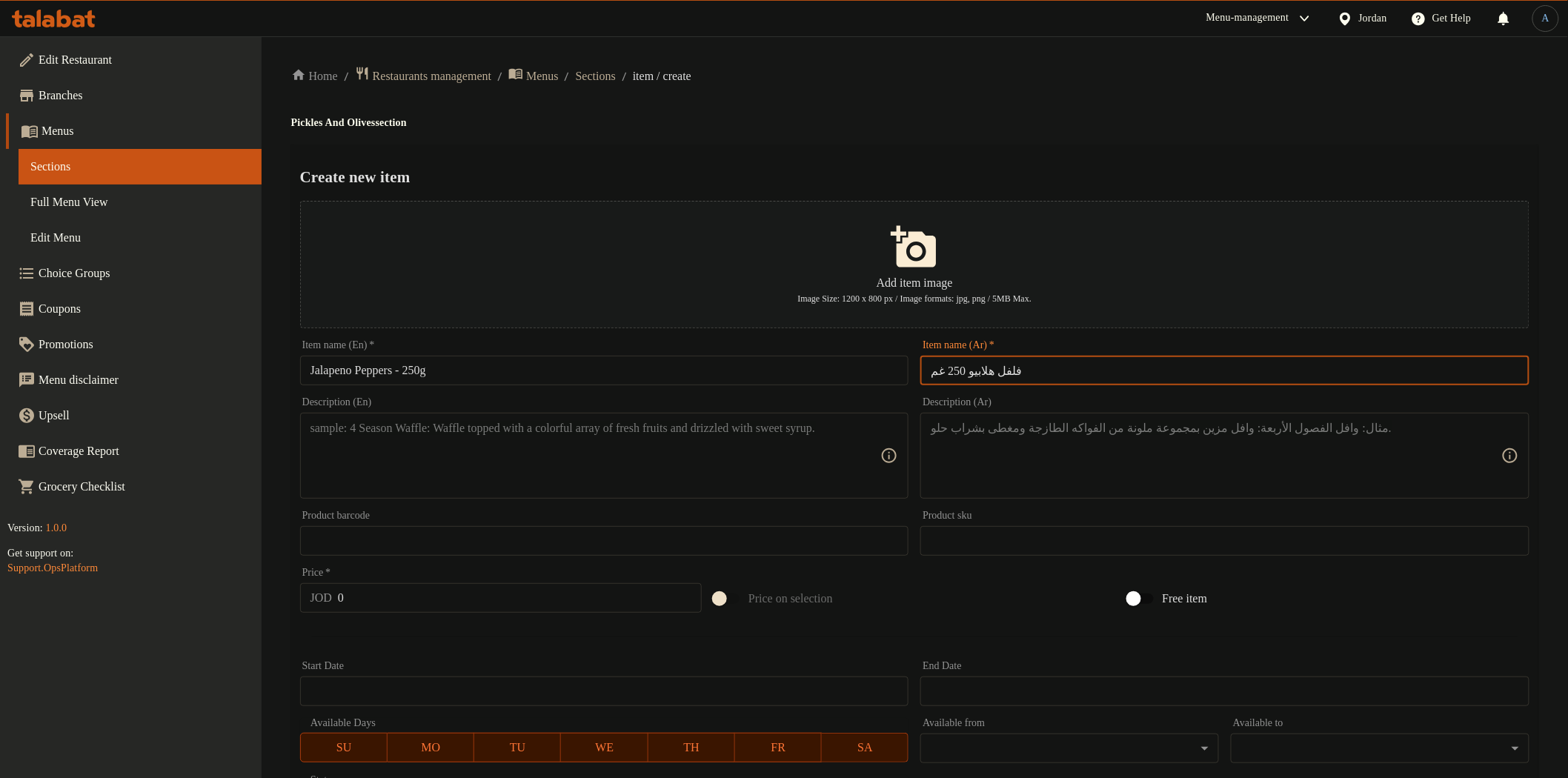
click at [1012, 157] on div "Create new item Add item image Image Size: 1200 x 800 px / Image formats: jpg, …" at bounding box center [914, 571] width 1247 height 854
click at [473, 468] on textarea at bounding box center [595, 456] width 570 height 70
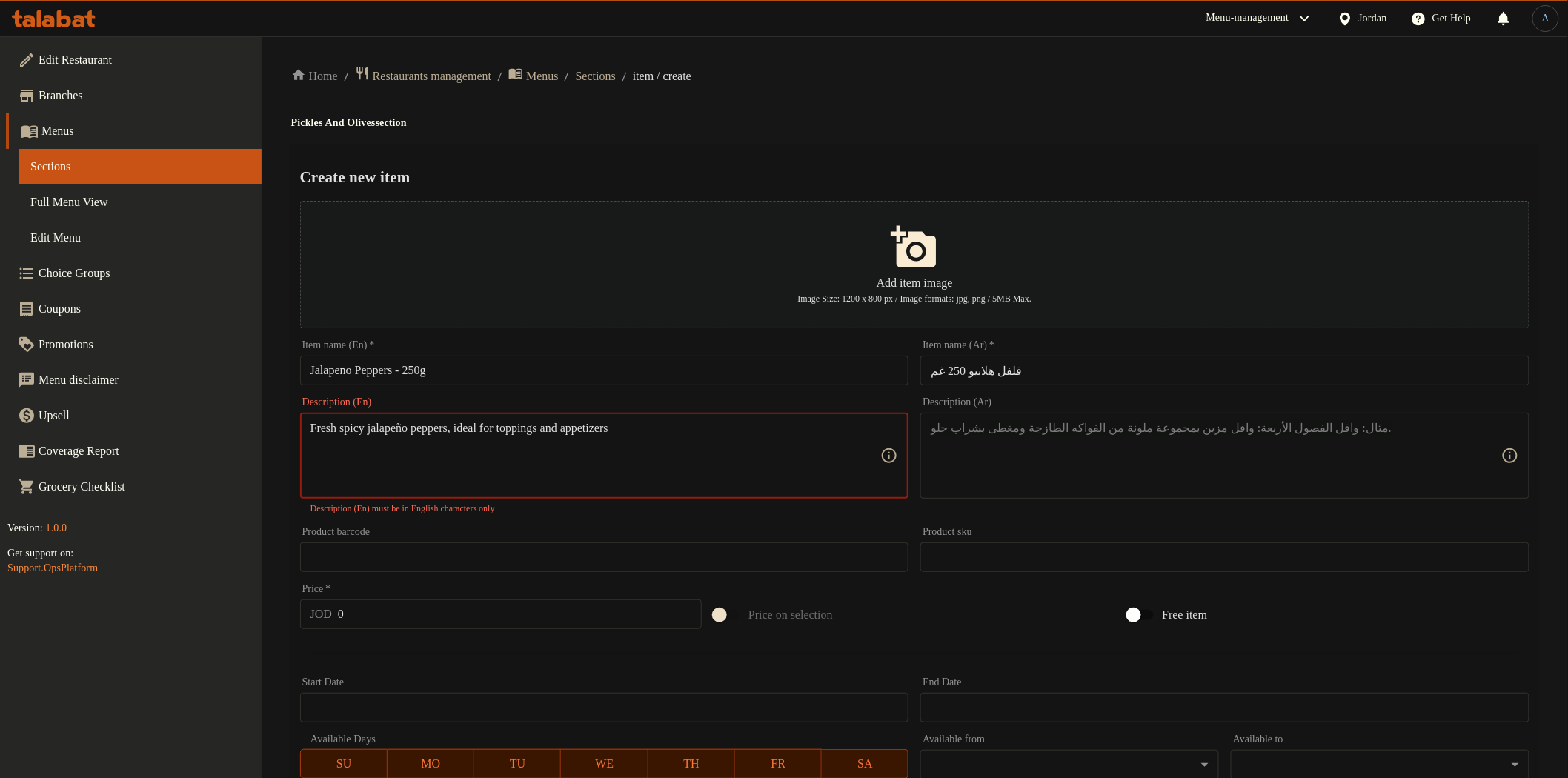
click at [1050, 465] on textarea at bounding box center [1216, 456] width 570 height 70
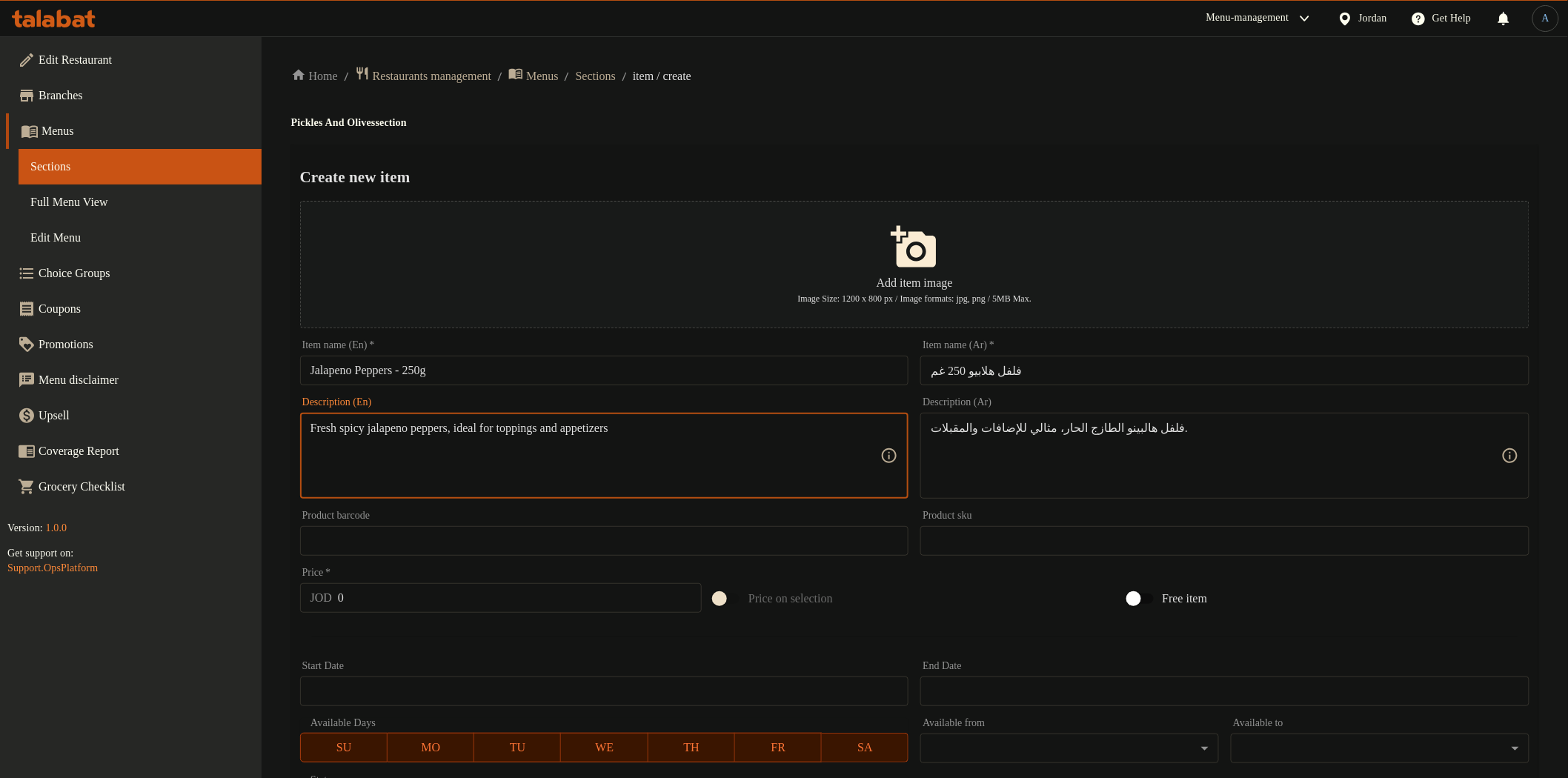
click at [780, 133] on div "Home / Restaurants management / Menus / Sections / item / create Pickles And Ol…" at bounding box center [914, 537] width 1247 height 944
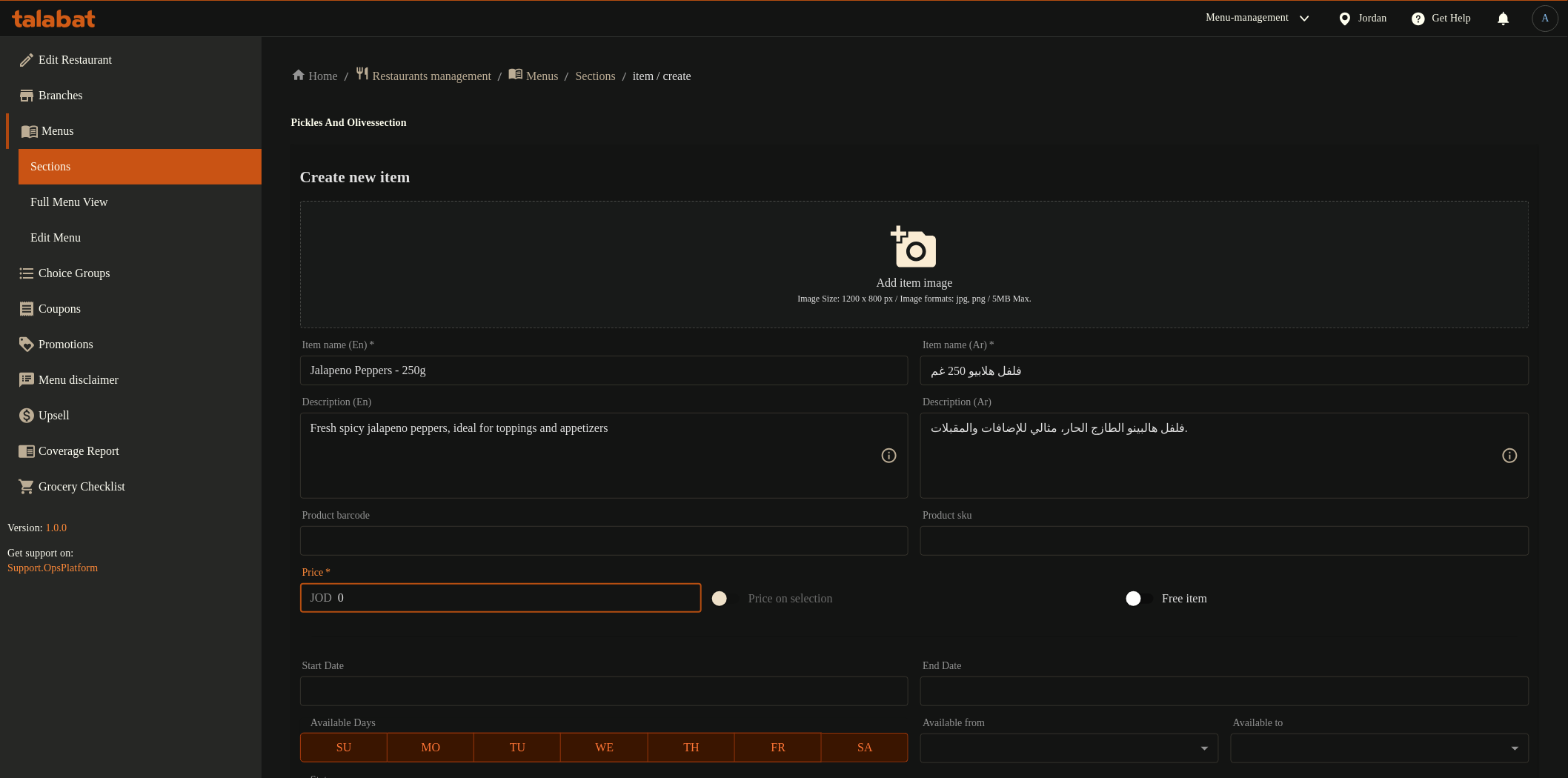
click at [362, 598] on input "0" at bounding box center [520, 599] width 364 height 30
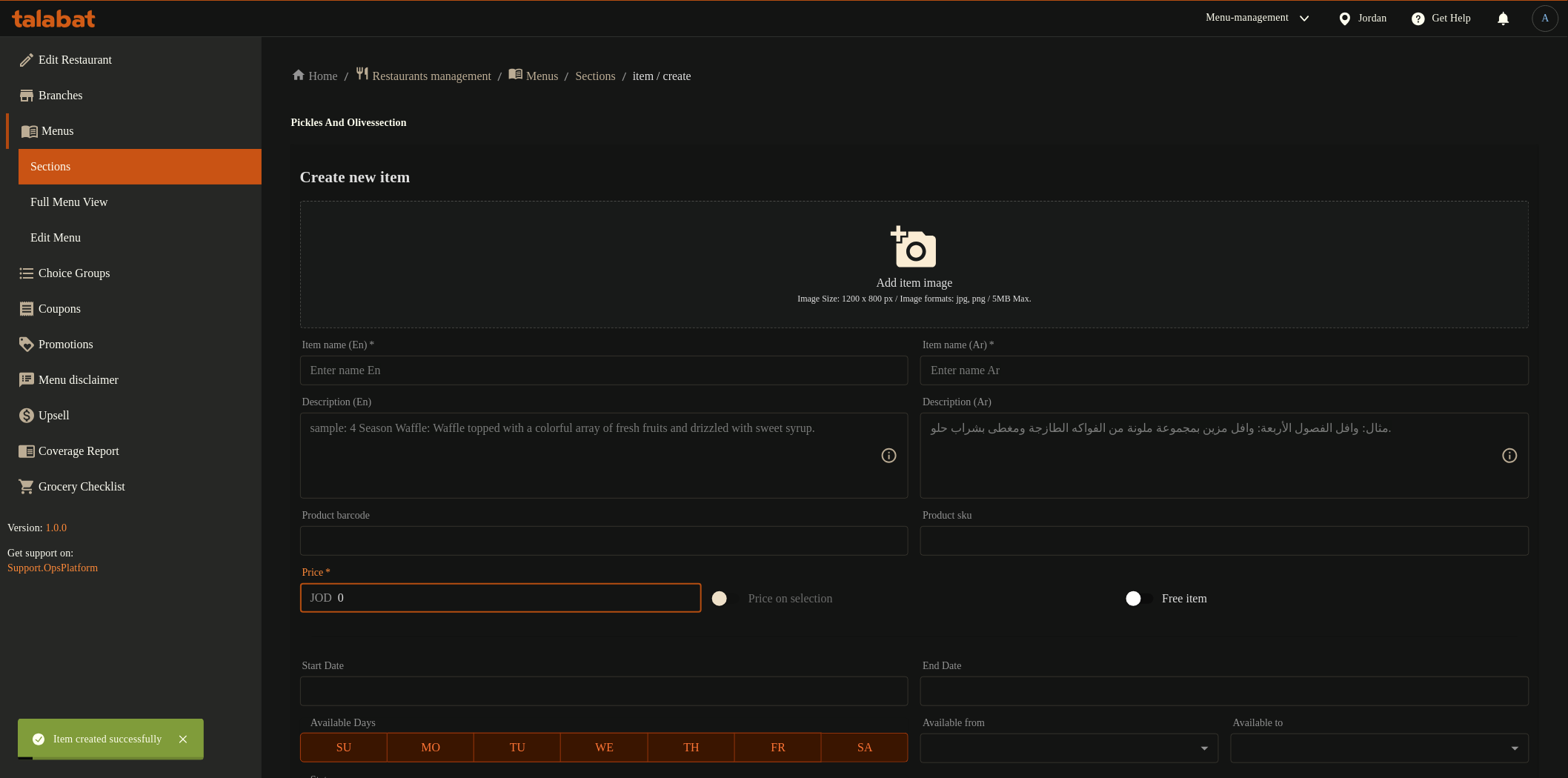
click at [492, 364] on input "text" at bounding box center [604, 371] width 609 height 30
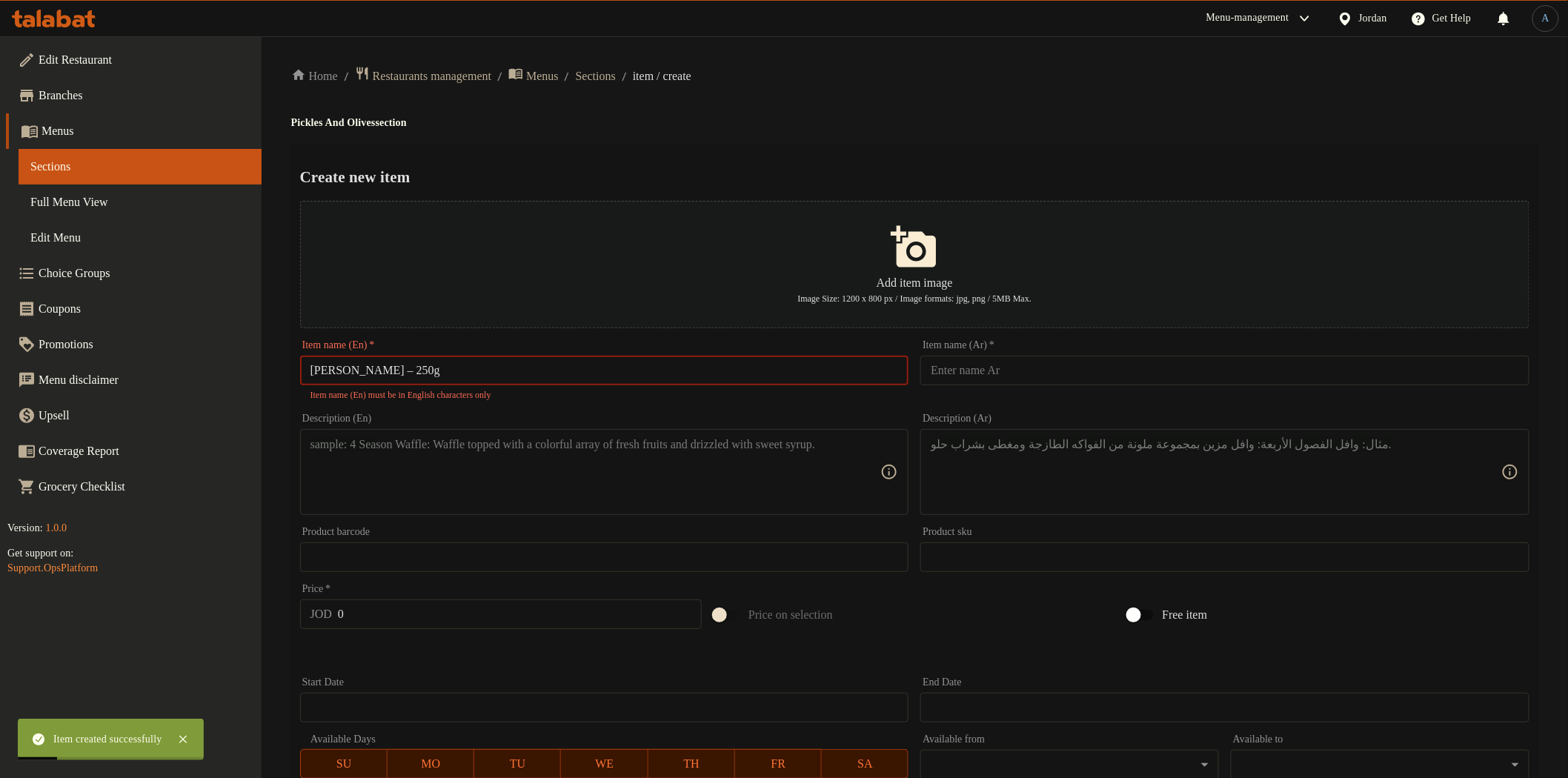
click at [417, 374] on input "[PERSON_NAME] – 250g" at bounding box center [604, 371] width 609 height 30
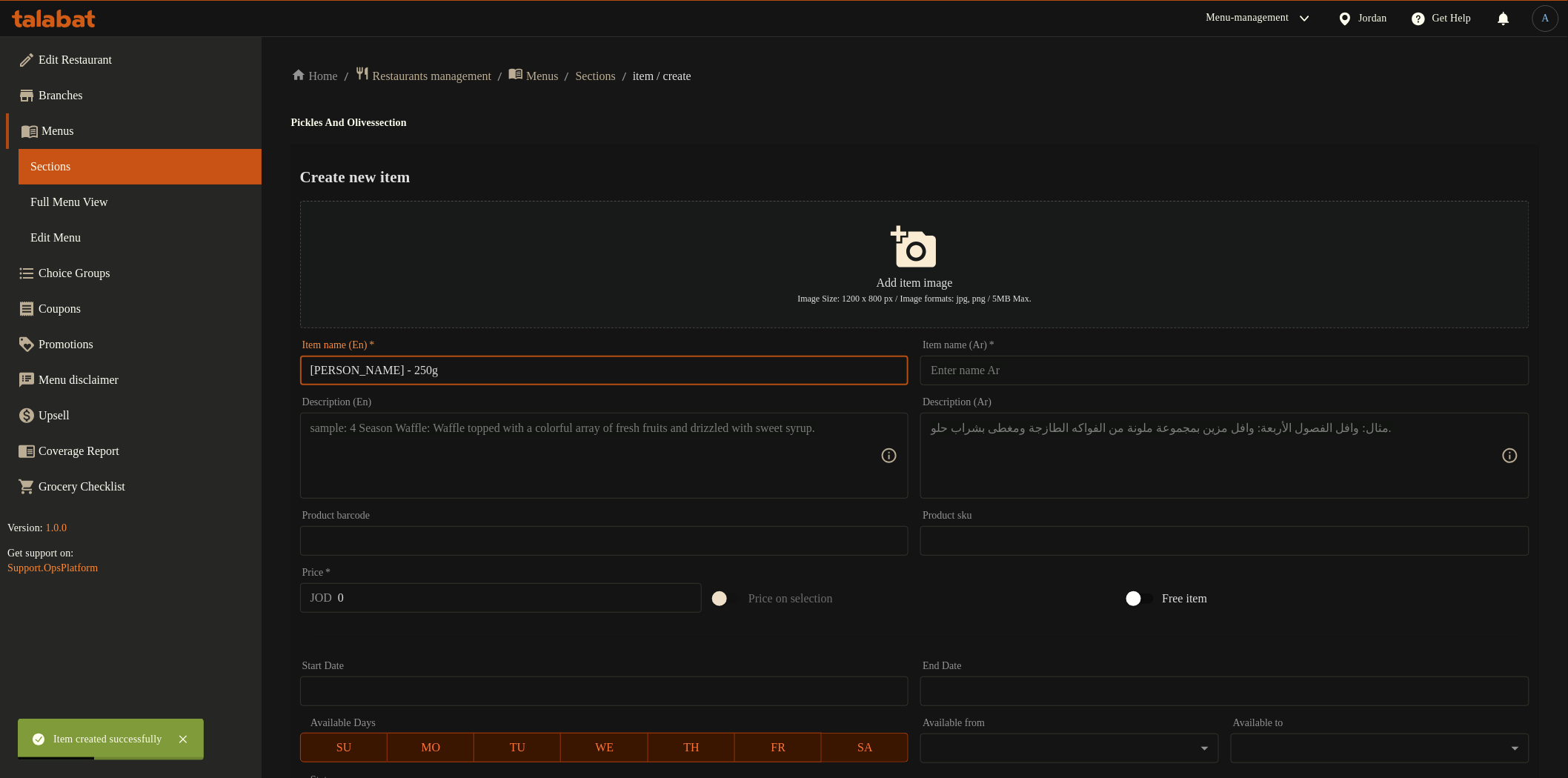
click at [1032, 375] on input "text" at bounding box center [1225, 371] width 609 height 30
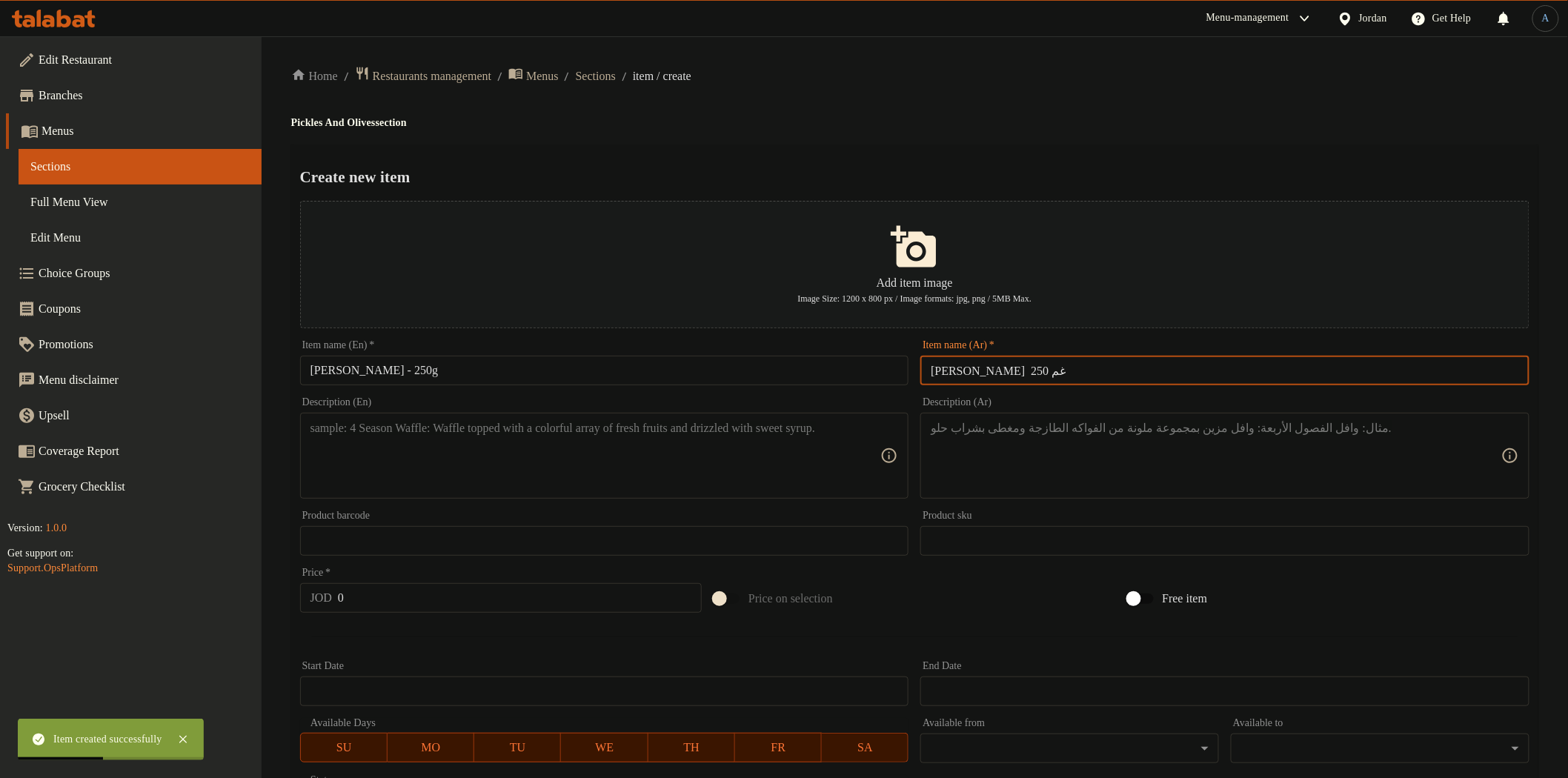
click at [1064, 111] on div "Home / Restaurants management / Menus / Sections / item / create Pickles And Ol…" at bounding box center [914, 537] width 1247 height 944
click at [552, 475] on textarea at bounding box center [595, 456] width 570 height 70
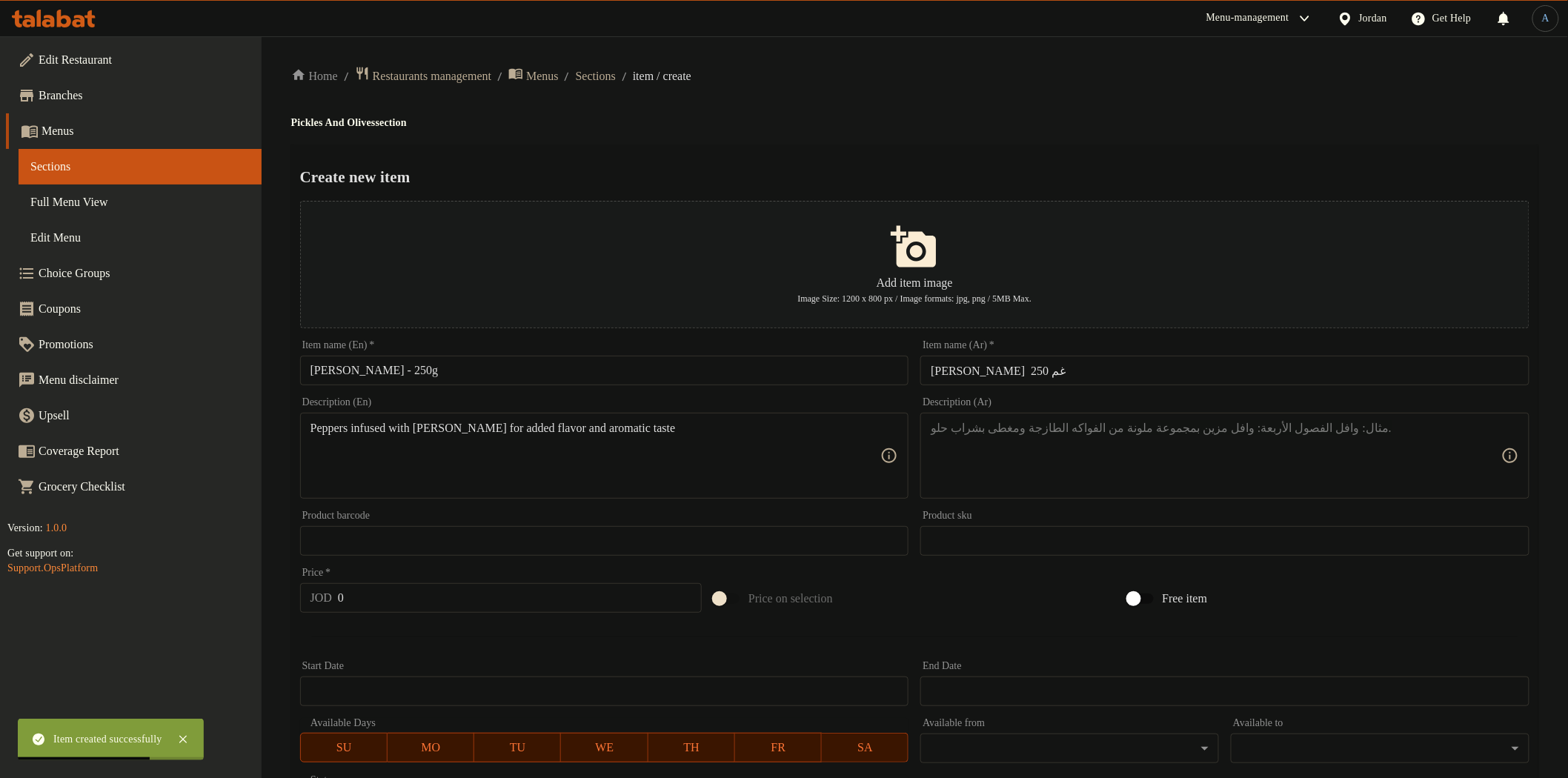
click at [1110, 492] on div "Description (Ar)" at bounding box center [1225, 455] width 609 height 86
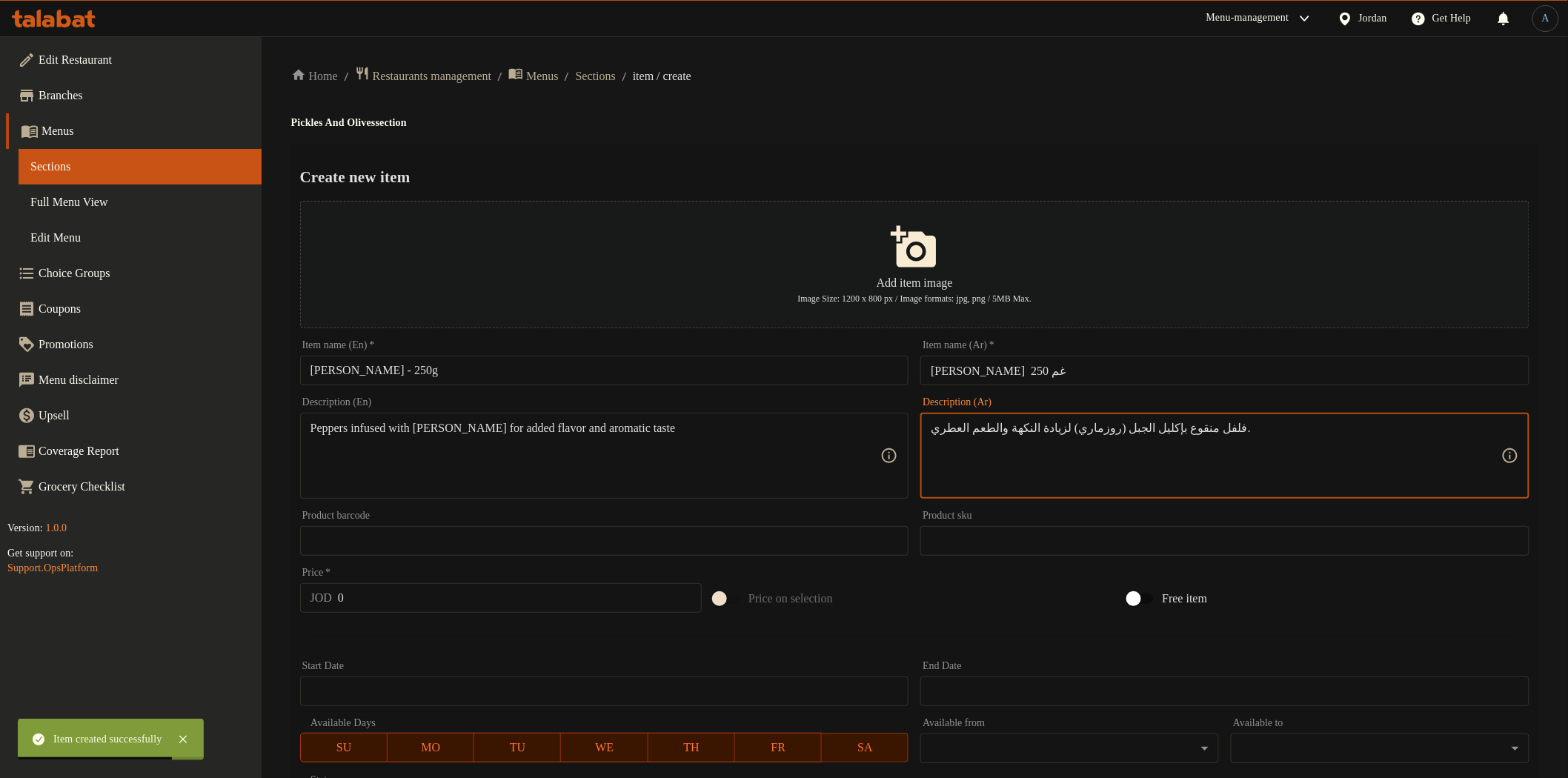
click at [406, 589] on input "0" at bounding box center [520, 599] width 364 height 30
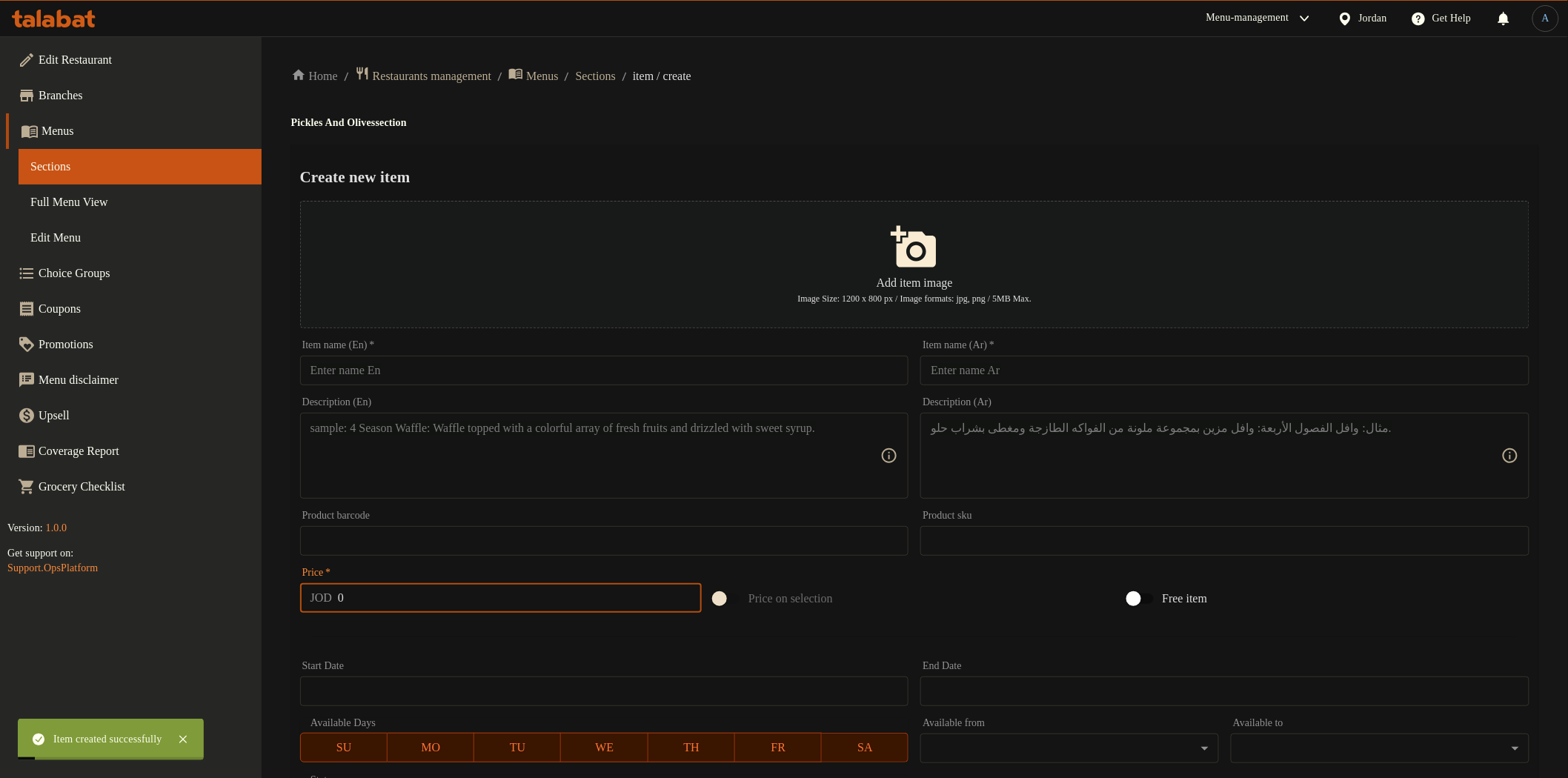
click at [615, 373] on input "text" at bounding box center [604, 371] width 609 height 30
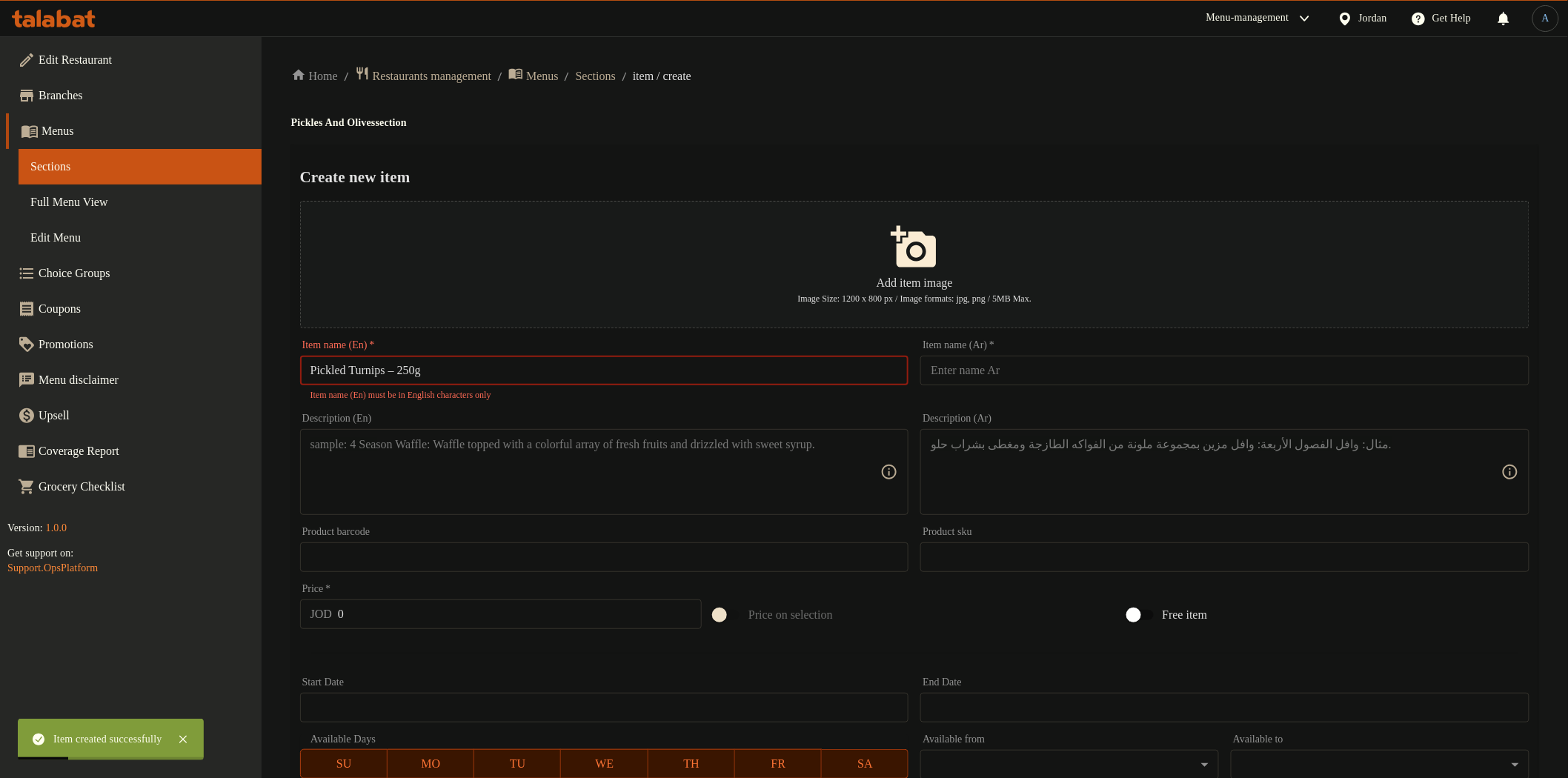
click at [400, 368] on input "Pickled Turnips – 250g" at bounding box center [604, 371] width 609 height 30
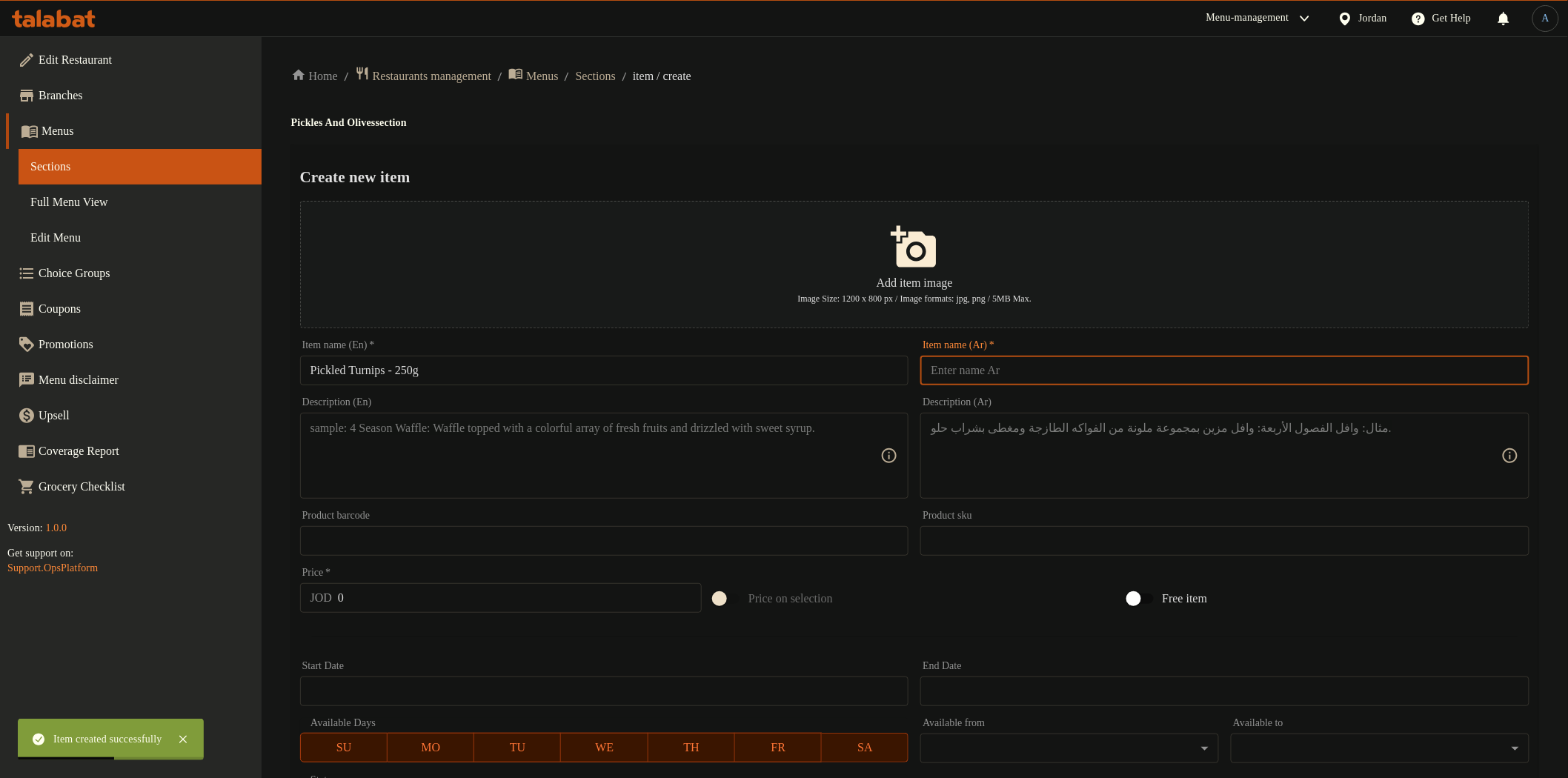
click at [1120, 366] on input "text" at bounding box center [1225, 371] width 609 height 30
click at [1019, 101] on div "Home / Restaurants management / Menus / Sections / item / create Pickles And Ol…" at bounding box center [914, 537] width 1247 height 944
click at [741, 492] on div "Description (En)" at bounding box center [604, 455] width 609 height 86
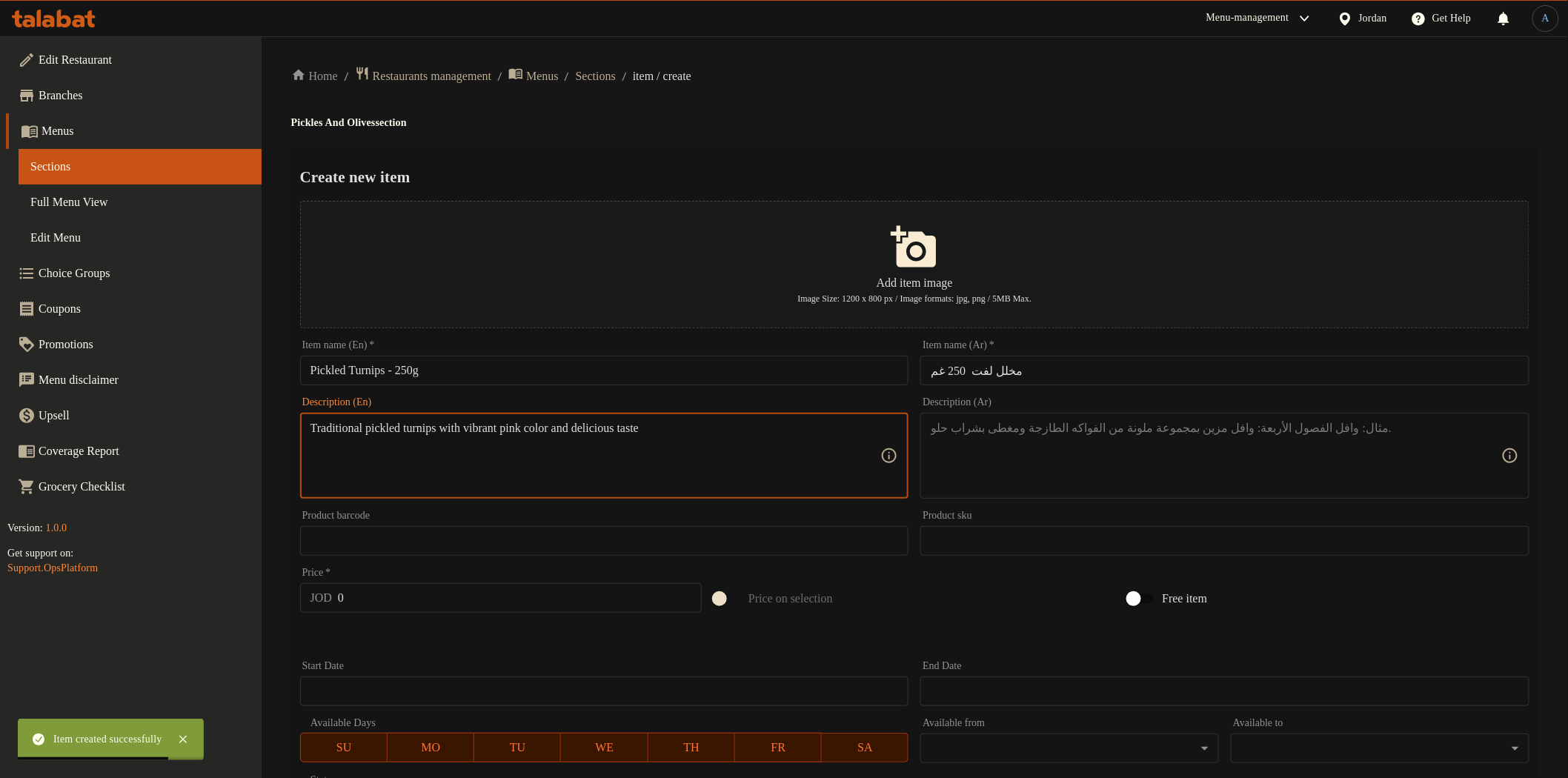
click at [1193, 470] on textarea at bounding box center [1216, 456] width 570 height 70
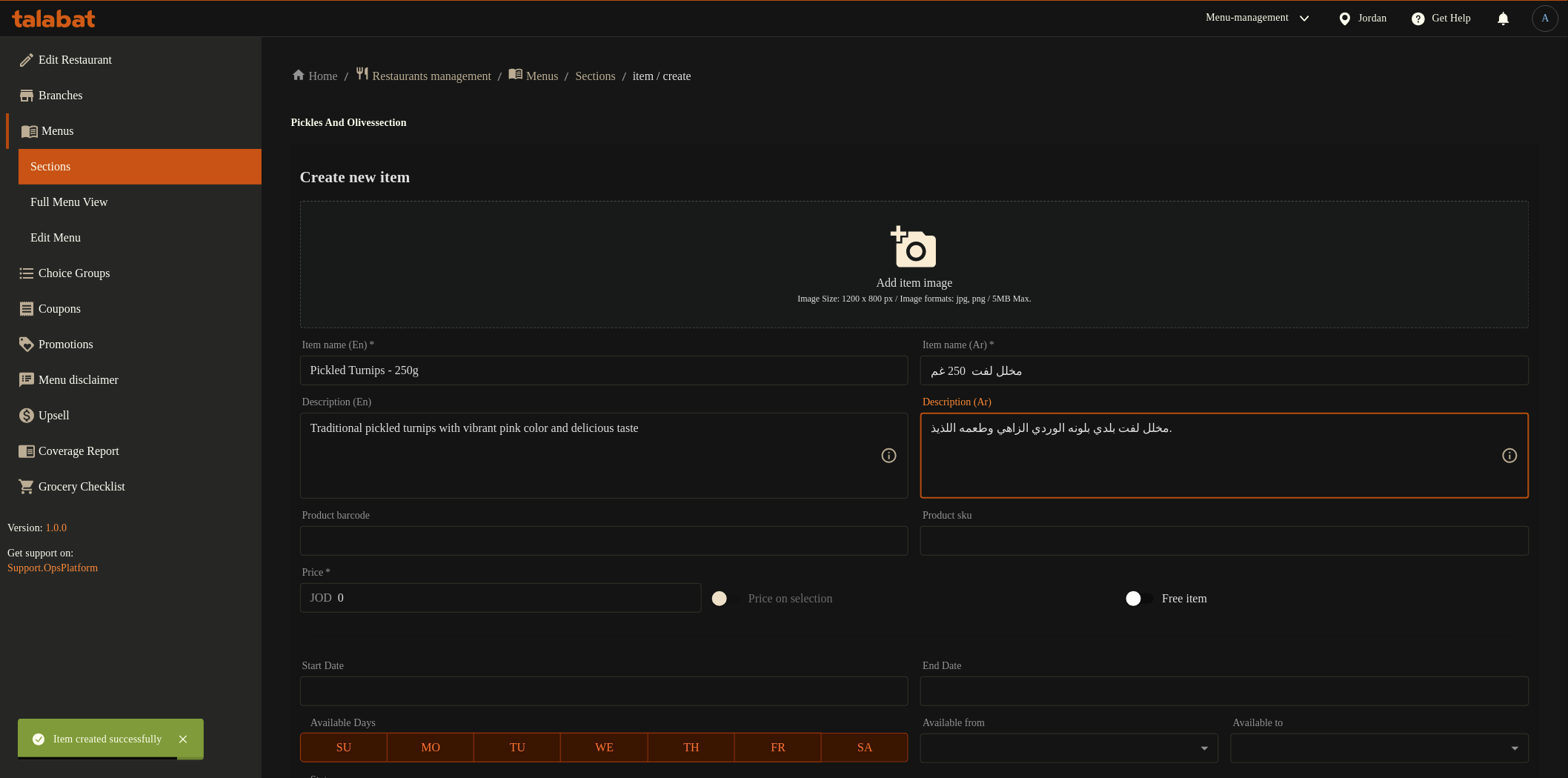
click at [1048, 124] on h4 "Pickles And Olives section" at bounding box center [914, 123] width 1247 height 15
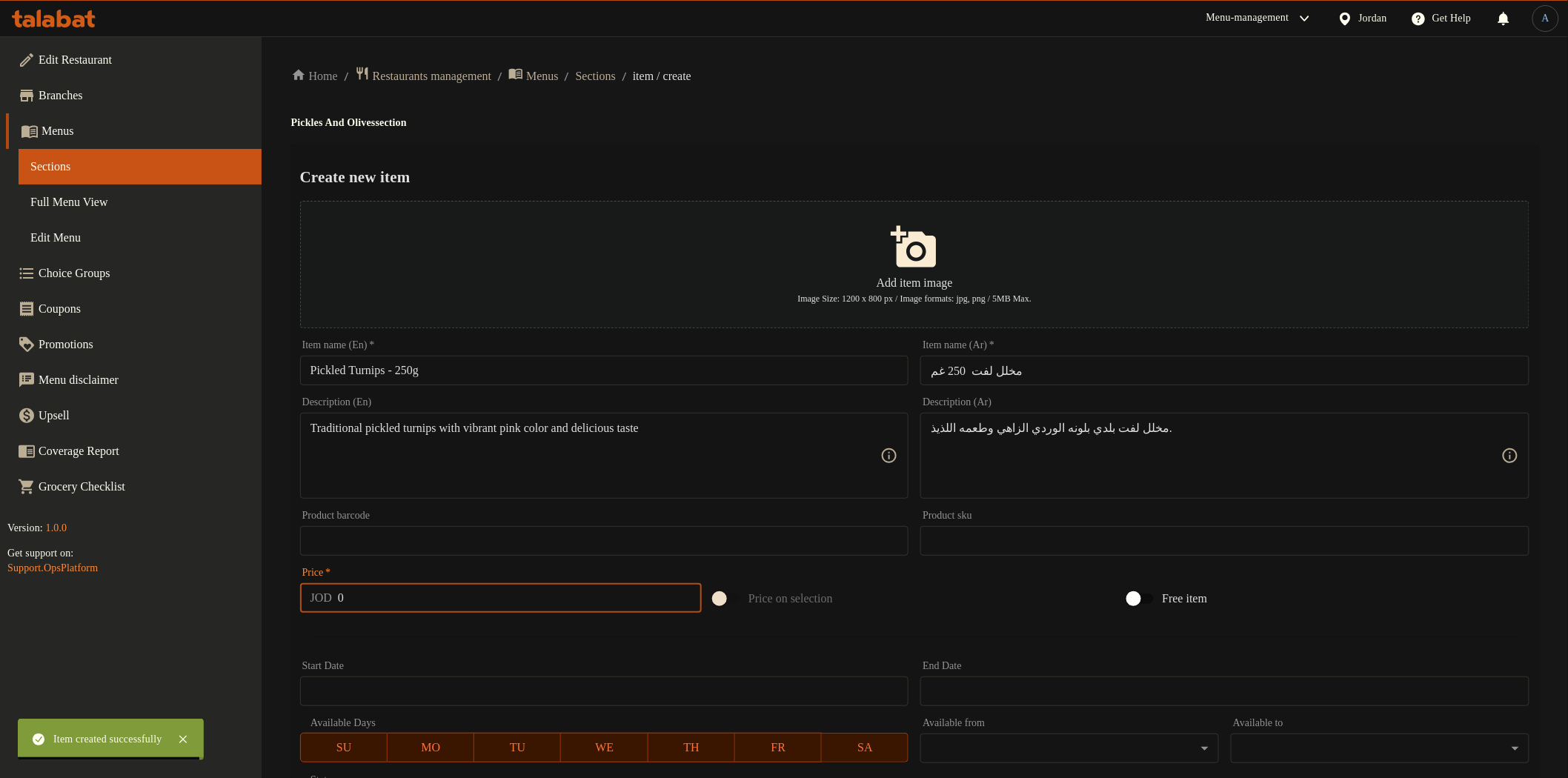
click at [426, 604] on input "0" at bounding box center [520, 599] width 364 height 30
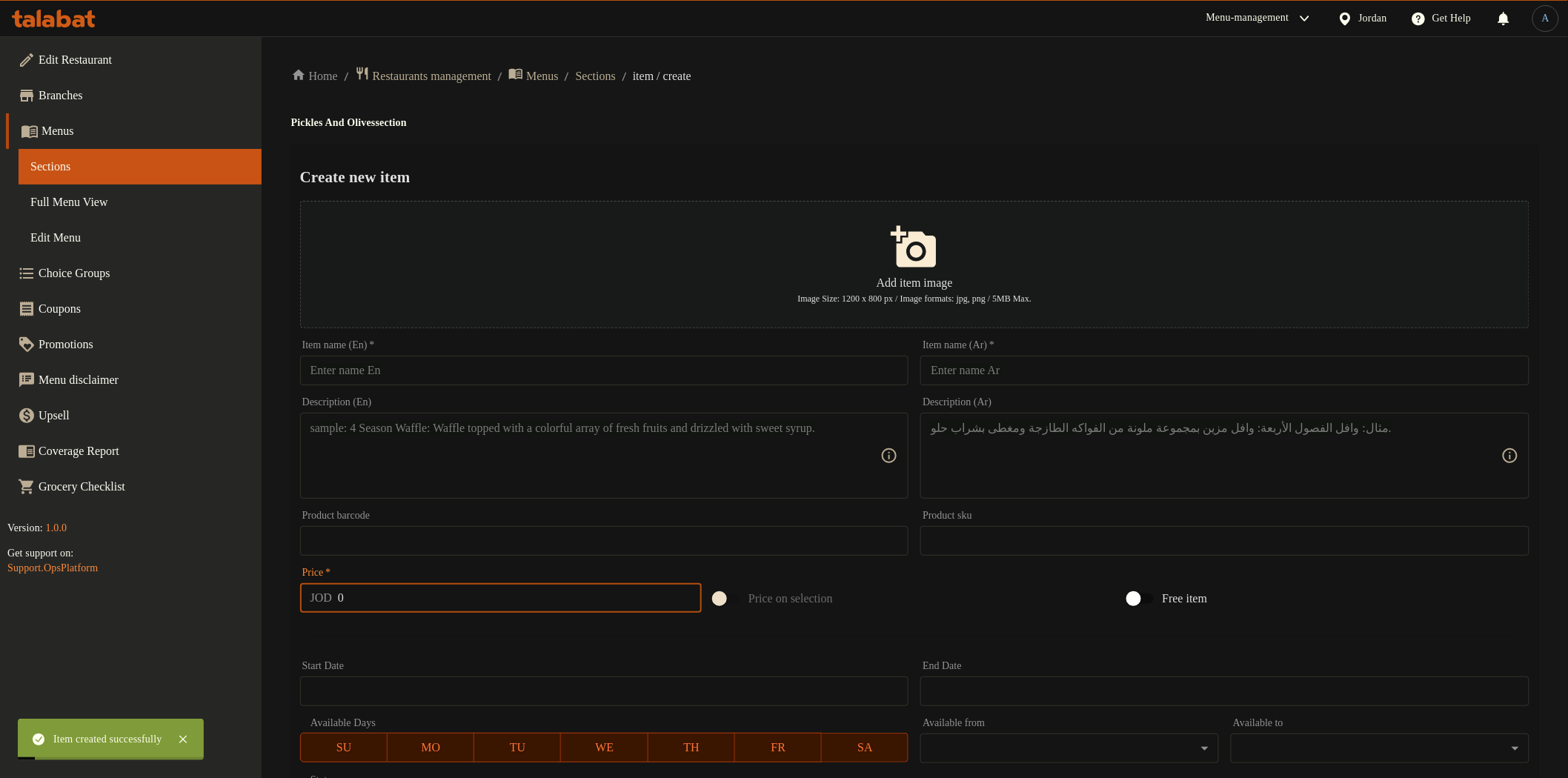
click at [499, 373] on input "text" at bounding box center [604, 371] width 609 height 30
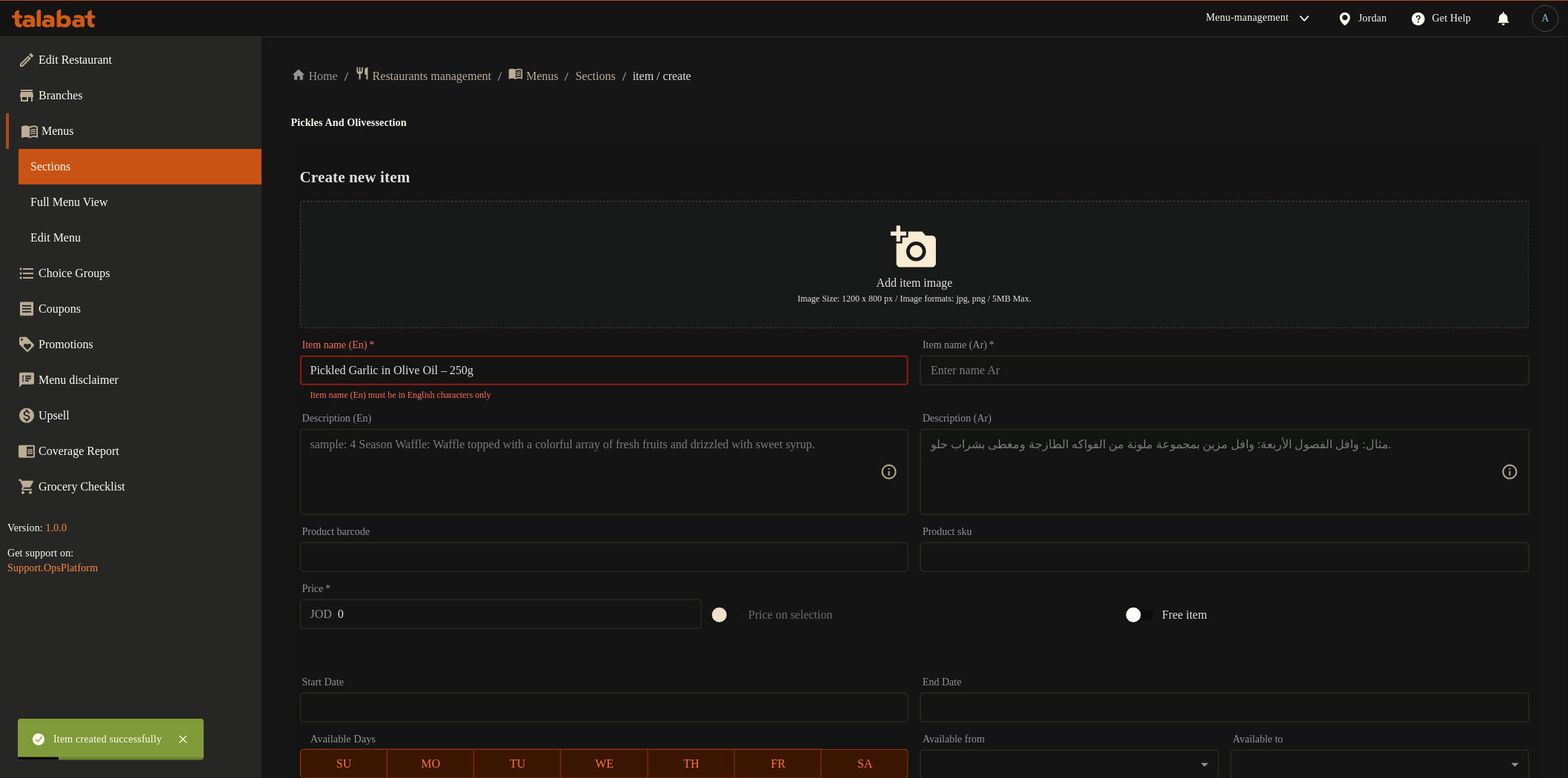
click at [459, 372] on input "Pickled Garlic in Olive Oil – 250g" at bounding box center [604, 371] width 609 height 30
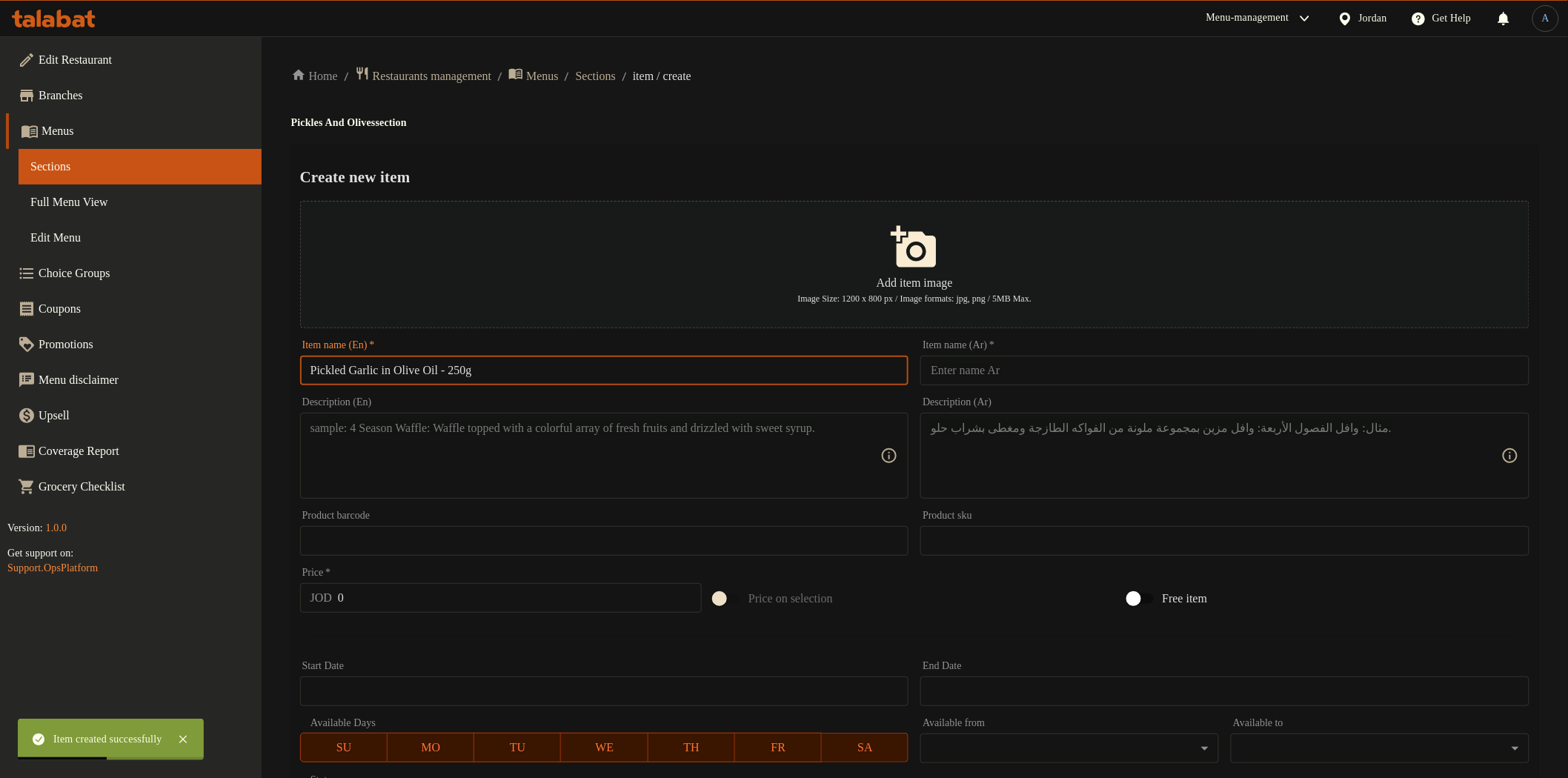
click at [1127, 359] on input "text" at bounding box center [1225, 371] width 609 height 30
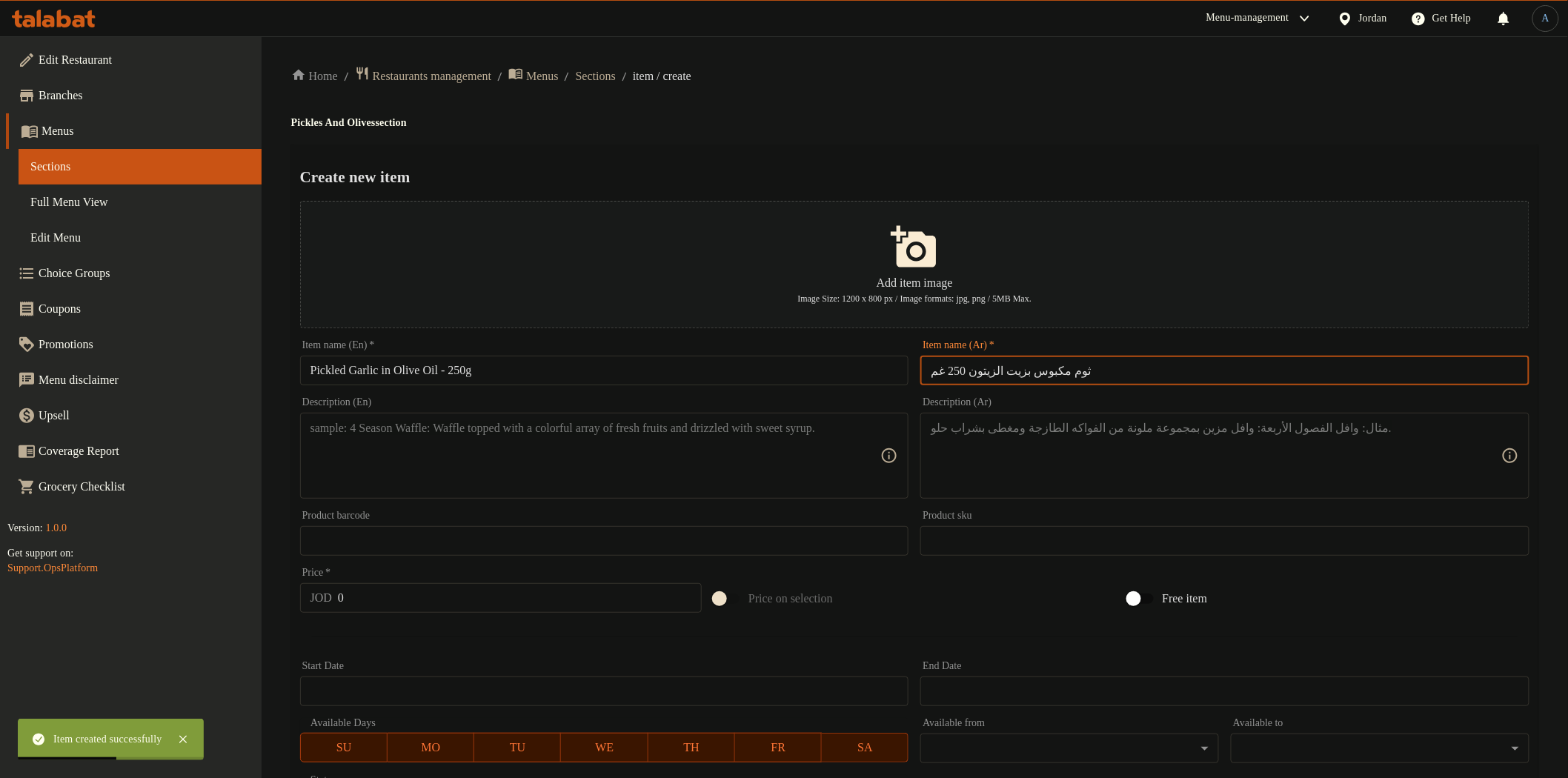
click at [1048, 160] on div "Create new item Add item image Image Size: 1200 x 800 px / Image formats: jpg, …" at bounding box center [914, 571] width 1247 height 854
click at [612, 445] on textarea at bounding box center [595, 456] width 570 height 70
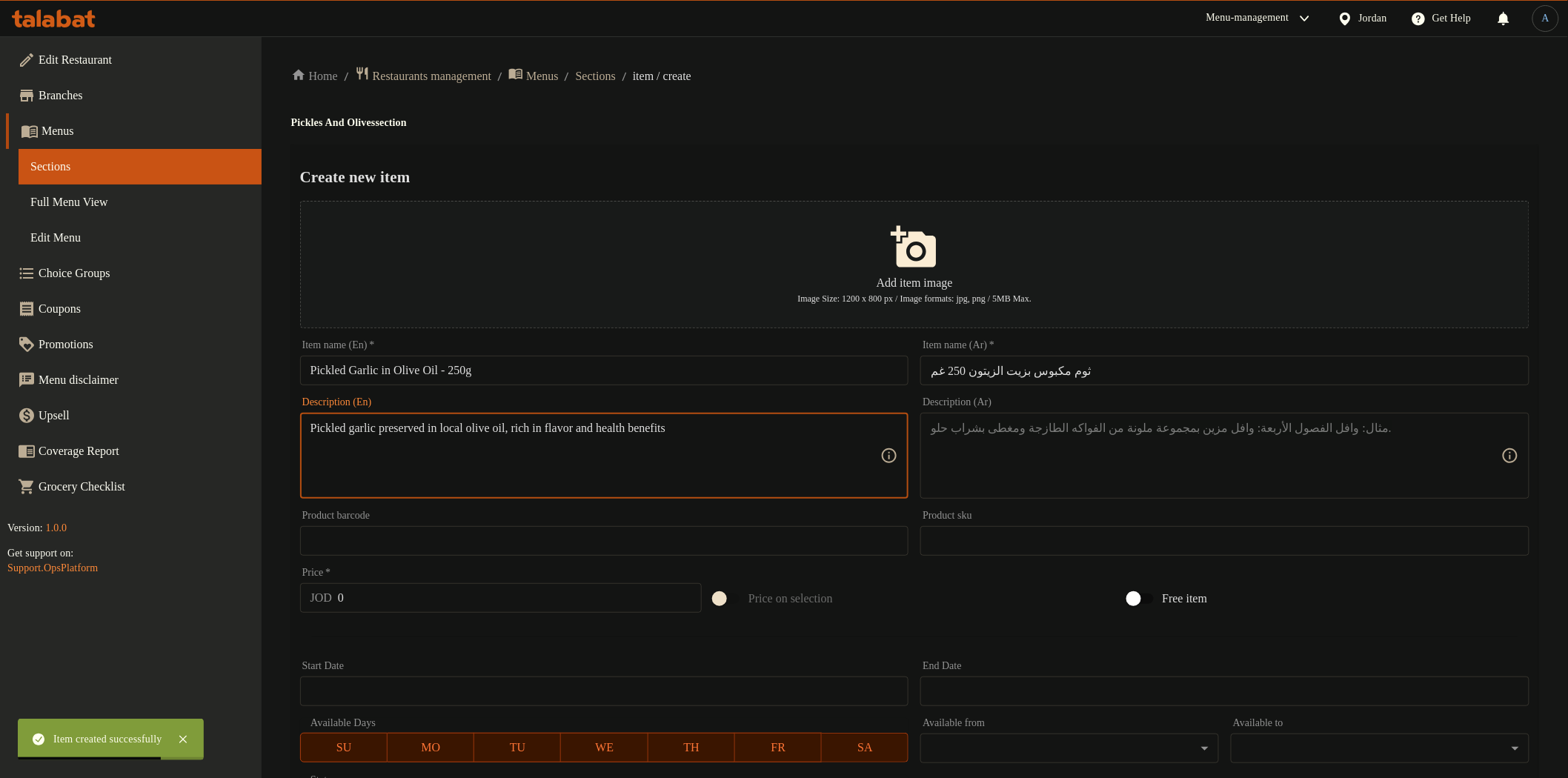
click at [1039, 431] on textarea at bounding box center [1216, 456] width 570 height 70
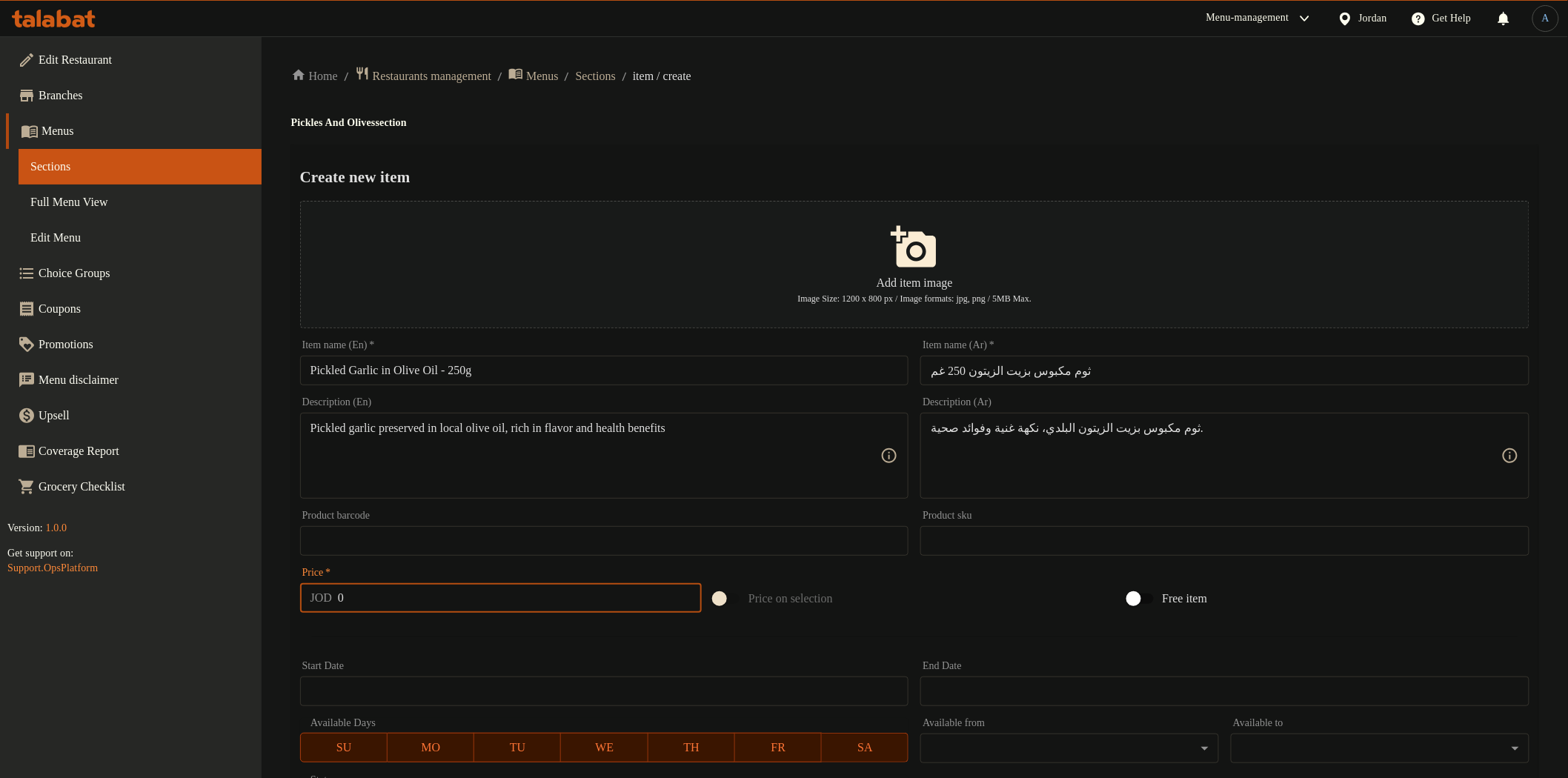
click at [349, 603] on input "0" at bounding box center [520, 599] width 364 height 30
click at [509, 382] on input "text" at bounding box center [604, 371] width 609 height 30
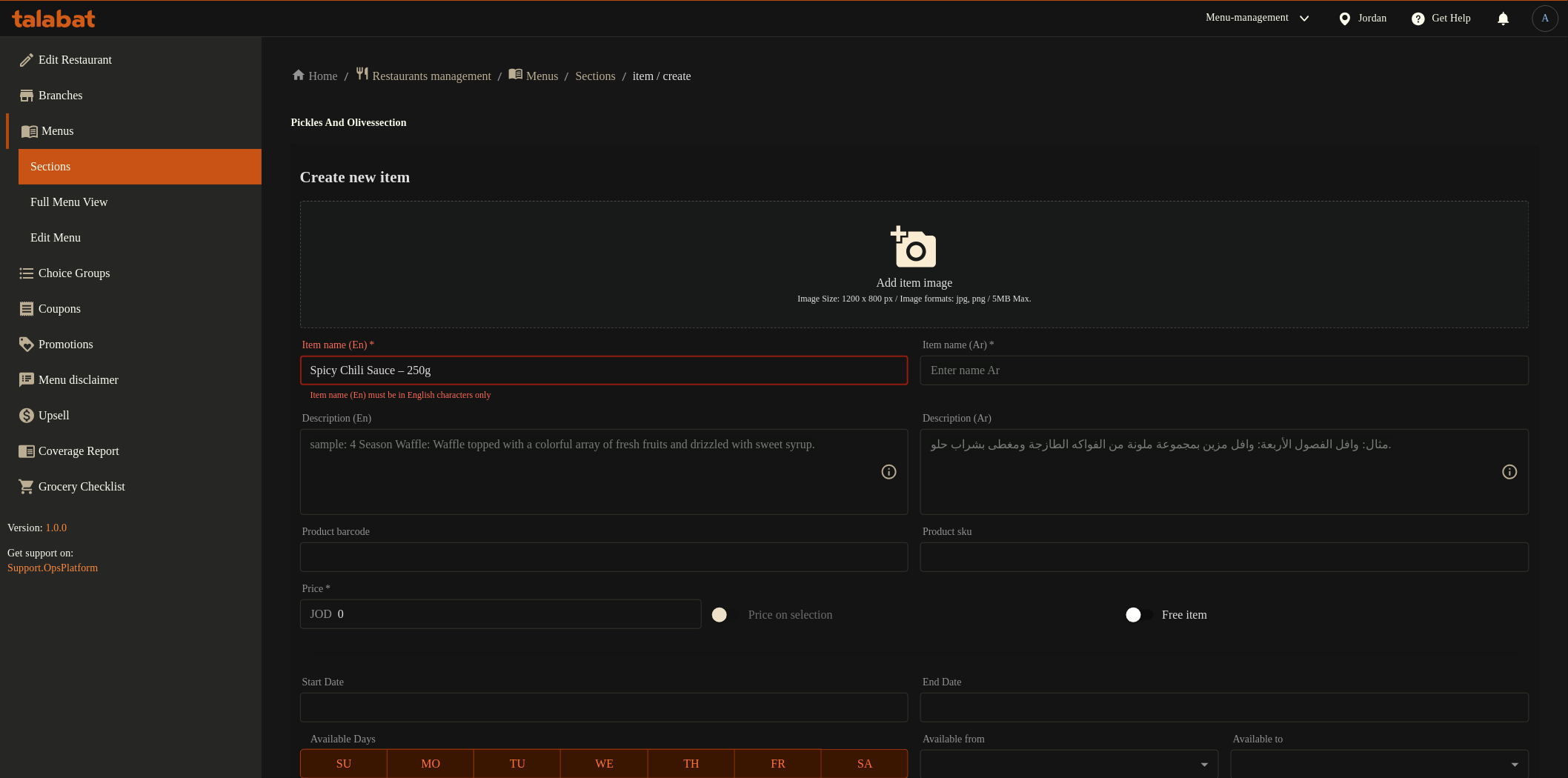
click at [413, 373] on input "Spicy Chili Sauce – 250g" at bounding box center [604, 371] width 609 height 30
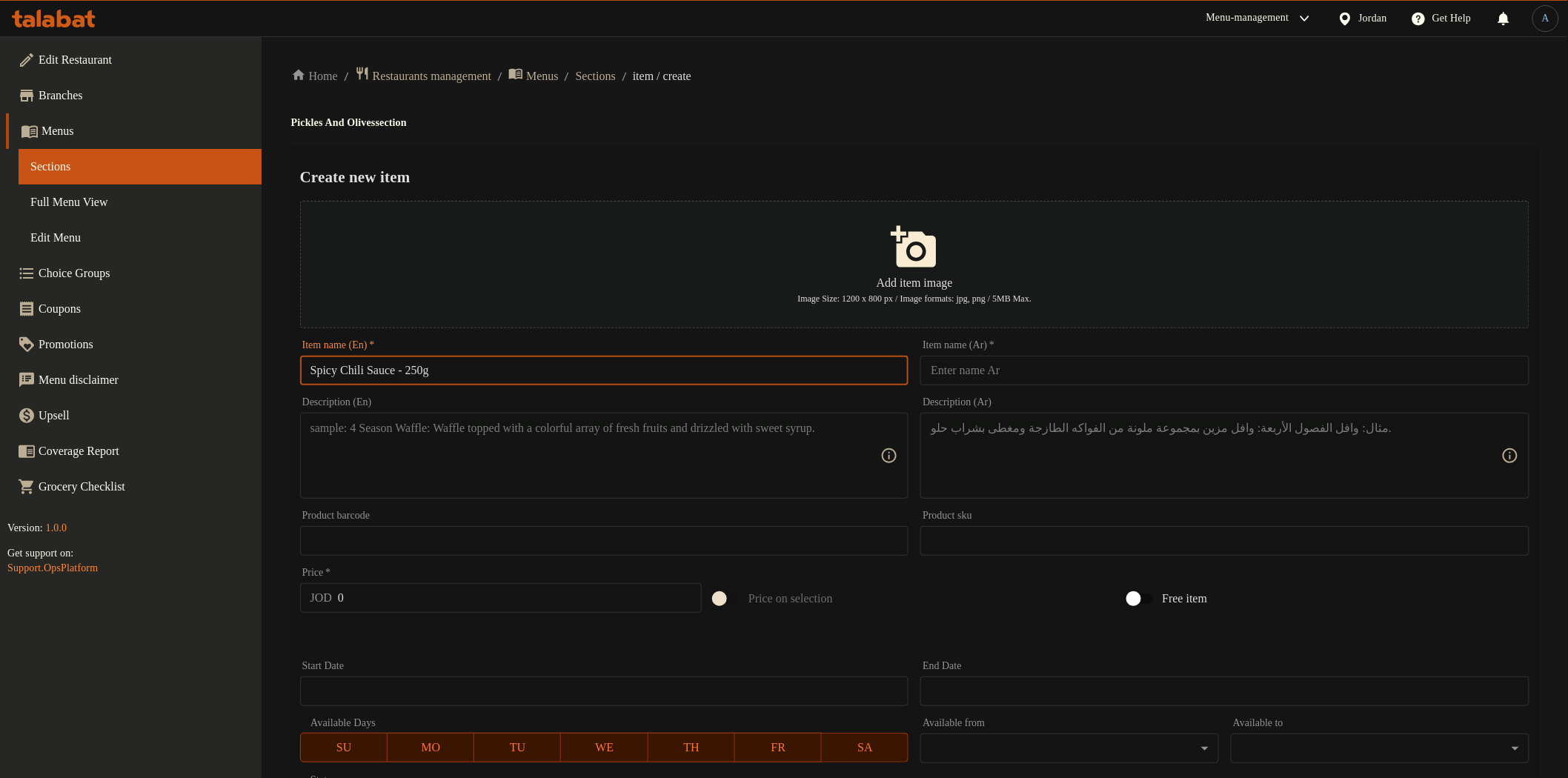
click at [949, 371] on input "text" at bounding box center [1225, 371] width 609 height 30
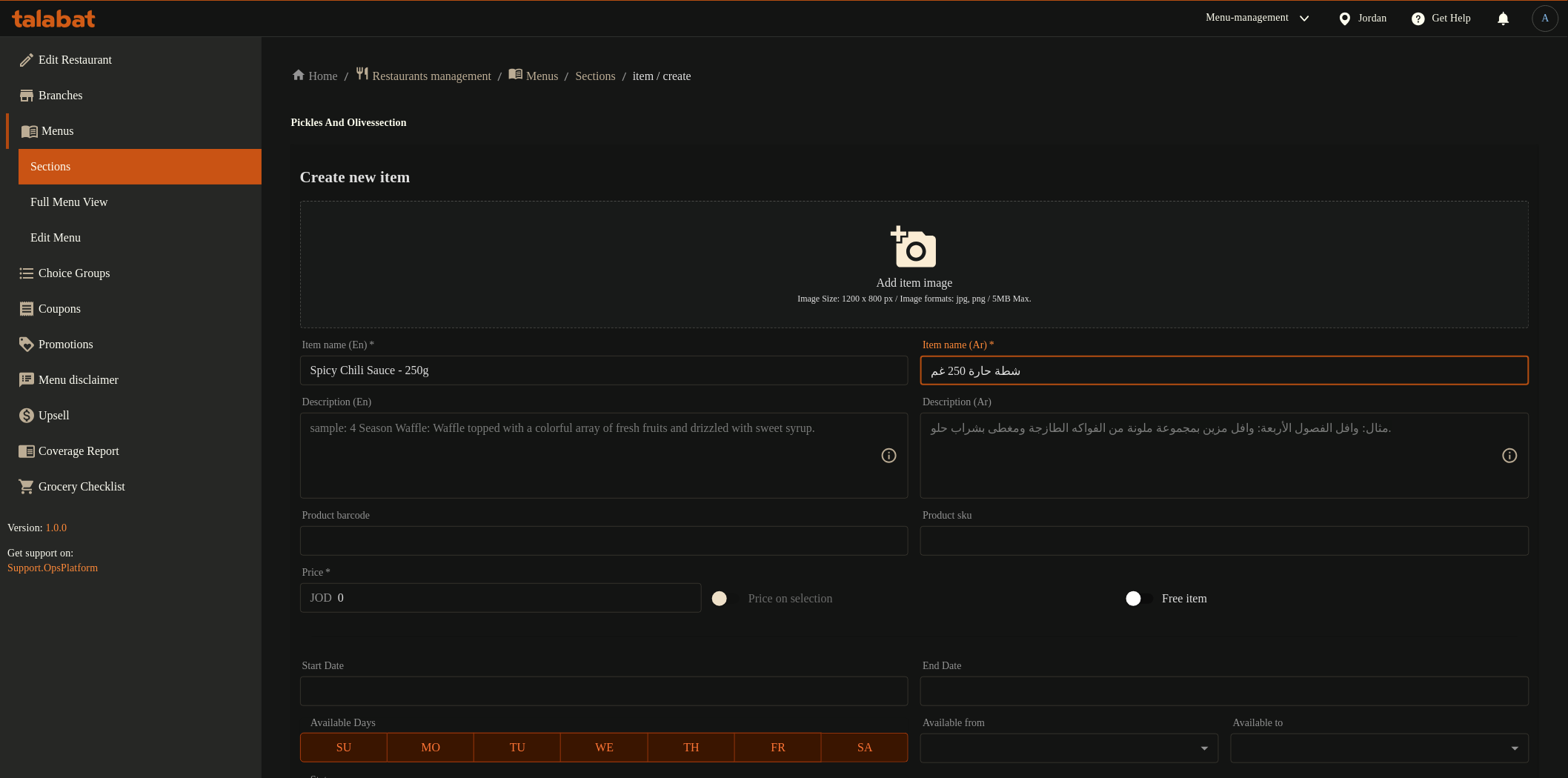
click at [973, 128] on h4 "Pickles And Olives section" at bounding box center [914, 123] width 1247 height 15
click at [535, 479] on textarea at bounding box center [595, 456] width 570 height 70
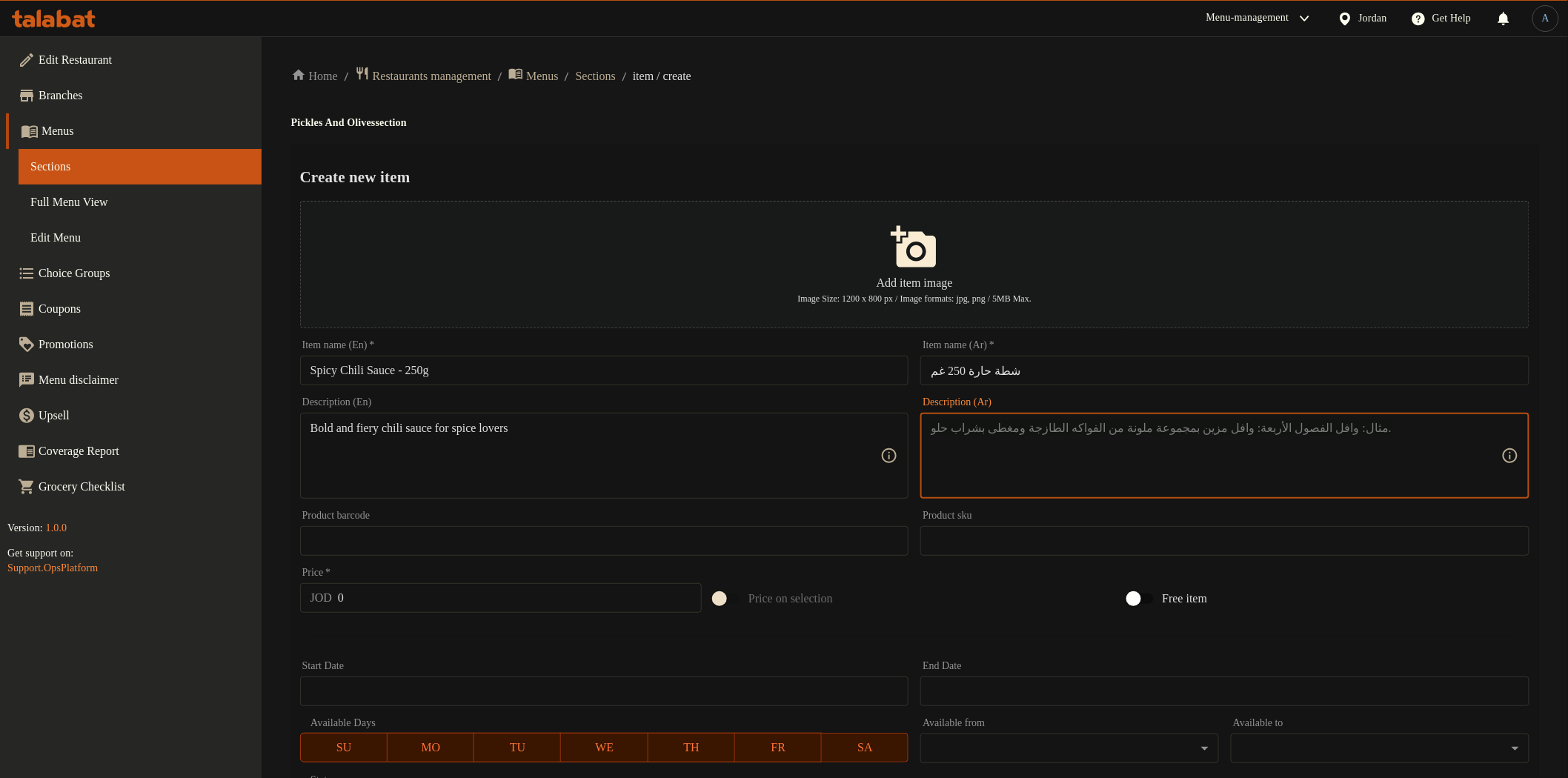
drag, startPoint x: 1062, startPoint y: 431, endPoint x: 1071, endPoint y: 441, distance: 13.5
click at [1071, 441] on textarea at bounding box center [1216, 456] width 570 height 70
click at [461, 596] on input "0" at bounding box center [520, 599] width 364 height 30
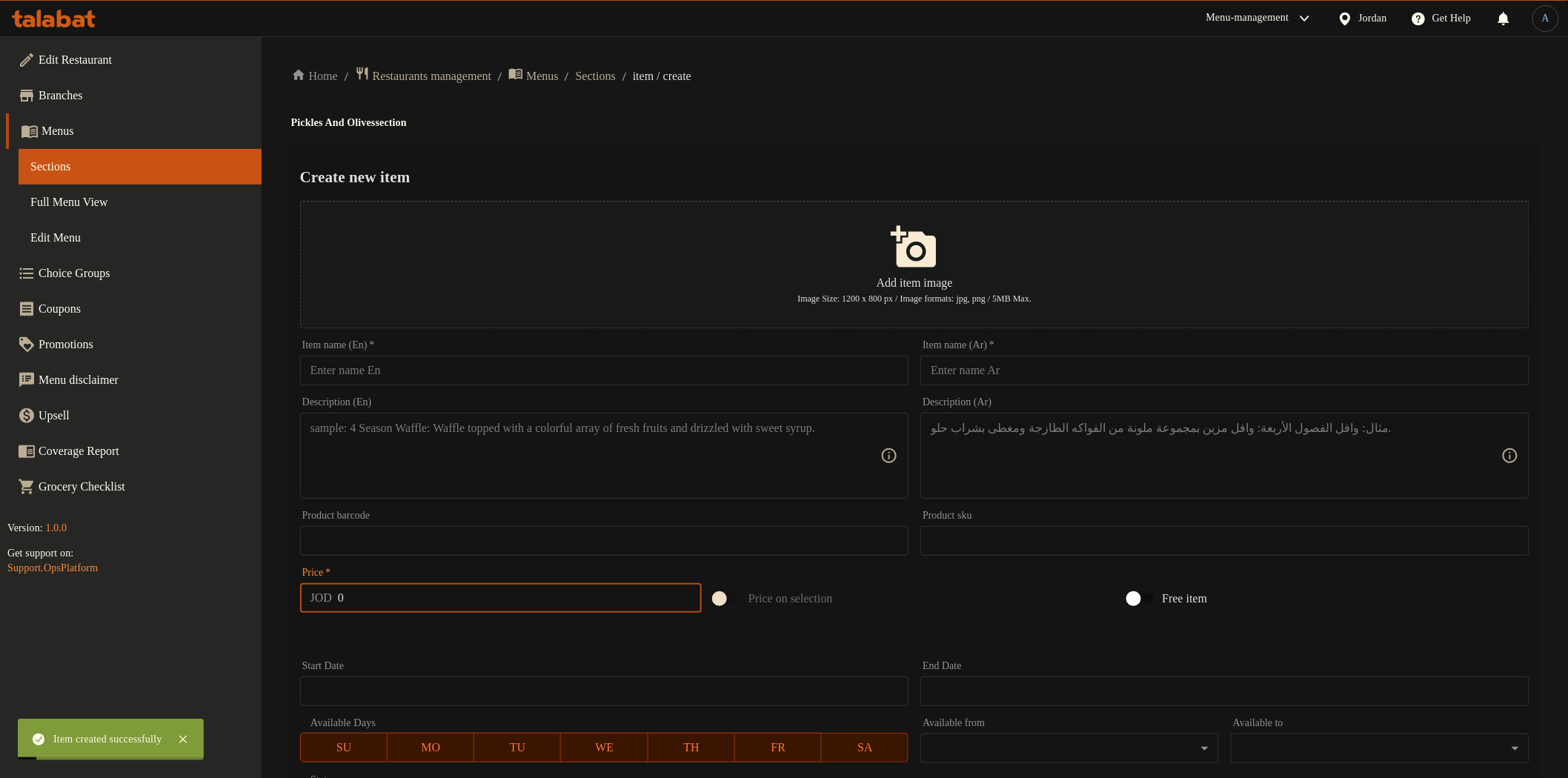
click at [464, 368] on input "text" at bounding box center [604, 371] width 609 height 30
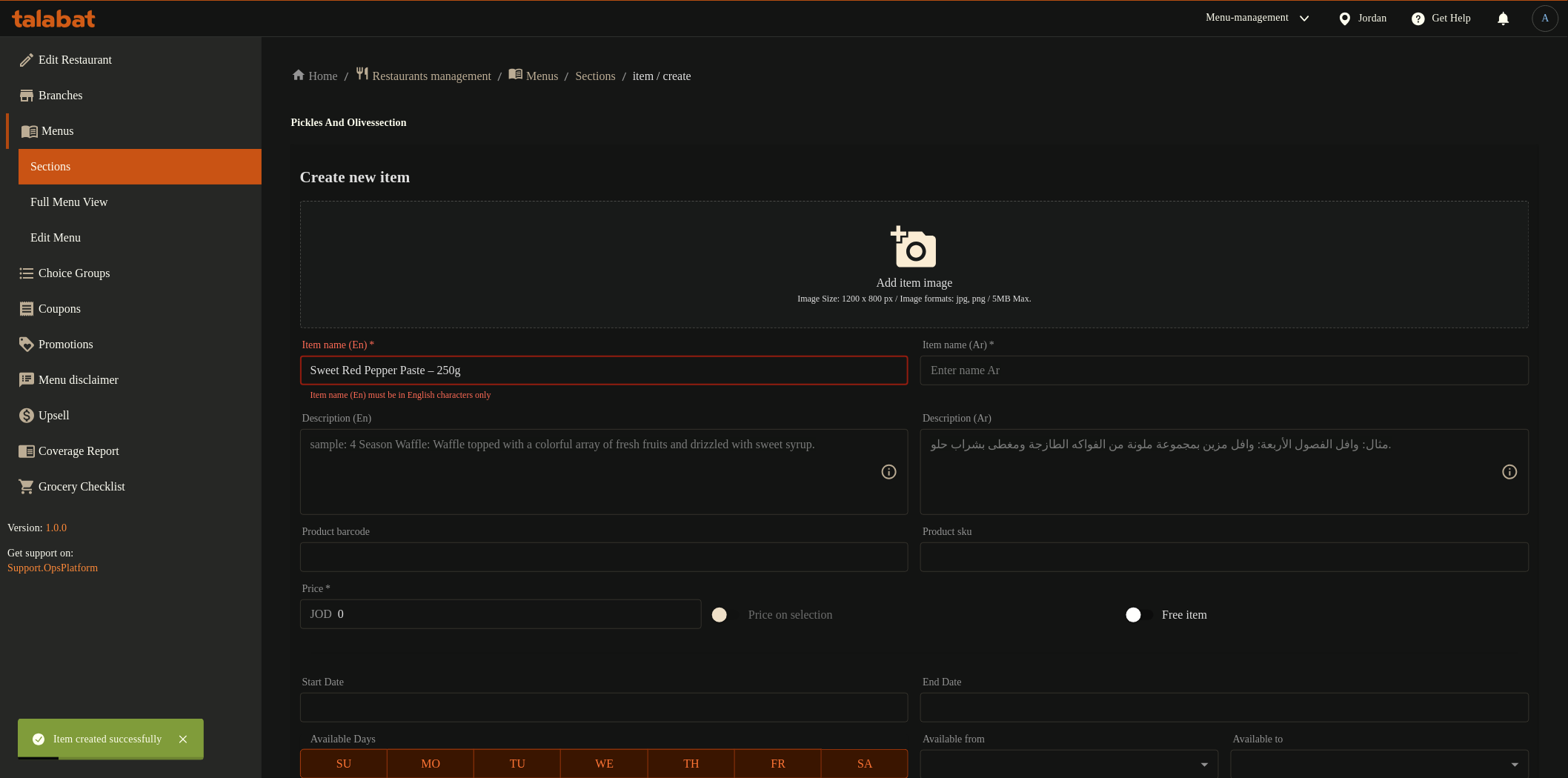
click at [453, 372] on input "Sweet Red Pepper Paste – 250g" at bounding box center [604, 371] width 609 height 30
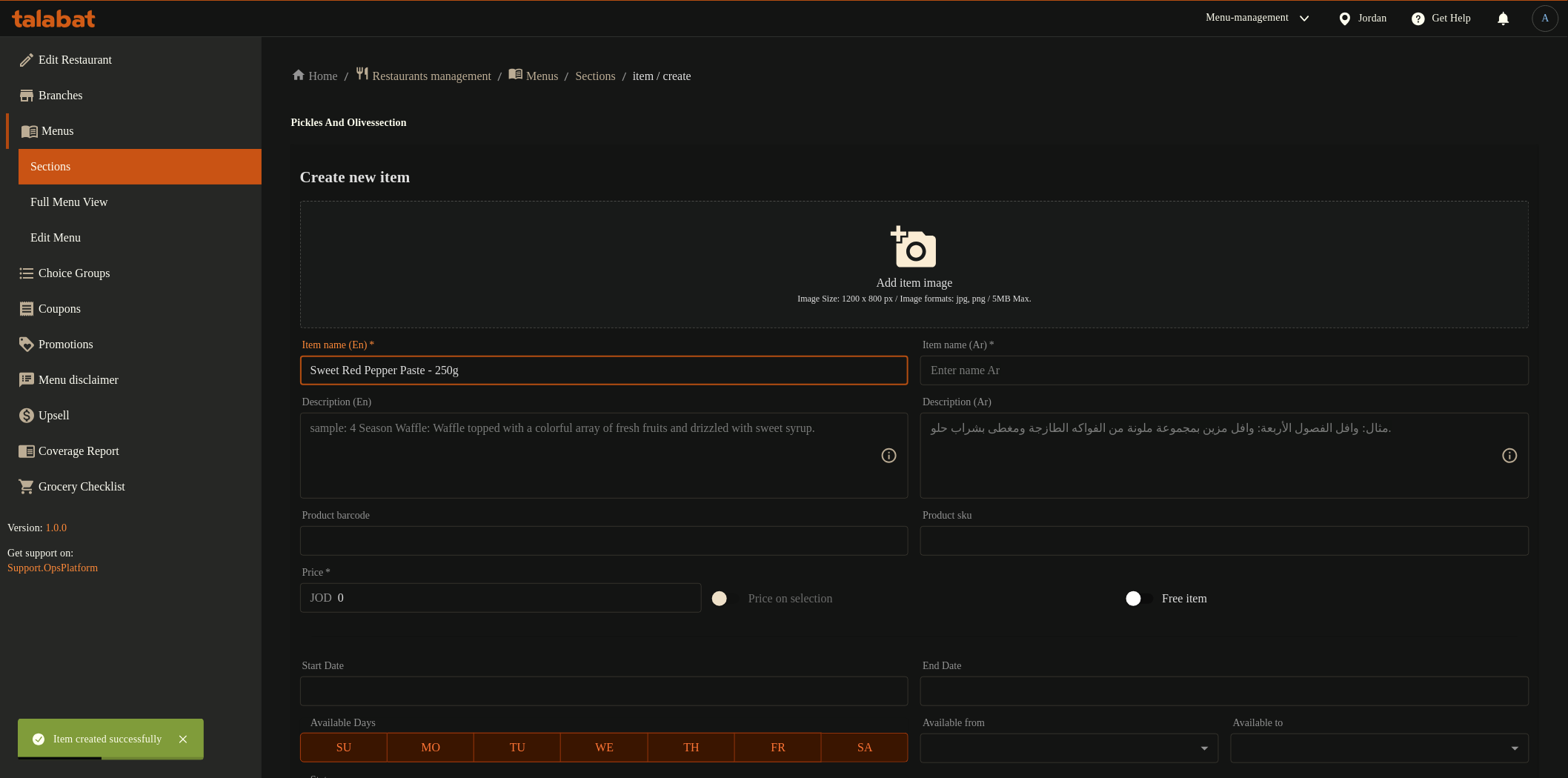
click at [1004, 376] on input "text" at bounding box center [1225, 371] width 609 height 30
click at [554, 372] on input "Sweet Red Pepper Paste - 250g" at bounding box center [604, 371] width 609 height 30
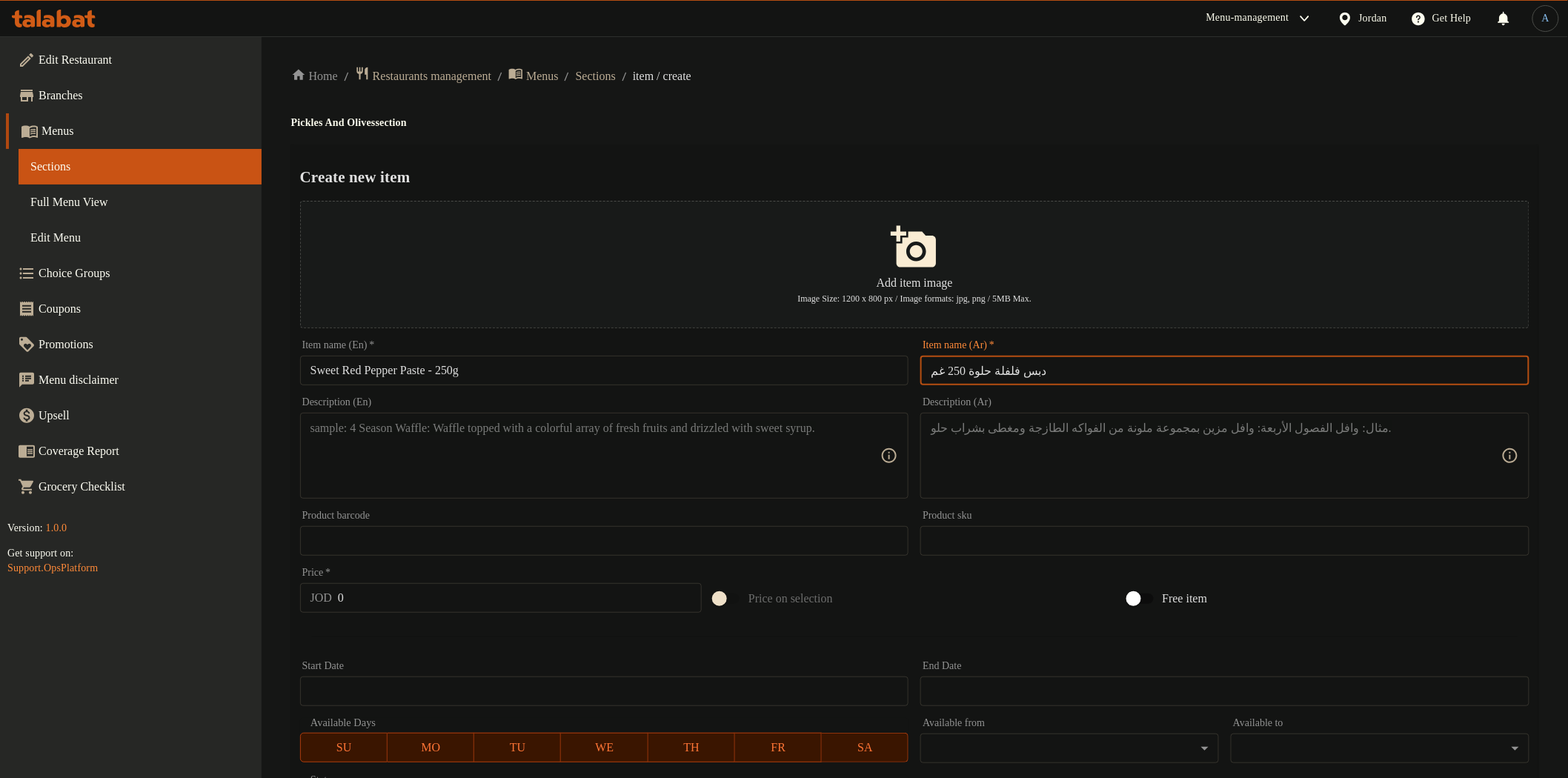
click at [1024, 369] on input "دبس فلفلة حلوة 250 غم" at bounding box center [1225, 371] width 609 height 30
click at [567, 372] on input "Sweet Red Pepper Paste - 250g" at bounding box center [604, 371] width 609 height 30
click at [1076, 365] on input "دبس فلفلة حلوة 250 غم" at bounding box center [1225, 371] width 609 height 30
click at [1094, 67] on ol "Home / Restaurants management / Menus / Sections / item / create" at bounding box center [914, 75] width 1247 height 20
click at [984, 380] on input "دبس فلفلة حلوة 250 غم" at bounding box center [1225, 371] width 609 height 30
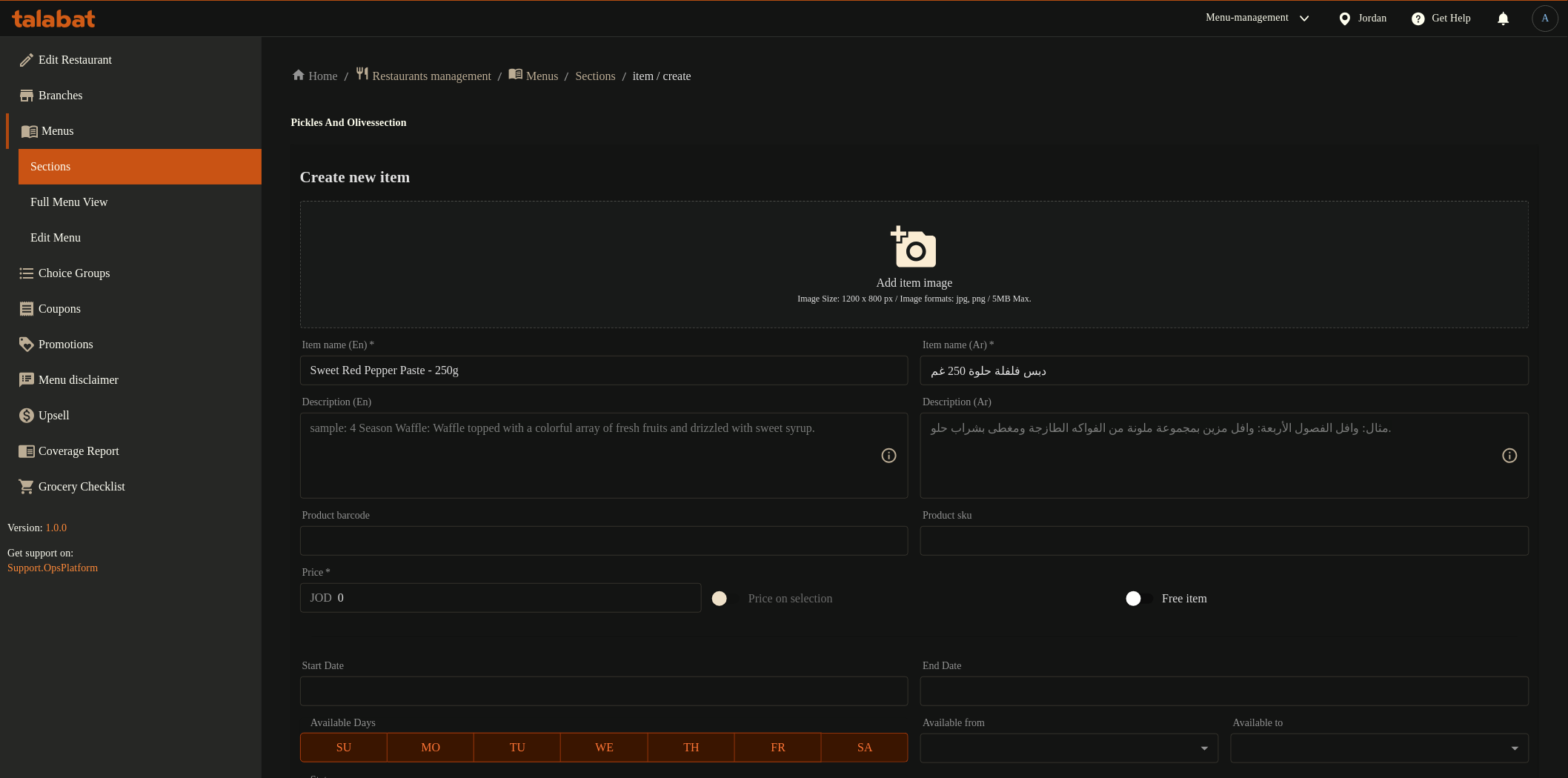
click at [538, 373] on input "Sweet Red Pepper Paste - 250g" at bounding box center [604, 371] width 609 height 30
click at [1020, 369] on input "دبس فلفلة حلوة 250 غم" at bounding box center [1225, 371] width 609 height 30
click at [1021, 370] on input "دبس فلفلة حلوة 250 غم" at bounding box center [1225, 371] width 609 height 30
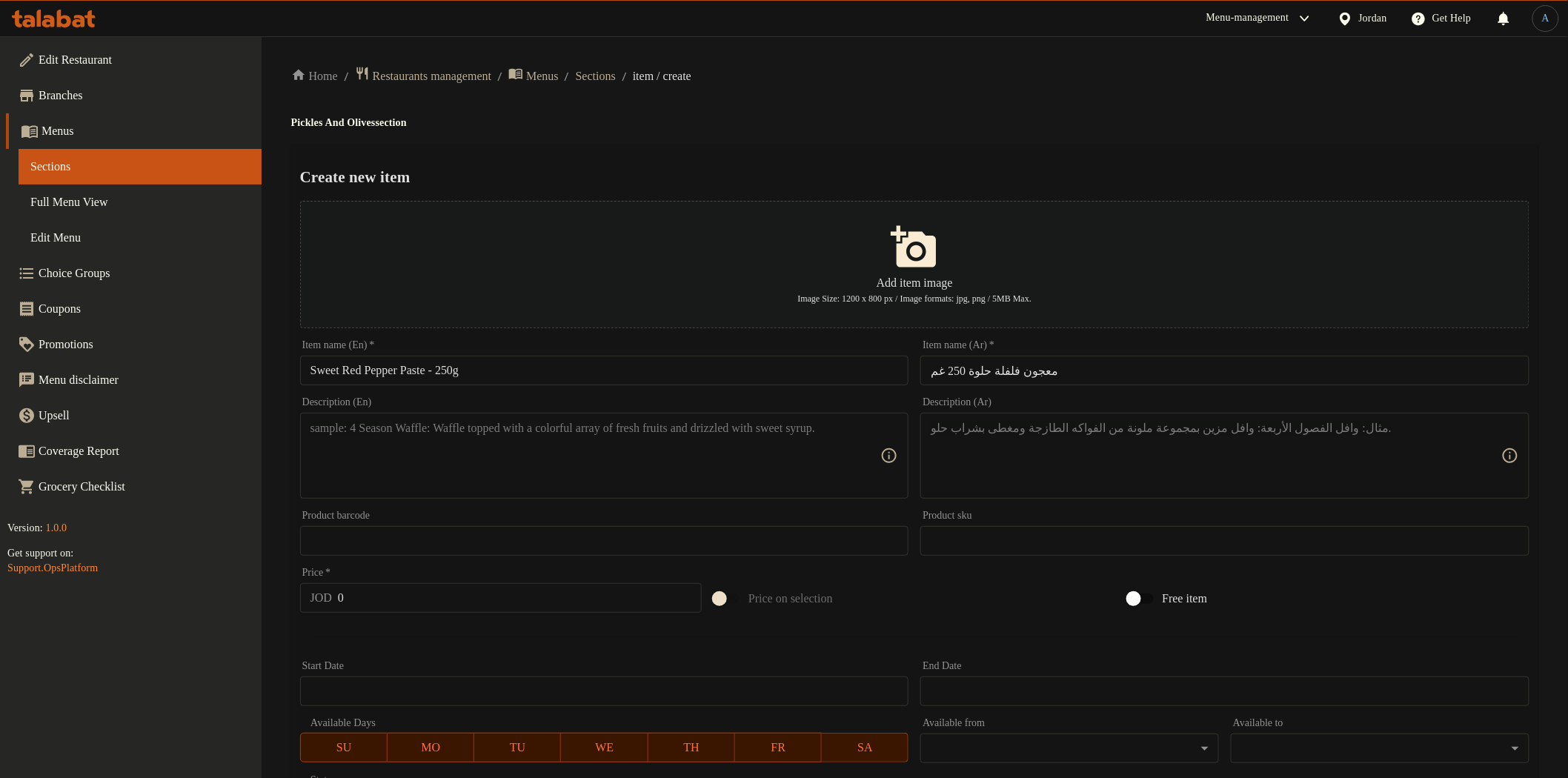
click at [1082, 130] on div "Home / Restaurants management / Menus / Sections / item / create Pickles And Ol…" at bounding box center [914, 537] width 1247 height 944
click at [968, 371] on input "معجون فلفلة حلوة 250 غم" at bounding box center [1225, 371] width 609 height 30
click at [1258, 124] on h4 "Pickles And Olives section" at bounding box center [914, 123] width 1247 height 15
click at [706, 471] on textarea at bounding box center [595, 456] width 570 height 70
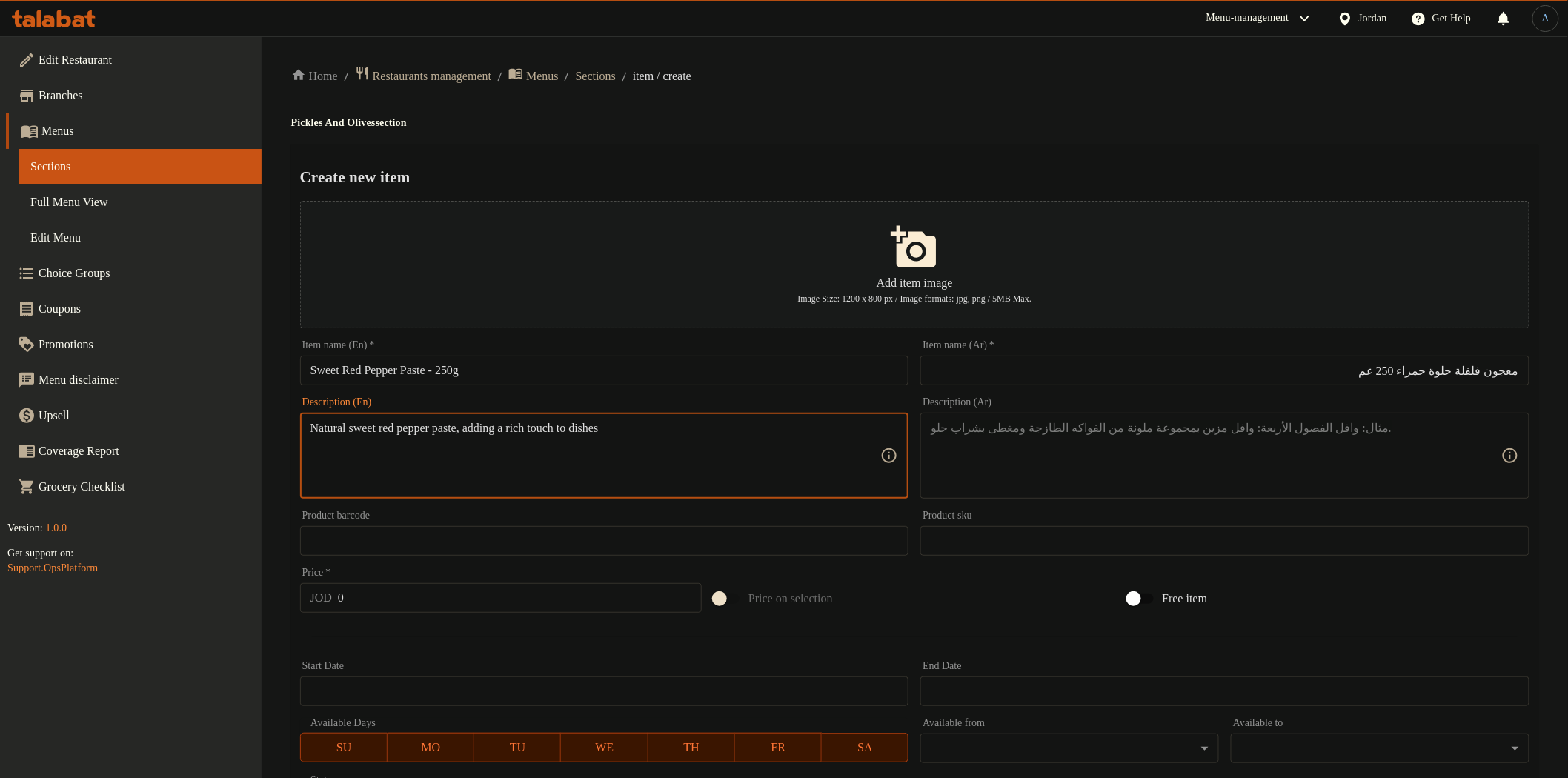
click at [1045, 457] on textarea at bounding box center [1216, 456] width 570 height 70
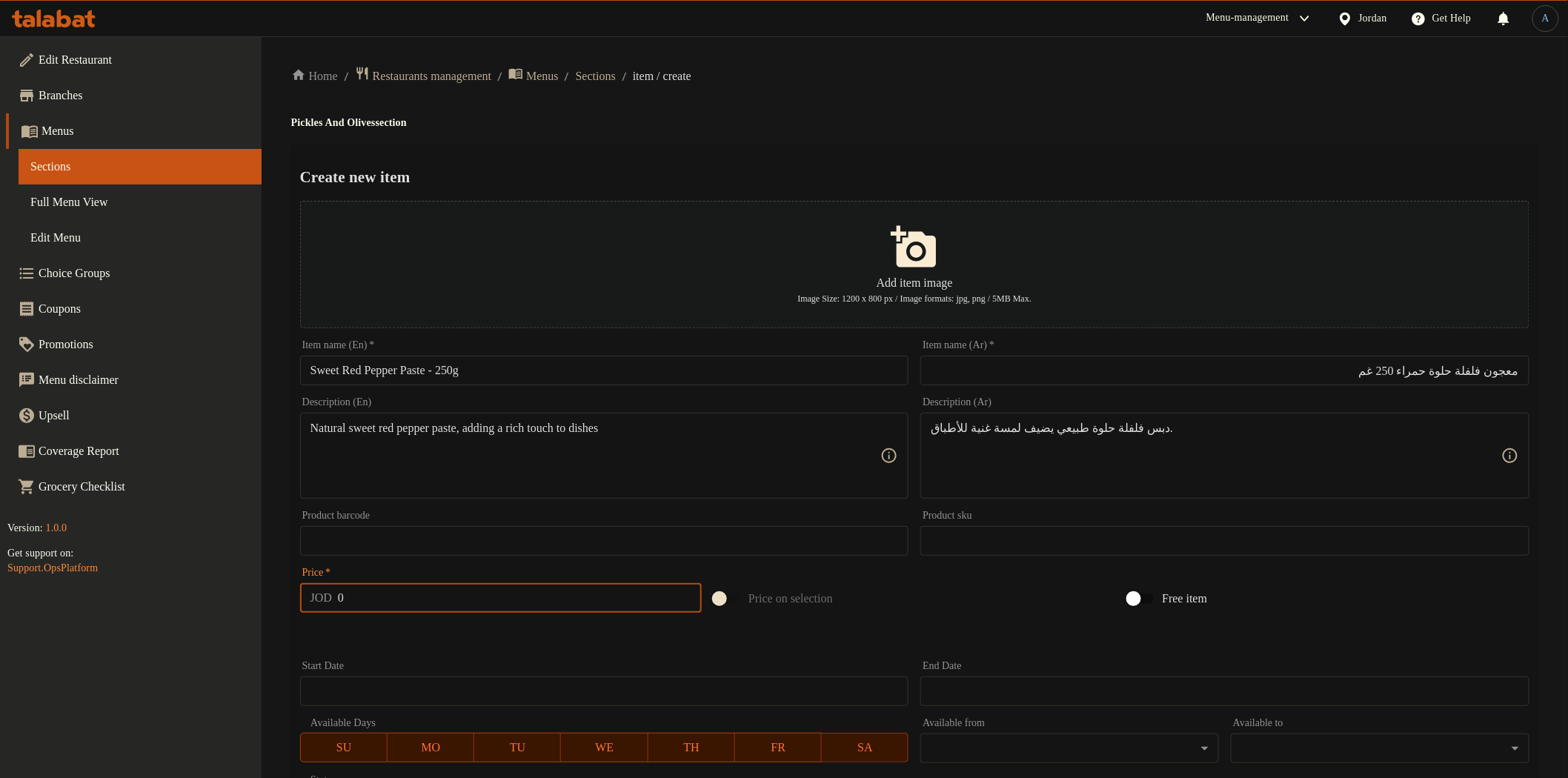
click at [524, 588] on input "0" at bounding box center [520, 599] width 364 height 30
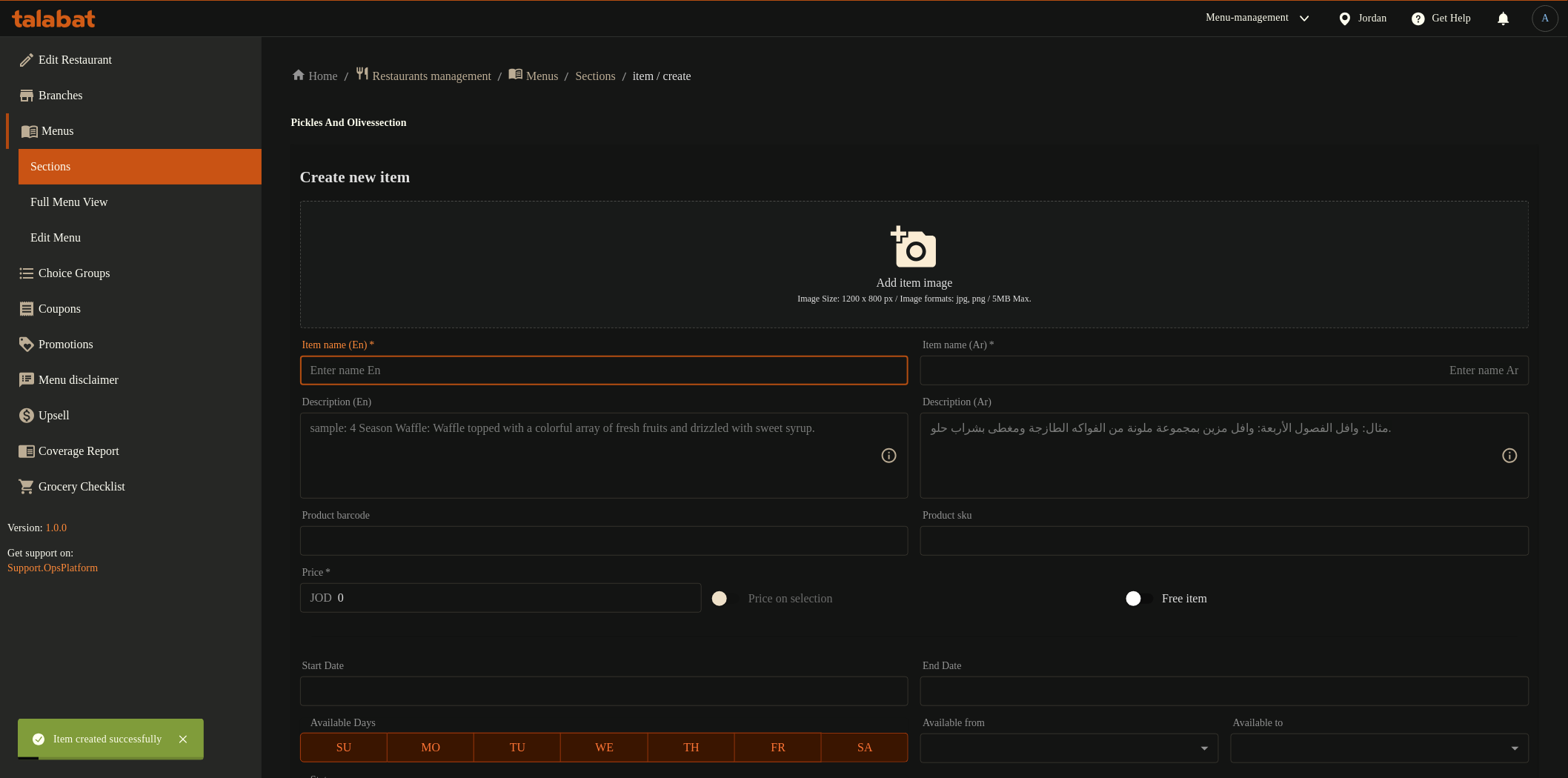
click at [505, 364] on input "text" at bounding box center [604, 371] width 609 height 30
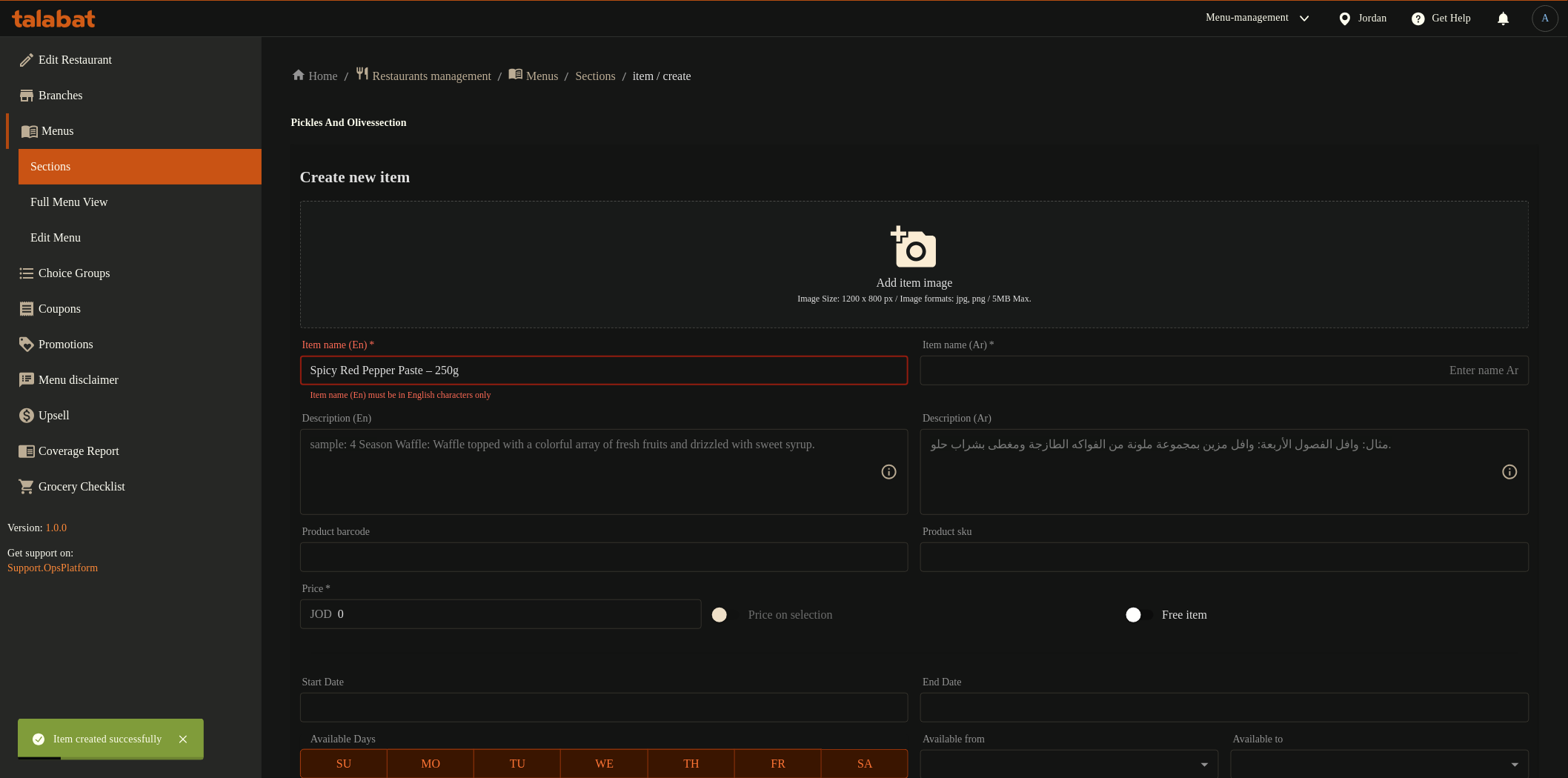
click at [452, 368] on input "Spicy Red Pepper Paste – 250g" at bounding box center [604, 371] width 609 height 30
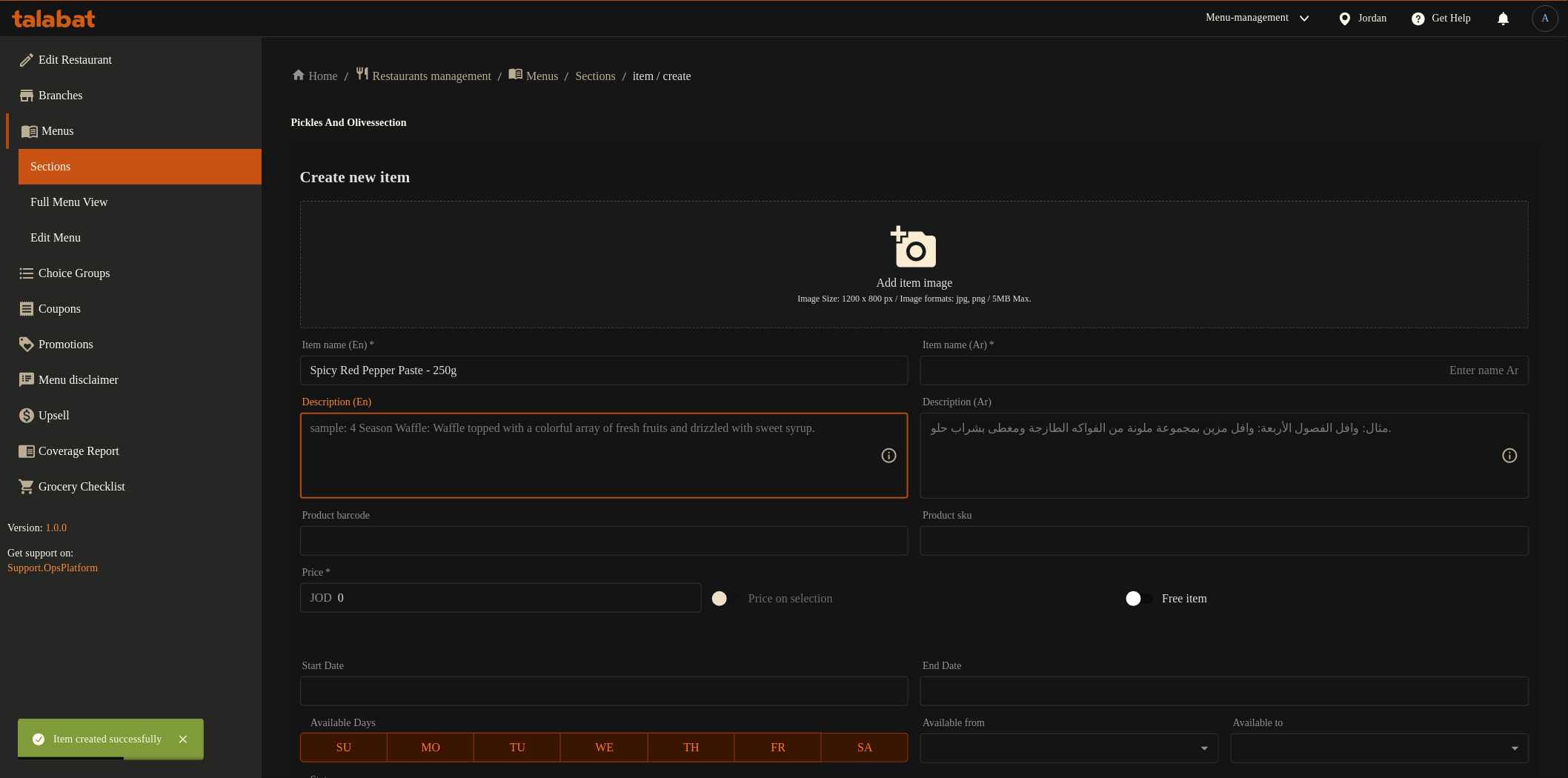
click at [987, 377] on input "text" at bounding box center [1225, 371] width 609 height 30
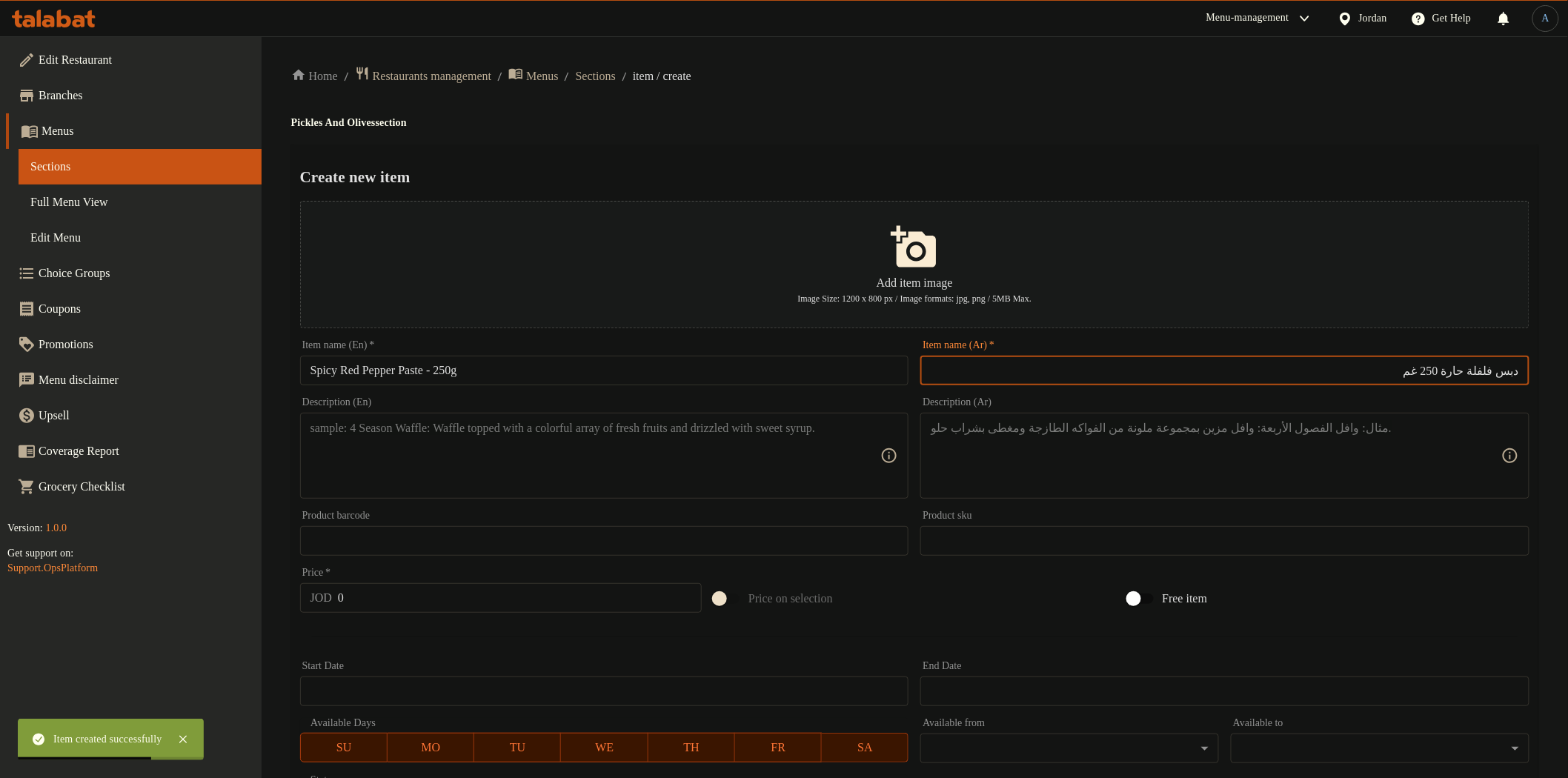
click at [567, 368] on input "Spicy Red Pepper Paste - 250g" at bounding box center [604, 371] width 609 height 30
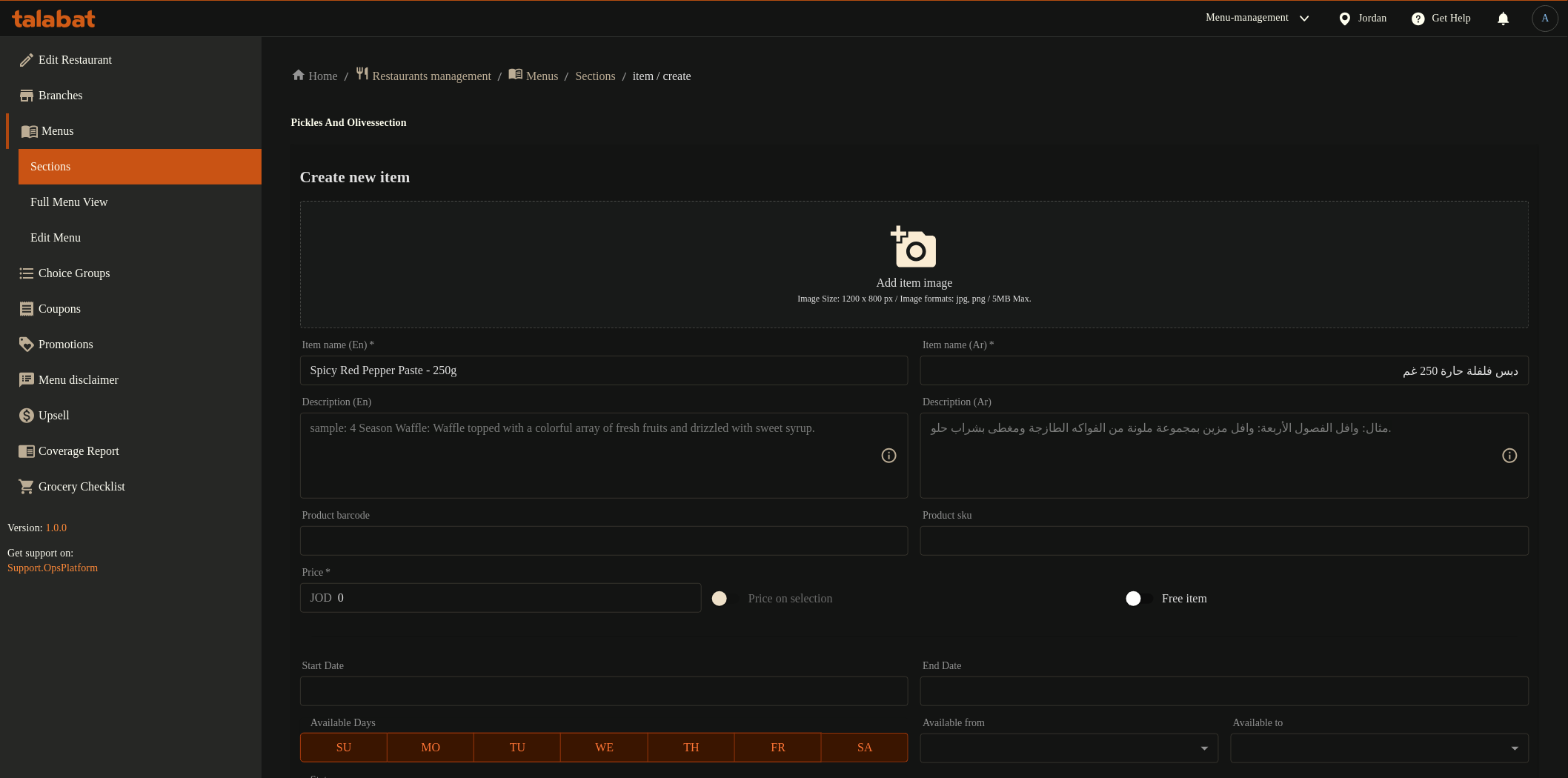
click at [1514, 373] on input "دبس فلفلة حارة 250 غم" at bounding box center [1225, 371] width 609 height 30
drag, startPoint x: 1514, startPoint y: 373, endPoint x: 1501, endPoint y: 428, distance: 56.5
click at [1514, 373] on input "دبس فلفلة حارة 250 غم" at bounding box center [1225, 371] width 609 height 30
click at [682, 485] on textarea at bounding box center [595, 456] width 570 height 70
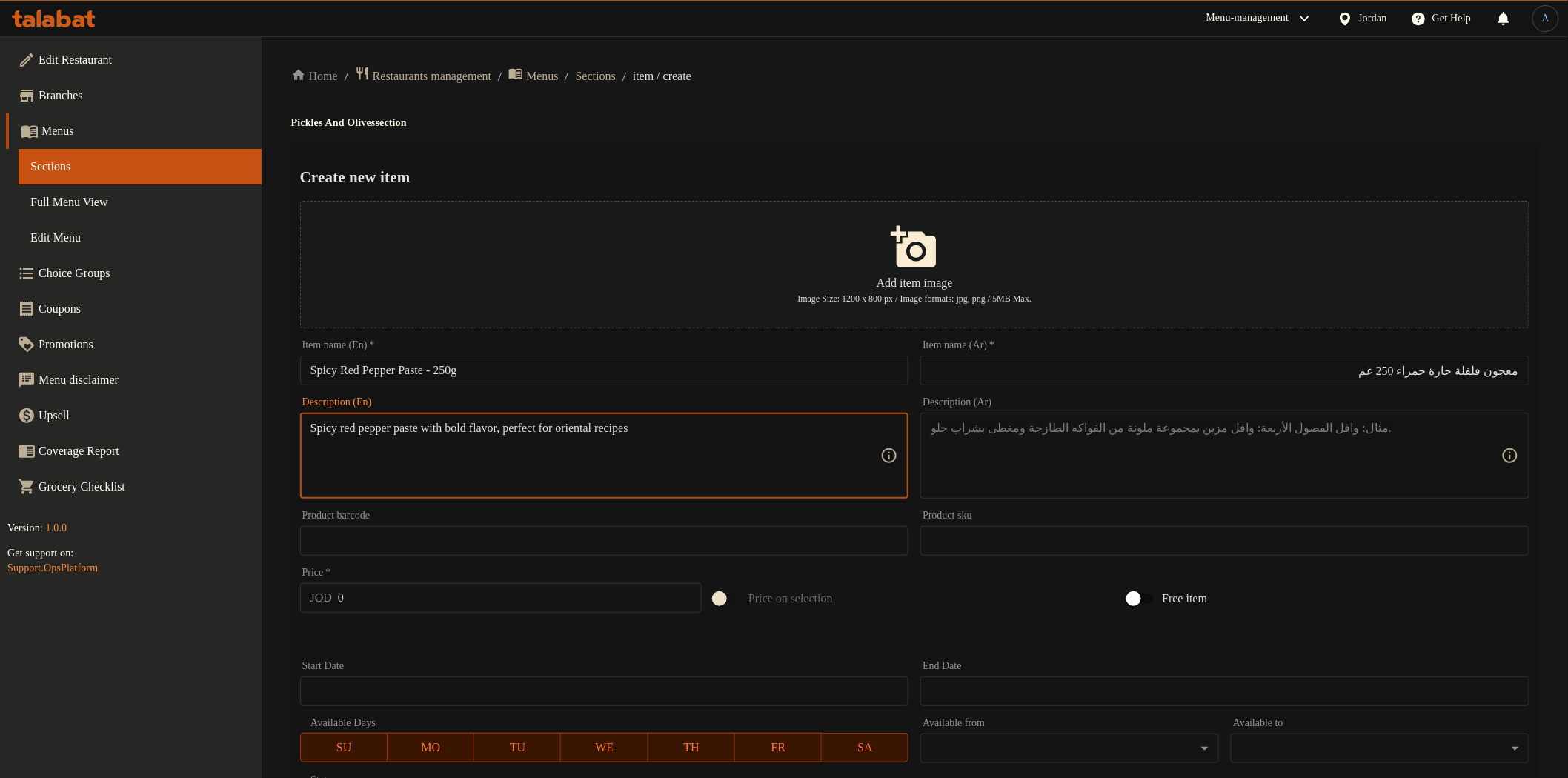
click at [986, 461] on textarea at bounding box center [1216, 456] width 570 height 70
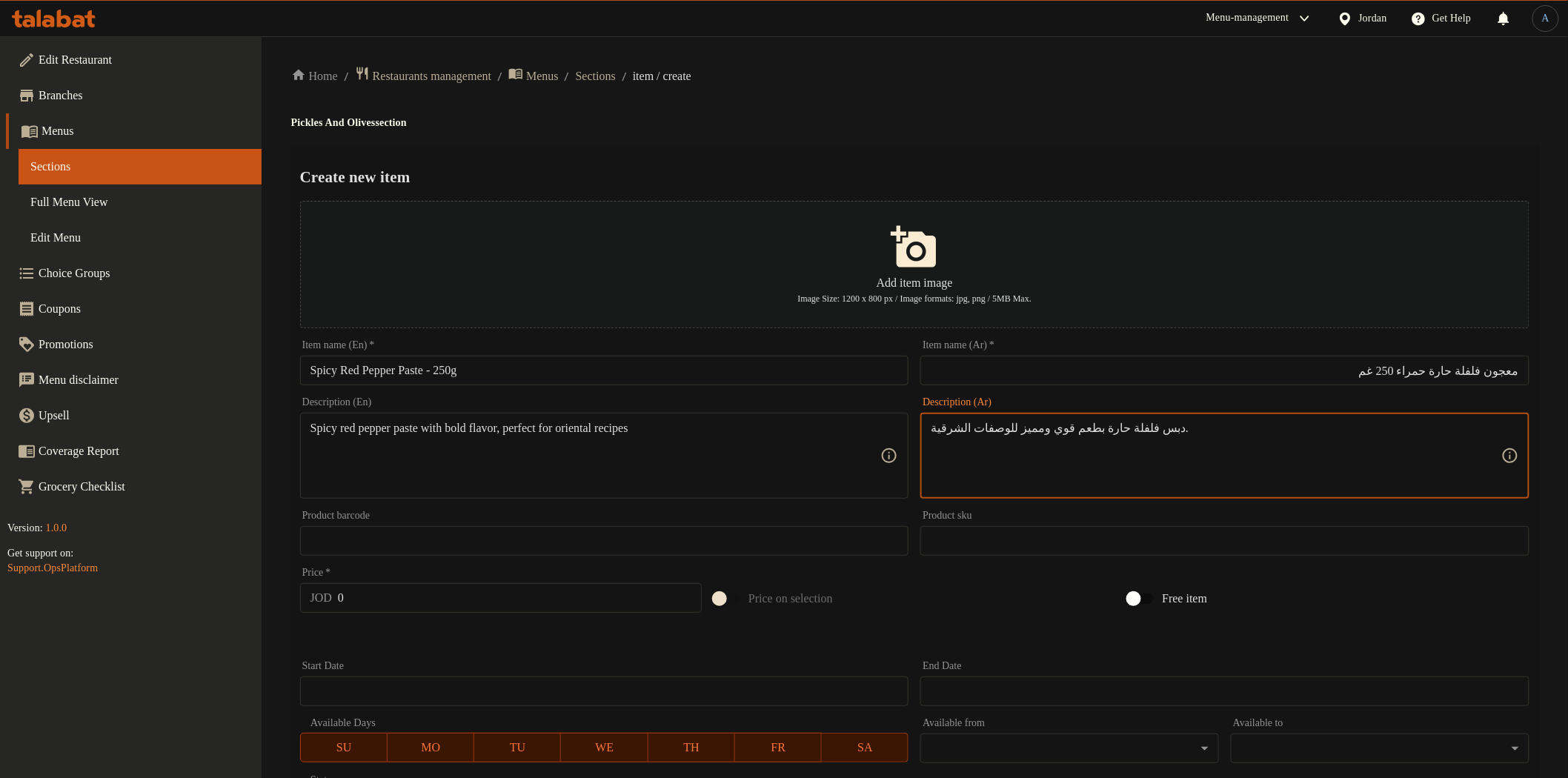
click at [495, 586] on input "0" at bounding box center [520, 599] width 364 height 30
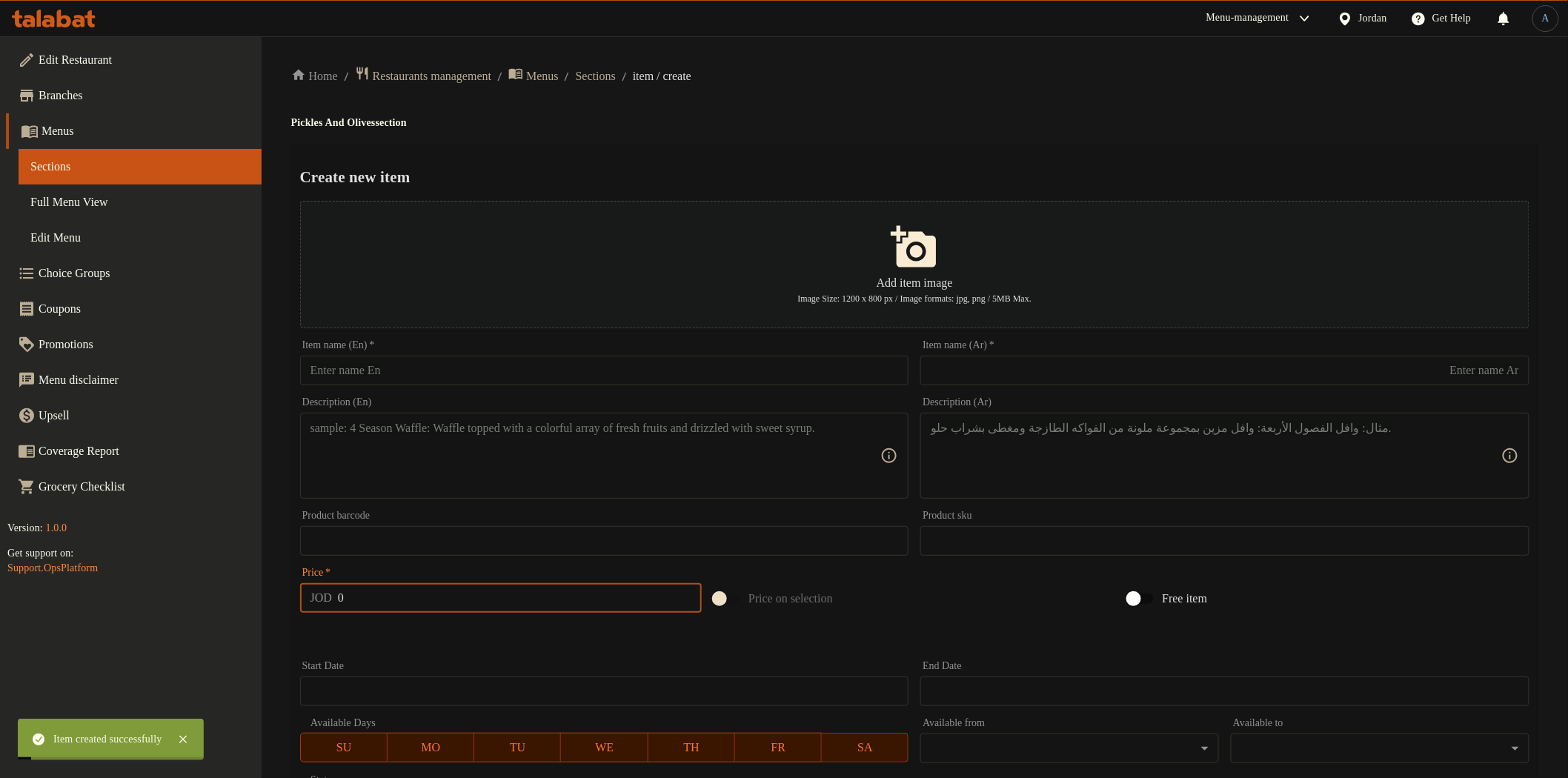
click at [473, 358] on input "text" at bounding box center [604, 371] width 609 height 30
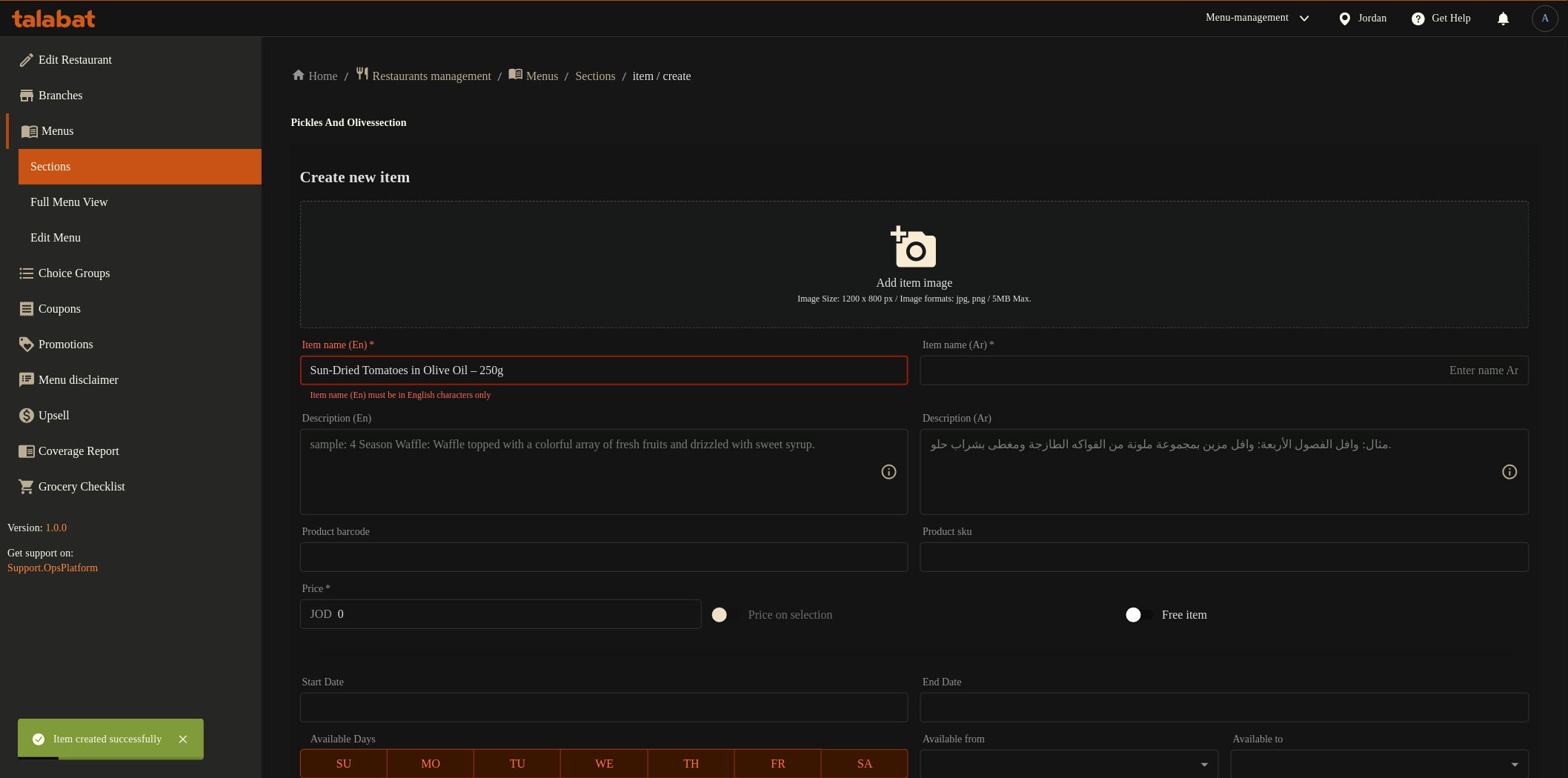
click at [498, 371] on input "Sun-Dried Tomatoes in Olive Oil – 250g" at bounding box center [604, 371] width 609 height 30
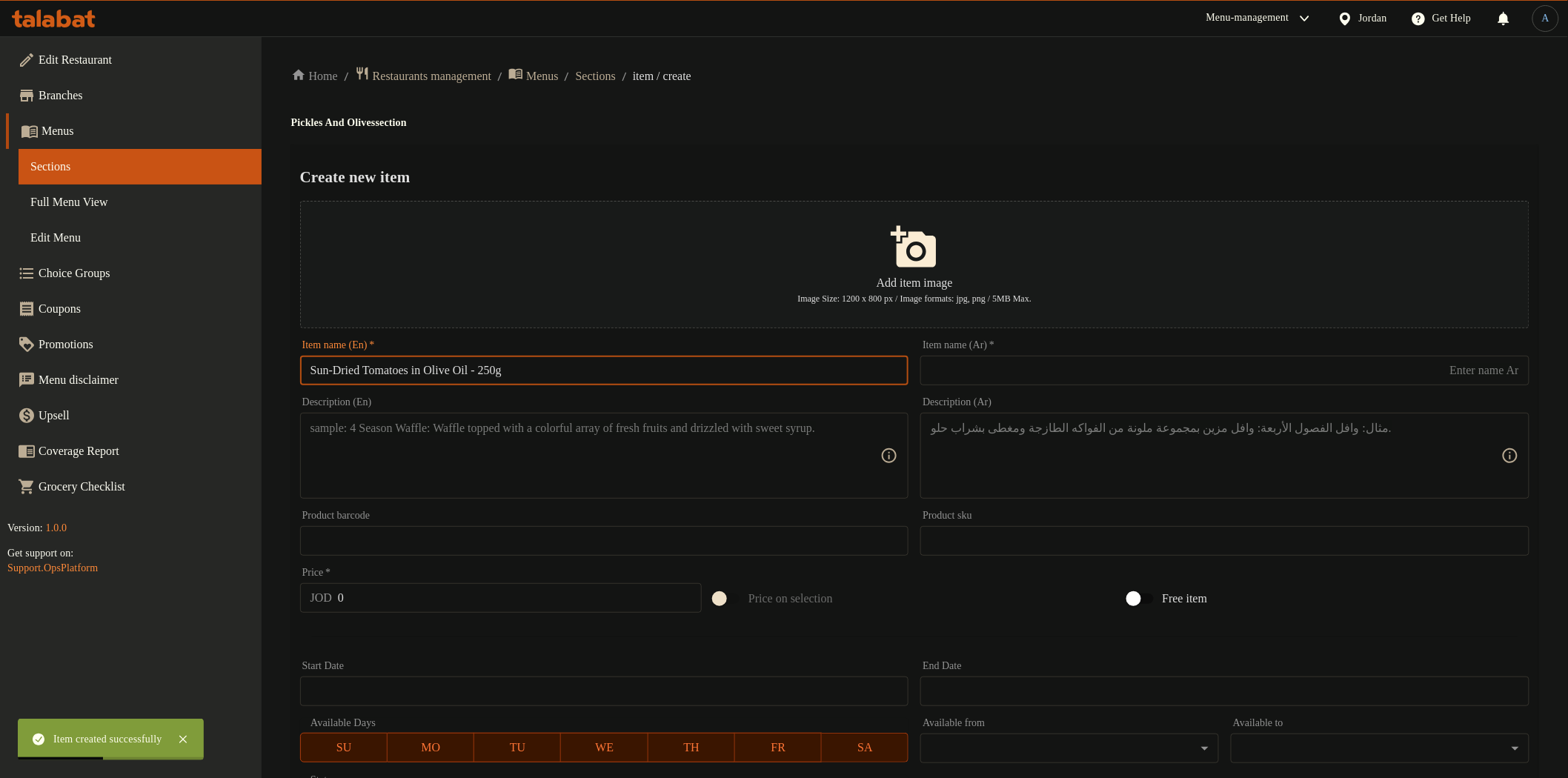
click at [1117, 366] on input "text" at bounding box center [1225, 371] width 609 height 30
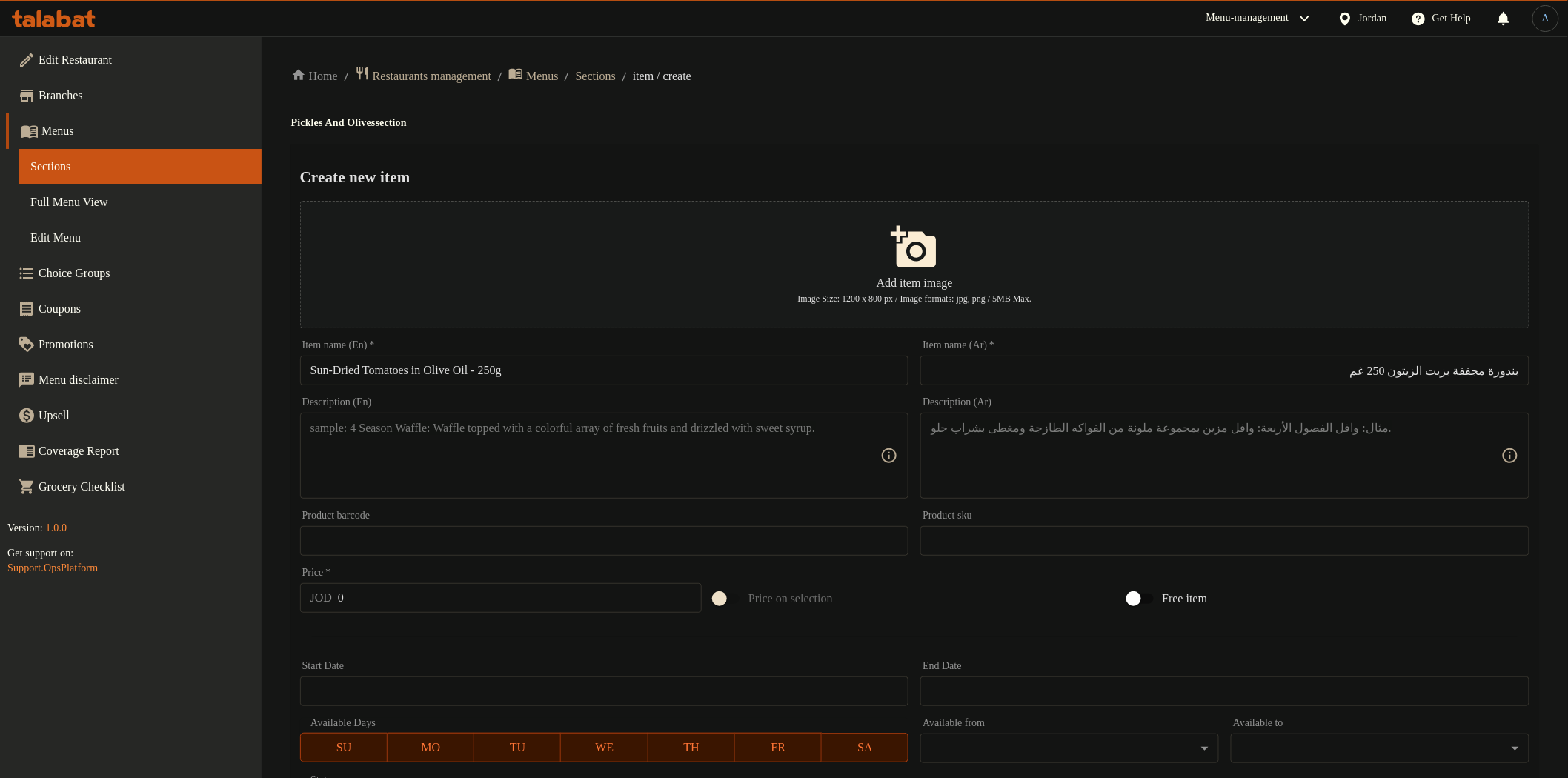
click at [538, 374] on input "Sun-Dried Tomatoes in Olive Oil - 250g" at bounding box center [604, 371] width 609 height 30
click at [1467, 370] on input "بندورة مجففة بزيت الزيتون 250 غم" at bounding box center [1225, 371] width 609 height 30
click at [724, 368] on input "Sun-Dried Tomatoes in Olive Oil - 250g" at bounding box center [604, 371] width 609 height 30
click at [582, 373] on input "Sun-Dried Tomatoes in Olive Oil - 250g" at bounding box center [604, 371] width 609 height 30
click at [342, 371] on input "Sun-dried Tomatoes In Olive Oil - 250g" at bounding box center [604, 371] width 609 height 30
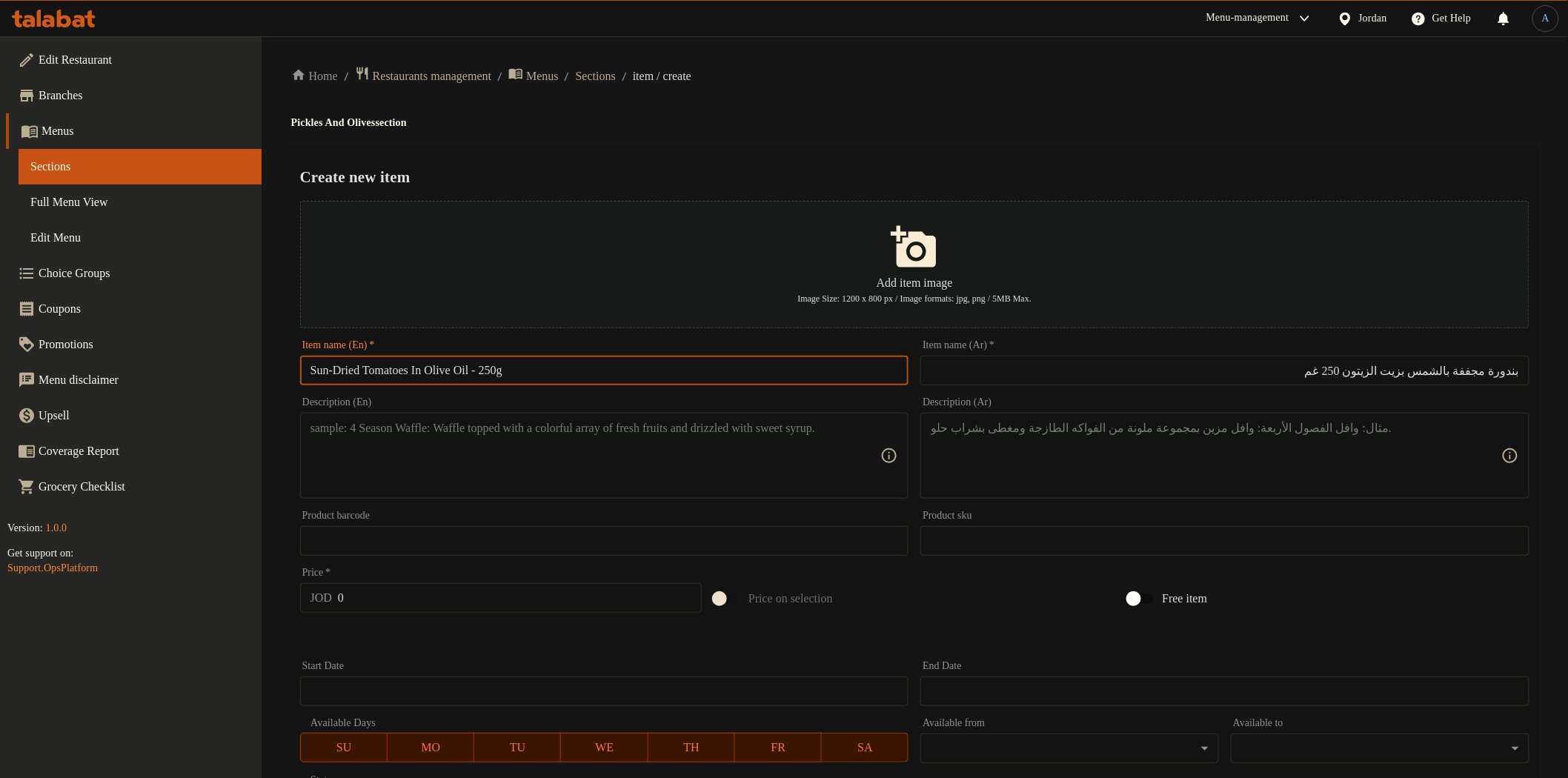
click at [490, 463] on textarea at bounding box center [595, 456] width 570 height 70
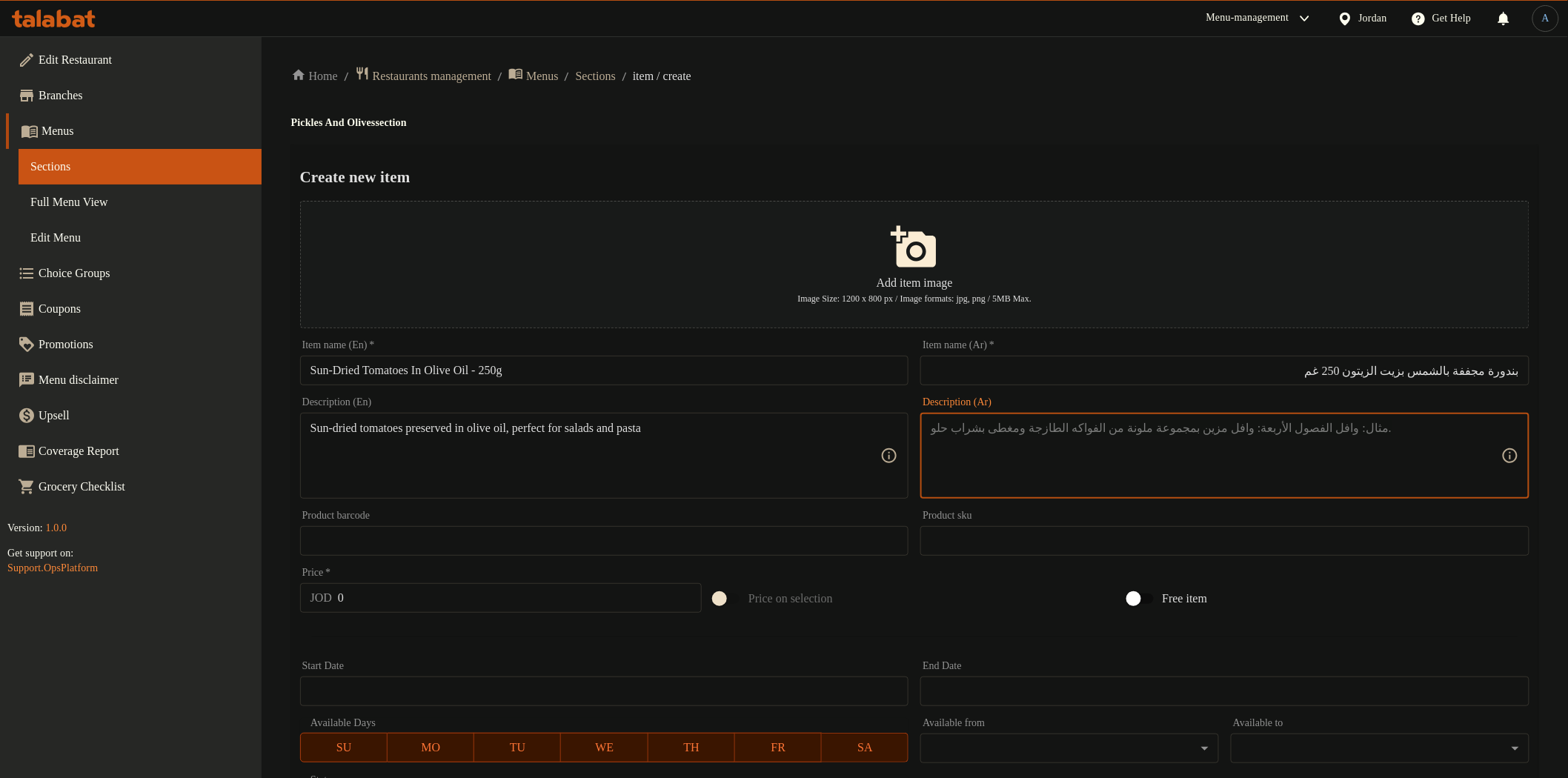
click at [1042, 478] on textarea at bounding box center [1216, 456] width 570 height 70
click at [472, 596] on input "0" at bounding box center [520, 599] width 364 height 30
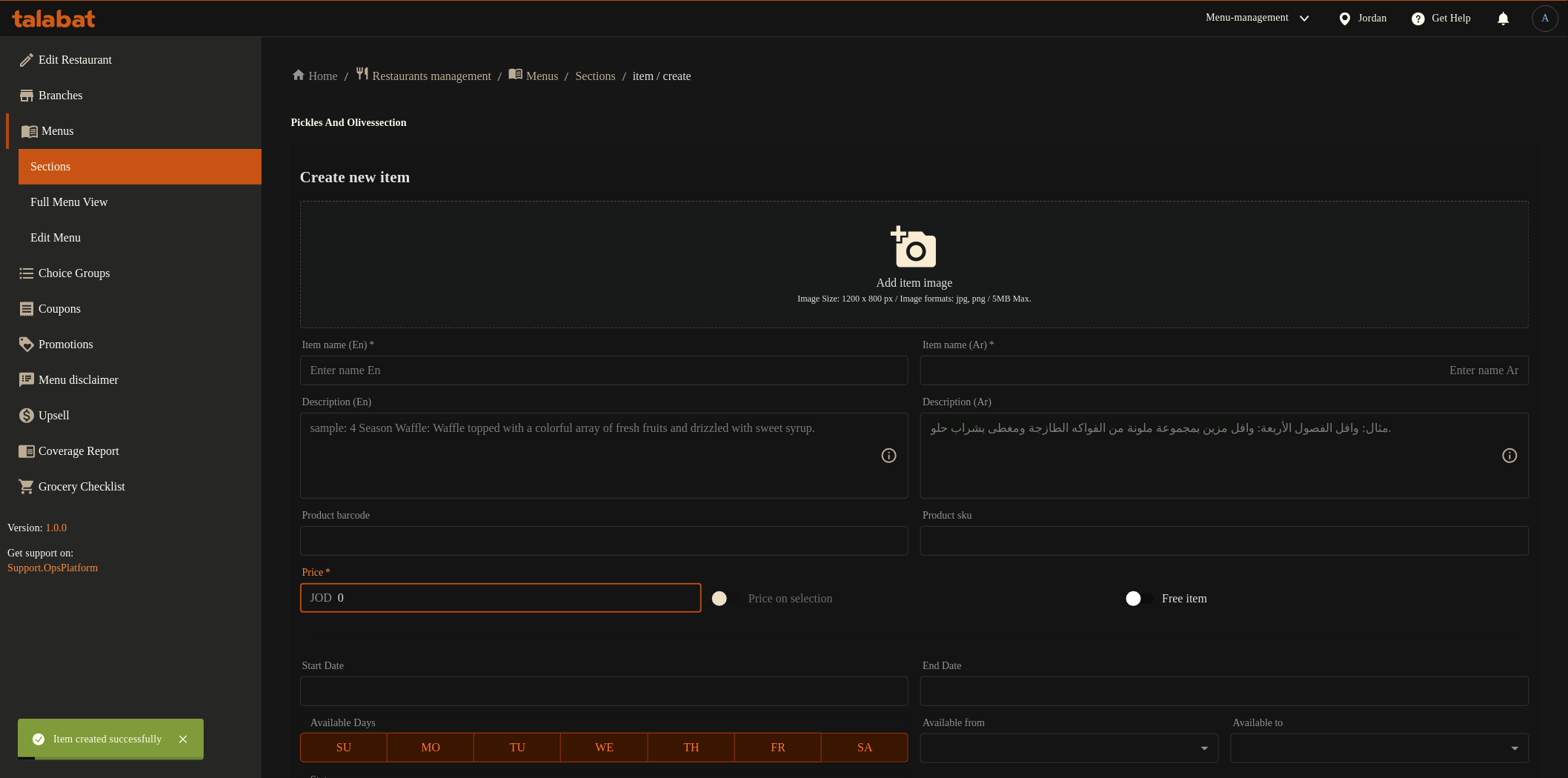
drag, startPoint x: 619, startPoint y: 391, endPoint x: 611, endPoint y: 389, distance: 8.2
click at [613, 391] on div "Description (En) Description (En)" at bounding box center [604, 447] width 621 height 114
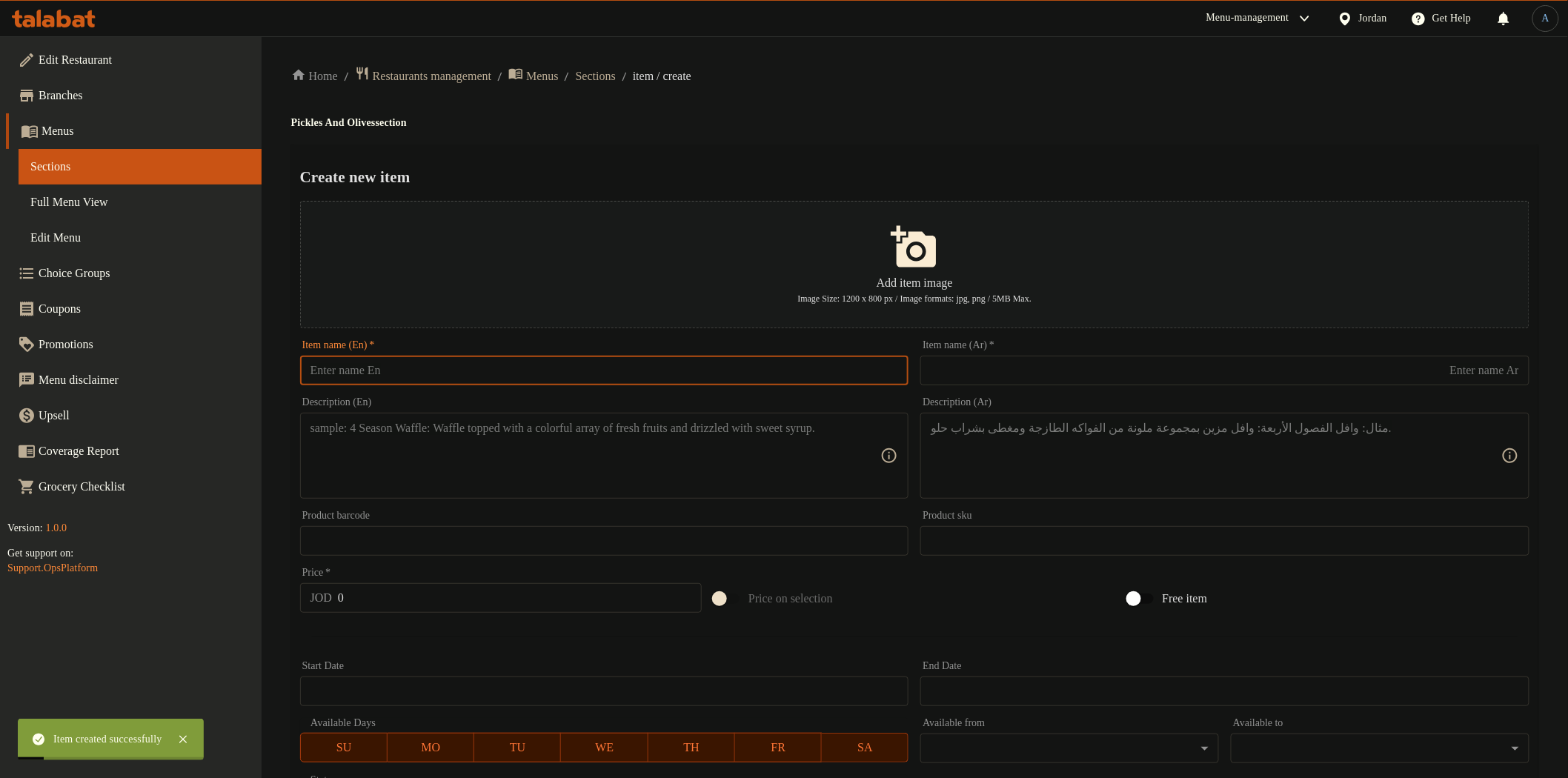
click at [601, 372] on input "text" at bounding box center [604, 371] width 609 height 30
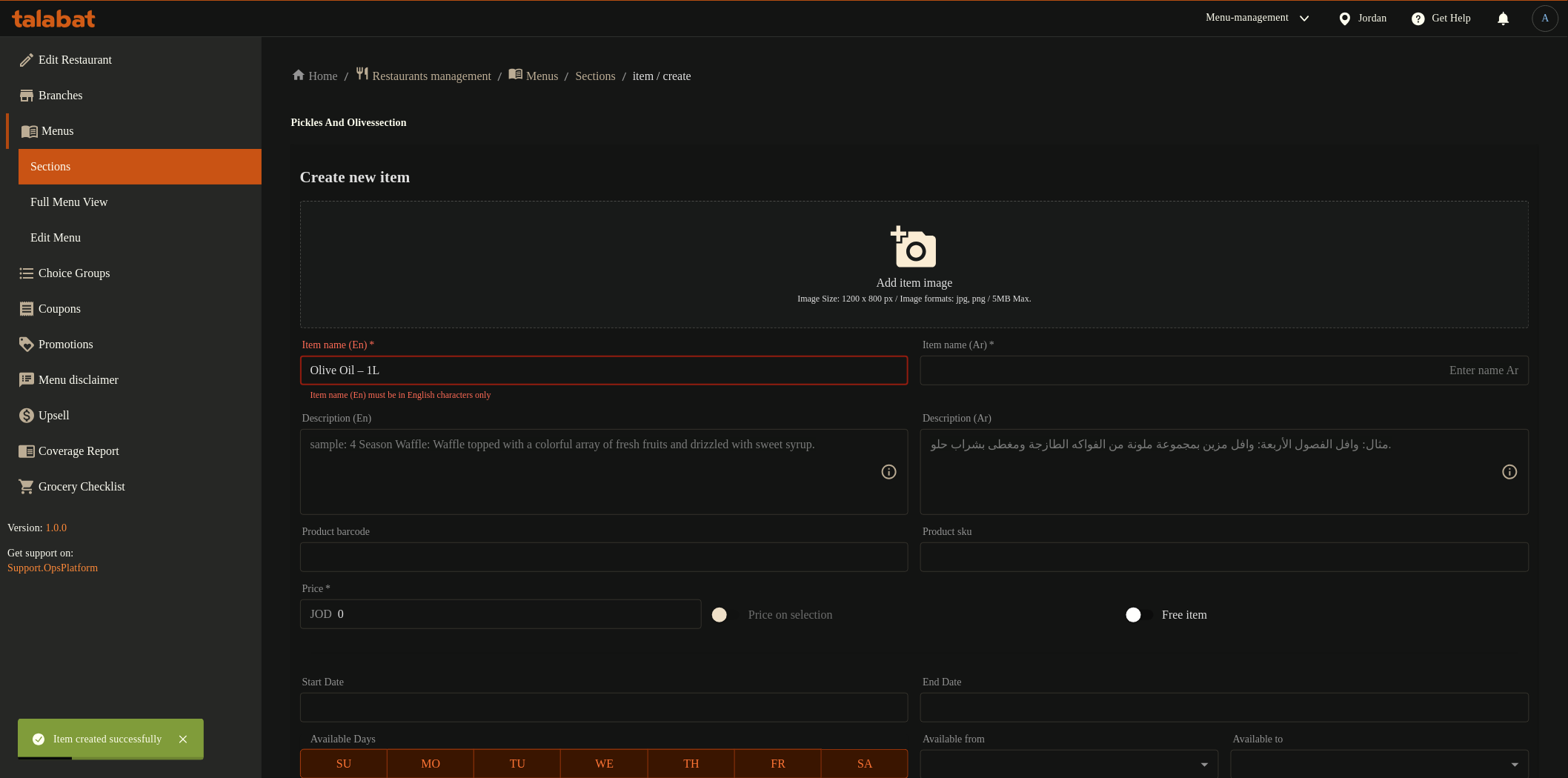
click at [365, 368] on input "Olive Oil – 1L" at bounding box center [604, 371] width 609 height 30
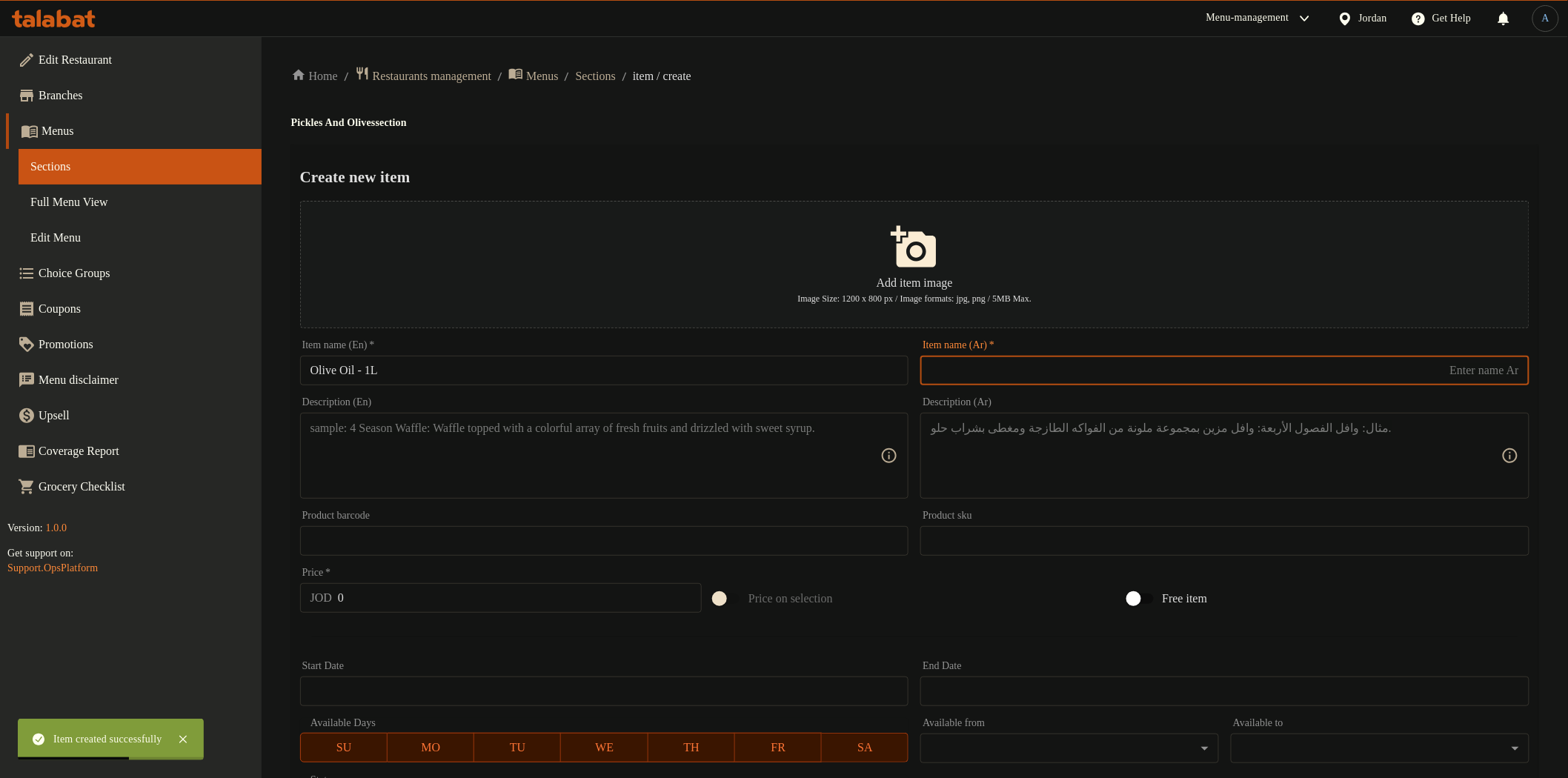
click at [1022, 366] on input "text" at bounding box center [1225, 371] width 609 height 30
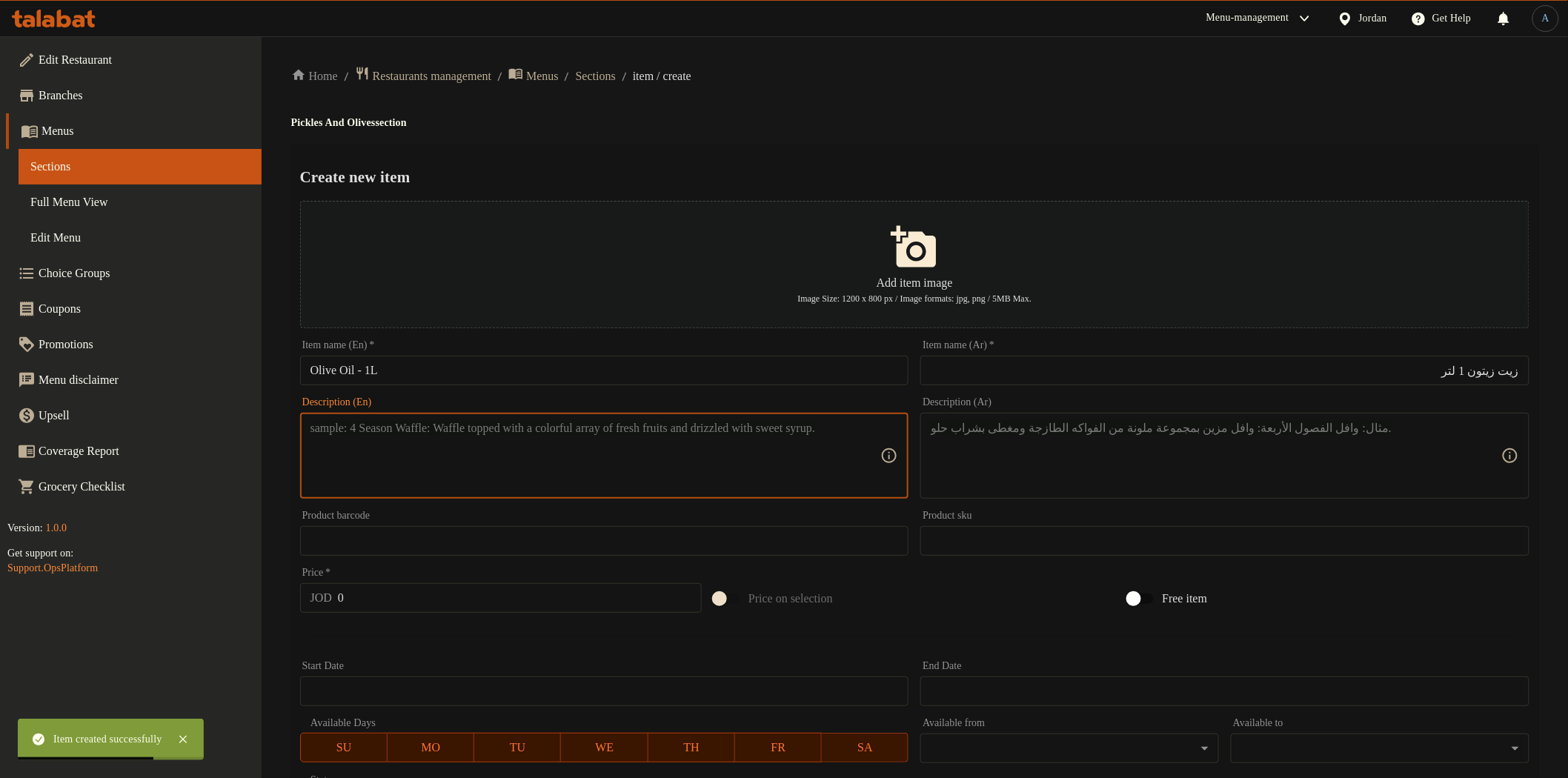
click at [672, 451] on textarea at bounding box center [595, 456] width 570 height 70
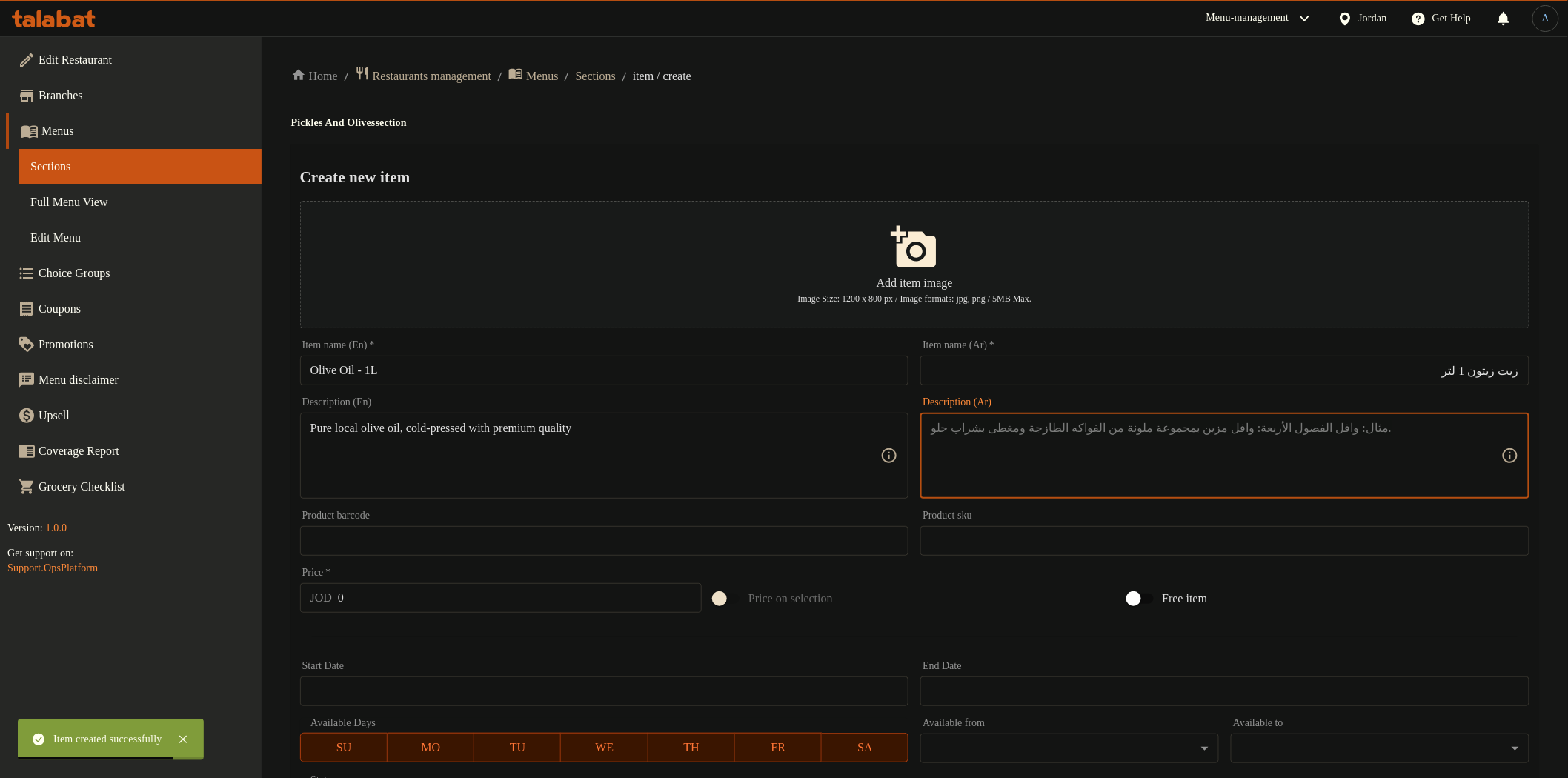
click at [1085, 447] on textarea at bounding box center [1216, 456] width 570 height 70
click at [502, 609] on input "0" at bounding box center [520, 599] width 364 height 30
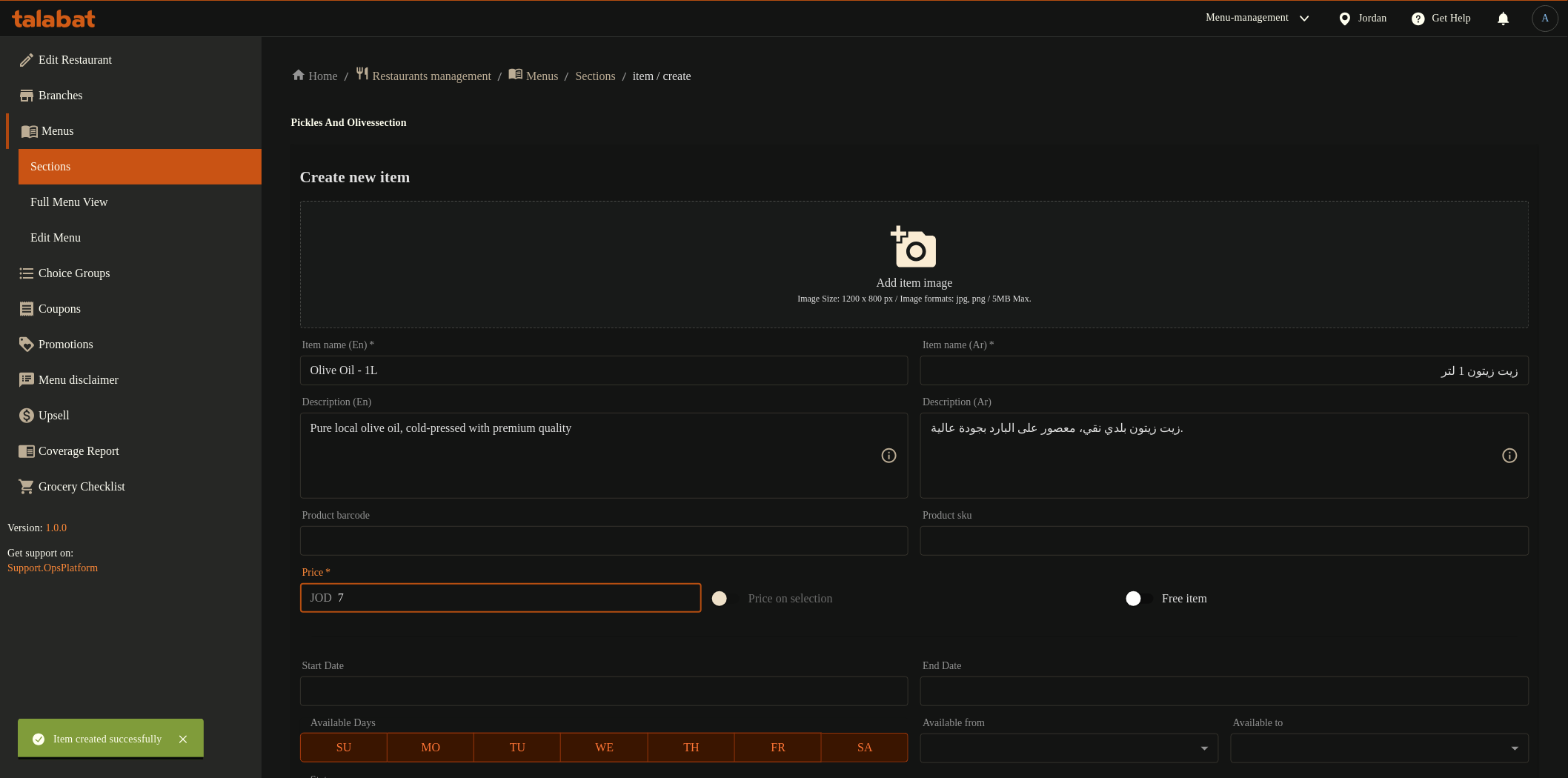
click at [615, 72] on span "Sections" at bounding box center [596, 76] width 40 height 18
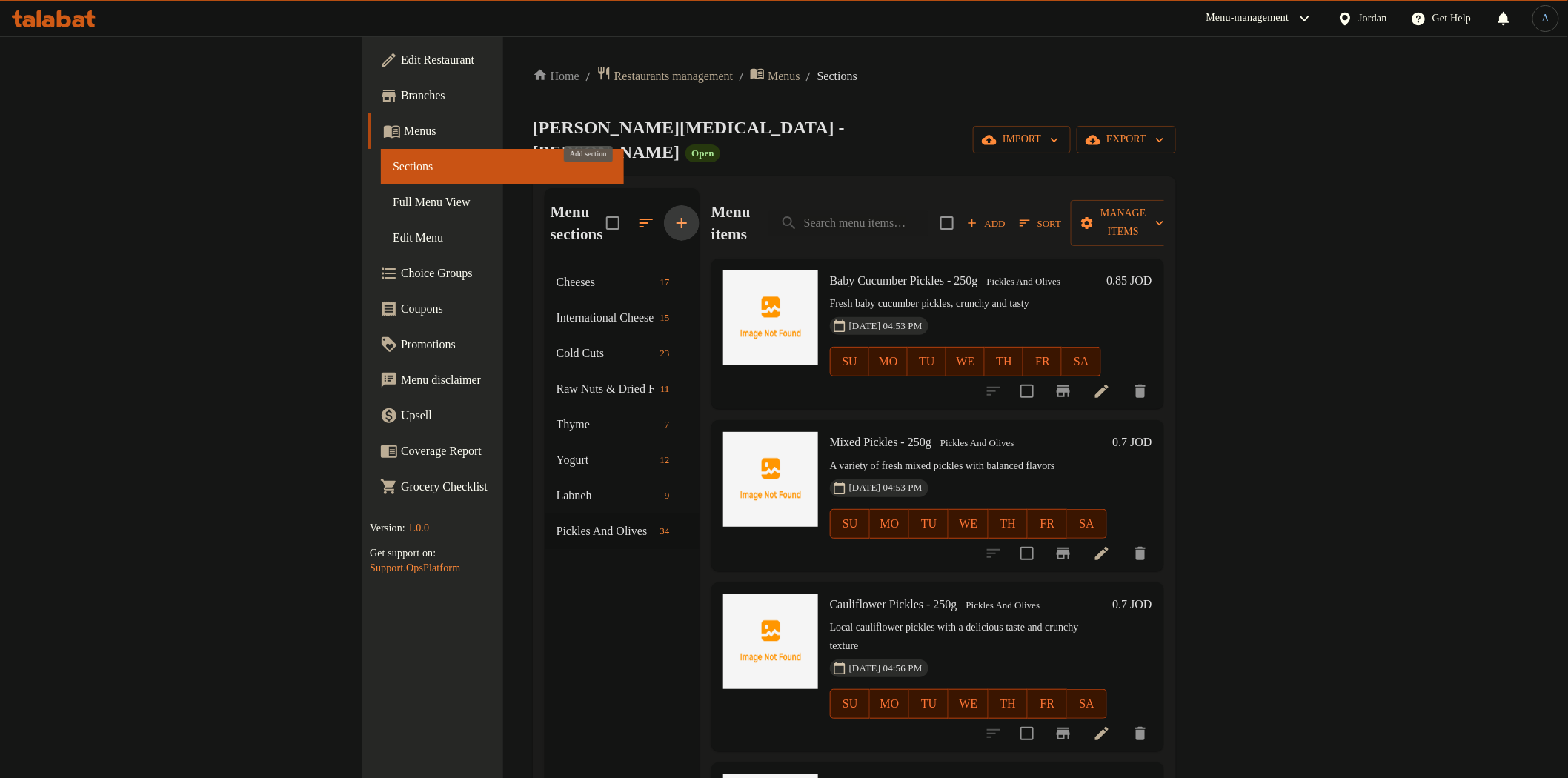
click at [673, 214] on icon "button" at bounding box center [681, 223] width 18 height 18
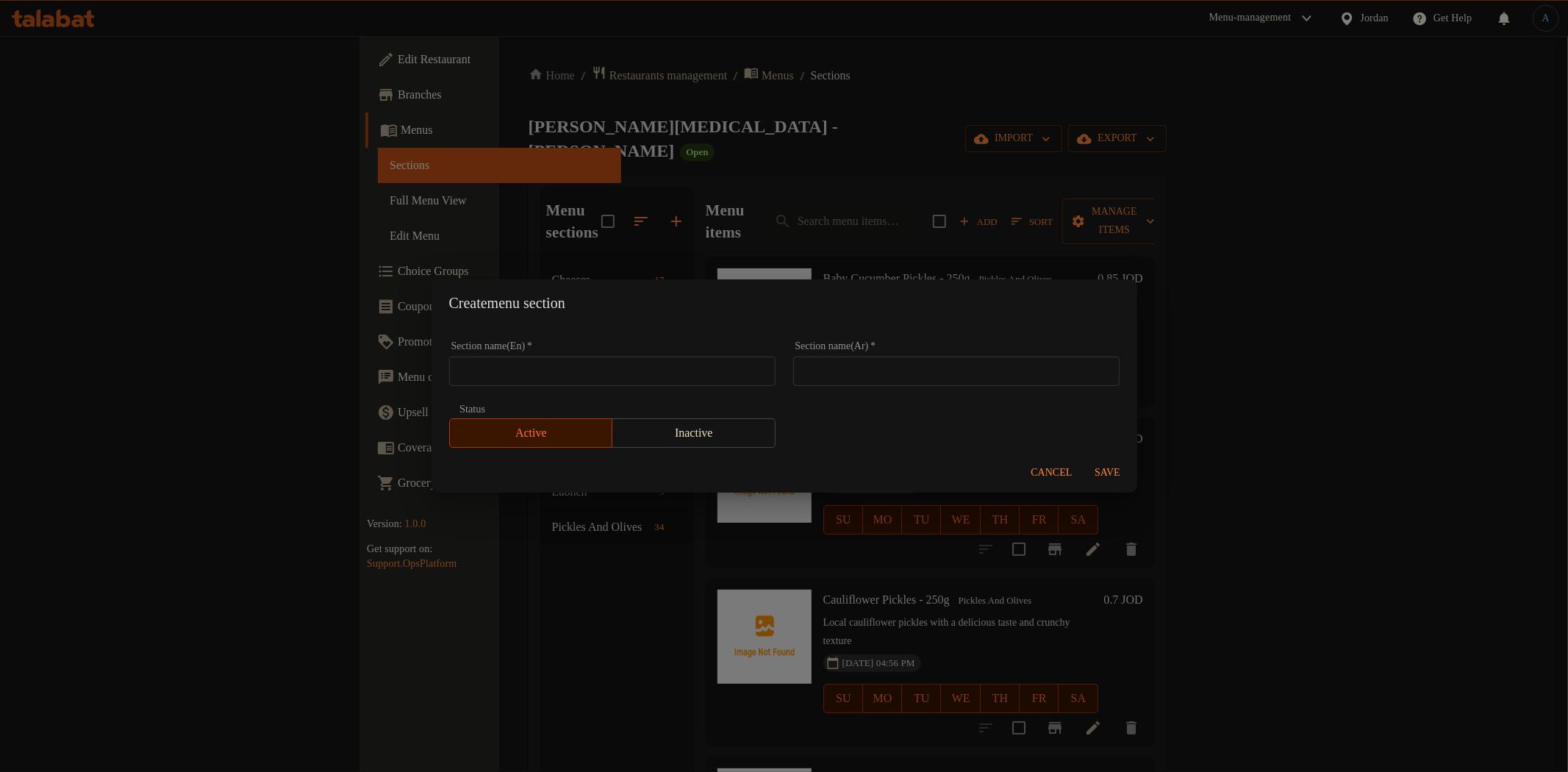
click at [614, 378] on input "text" at bounding box center [612, 372] width 326 height 30
click at [942, 375] on input "text" at bounding box center [956, 372] width 326 height 30
click at [1106, 467] on span "Save" at bounding box center [1108, 474] width 35 height 19
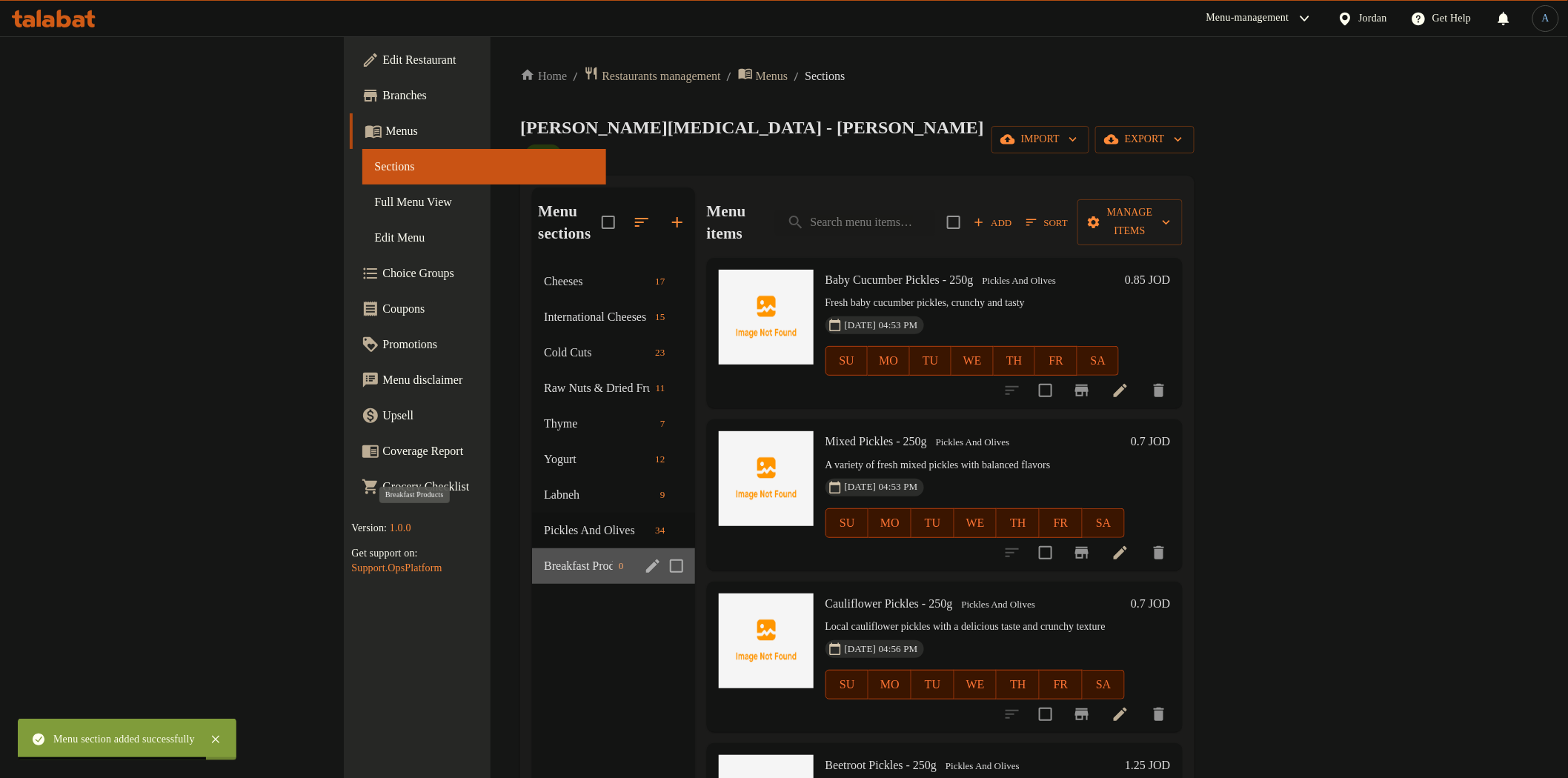
click at [544, 557] on span "Breakfast Products" at bounding box center [578, 566] width 69 height 18
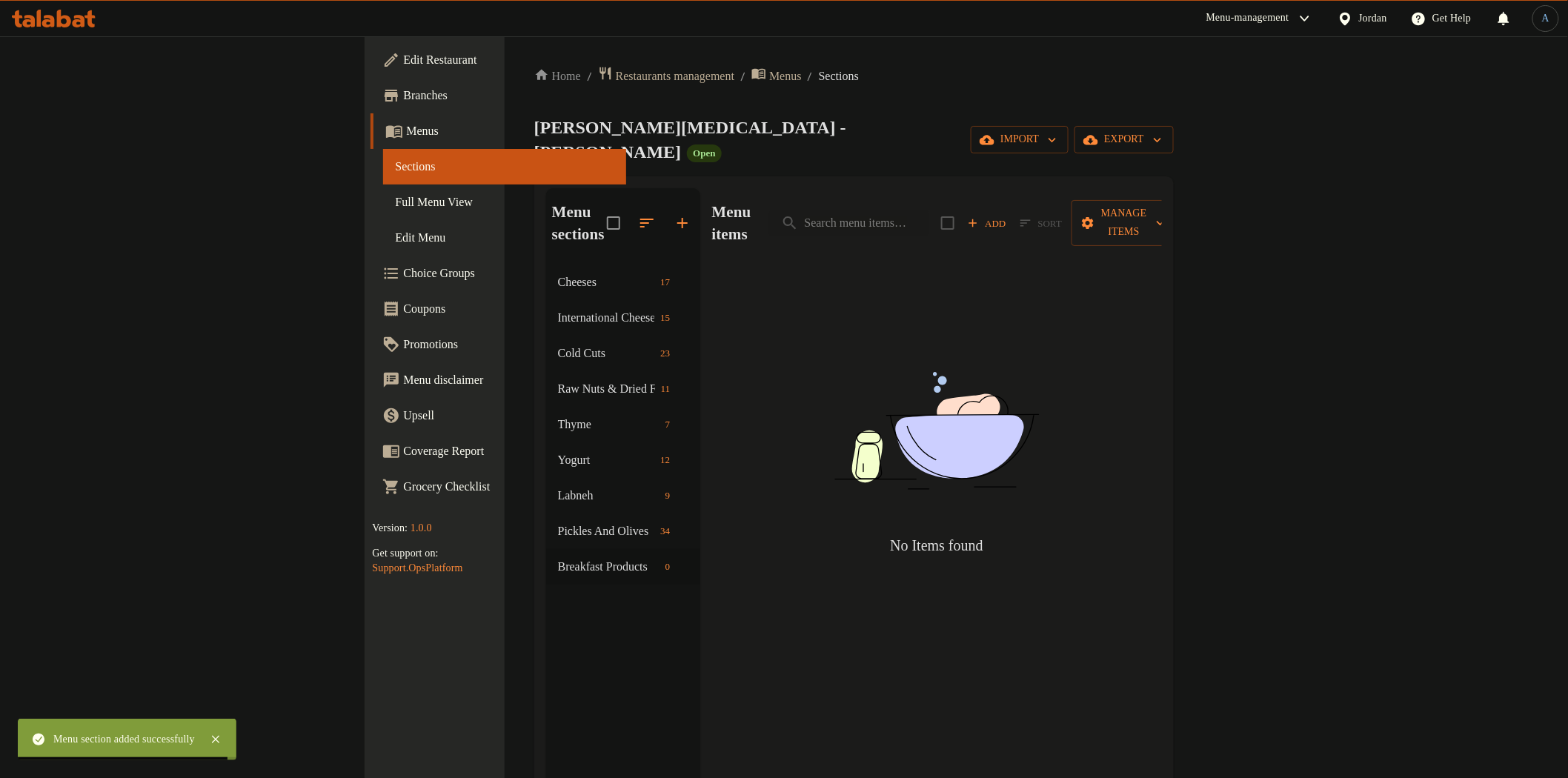
click at [877, 318] on div "Menu items Add Sort Manage items No Items found" at bounding box center [930, 577] width 461 height 778
click at [855, 194] on div "Menu items Add Sort Manage items" at bounding box center [937, 223] width 450 height 70
click at [794, 101] on div "Home / Restaurants management / Menus / Sections [PERSON_NAME][MEDICAL_DATA] - …" at bounding box center [854, 521] width 640 height 912
click at [828, 132] on div "[PERSON_NAME][MEDICAL_DATA] - [PERSON_NAME] Open import export" at bounding box center [854, 140] width 640 height 49
click at [822, 101] on div "Home / Restaurants management / Menus / Sections [PERSON_NAME][MEDICAL_DATA] - …" at bounding box center [854, 521] width 640 height 912
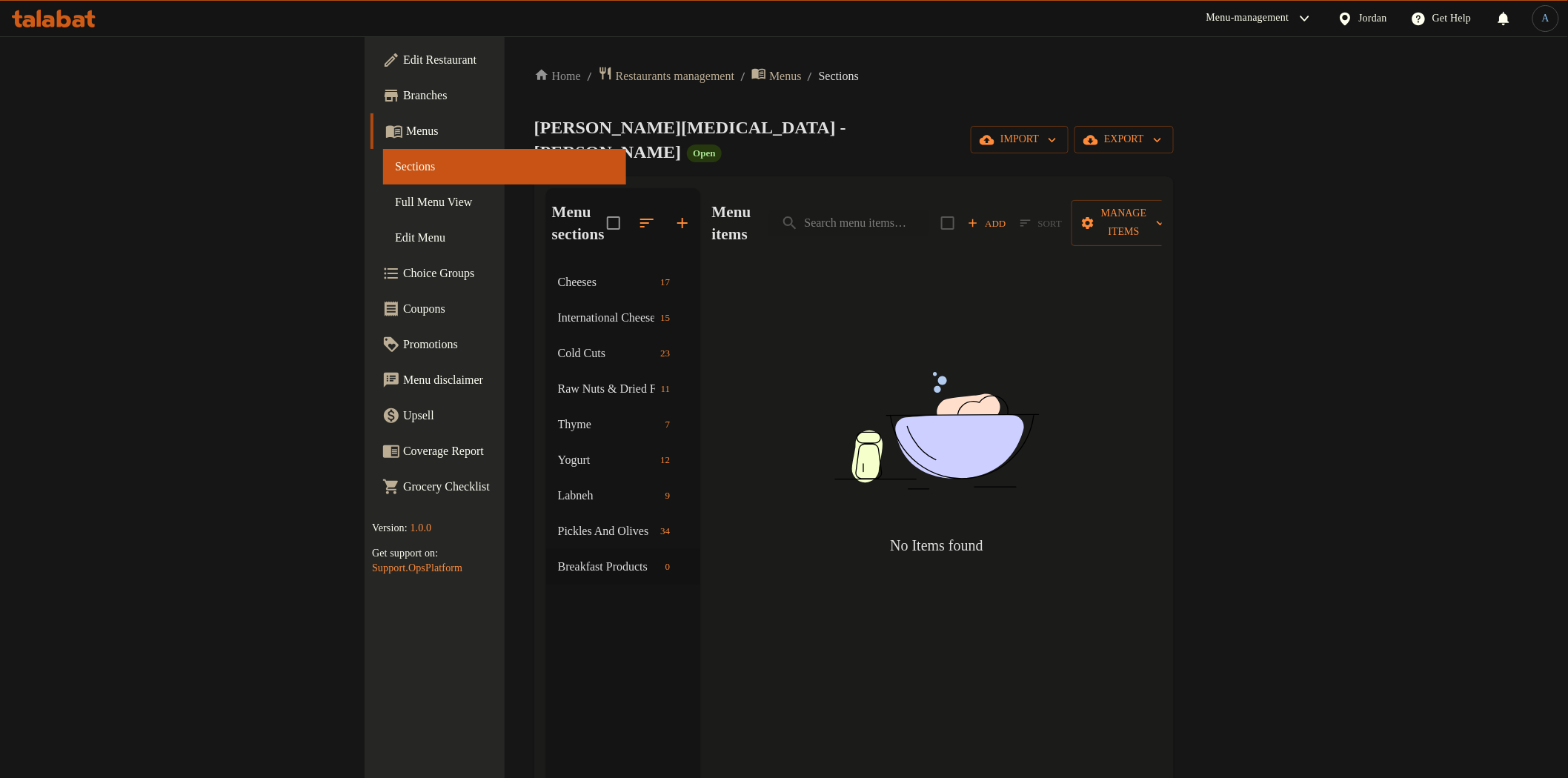
click at [813, 142] on div "[PERSON_NAME][MEDICAL_DATA] - [PERSON_NAME] Open import export" at bounding box center [854, 140] width 640 height 49
click at [832, 132] on div "[PERSON_NAME][MEDICAL_DATA] - [PERSON_NAME] Open import export" at bounding box center [854, 140] width 640 height 49
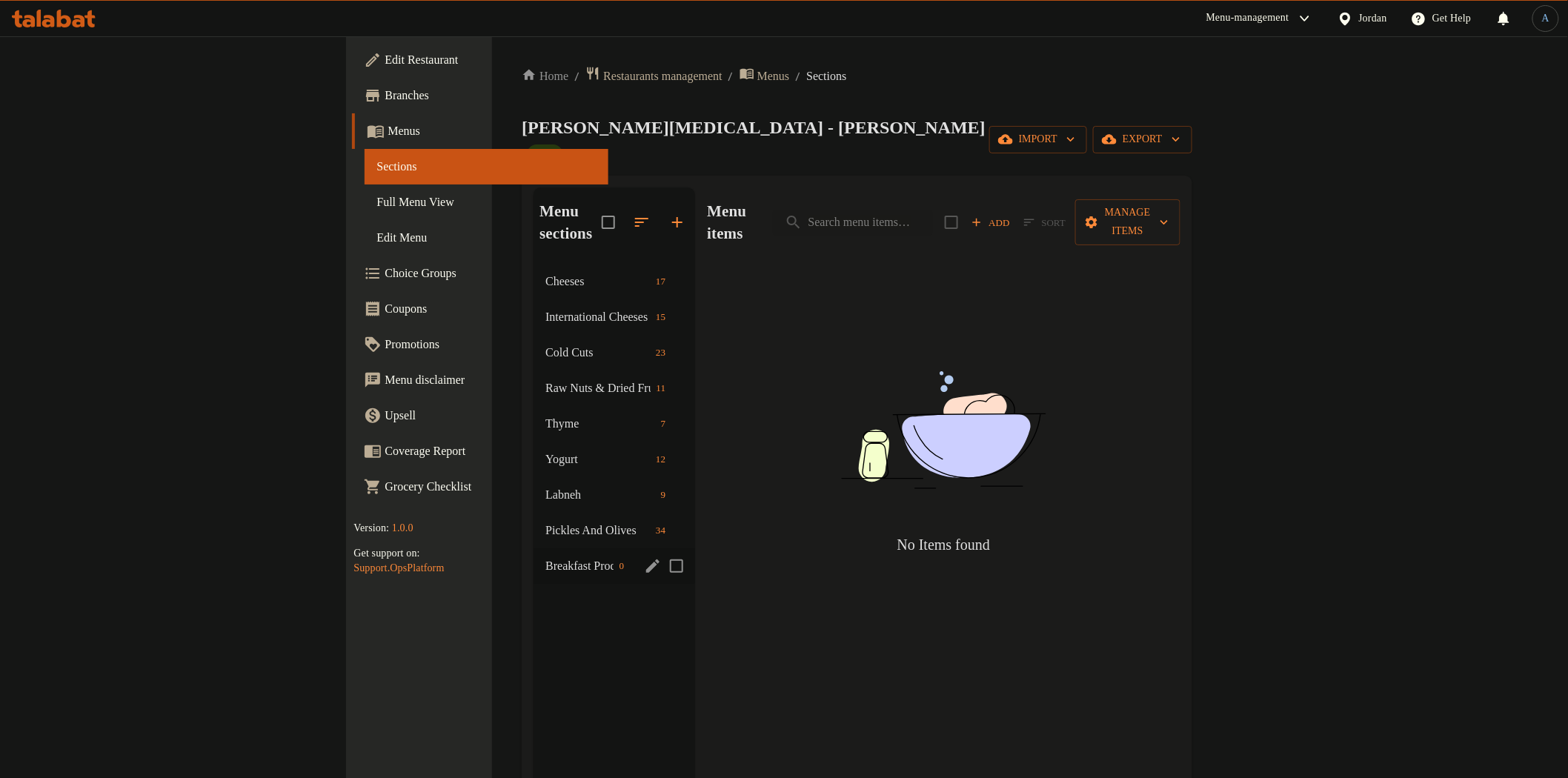
click at [545, 557] on span "Breakfast Products" at bounding box center [579, 566] width 68 height 18
click at [534, 549] on div "Breakfast Products 0" at bounding box center [614, 567] width 162 height 36
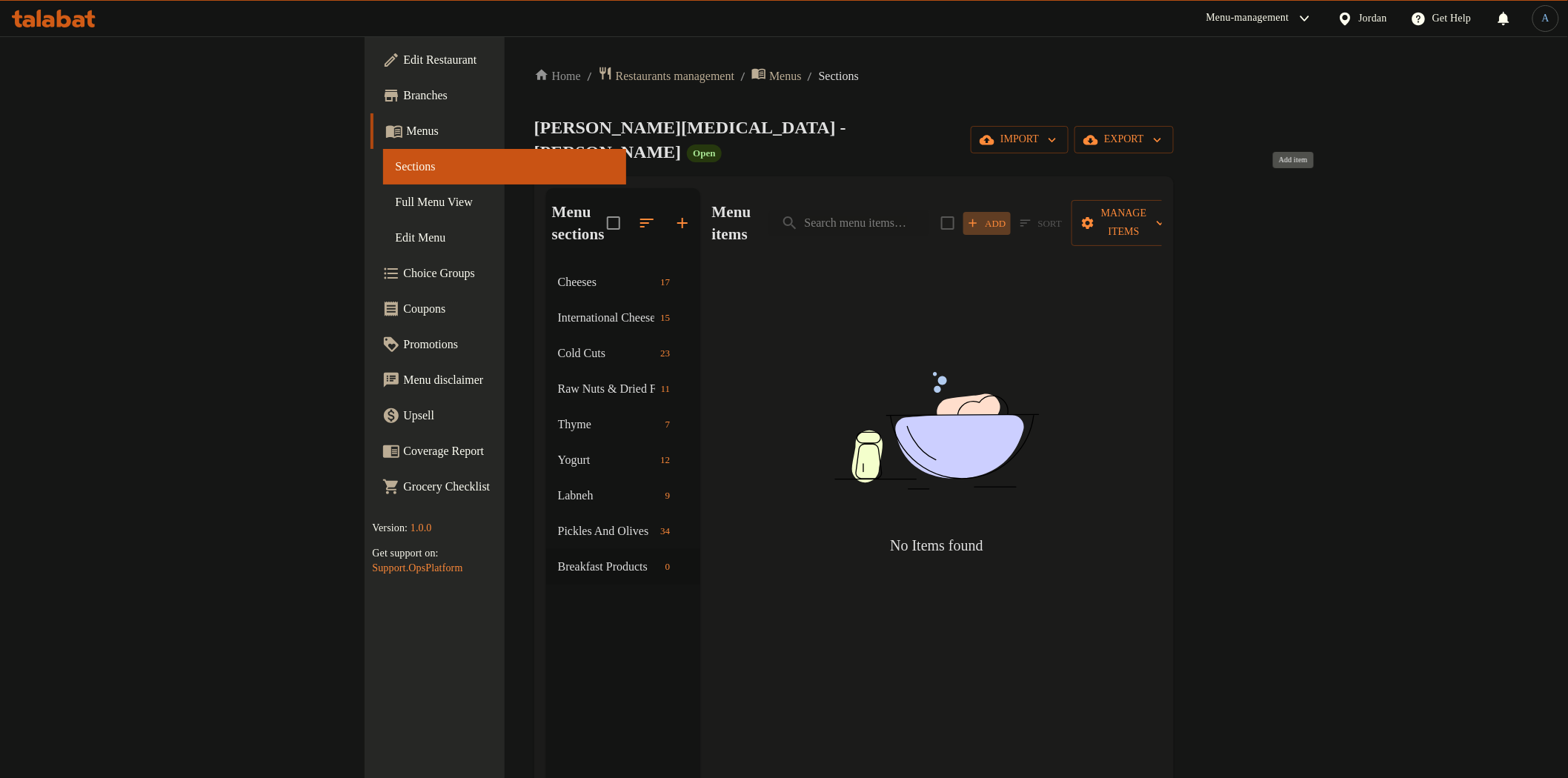
click at [1007, 215] on span "Add" at bounding box center [986, 224] width 40 height 17
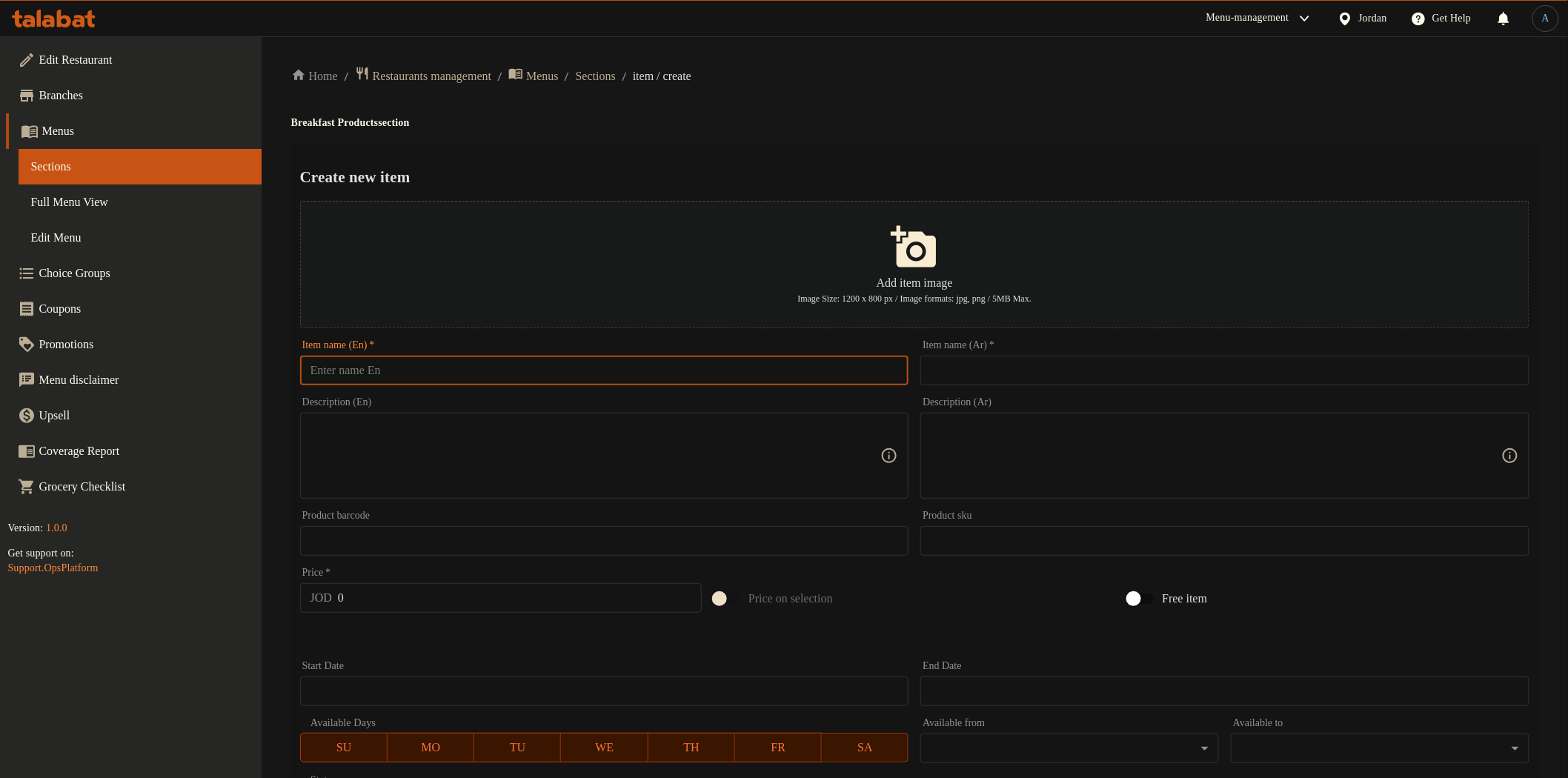
click at [678, 360] on input "text" at bounding box center [604, 371] width 609 height 30
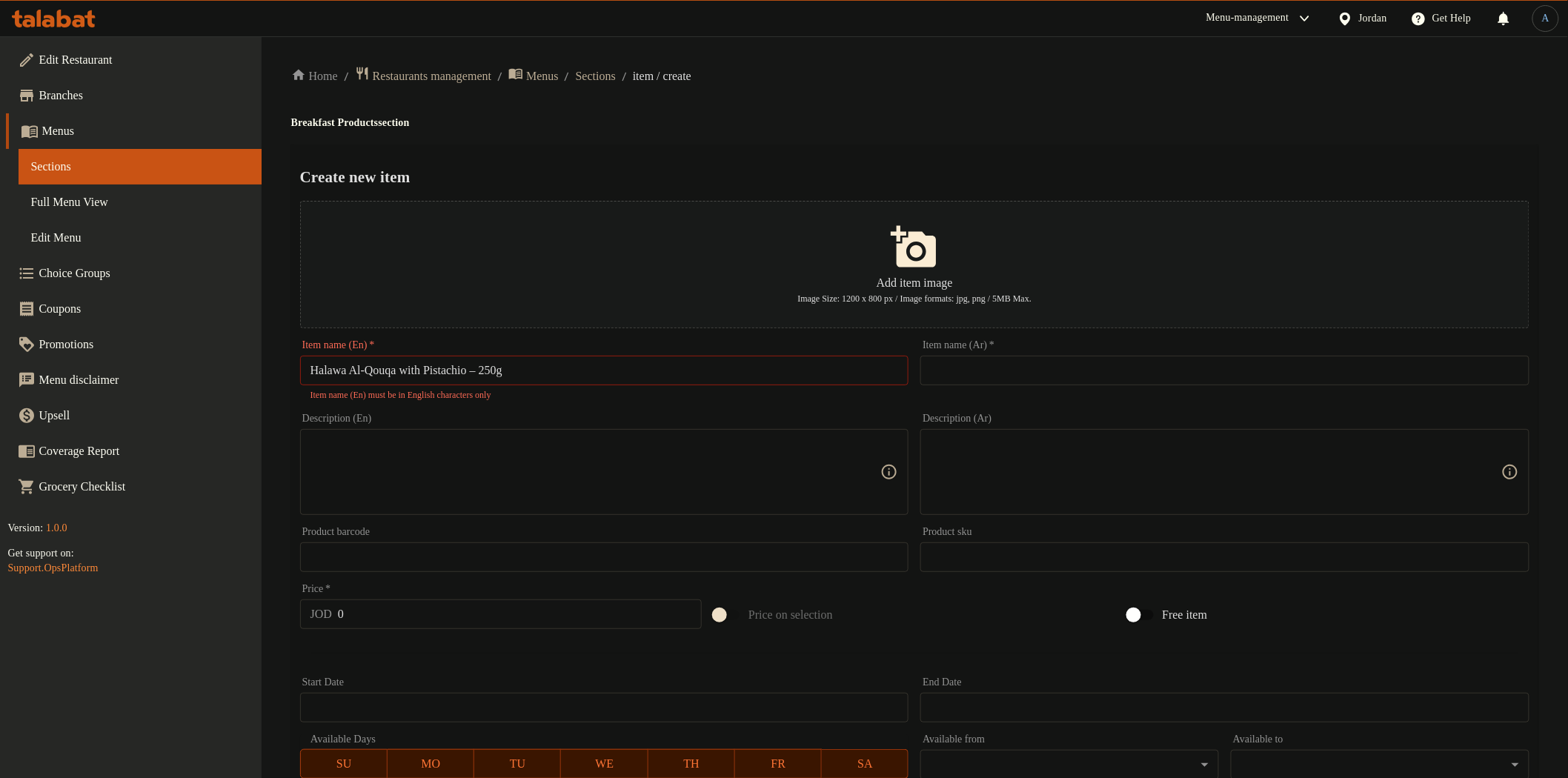
click at [882, 142] on div "Home / Restaurants management / Menus / Sections / item / create Breakfast Prod…" at bounding box center [914, 546] width 1247 height 960
click at [1092, 367] on input "text" at bounding box center [1225, 371] width 609 height 30
click at [926, 163] on div "Create new item Add item image Image Size: 1200 x 800 px / Image formats: jpg, …" at bounding box center [914, 580] width 1247 height 871
click at [491, 367] on input "Halawa Al-Qouqa with Pistachio – 250g" at bounding box center [604, 371] width 609 height 30
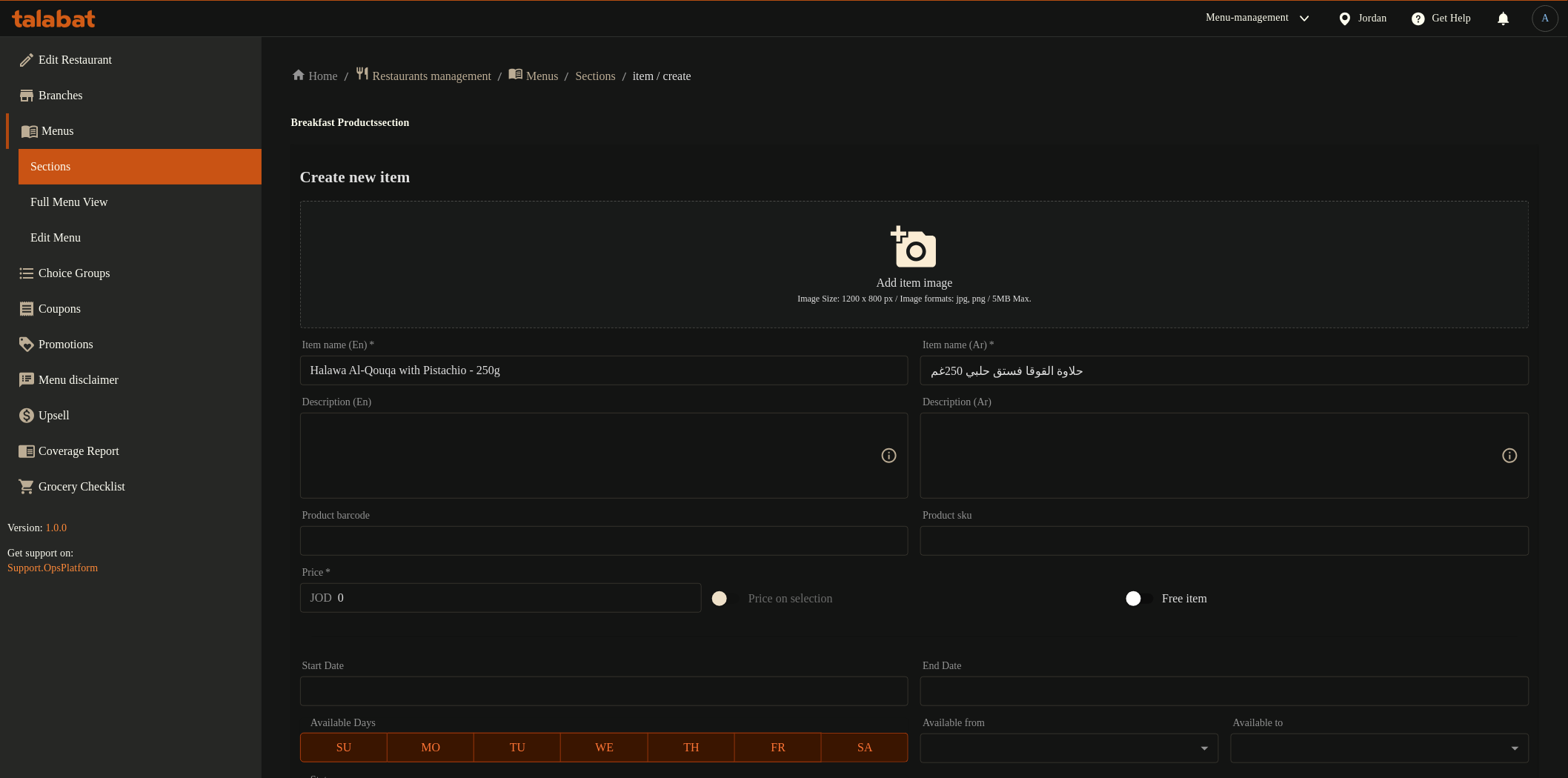
click at [532, 376] on input "Halawa Al-Qouqa with Pistachio - 250g" at bounding box center [604, 371] width 609 height 30
click at [731, 152] on div "Create new item Add item image Image Size: 1200 x 800 px / Image formats: jpg, …" at bounding box center [914, 571] width 1247 height 854
click at [738, 468] on textarea at bounding box center [595, 456] width 570 height 70
click at [1035, 454] on textarea at bounding box center [1216, 456] width 570 height 70
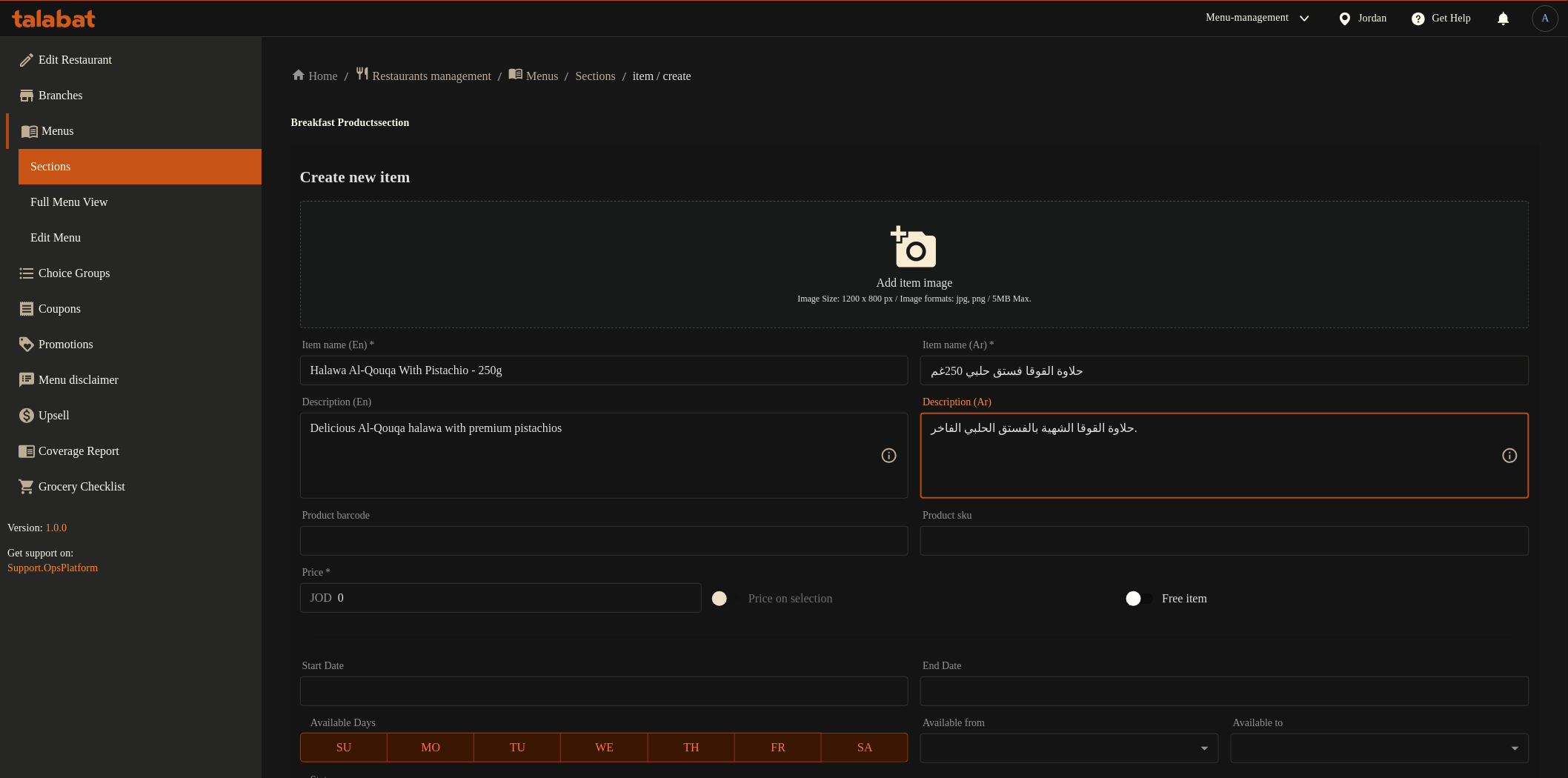
click at [549, 596] on input "0" at bounding box center [520, 599] width 364 height 30
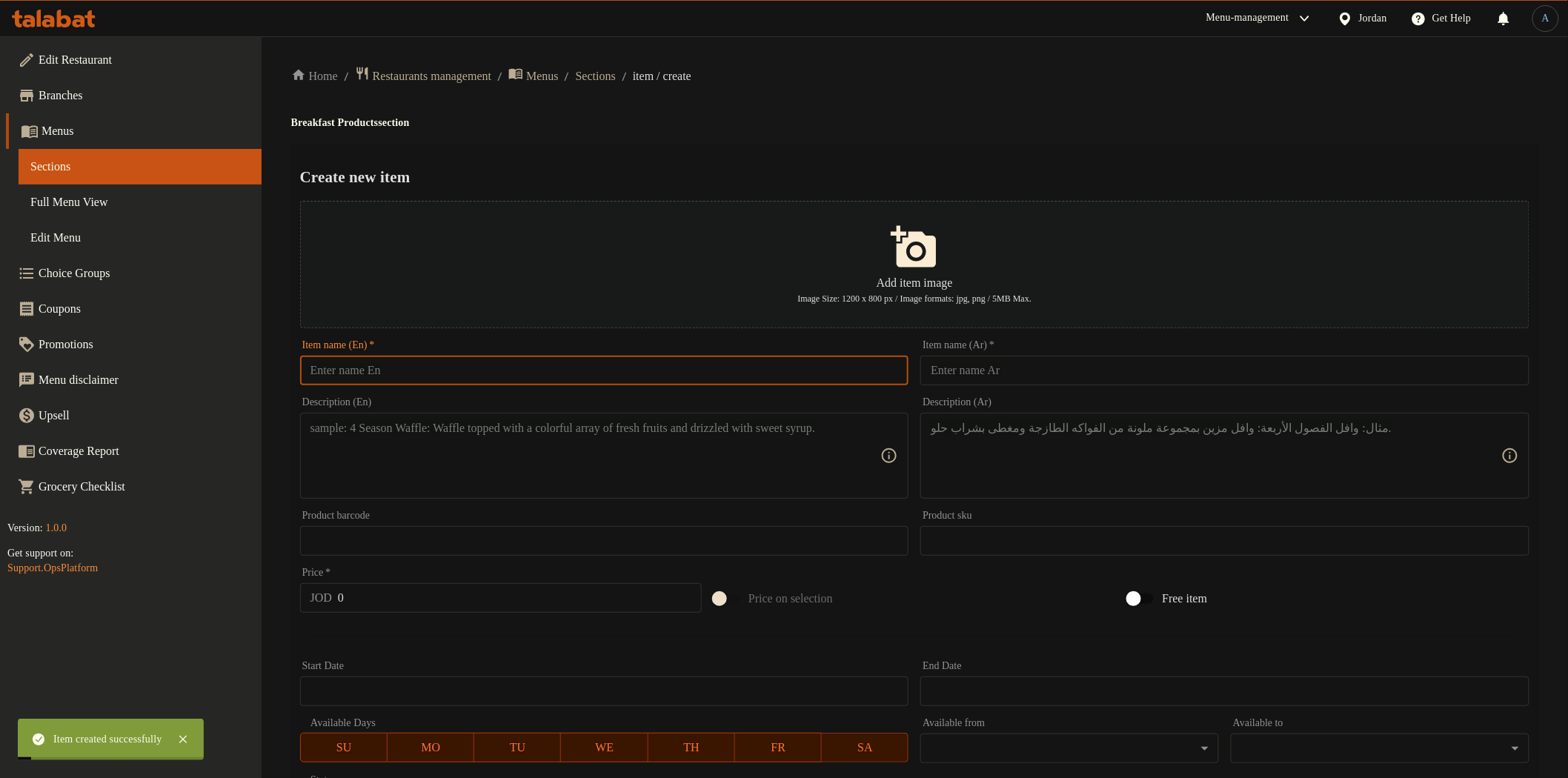
click at [532, 373] on input "text" at bounding box center [604, 371] width 609 height 30
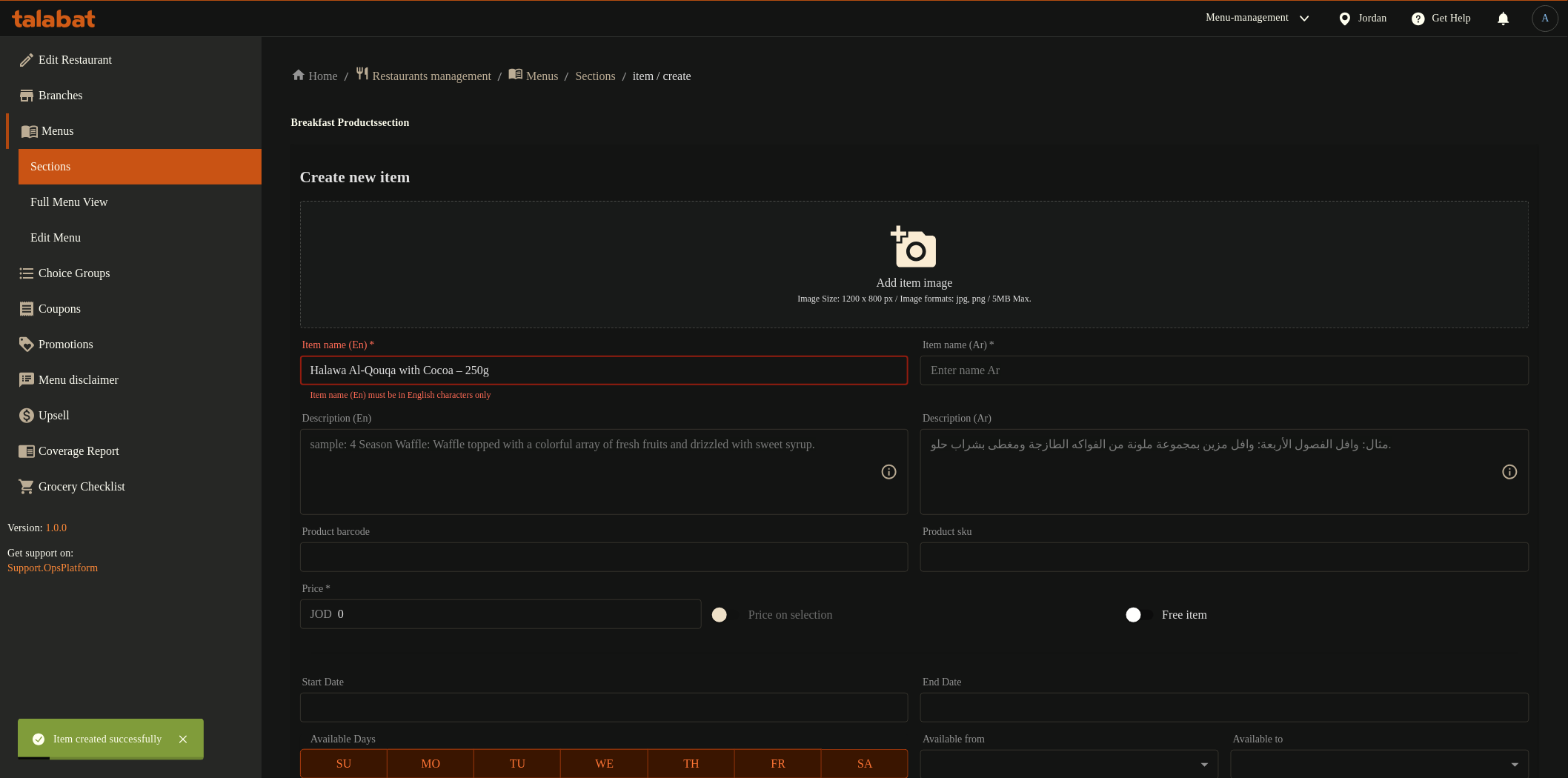
click at [475, 369] on input "Halawa Al-Qouqa with Cocoa – 250g" at bounding box center [604, 371] width 609 height 30
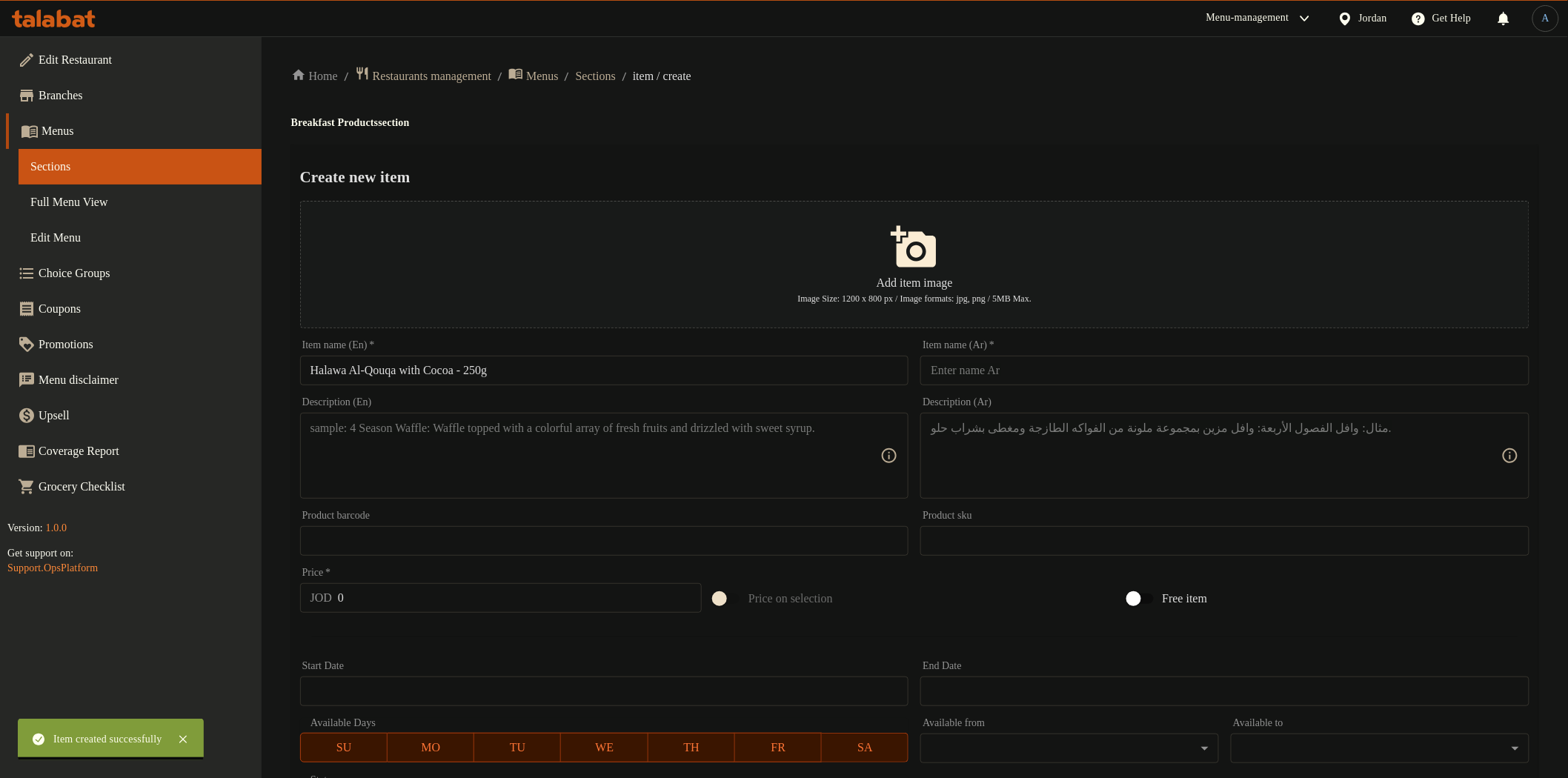
click at [616, 370] on input "Halawa Al-Qouqa with Cocoa - 250g" at bounding box center [604, 371] width 609 height 30
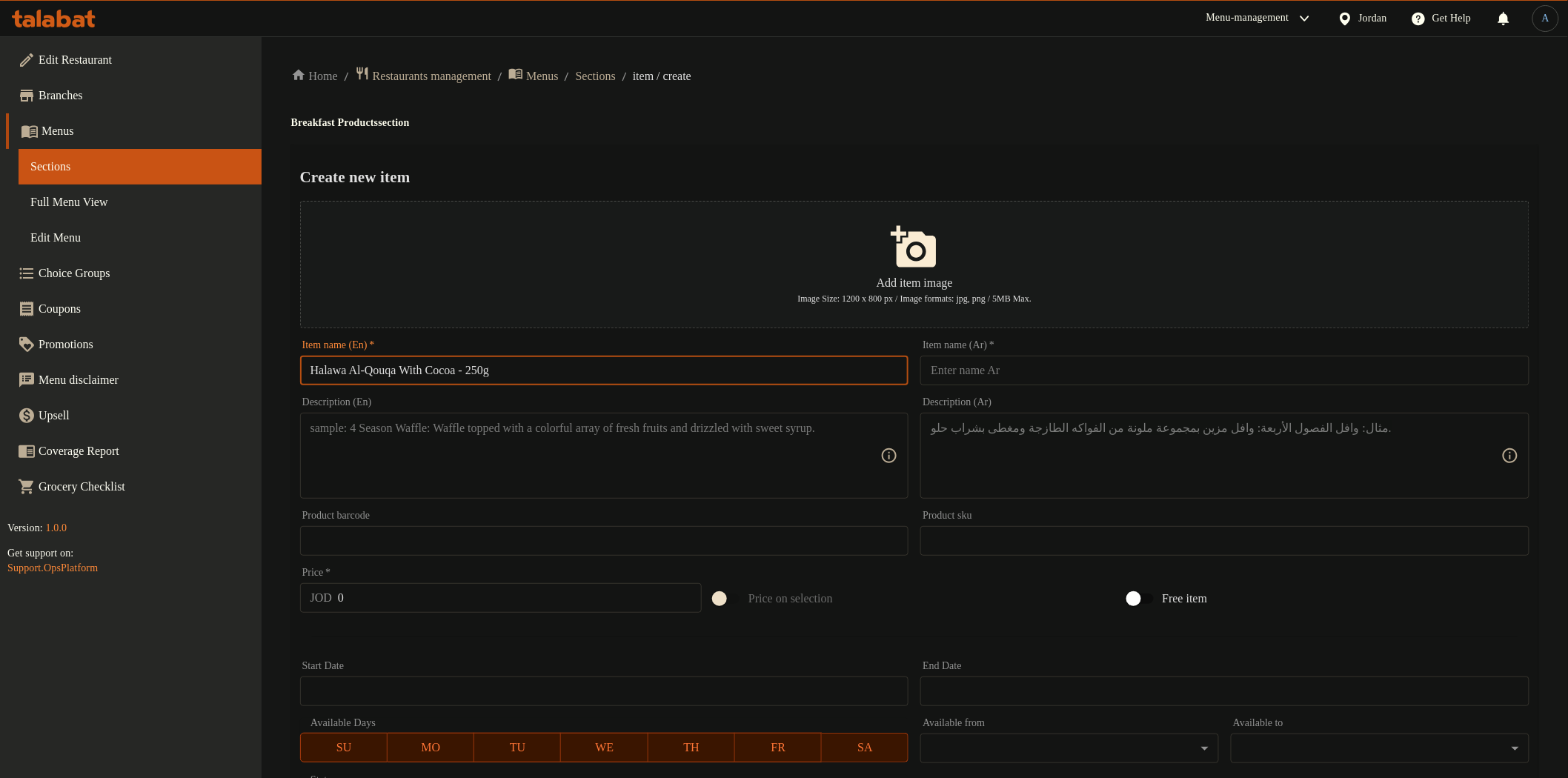
click at [747, 134] on div "Home / Restaurants management / Menus / Sections / item / create Breakfast Prod…" at bounding box center [914, 537] width 1247 height 944
click at [989, 369] on input "text" at bounding box center [1225, 371] width 609 height 30
click at [1005, 127] on h4 "Breakfast Products section" at bounding box center [914, 123] width 1247 height 15
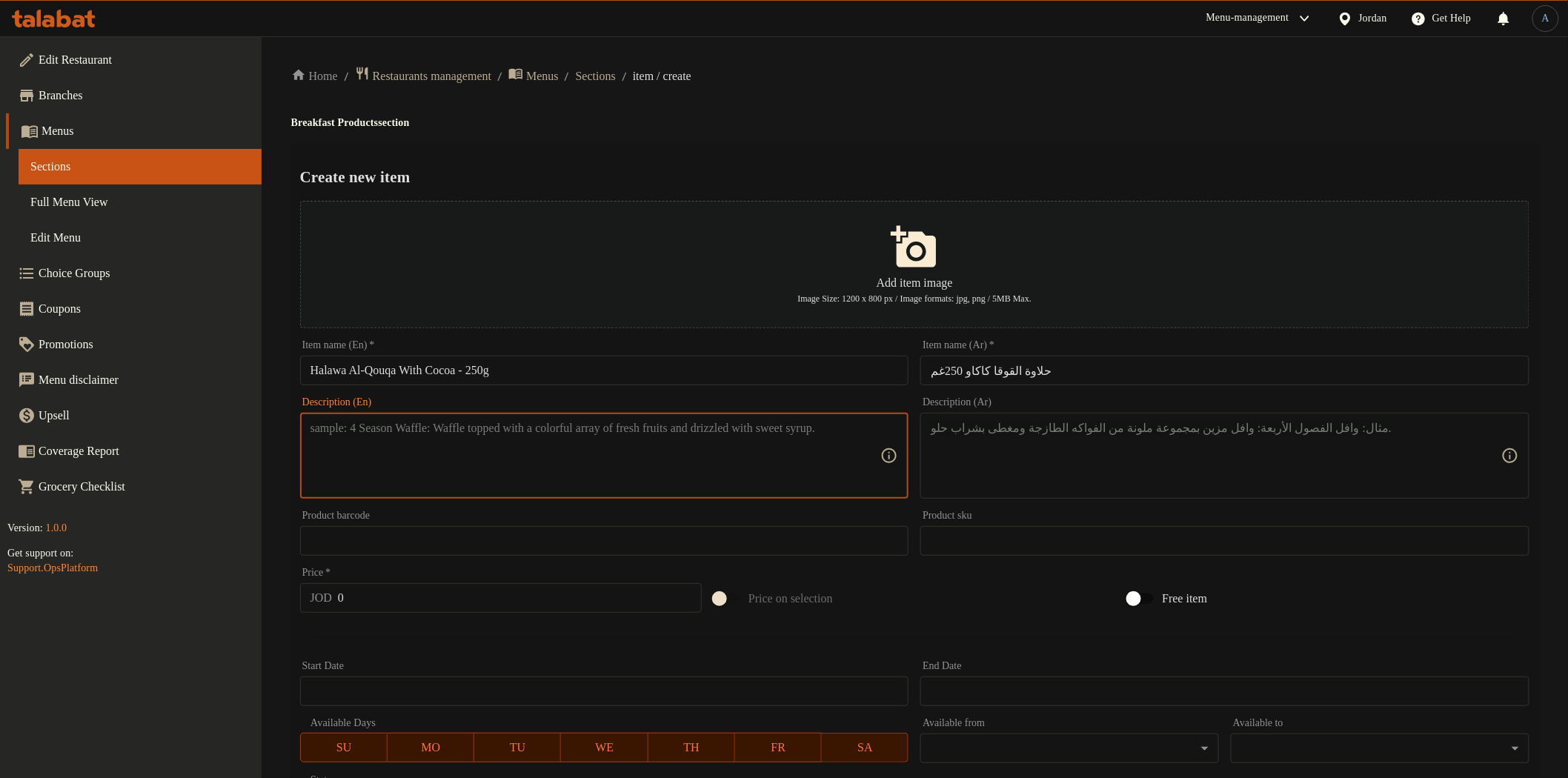
click at [519, 461] on textarea at bounding box center [595, 456] width 570 height 70
click at [1094, 453] on textarea at bounding box center [1216, 456] width 570 height 70
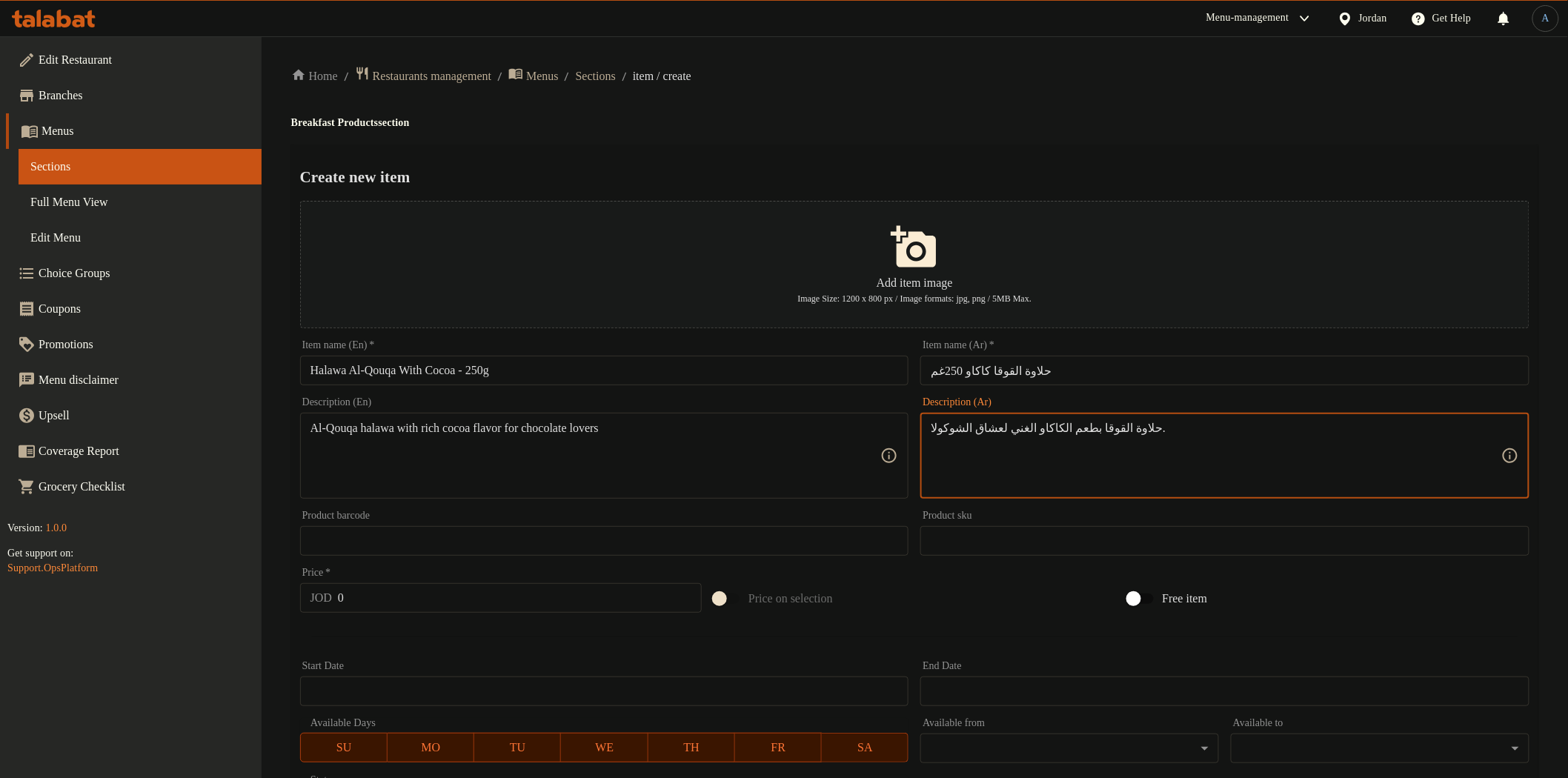
click at [938, 79] on ol "Home / Restaurants management / Menus / Sections / item / create" at bounding box center [914, 75] width 1247 height 20
drag, startPoint x: 578, startPoint y: 619, endPoint x: 583, endPoint y: 593, distance: 26.5
click at [579, 612] on div "Add item image Image Size: 1200 x 800 px / Image formats: jpg, png / 5MB Max. I…" at bounding box center [914, 509] width 1241 height 630
click at [583, 593] on input "0" at bounding box center [520, 599] width 364 height 30
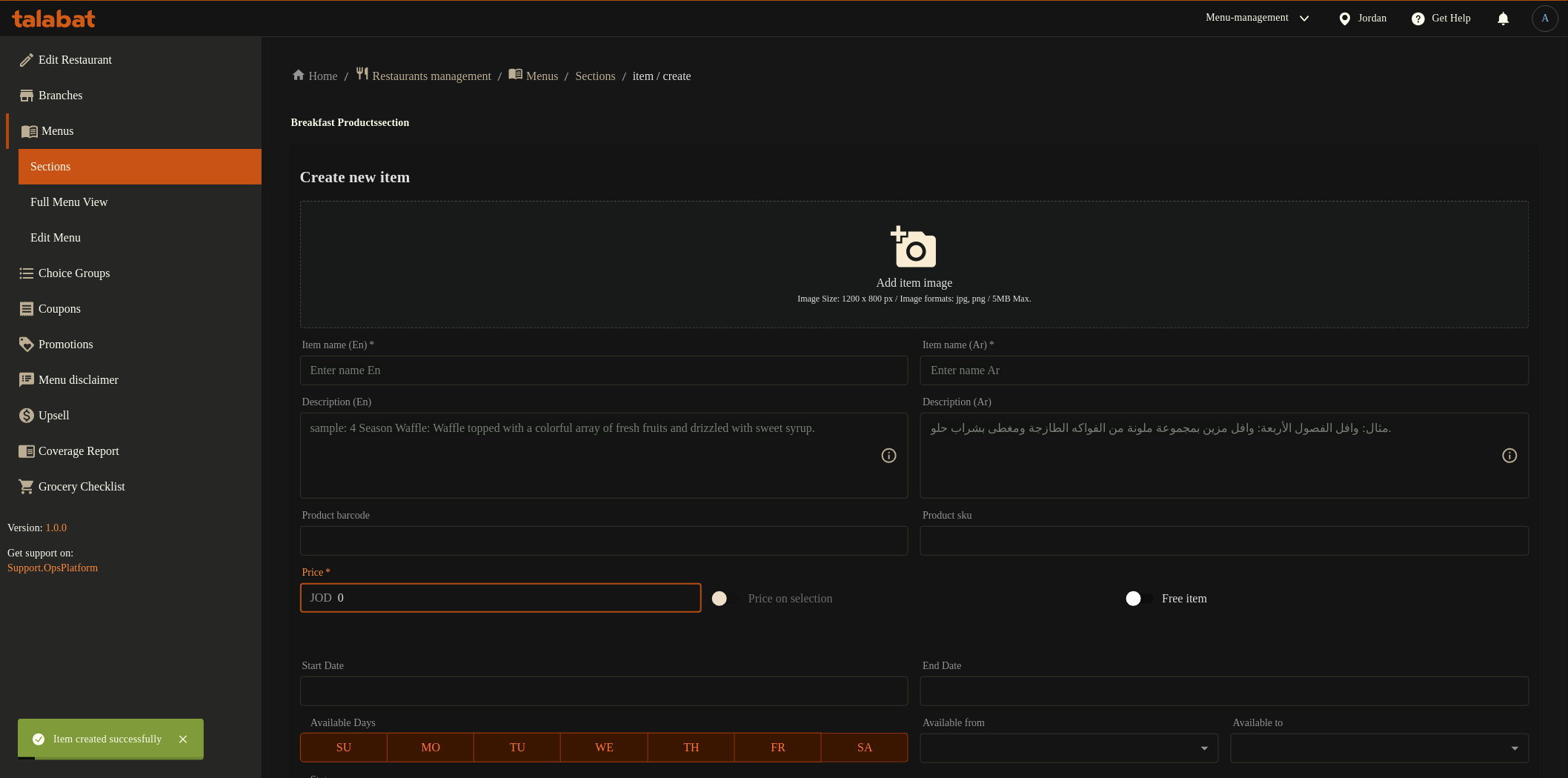
click at [521, 371] on input "text" at bounding box center [604, 371] width 609 height 30
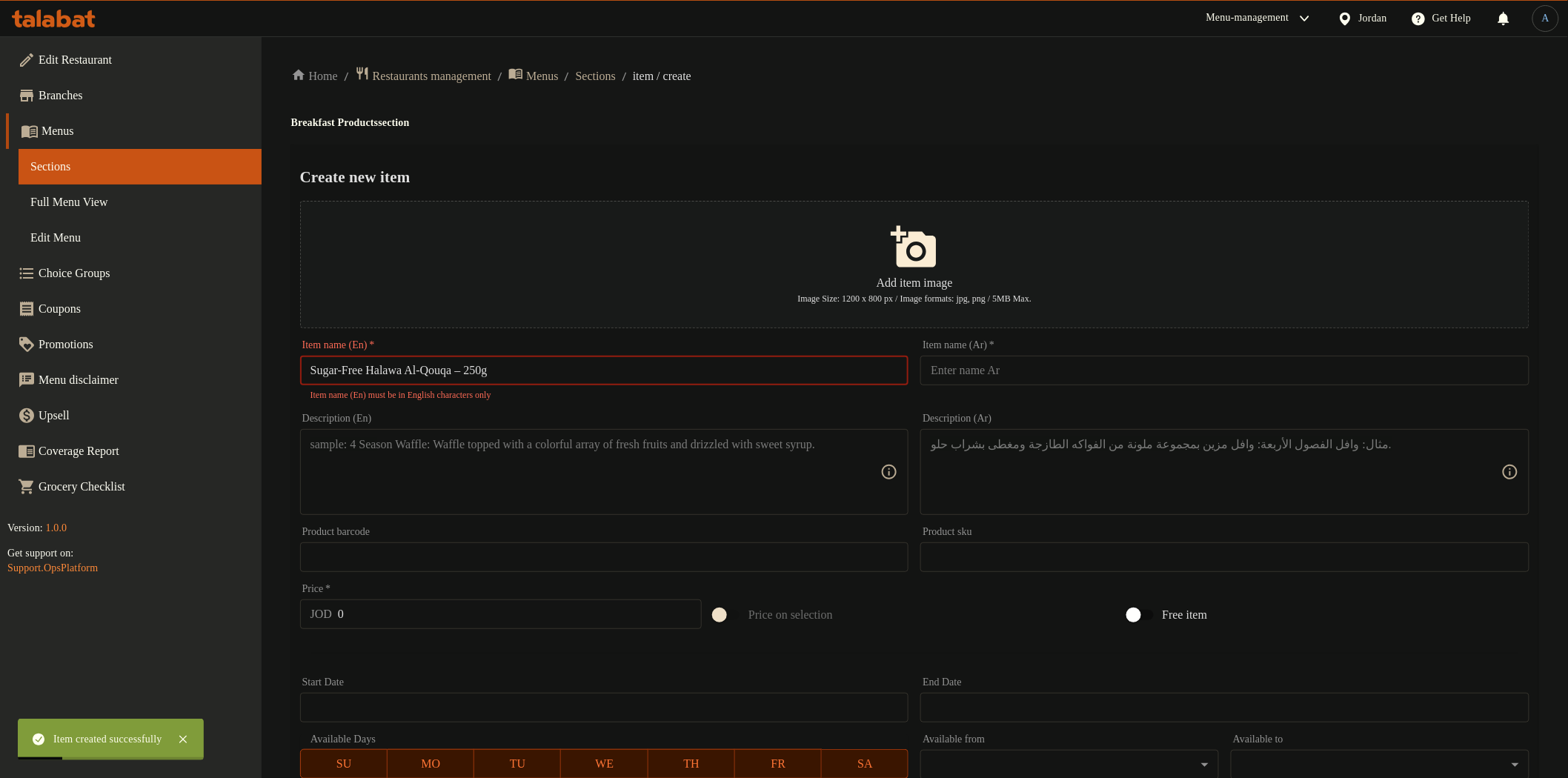
click at [478, 373] on input "Sugar-Free Halawa Al-Qouqa – 250g" at bounding box center [604, 371] width 609 height 30
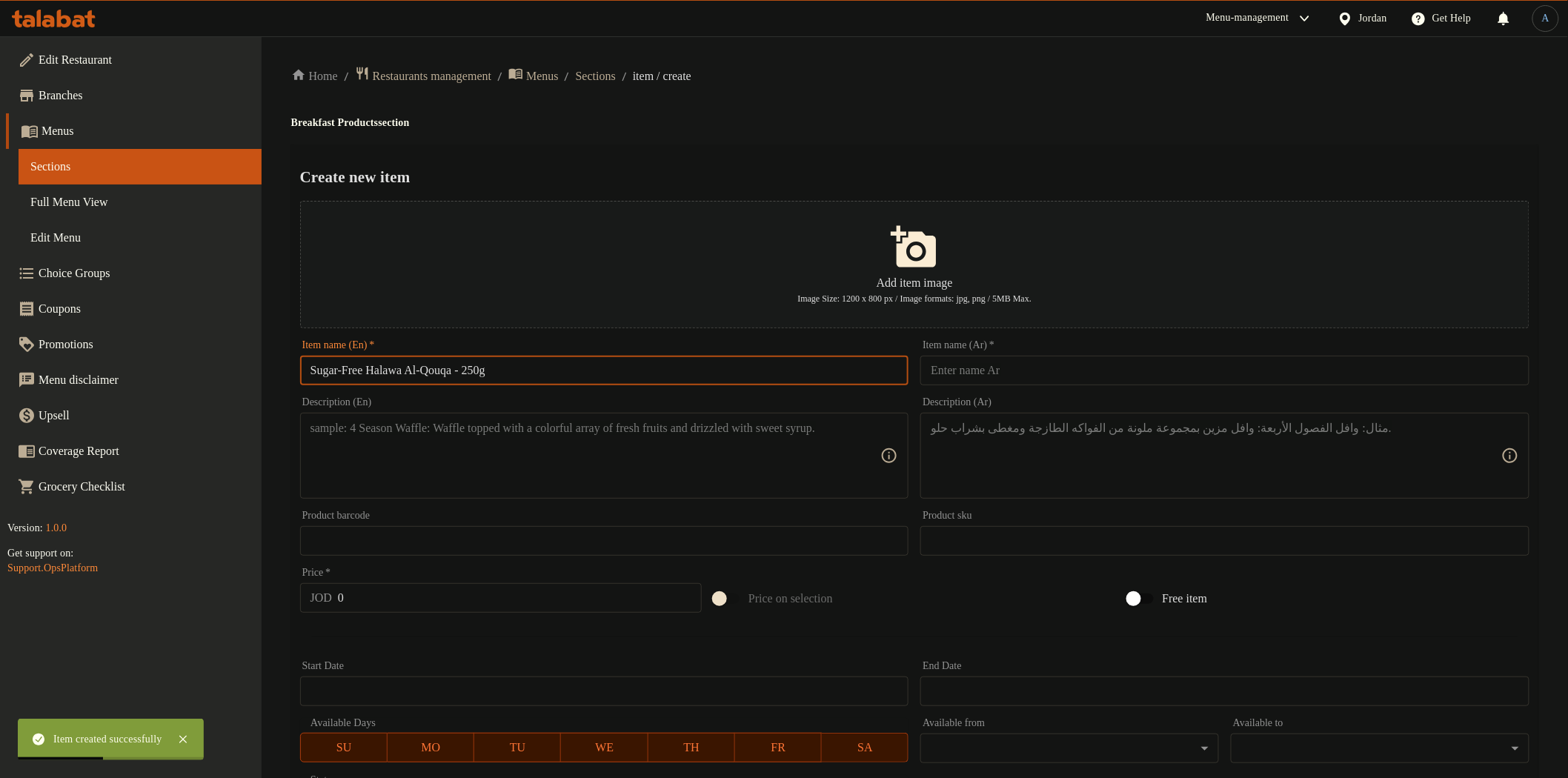
click at [958, 372] on input "text" at bounding box center [1225, 371] width 609 height 30
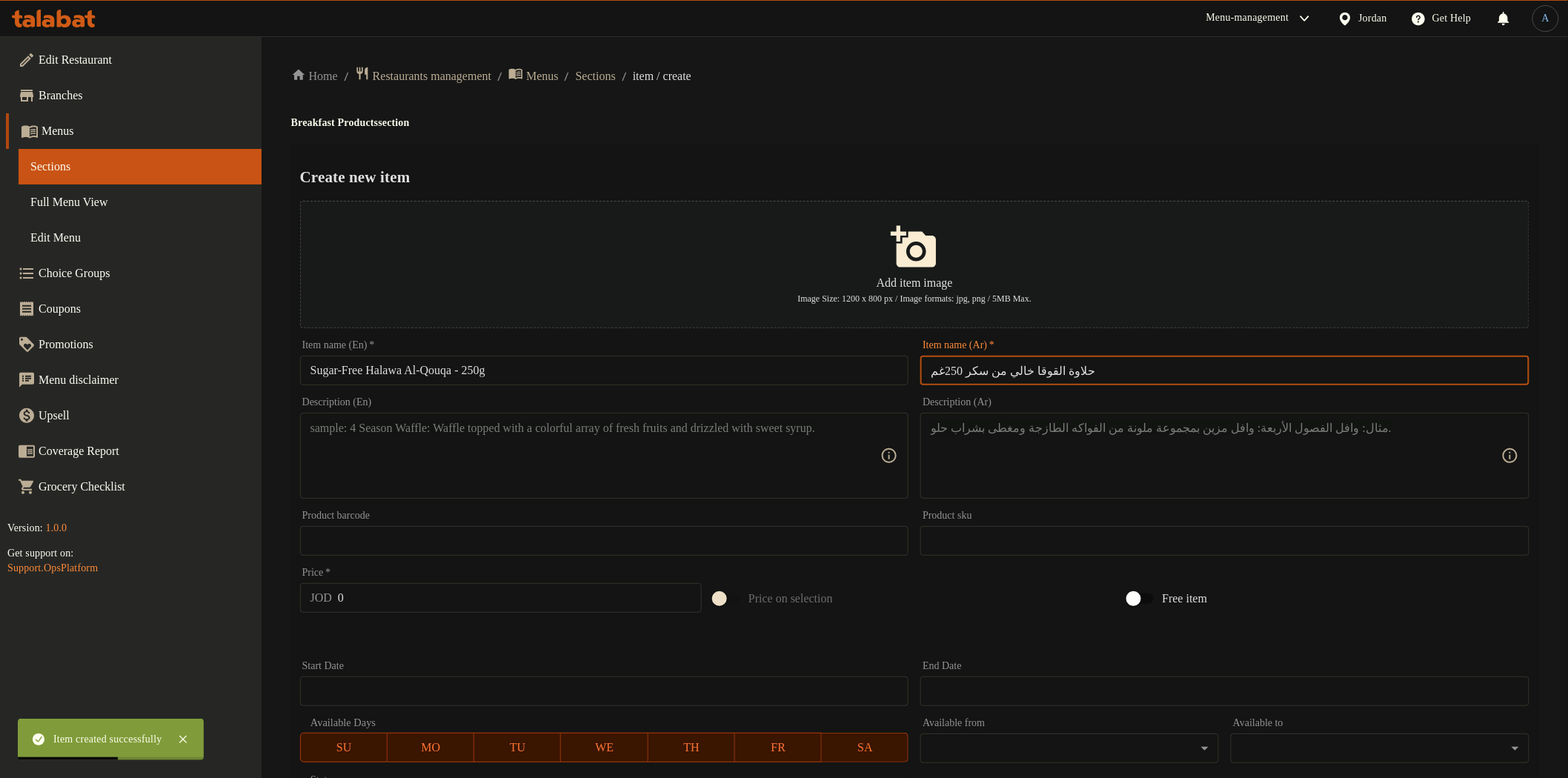
click at [954, 146] on div "Create new item Add item image Image Size: 1200 x 800 px / Image formats: jpg, …" at bounding box center [914, 571] width 1247 height 854
click at [661, 456] on textarea at bounding box center [595, 456] width 570 height 70
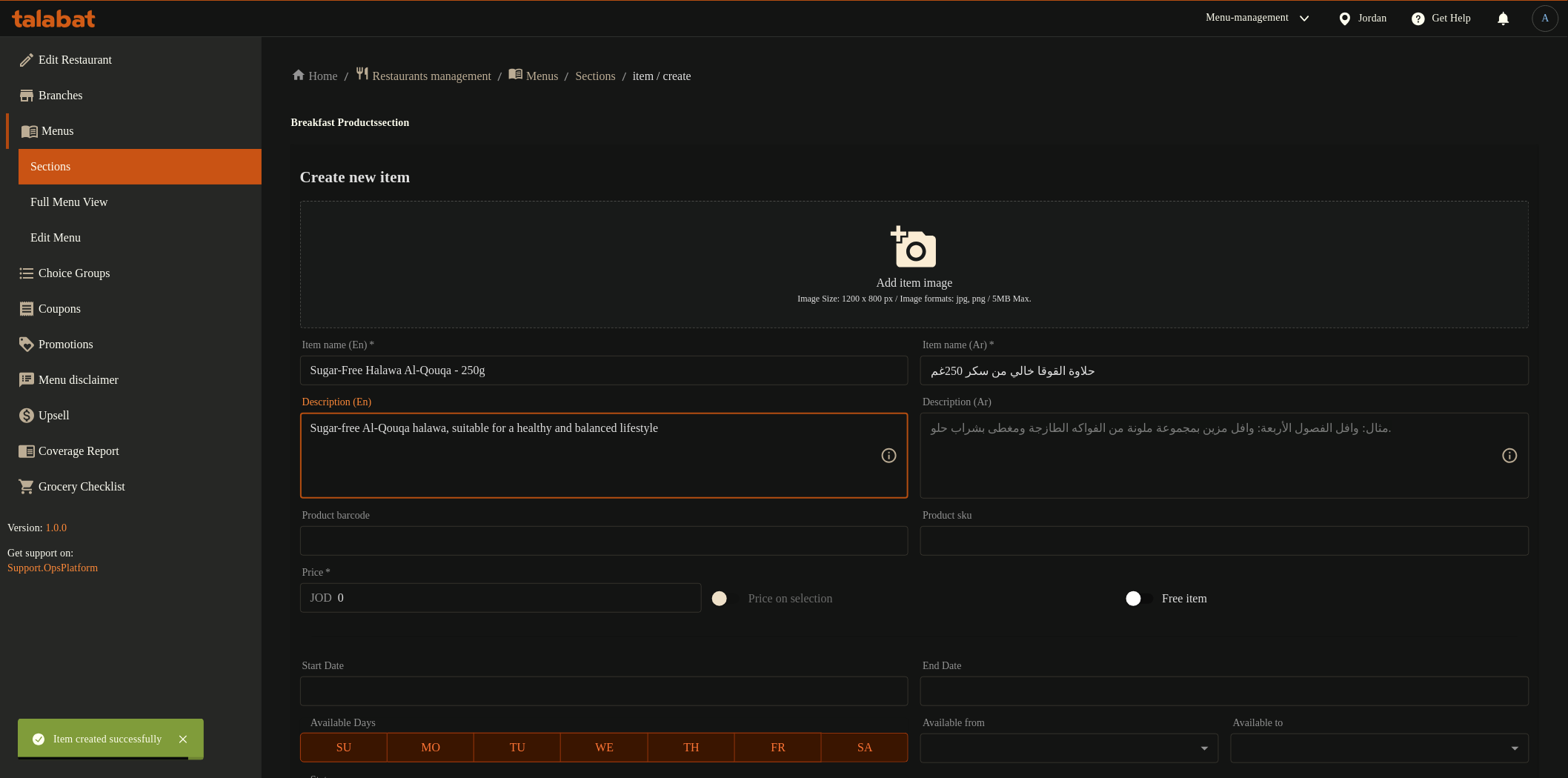
click at [1032, 446] on textarea at bounding box center [1216, 456] width 570 height 70
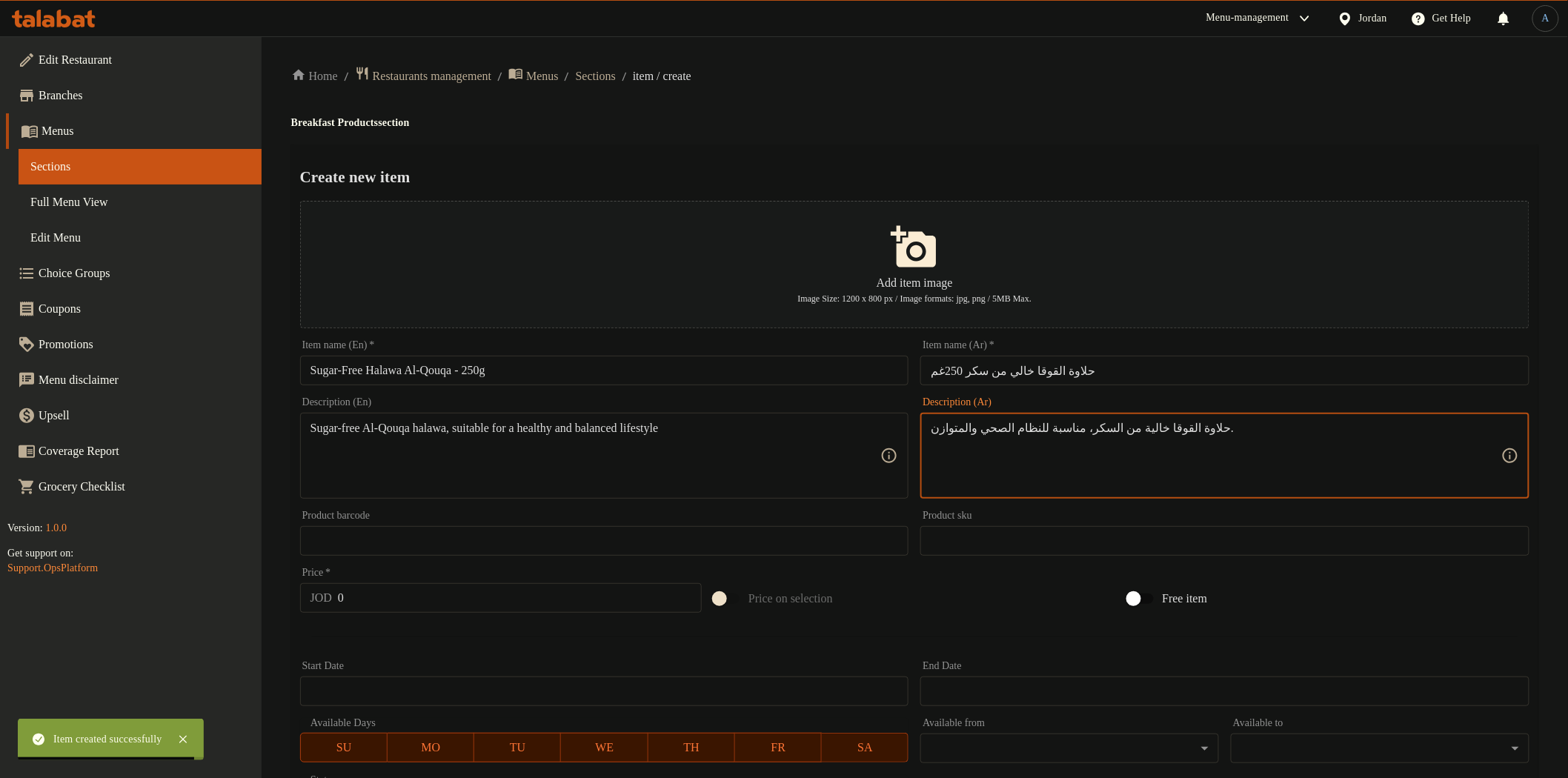
click at [962, 121] on h4 "Breakfast Products section" at bounding box center [914, 123] width 1247 height 15
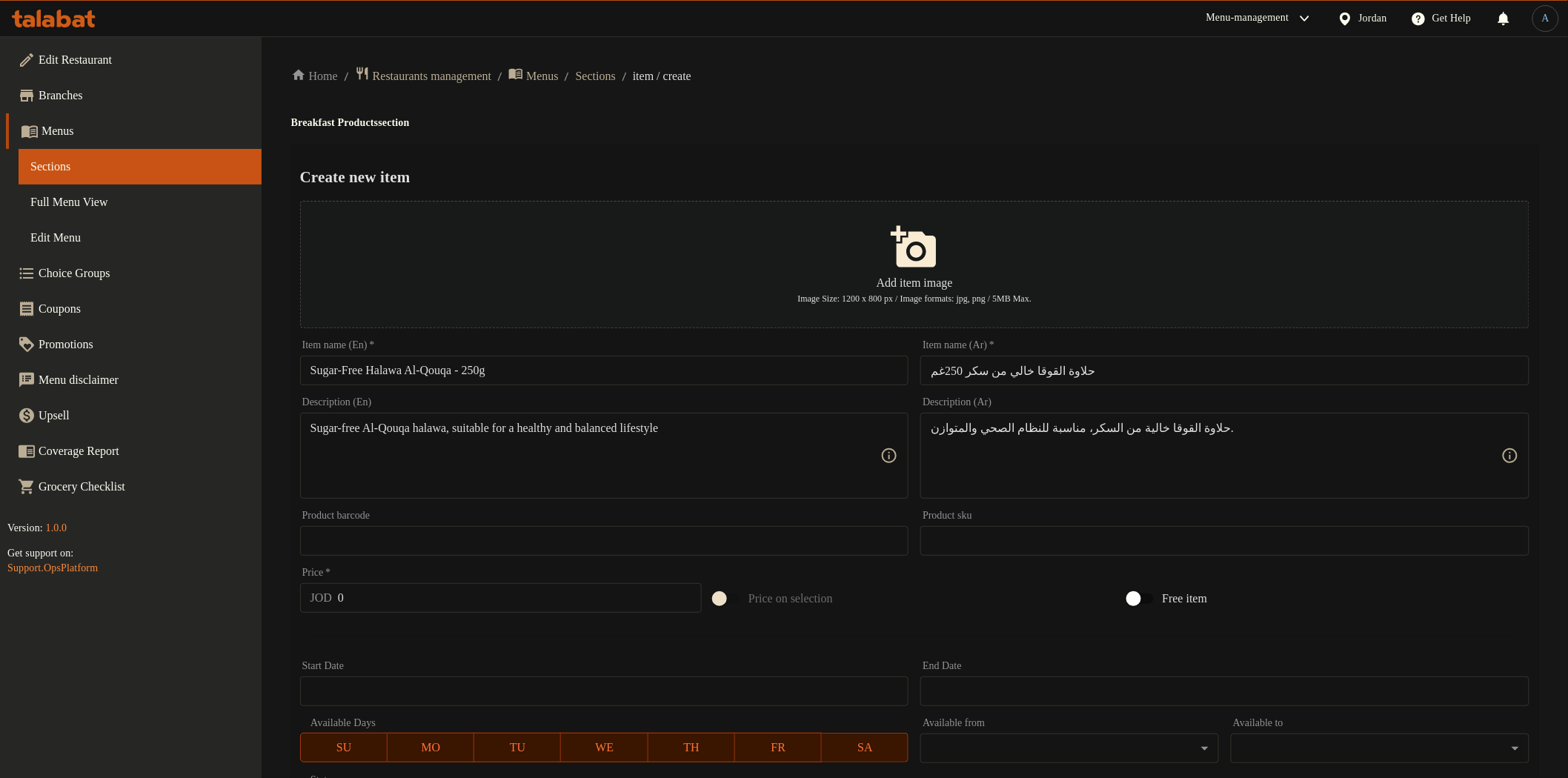
click at [508, 589] on input "0" at bounding box center [520, 599] width 364 height 30
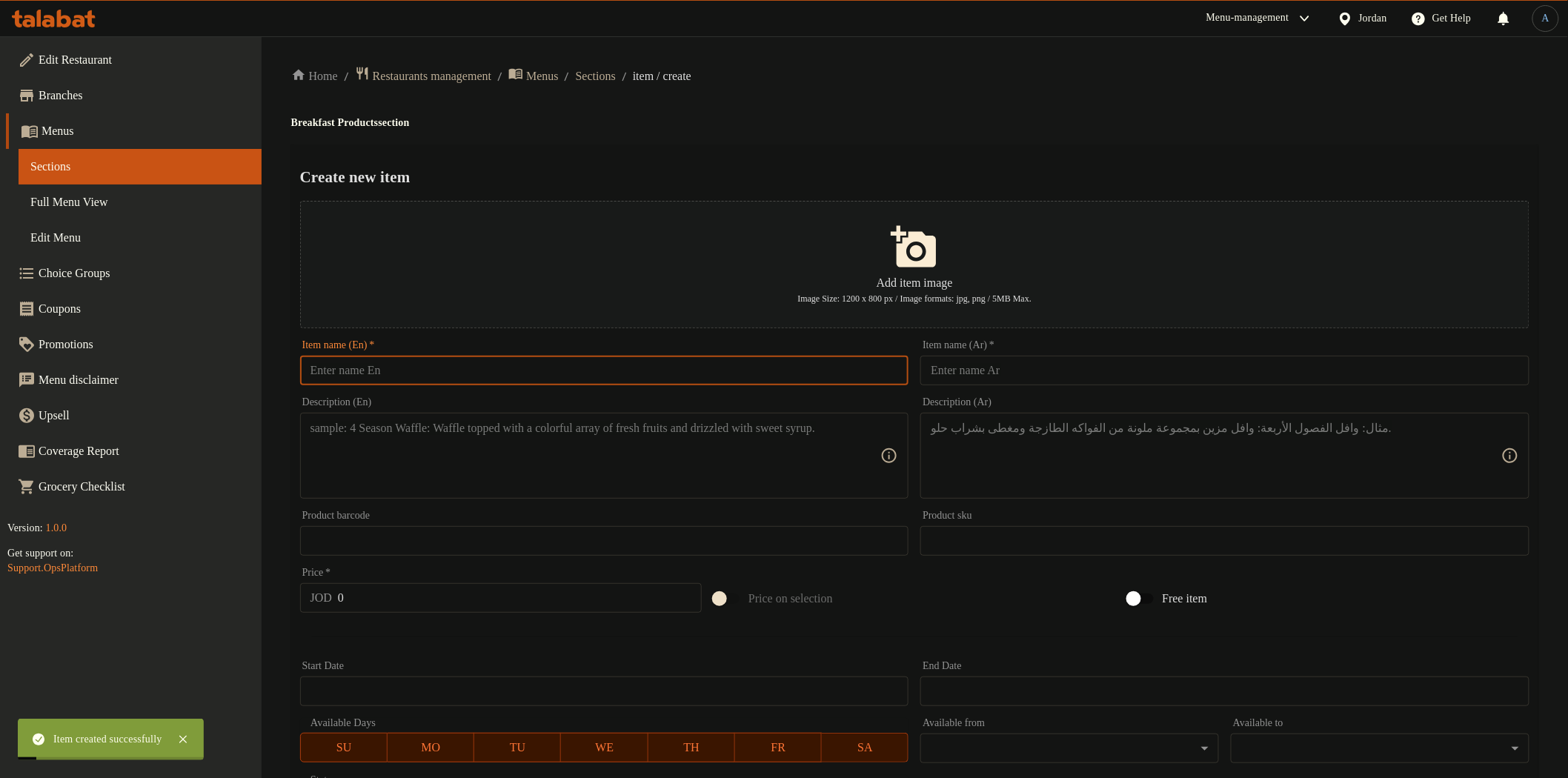
click at [549, 381] on input "text" at bounding box center [604, 371] width 609 height 30
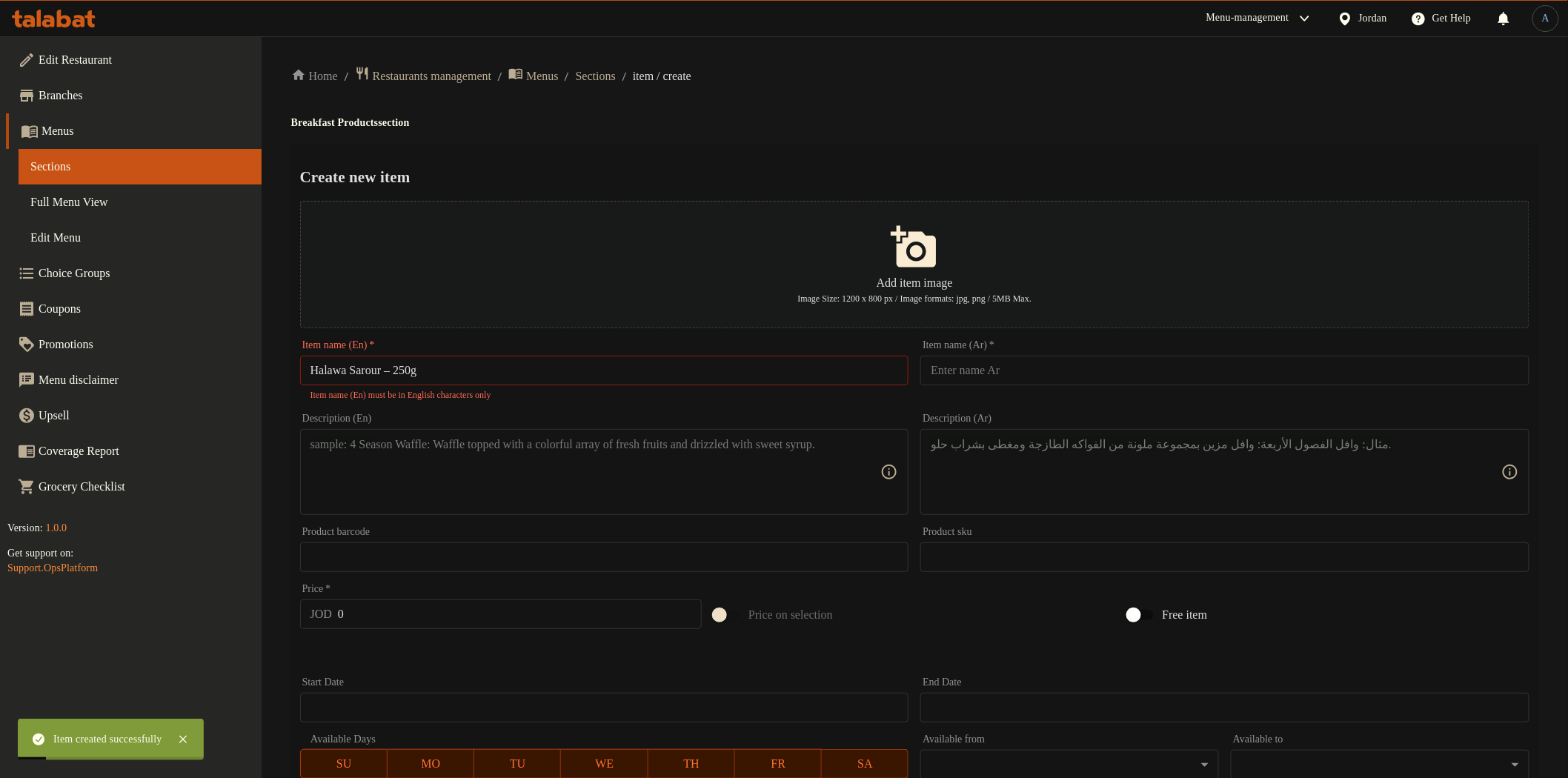
click at [837, 154] on div "Create new item Add item image Image Size: 1200 x 800 px / Image formats: jpg, …" at bounding box center [914, 580] width 1247 height 871
click at [398, 368] on input "Halawa Sarour – 250g" at bounding box center [604, 371] width 609 height 30
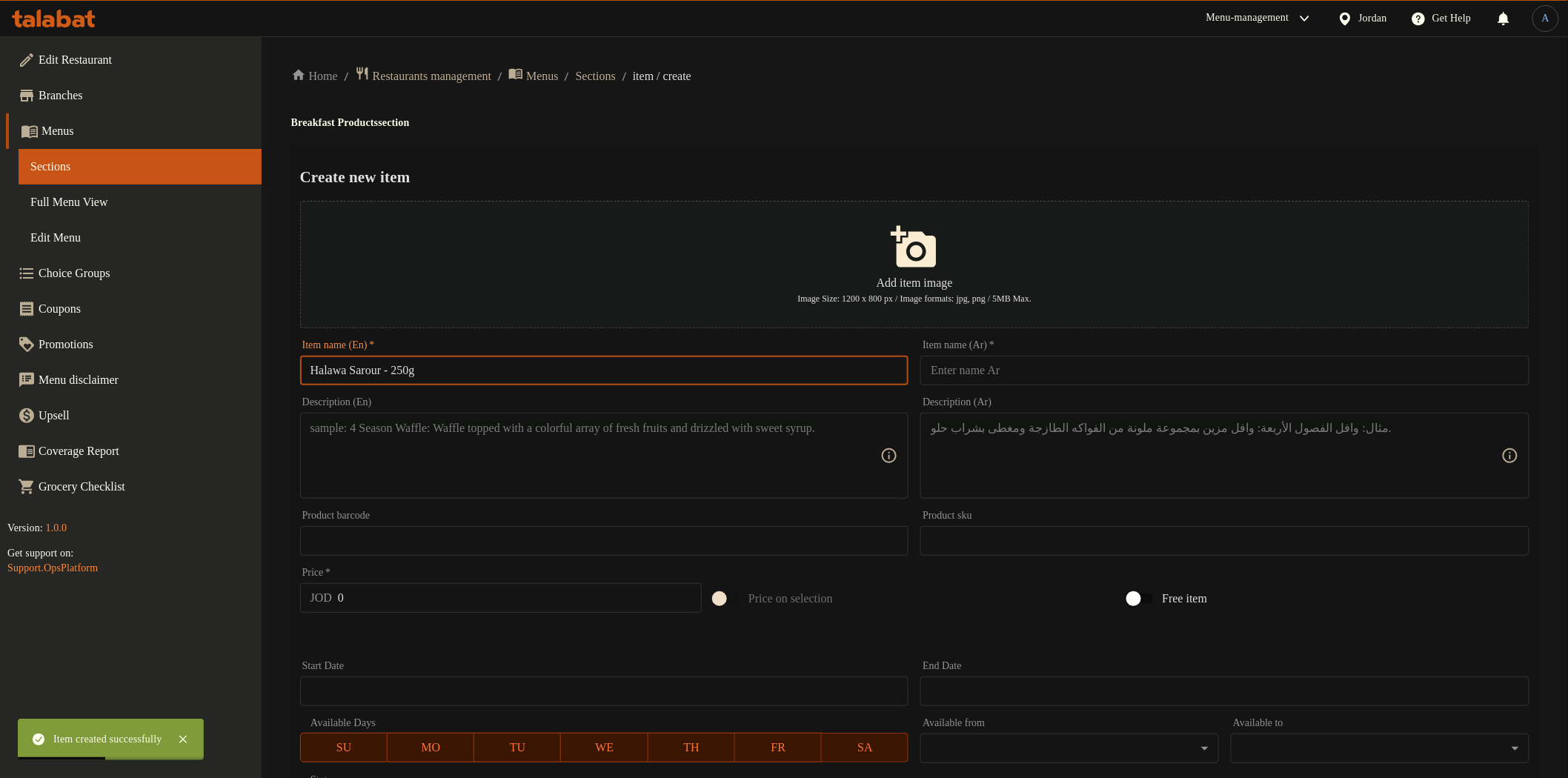
click at [968, 363] on input "text" at bounding box center [1225, 371] width 609 height 30
click at [941, 151] on div "Create new item Add item image Image Size: 1200 x 800 px / Image formats: jpg, …" at bounding box center [914, 571] width 1247 height 854
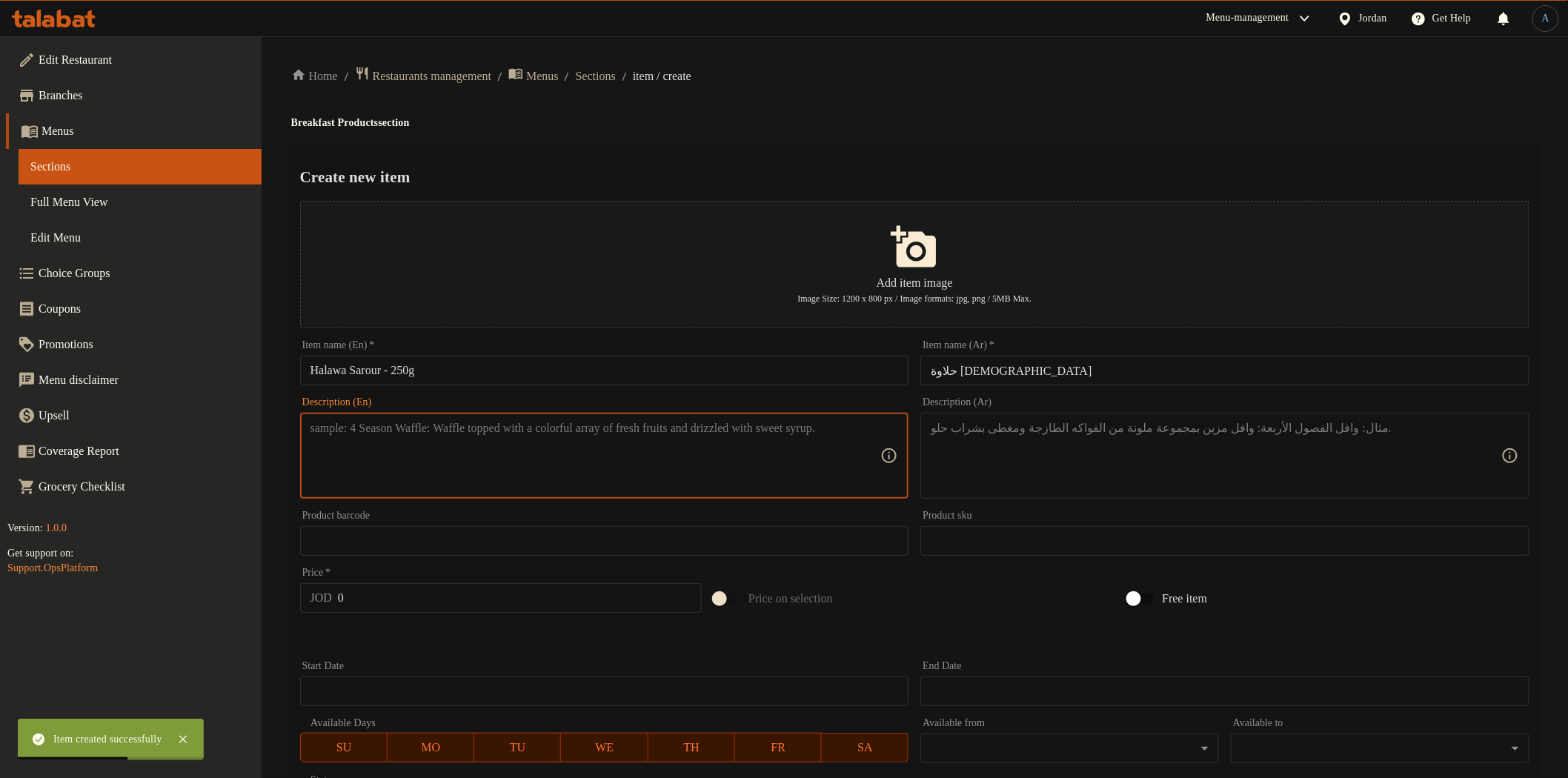
click at [679, 472] on textarea at bounding box center [595, 456] width 570 height 70
click at [1026, 450] on textarea at bounding box center [1216, 456] width 570 height 70
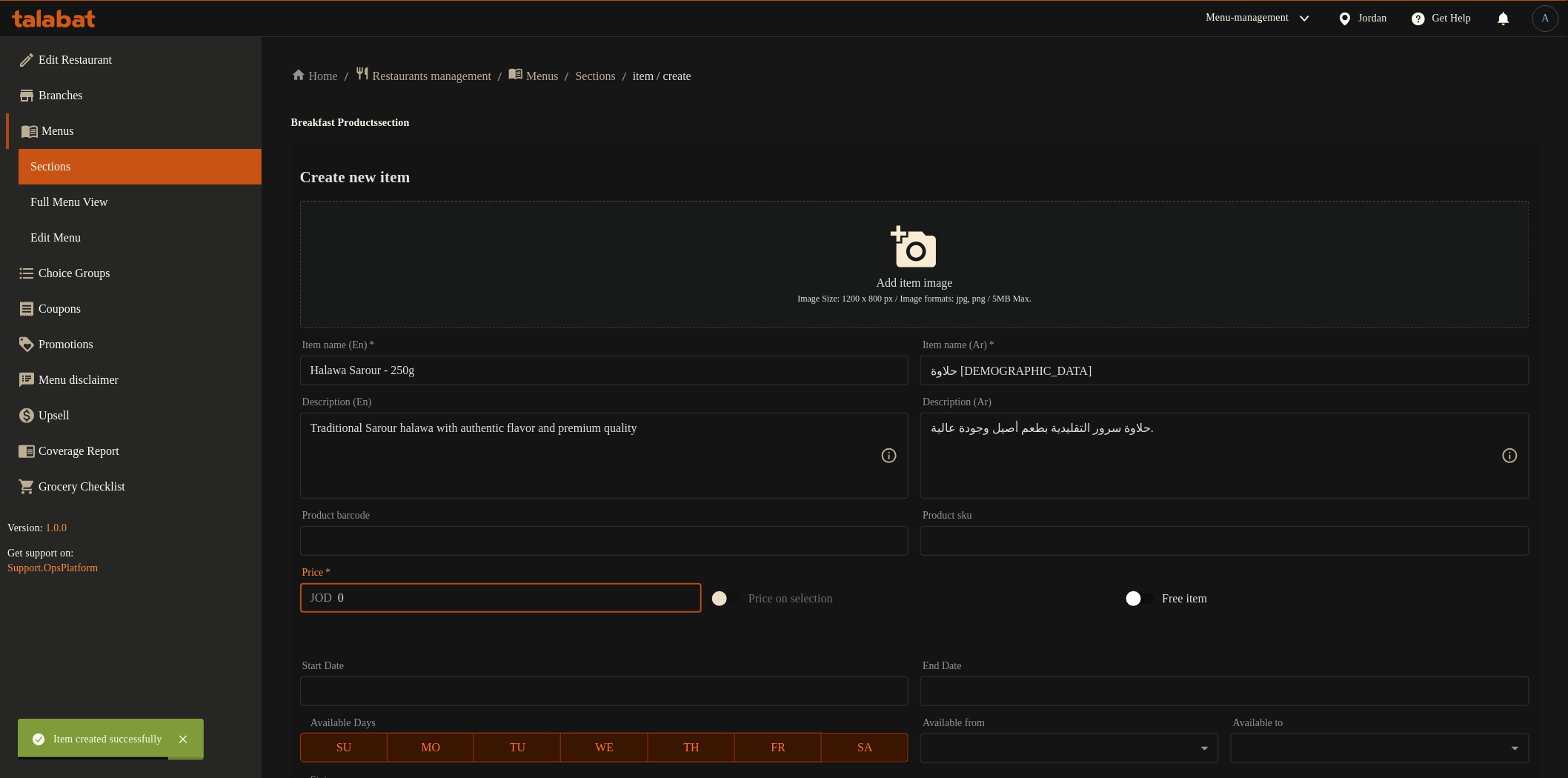
click at [593, 595] on input "0" at bounding box center [520, 599] width 364 height 30
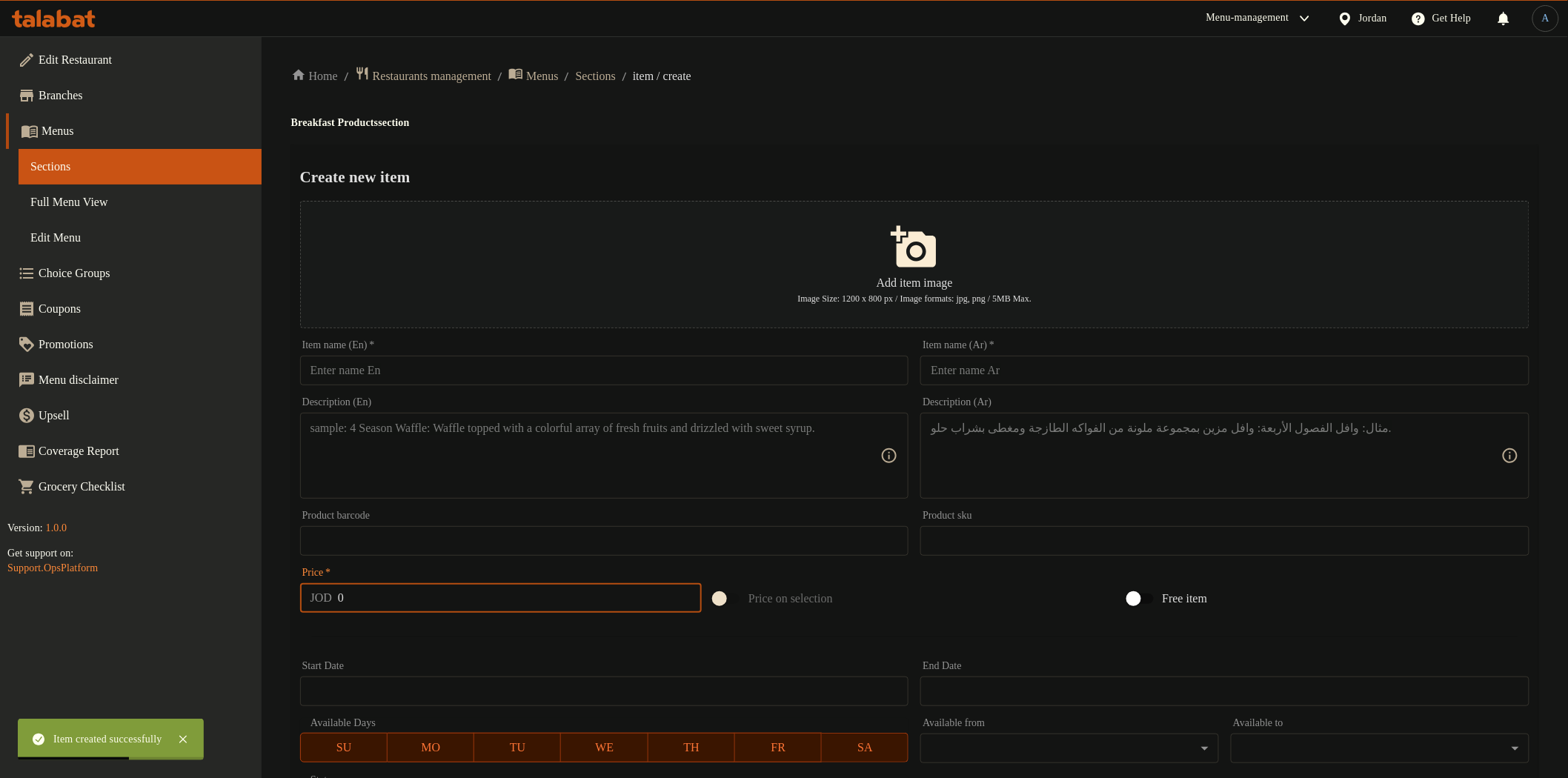
click at [457, 366] on input "text" at bounding box center [604, 371] width 609 height 30
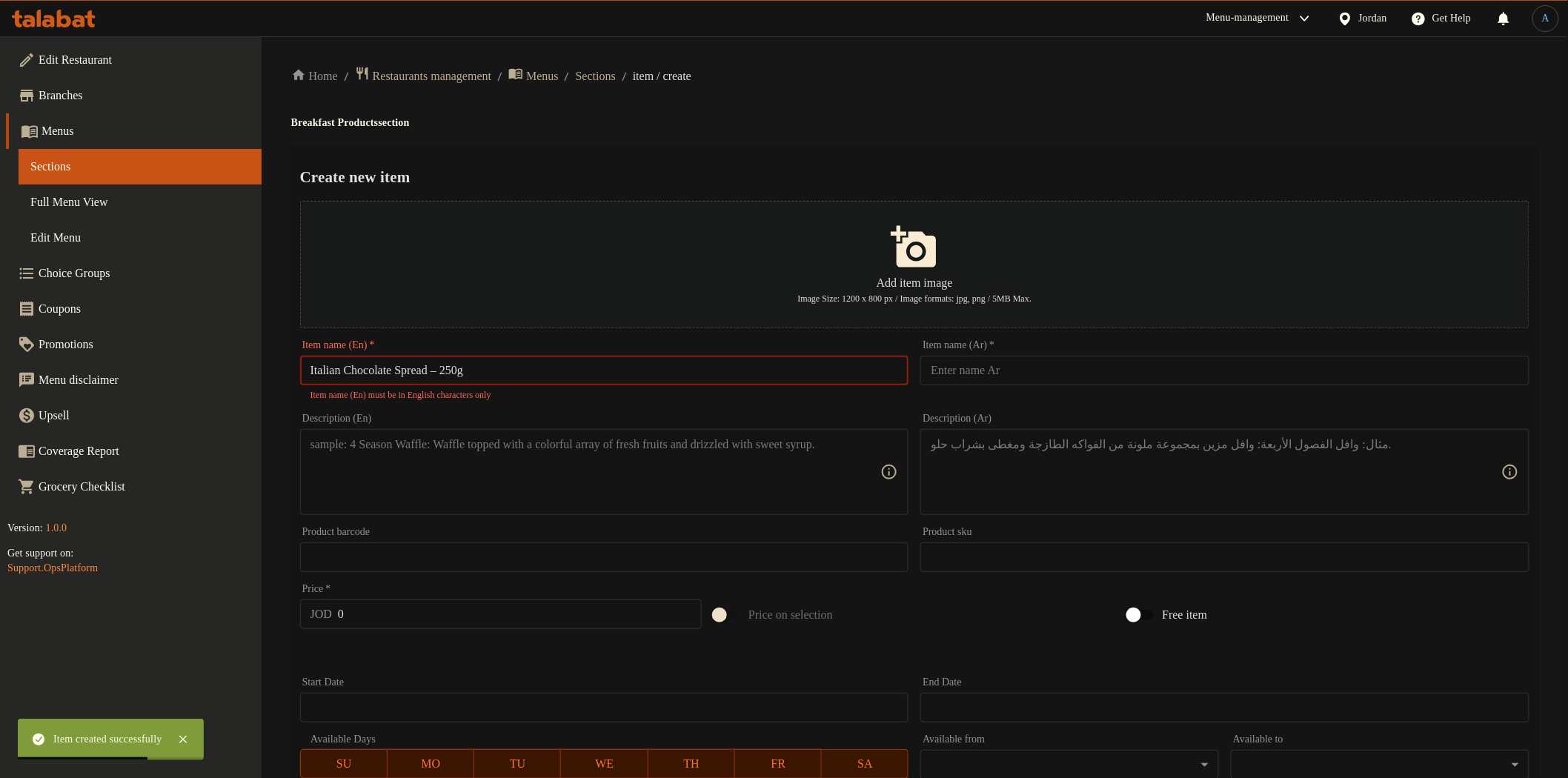
click at [457, 370] on input "Italian Chocolate Spread – 250g" at bounding box center [604, 371] width 609 height 30
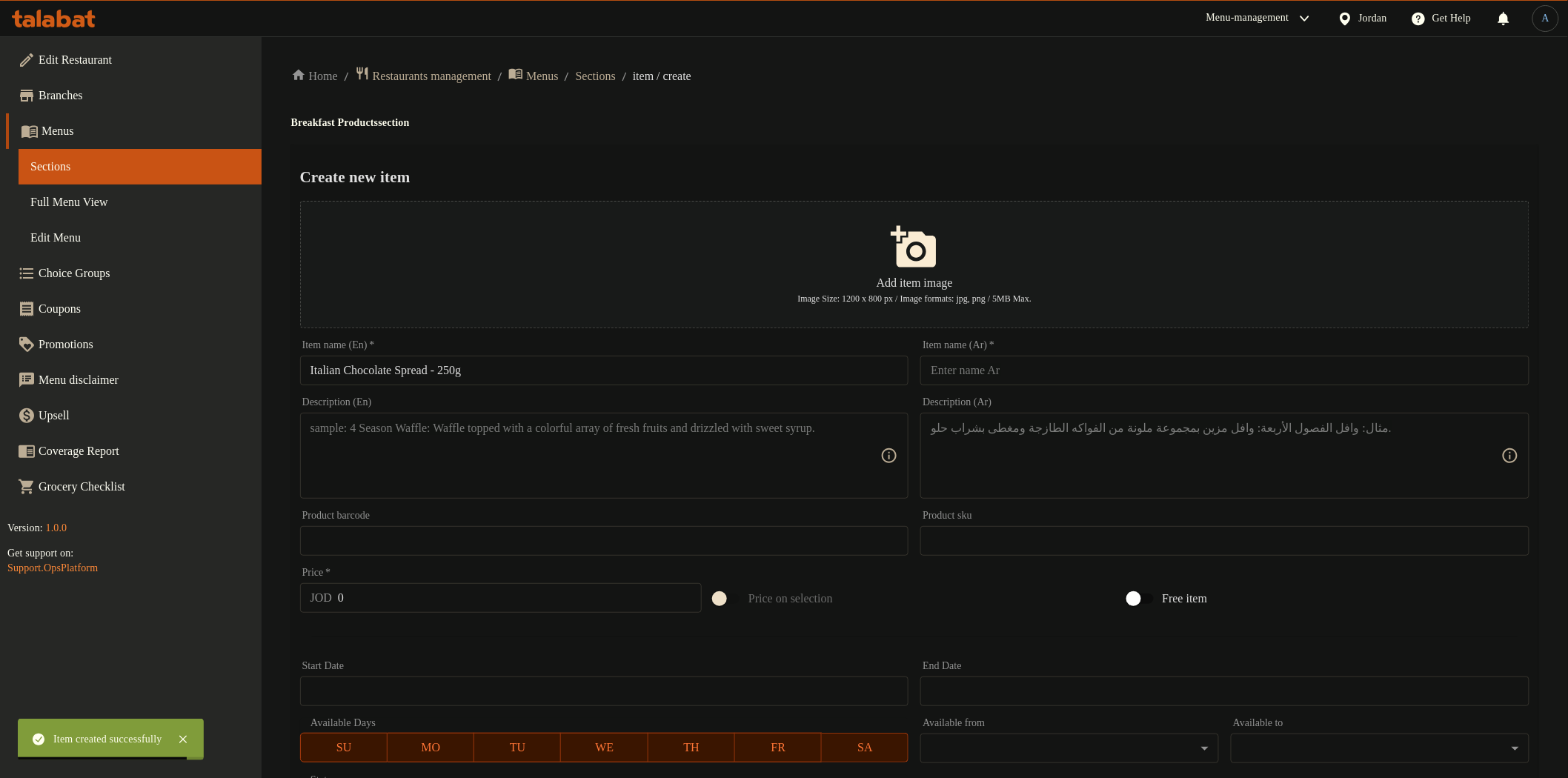
drag, startPoint x: 1143, startPoint y: 391, endPoint x: 1134, endPoint y: 380, distance: 14.2
click at [1141, 390] on div "Add item image Image Size: 1200 x 800 px / Image formats: jpg, png / 5MB Max. I…" at bounding box center [914, 509] width 1241 height 630
click at [1134, 380] on input "text" at bounding box center [1225, 371] width 609 height 30
click at [990, 119] on h4 "Breakfast Products section" at bounding box center [914, 123] width 1247 height 15
click at [1151, 386] on div "Item name (Ar)   * شوكلاطة ايطالي 250غم Item name (Ar) *" at bounding box center [1224, 363] width 621 height 57
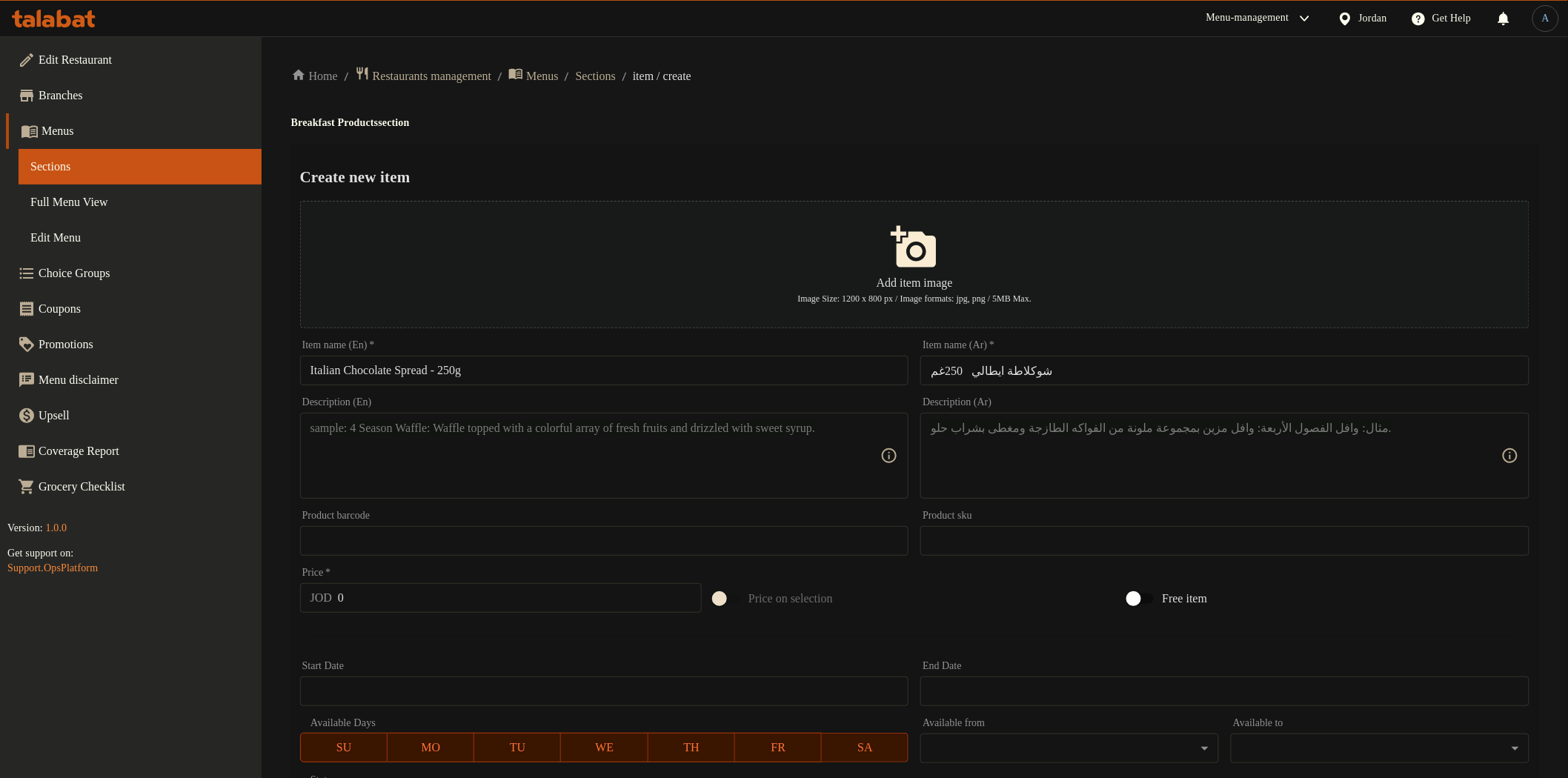
click at [1159, 373] on input "شوكلاطة ايطالي 250غم" at bounding box center [1225, 371] width 609 height 30
click at [430, 378] on input "Italian Chocolate Spread - 250g" at bounding box center [604, 371] width 609 height 30
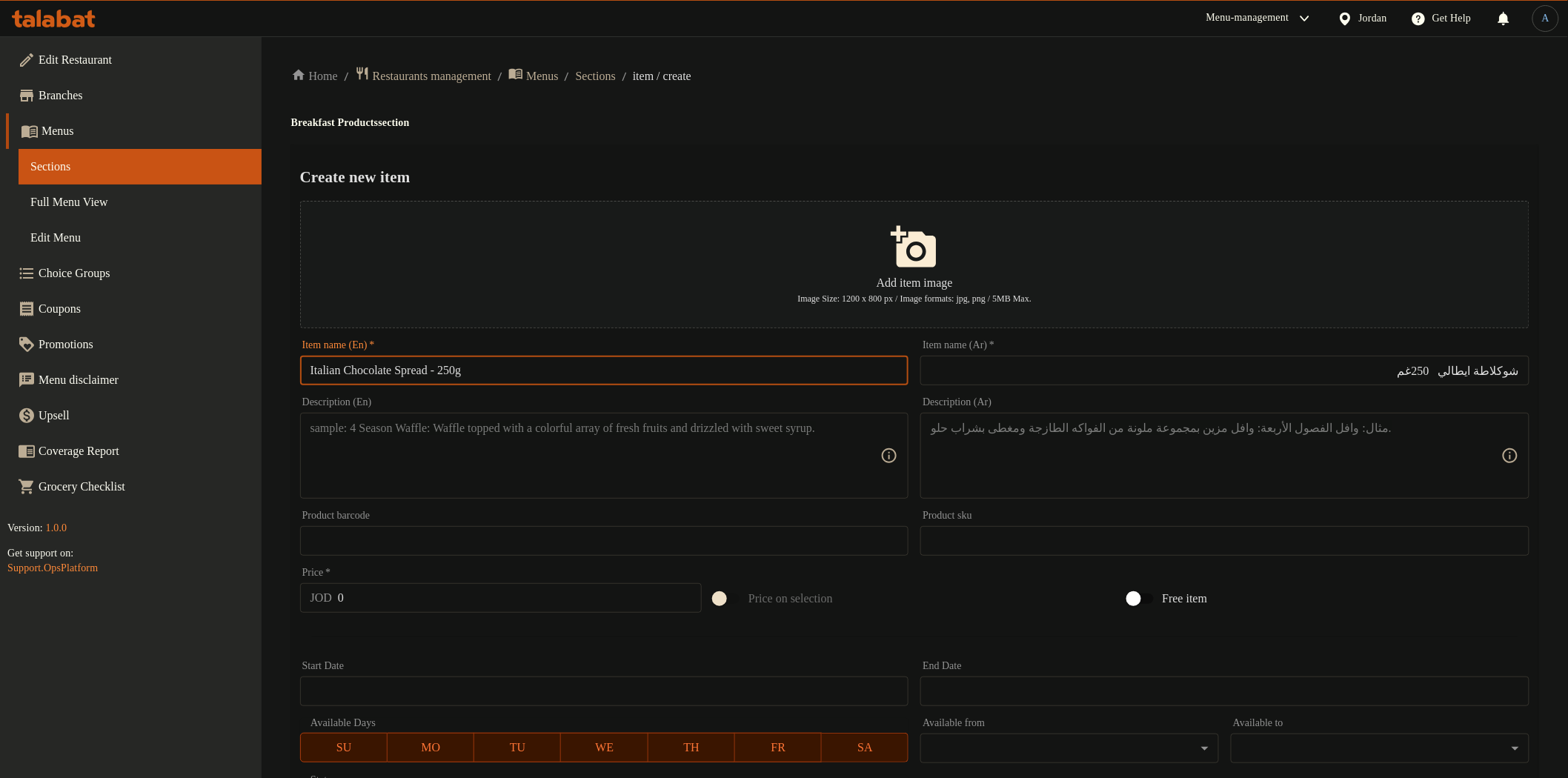
click at [430, 378] on input "Italian Chocolate Spread - 250g" at bounding box center [604, 371] width 609 height 30
click at [1450, 373] on input "شوكلاطة ايطالي 250غم" at bounding box center [1225, 371] width 609 height 30
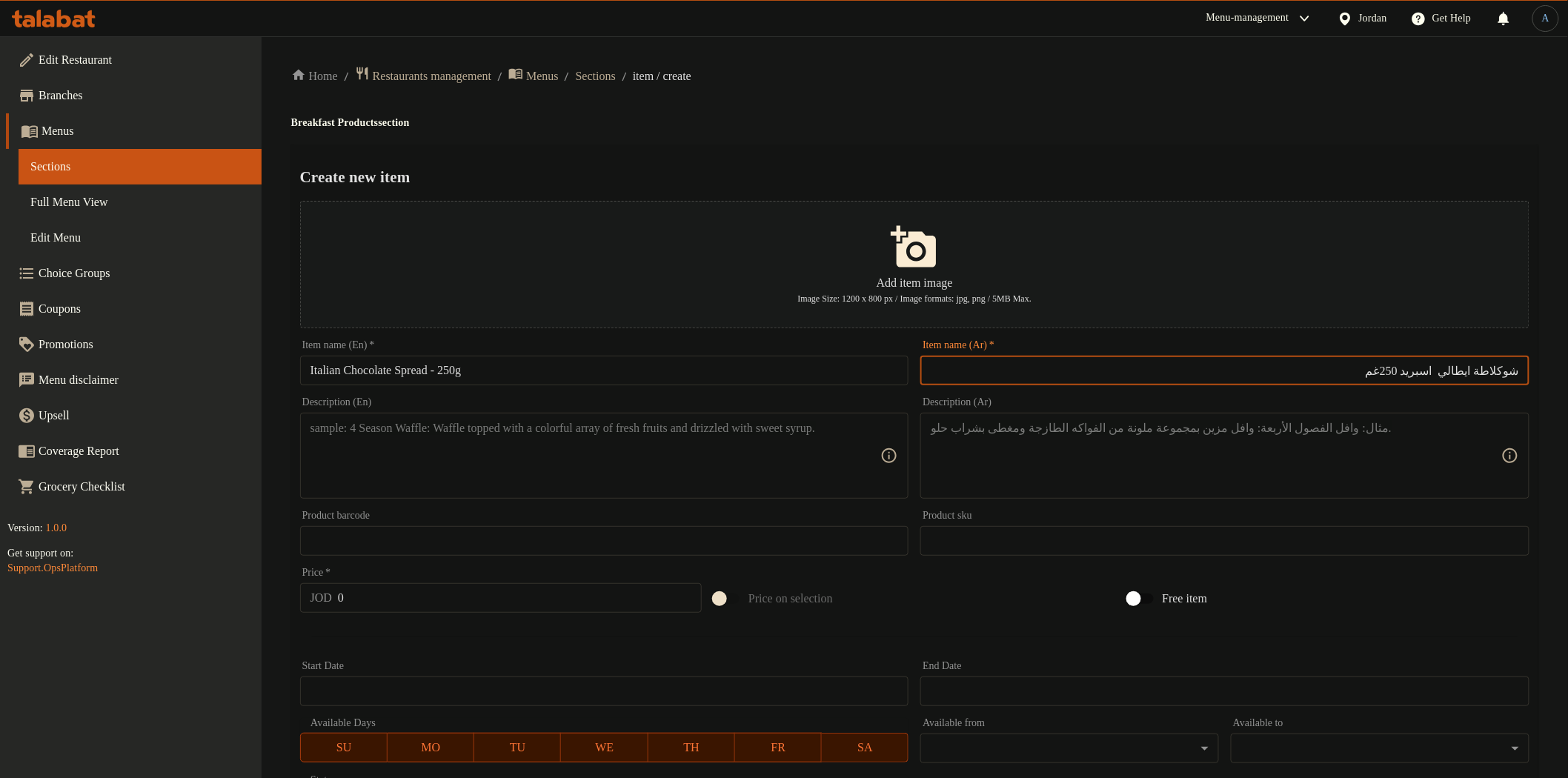
click at [1453, 373] on input "شوكلاطة ايطالي اسبريد 250غم" at bounding box center [1225, 371] width 609 height 30
click at [1078, 167] on h2 "Create new item" at bounding box center [914, 178] width 1229 height 23
click at [600, 435] on textarea at bounding box center [595, 456] width 570 height 70
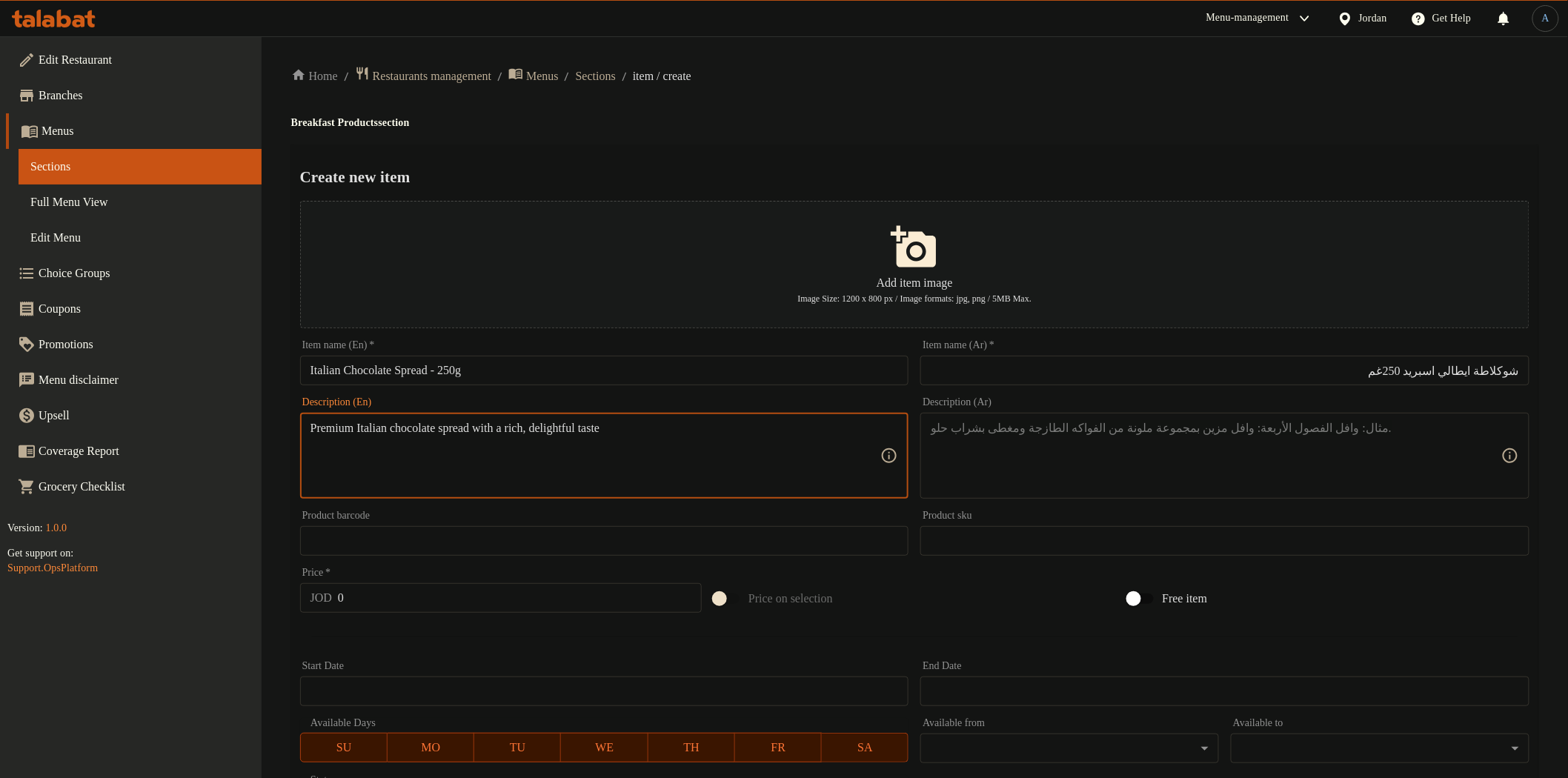
click at [1285, 457] on textarea at bounding box center [1216, 456] width 570 height 70
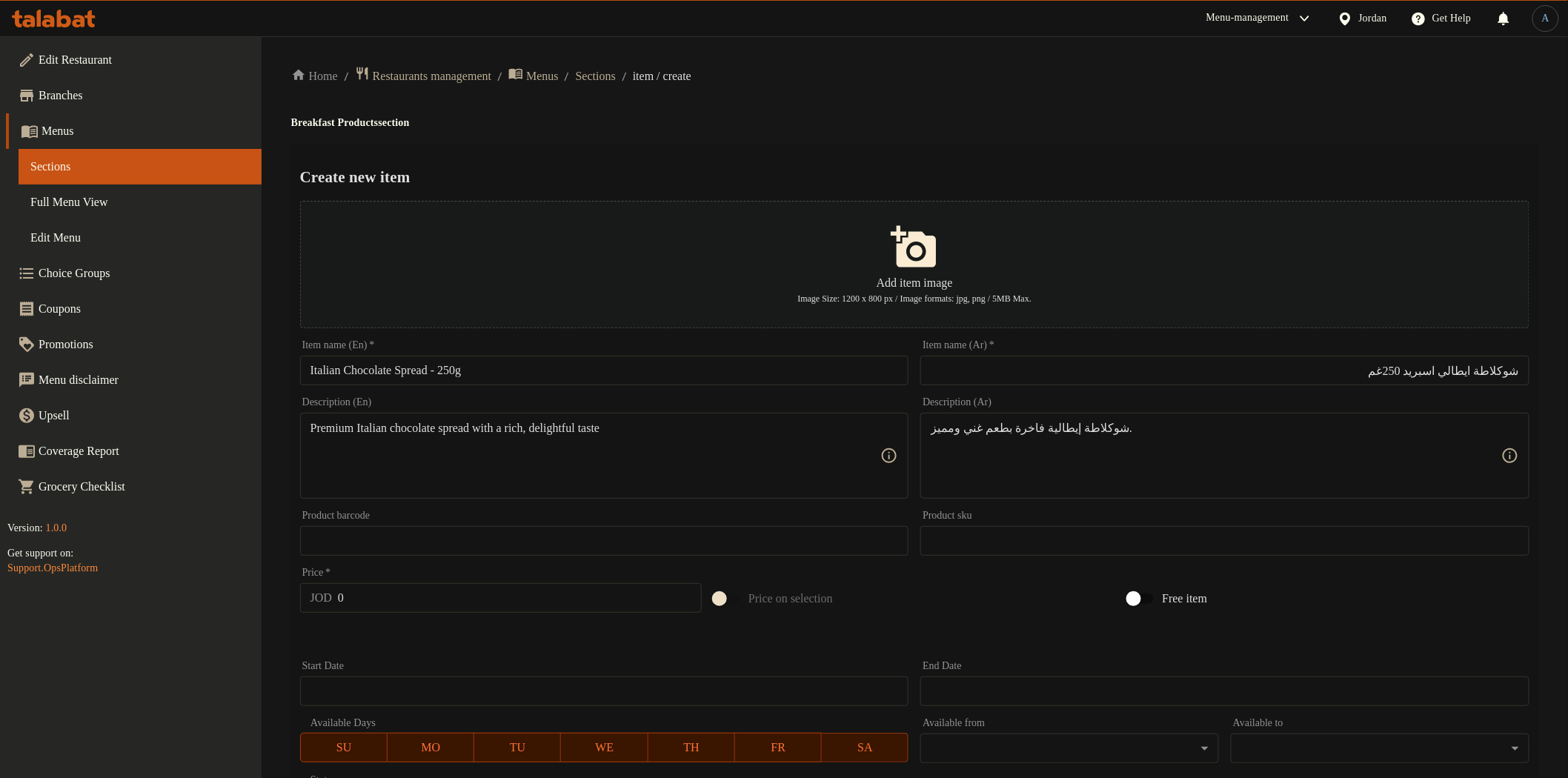
click at [1072, 128] on h4 "Breakfast Products section" at bounding box center [914, 123] width 1247 height 15
click at [622, 597] on input "0" at bounding box center [520, 599] width 364 height 30
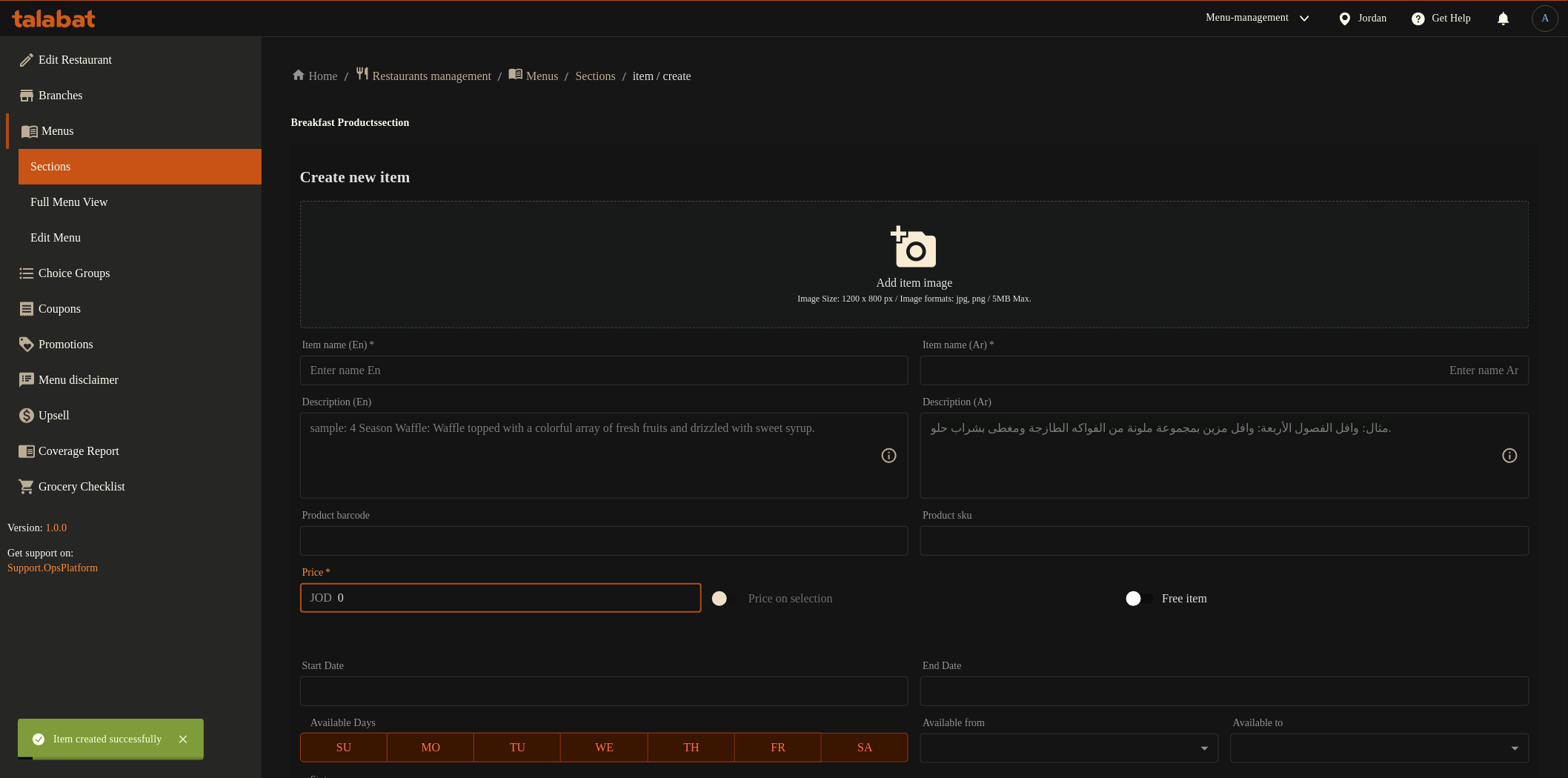
click at [482, 381] on input "text" at bounding box center [604, 371] width 609 height 30
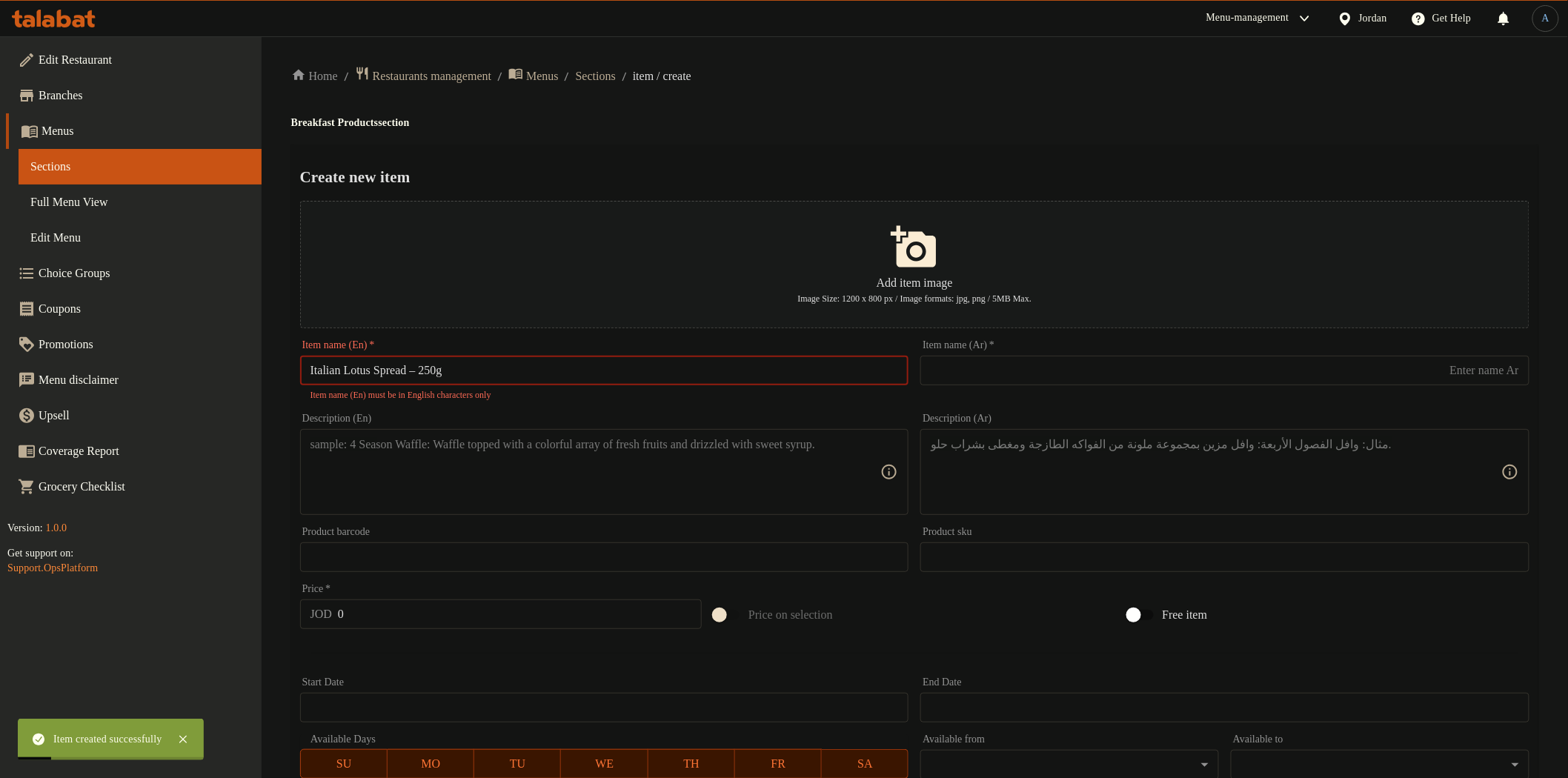
click at [433, 372] on input "Italian Lotus Spread – 250g" at bounding box center [604, 371] width 609 height 30
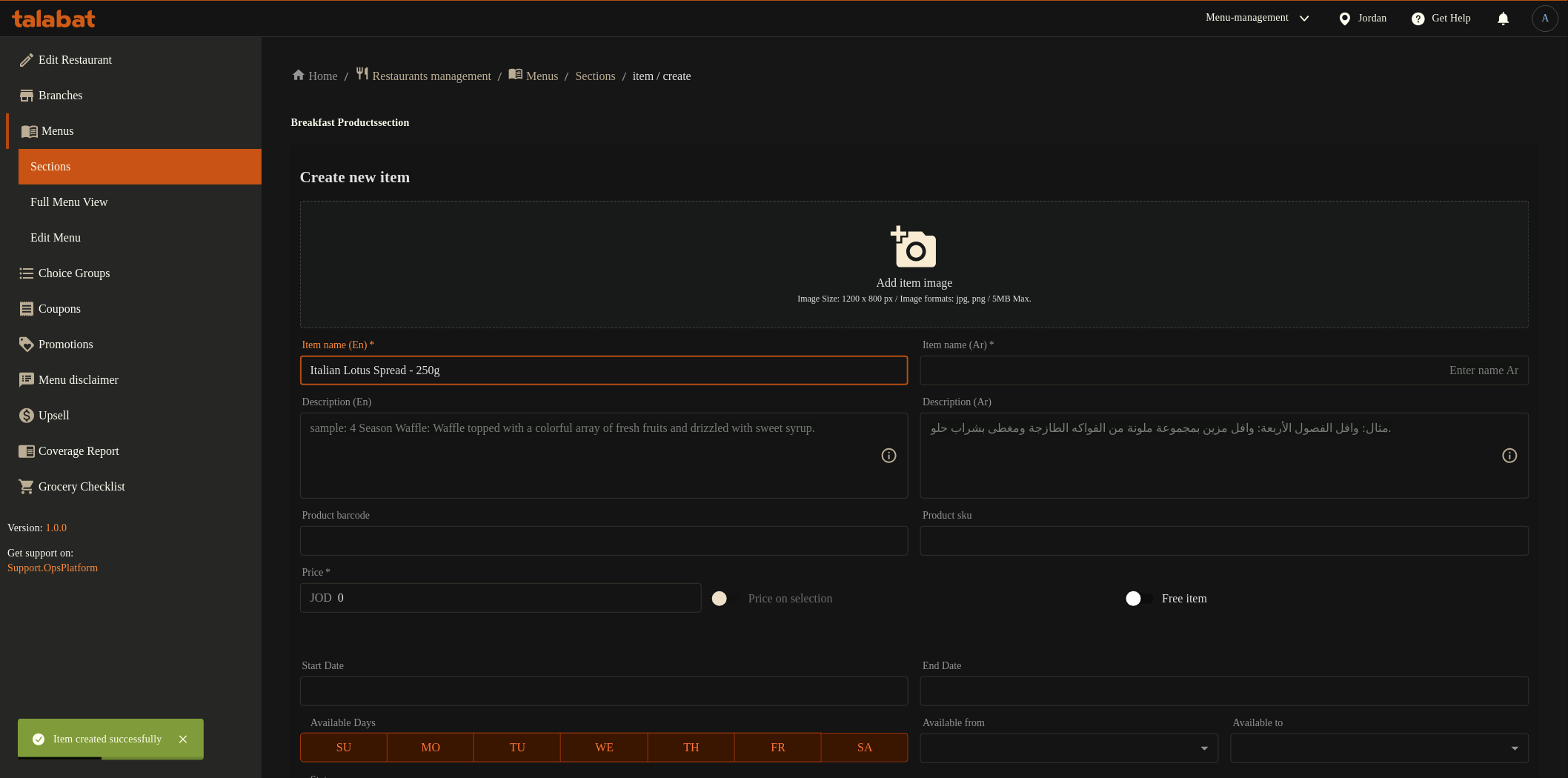
click at [1008, 379] on input "text" at bounding box center [1225, 371] width 609 height 30
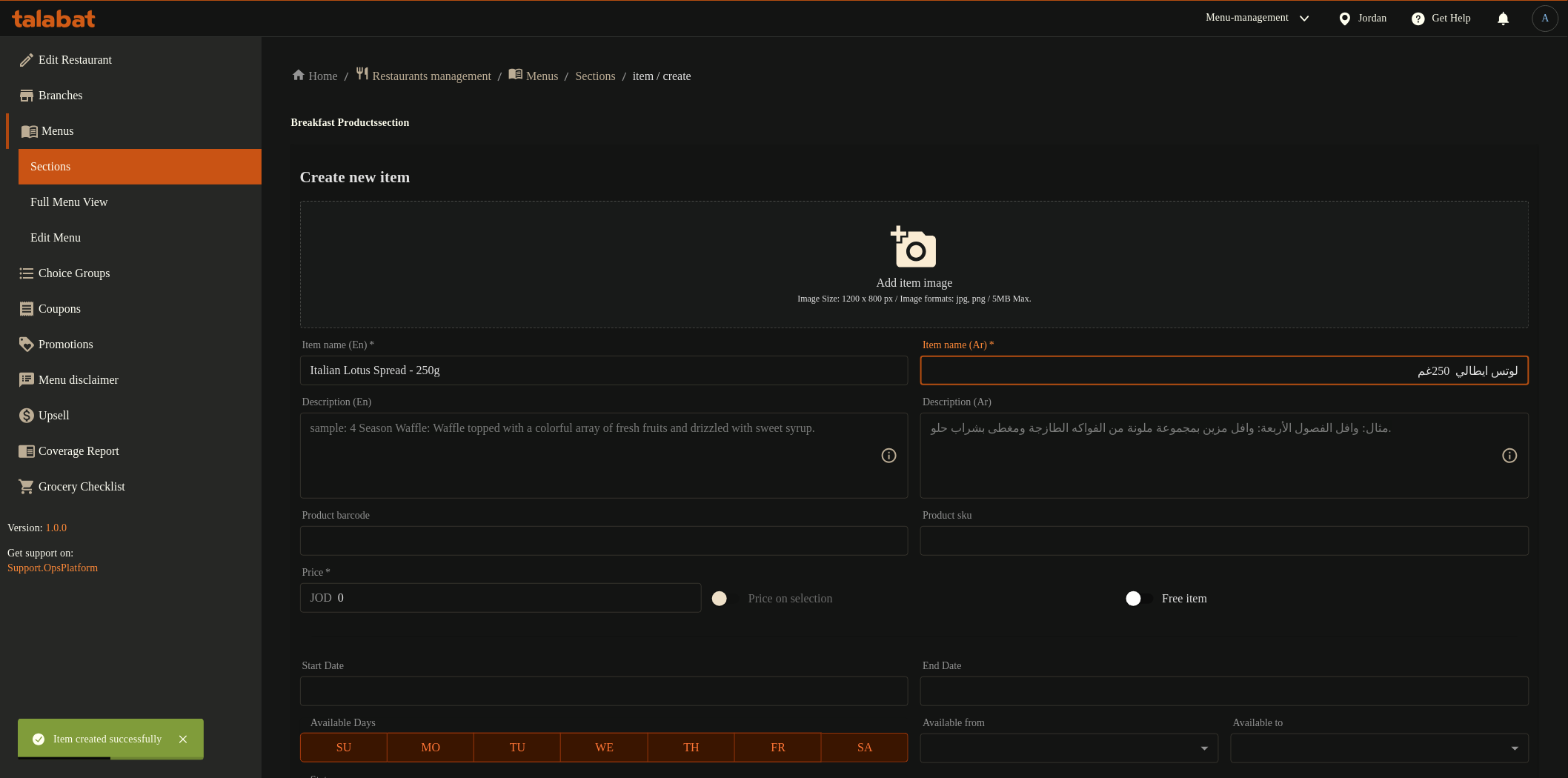
click at [907, 123] on h4 "Breakfast Products section" at bounding box center [914, 123] width 1247 height 15
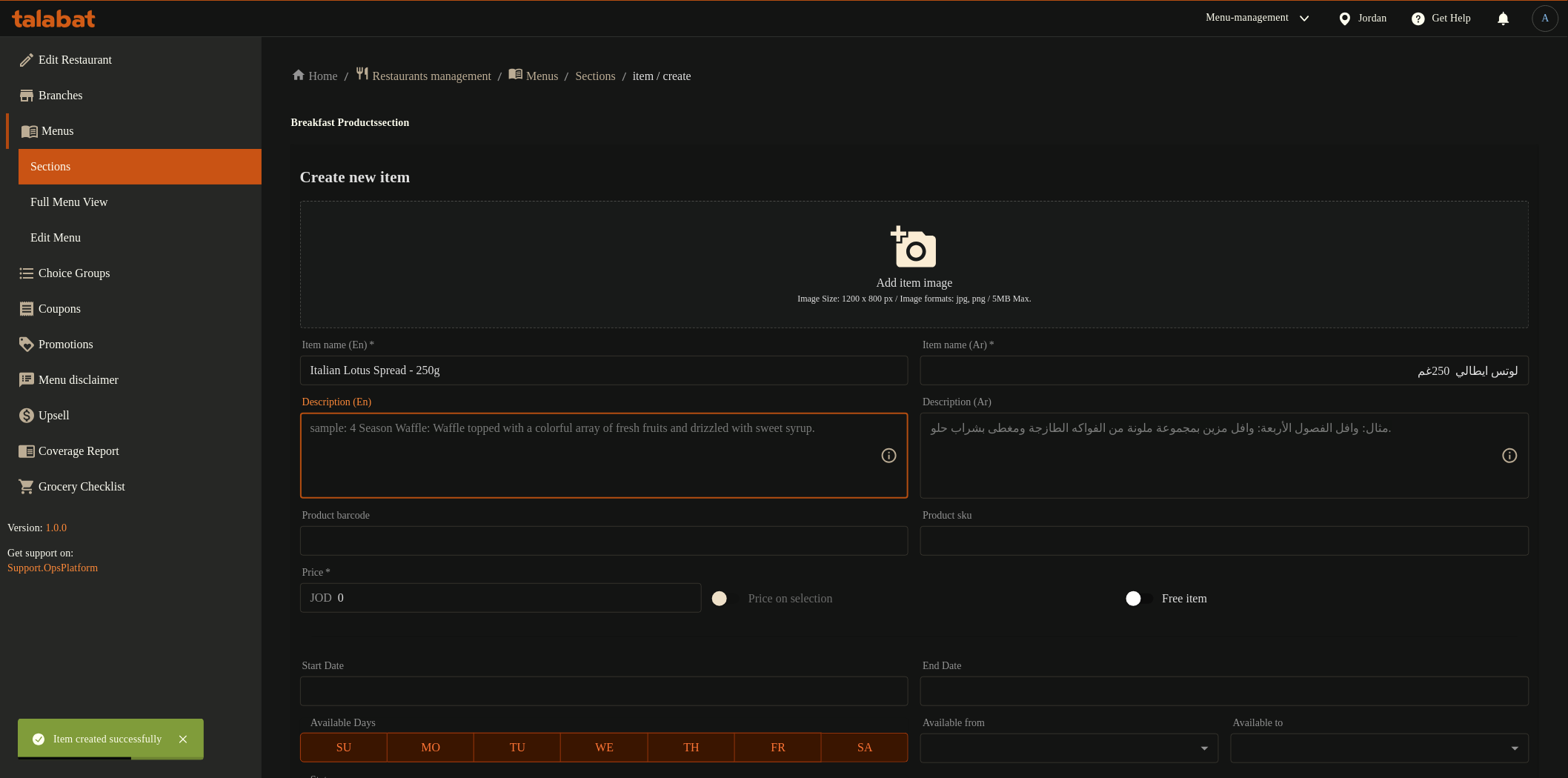
click at [745, 451] on textarea at bounding box center [595, 456] width 570 height 70
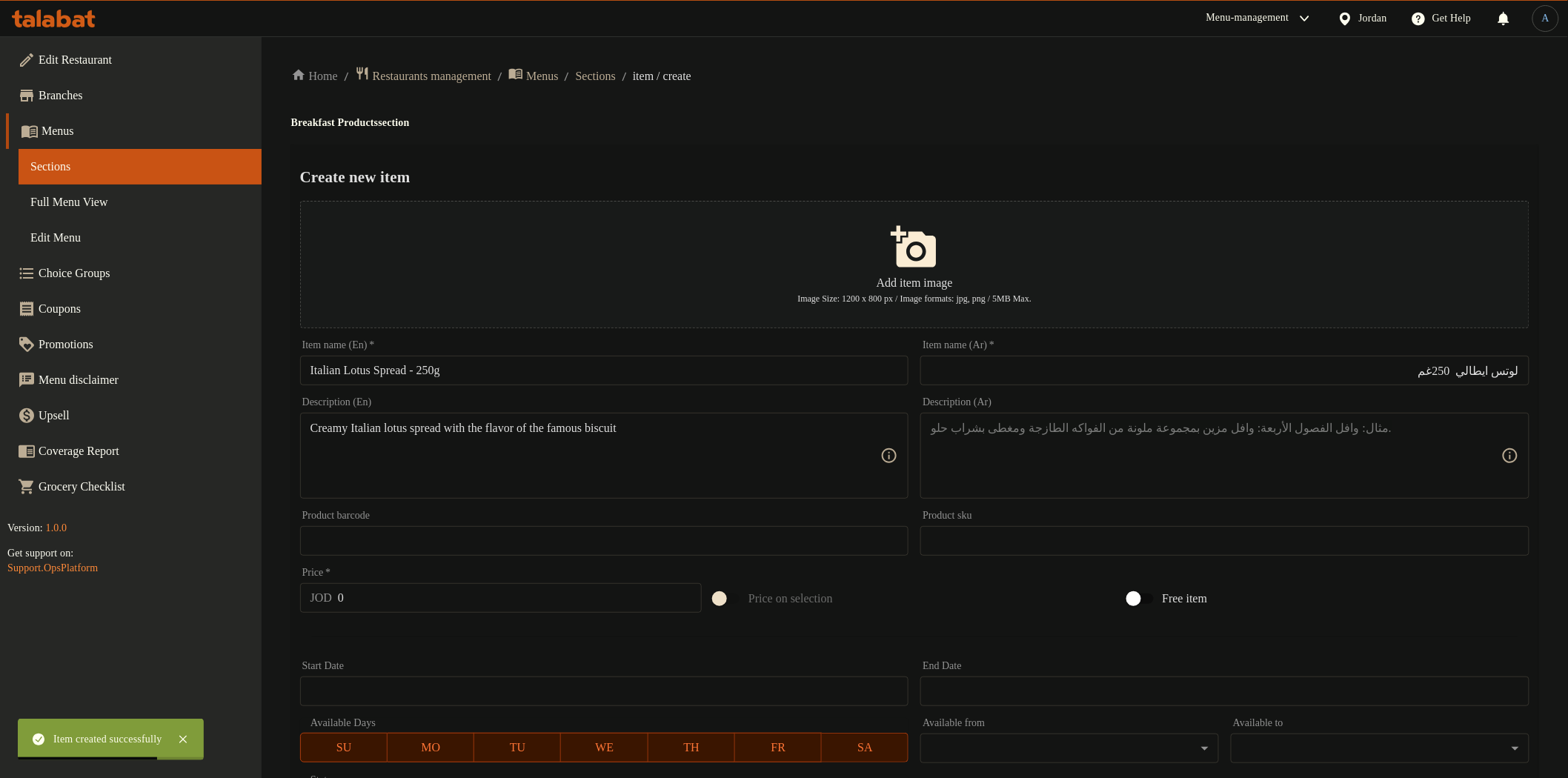
click at [1056, 434] on textarea at bounding box center [1216, 456] width 570 height 70
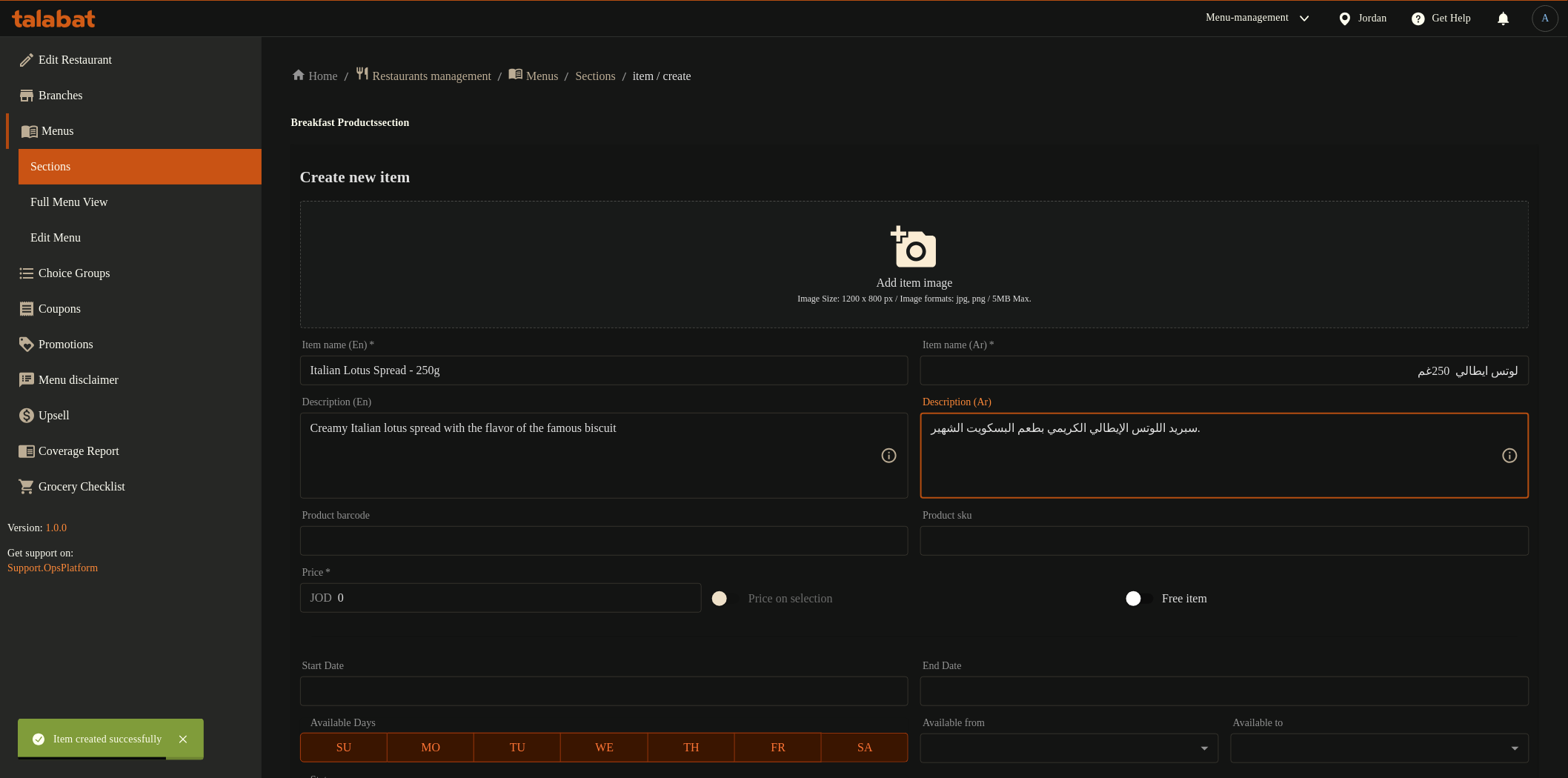
click at [980, 66] on ol "Home / Restaurants management / Menus / Sections / item / create" at bounding box center [914, 75] width 1247 height 20
click at [493, 577] on div "Price   * JOD 0 Price *" at bounding box center [500, 590] width 401 height 45
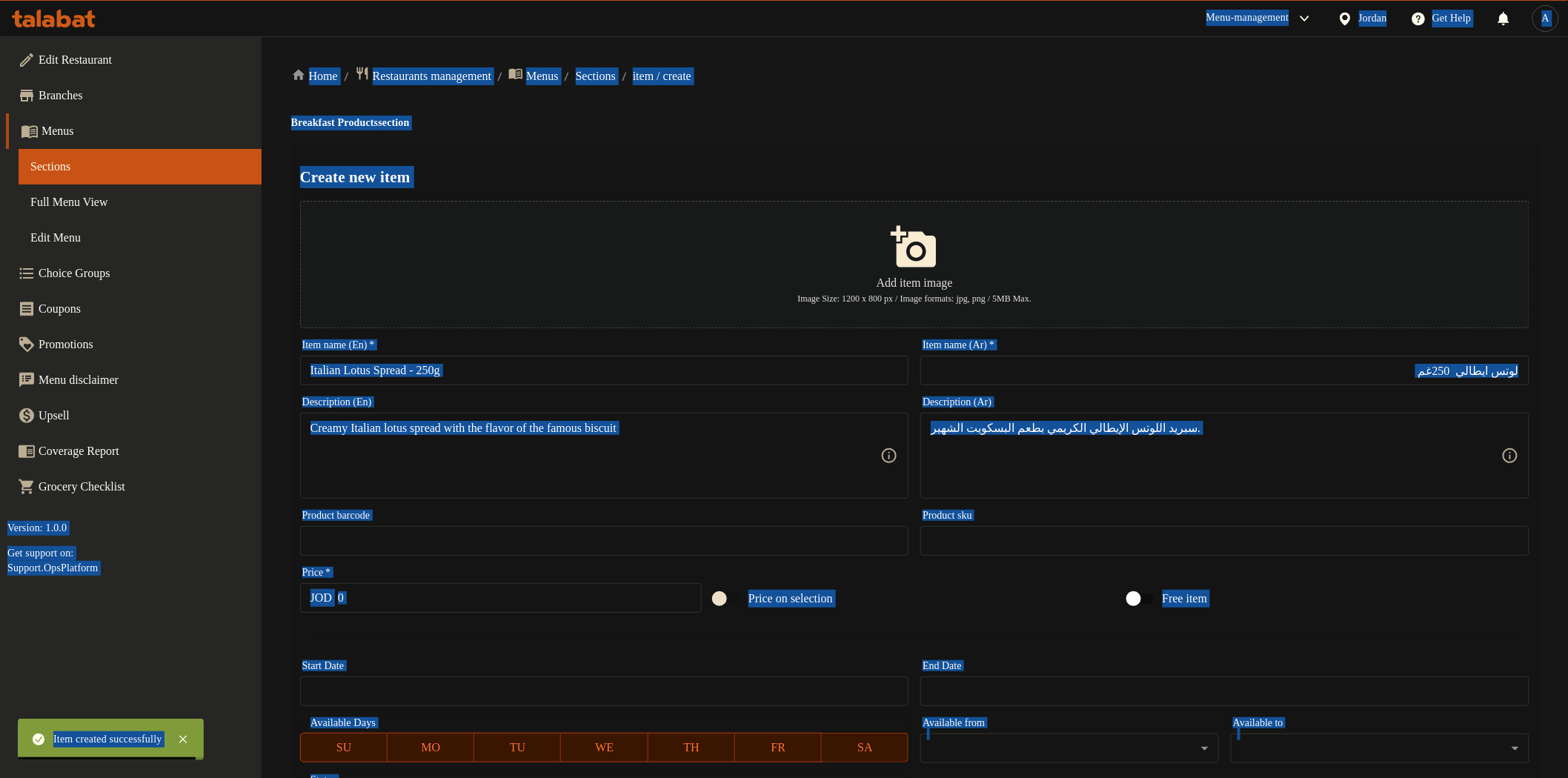
click at [495, 597] on input "0" at bounding box center [520, 599] width 364 height 30
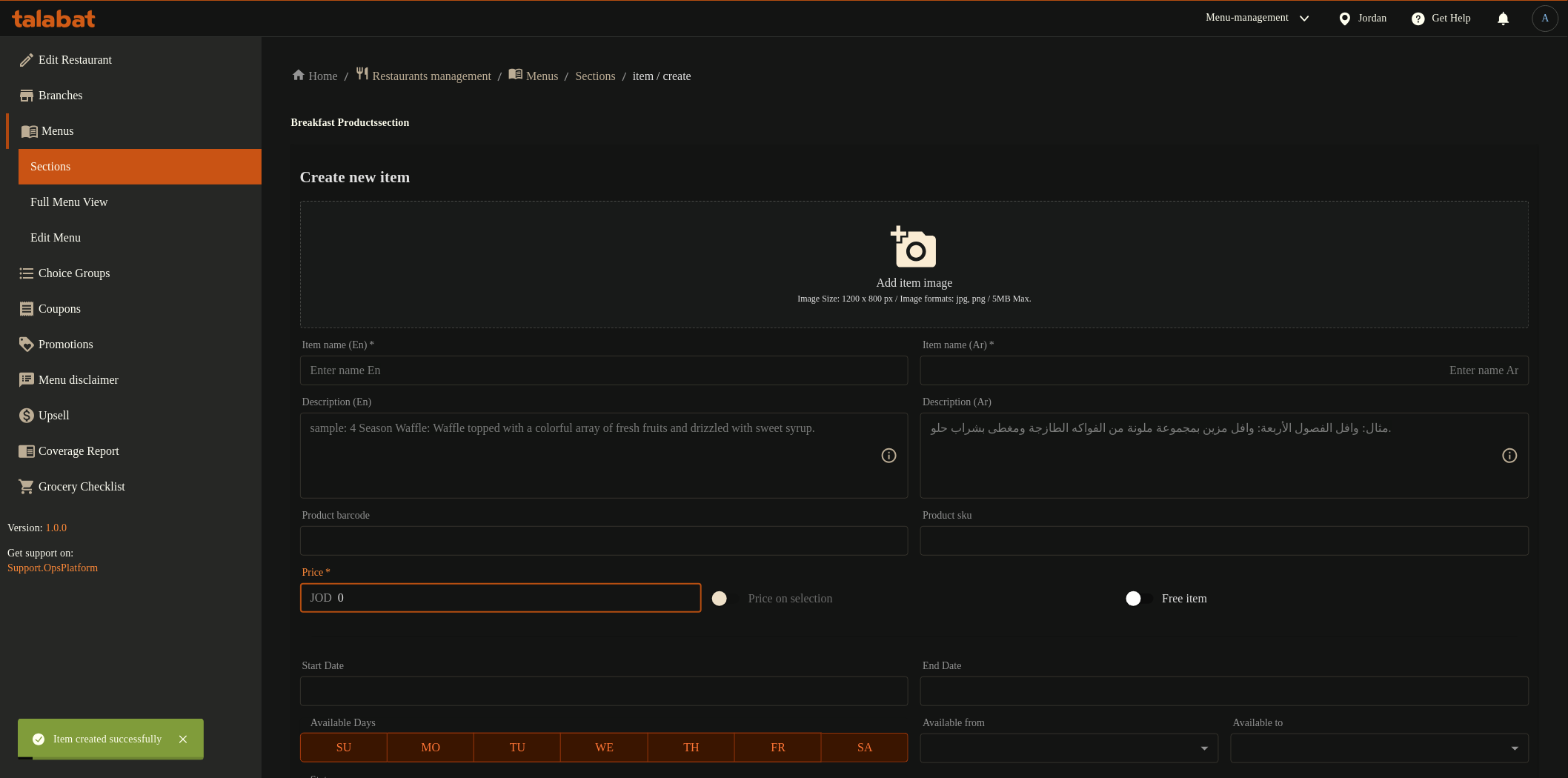
click at [531, 393] on div "Description (En) Description (En)" at bounding box center [604, 447] width 621 height 114
drag, startPoint x: 535, startPoint y: 371, endPoint x: 524, endPoint y: 370, distance: 11.0
click at [535, 371] on input "Italian Oreo Spread – 250g" at bounding box center [604, 371] width 609 height 30
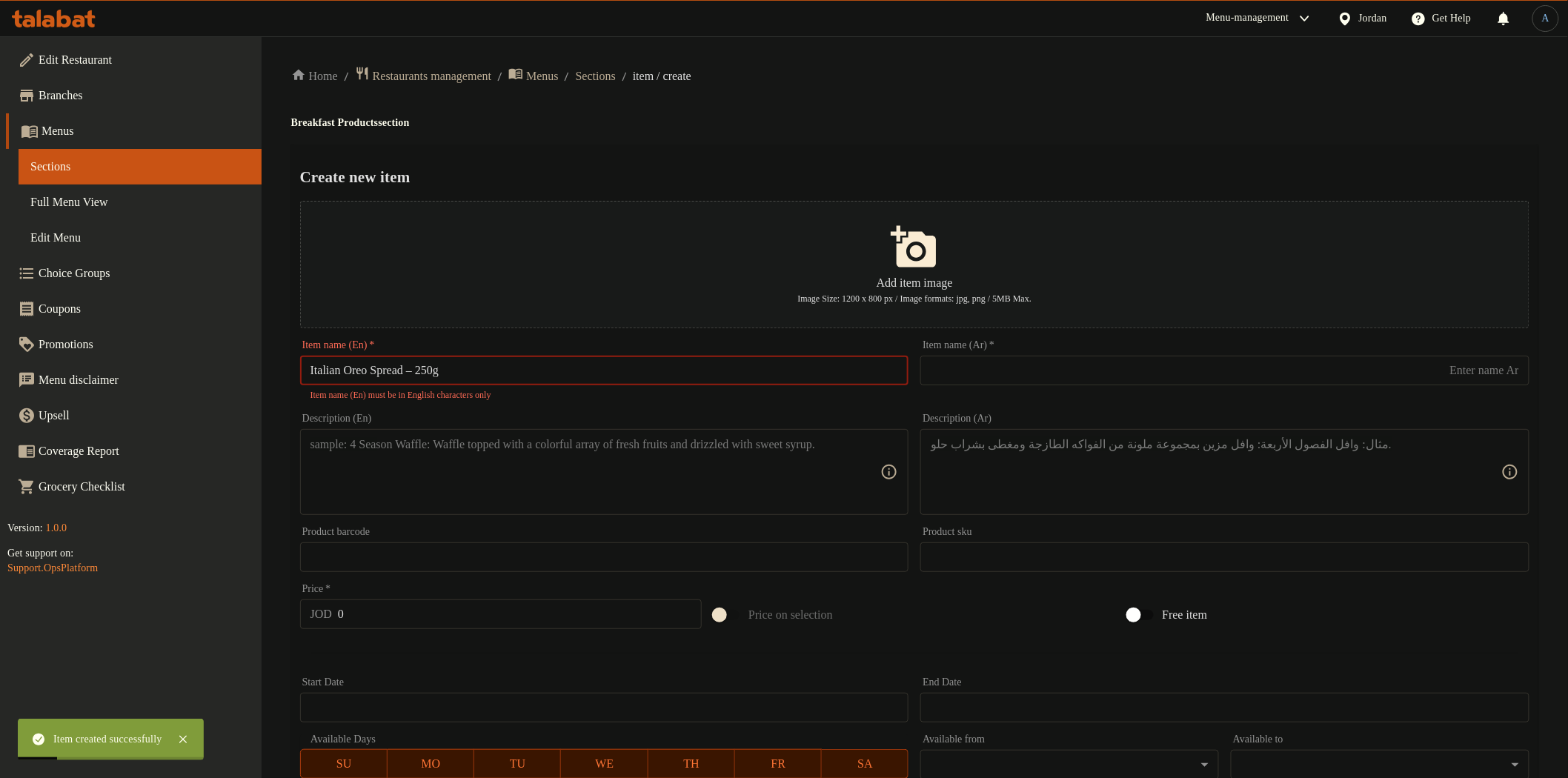
click at [433, 369] on input "Italian Oreo Spread – 250g" at bounding box center [604, 371] width 609 height 30
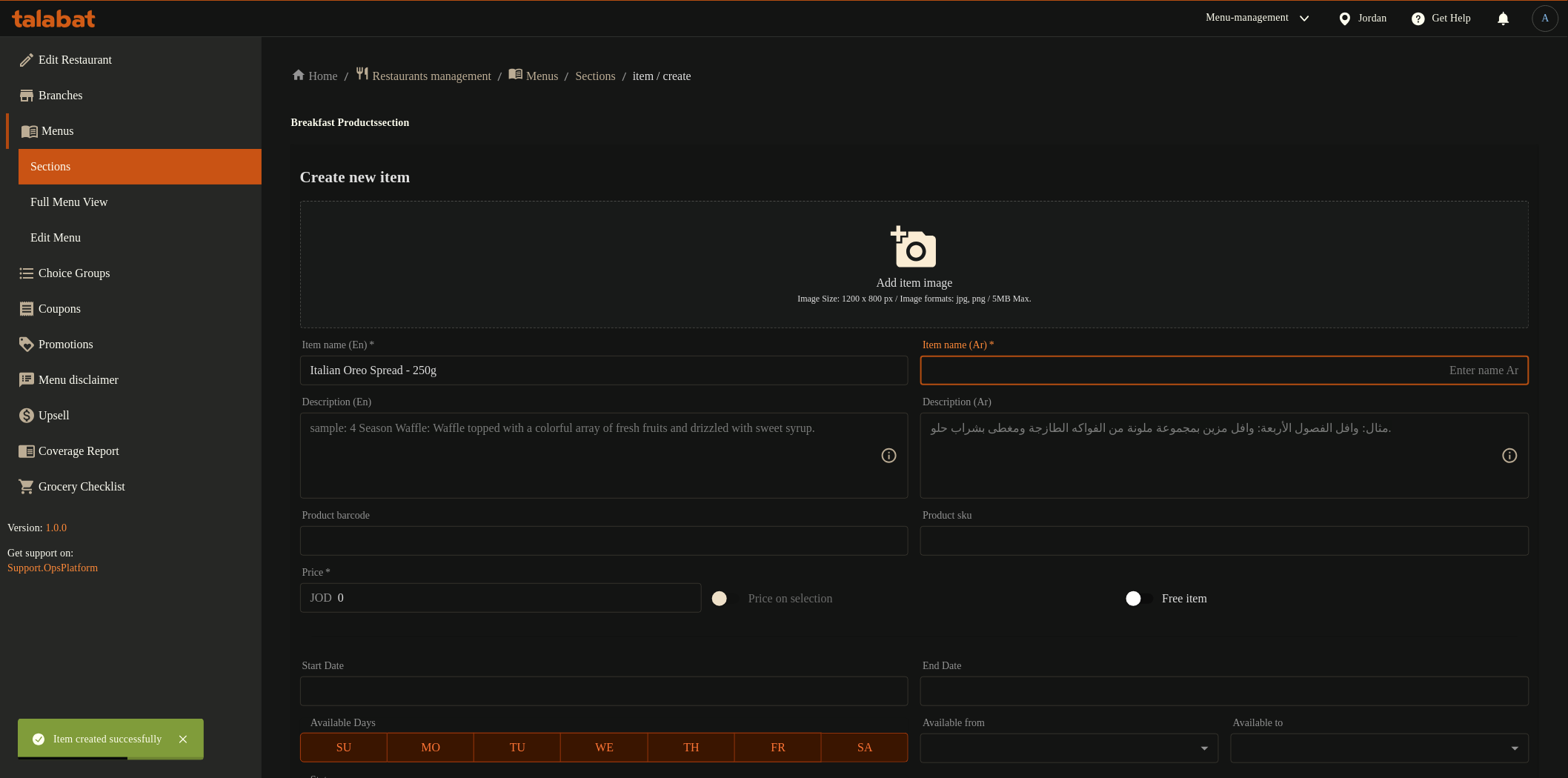
click at [1057, 366] on input "text" at bounding box center [1225, 371] width 609 height 30
click at [615, 70] on span "Sections" at bounding box center [596, 76] width 40 height 18
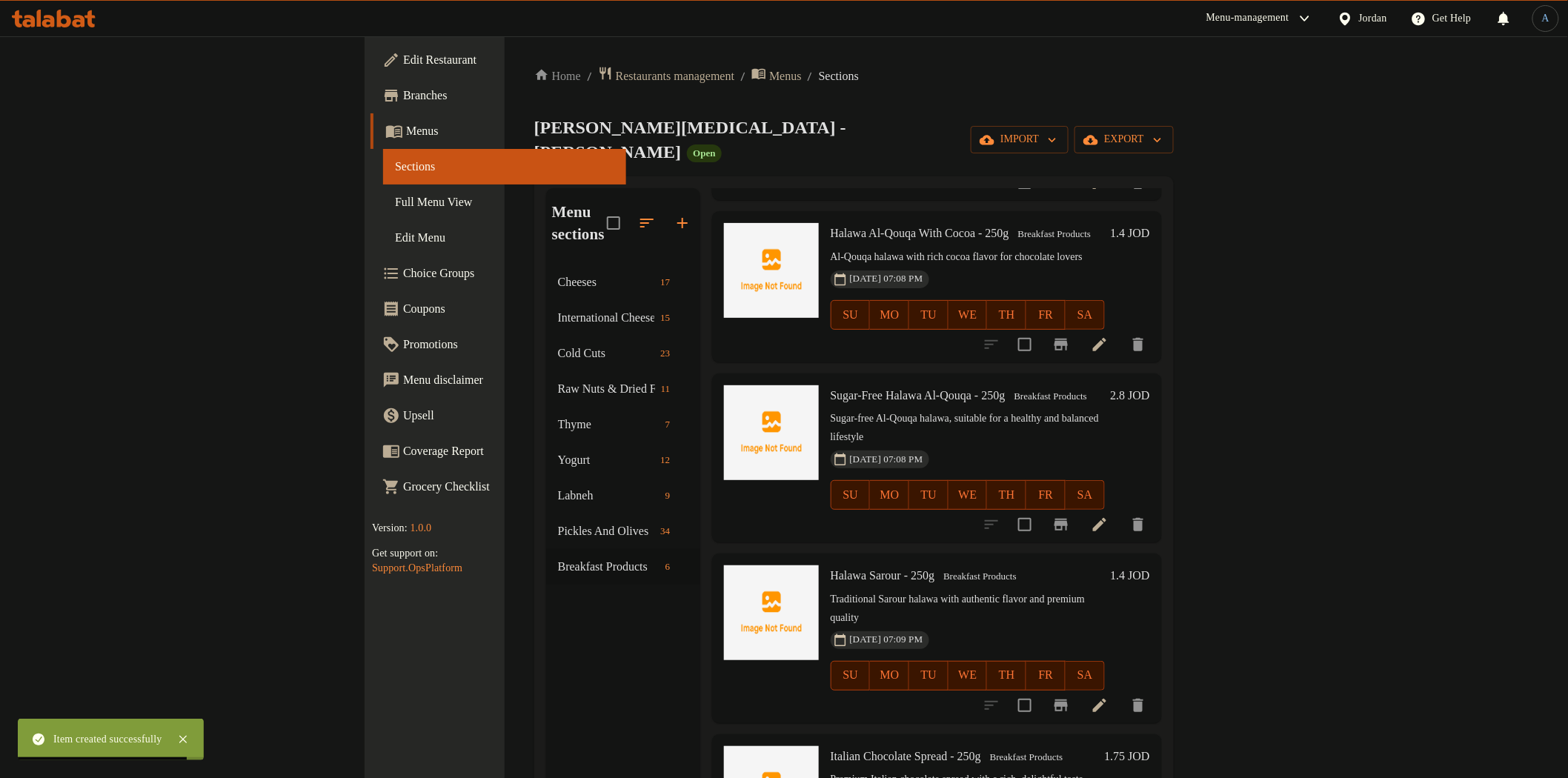
scroll to position [208, 0]
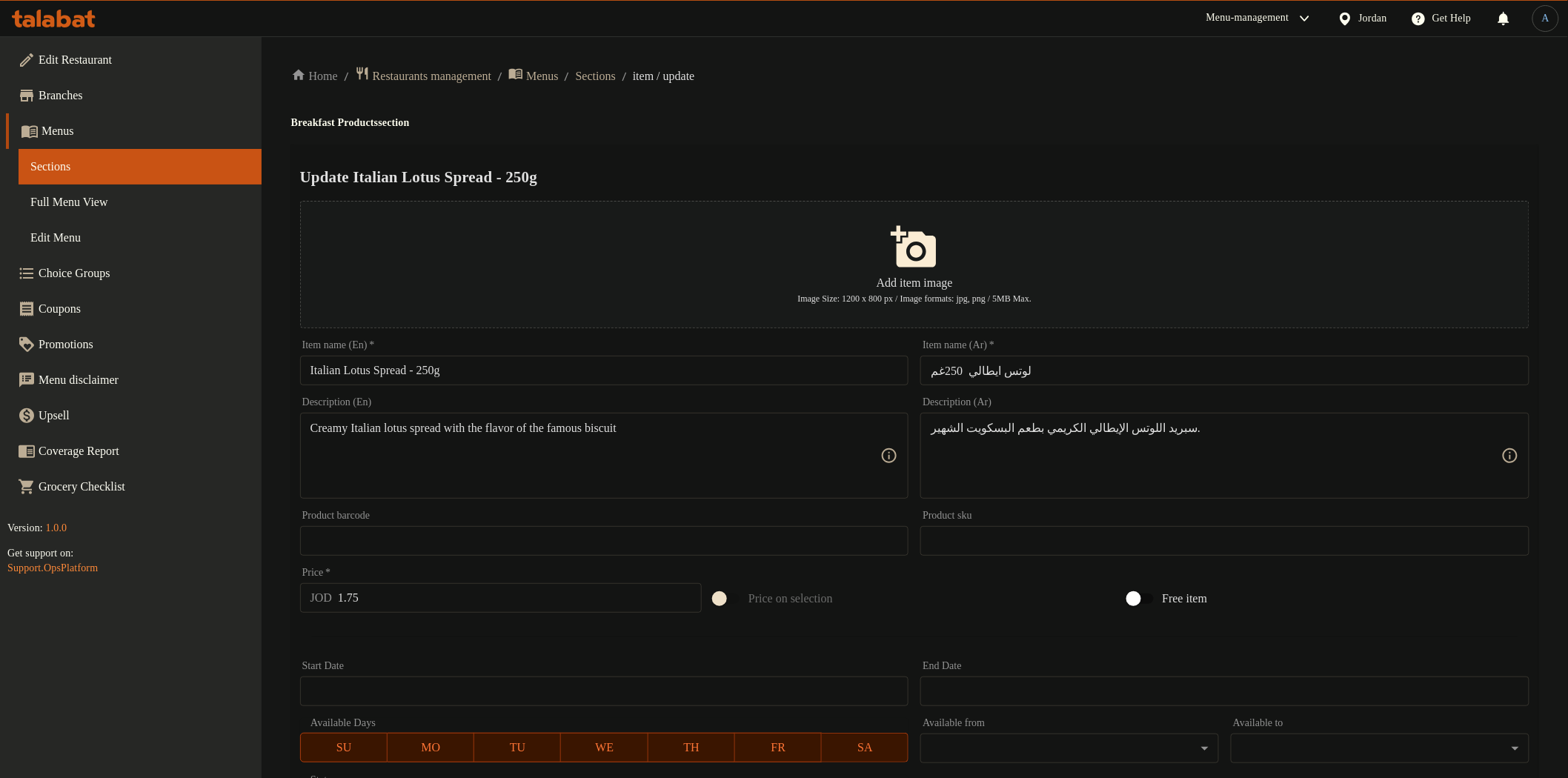
click at [1131, 364] on input "لوتس ايطالي 250غم" at bounding box center [1225, 371] width 609 height 30
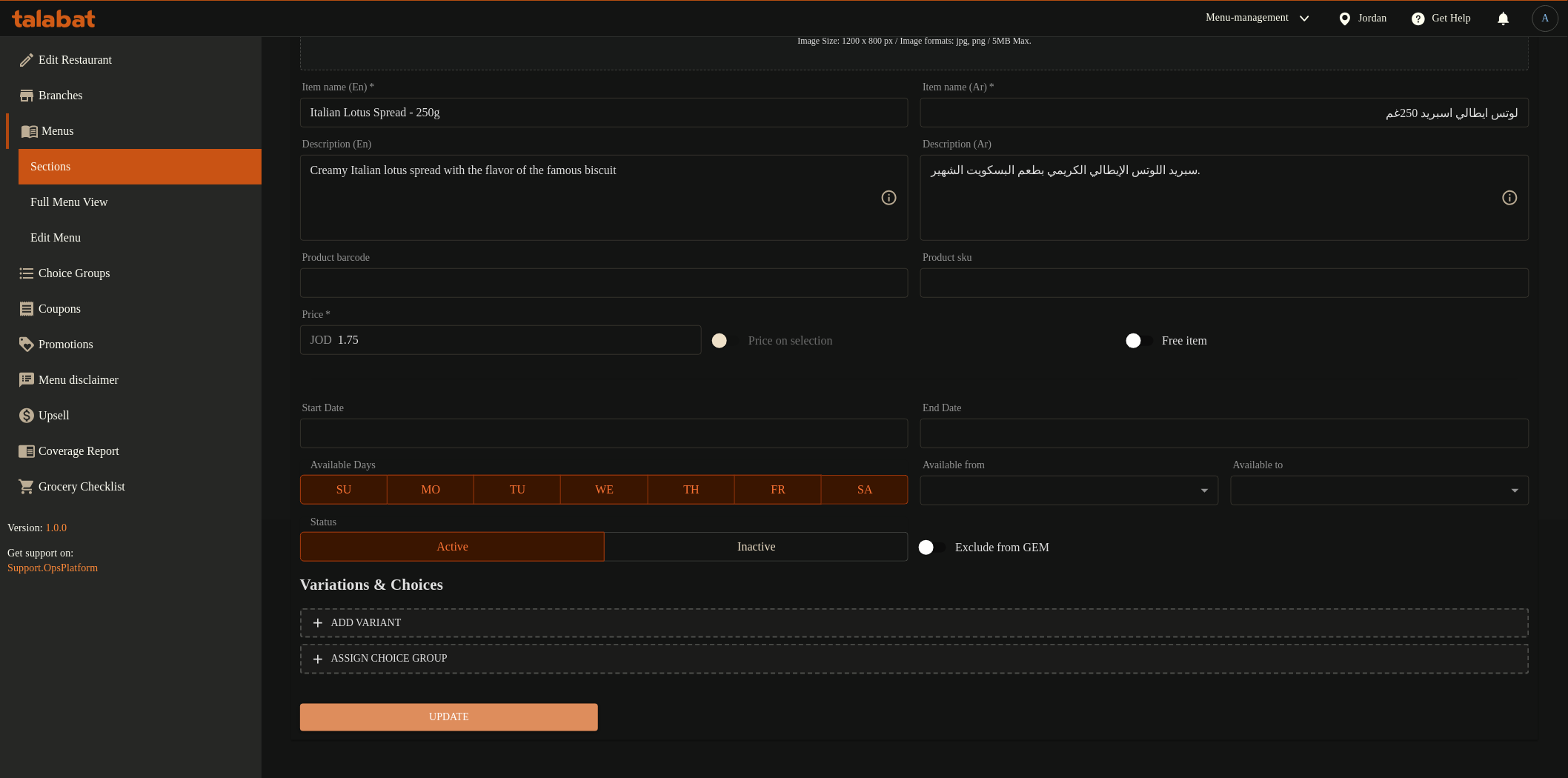
click at [524, 713] on span "Update" at bounding box center [449, 718] width 275 height 19
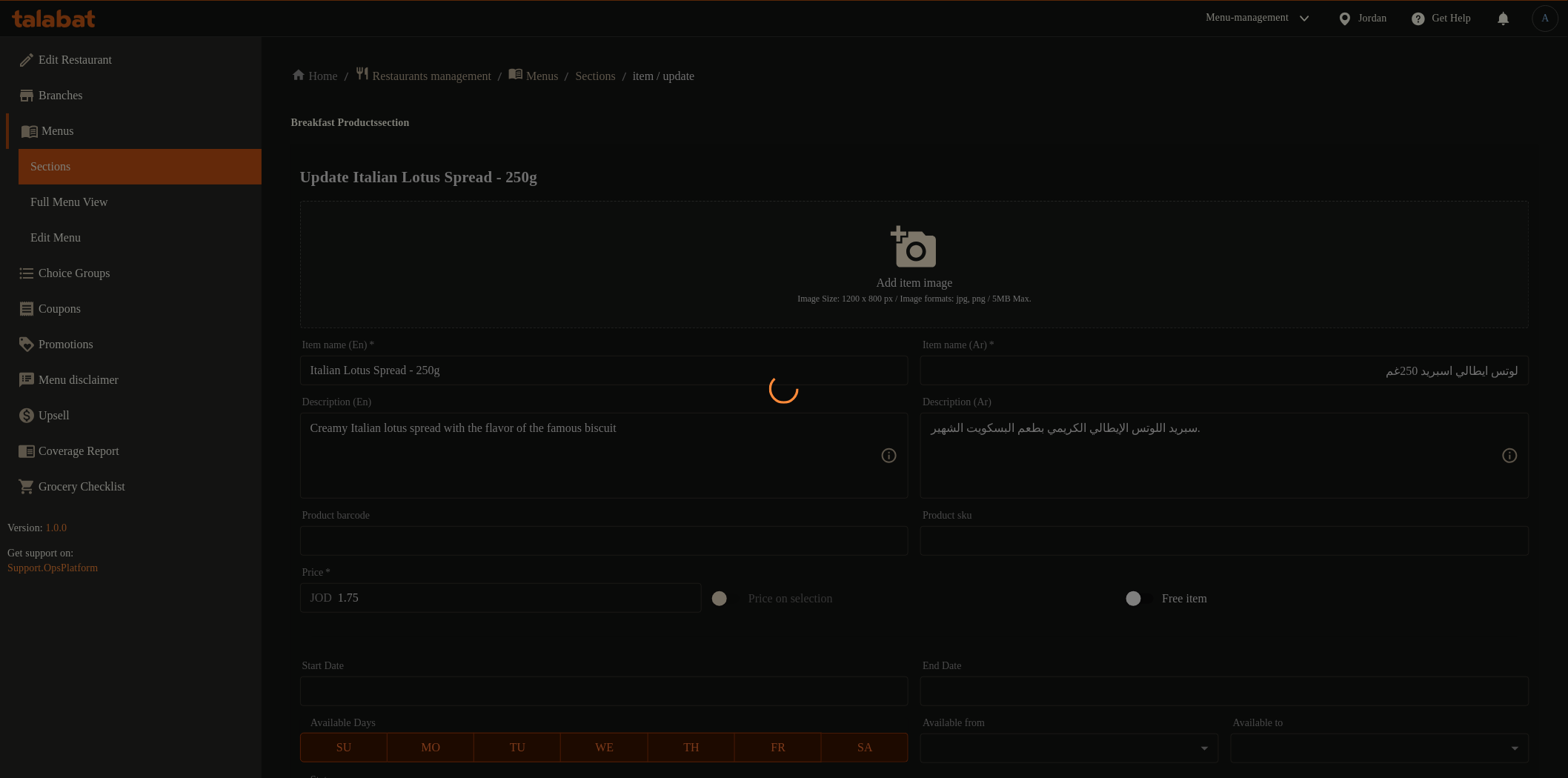
click at [635, 82] on div "Home / Restaurants management / Menus / Sections / item / update Breakfast Prod…" at bounding box center [914, 537] width 1247 height 944
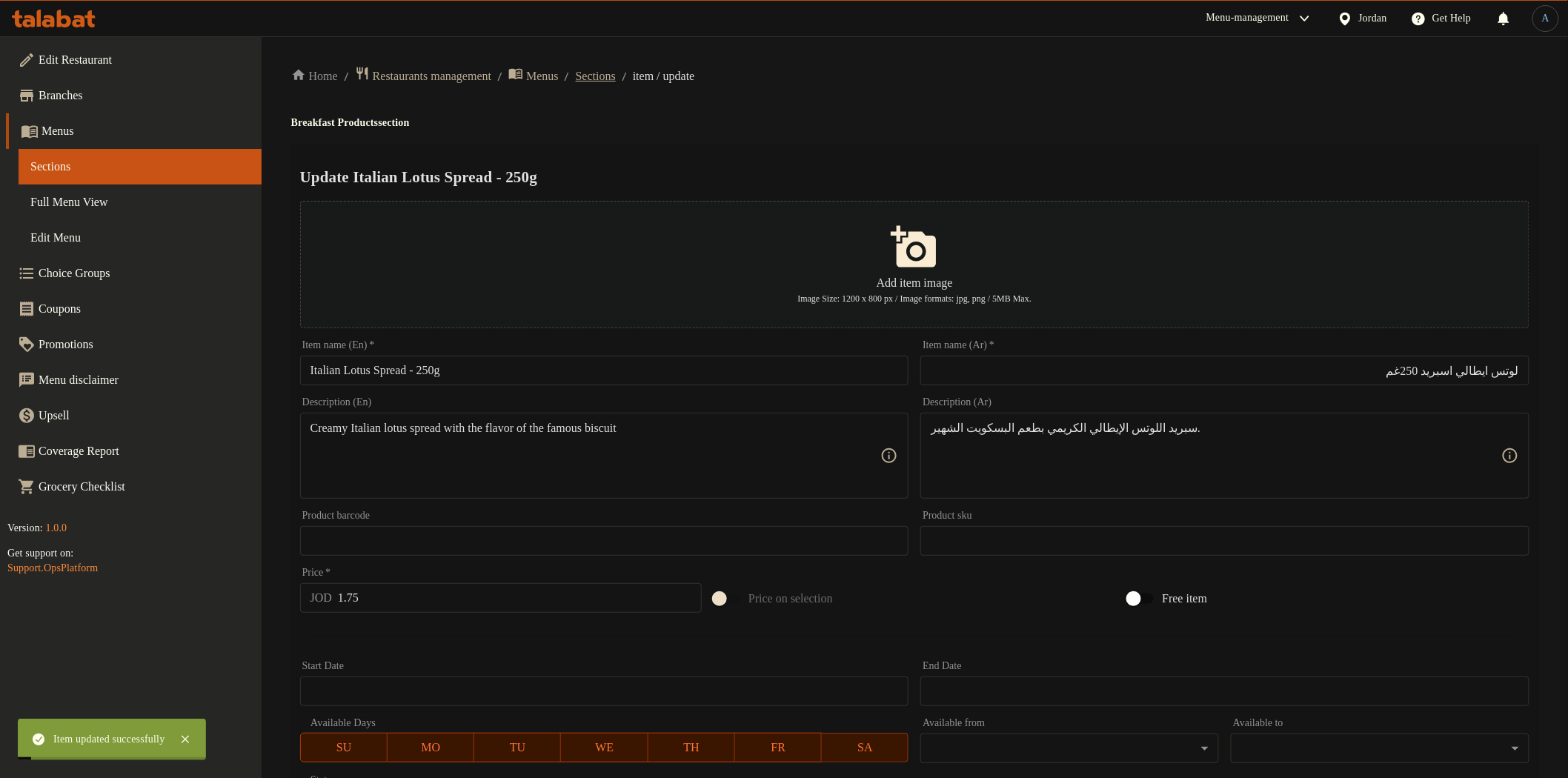
click at [615, 82] on span "Sections" at bounding box center [596, 76] width 40 height 18
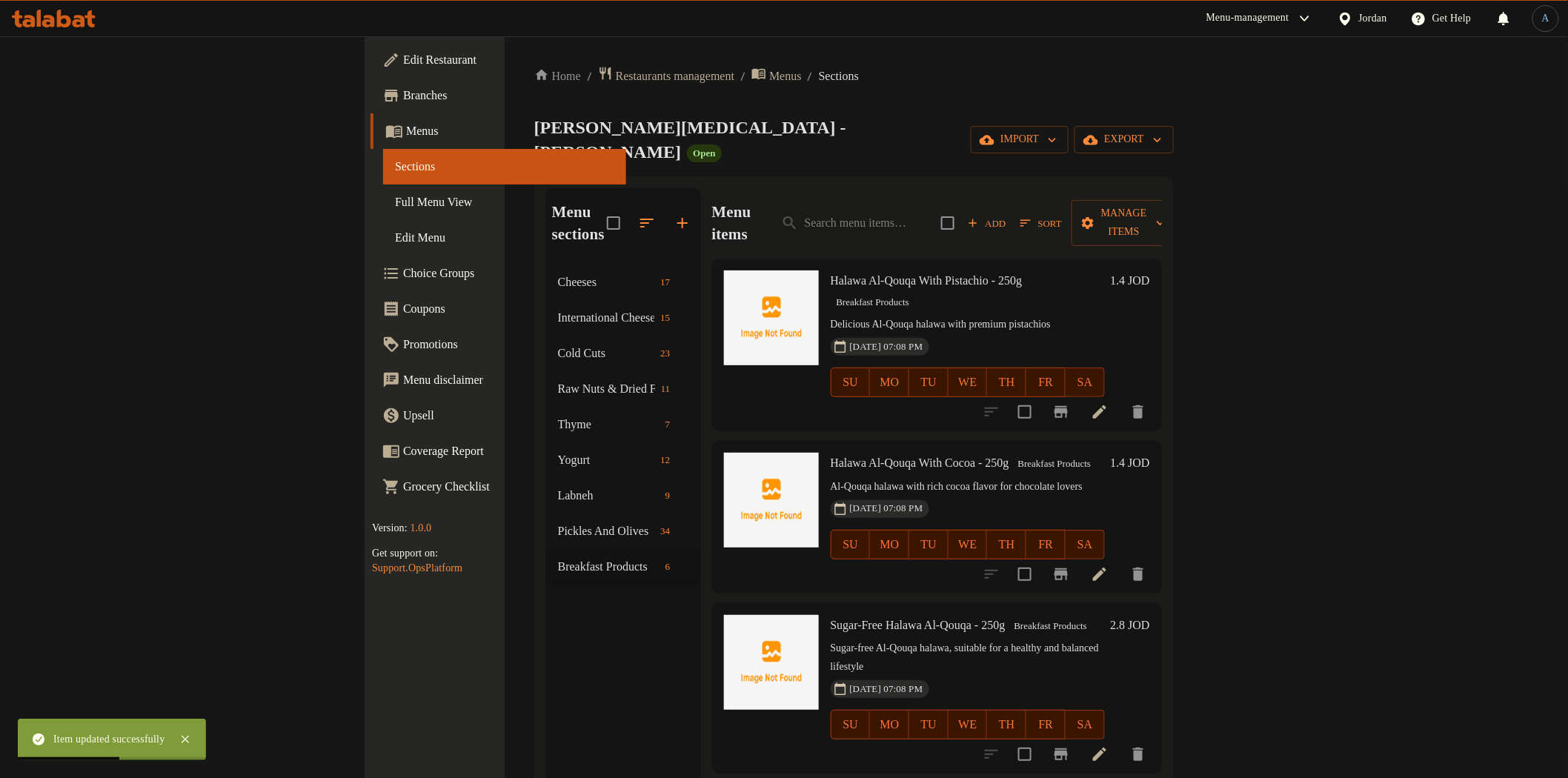
click at [1007, 215] on span "Add" at bounding box center [986, 224] width 40 height 17
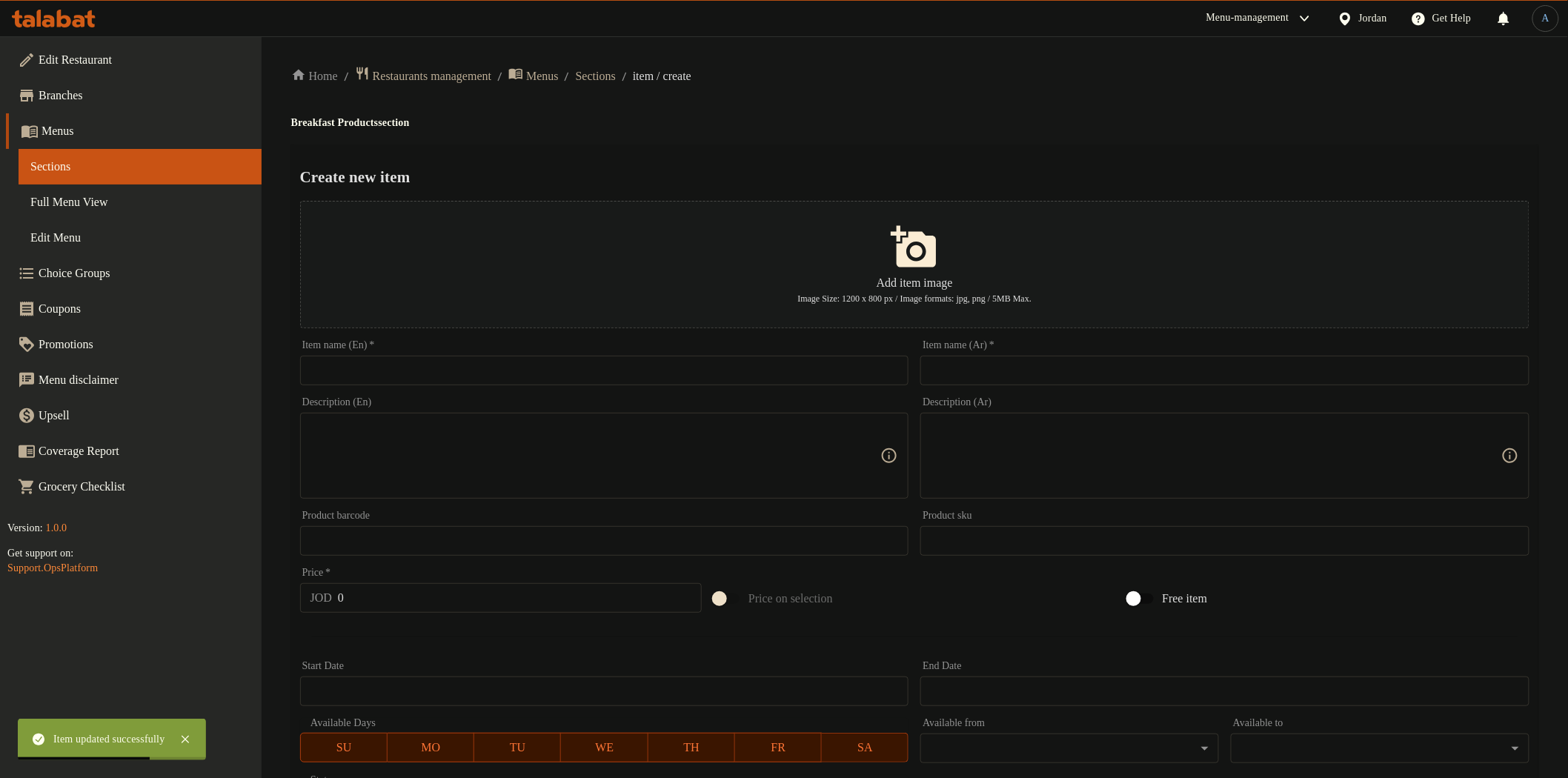
click at [482, 352] on div "Item name (En)   * Item name (En) *" at bounding box center [604, 363] width 609 height 45
click at [486, 369] on input "Italian Oreo Spread – 250g" at bounding box center [604, 371] width 609 height 30
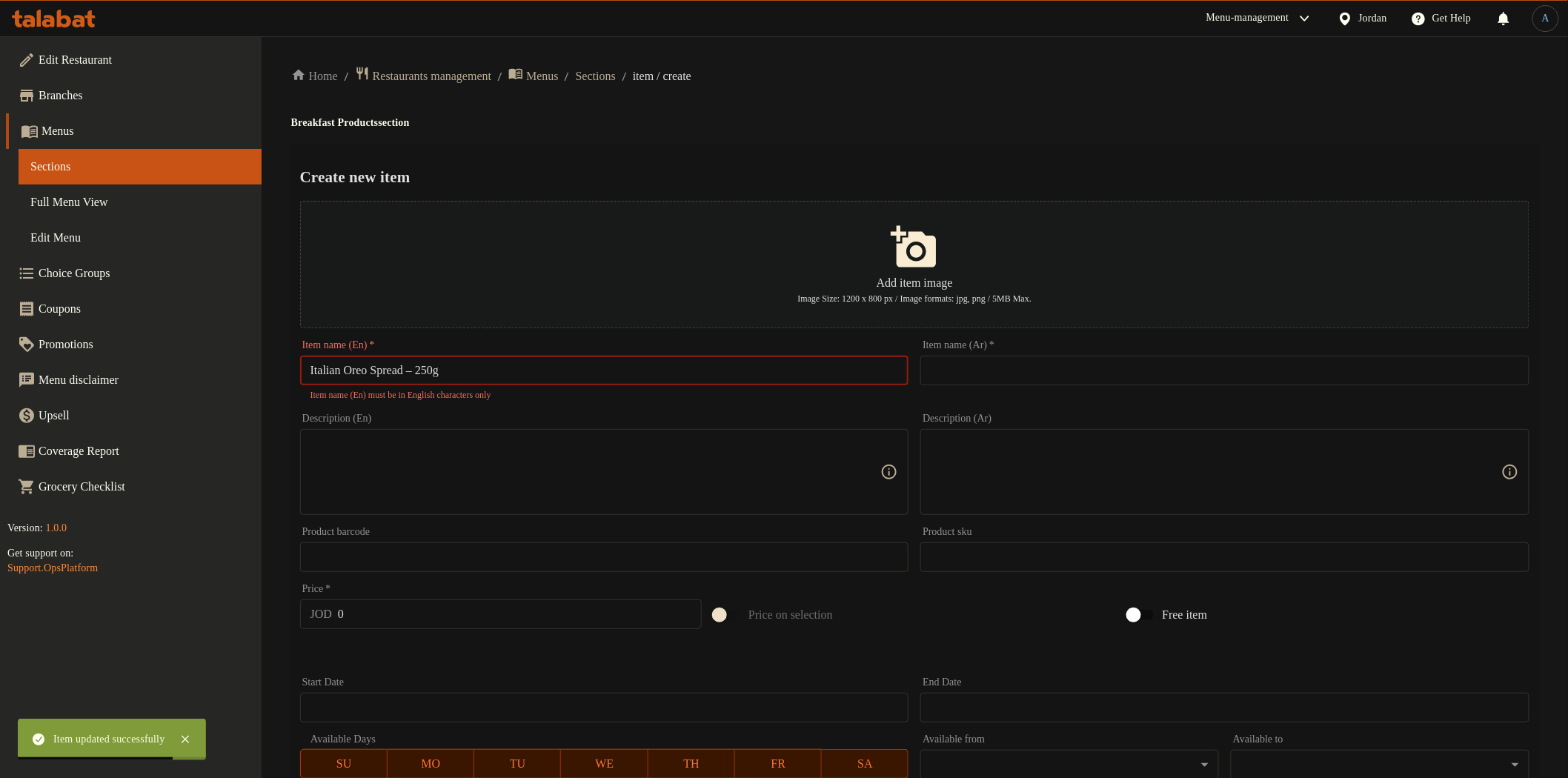
drag, startPoint x: 952, startPoint y: 368, endPoint x: 899, endPoint y: 371, distance: 53.1
click at [952, 368] on input "text" at bounding box center [1225, 371] width 609 height 30
click at [430, 372] on input "Italian Oreo Spread – 250g" at bounding box center [604, 371] width 609 height 30
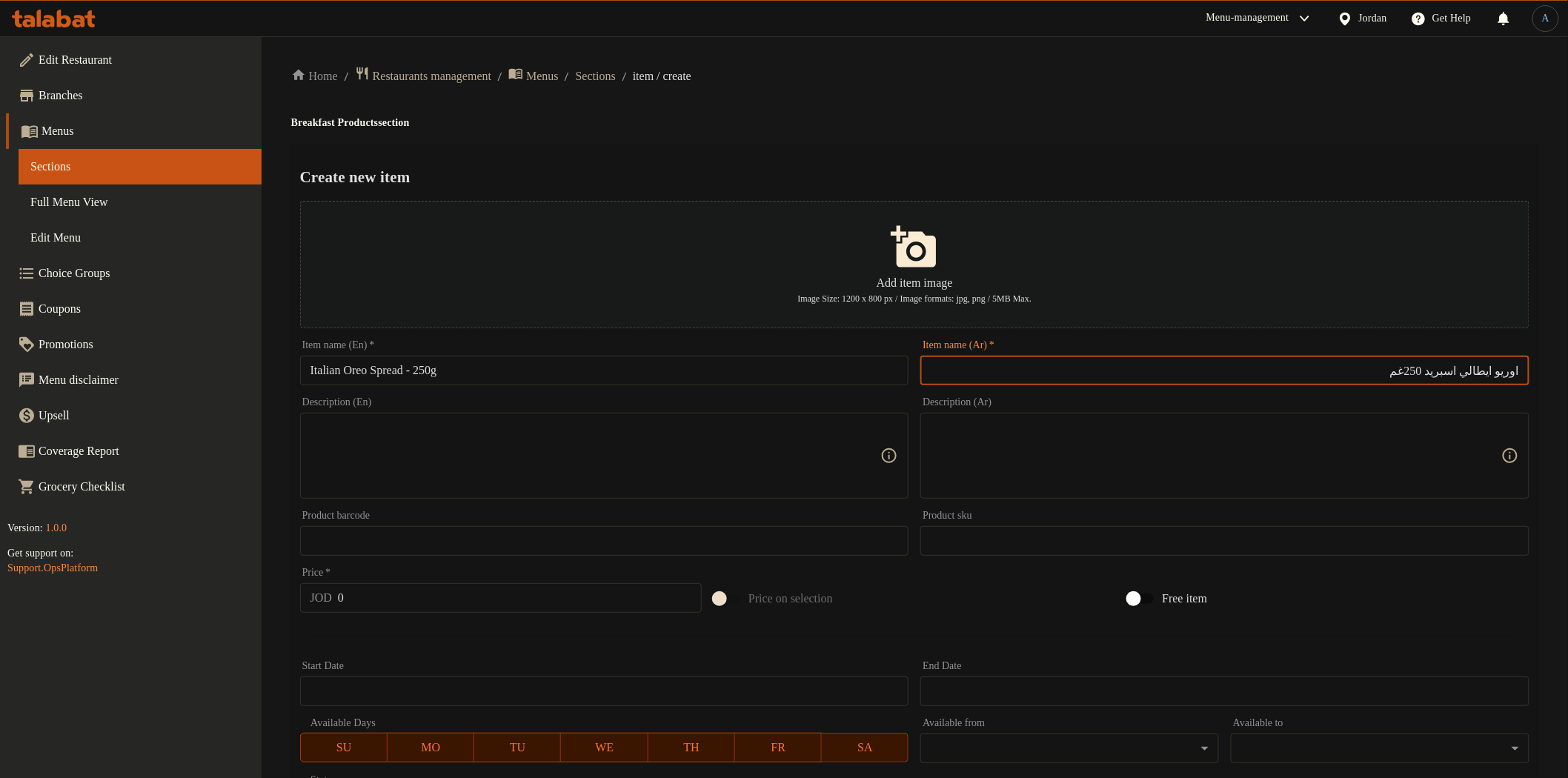
click at [941, 80] on ol "Home / Restaurants management / Menus / Sections / item / create" at bounding box center [914, 75] width 1247 height 20
click at [649, 463] on textarea at bounding box center [595, 456] width 570 height 70
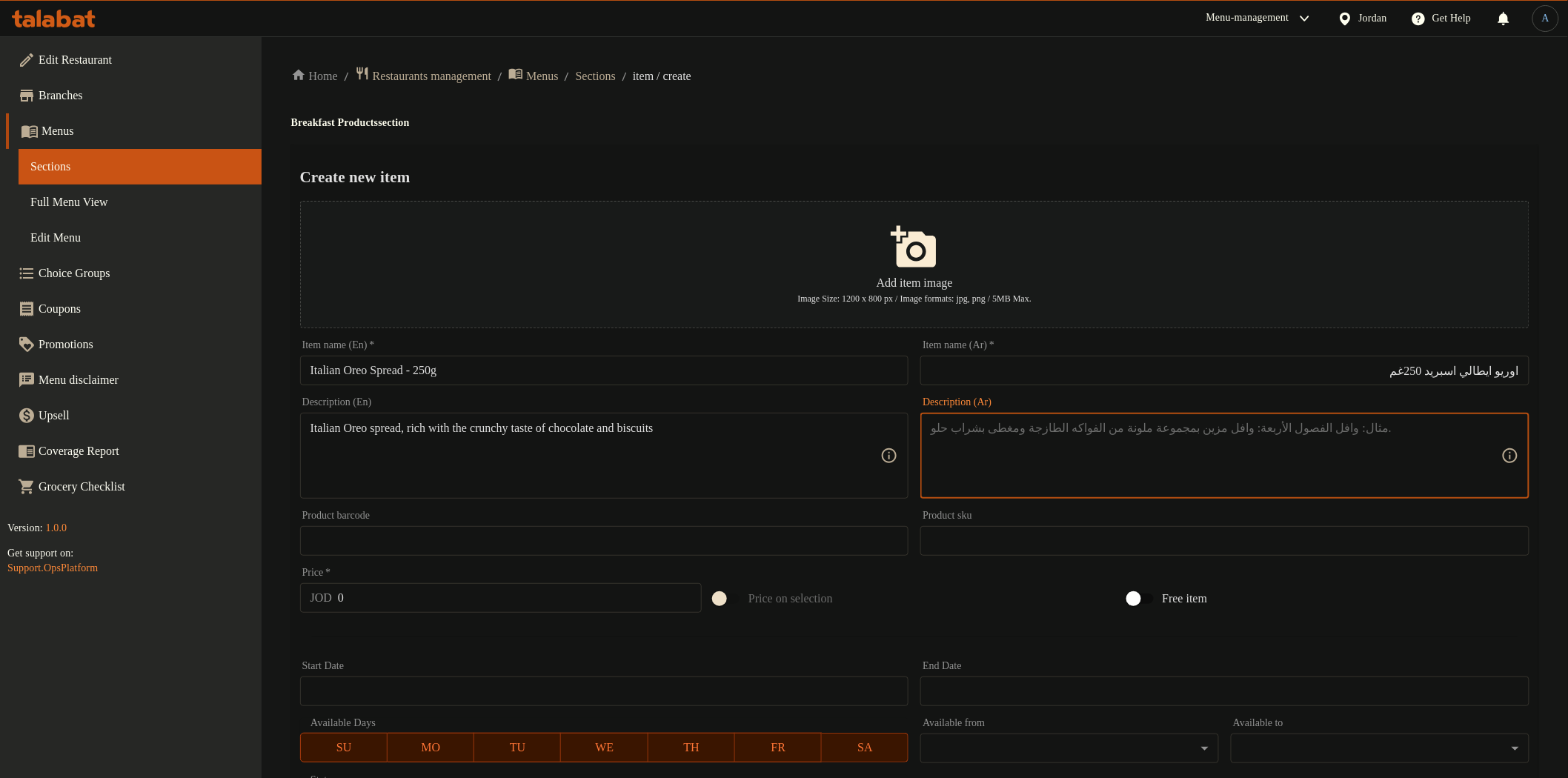
click at [1206, 445] on textarea at bounding box center [1216, 456] width 570 height 70
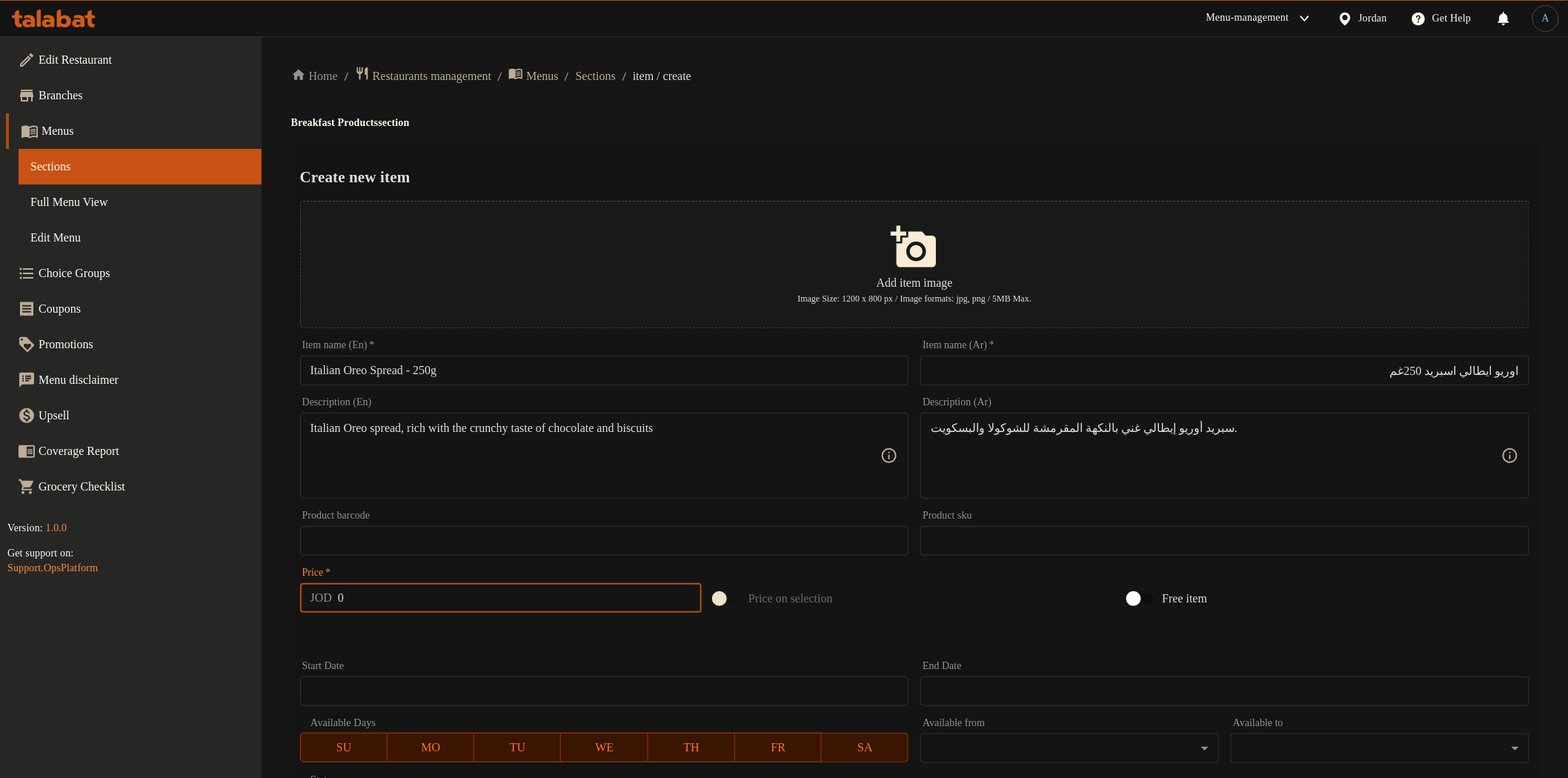
click at [595, 601] on input "0" at bounding box center [520, 599] width 364 height 30
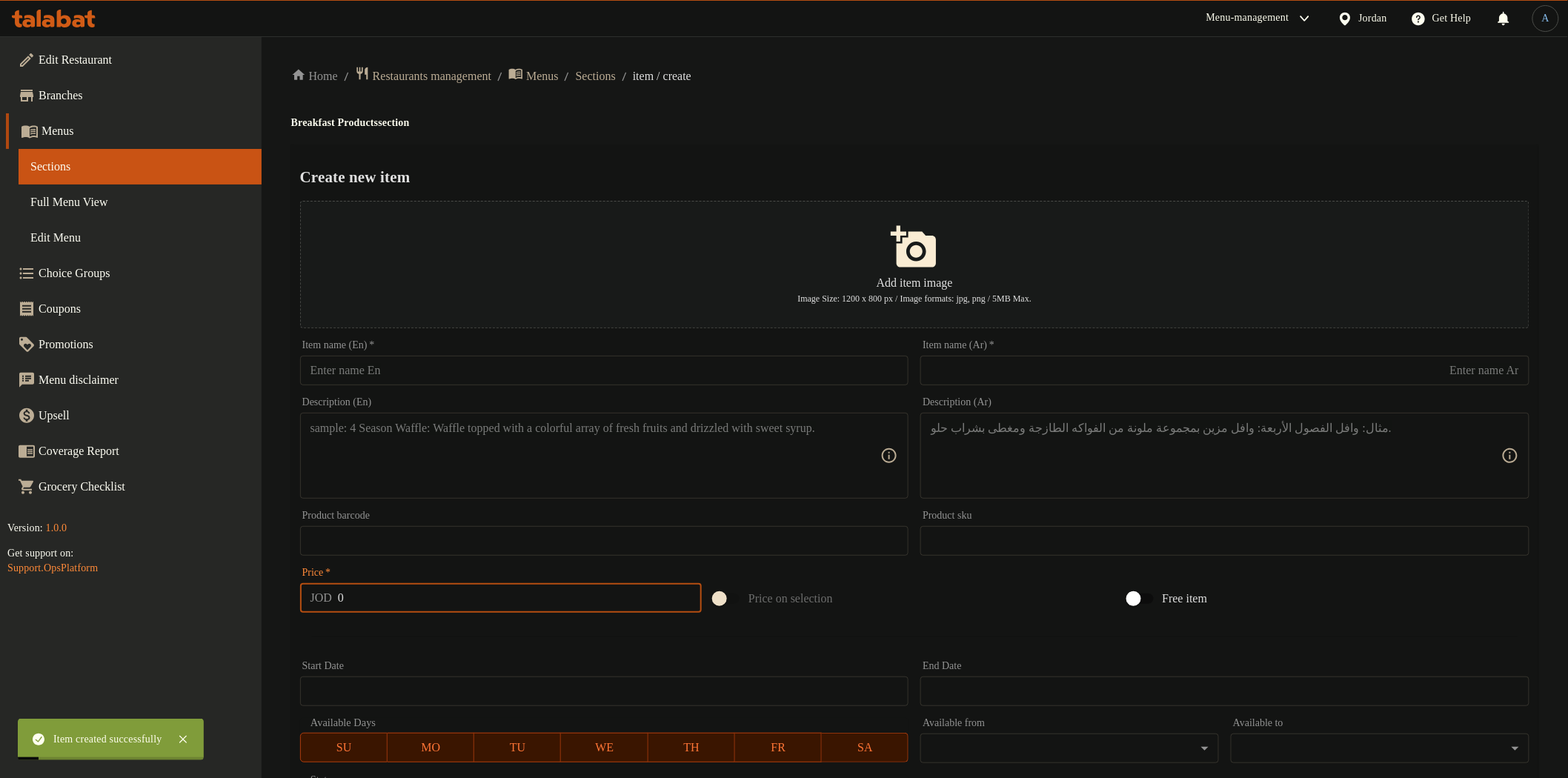
click at [578, 366] on input "text" at bounding box center [604, 371] width 609 height 30
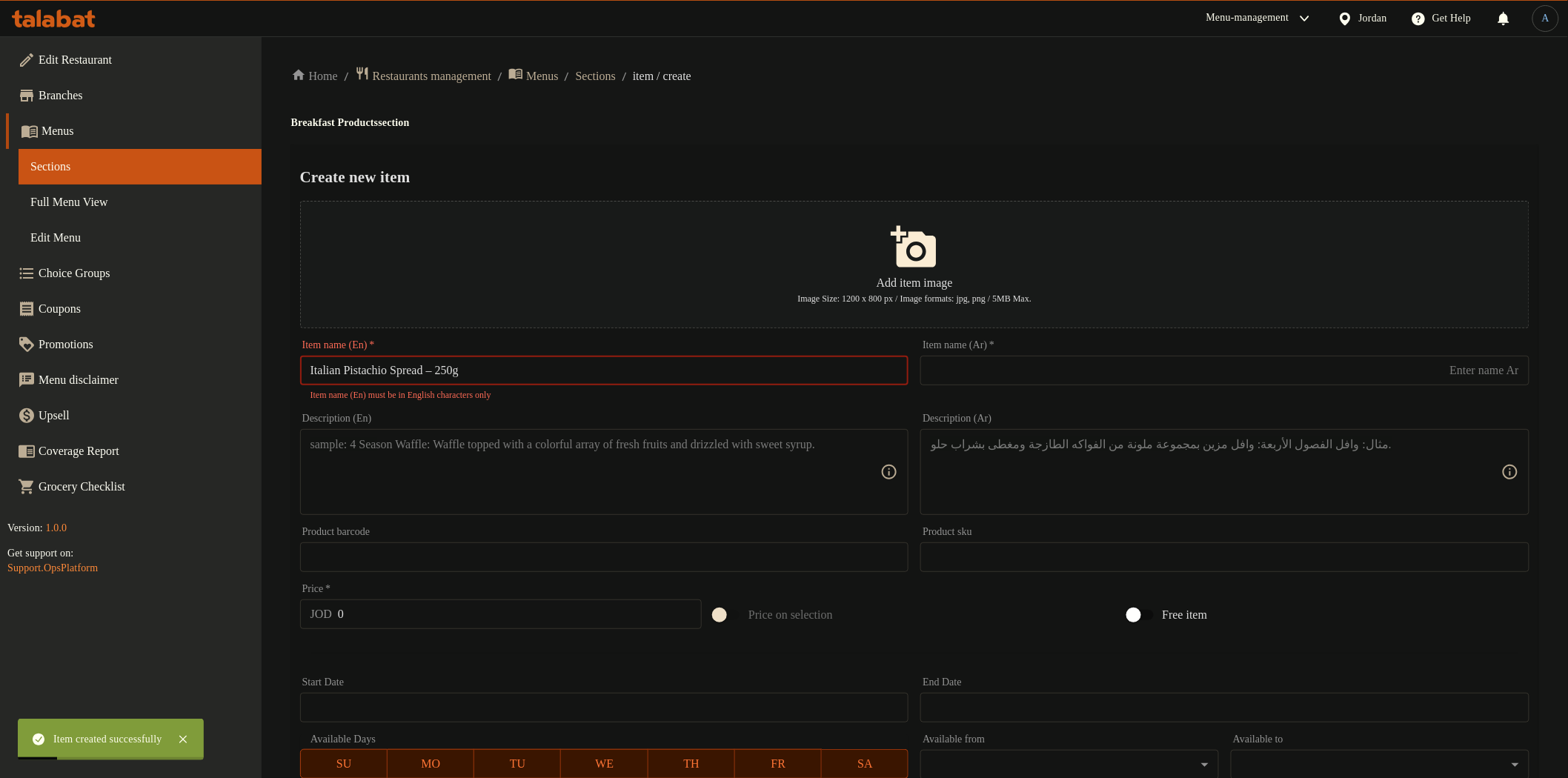
click at [451, 367] on input "Italian Pistachio Spread – 250g" at bounding box center [604, 371] width 609 height 30
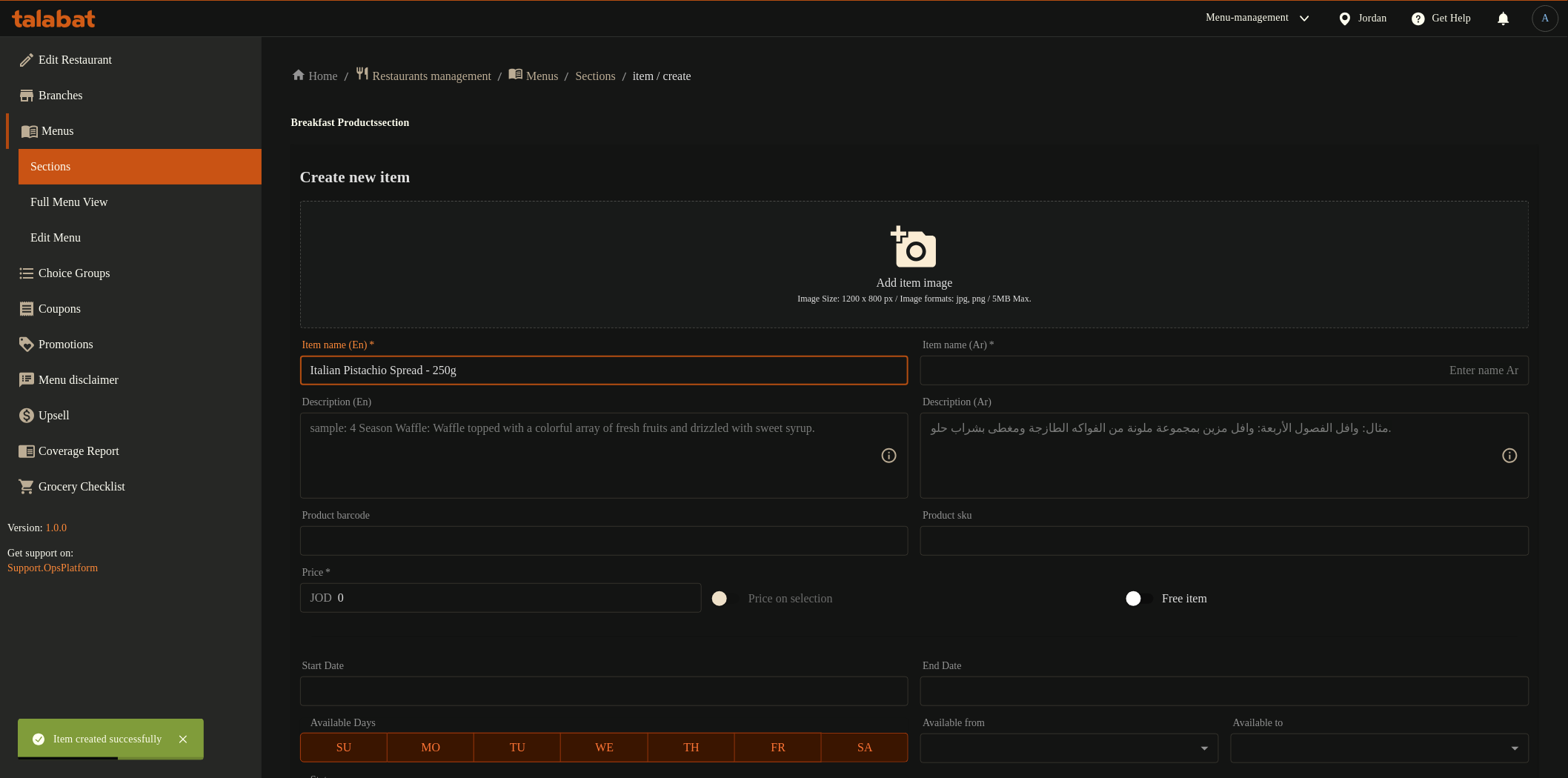
click at [982, 360] on input "text" at bounding box center [1225, 371] width 609 height 30
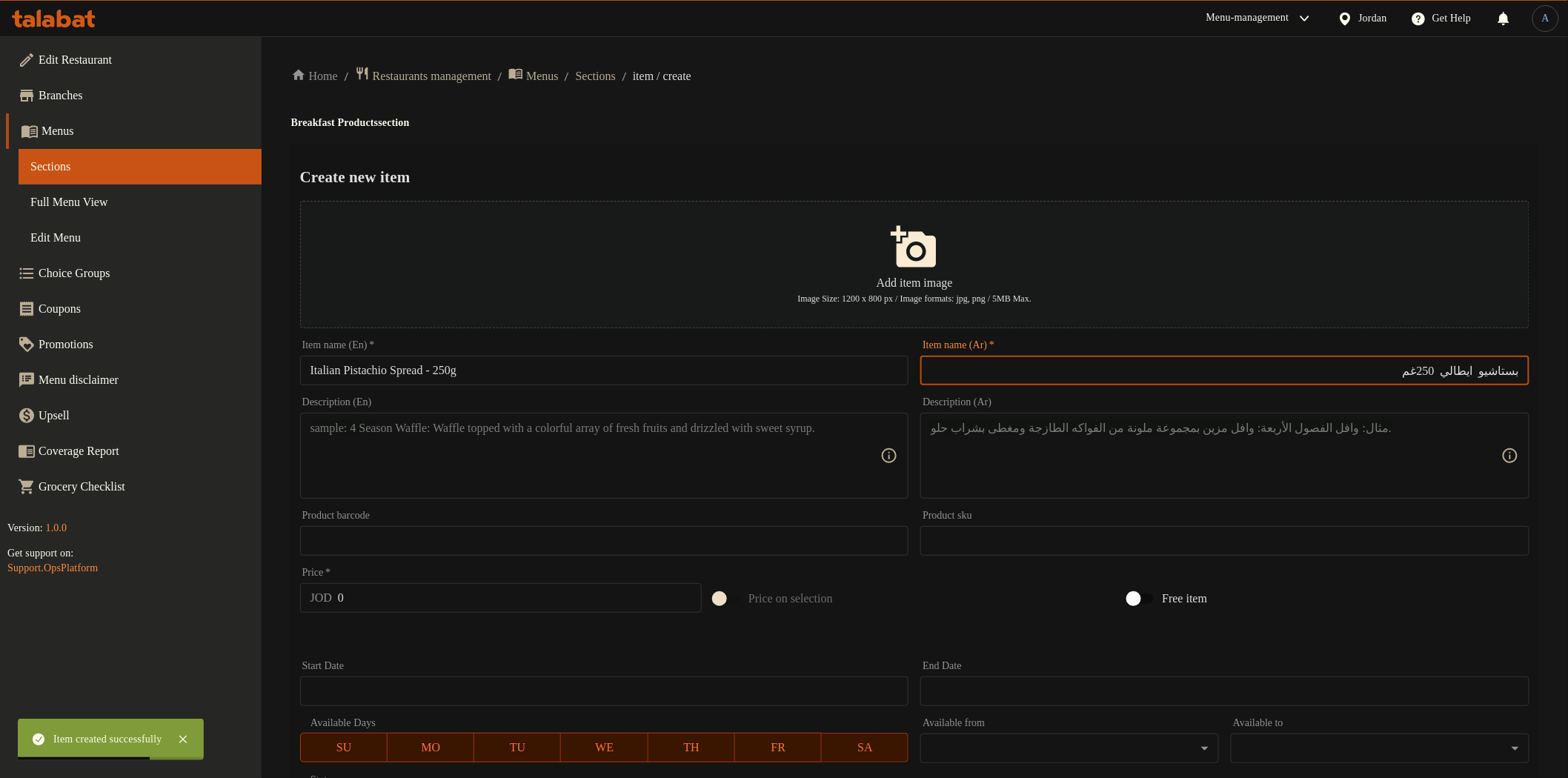
click at [1456, 369] on input "بستاشيو ايطالي 250غم" at bounding box center [1225, 371] width 609 height 30
click at [949, 127] on h4 "Breakfast Products section" at bounding box center [914, 123] width 1247 height 15
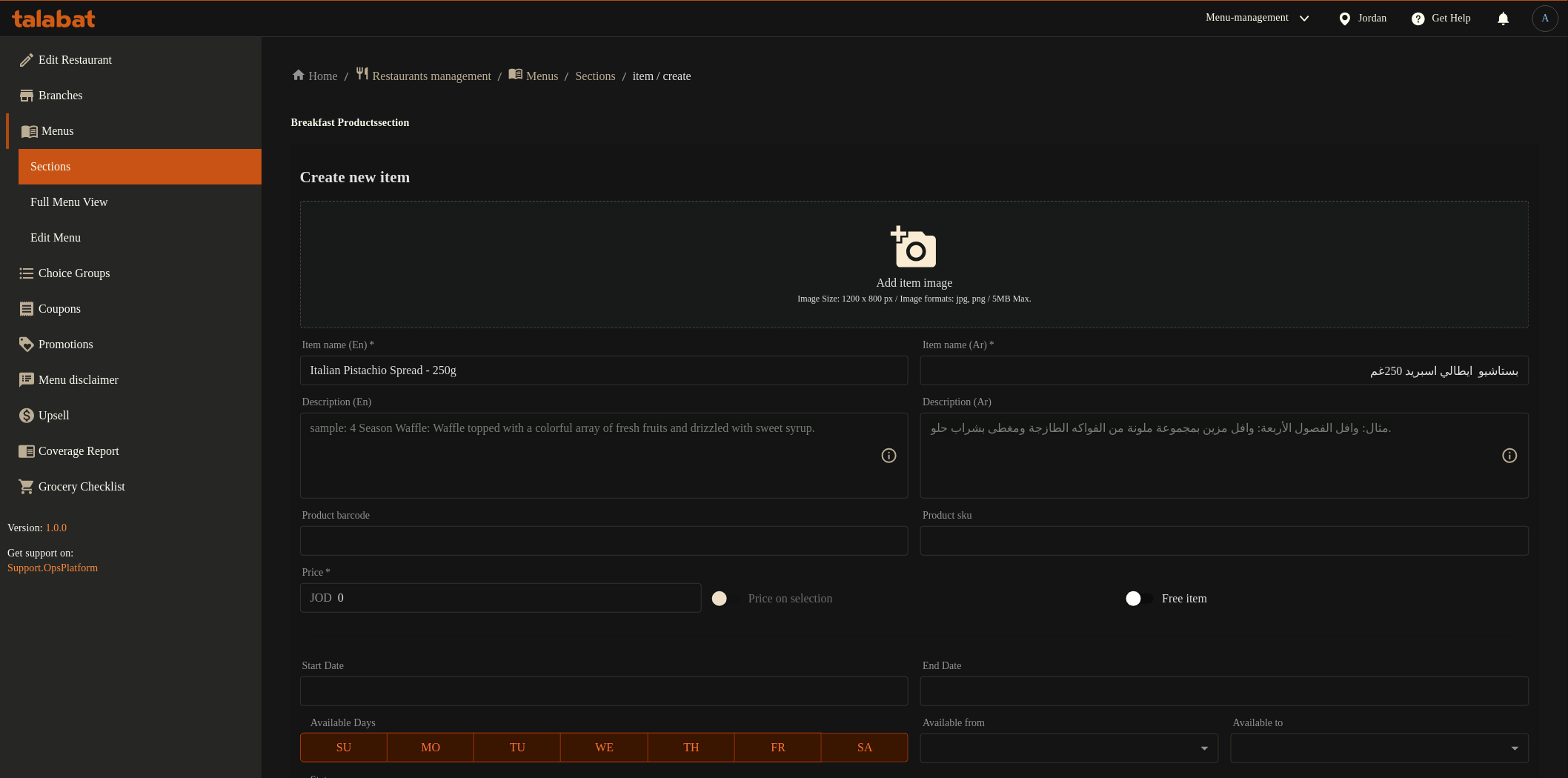
click at [779, 458] on textarea at bounding box center [595, 456] width 570 height 70
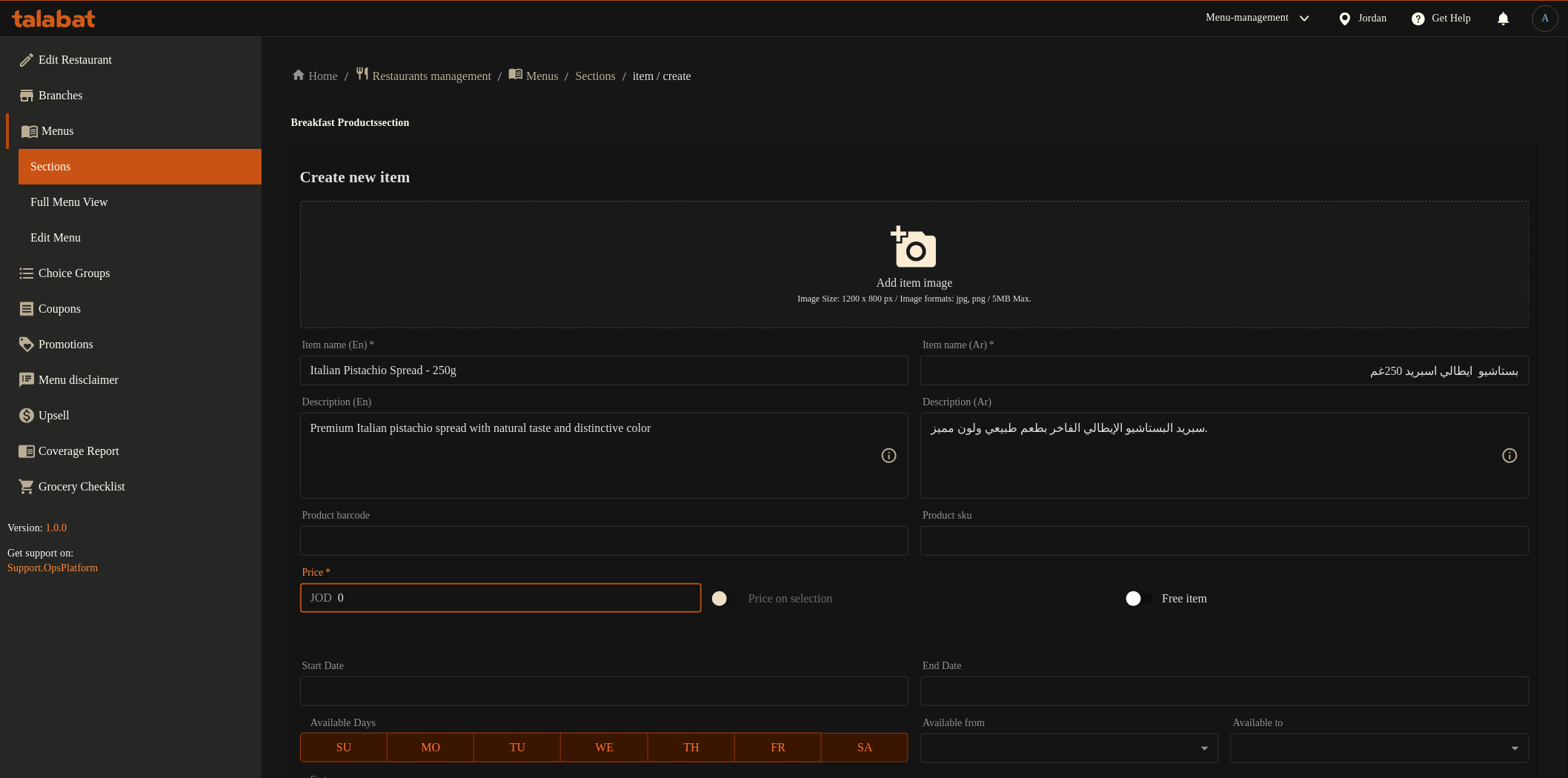
click at [524, 591] on input "0" at bounding box center [520, 599] width 364 height 30
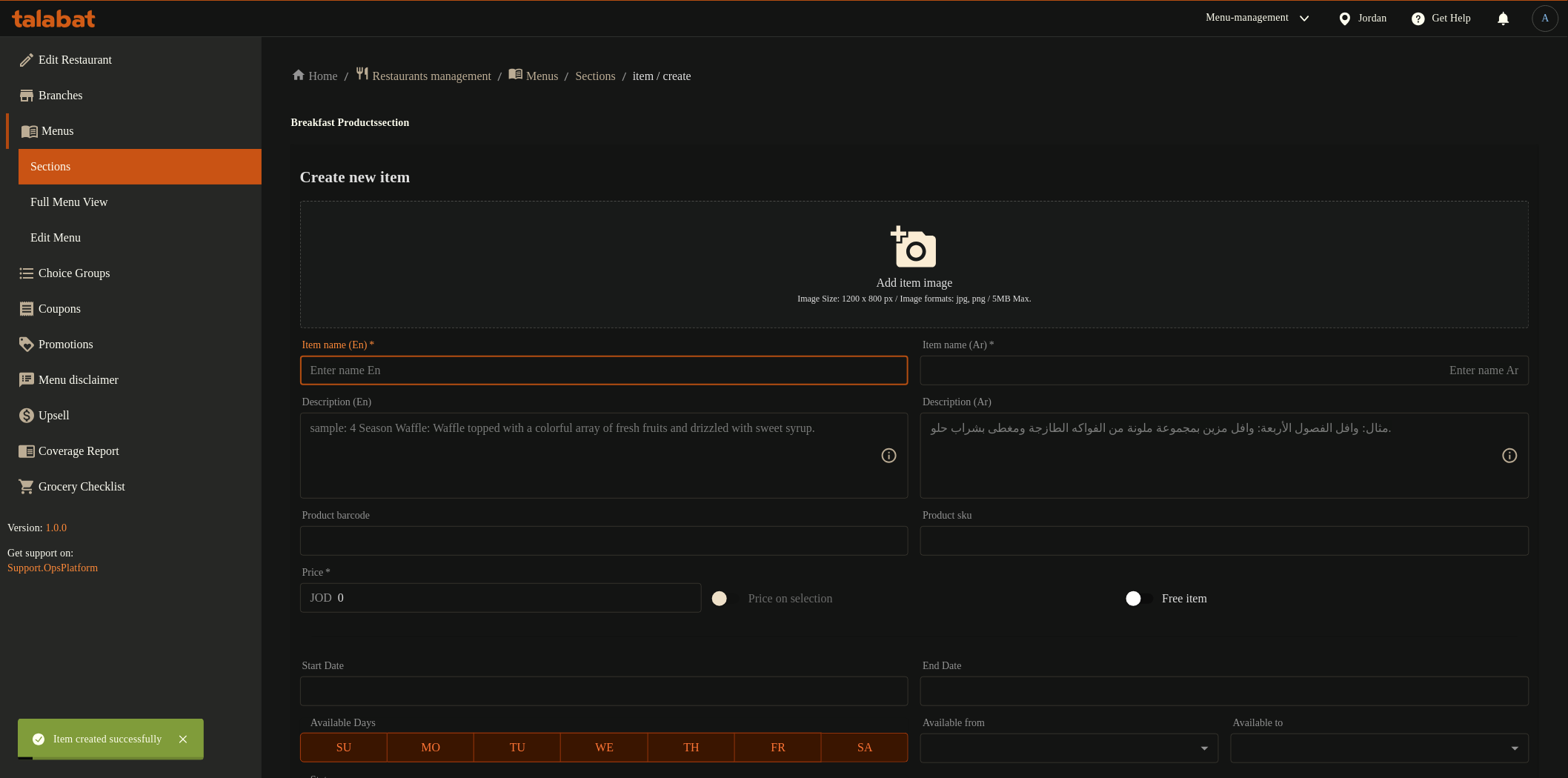
click at [478, 377] on input "text" at bounding box center [604, 371] width 609 height 30
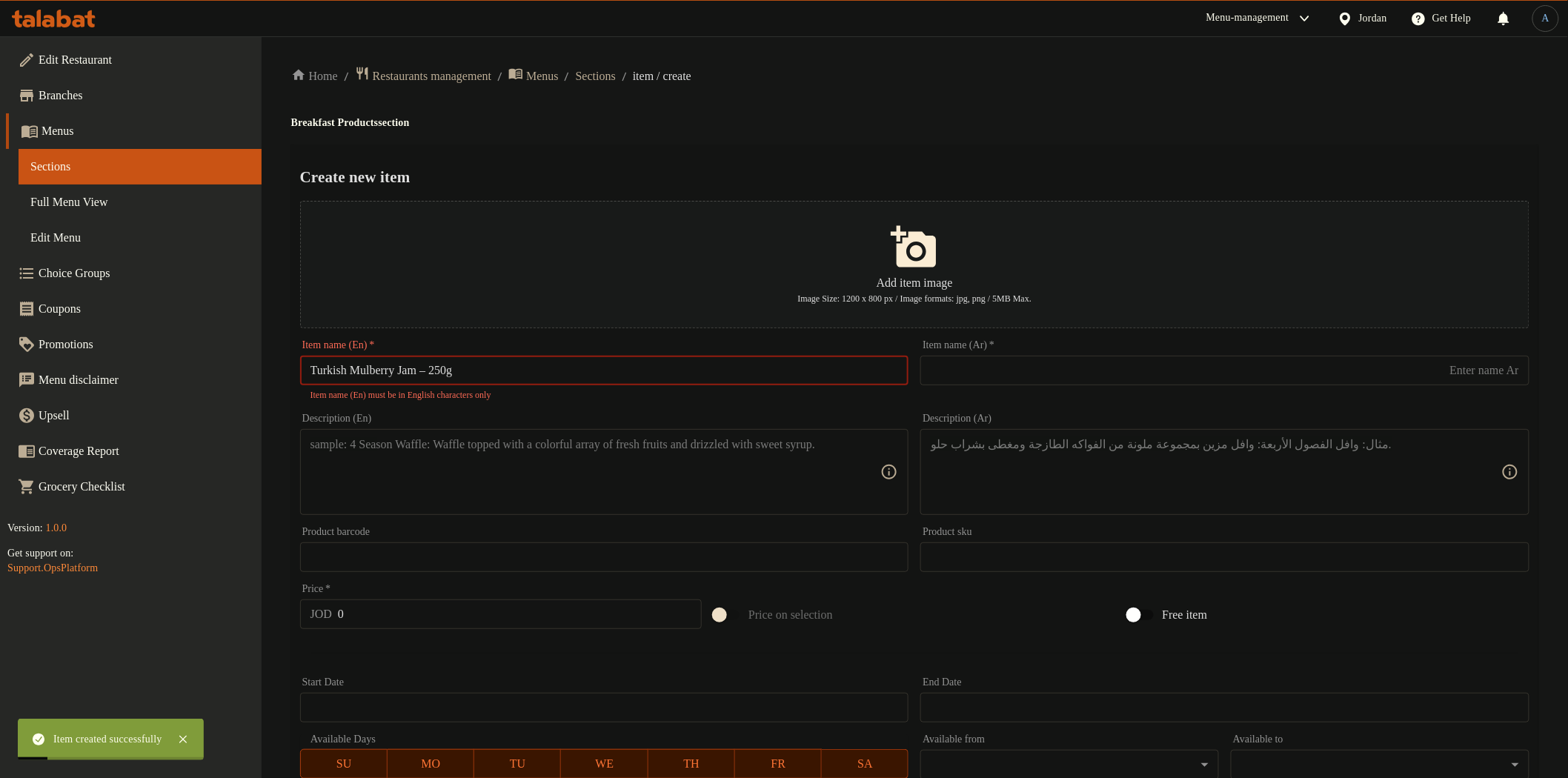
click at [442, 370] on input "Turkish Mulberry Jam – 250g" at bounding box center [604, 371] width 609 height 30
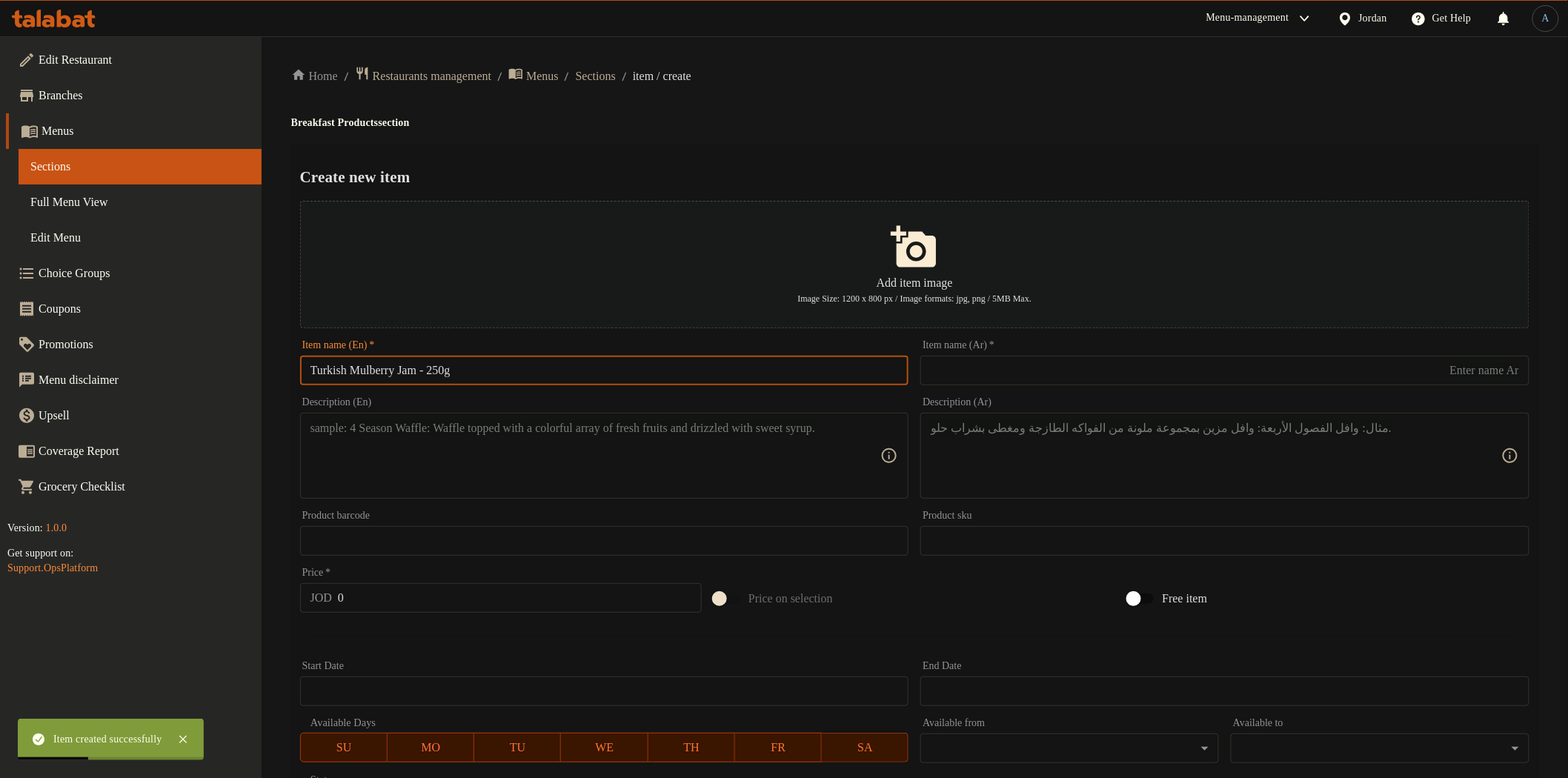
click at [1028, 379] on input "text" at bounding box center [1225, 371] width 609 height 30
click at [988, 123] on h4 "Breakfast Products section" at bounding box center [914, 123] width 1247 height 15
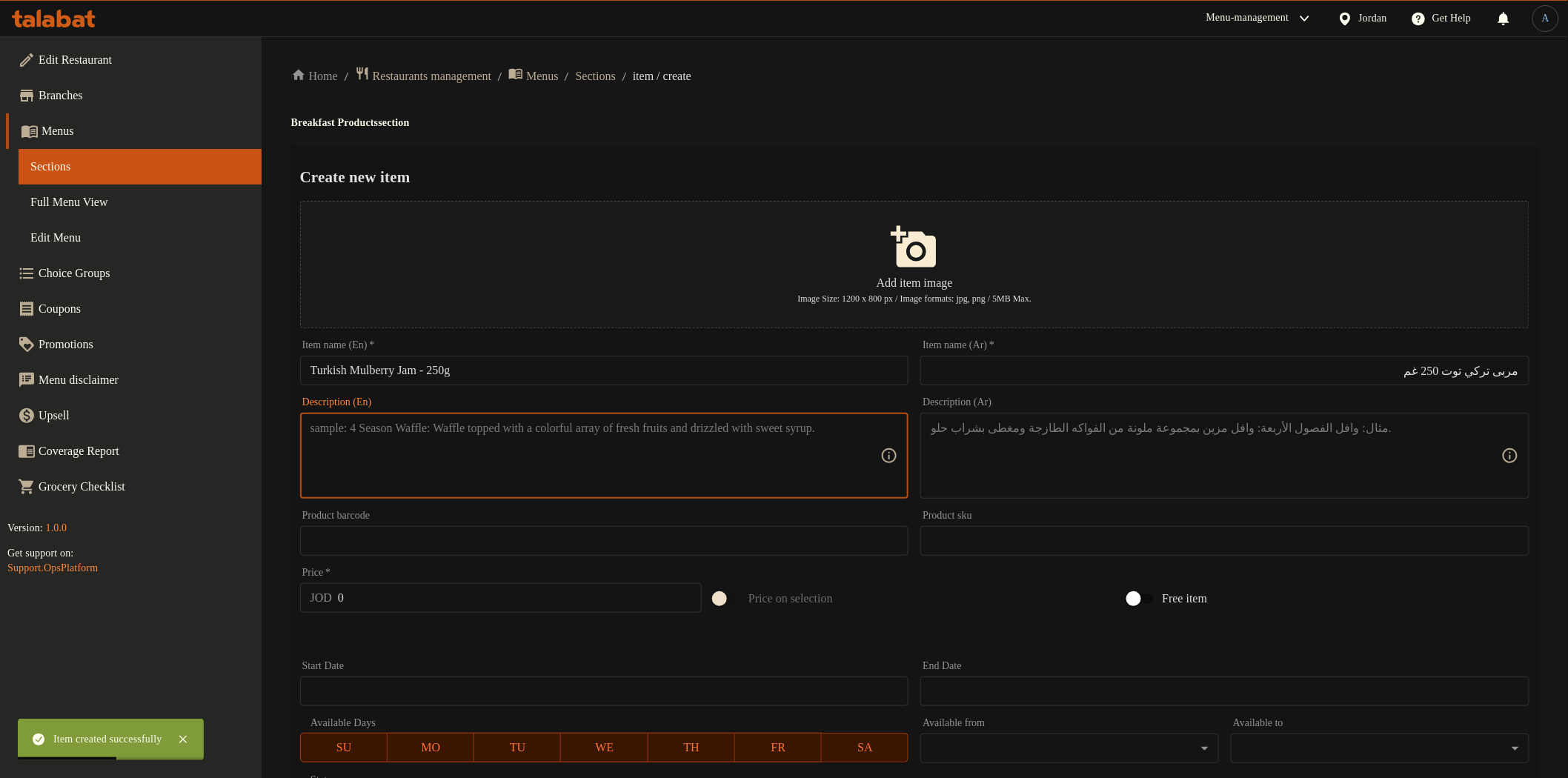
click at [606, 454] on textarea at bounding box center [595, 456] width 570 height 70
click at [1116, 419] on div "Description (Ar)" at bounding box center [1225, 455] width 609 height 86
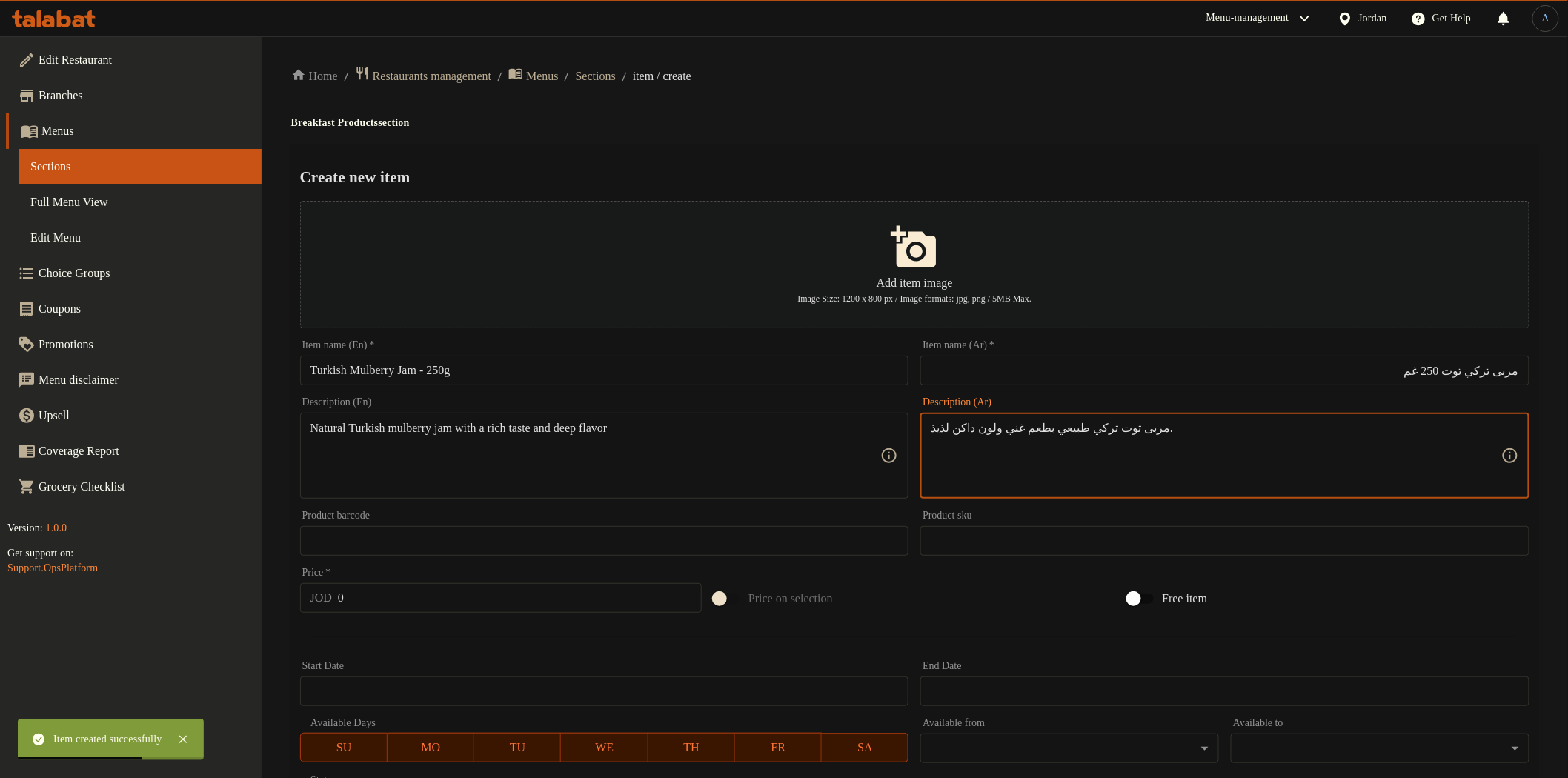
click at [942, 82] on ol "Home / Restaurants management / Menus / Sections / item / create" at bounding box center [914, 75] width 1247 height 20
click at [505, 597] on input "0" at bounding box center [520, 599] width 364 height 30
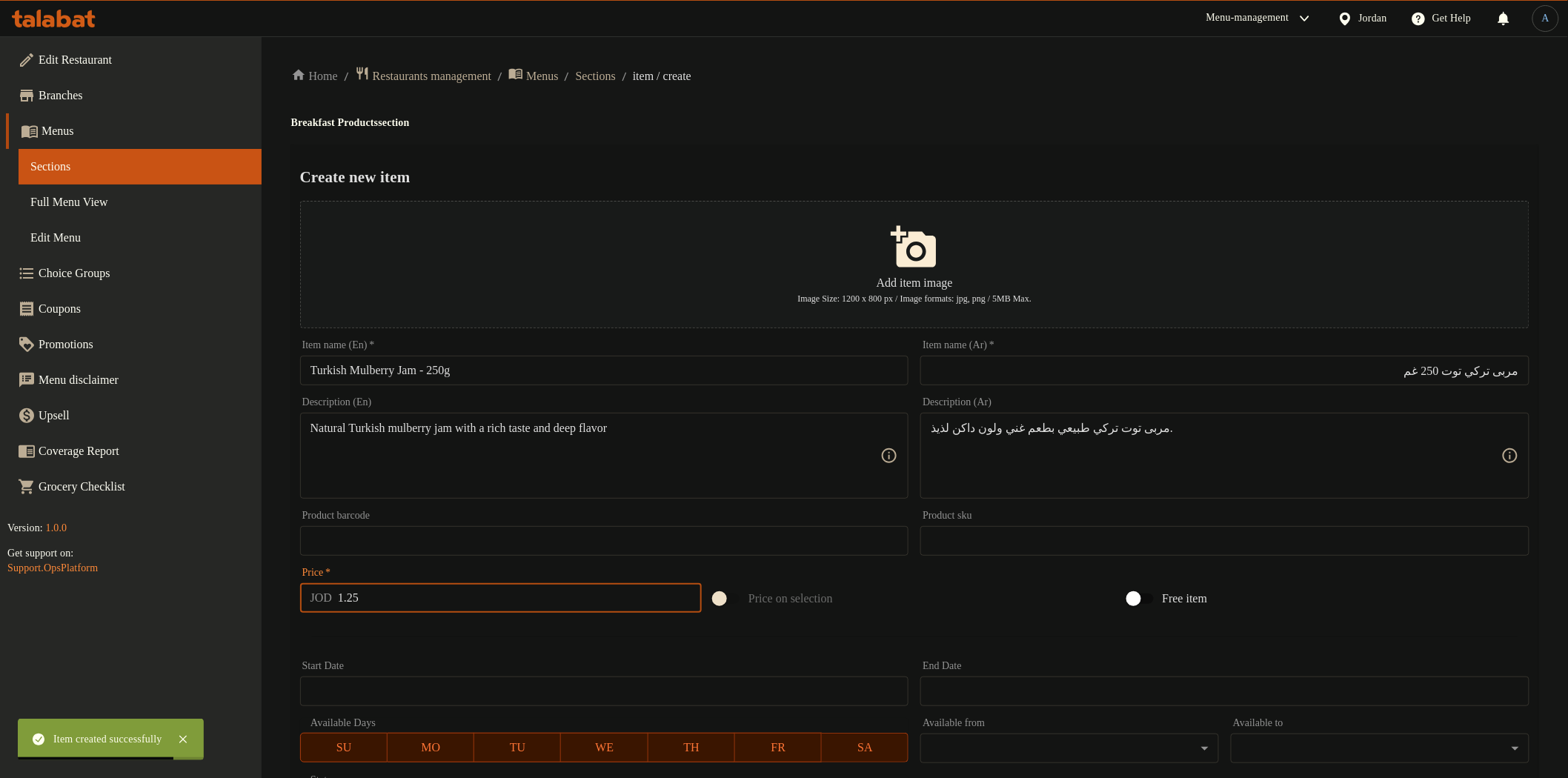
click at [713, 159] on div "Create new item Add item image Image Size: 1200 x 800 px / Image formats: jpg, …" at bounding box center [914, 571] width 1247 height 854
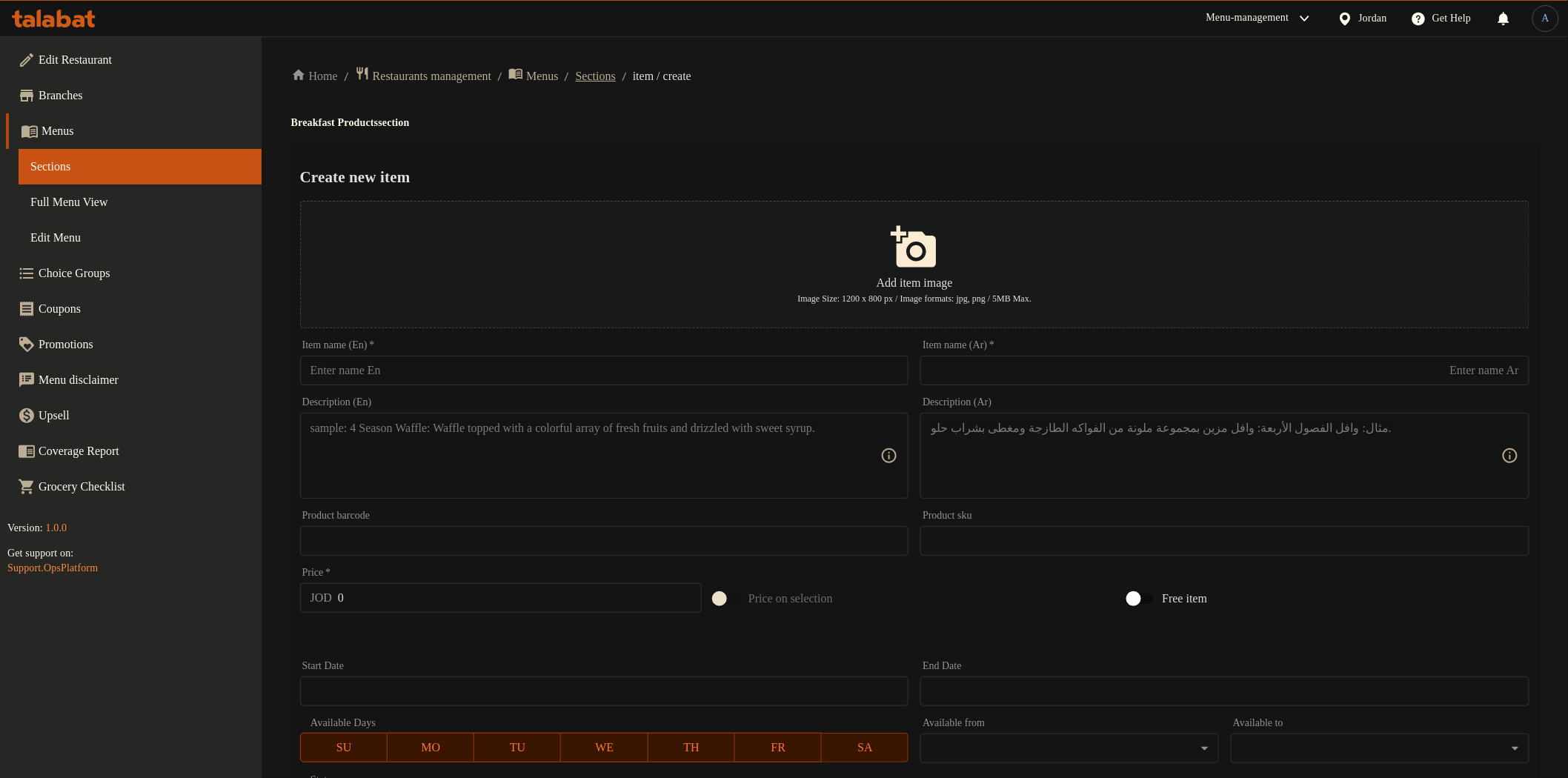
click at [615, 76] on span "Sections" at bounding box center [596, 76] width 40 height 18
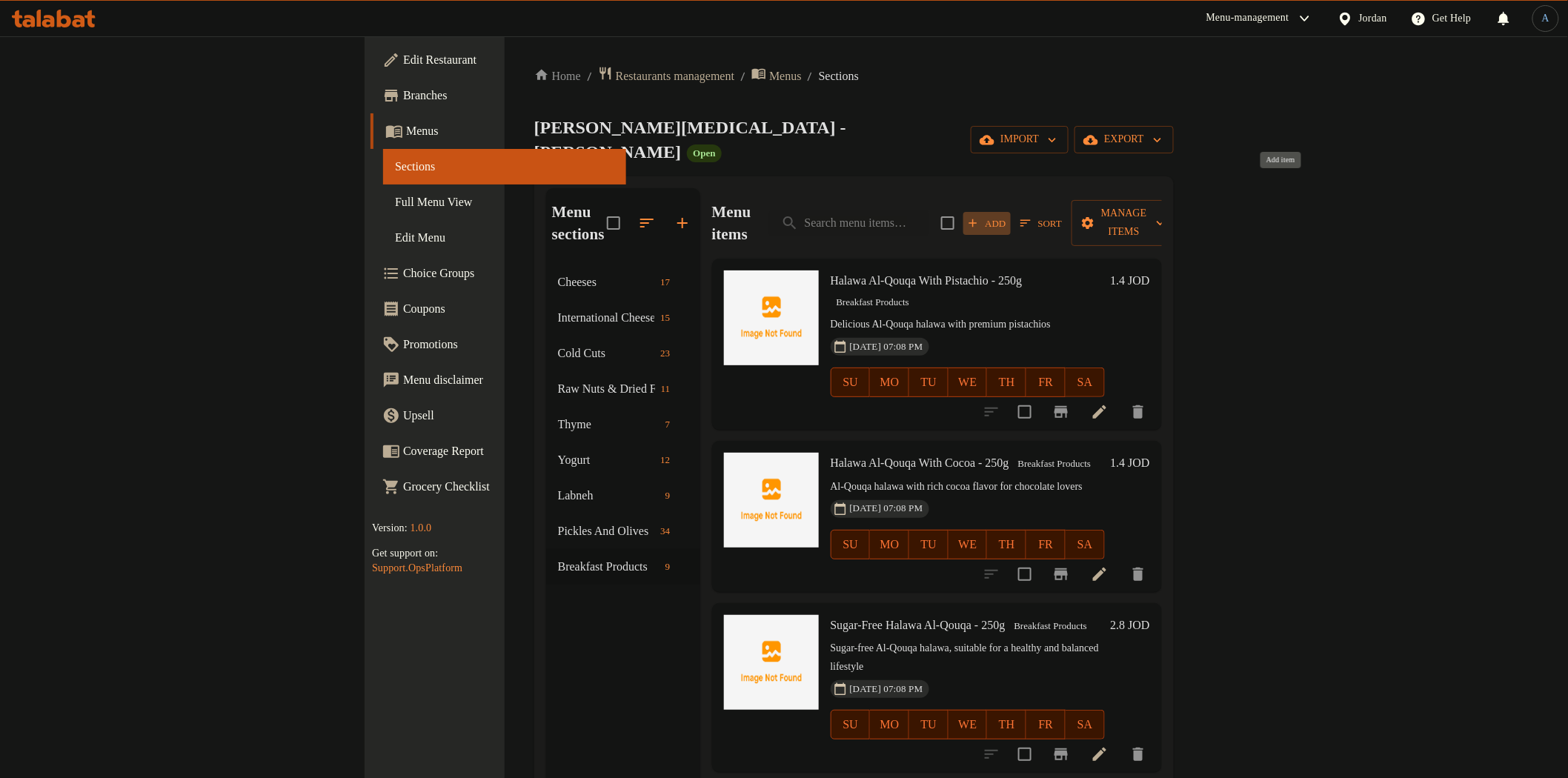
click at [1011, 212] on button "Add" at bounding box center [986, 224] width 47 height 23
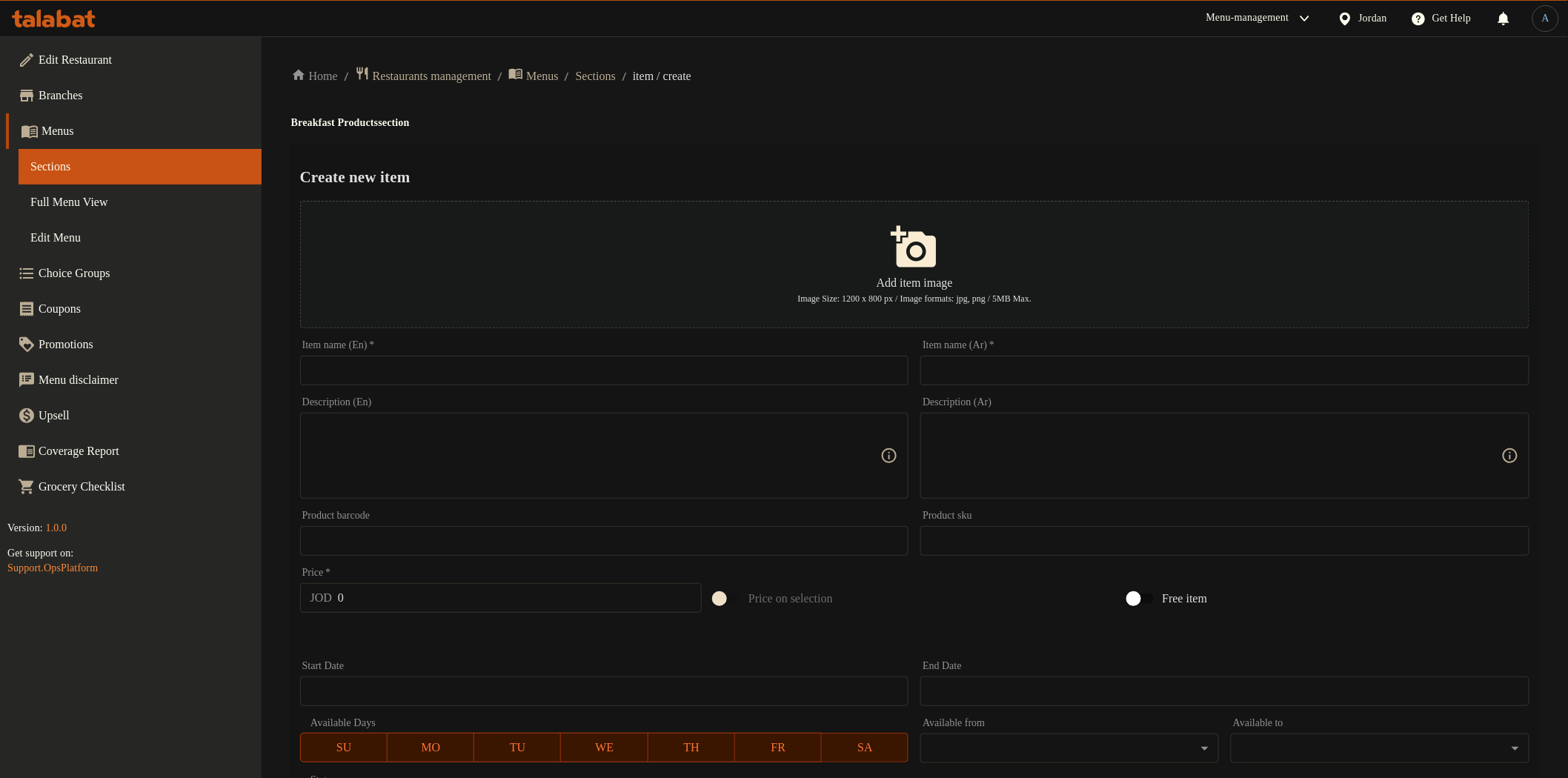
click at [618, 361] on input "text" at bounding box center [604, 371] width 609 height 30
click at [457, 373] on input "Turkish Strawberry Jam – 250g" at bounding box center [604, 371] width 609 height 30
click at [1040, 370] on input "text" at bounding box center [1225, 371] width 609 height 30
click at [909, 37] on div at bounding box center [784, 37] width 1568 height 1
click at [744, 449] on textarea at bounding box center [595, 456] width 570 height 70
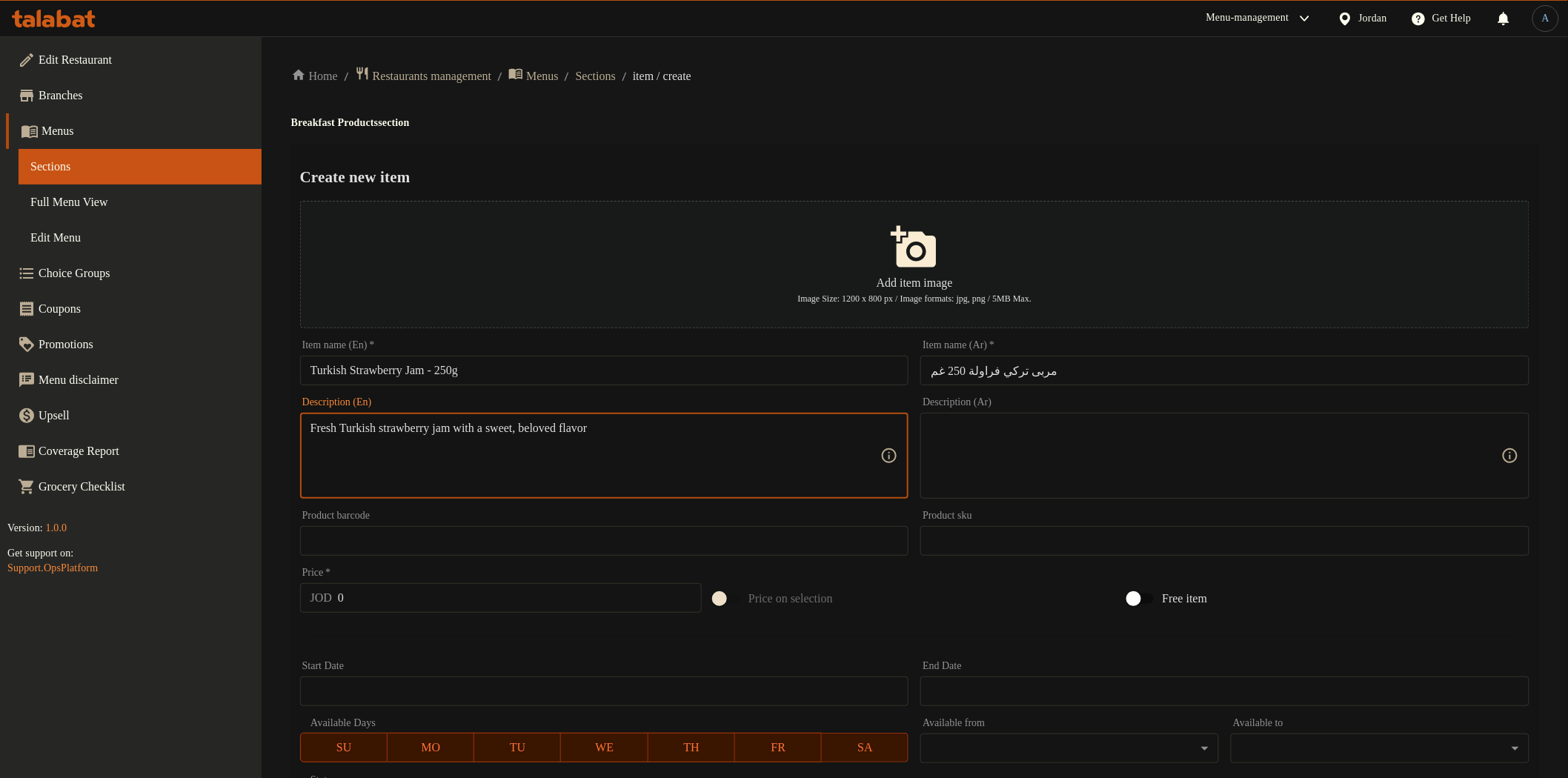
click at [1129, 467] on textarea at bounding box center [1216, 456] width 570 height 70
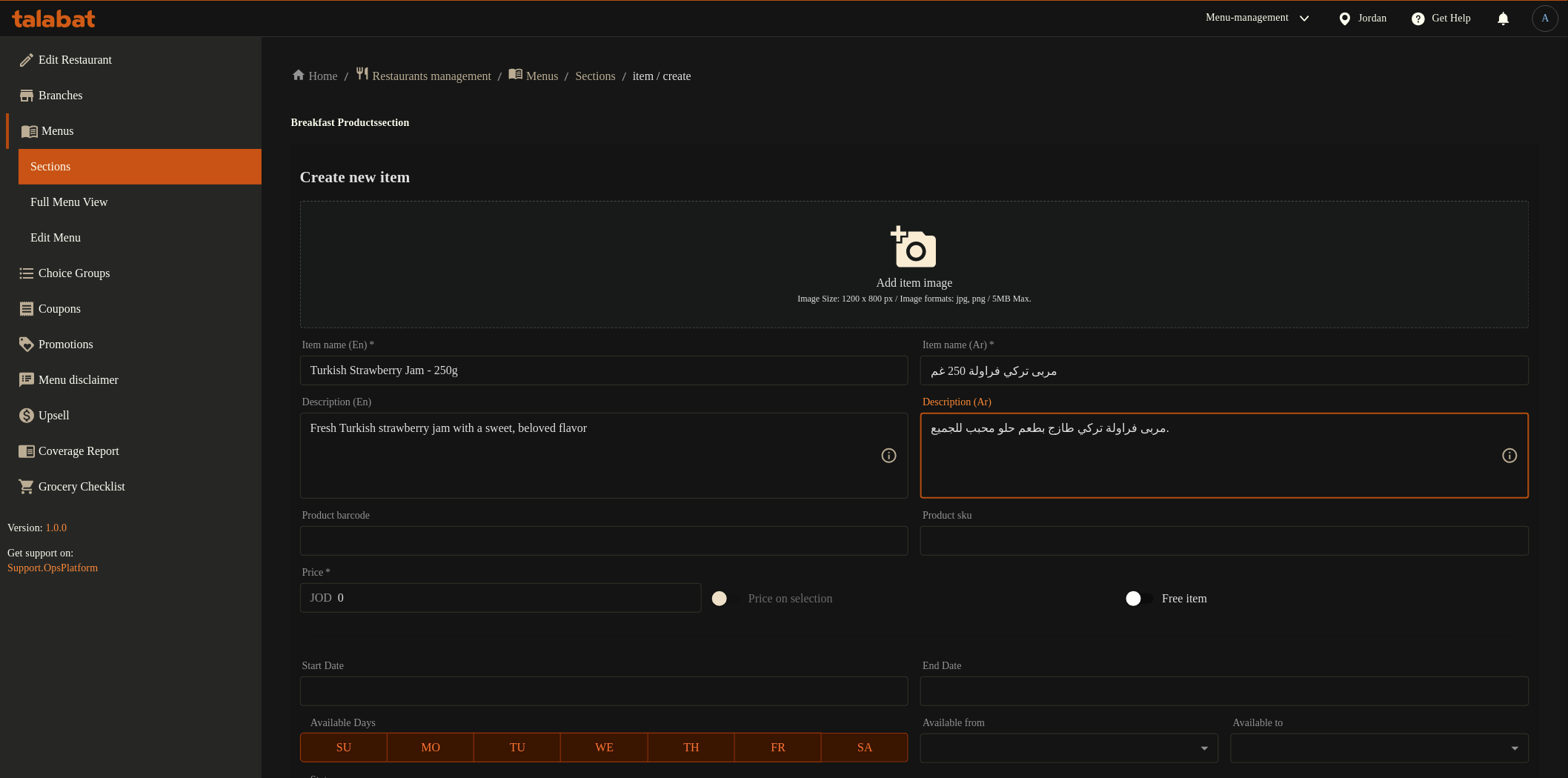
click at [486, 593] on input "0" at bounding box center [520, 599] width 364 height 30
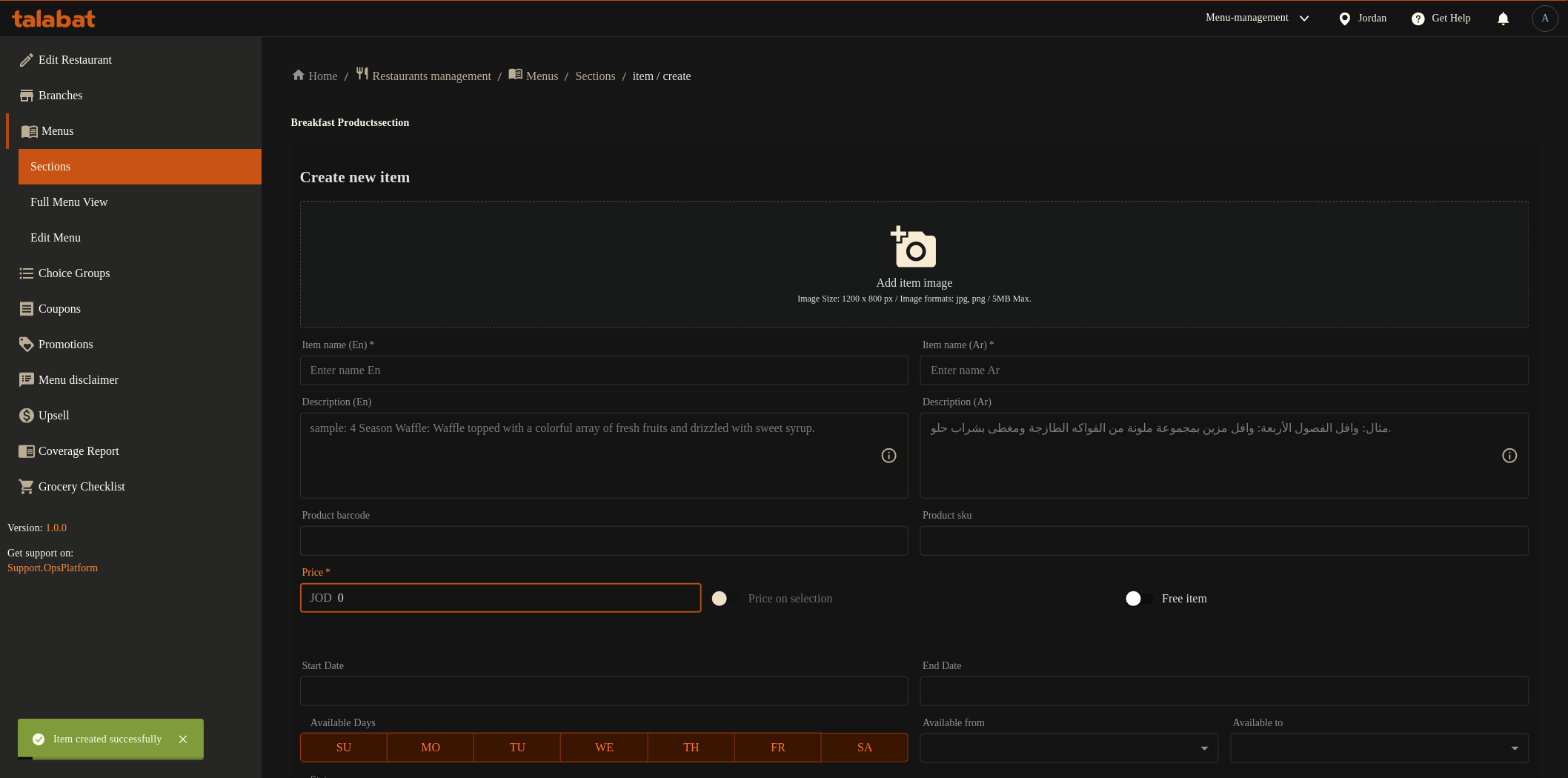
click at [535, 366] on input "text" at bounding box center [604, 371] width 609 height 30
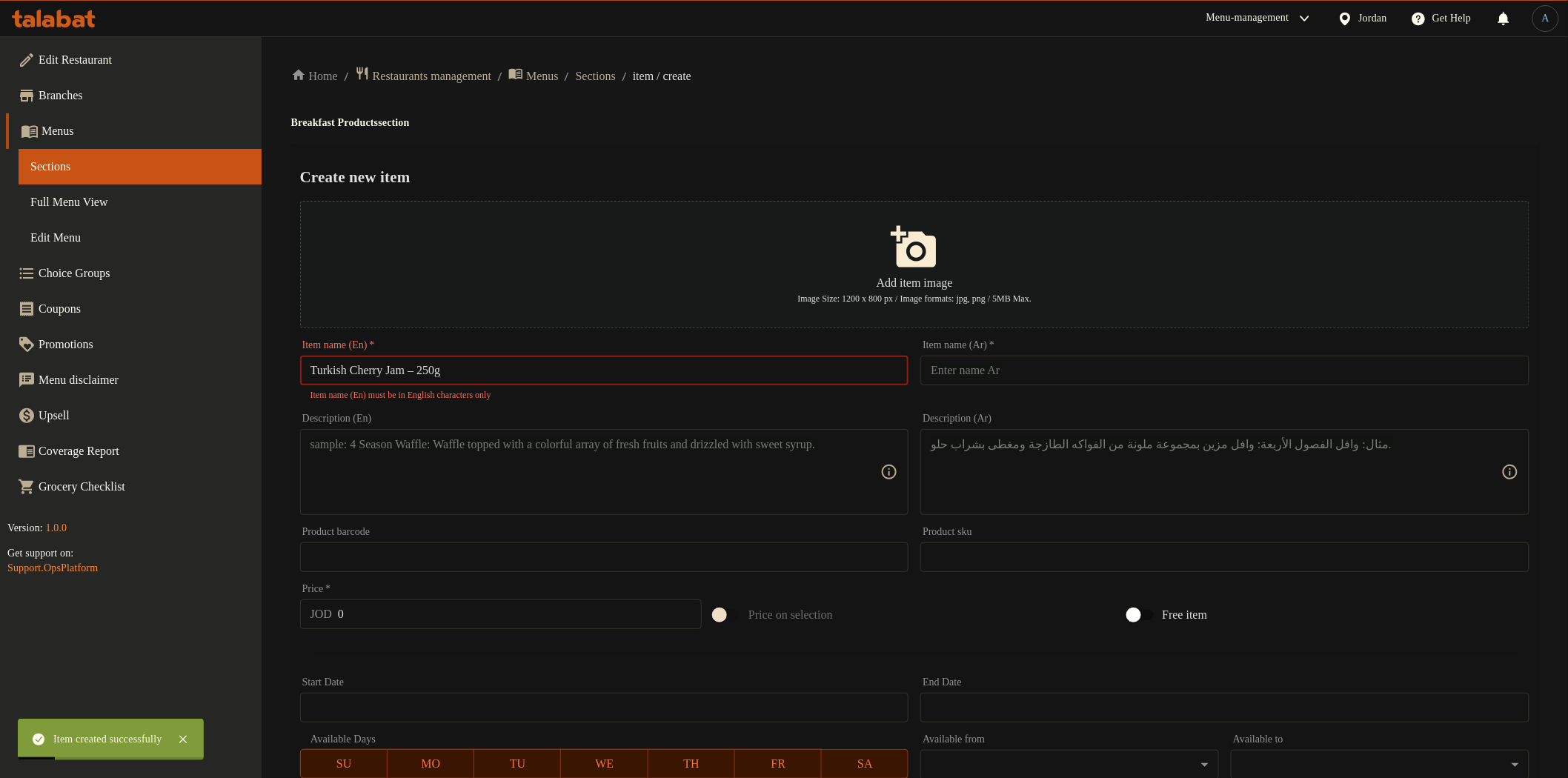
click at [432, 366] on input "Turkish Cherry Jam – 250g" at bounding box center [604, 371] width 609 height 30
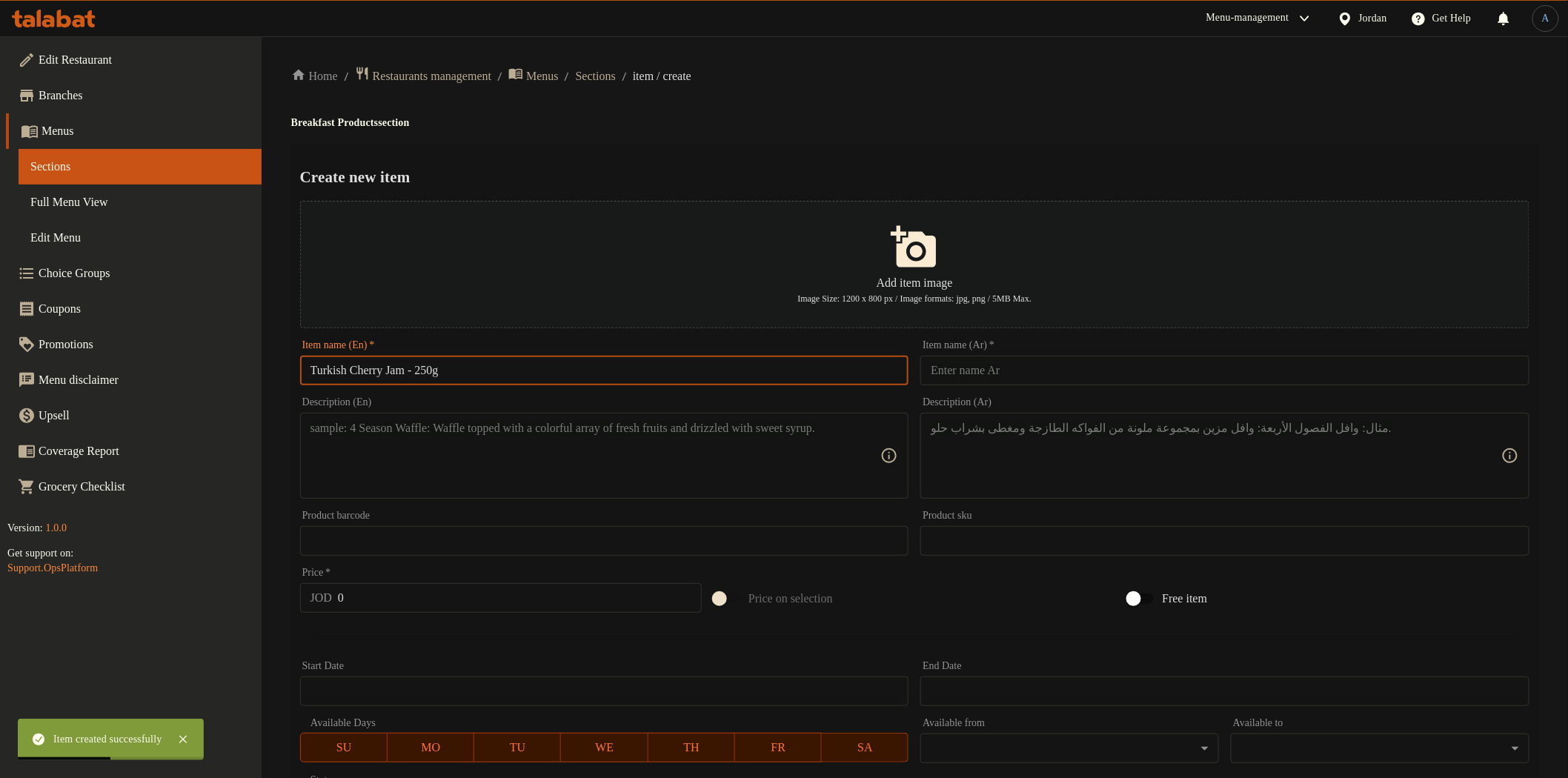
click at [980, 366] on input "text" at bounding box center [1225, 371] width 609 height 30
click at [962, 174] on h2 "Create new item" at bounding box center [914, 178] width 1229 height 23
click at [641, 495] on div "Description (En)" at bounding box center [604, 455] width 609 height 86
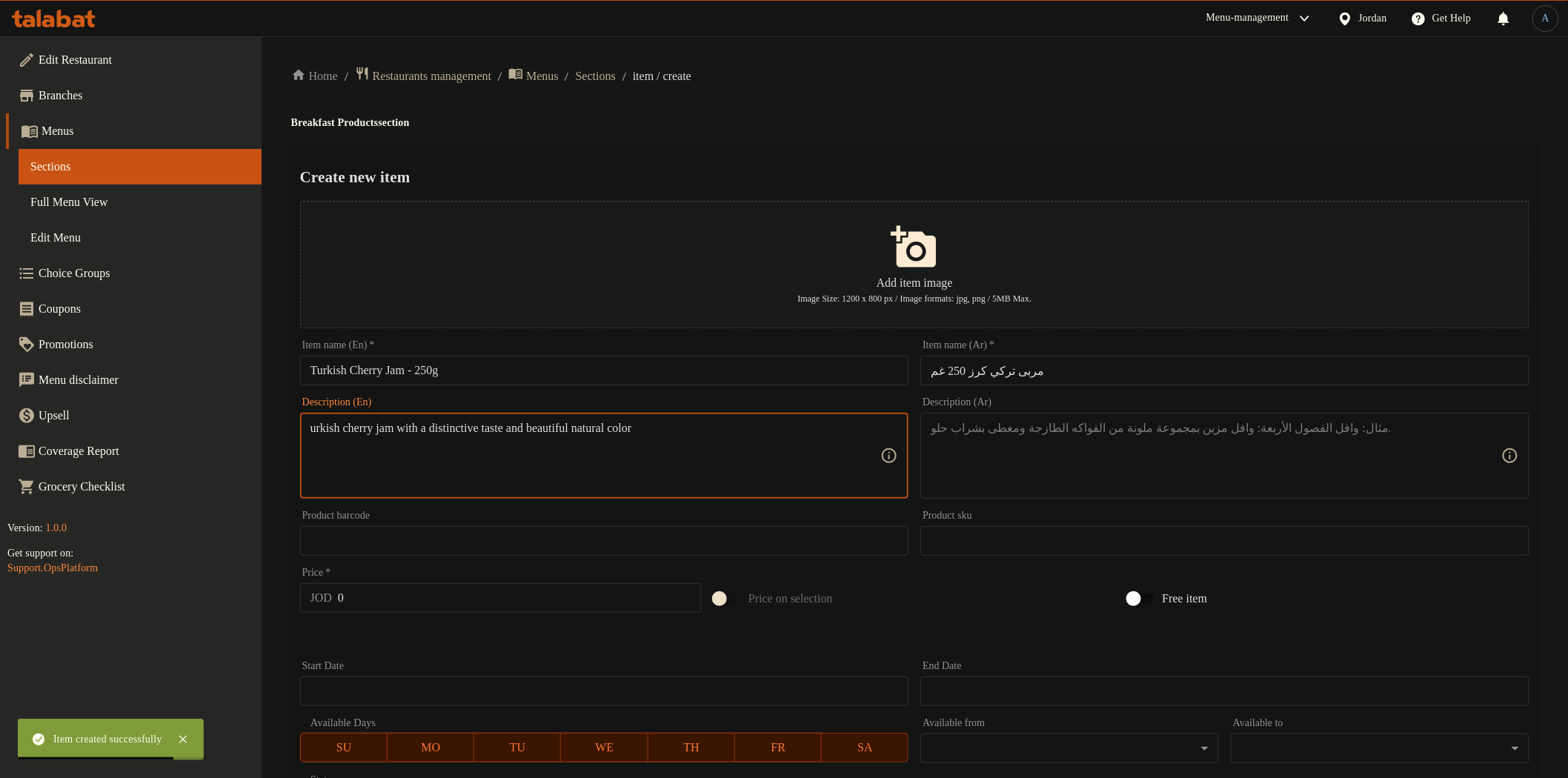
click at [310, 426] on textarea "urkish cherry jam with a distinctive taste and beautiful natural color" at bounding box center [595, 456] width 570 height 70
click at [768, 444] on textarea "Turkish cherry jam with a distinctive taste and beautiful natural color" at bounding box center [595, 456] width 570 height 70
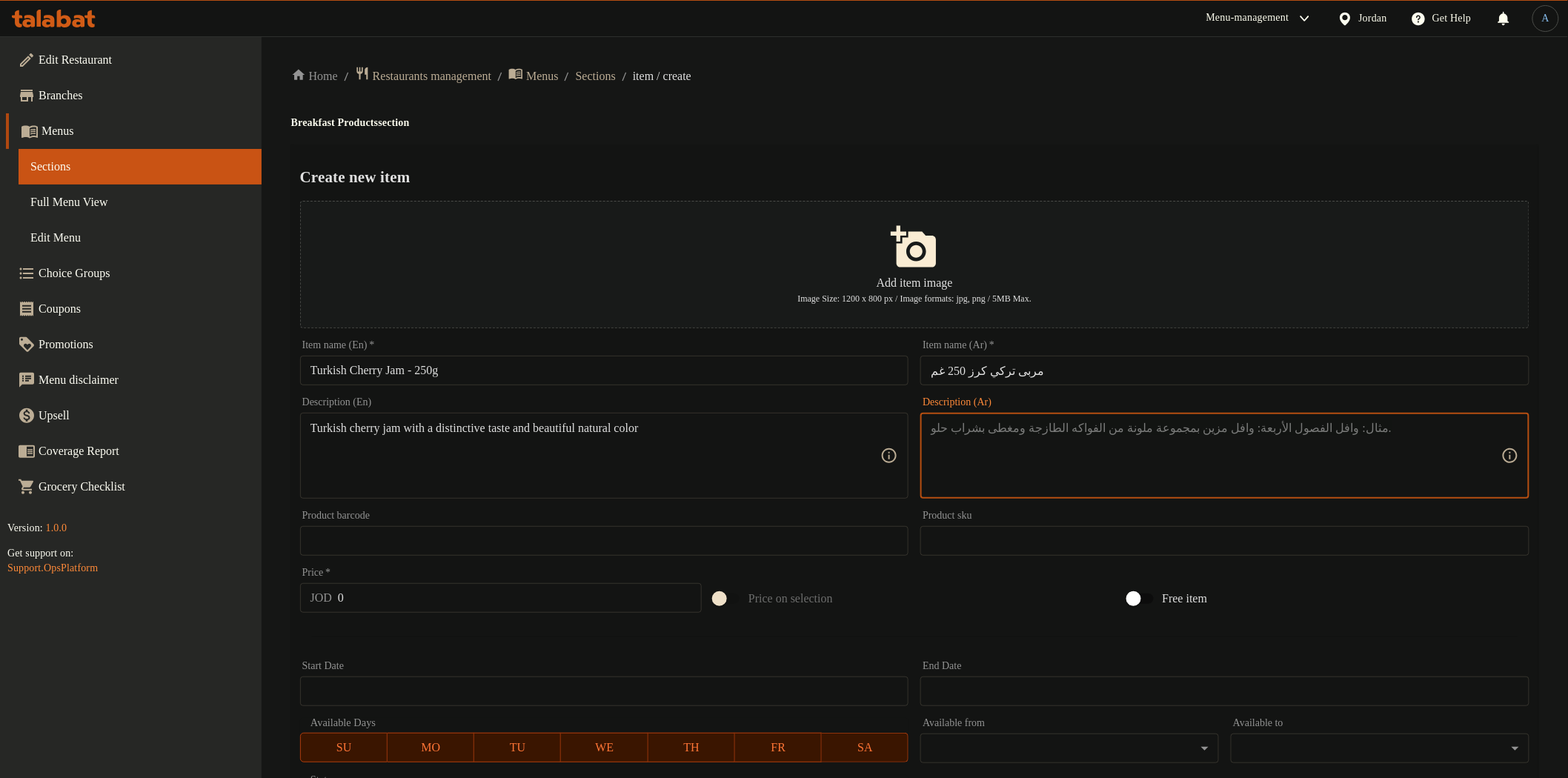
click at [1203, 447] on textarea at bounding box center [1216, 456] width 570 height 70
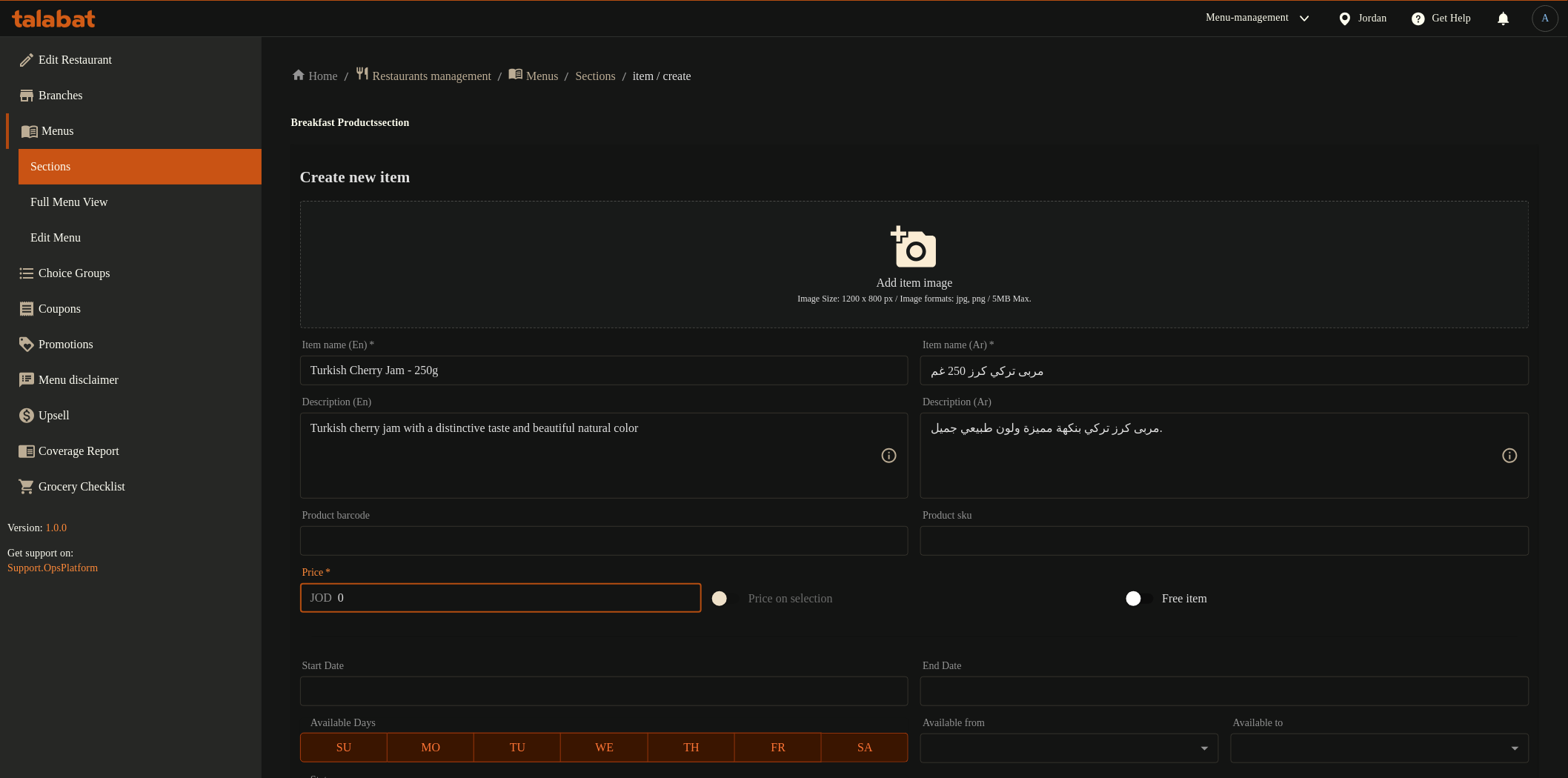
click at [591, 601] on input "0" at bounding box center [520, 599] width 364 height 30
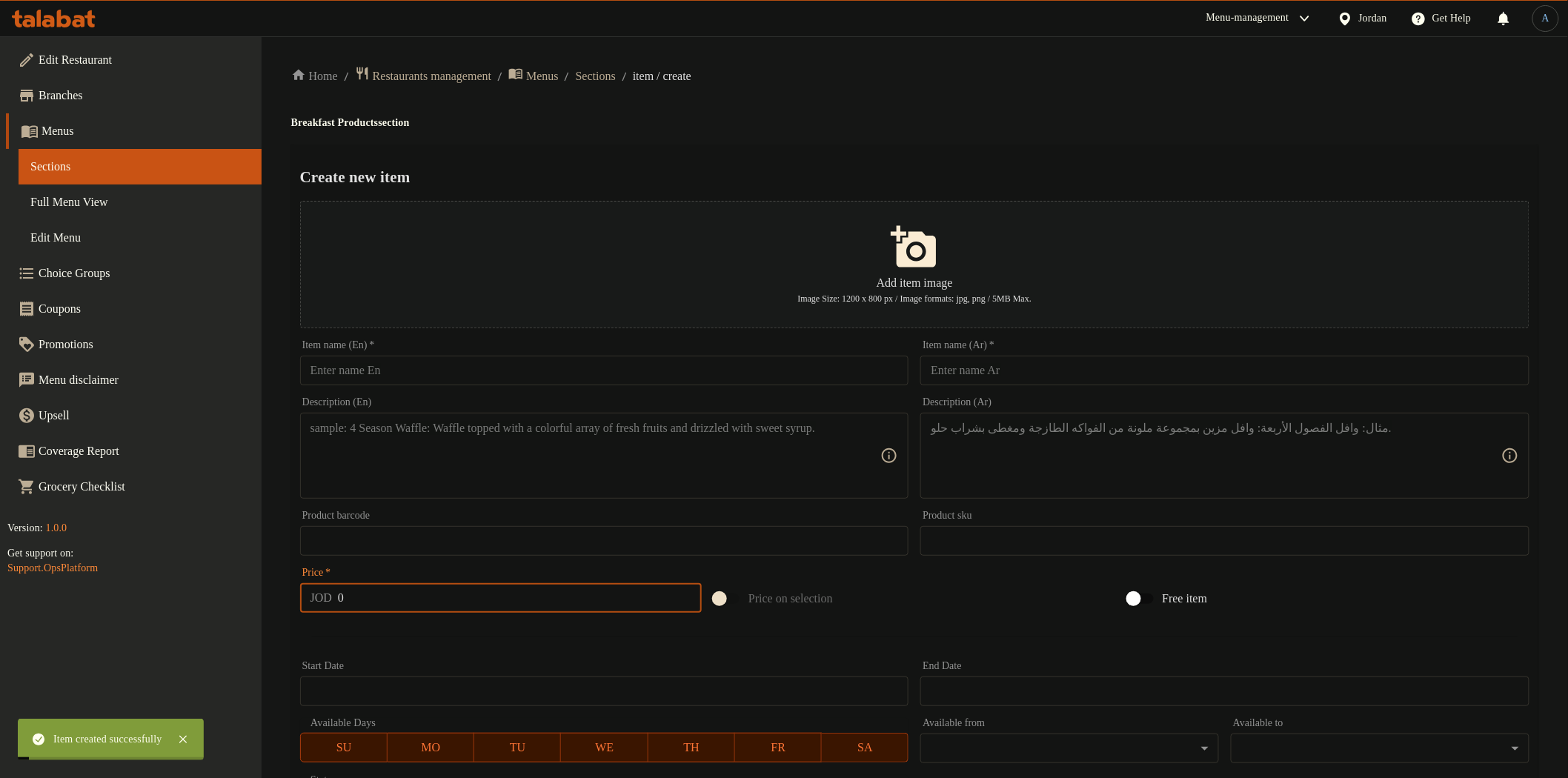
click at [541, 376] on input "text" at bounding box center [604, 371] width 609 height 30
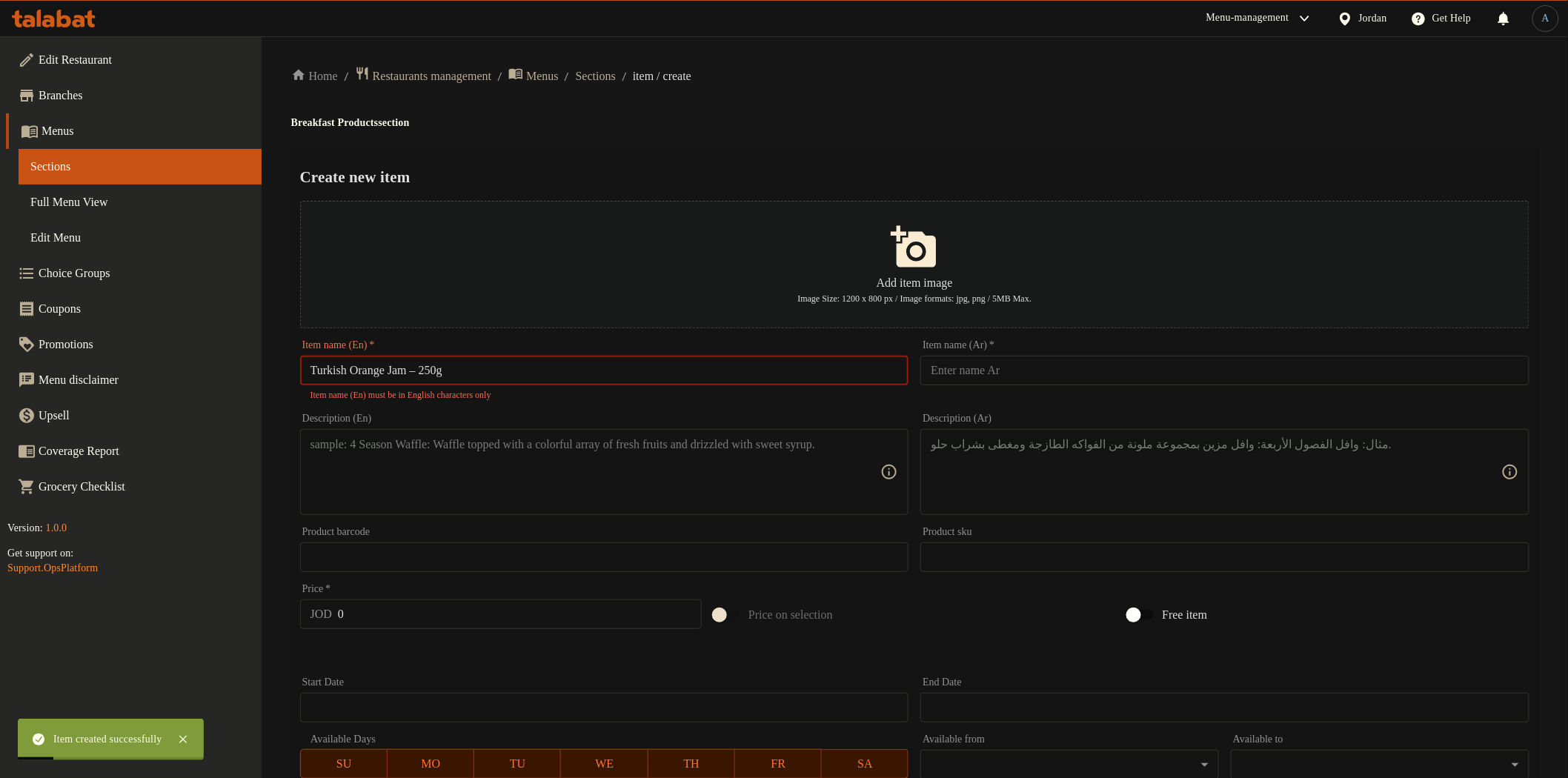
click at [431, 370] on input "Turkish Orange Jam – 250g" at bounding box center [604, 371] width 609 height 30
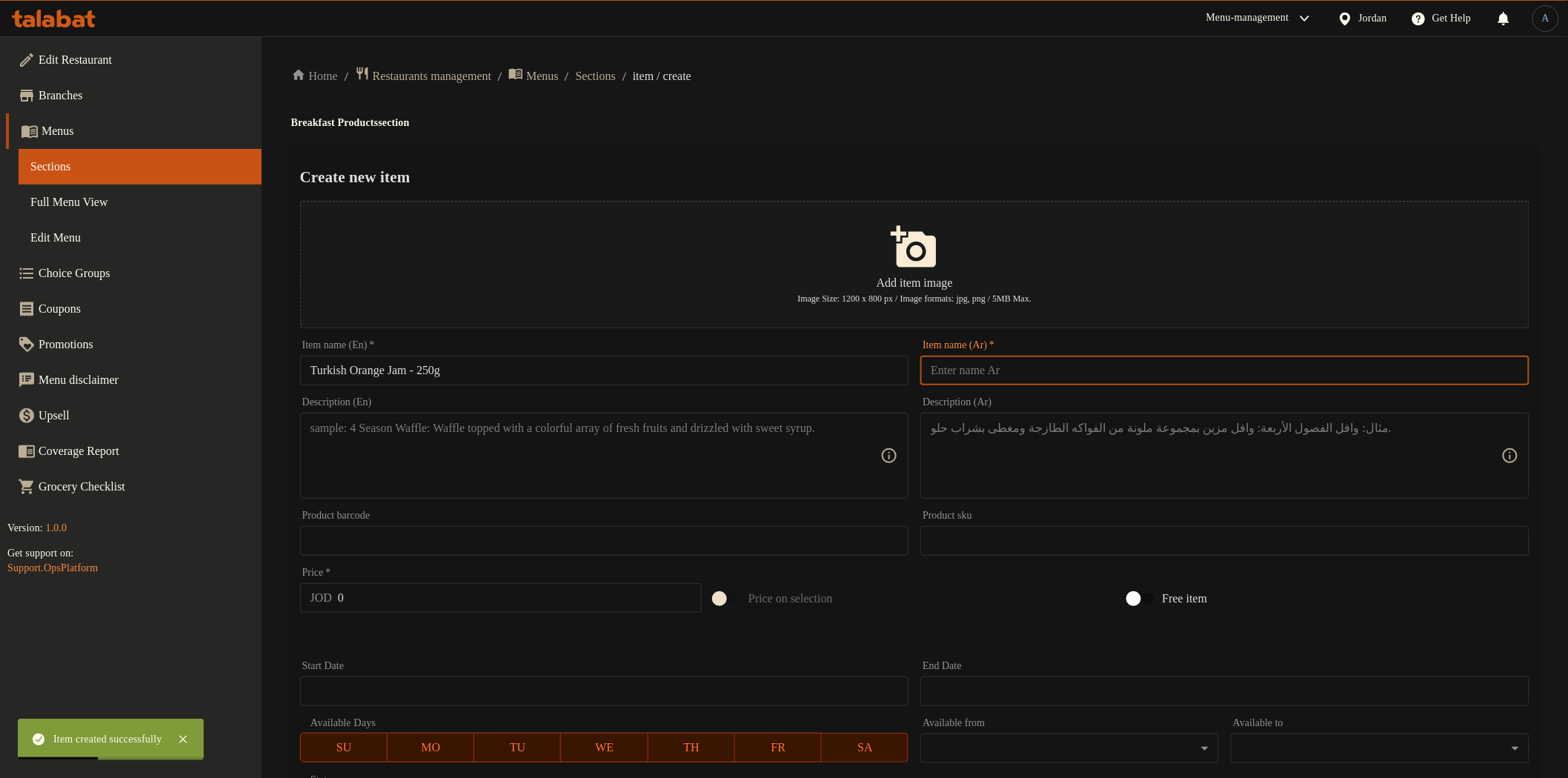
drag, startPoint x: 964, startPoint y: 368, endPoint x: 962, endPoint y: 324, distance: 44.0
click at [964, 367] on input "text" at bounding box center [1225, 371] width 609 height 30
click at [996, 114] on div "Home / Restaurants management / Menus / Sections / item / create Breakfast Prod…" at bounding box center [914, 537] width 1247 height 944
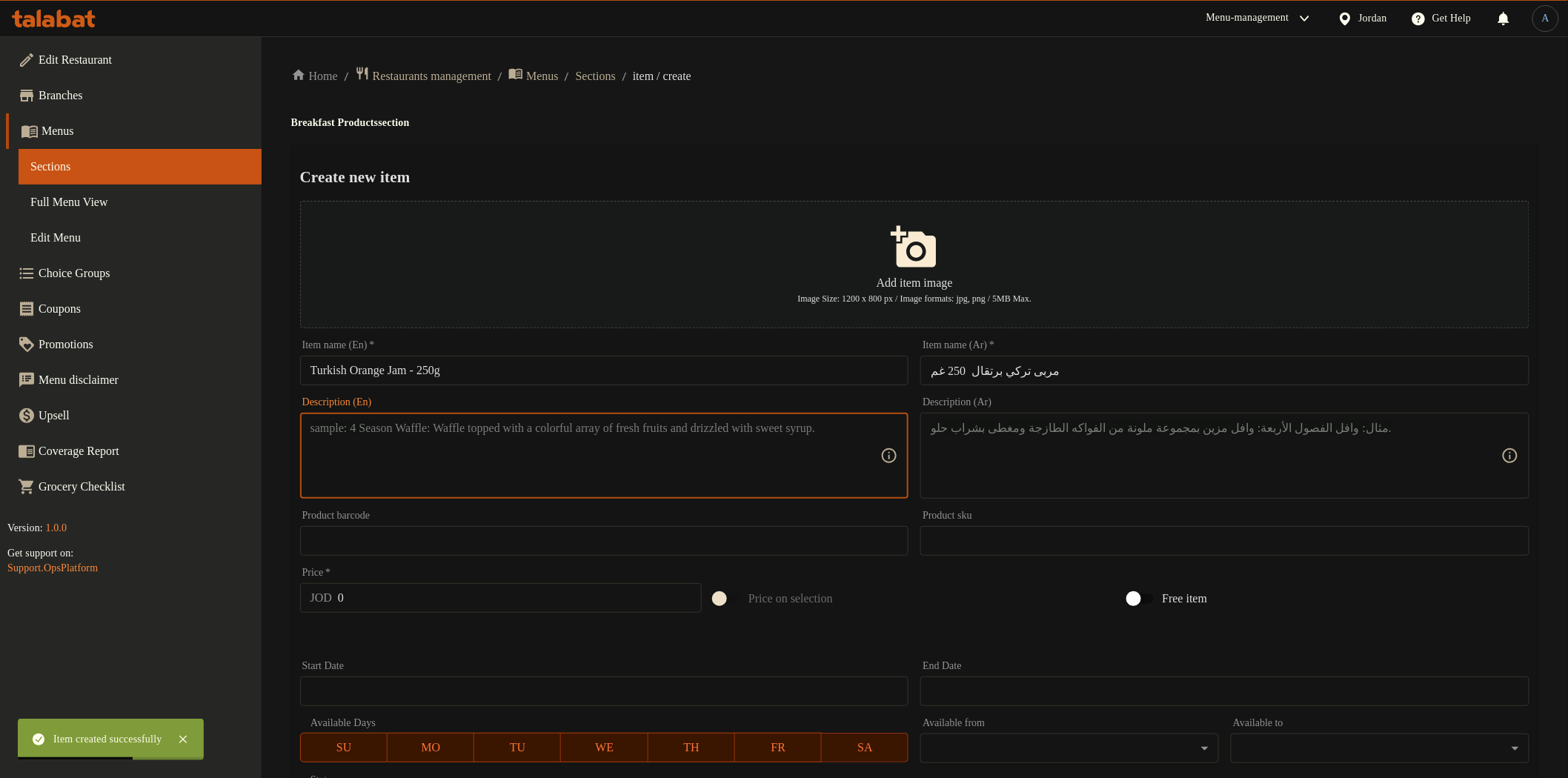
click at [580, 451] on textarea at bounding box center [595, 456] width 570 height 70
click at [1113, 465] on textarea at bounding box center [1216, 456] width 570 height 70
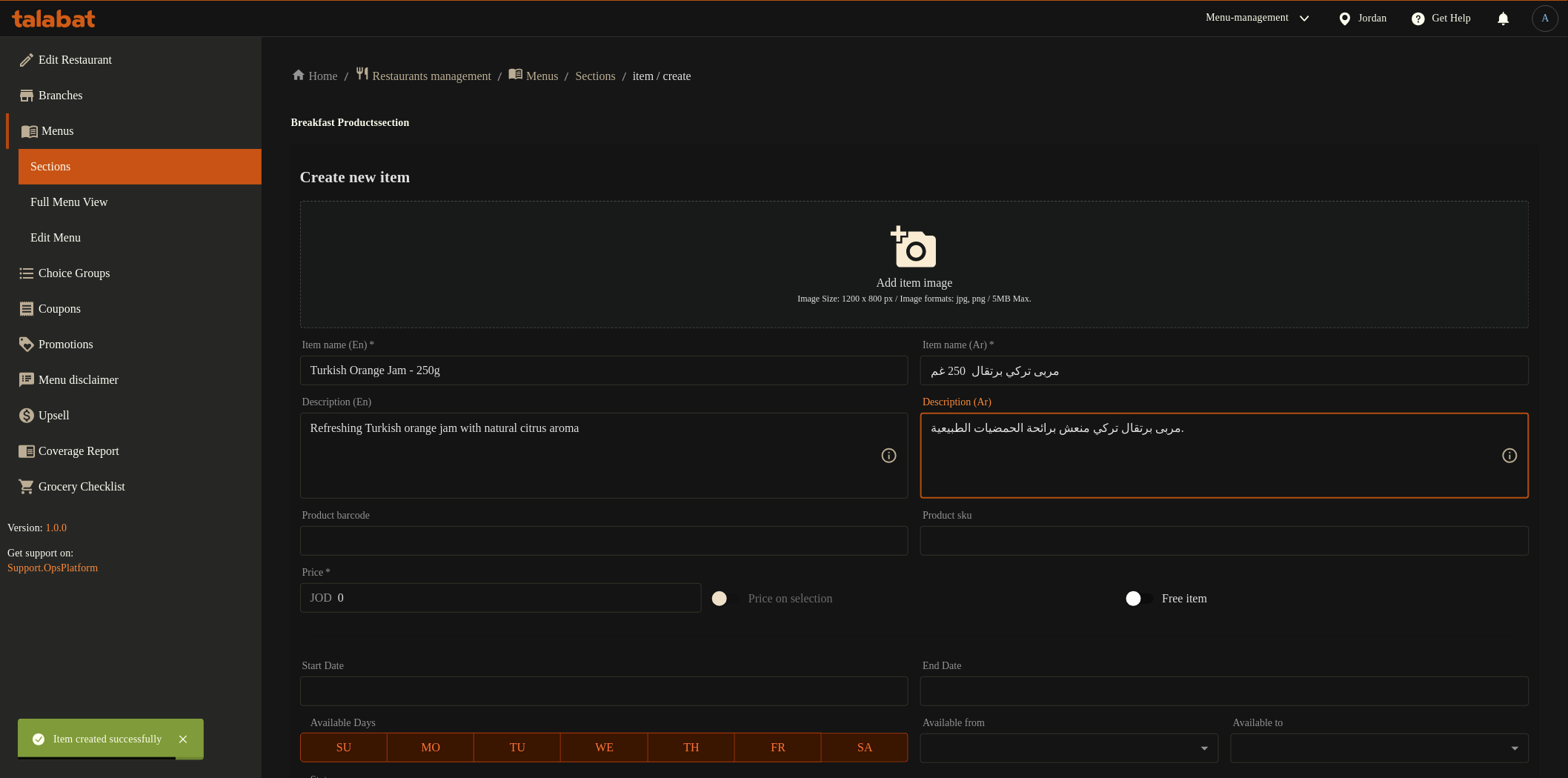
click at [961, 116] on h4 "Breakfast Products section" at bounding box center [914, 123] width 1247 height 15
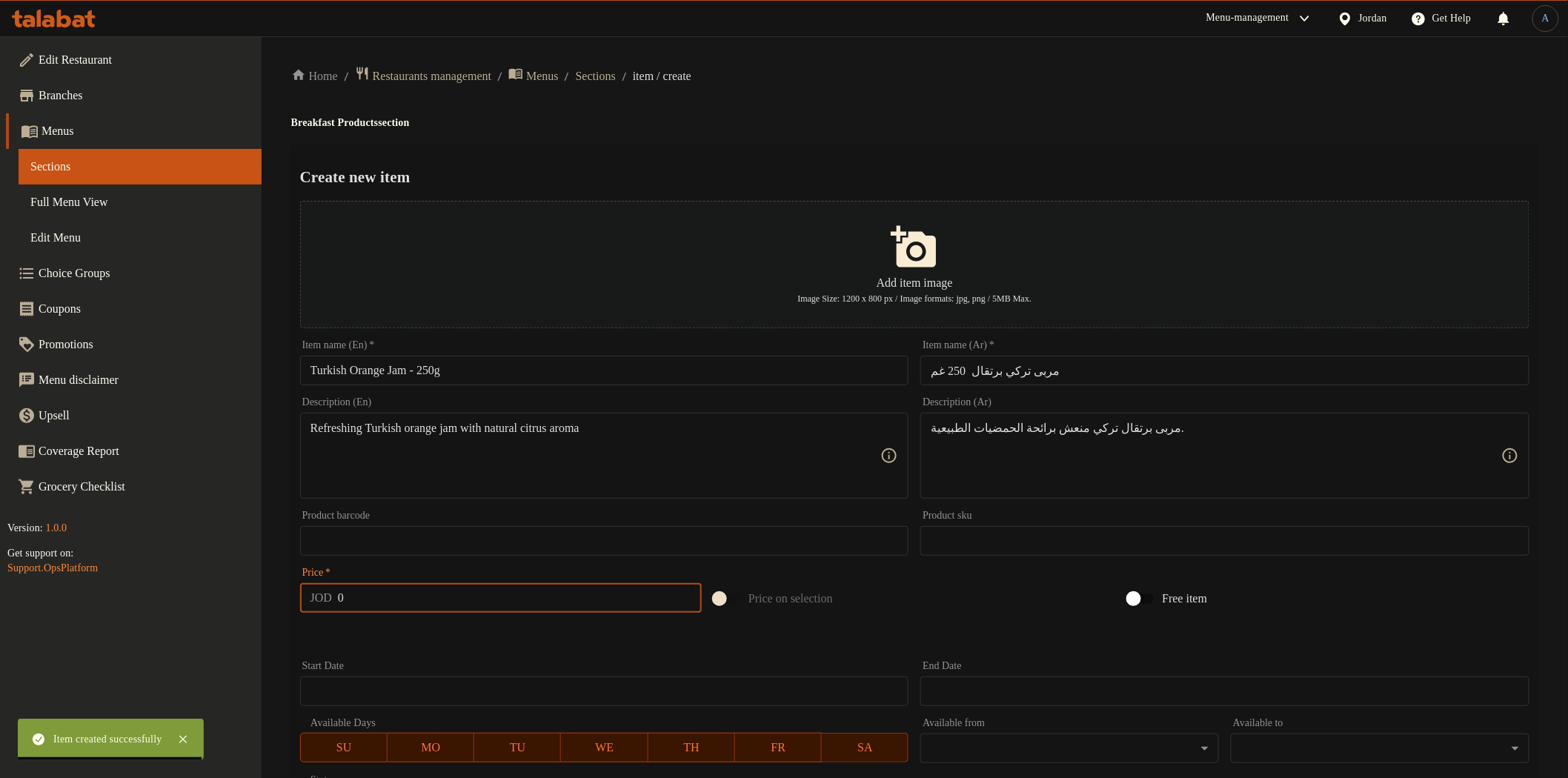
click at [377, 601] on input "0" at bounding box center [520, 599] width 364 height 30
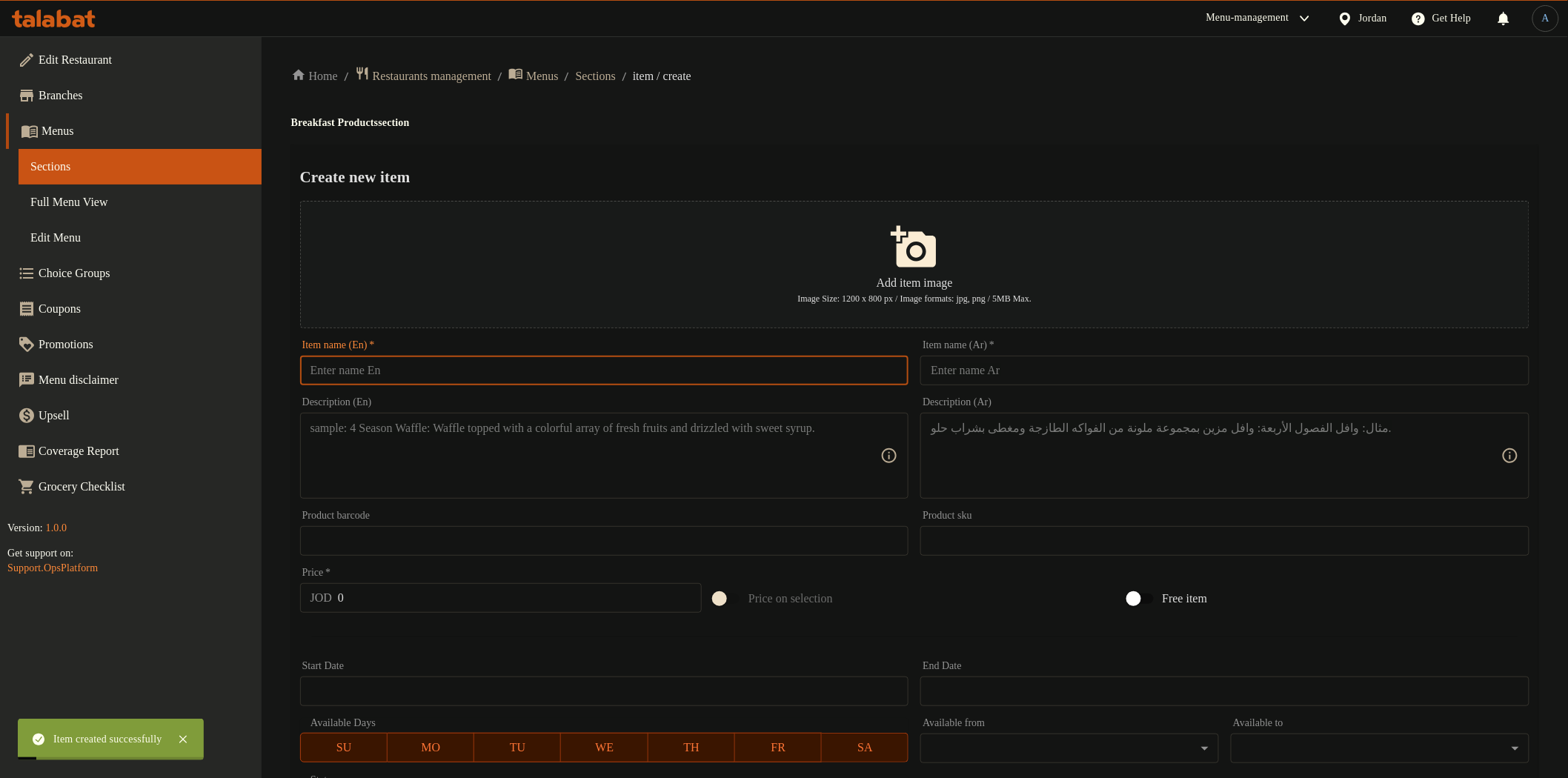
click at [581, 381] on input "text" at bounding box center [604, 371] width 609 height 30
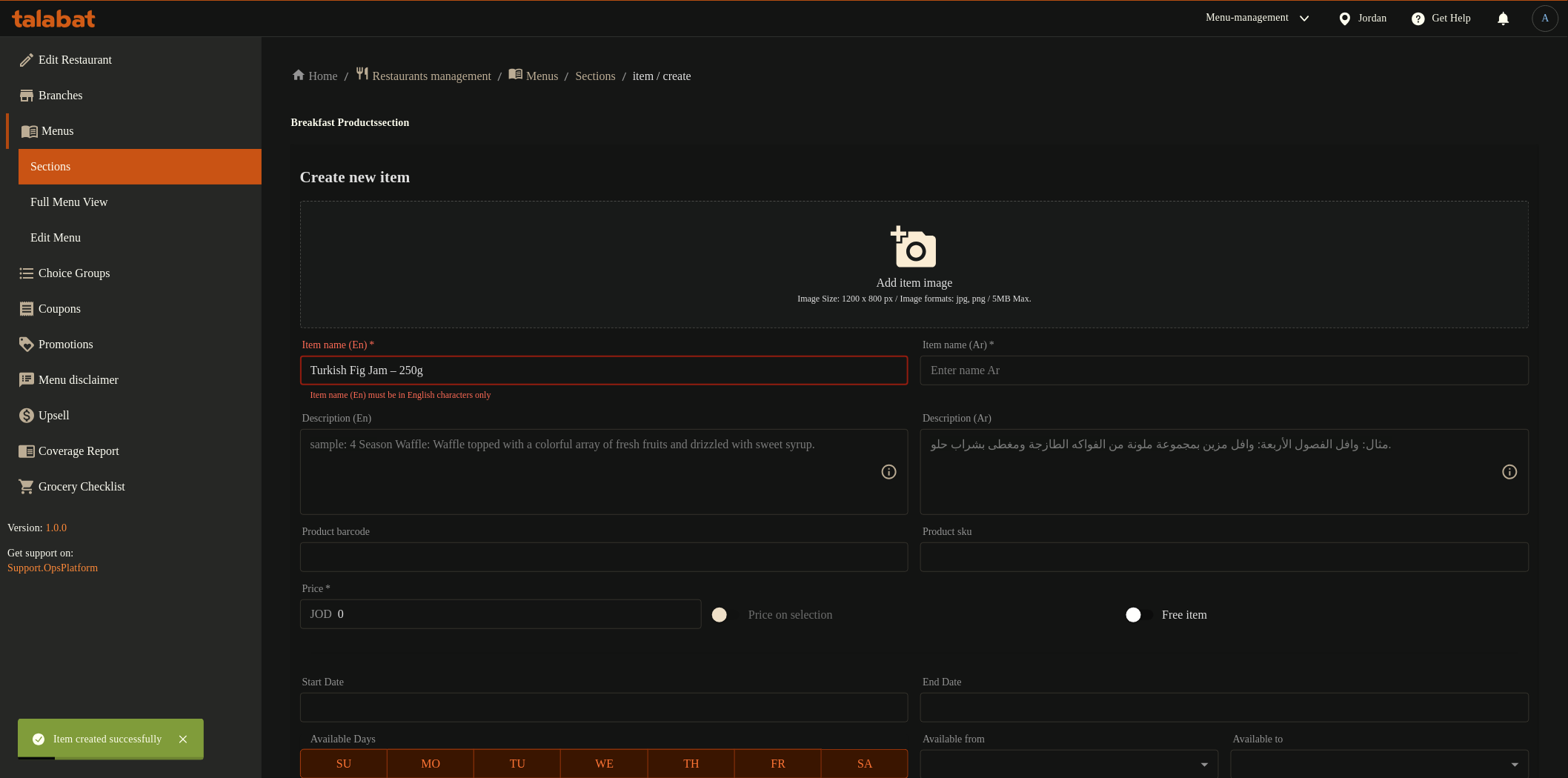
click at [408, 365] on input "Turkish Fig Jam – 250g" at bounding box center [604, 371] width 609 height 30
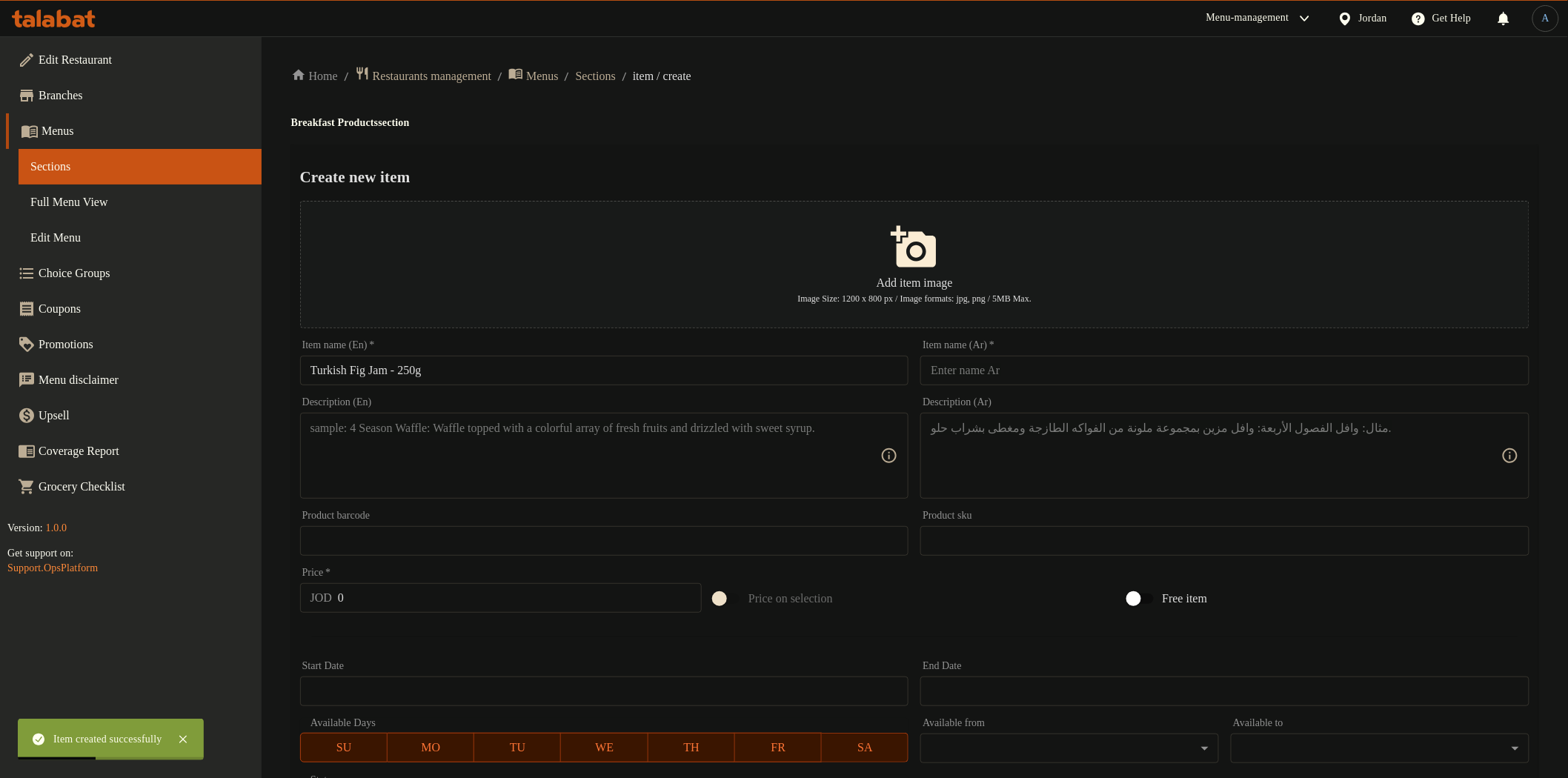
drag, startPoint x: 984, startPoint y: 343, endPoint x: 990, endPoint y: 362, distance: 19.9
click at [986, 345] on div "Item name (Ar)   * Item name (Ar) *" at bounding box center [1225, 363] width 609 height 45
click at [995, 366] on input "text" at bounding box center [1225, 371] width 609 height 30
click at [987, 147] on div "Create new item Add item image Image Size: 1200 x 800 px / Image formats: jpg, …" at bounding box center [914, 571] width 1247 height 854
click at [488, 360] on input "Turkish Fig Jam - 250g" at bounding box center [604, 371] width 609 height 30
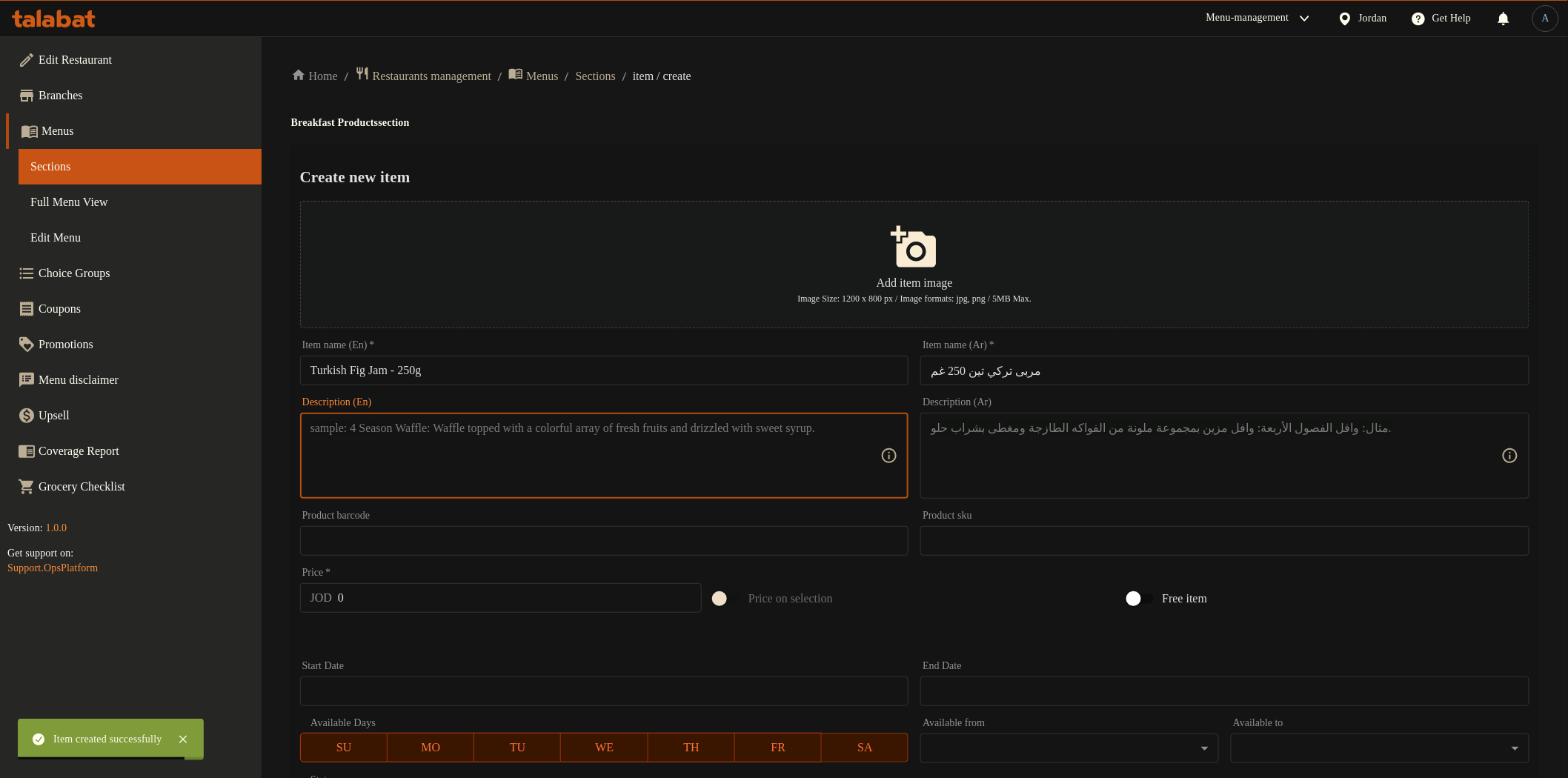
click at [501, 470] on textarea at bounding box center [595, 456] width 570 height 70
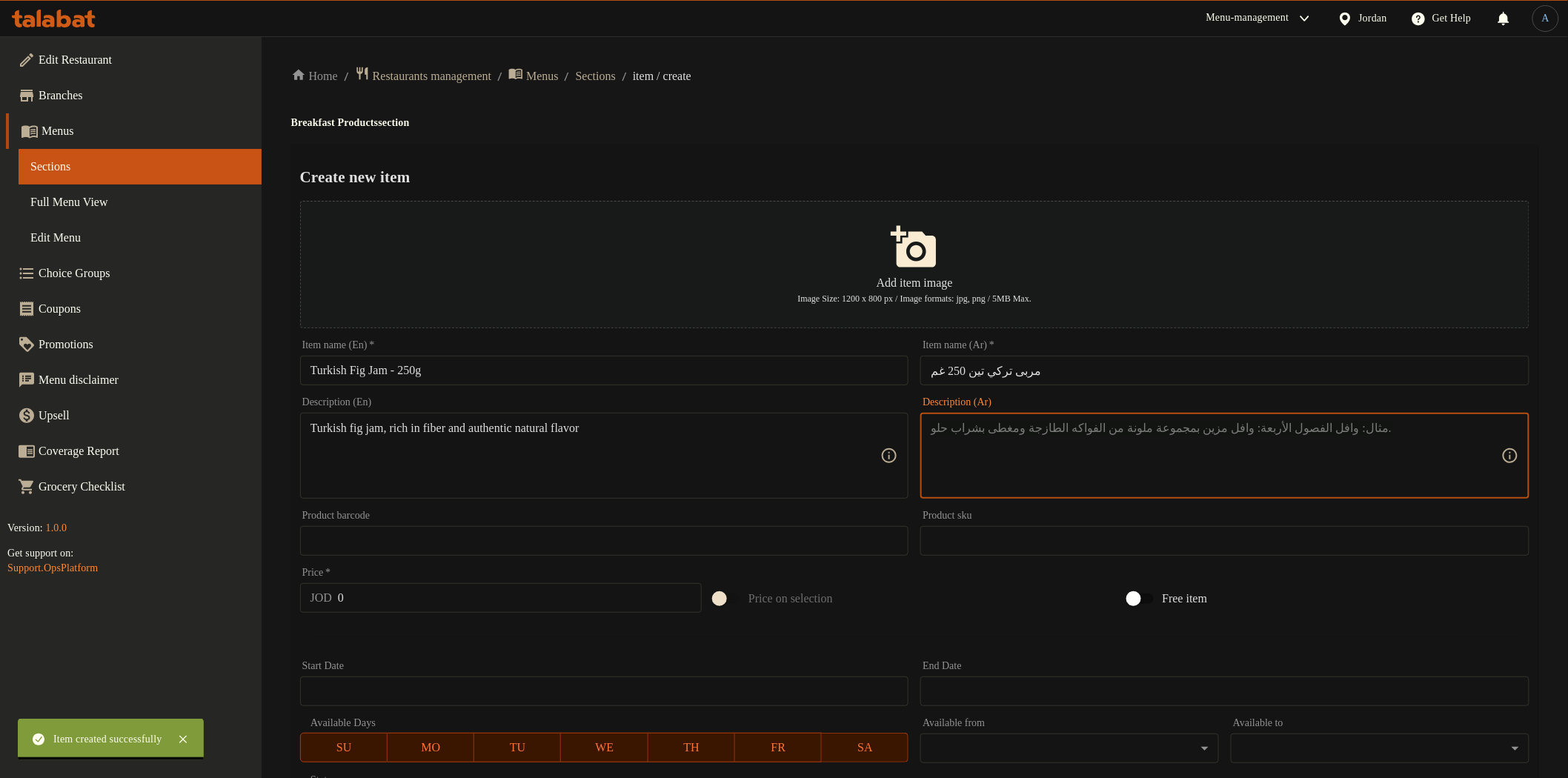
click at [1107, 432] on textarea at bounding box center [1216, 456] width 570 height 70
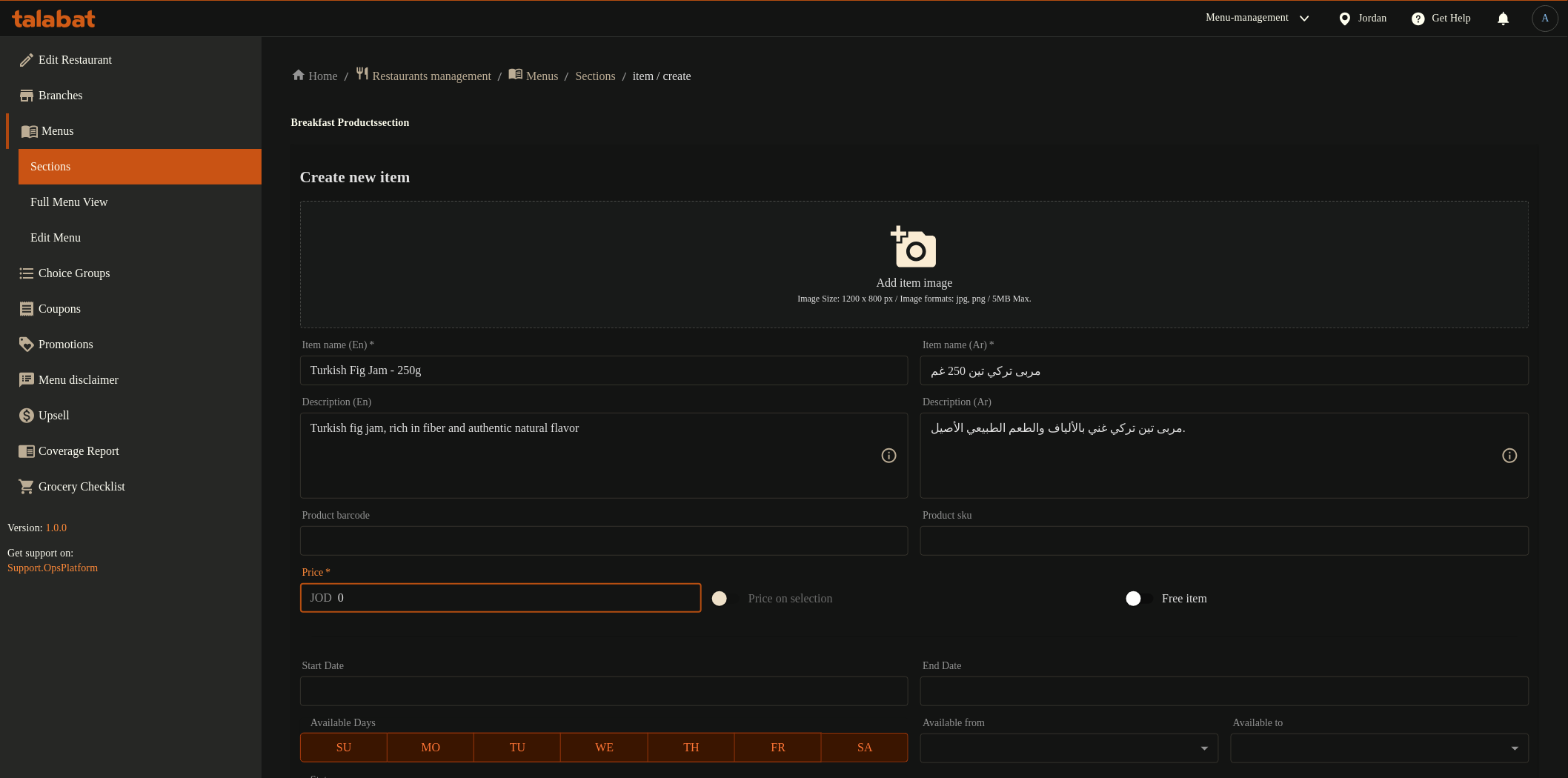
click at [536, 610] on input "0" at bounding box center [520, 599] width 364 height 30
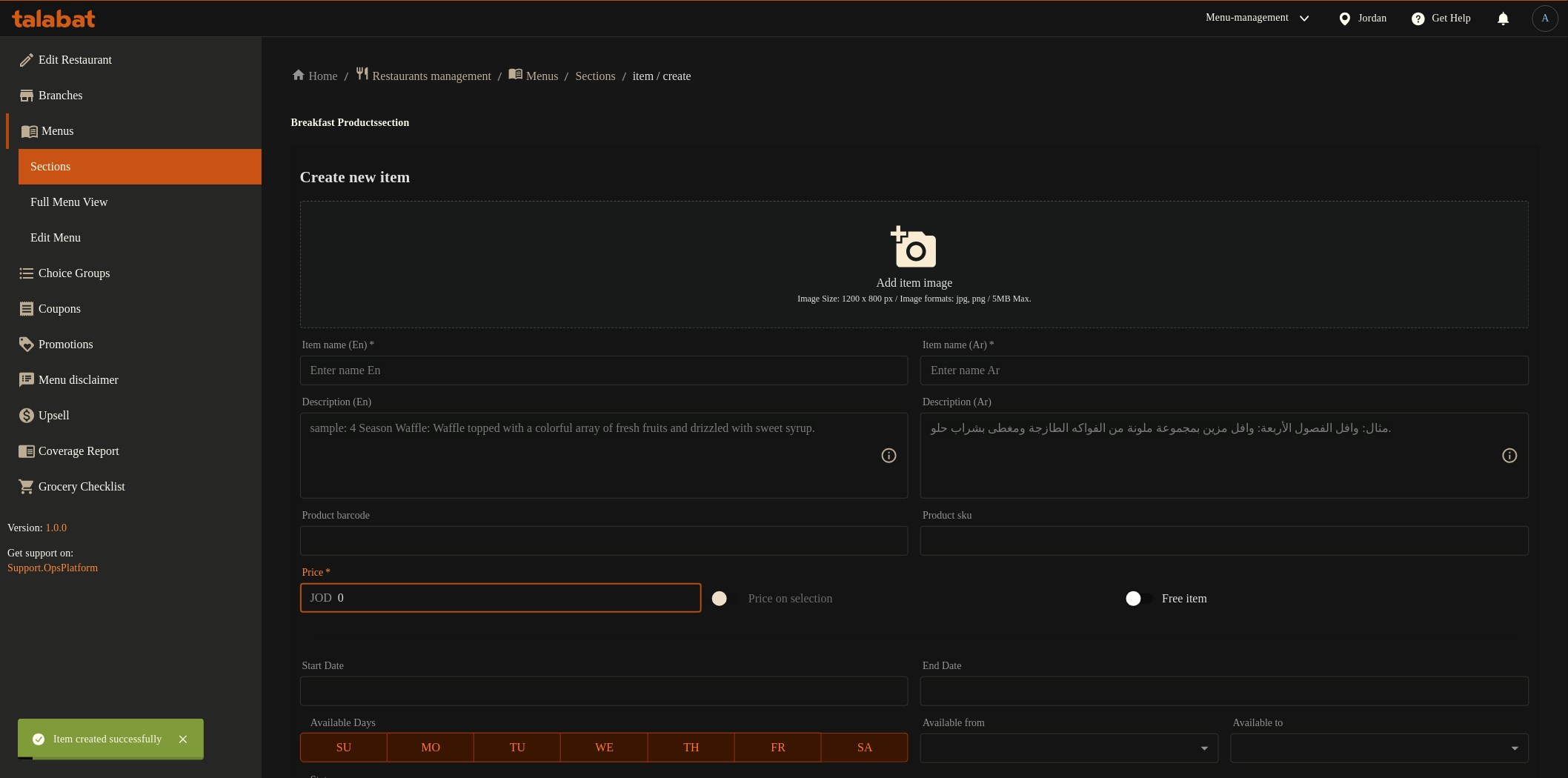
click at [552, 374] on input "text" at bounding box center [604, 371] width 609 height 30
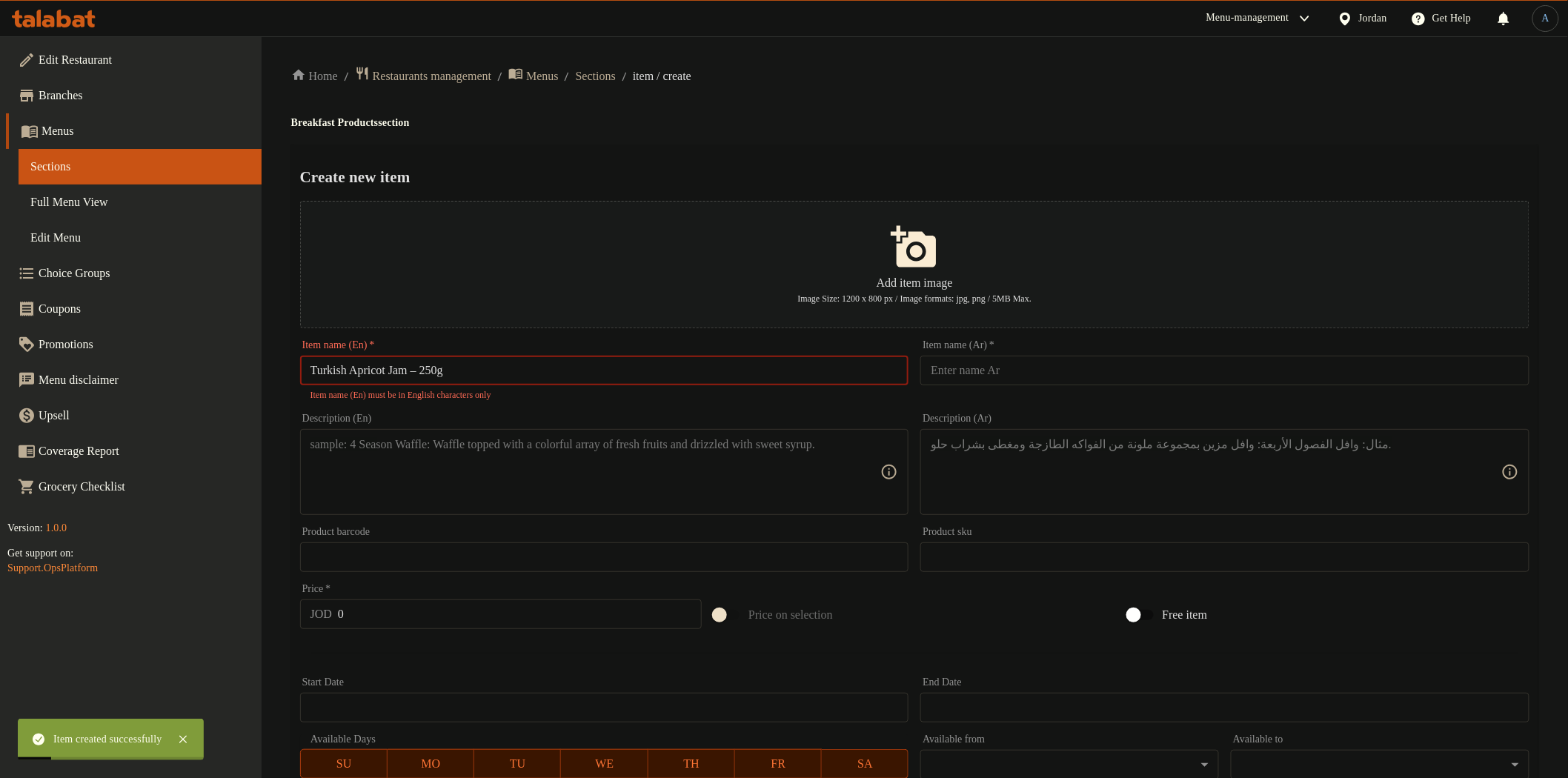
click at [433, 368] on input "Turkish Apricot Jam – 250g" at bounding box center [604, 371] width 609 height 30
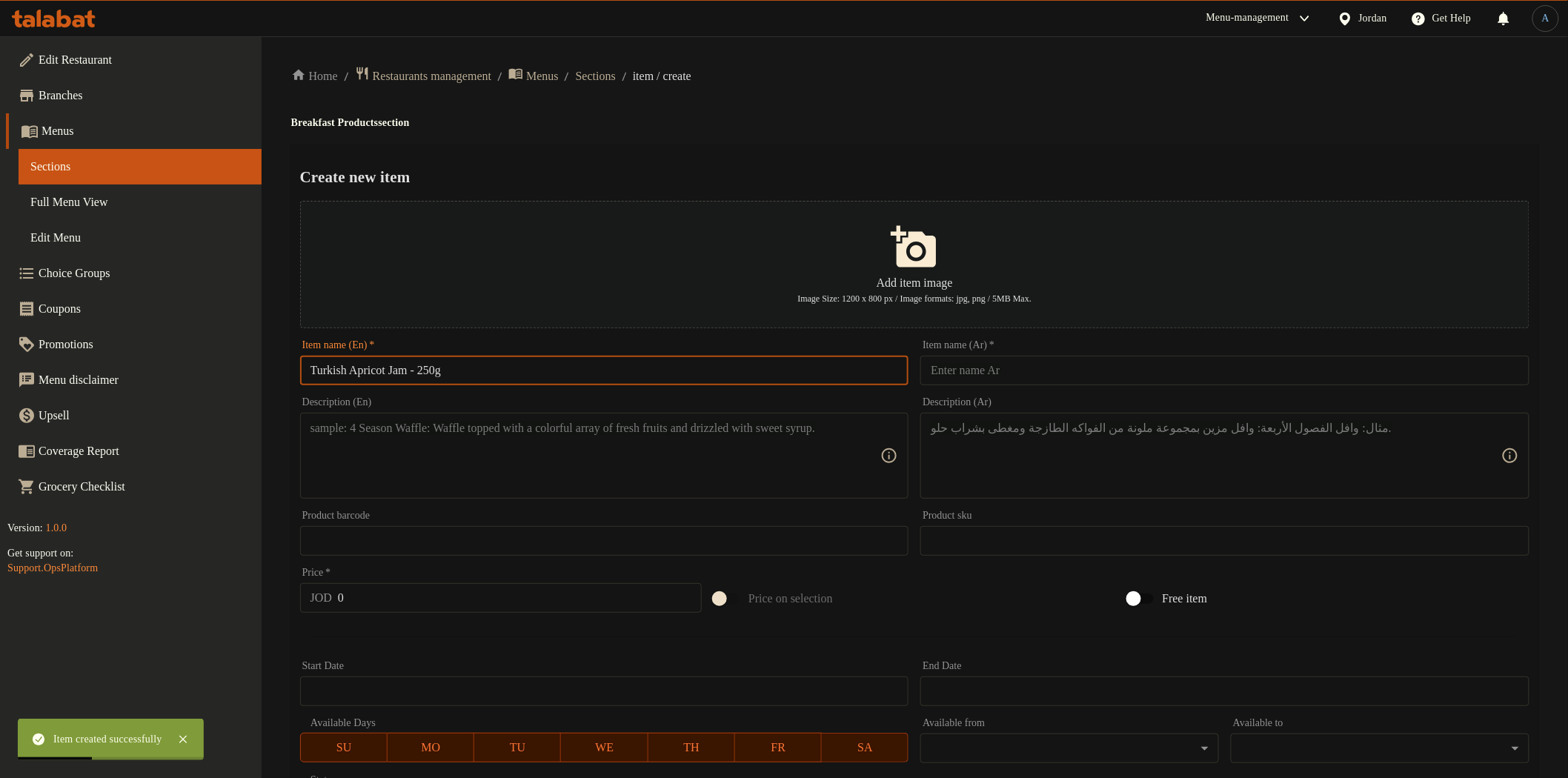
click at [1035, 366] on input "text" at bounding box center [1225, 371] width 609 height 30
click at [1012, 129] on h4 "Breakfast Products section" at bounding box center [914, 123] width 1247 height 15
click at [729, 452] on textarea at bounding box center [595, 456] width 570 height 70
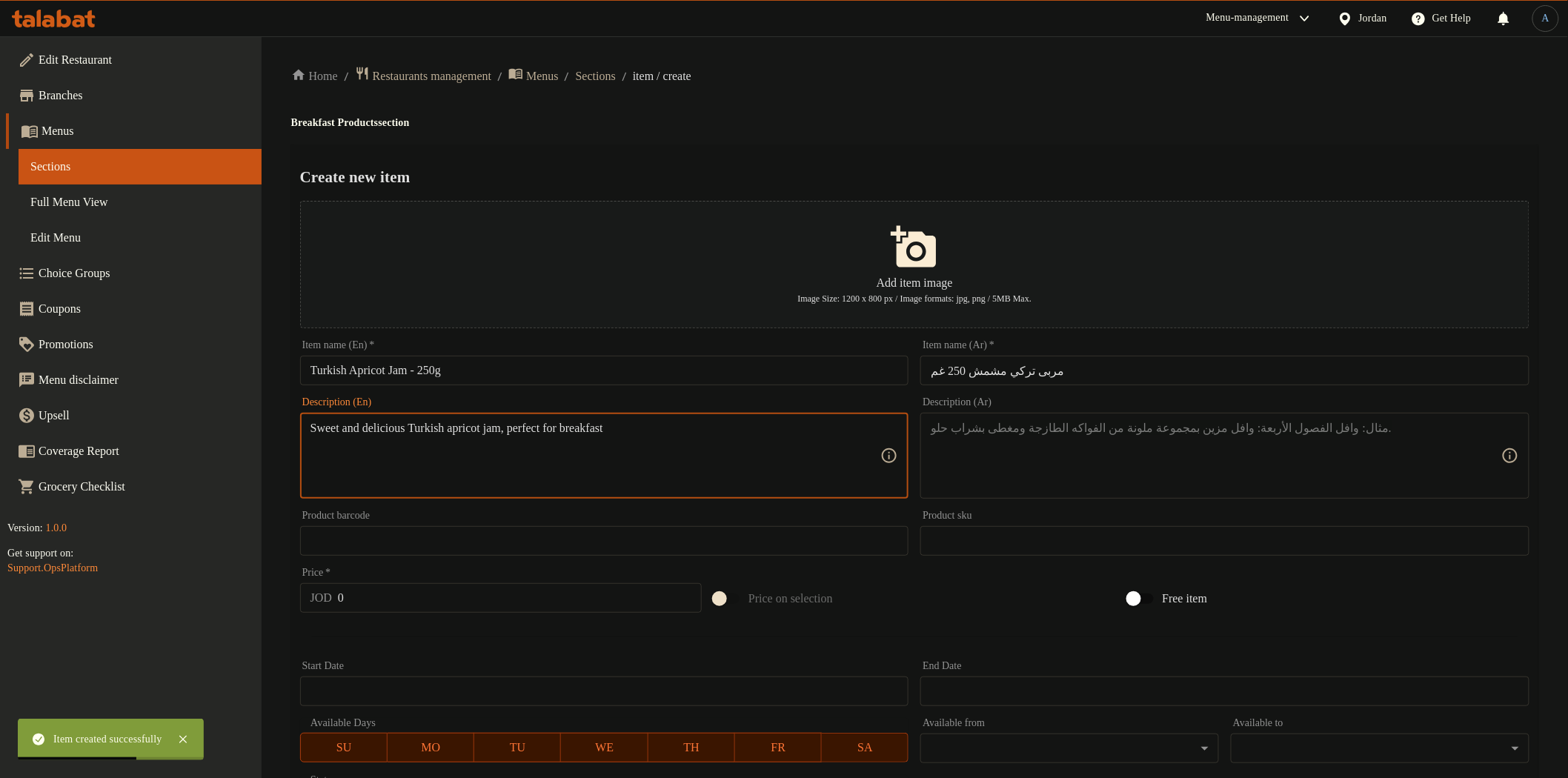
click at [949, 469] on textarea at bounding box center [1216, 456] width 570 height 70
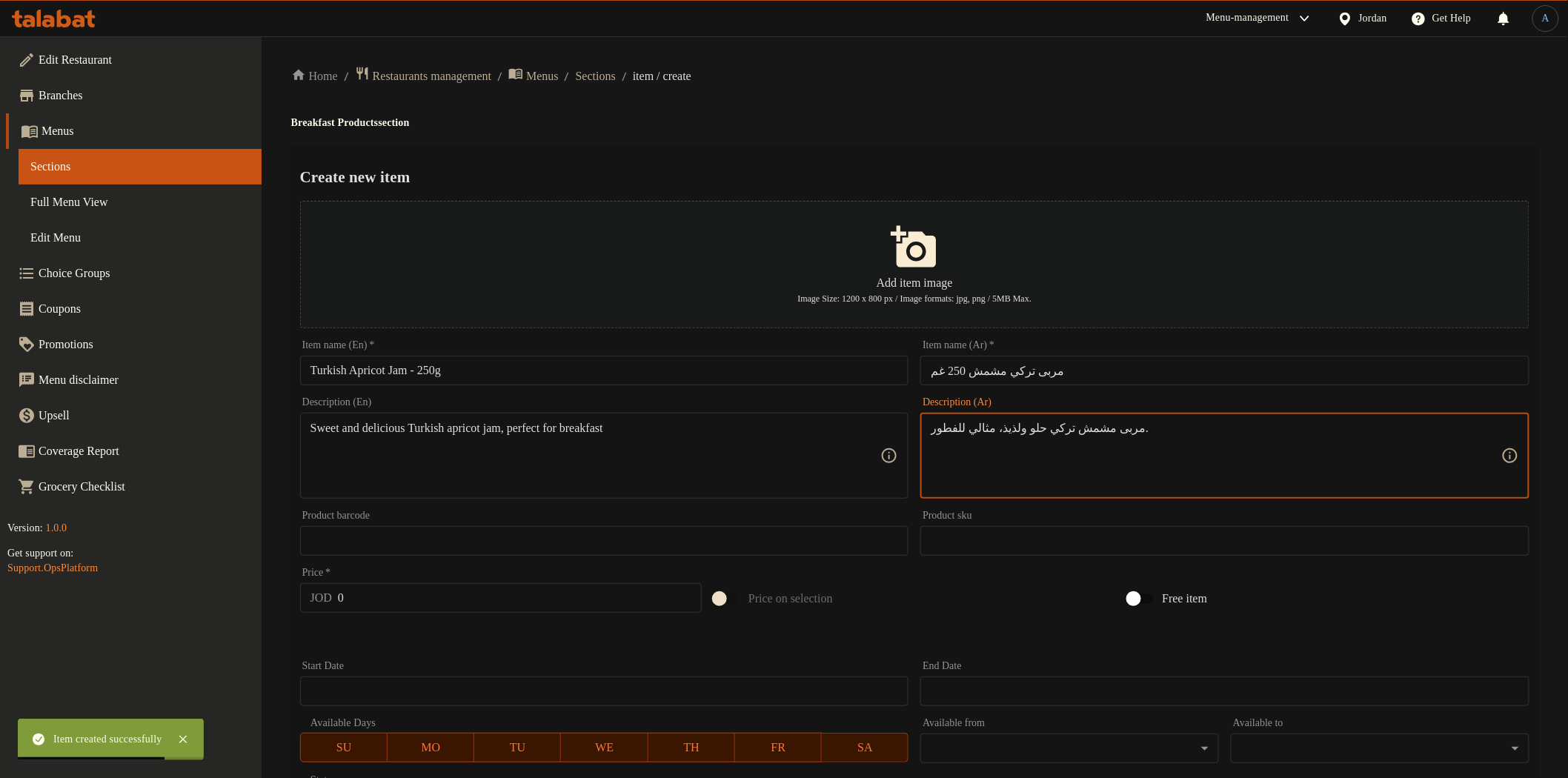
click at [517, 595] on input "0" at bounding box center [520, 599] width 364 height 30
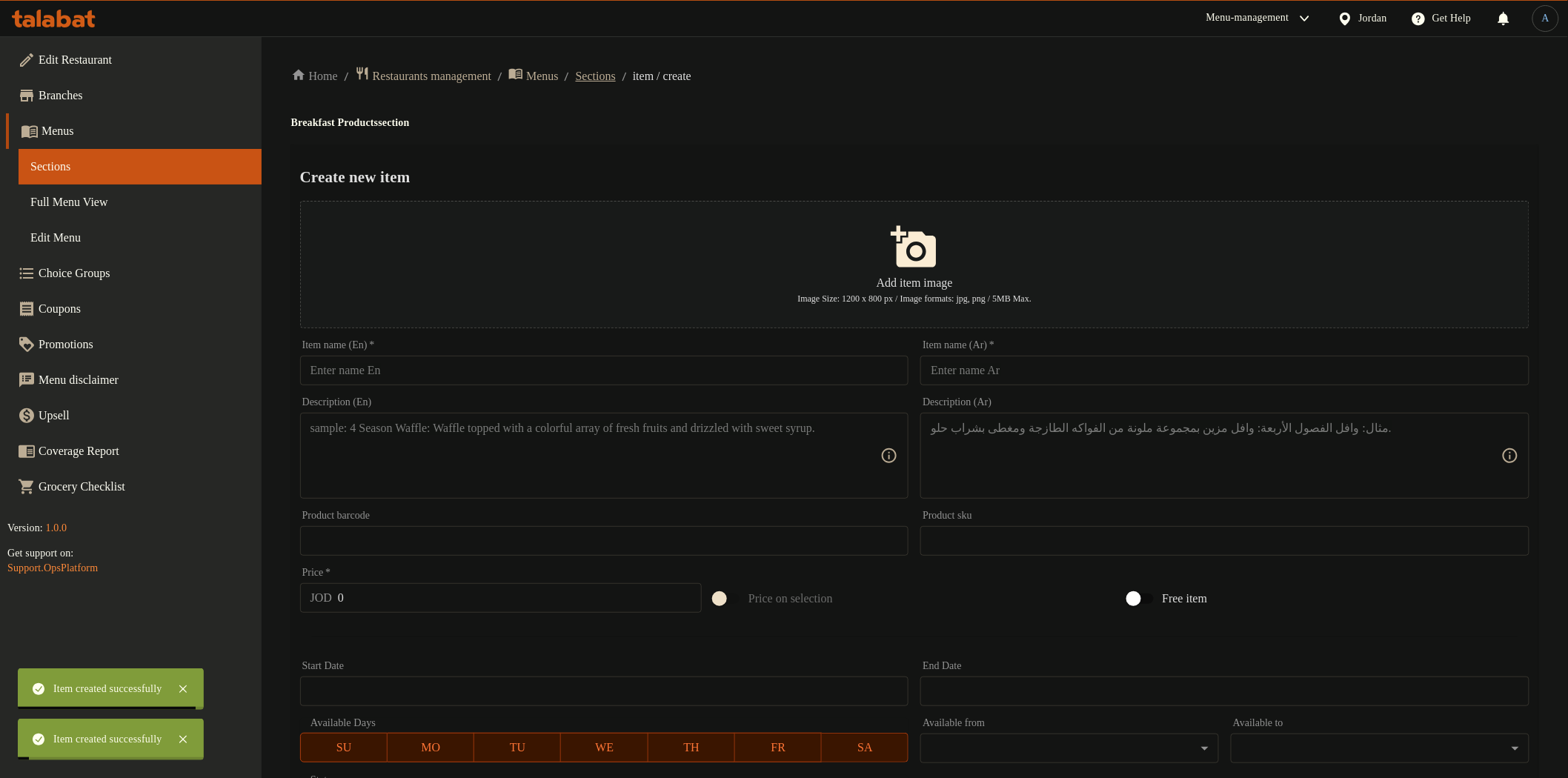
click at [615, 75] on span "Sections" at bounding box center [596, 76] width 40 height 18
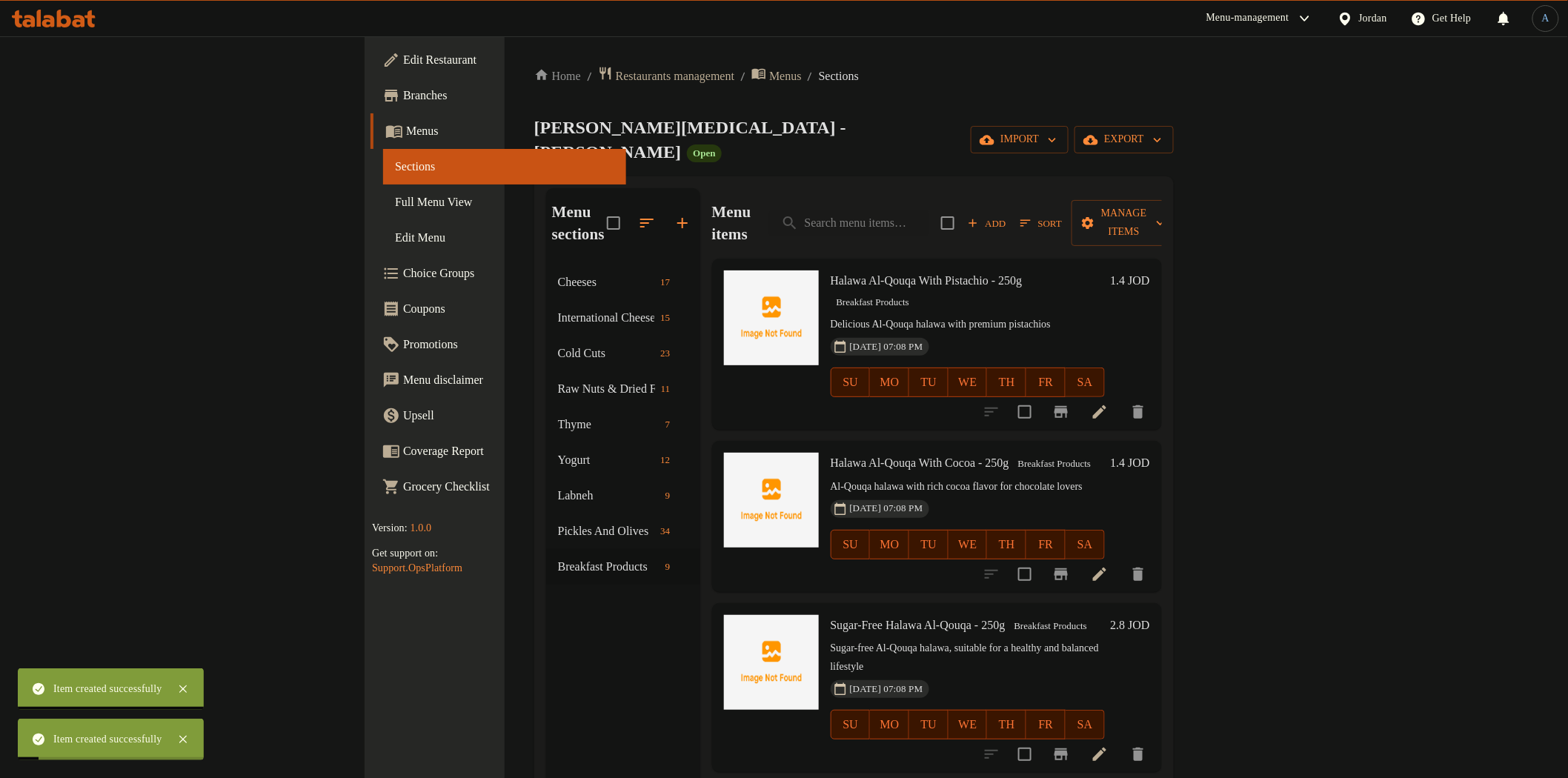
click at [697, 142] on div "[PERSON_NAME][MEDICAL_DATA] - [PERSON_NAME] Open import export" at bounding box center [854, 140] width 640 height 49
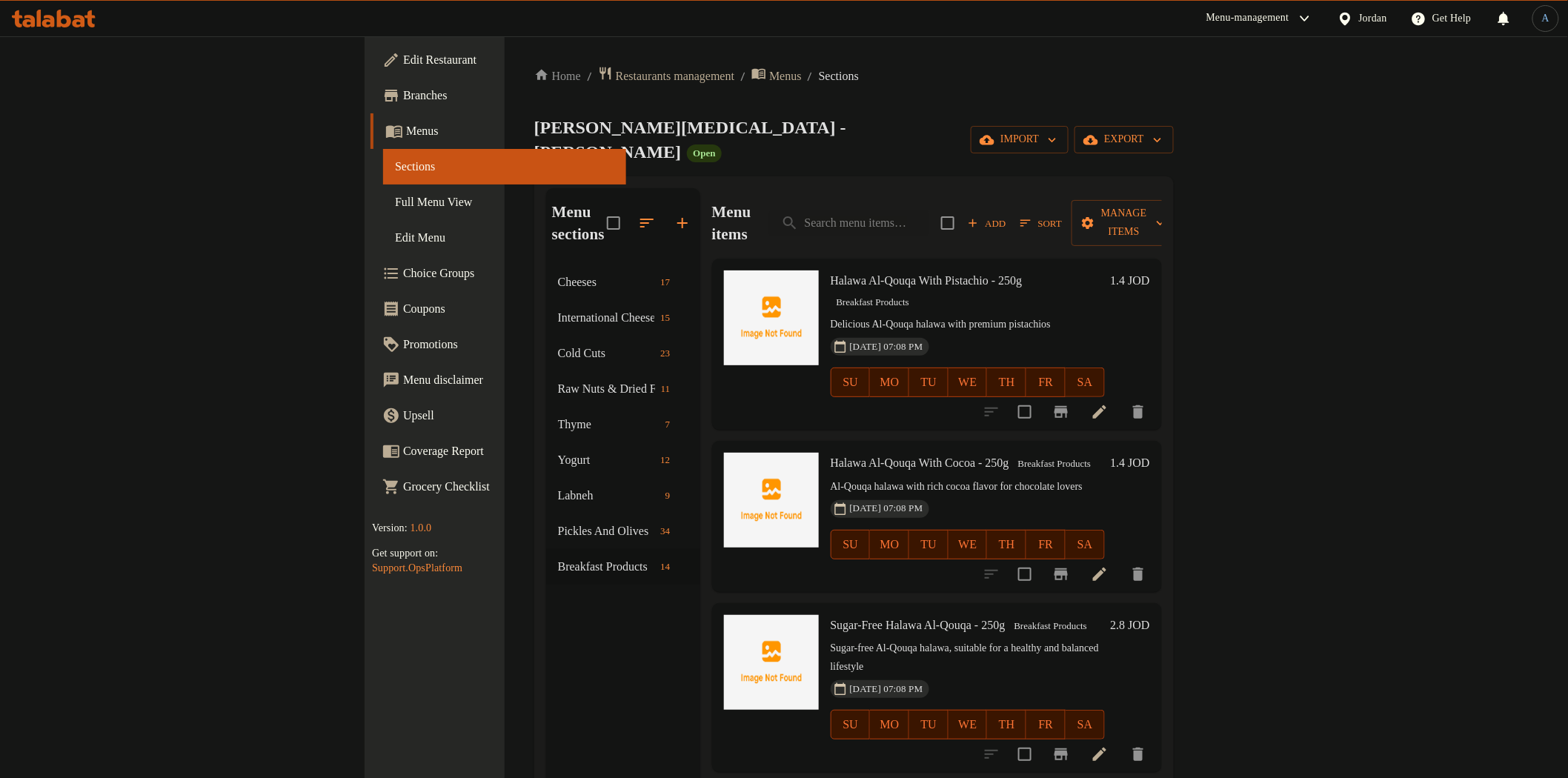
drag, startPoint x: 105, startPoint y: 205, endPoint x: 146, endPoint y: 195, distance: 42.2
click at [395, 205] on span "Full Menu View" at bounding box center [504, 202] width 219 height 18
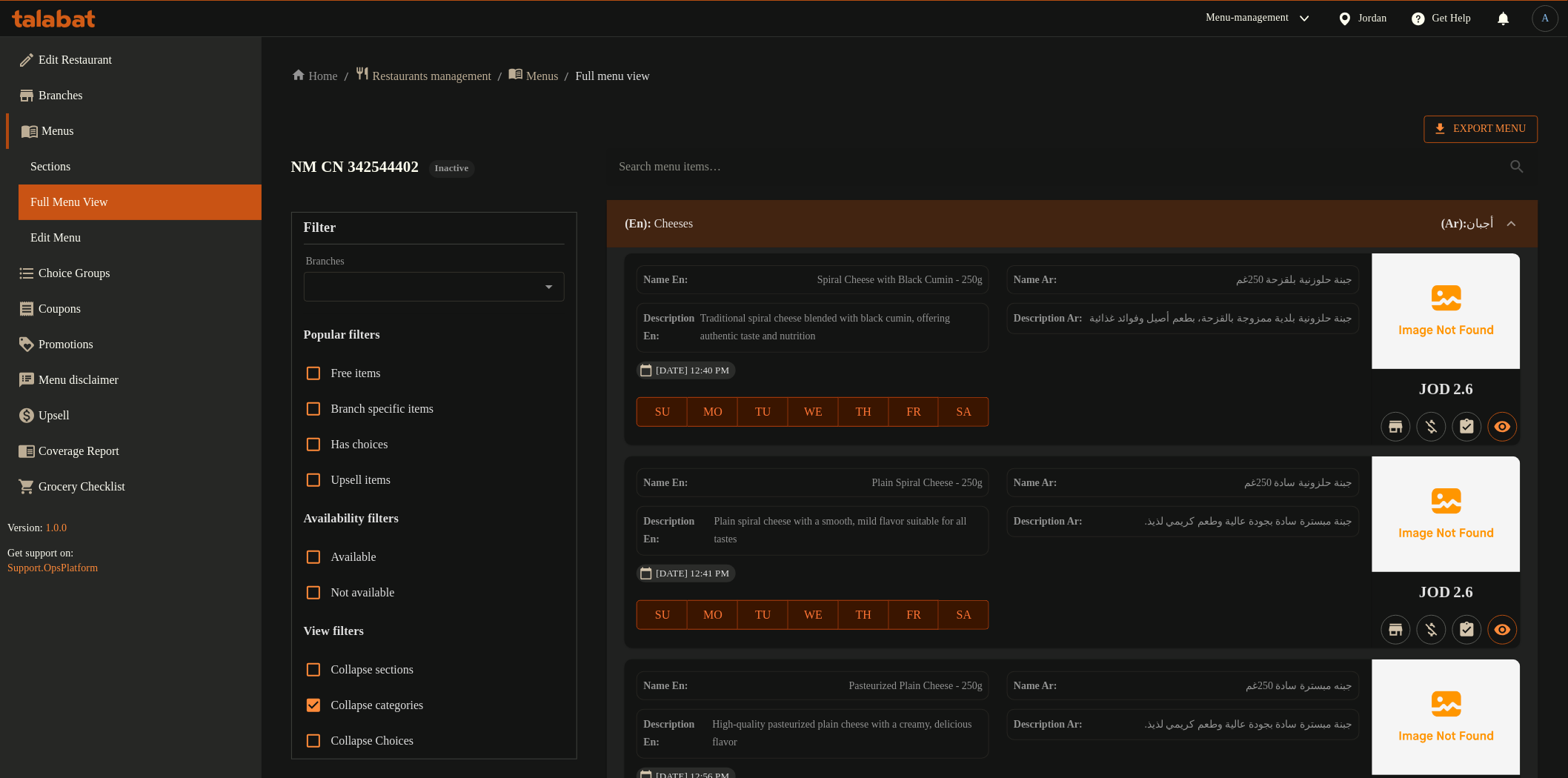
click at [1490, 135] on span "Export Menu" at bounding box center [1481, 130] width 90 height 19
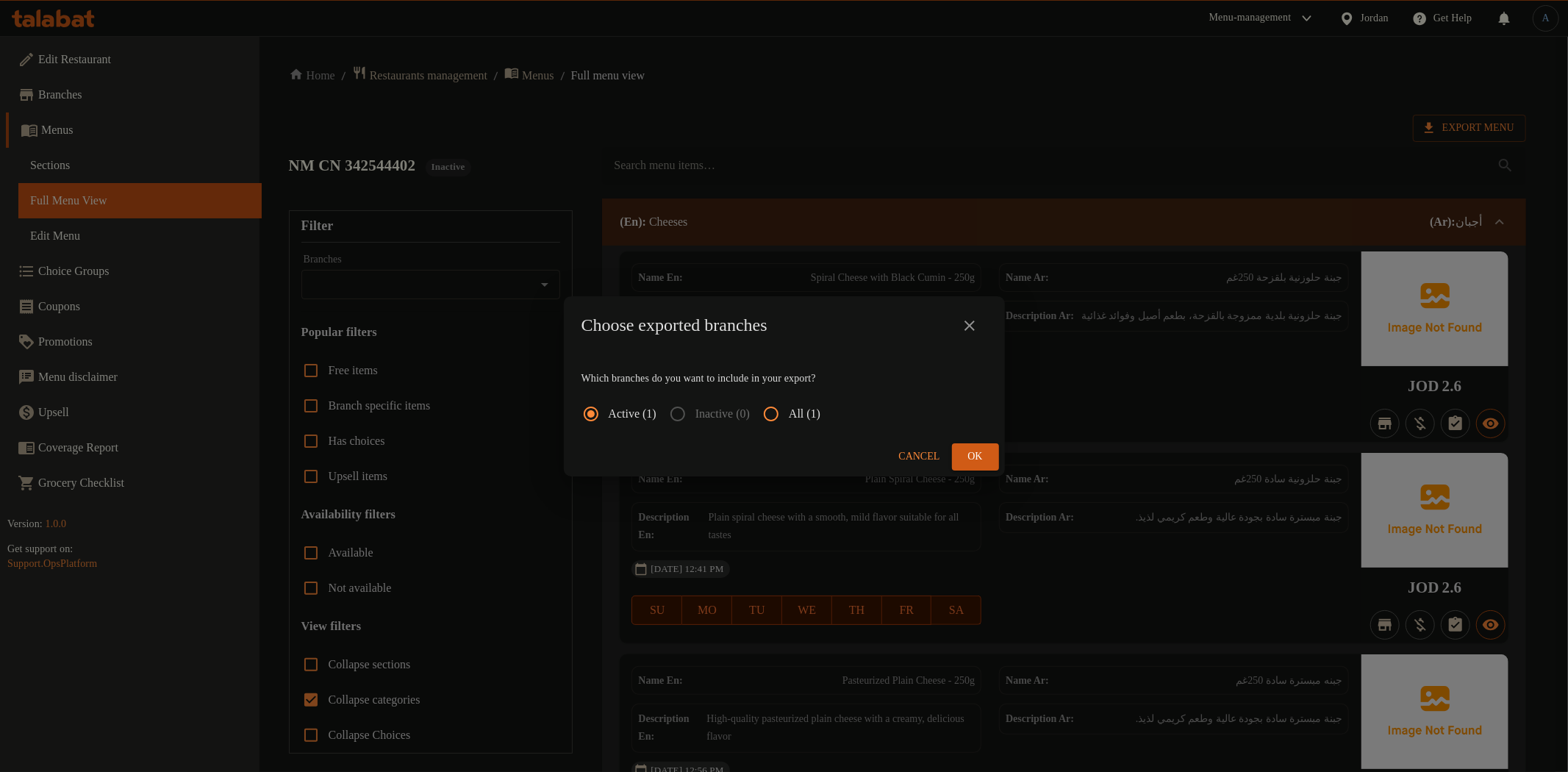
click at [784, 422] on input "All (1)" at bounding box center [771, 414] width 35 height 35
click at [985, 458] on span "Ok" at bounding box center [975, 457] width 23 height 19
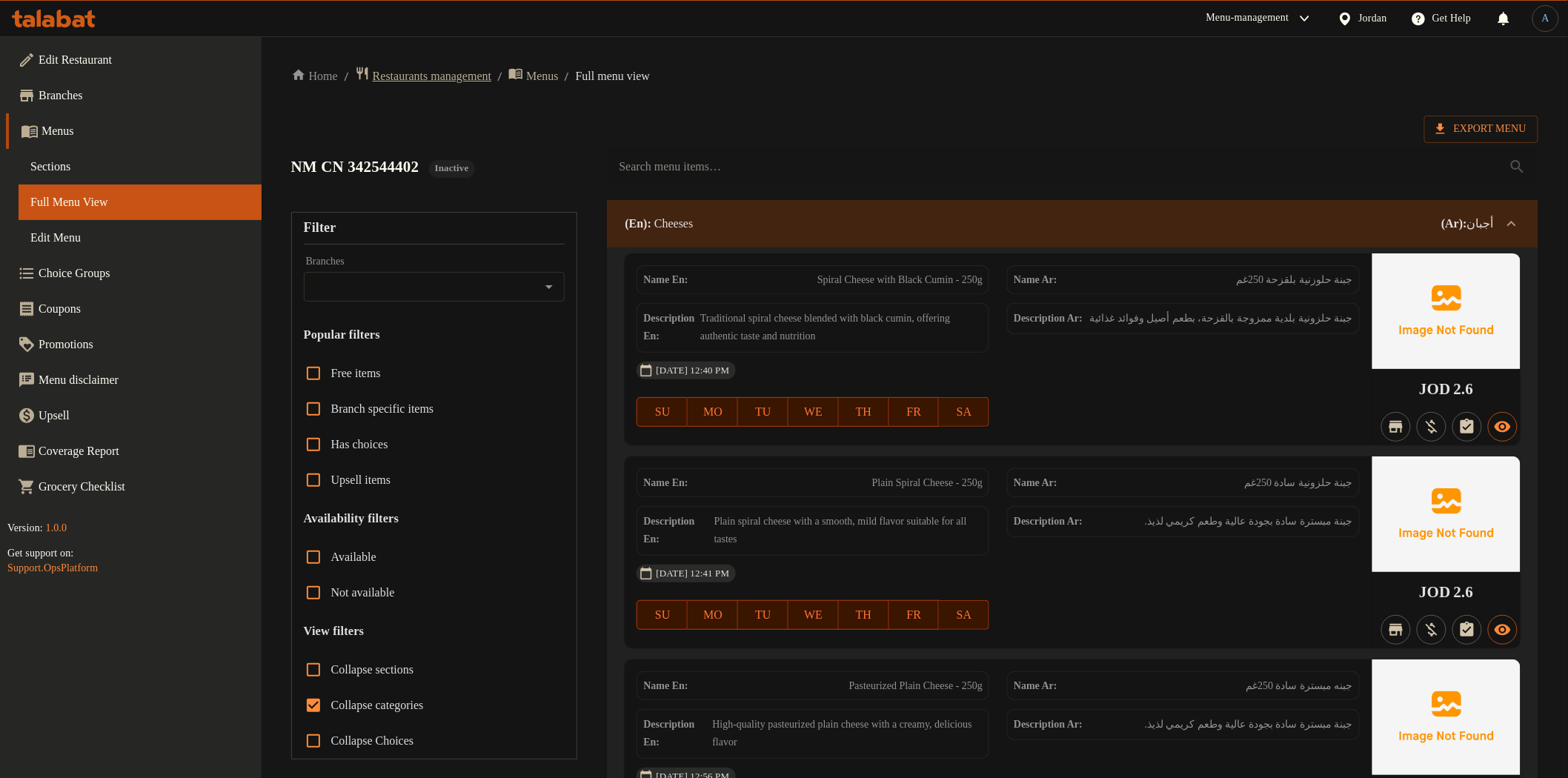
click at [482, 78] on span "Restaurants management" at bounding box center [432, 76] width 118 height 18
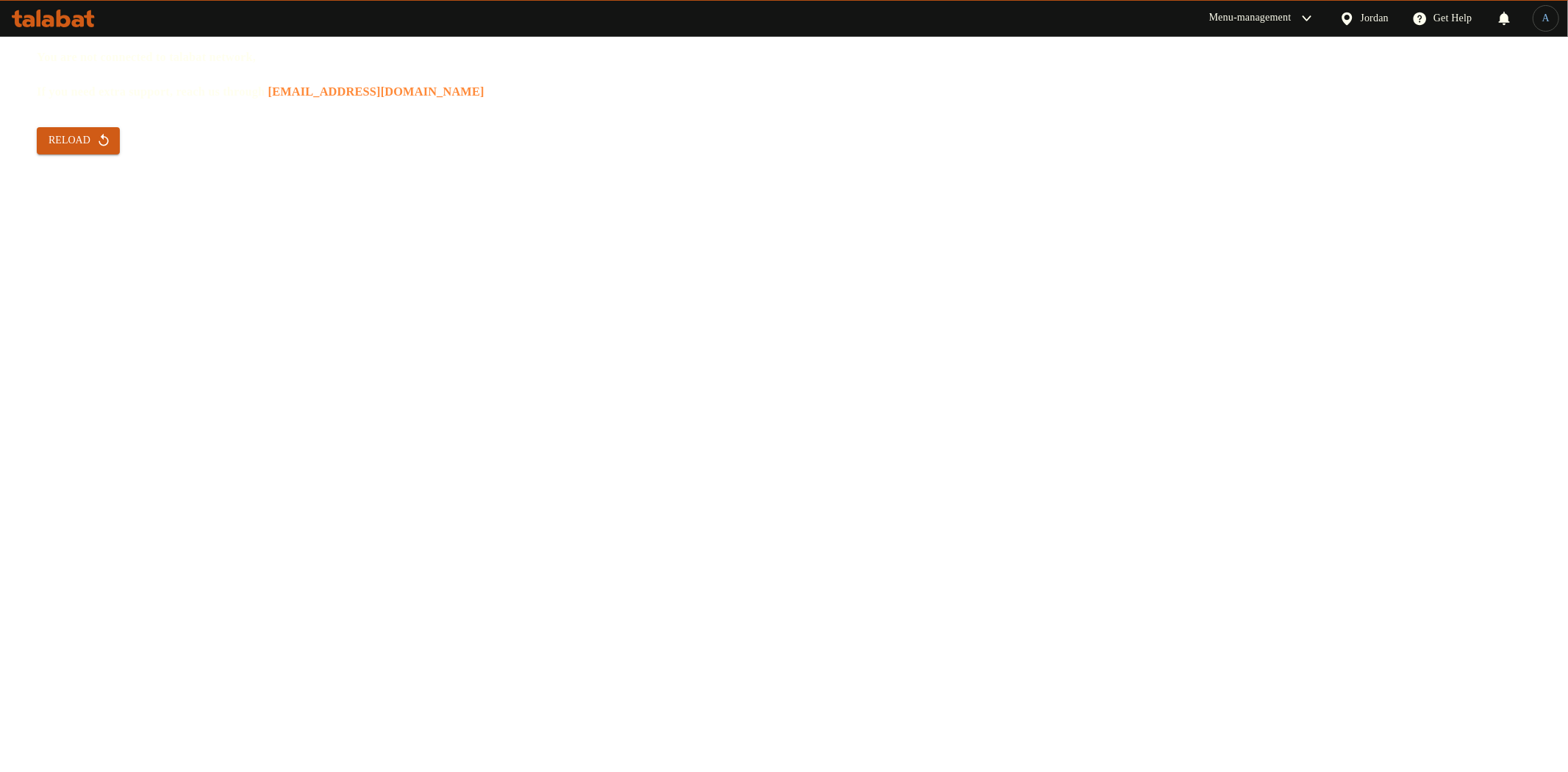
click at [96, 133] on icon "button" at bounding box center [103, 141] width 15 height 15
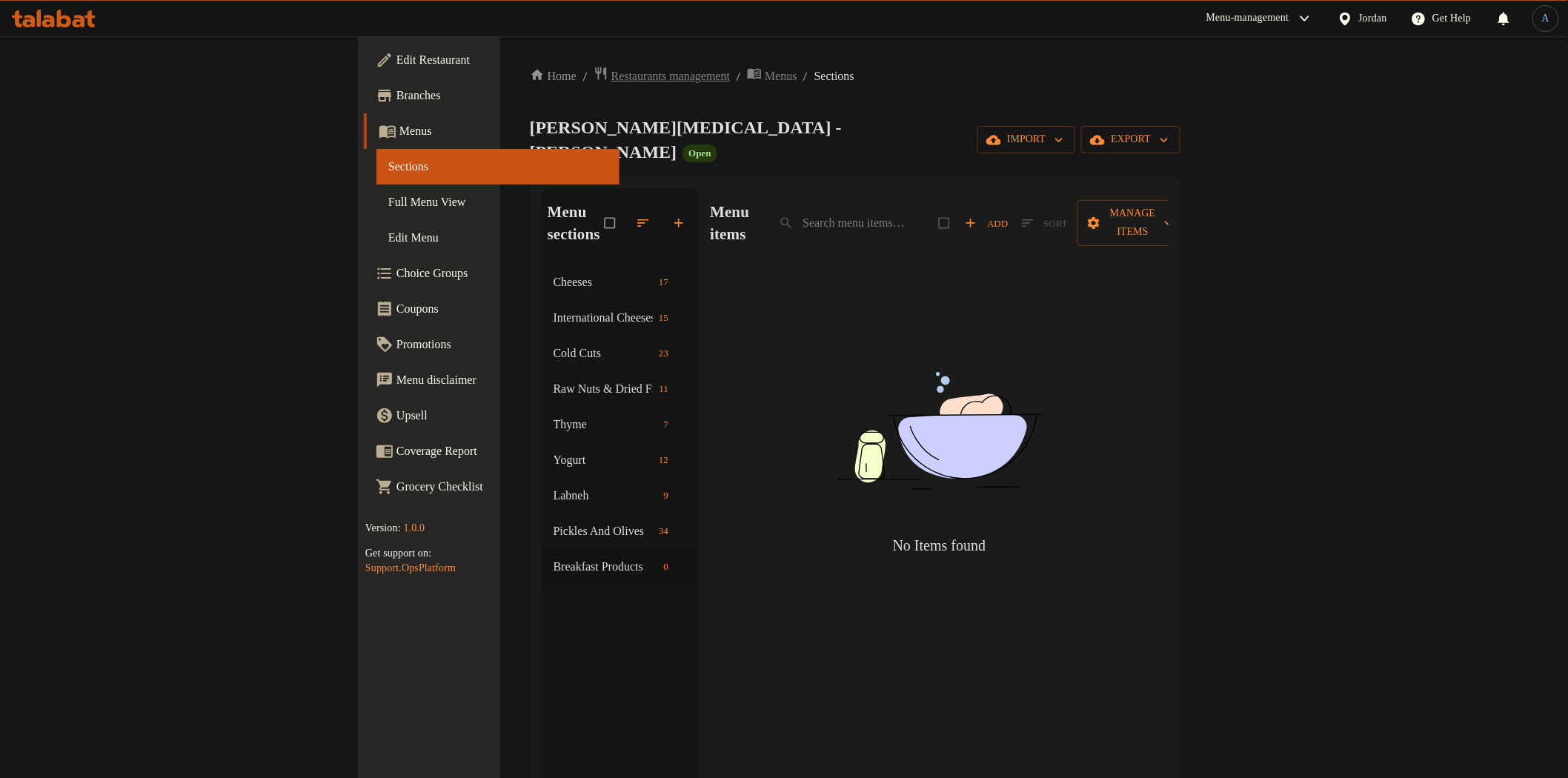
click at [612, 69] on span "Restaurants management" at bounding box center [671, 76] width 118 height 18
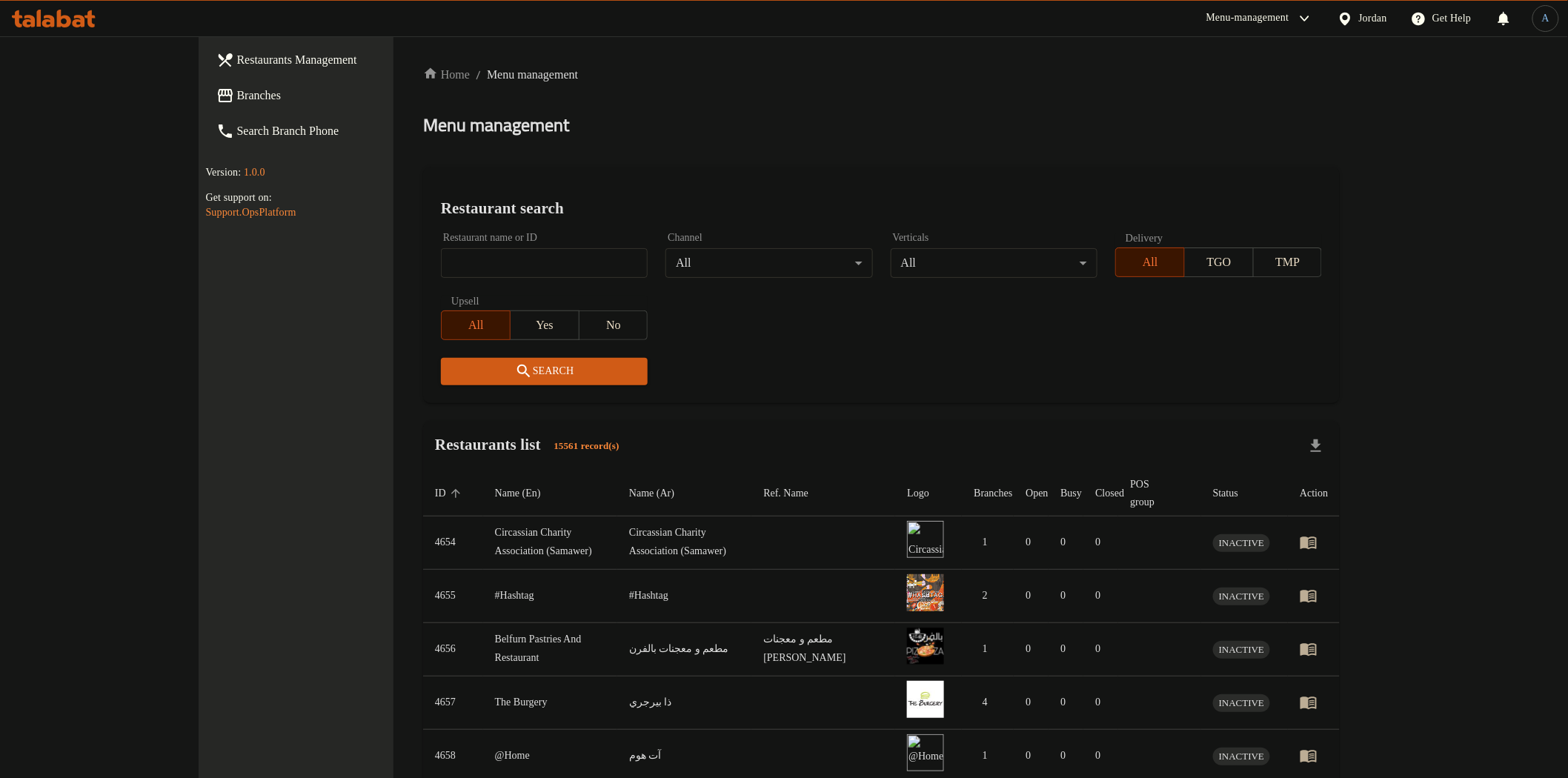
click at [1362, 12] on div "Jordan" at bounding box center [1373, 18] width 29 height 16
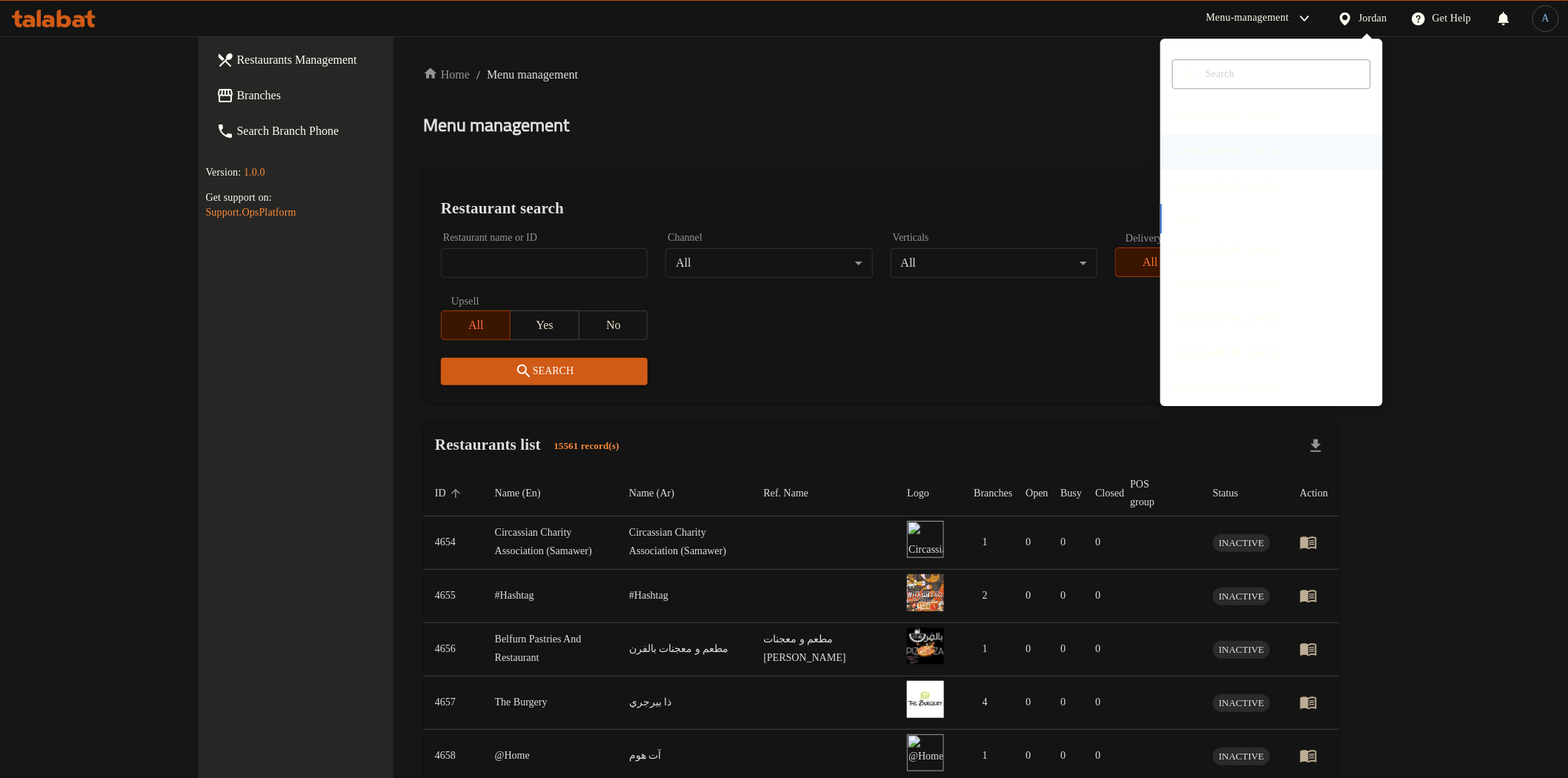
click at [1183, 143] on div "[GEOGRAPHIC_DATA]" at bounding box center [1228, 152] width 132 height 34
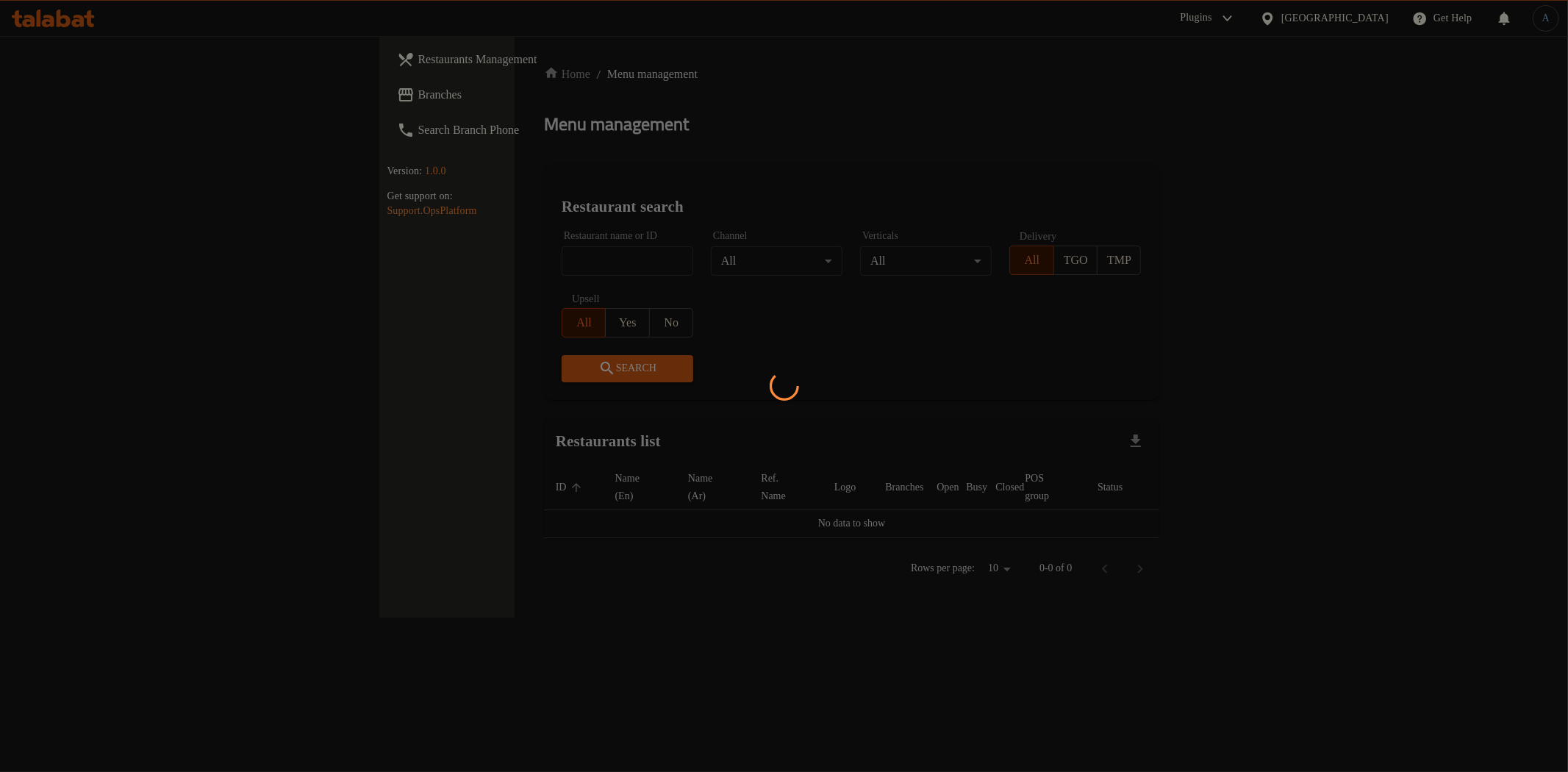
click at [618, 151] on div at bounding box center [784, 386] width 1568 height 772
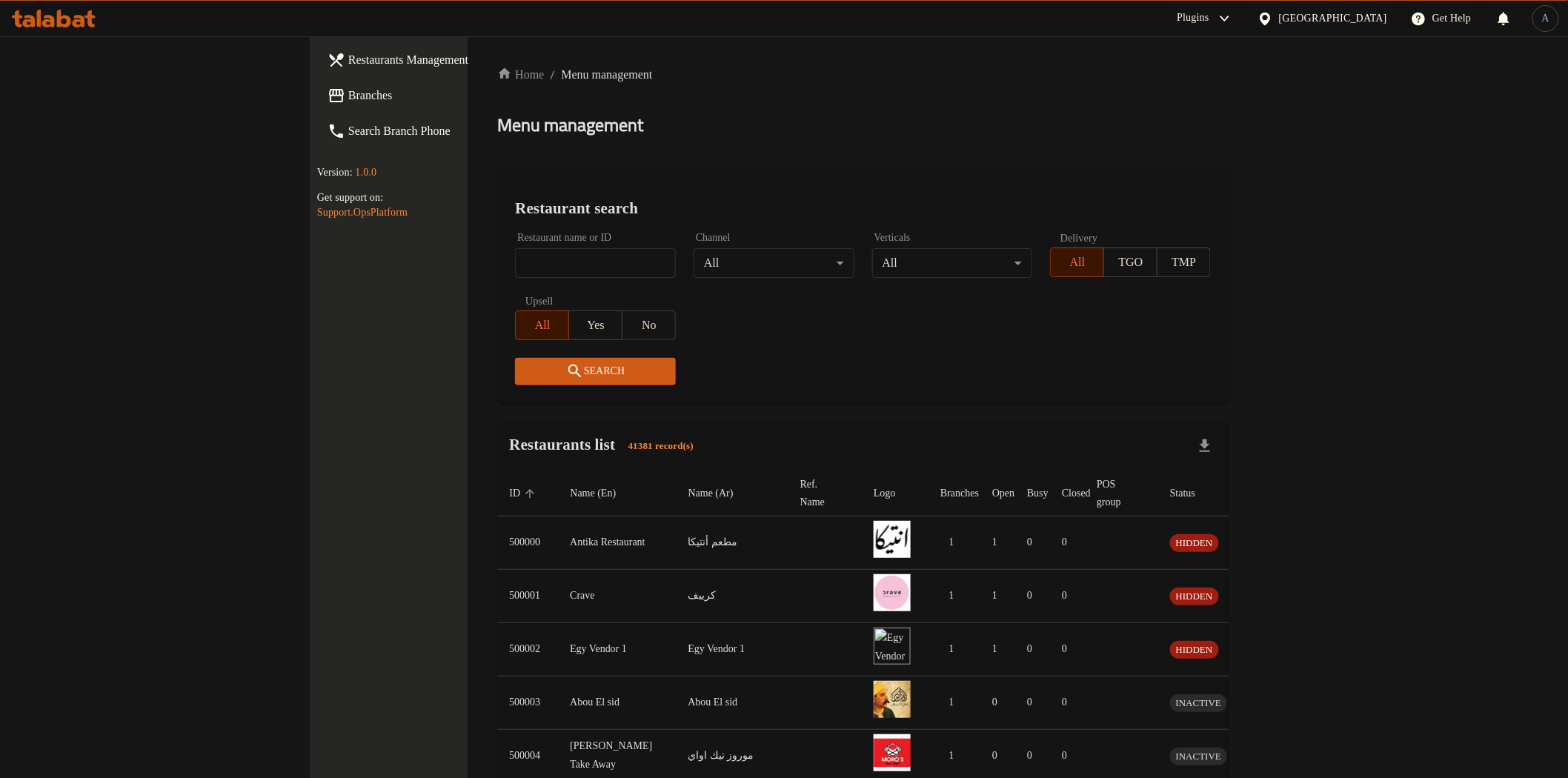
click at [560, 262] on input "search" at bounding box center [595, 263] width 161 height 30
paste input "700053"
type input "700053"
click button "Search" at bounding box center [595, 371] width 161 height 27
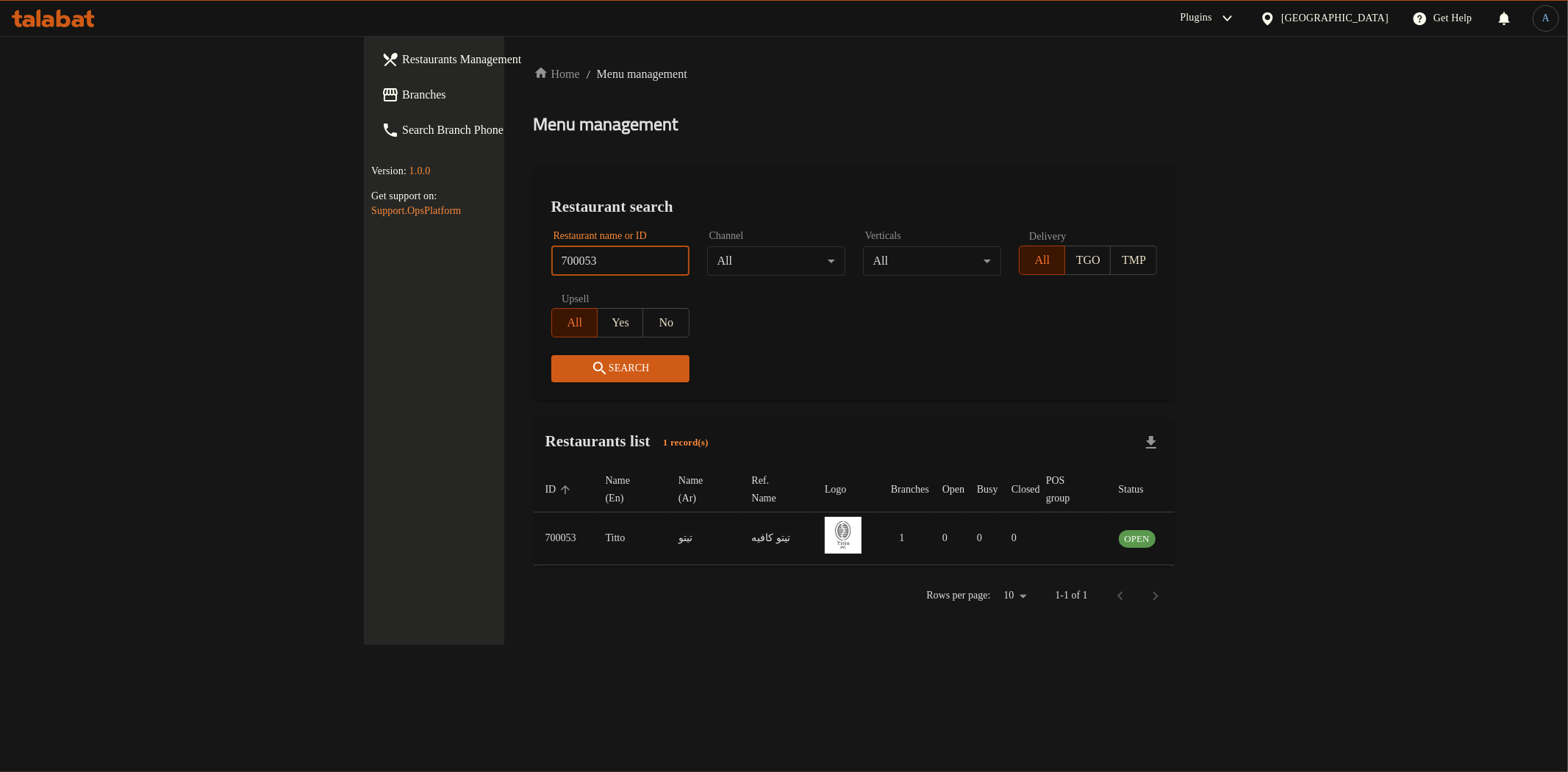
click at [402, 62] on span "Restaurants Management" at bounding box center [507, 59] width 212 height 18
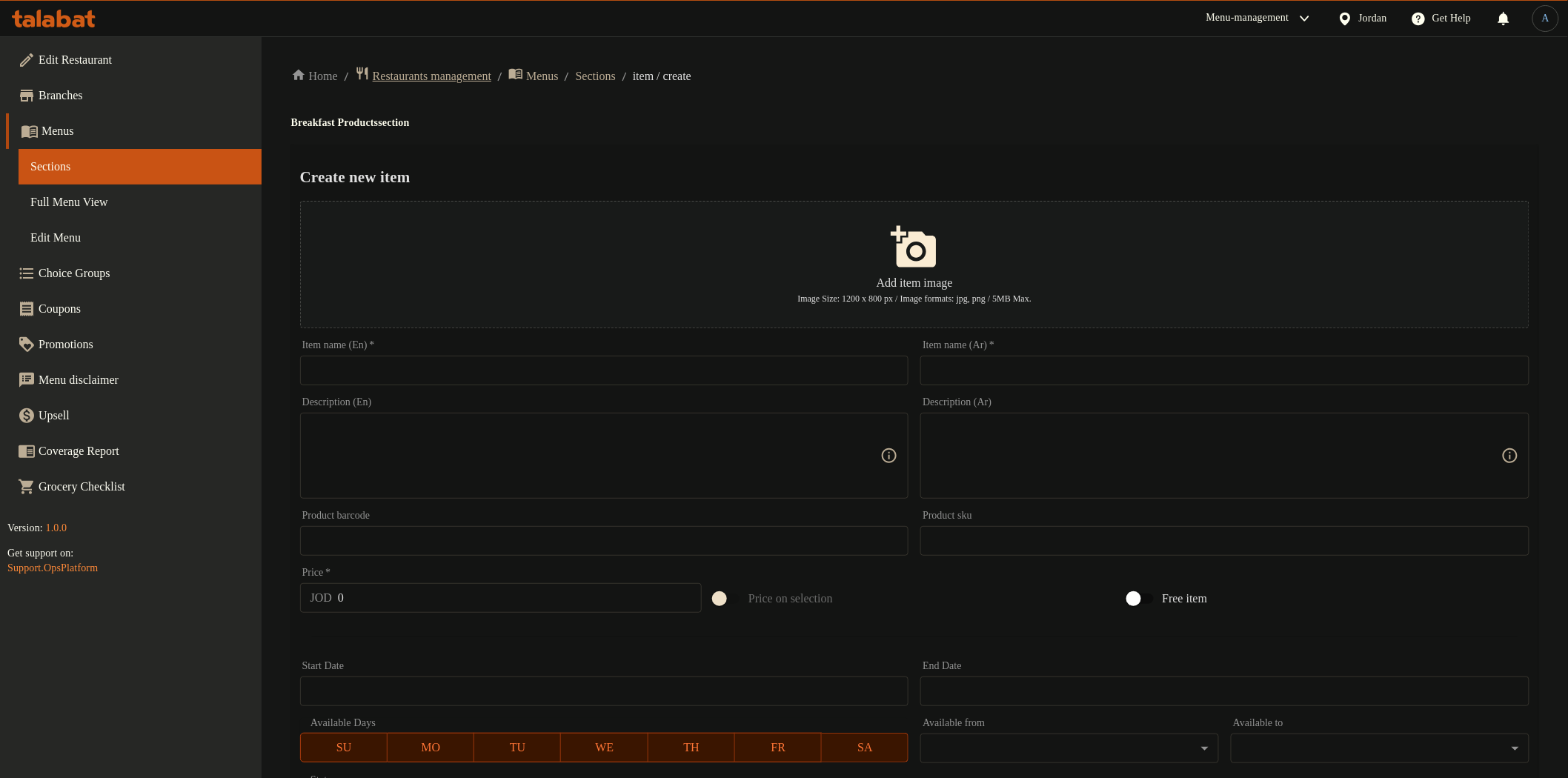
click at [436, 72] on span "Restaurants management" at bounding box center [432, 76] width 118 height 18
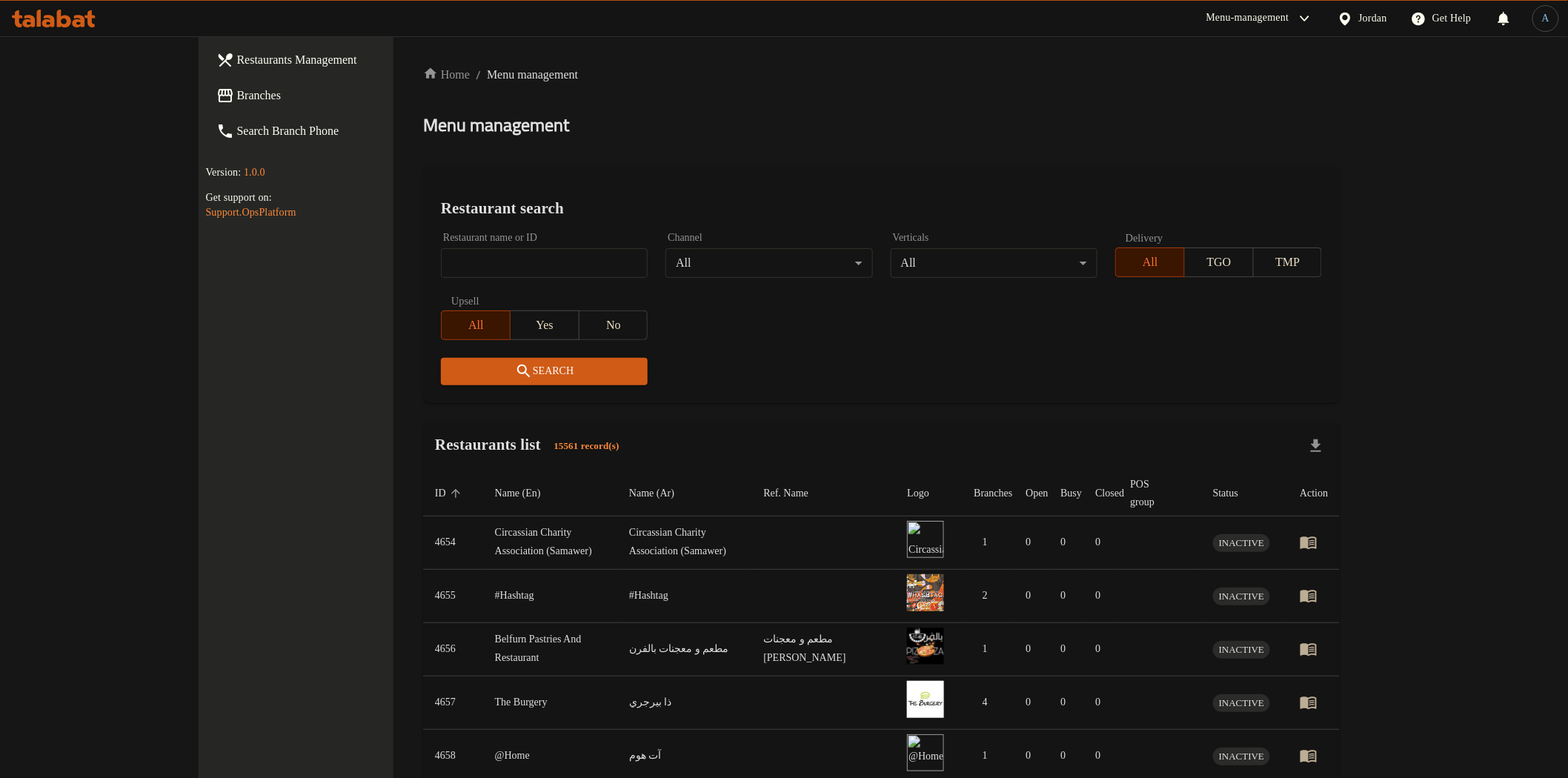
click at [1365, 20] on div "Jordan" at bounding box center [1373, 18] width 29 height 16
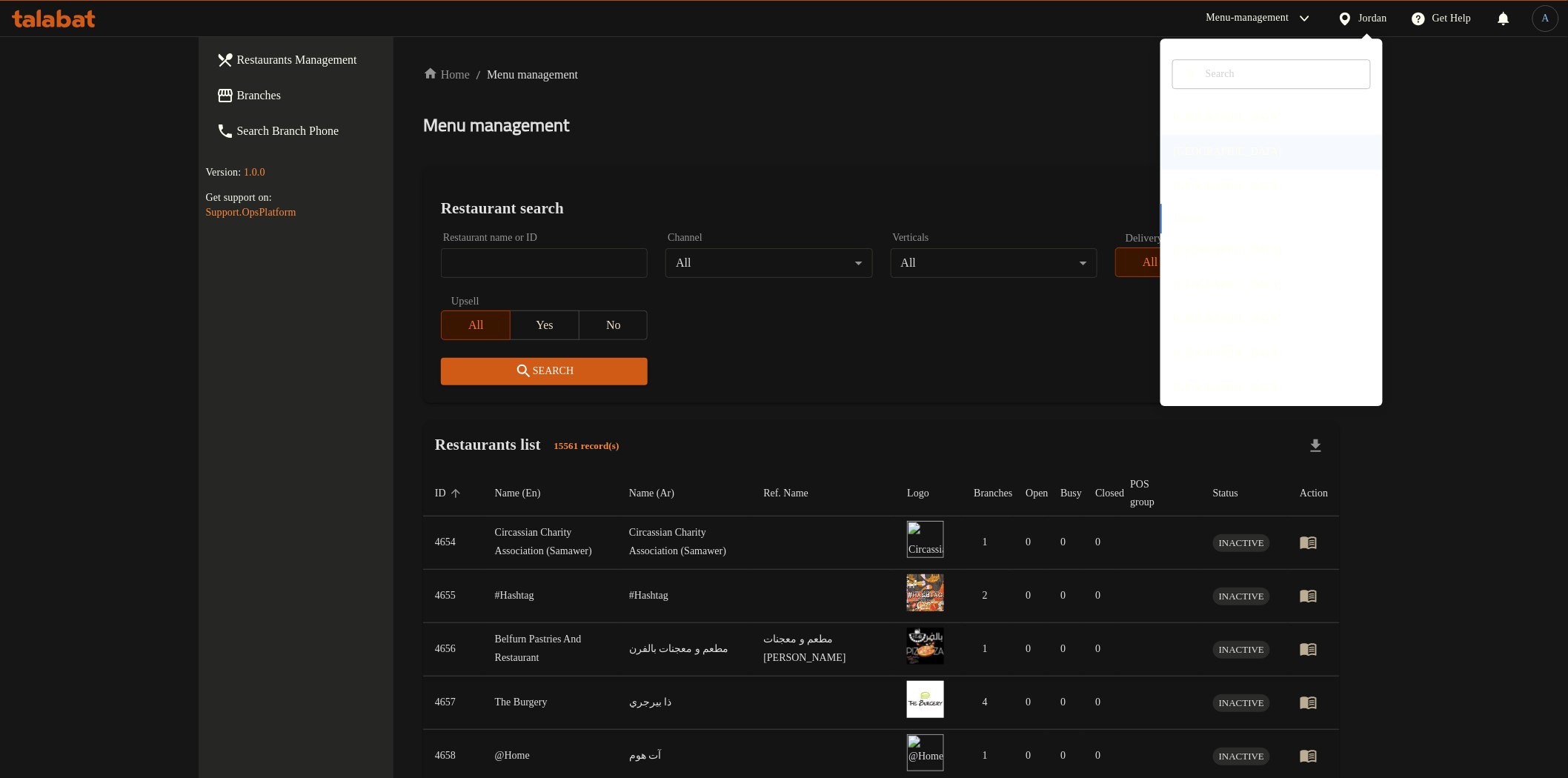
click at [1184, 151] on div "Egypt" at bounding box center [1227, 152] width 108 height 16
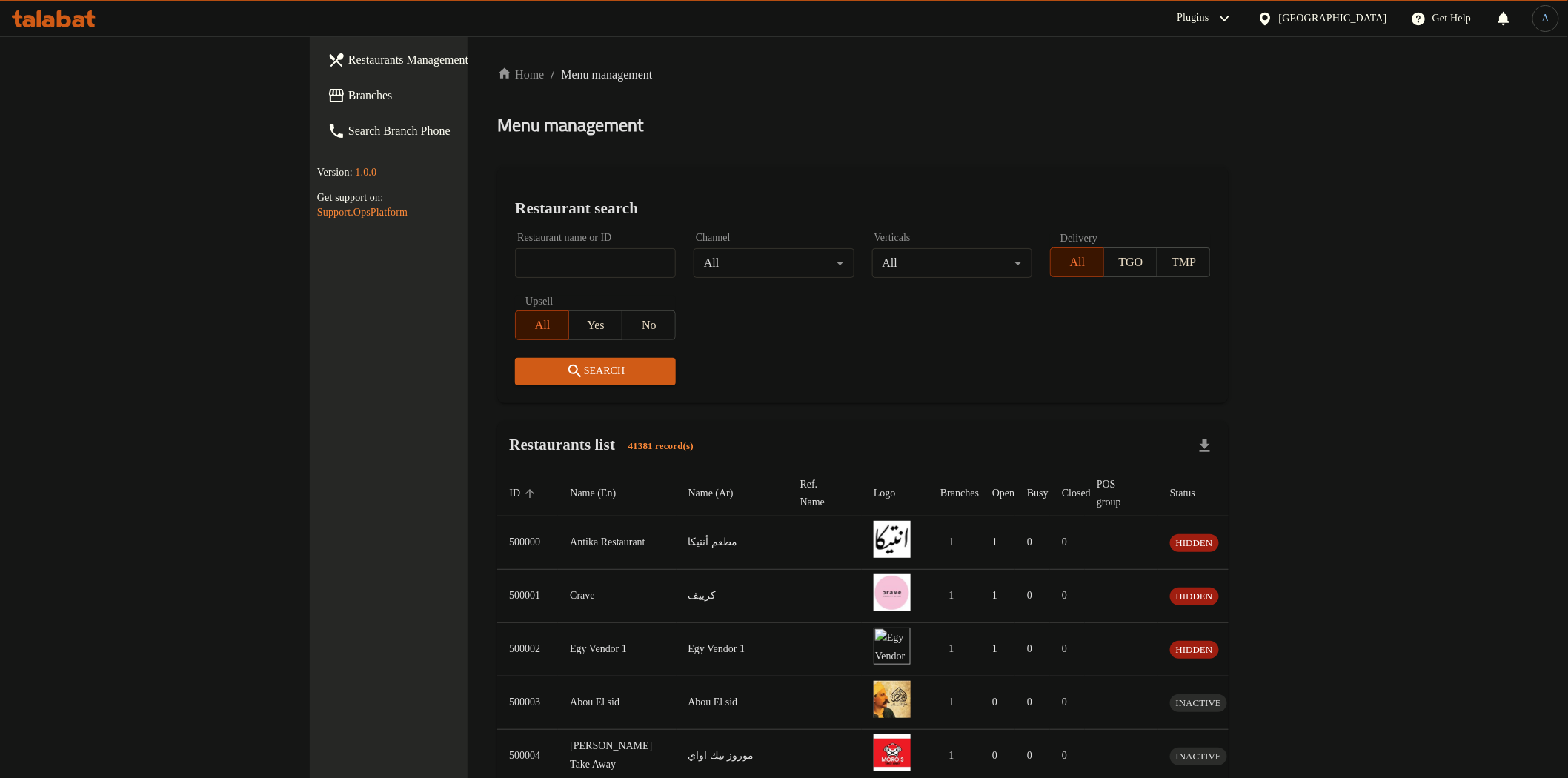
click at [349, 92] on span "Branches" at bounding box center [454, 95] width 211 height 18
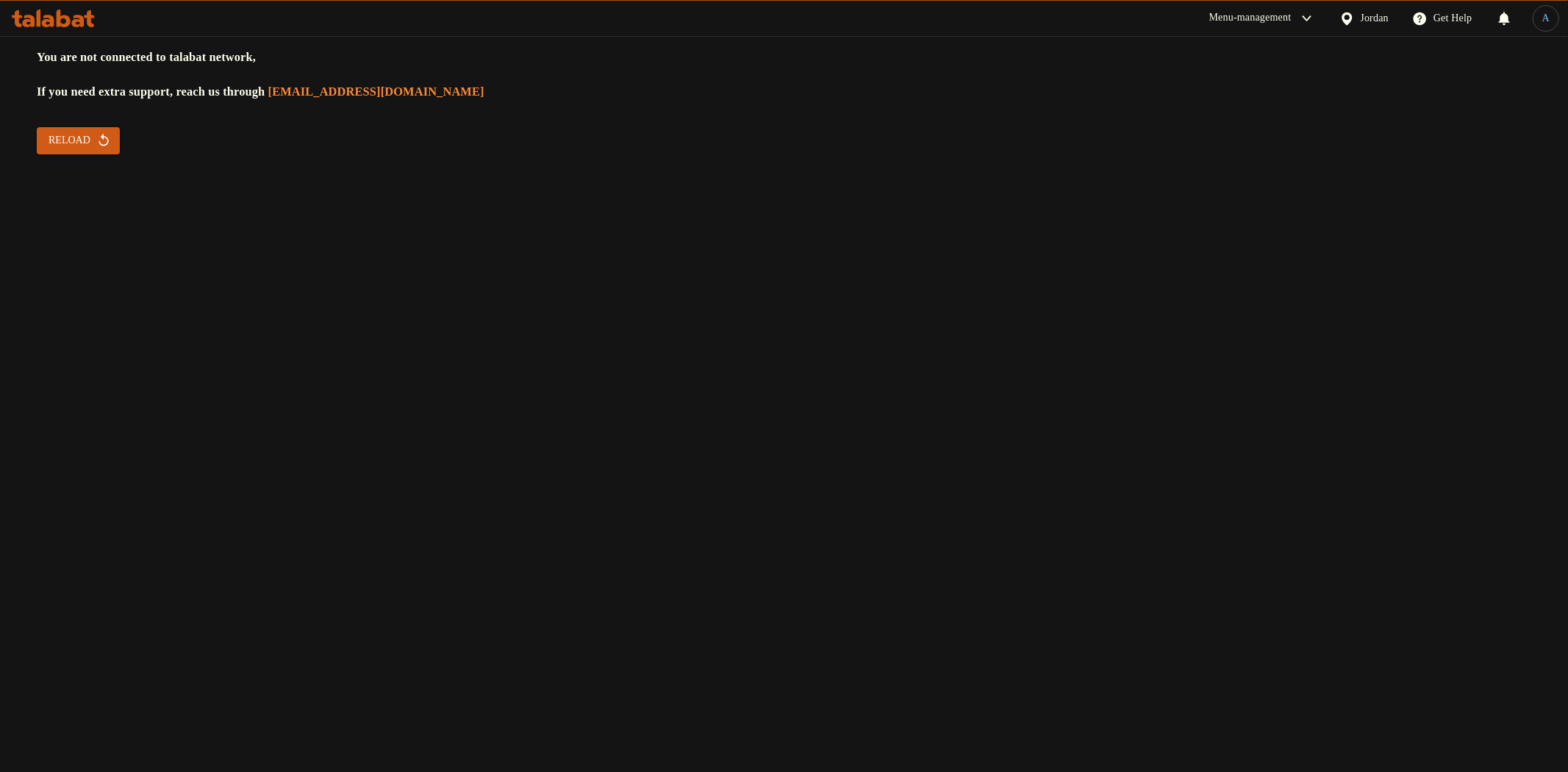
click at [72, 141] on span "Reload" at bounding box center [78, 141] width 60 height 19
click at [633, 195] on div "You are not connected to talabat network, If you need extra support, reach us t…" at bounding box center [784, 386] width 1568 height 772
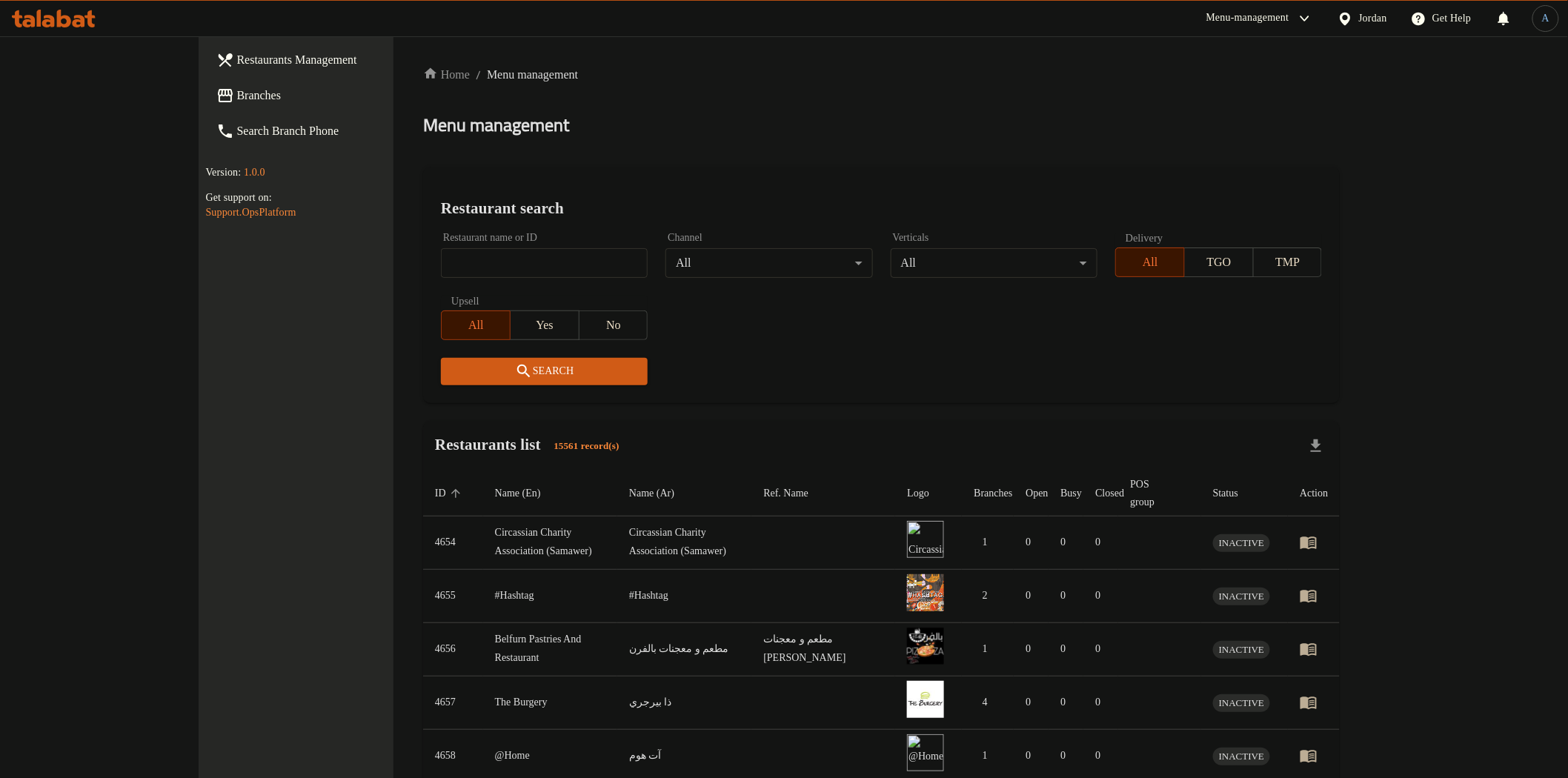
click at [959, 143] on div "Home / Menu management Menu management Restaurant search Restaurant name or ID …" at bounding box center [881, 583] width 917 height 1035
click at [1358, 21] on div "Jordan" at bounding box center [1373, 18] width 29 height 16
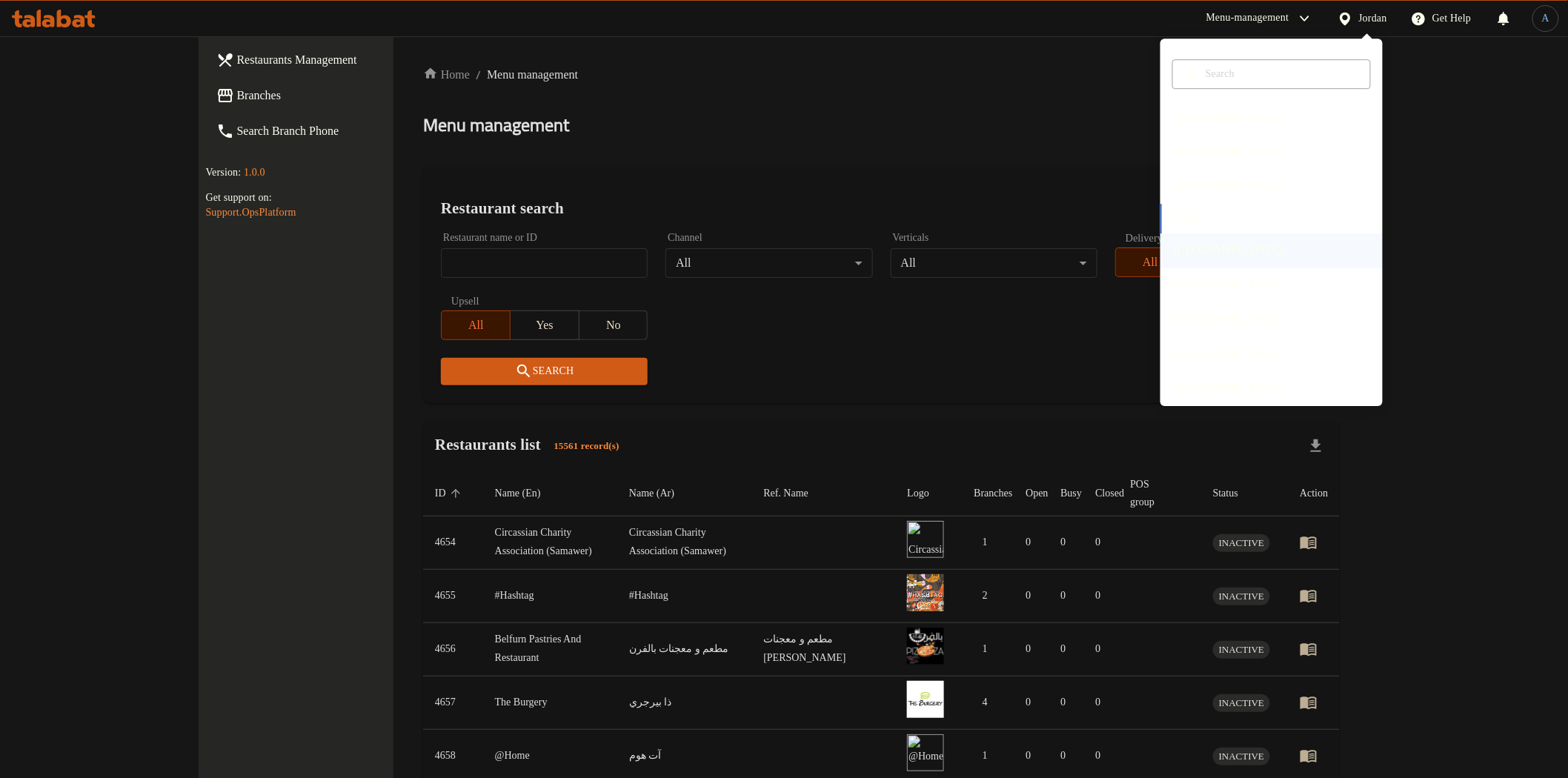
click at [1188, 247] on div "Kuwait" at bounding box center [1227, 250] width 108 height 16
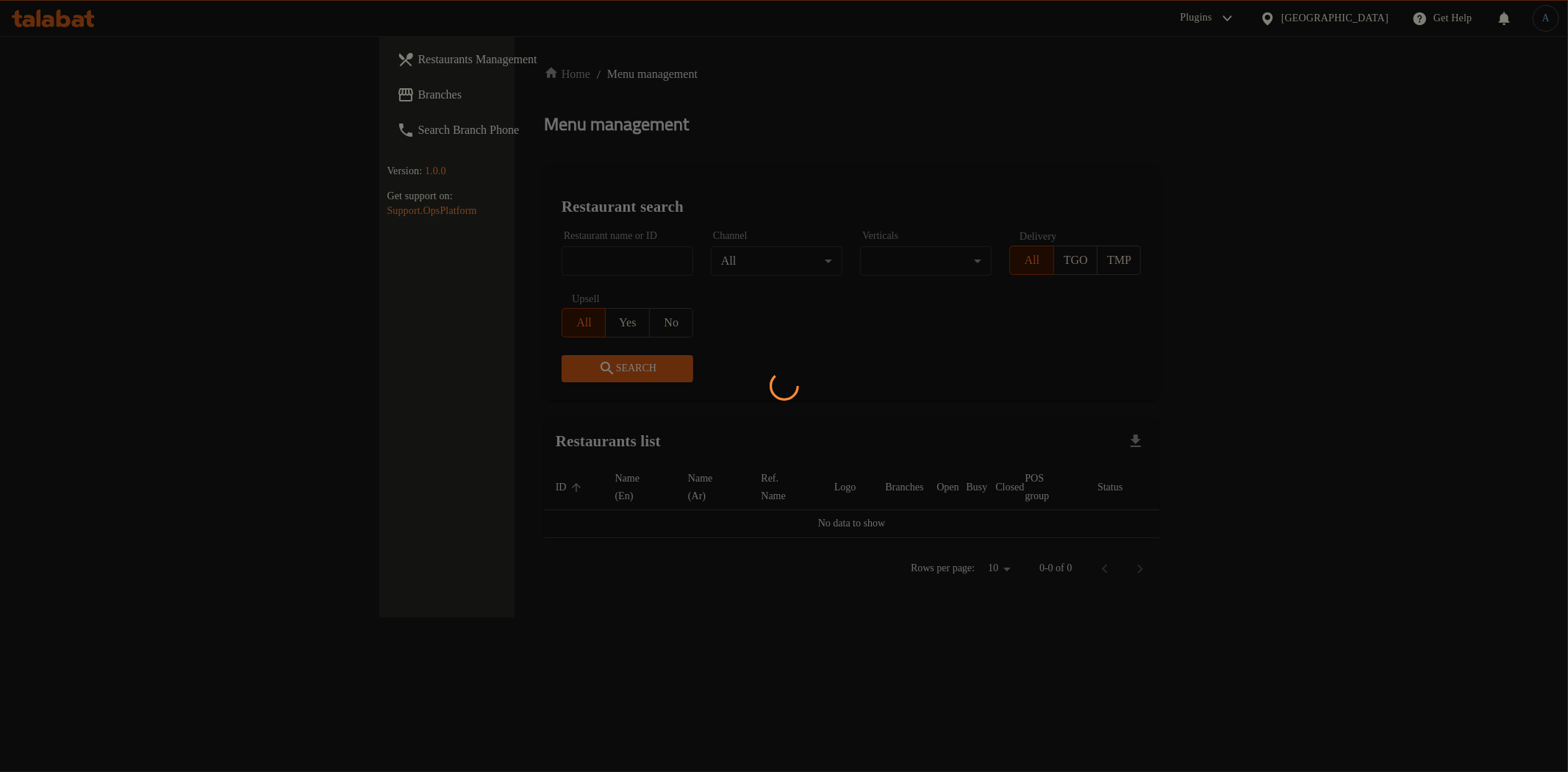
drag, startPoint x: 979, startPoint y: 230, endPoint x: 955, endPoint y: 211, distance: 30.6
click at [972, 225] on div at bounding box center [784, 386] width 1568 height 772
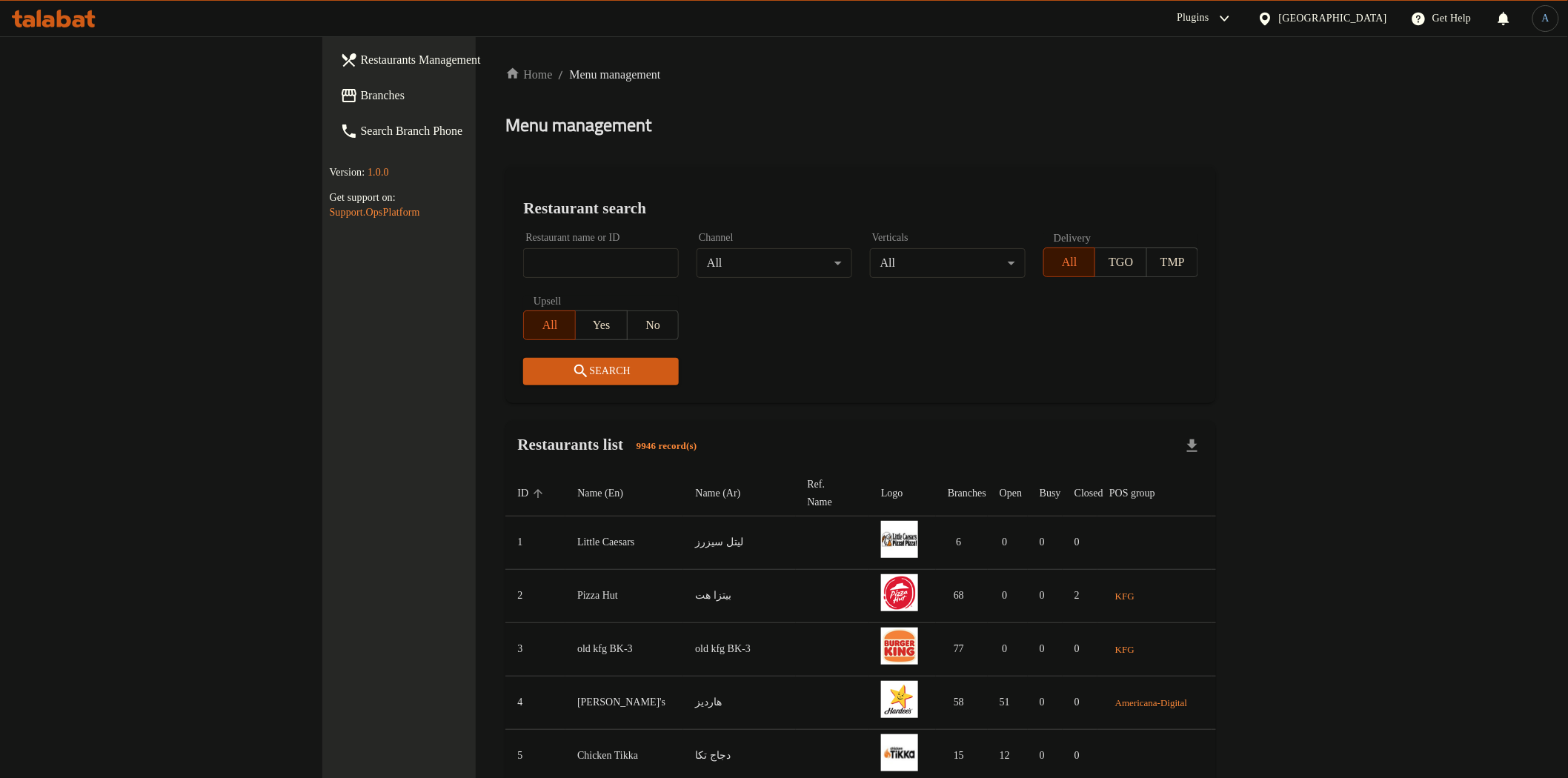
click at [328, 104] on link "Branches" at bounding box center [456, 96] width 256 height 36
